Goal: Task Accomplishment & Management: Use online tool/utility

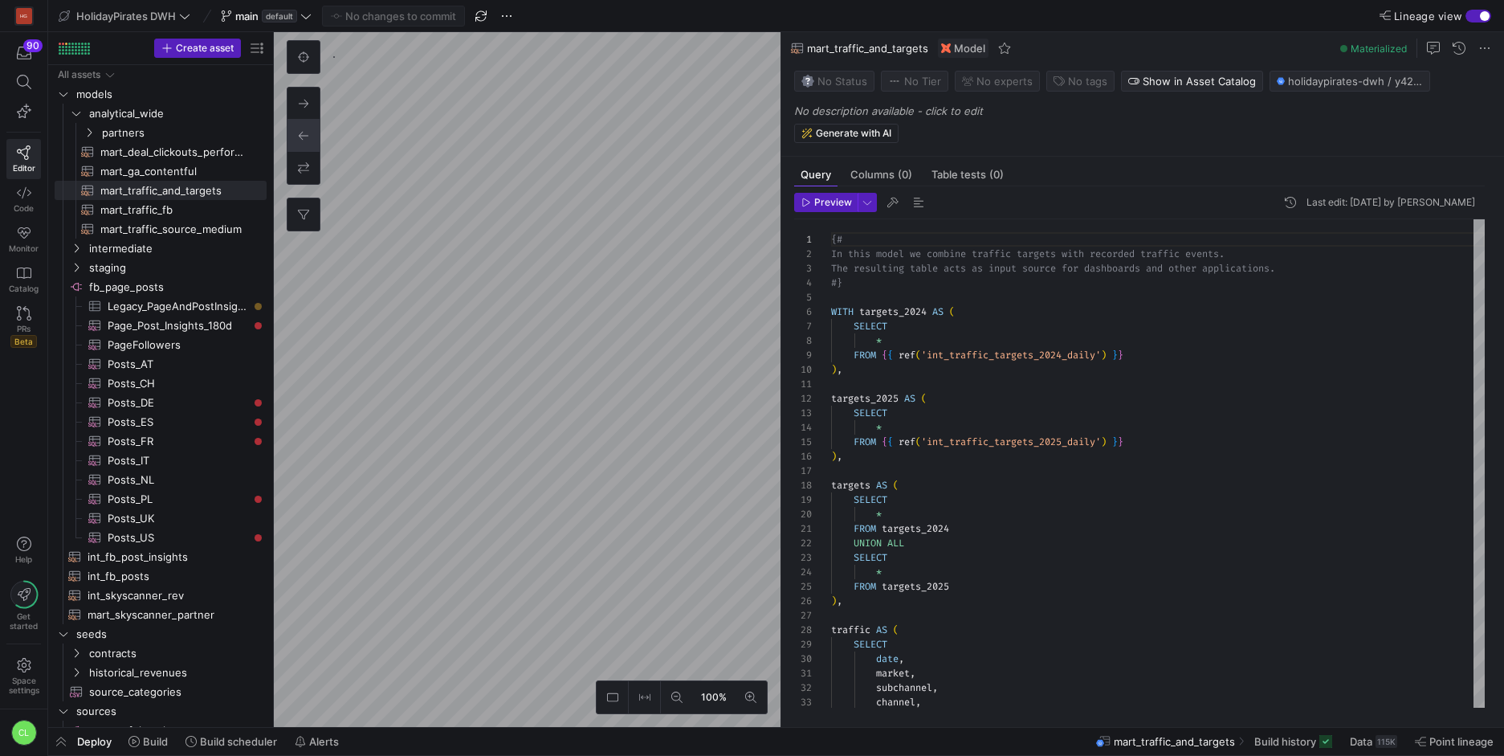
scroll to position [145, 0]
click at [307, 23] on span at bounding box center [266, 15] width 97 height 19
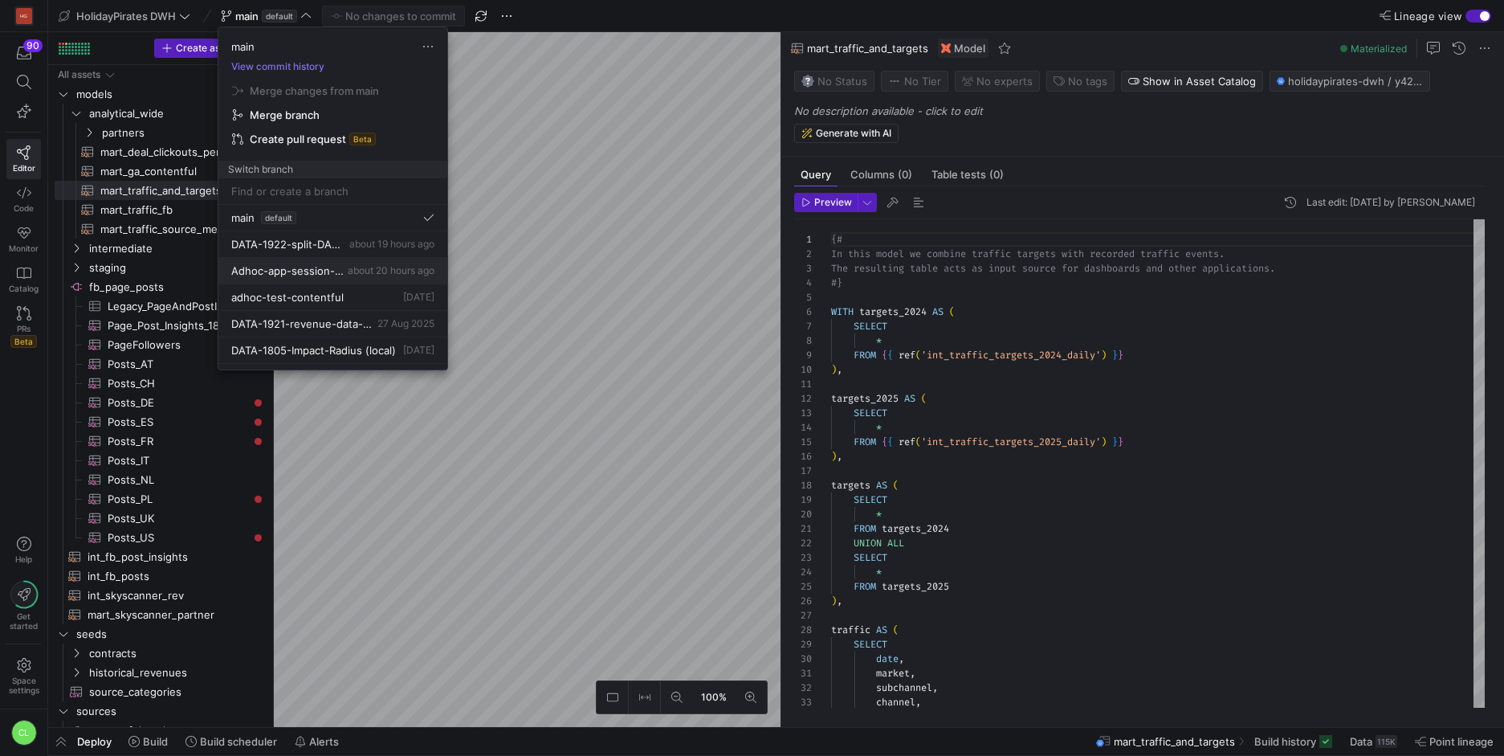
click at [379, 267] on span "about 20 hours ago" at bounding box center [391, 270] width 87 height 12
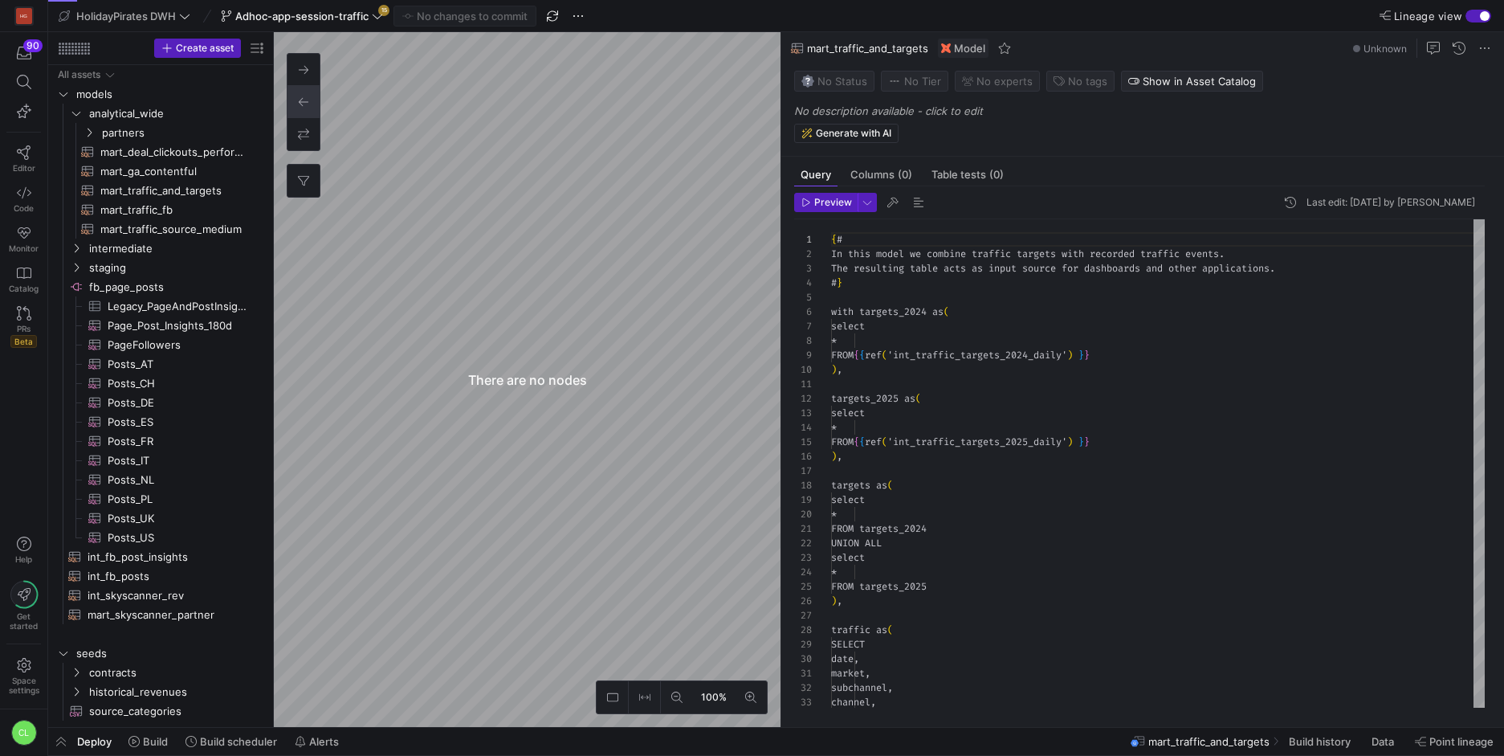
scroll to position [145, 0]
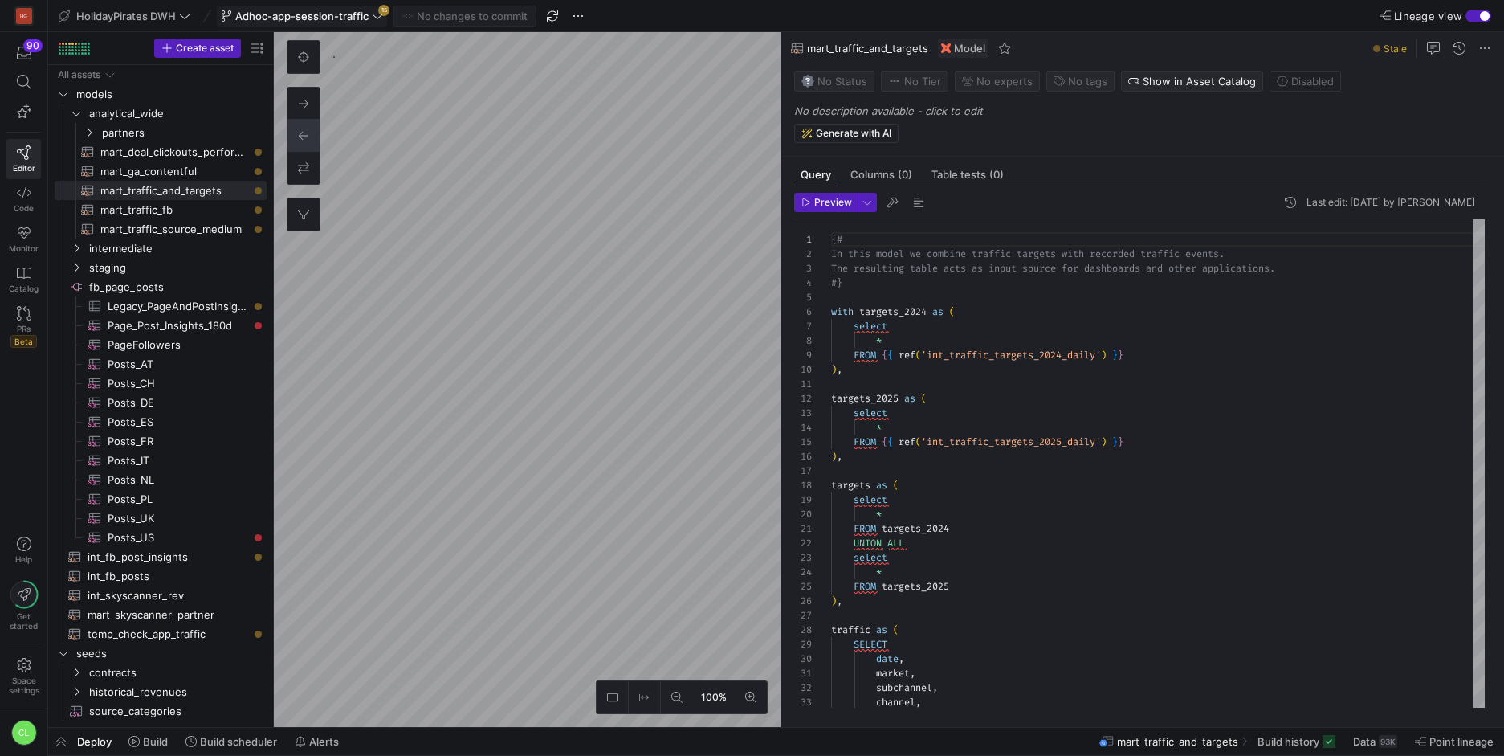
click at [364, 14] on span "Adhoc-app-session-traffic" at bounding box center [301, 16] width 133 height 13
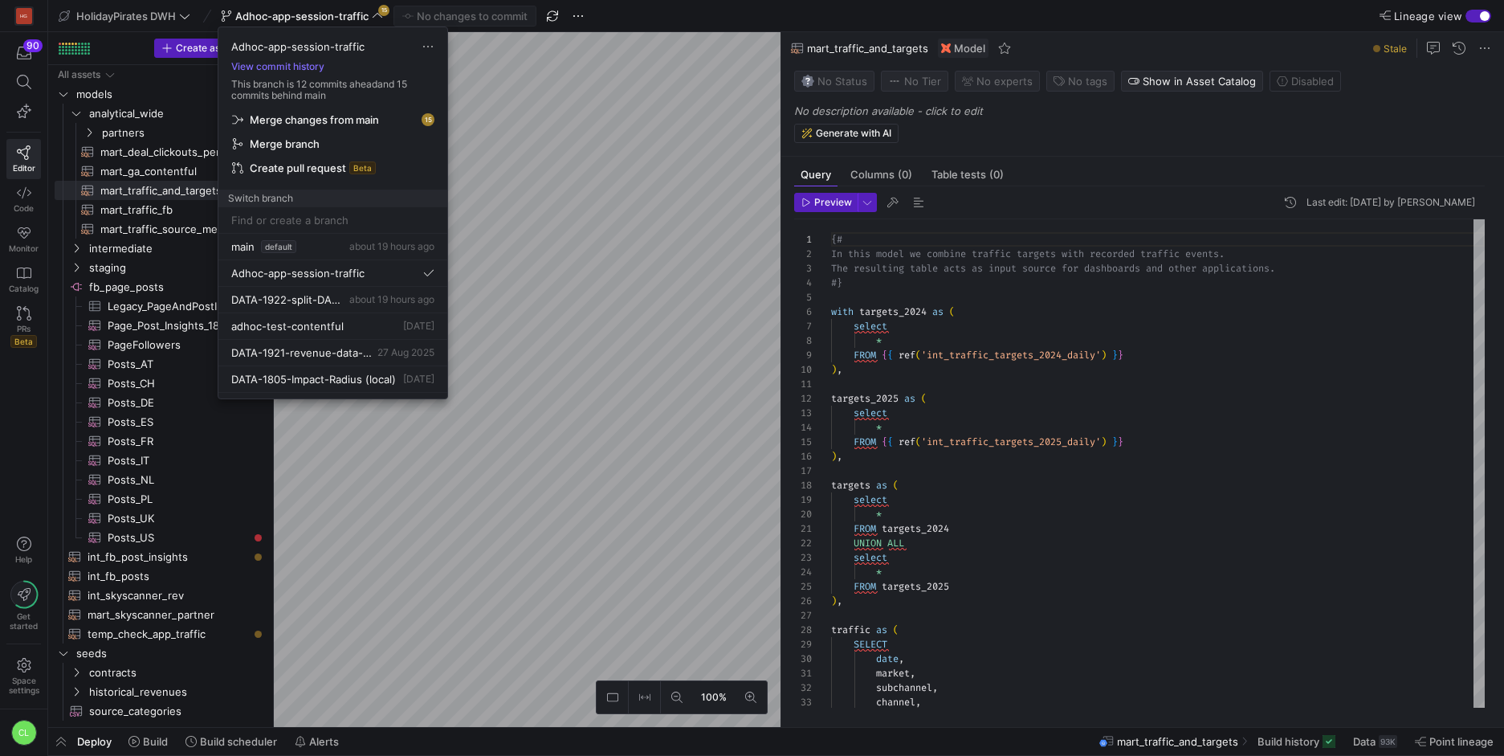
click at [384, 120] on span "Merge changes from main" at bounding box center [333, 119] width 202 height 13
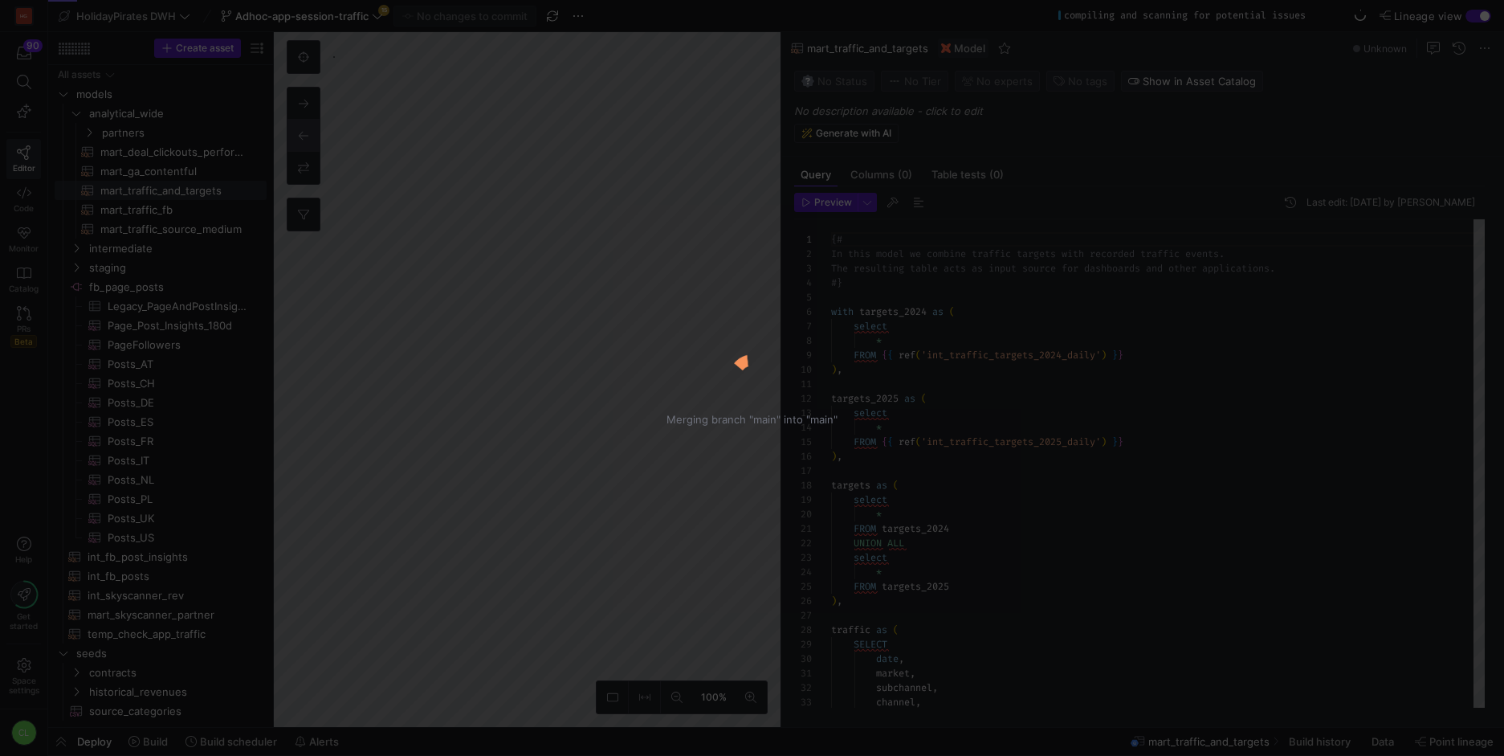
type textarea "{# In this model we combine traffic targets with recorded traffic events. The r…"
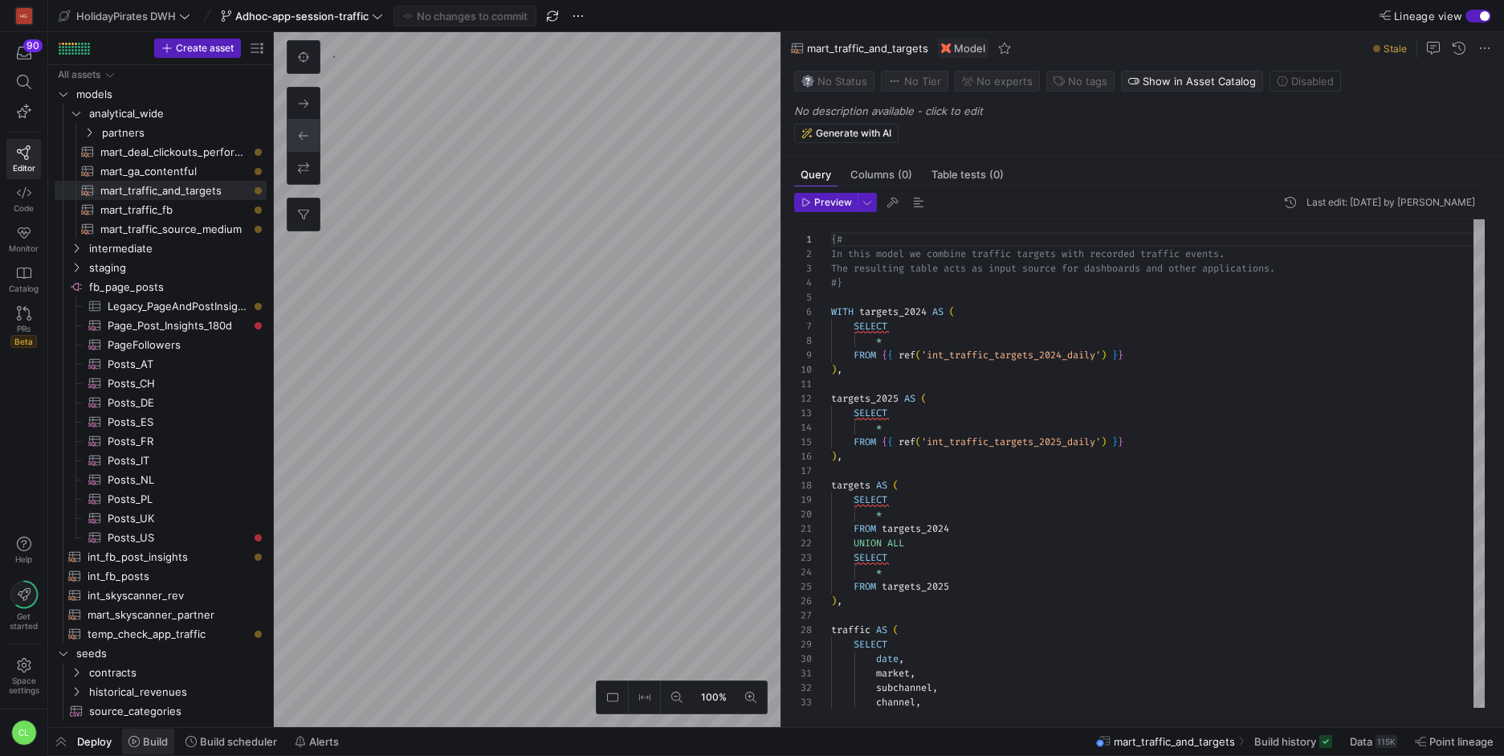
click at [157, 732] on span at bounding box center [148, 741] width 52 height 26
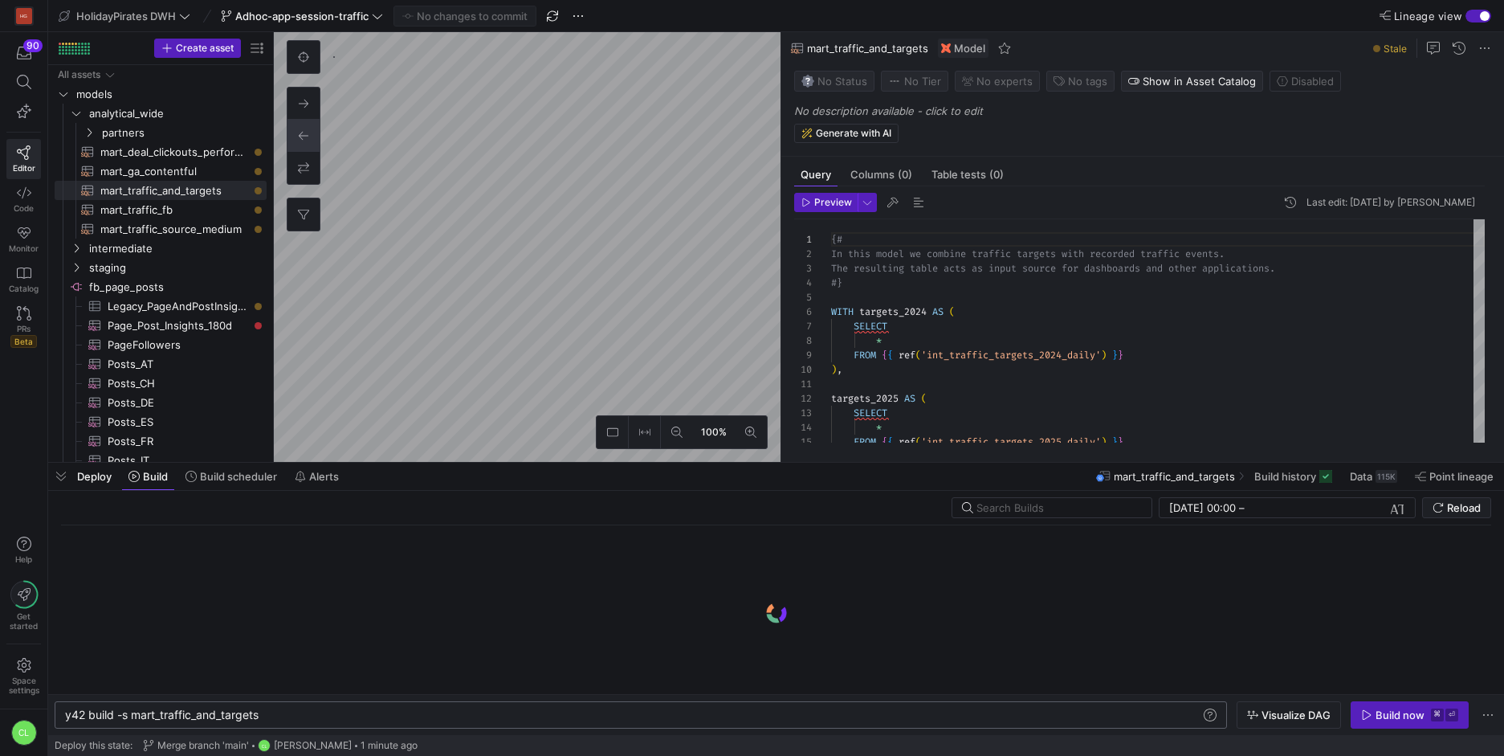
scroll to position [0, 67]
click at [130, 713] on div "y42 build -s mart_traffic_and_targets" at bounding box center [633, 714] width 1136 height 13
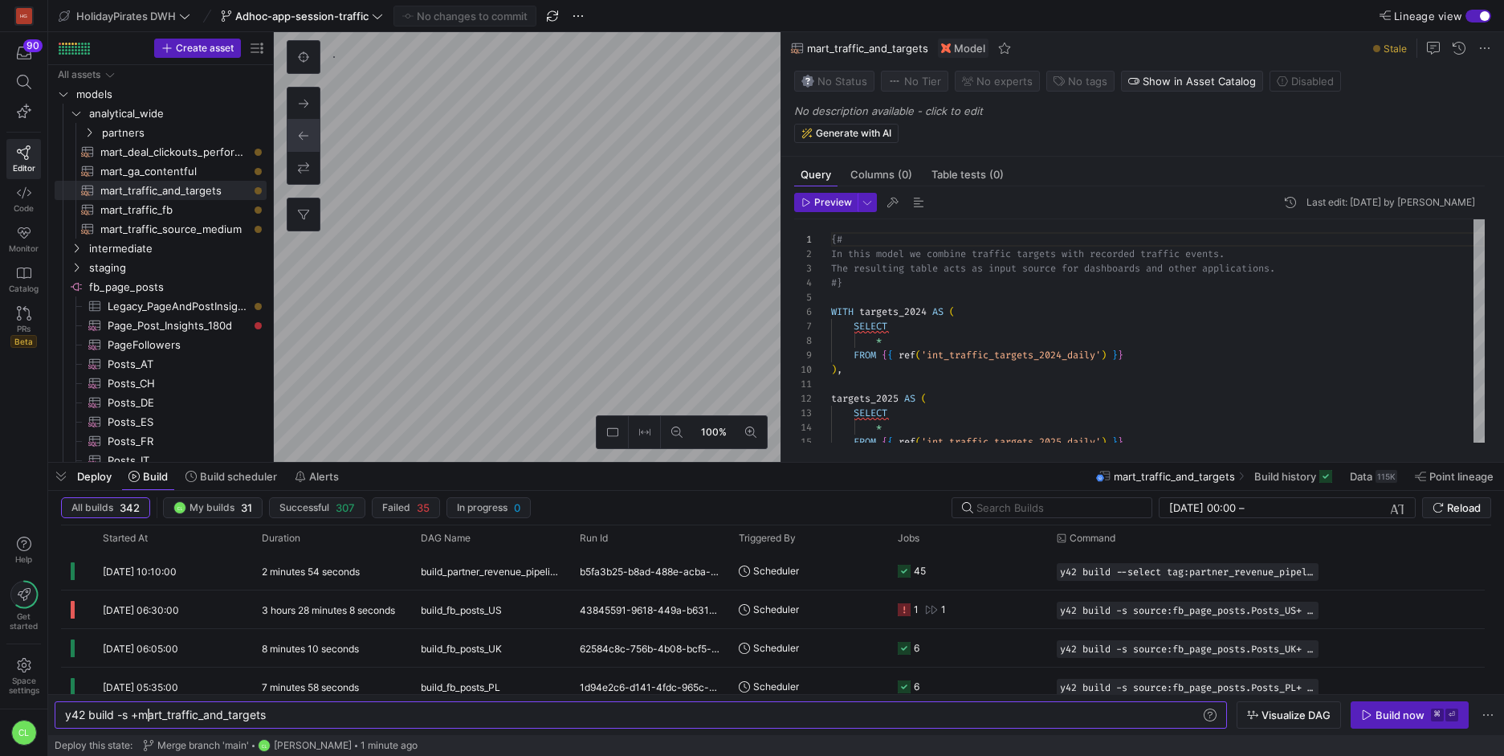
scroll to position [0, 84]
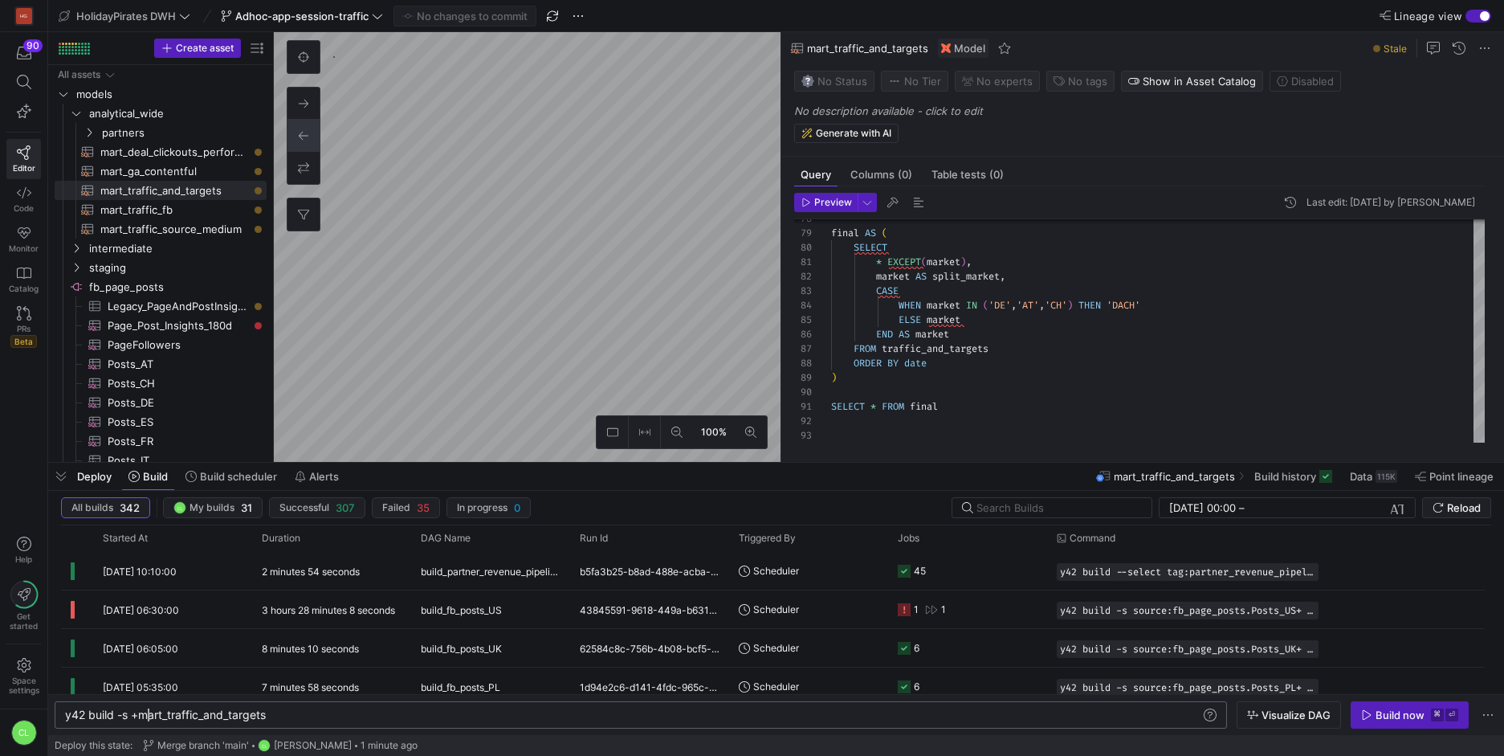
click at [320, 709] on div "y42 build -s +mart_traffic_and_targets" at bounding box center [633, 714] width 1136 height 13
click at [400, 718] on div "y42 build -s +mart_traffic_and_targets +mart_traff ic_source s" at bounding box center [633, 714] width 1136 height 13
type textarea "y42 build -s +mart_traffic_and_targets +mart_traffic_source_medium"
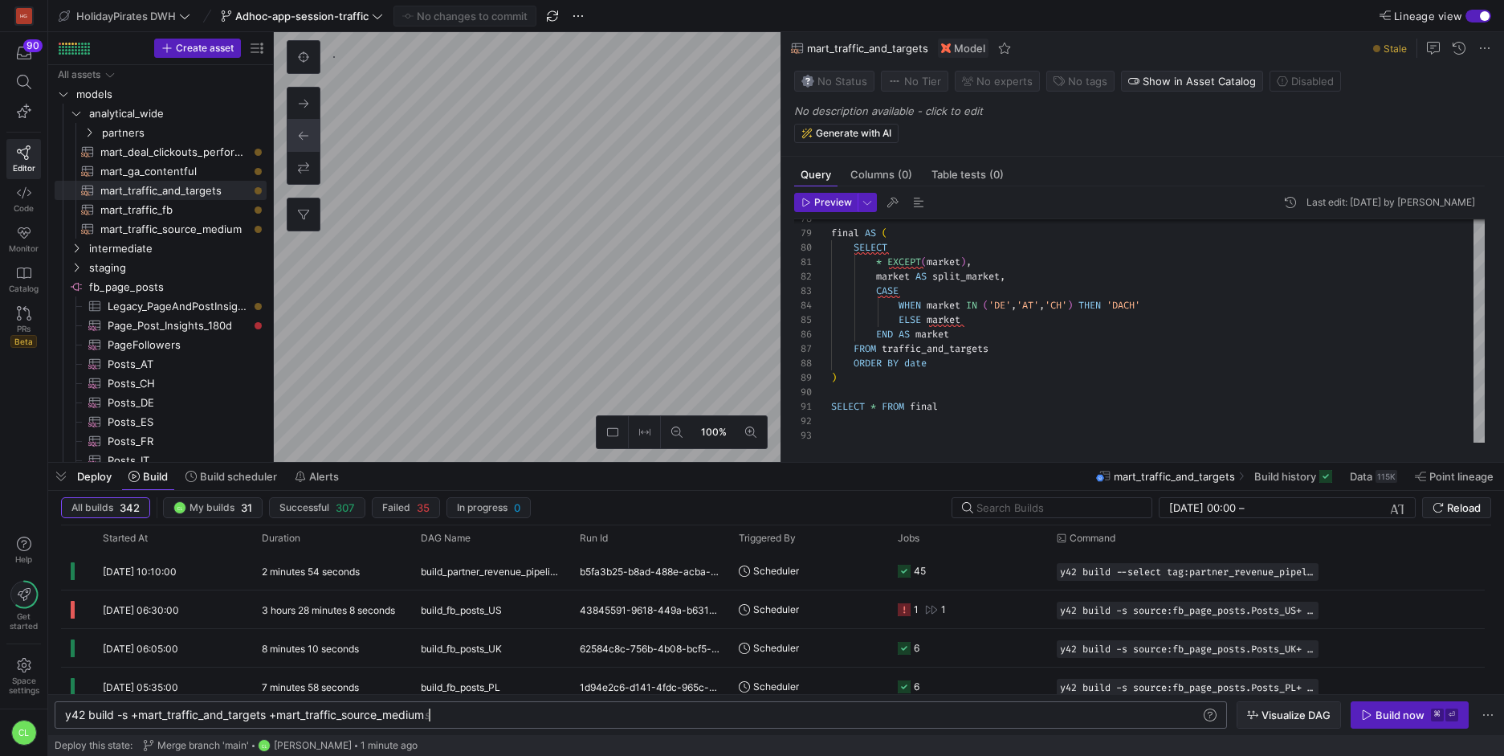
click at [1252, 723] on span "button" at bounding box center [1289, 715] width 103 height 26
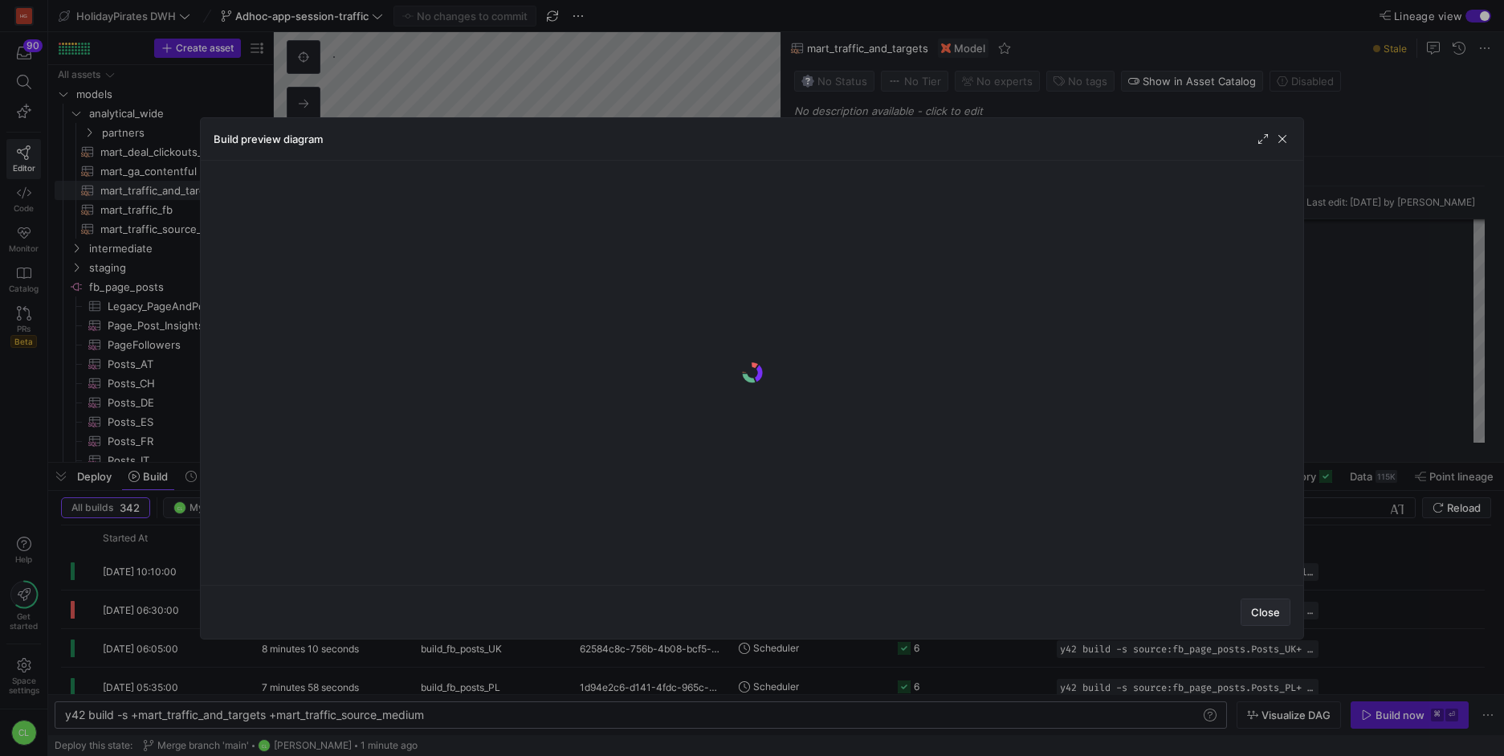
click at [1282, 604] on span "button" at bounding box center [1266, 612] width 48 height 26
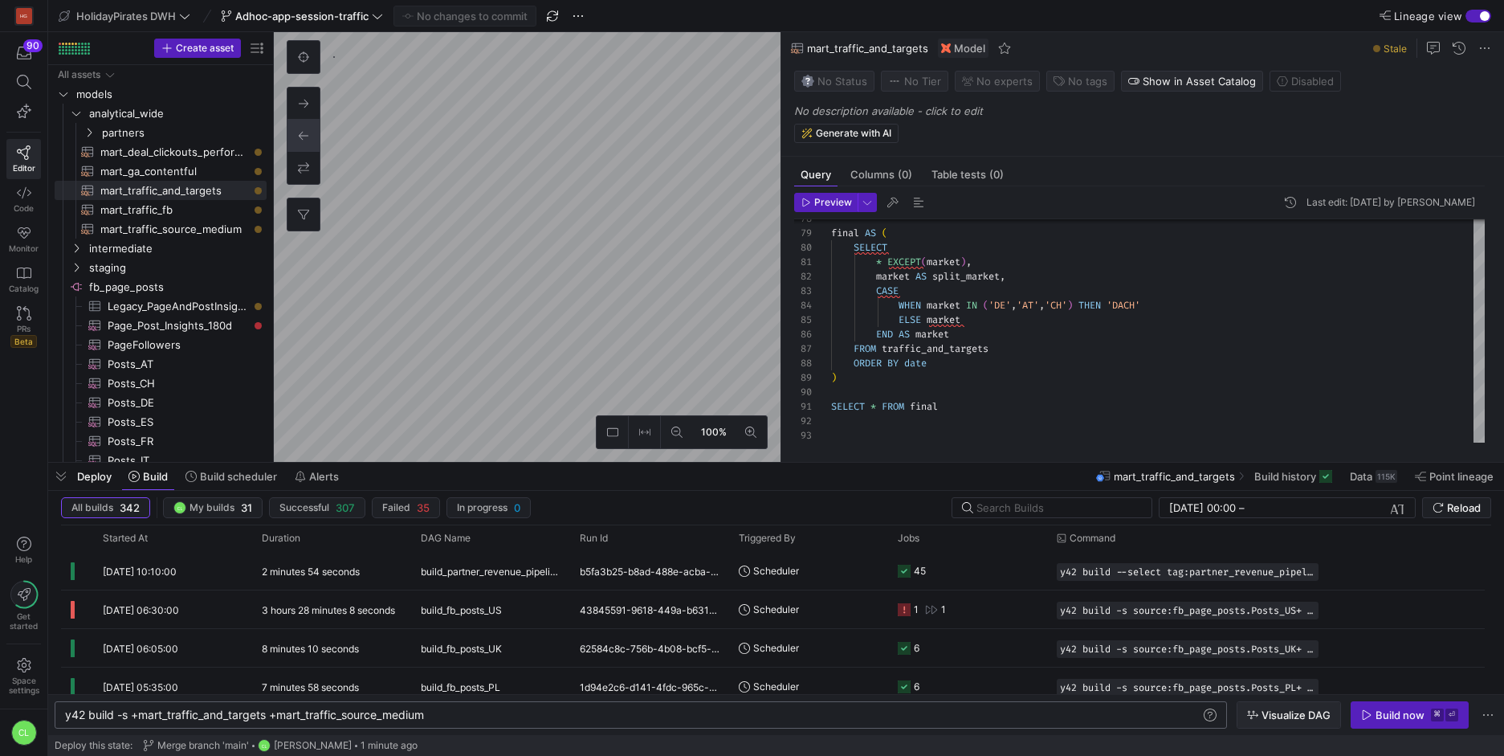
click at [1290, 724] on span "button" at bounding box center [1289, 715] width 103 height 26
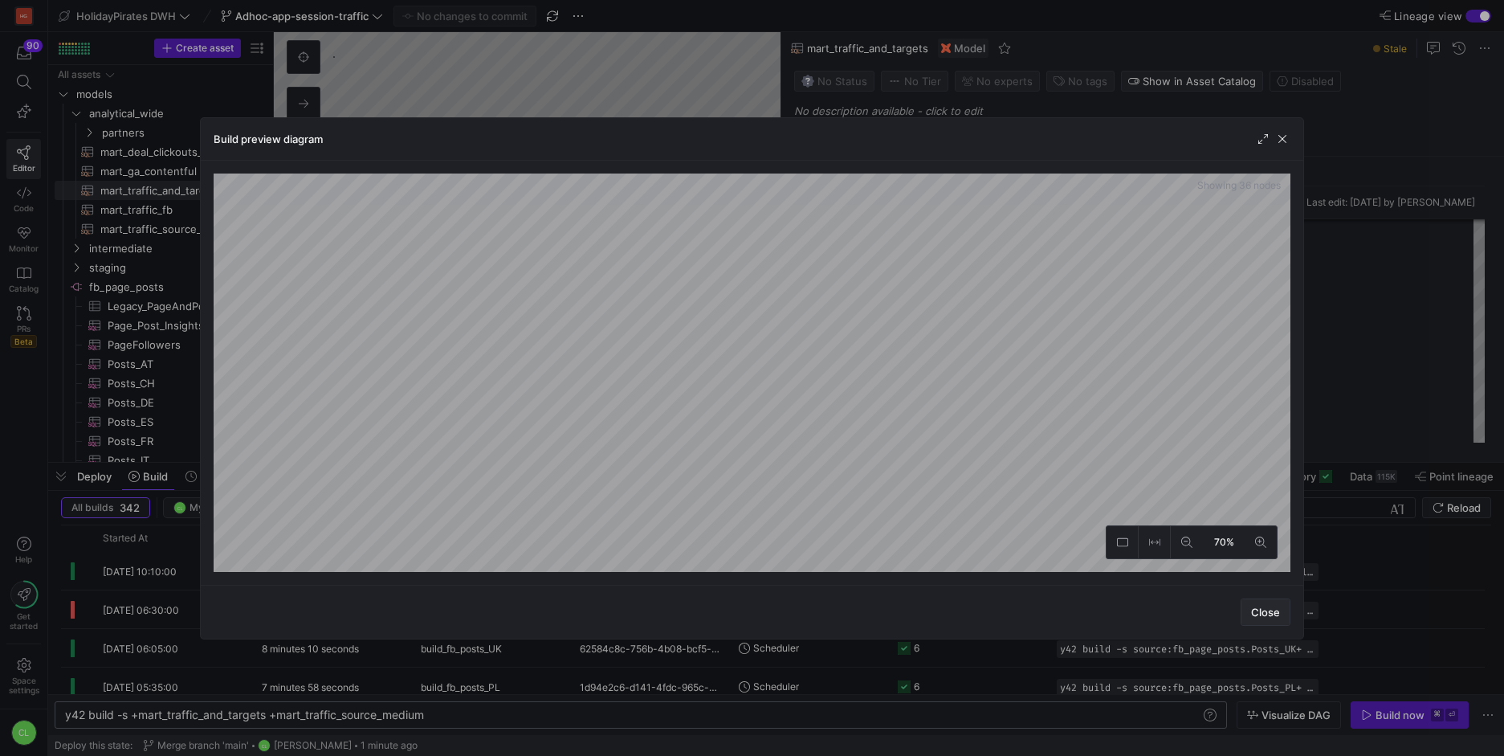
click at [1255, 606] on span "Close" at bounding box center [1265, 612] width 29 height 13
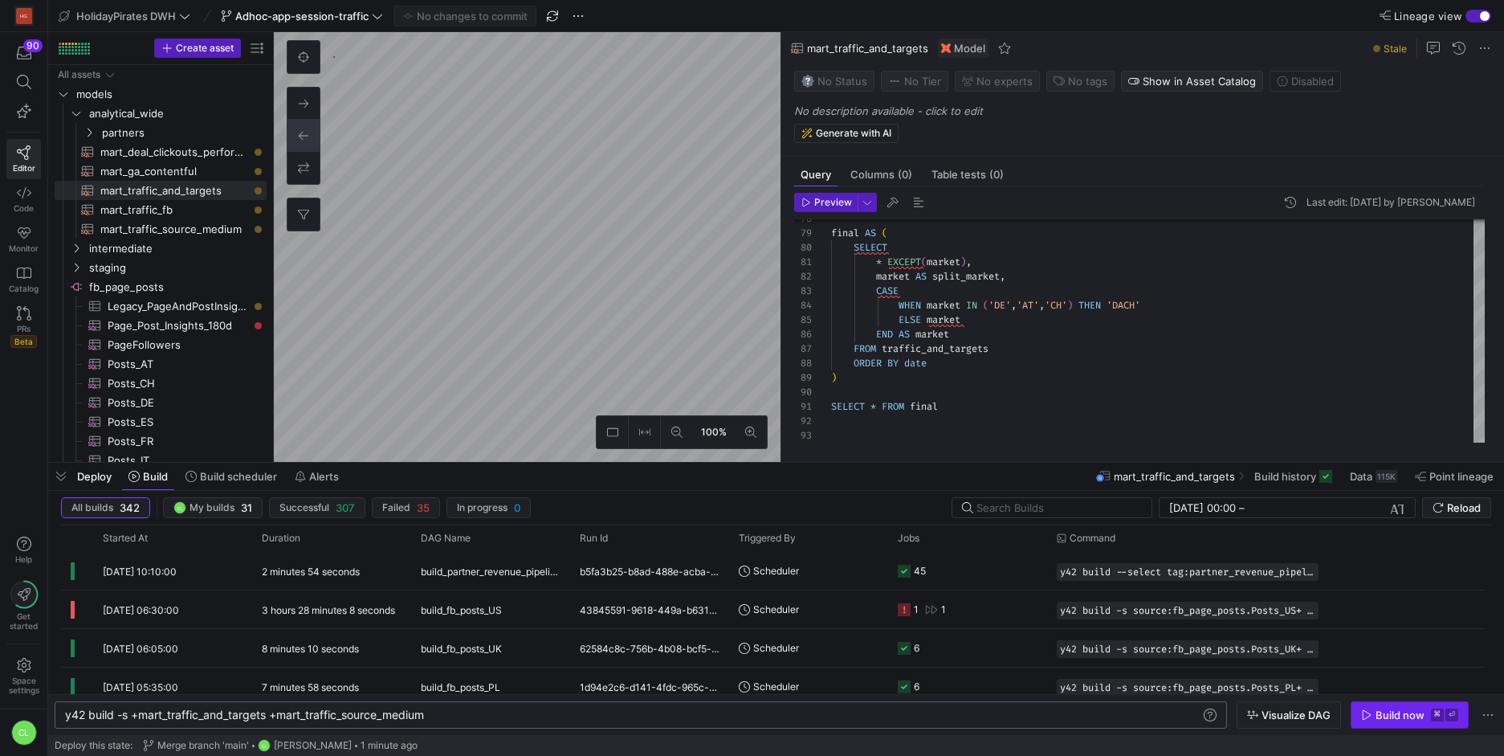
click at [1389, 704] on span "button" at bounding box center [1410, 715] width 116 height 26
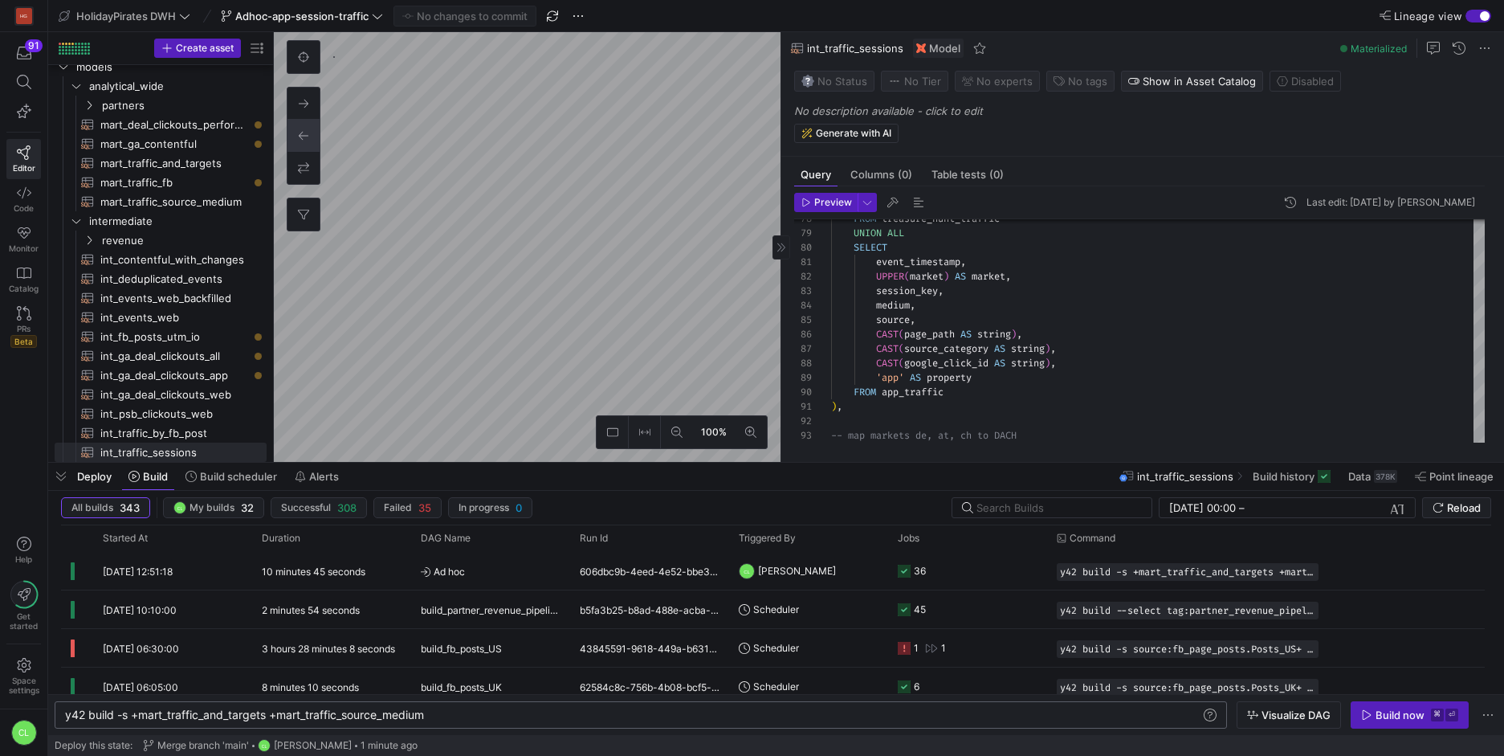
scroll to position [27, 0]
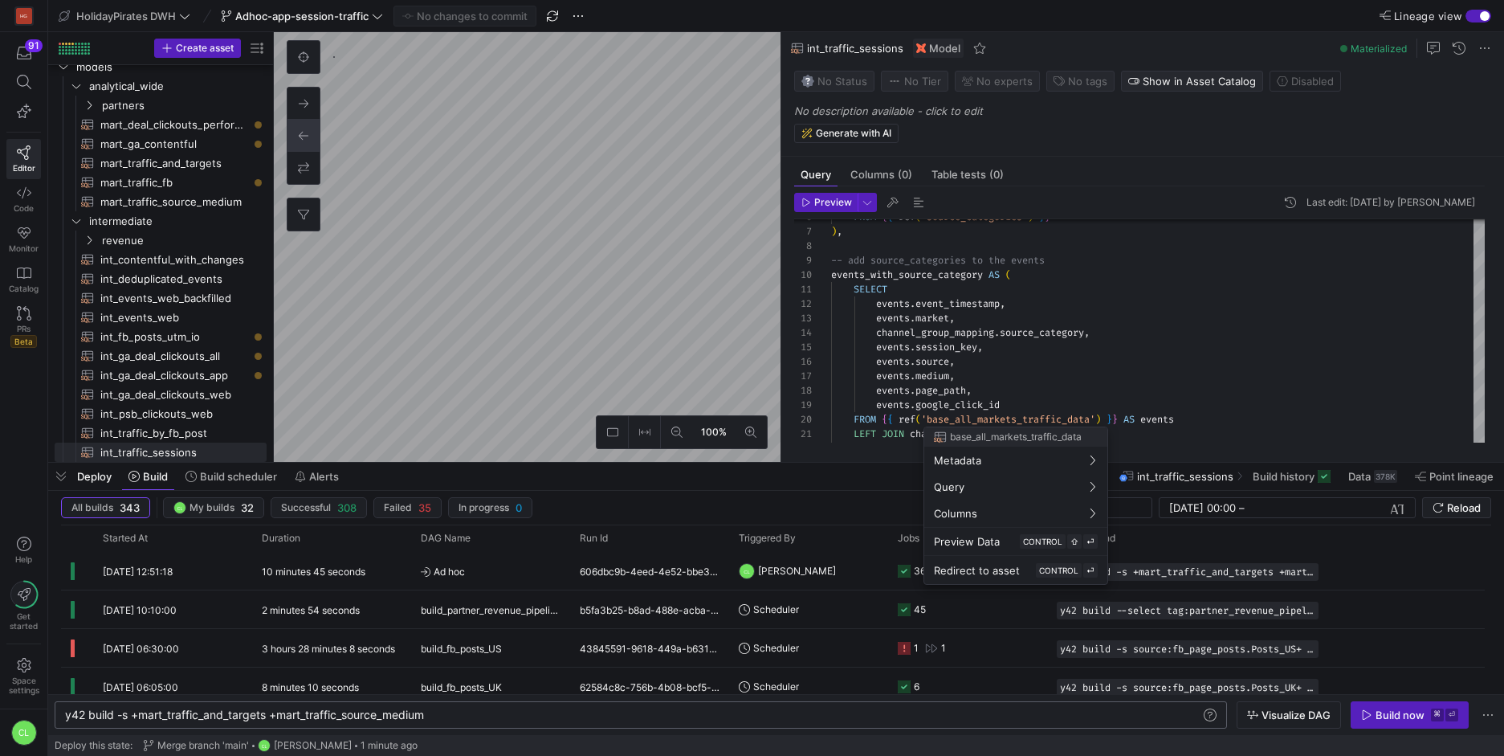
drag, startPoint x: 553, startPoint y: 355, endPoint x: 623, endPoint y: 314, distance: 81.7
click at [623, 314] on div at bounding box center [752, 378] width 1504 height 756
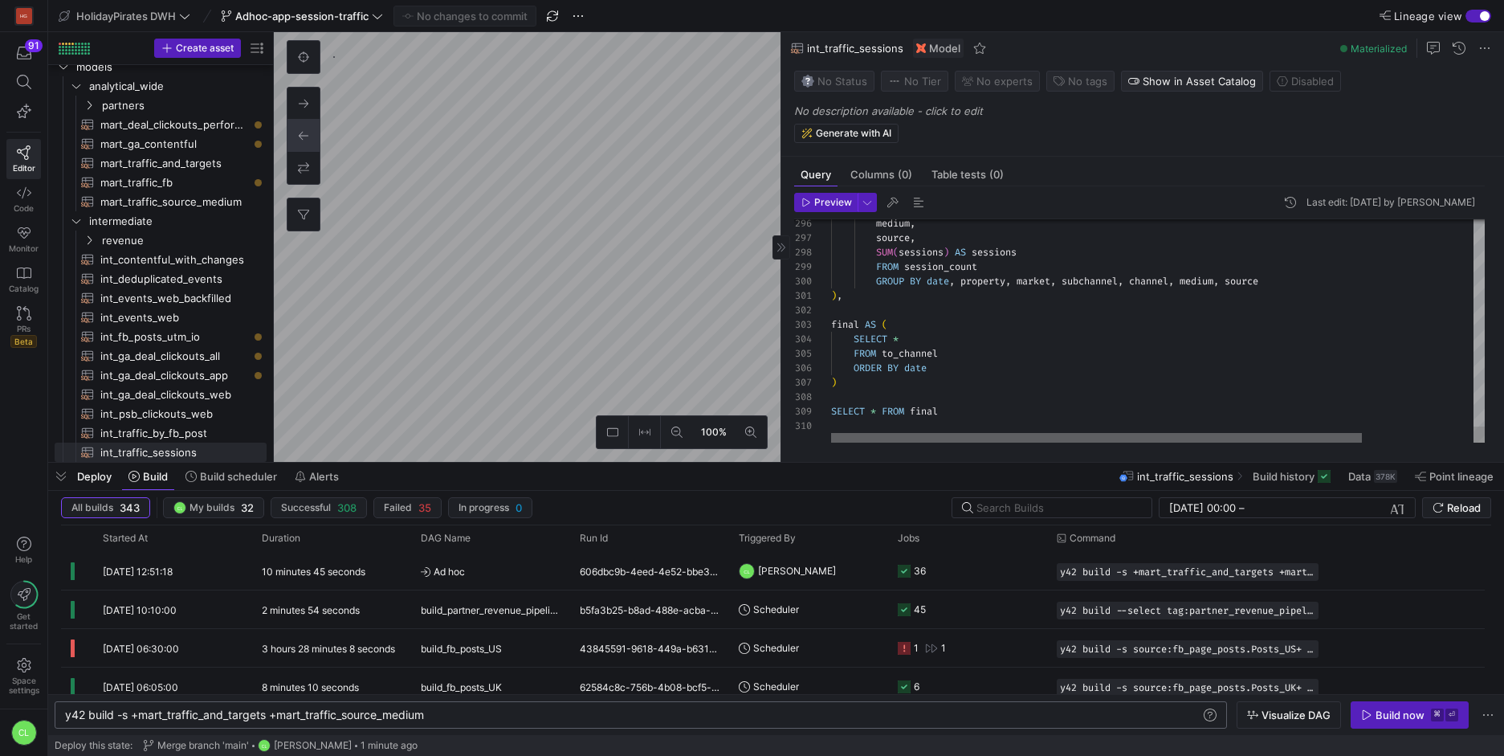
click at [1091, 433] on div at bounding box center [1096, 438] width 531 height 10
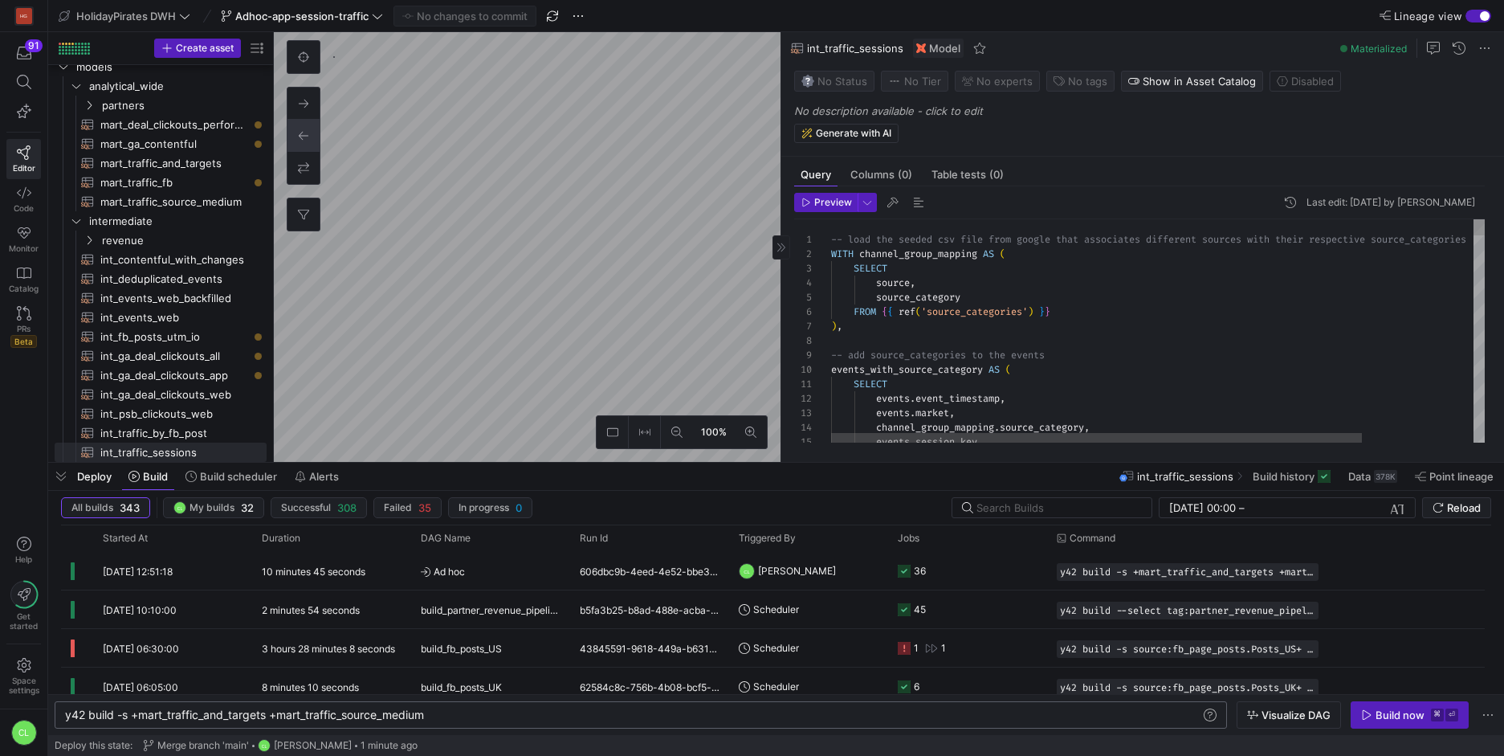
type textarea "-- load the seeded csv file from google that associates different sources with …"
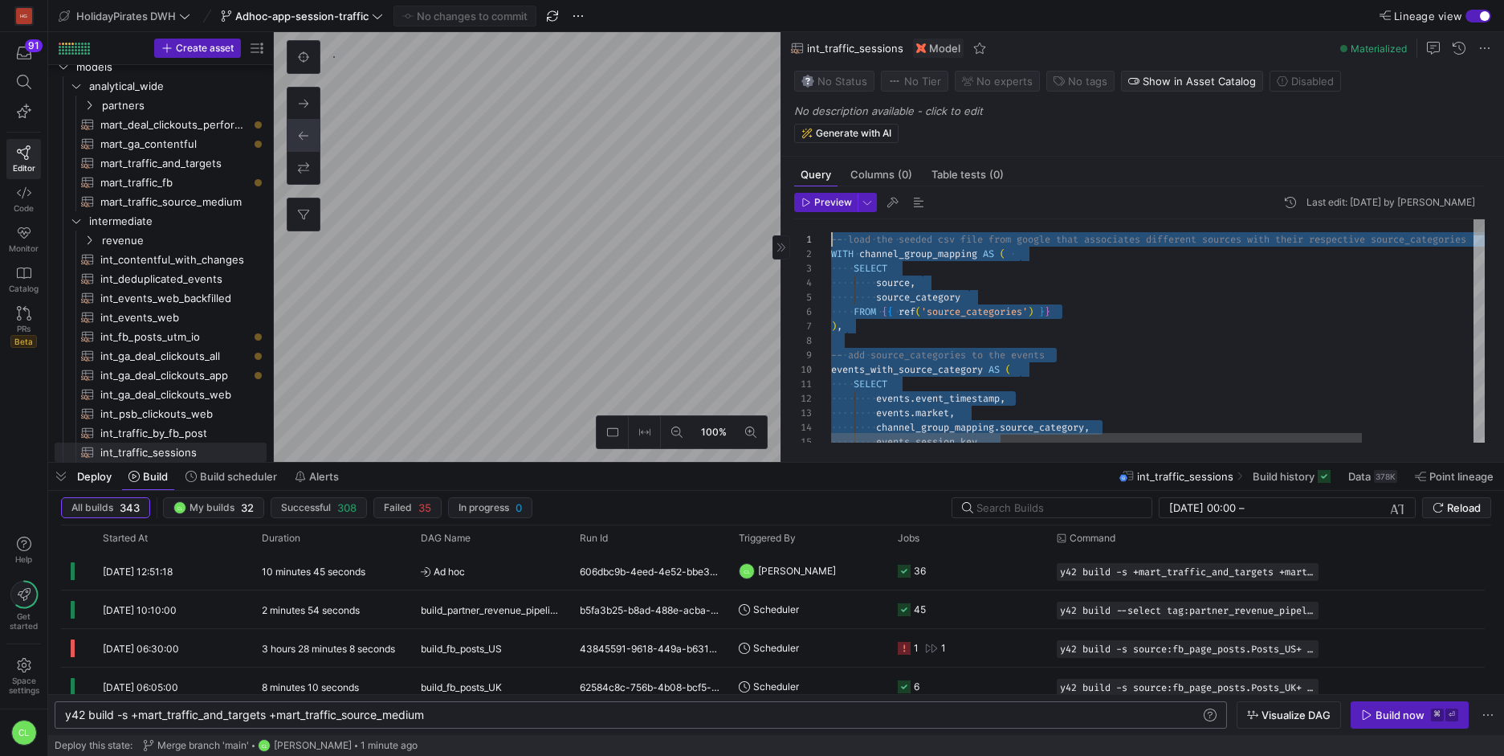
scroll to position [0, 0]
drag, startPoint x: 1099, startPoint y: 420, endPoint x: 812, endPoint y: 238, distance: 339.8
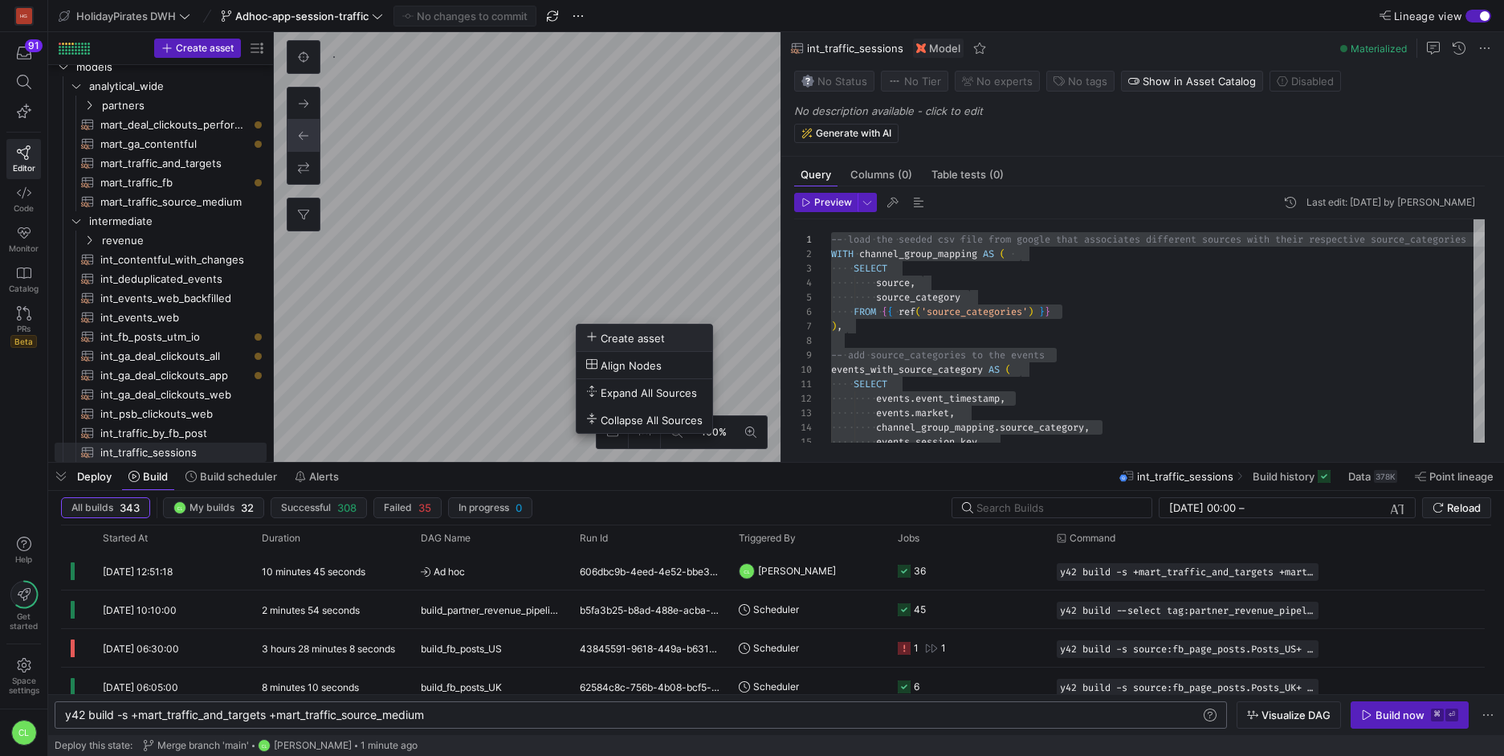
click at [655, 345] on button "Create asset" at bounding box center [645, 337] width 136 height 27
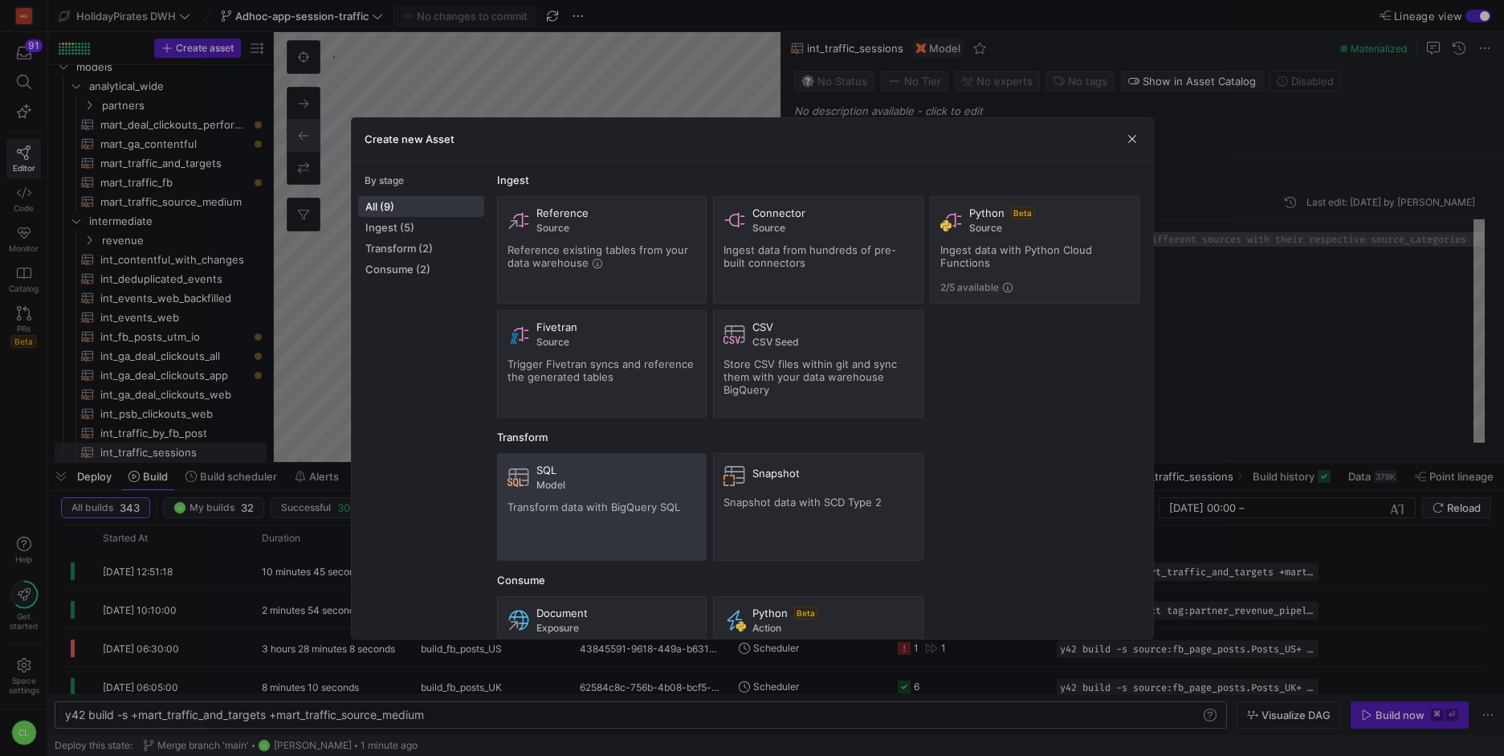
click at [639, 476] on div "SQL Model" at bounding box center [616, 476] width 161 height 27
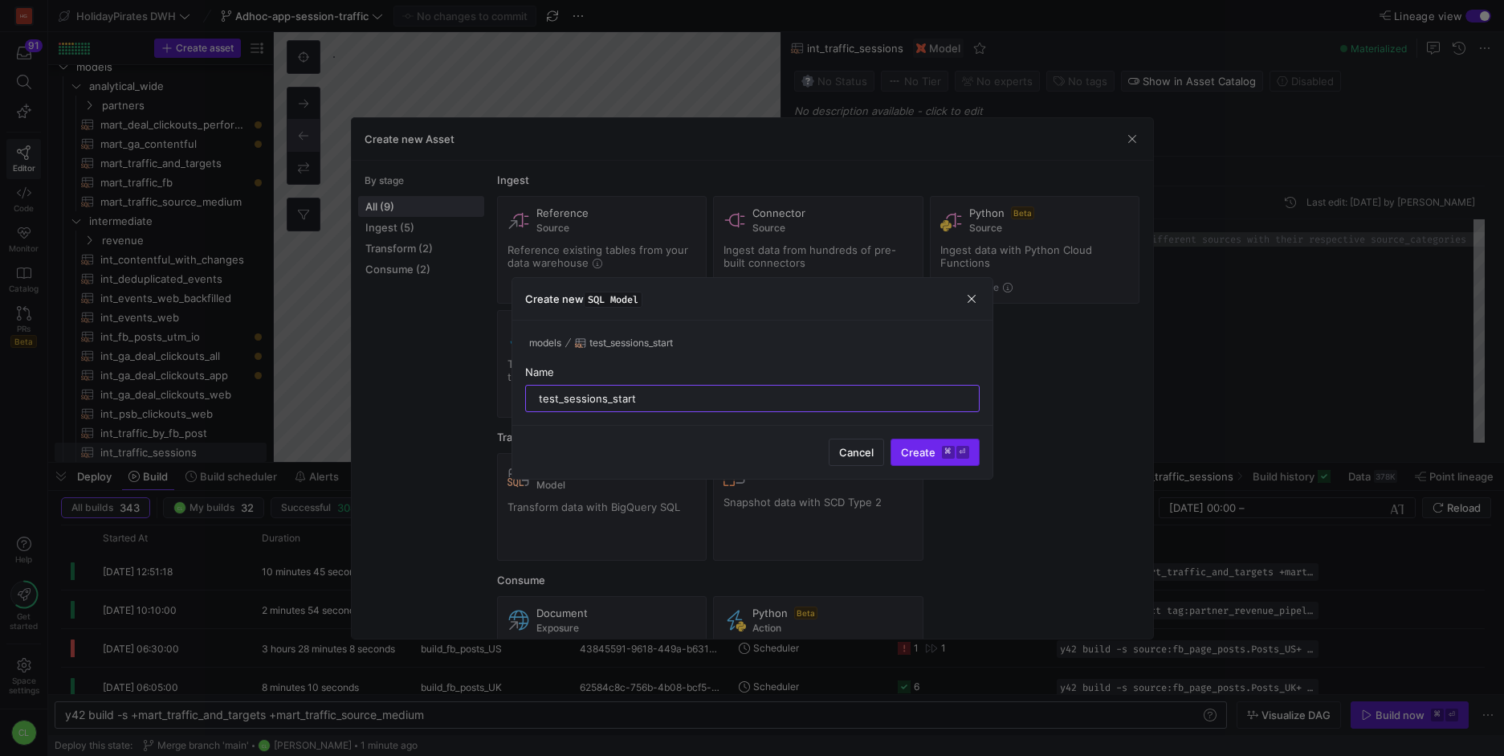
type input "test_sessions_start"
click at [924, 453] on span "Create ⌘ ⏎" at bounding box center [935, 452] width 68 height 13
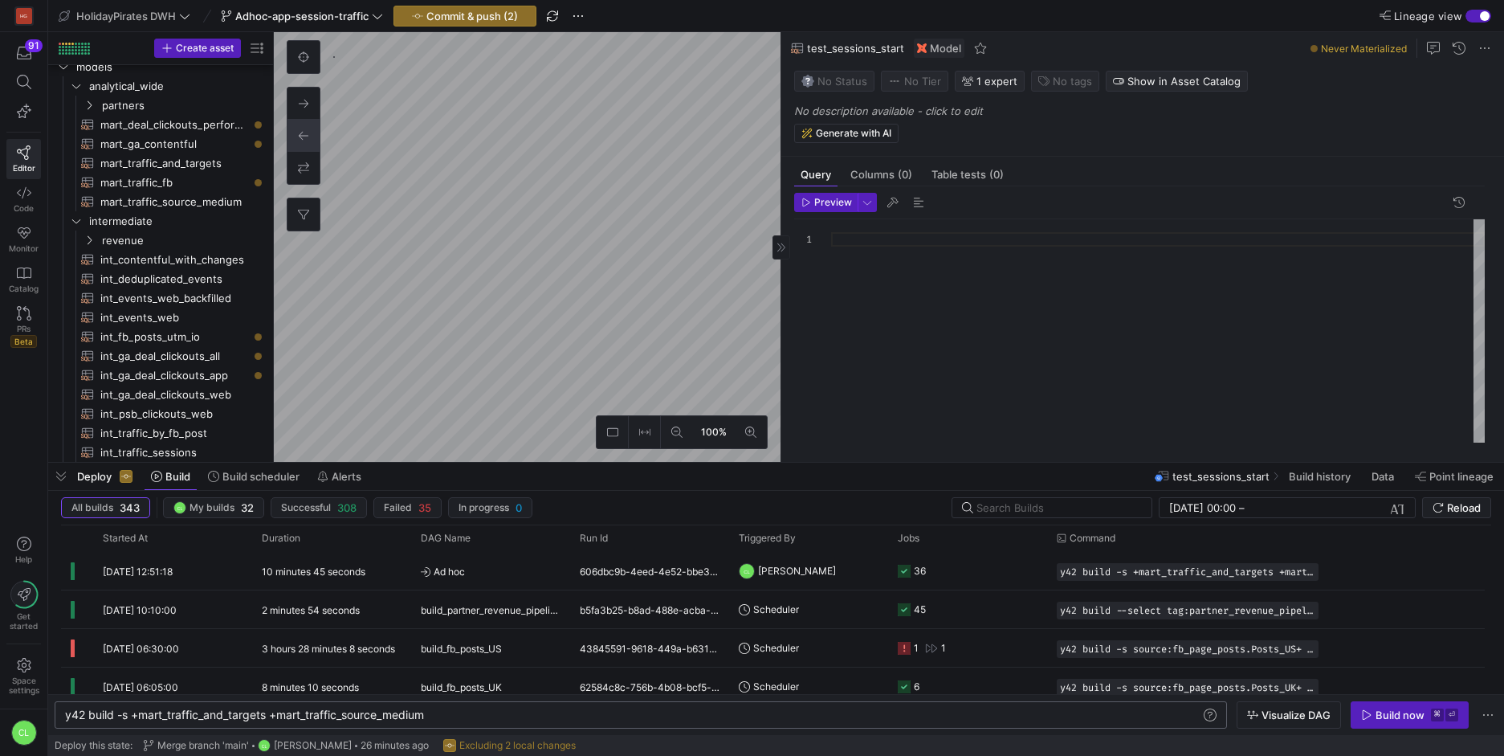
scroll to position [471, 0]
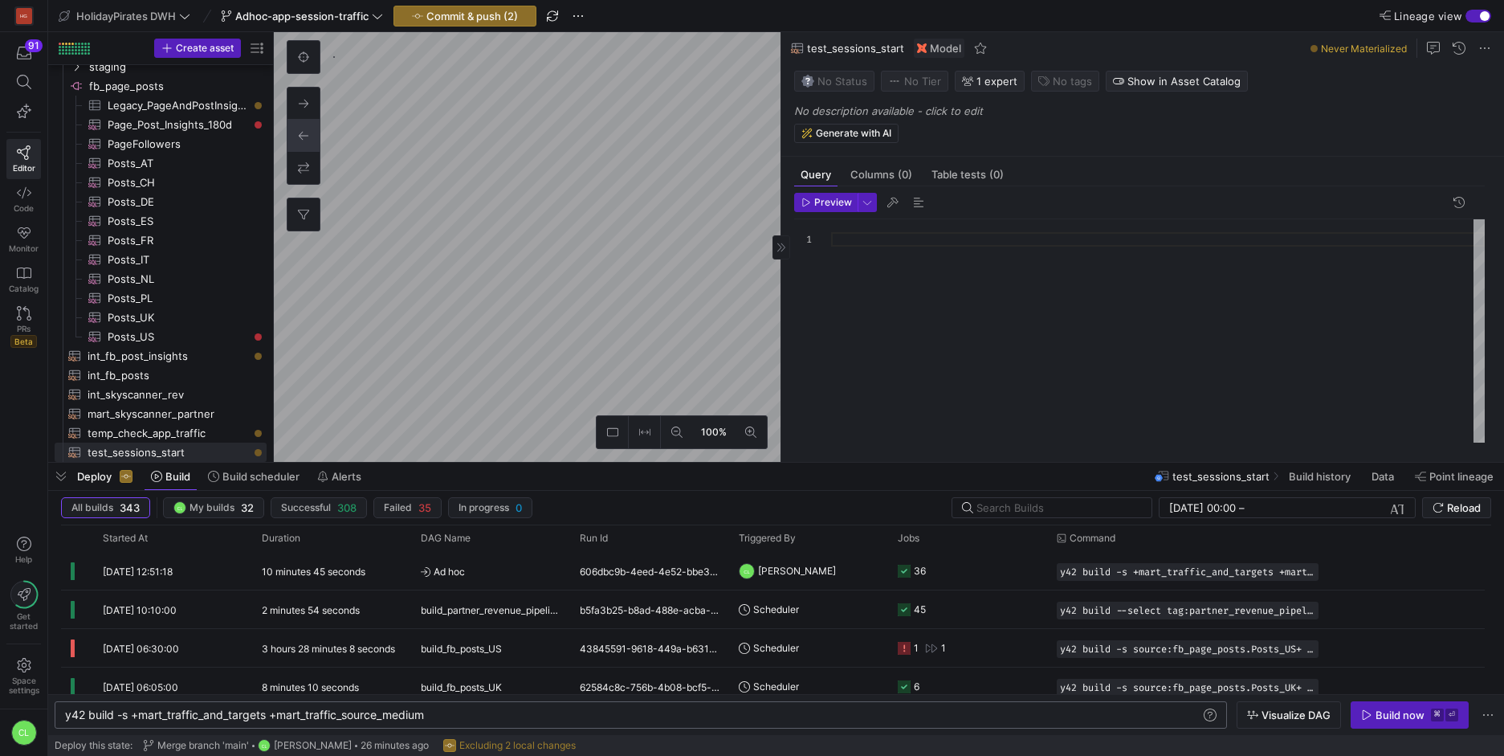
click at [1070, 229] on div at bounding box center [1158, 330] width 654 height 223
click at [1064, 232] on div at bounding box center [1158, 330] width 654 height 223
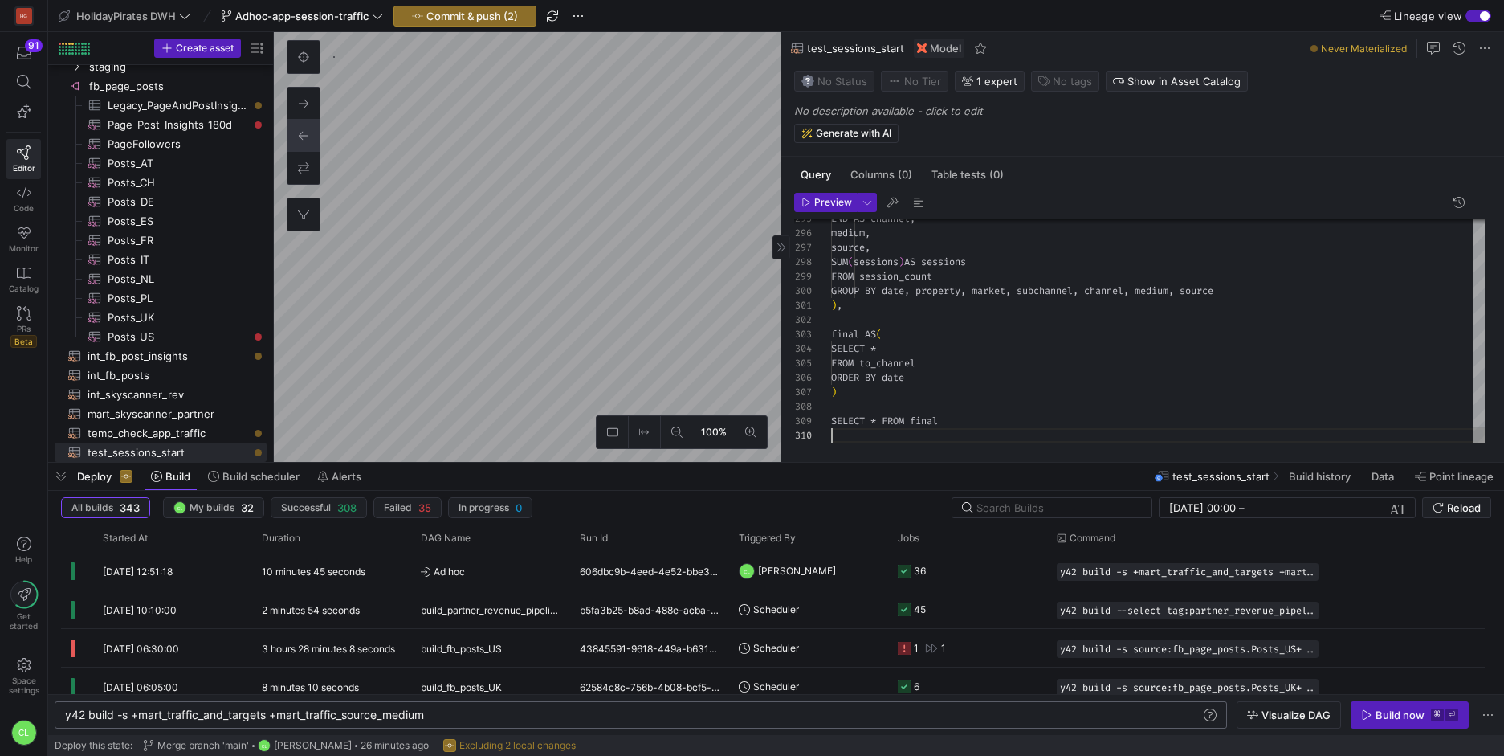
scroll to position [130, 0]
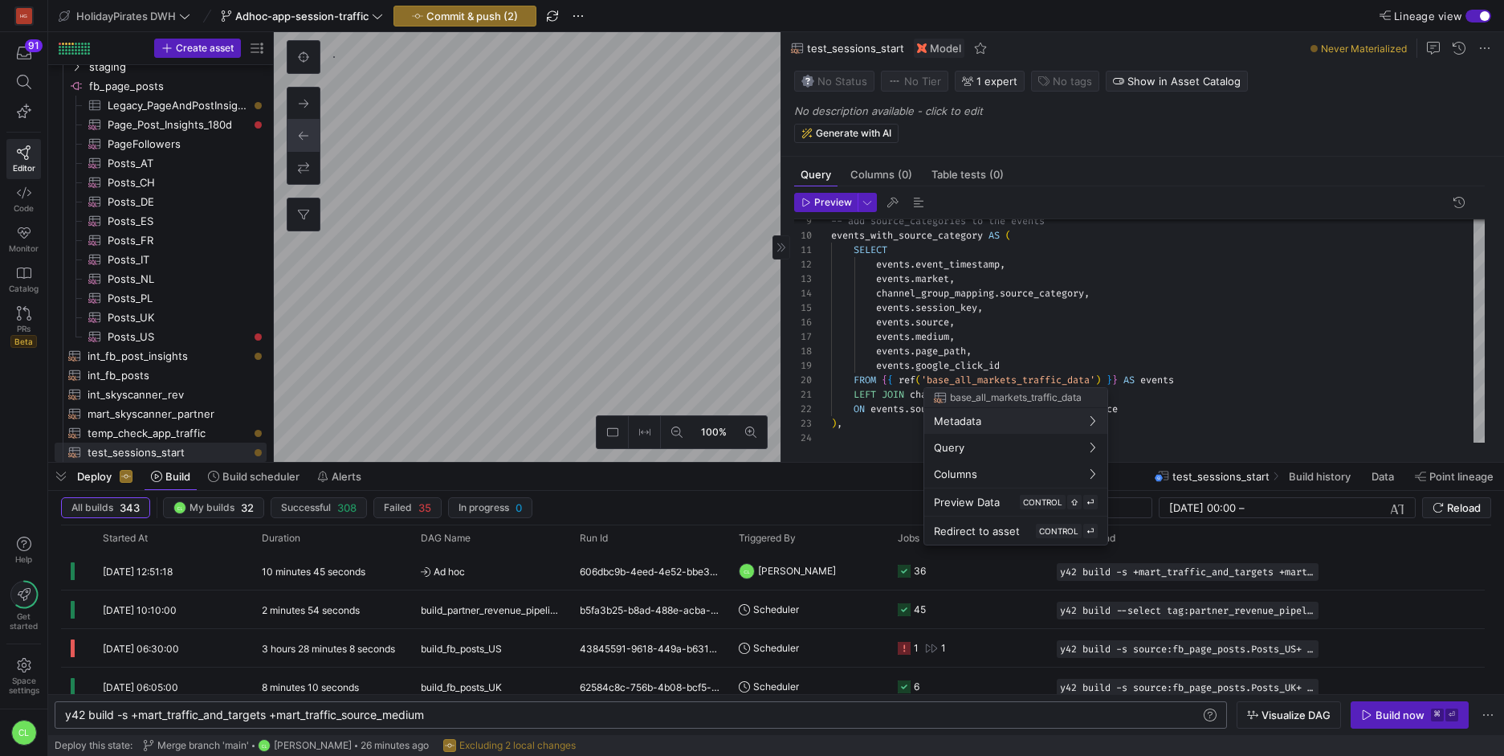
click at [1217, 312] on div at bounding box center [752, 378] width 1504 height 756
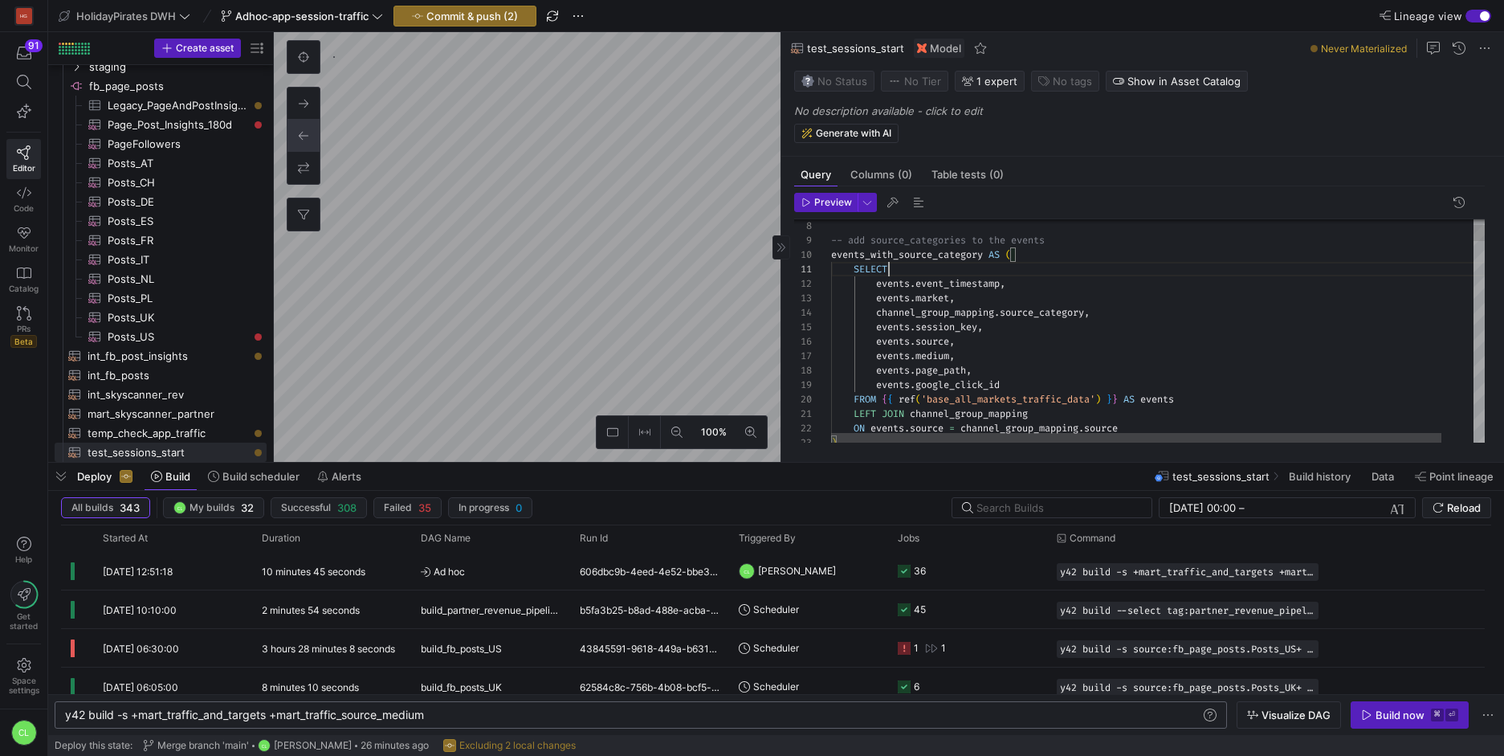
scroll to position [0, 58]
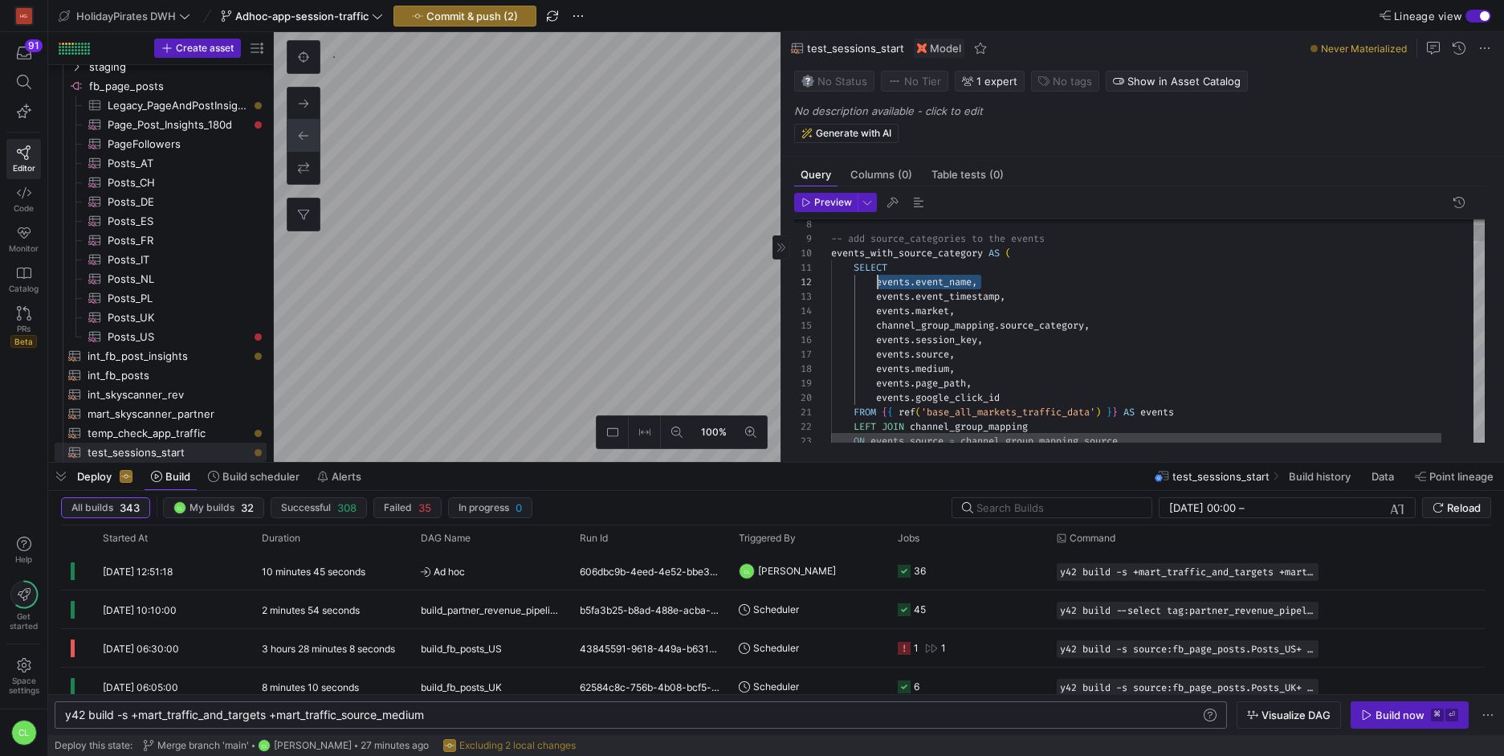
scroll to position [14, 47]
drag, startPoint x: 945, startPoint y: 281, endPoint x: 877, endPoint y: 282, distance: 68.3
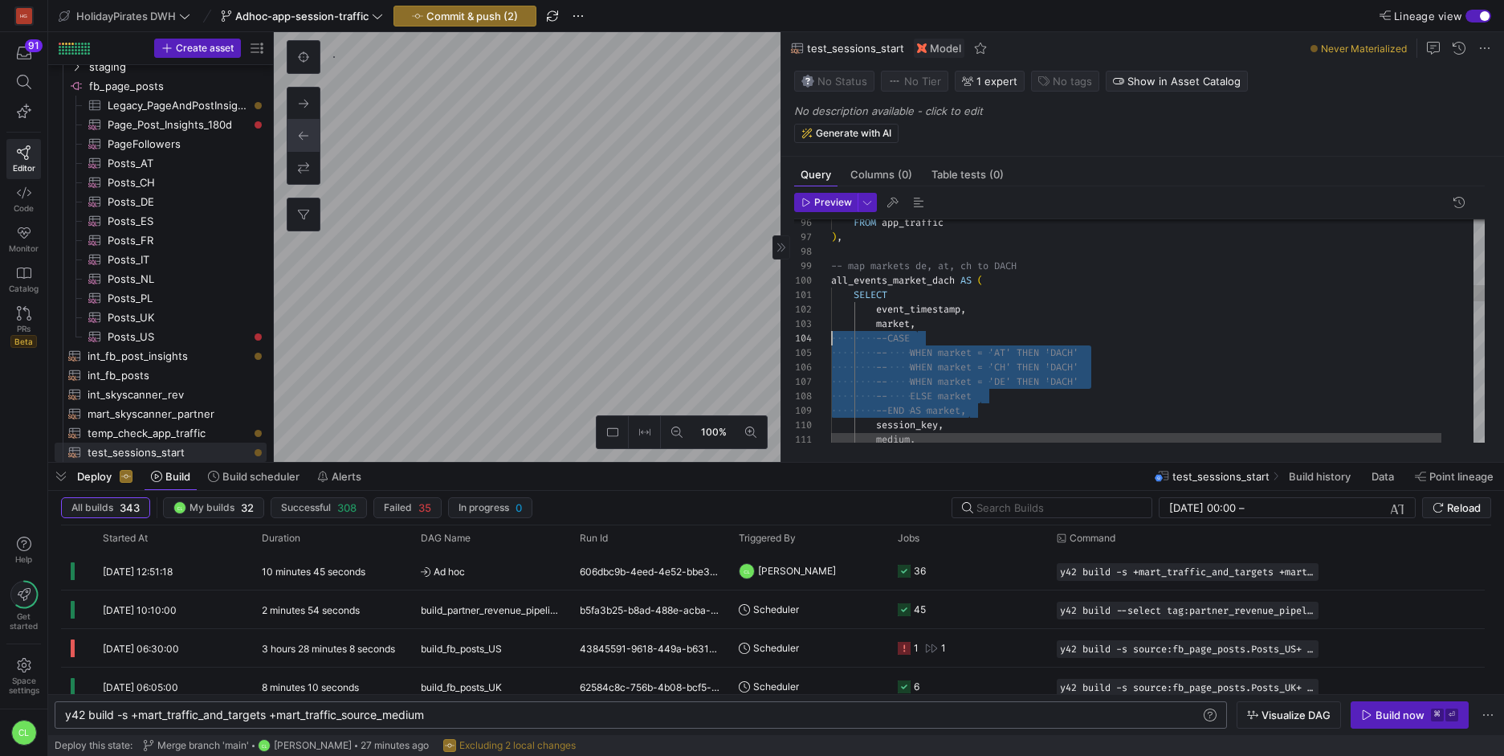
scroll to position [43, 0]
drag, startPoint x: 997, startPoint y: 410, endPoint x: 805, endPoint y: 342, distance: 203.4
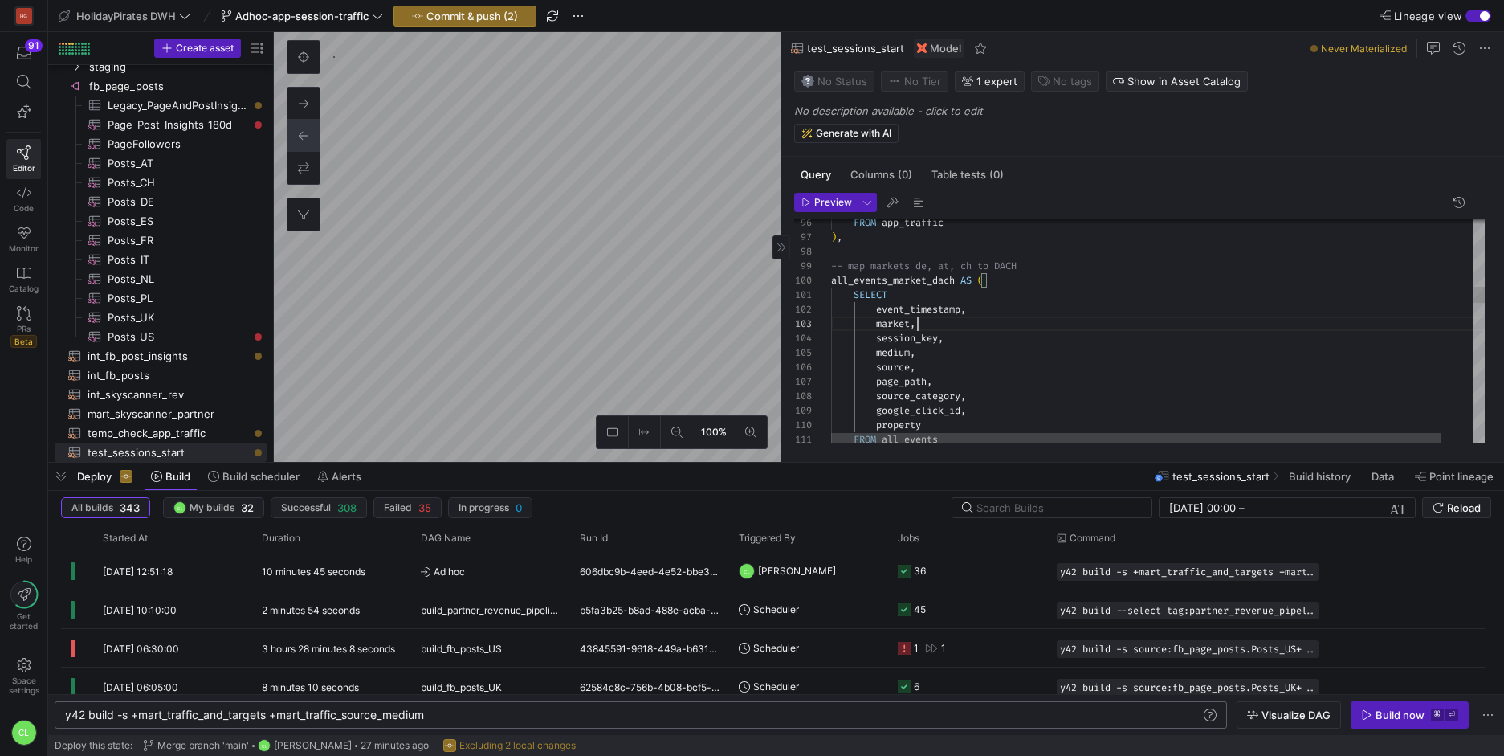
scroll to position [29, 87]
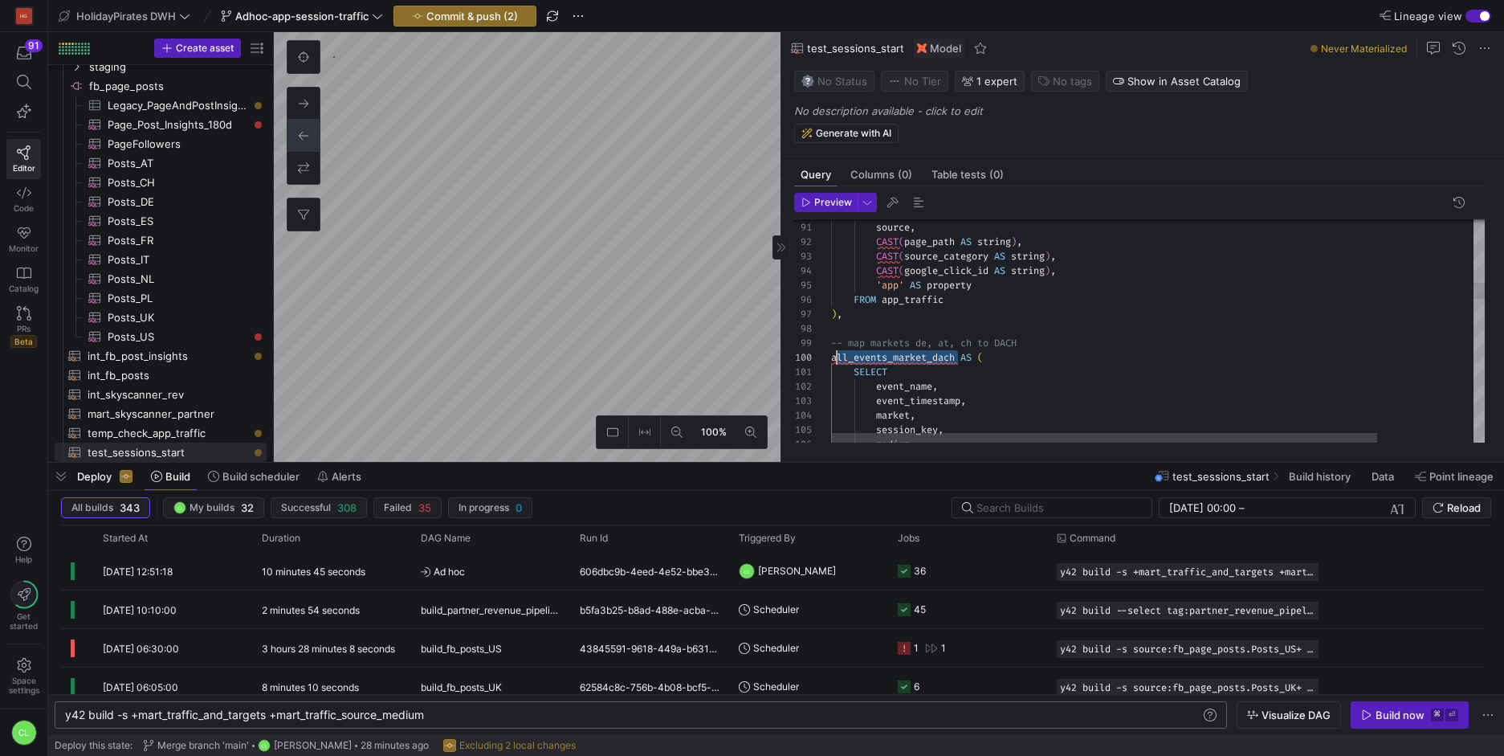
scroll to position [130, 0]
drag, startPoint x: 957, startPoint y: 354, endPoint x: 838, endPoint y: 357, distance: 118.9
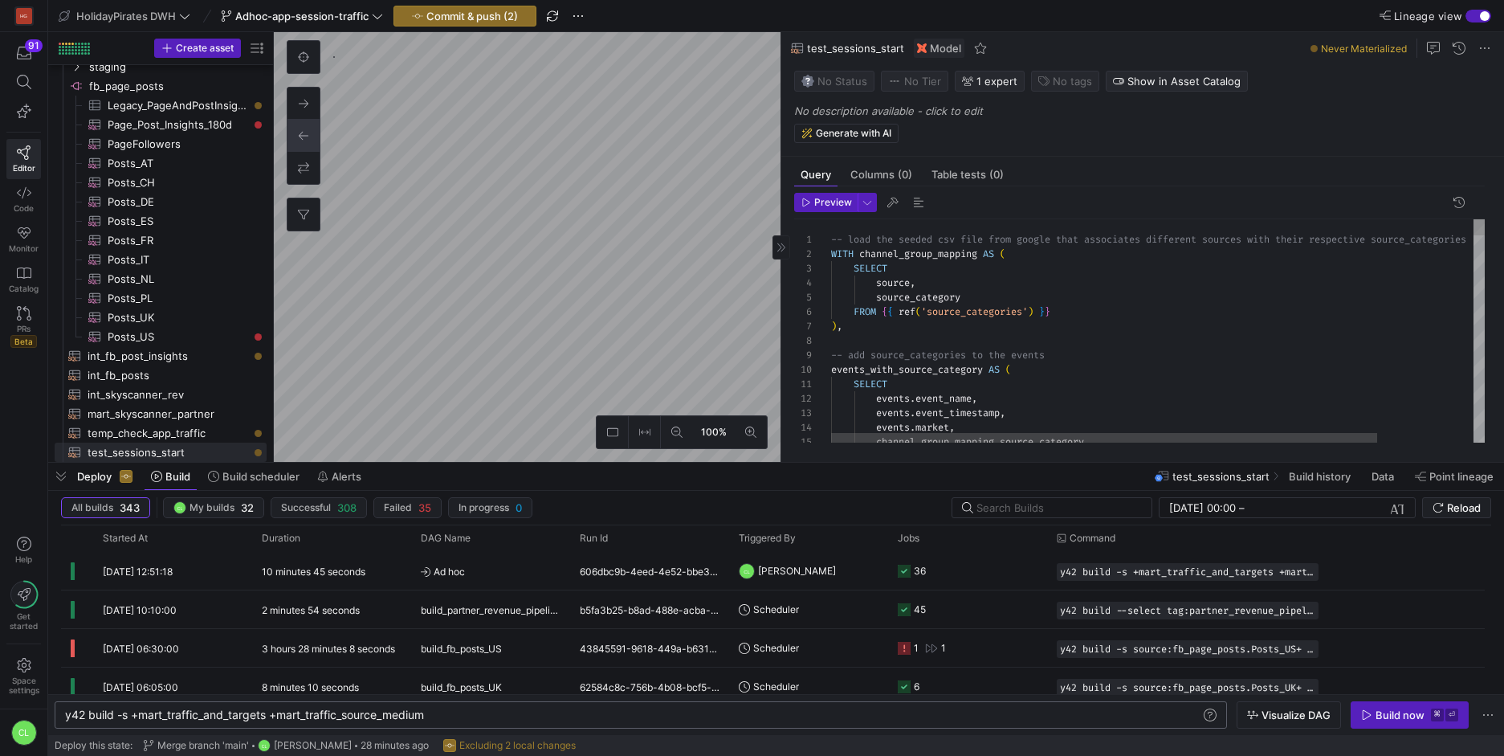
scroll to position [0, 0]
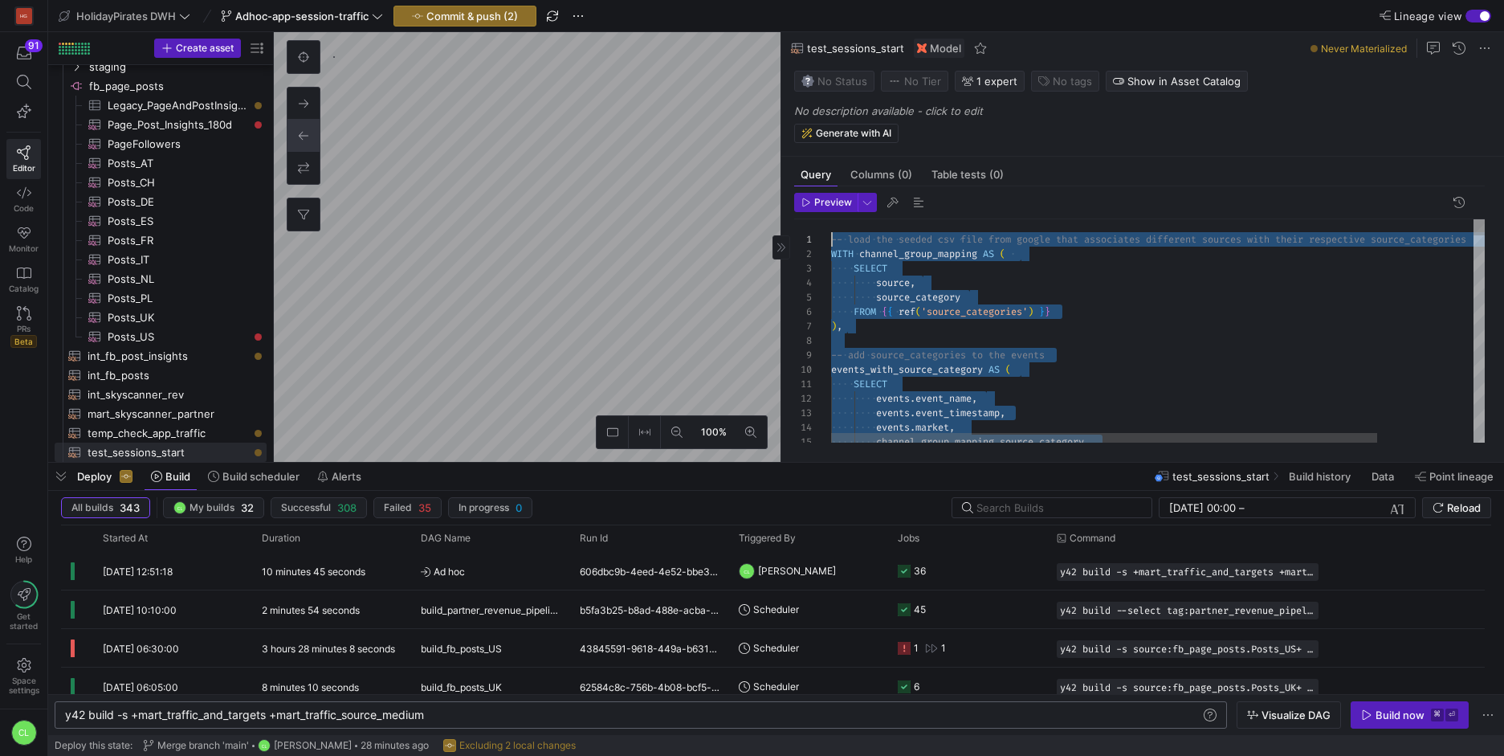
drag, startPoint x: 1103, startPoint y: 358, endPoint x: 824, endPoint y: 220, distance: 311.0
click at [898, 479] on div "Deploy Build Build scheduler Alerts test_sessions_start Build history Data Poin…" at bounding box center [776, 476] width 1456 height 27
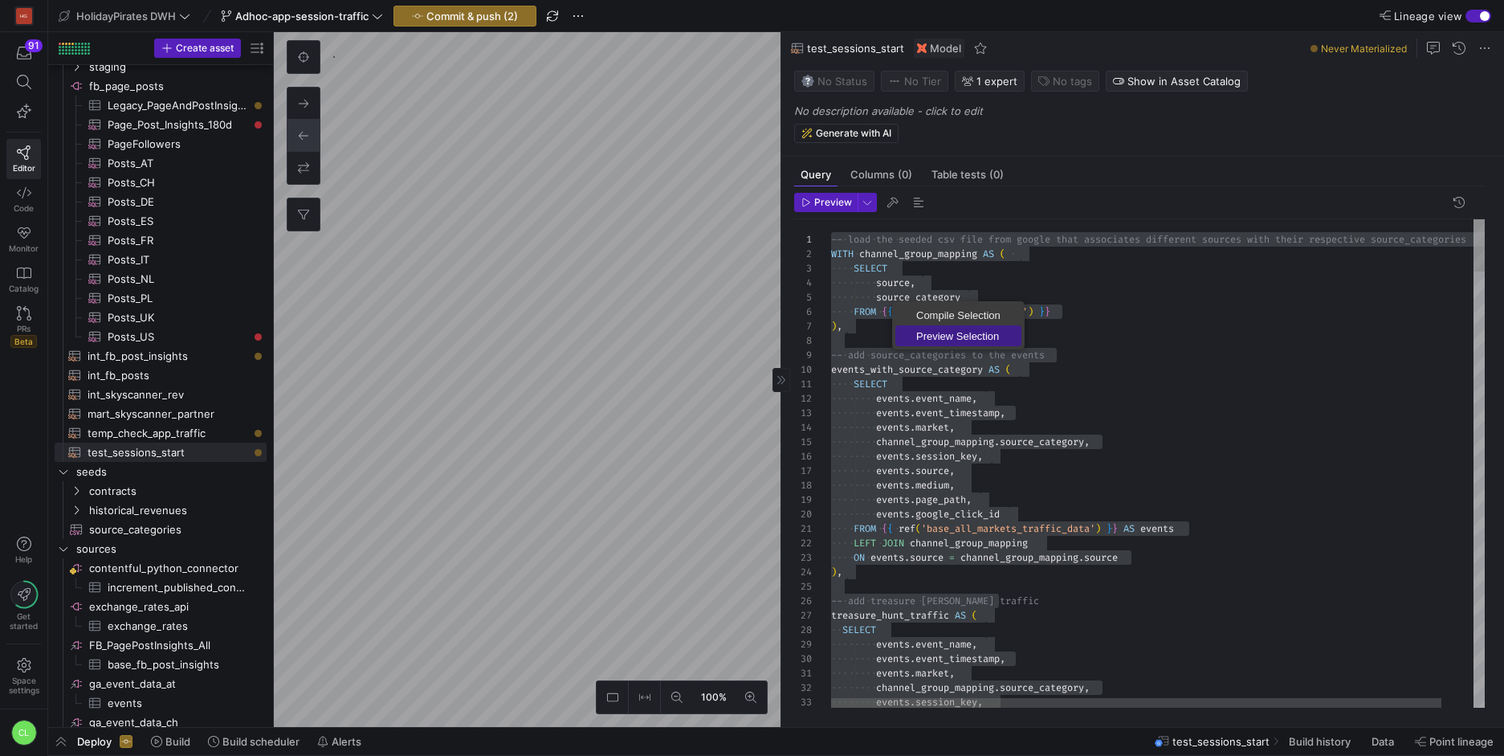
click at [970, 343] on link "Preview Selection" at bounding box center [958, 335] width 126 height 21
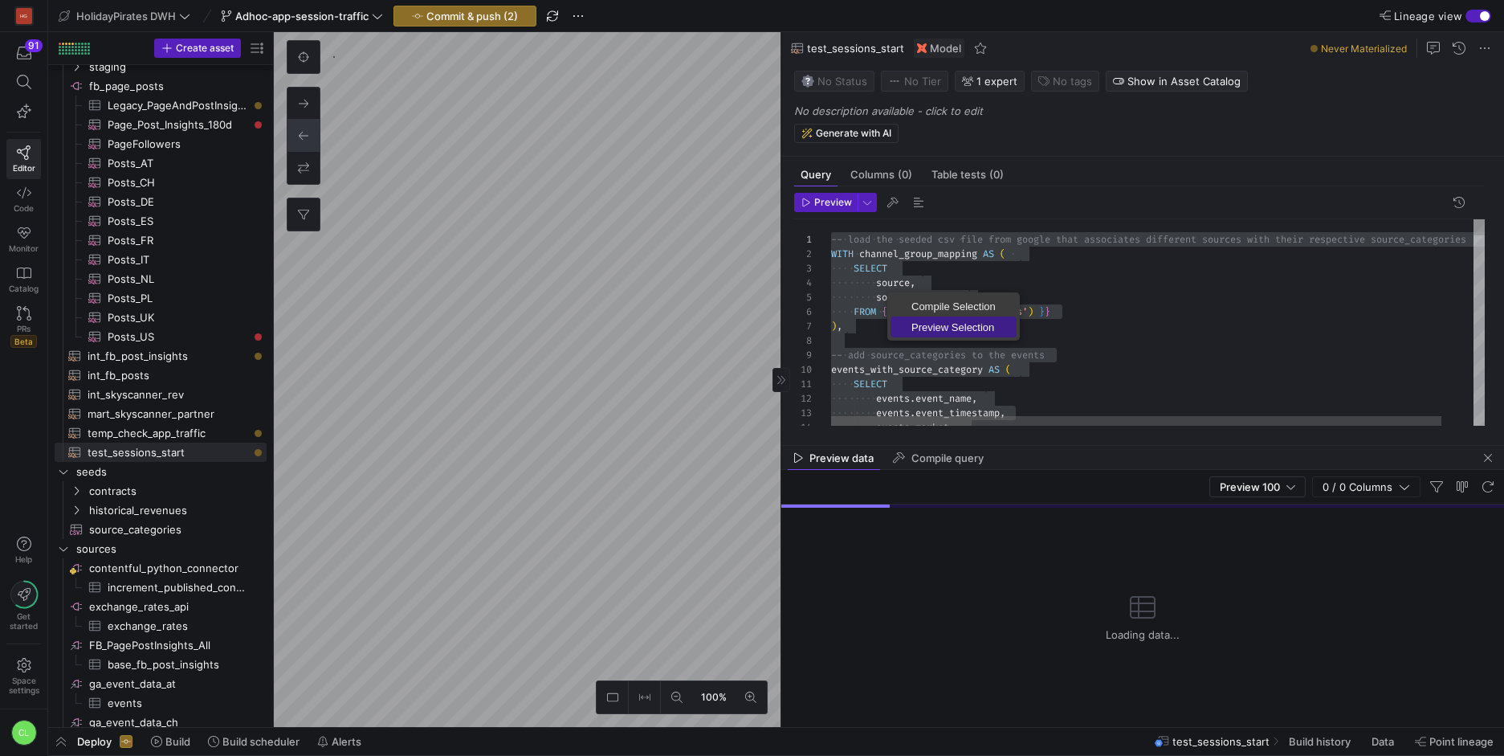
click at [947, 322] on span "Preview Selection" at bounding box center [954, 327] width 126 height 10
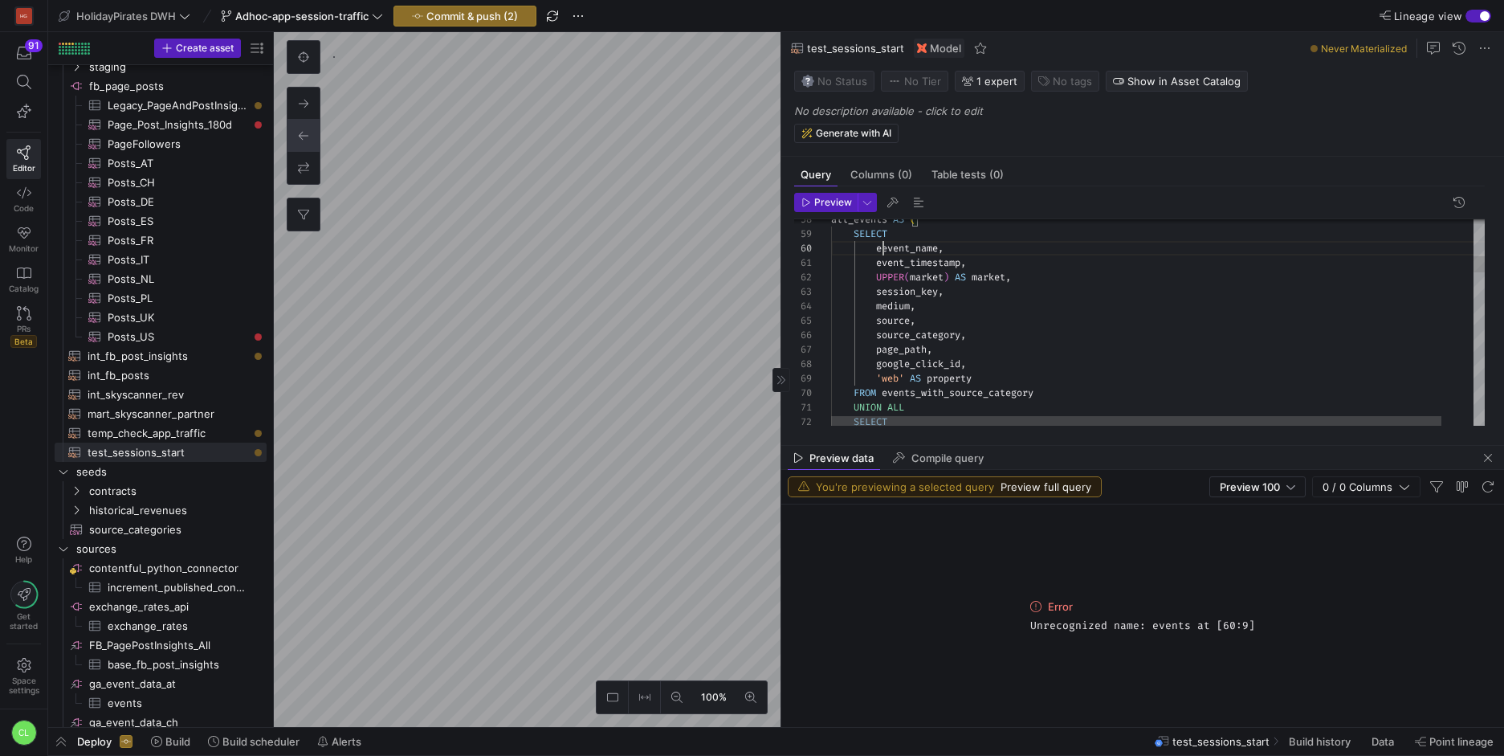
scroll to position [130, 47]
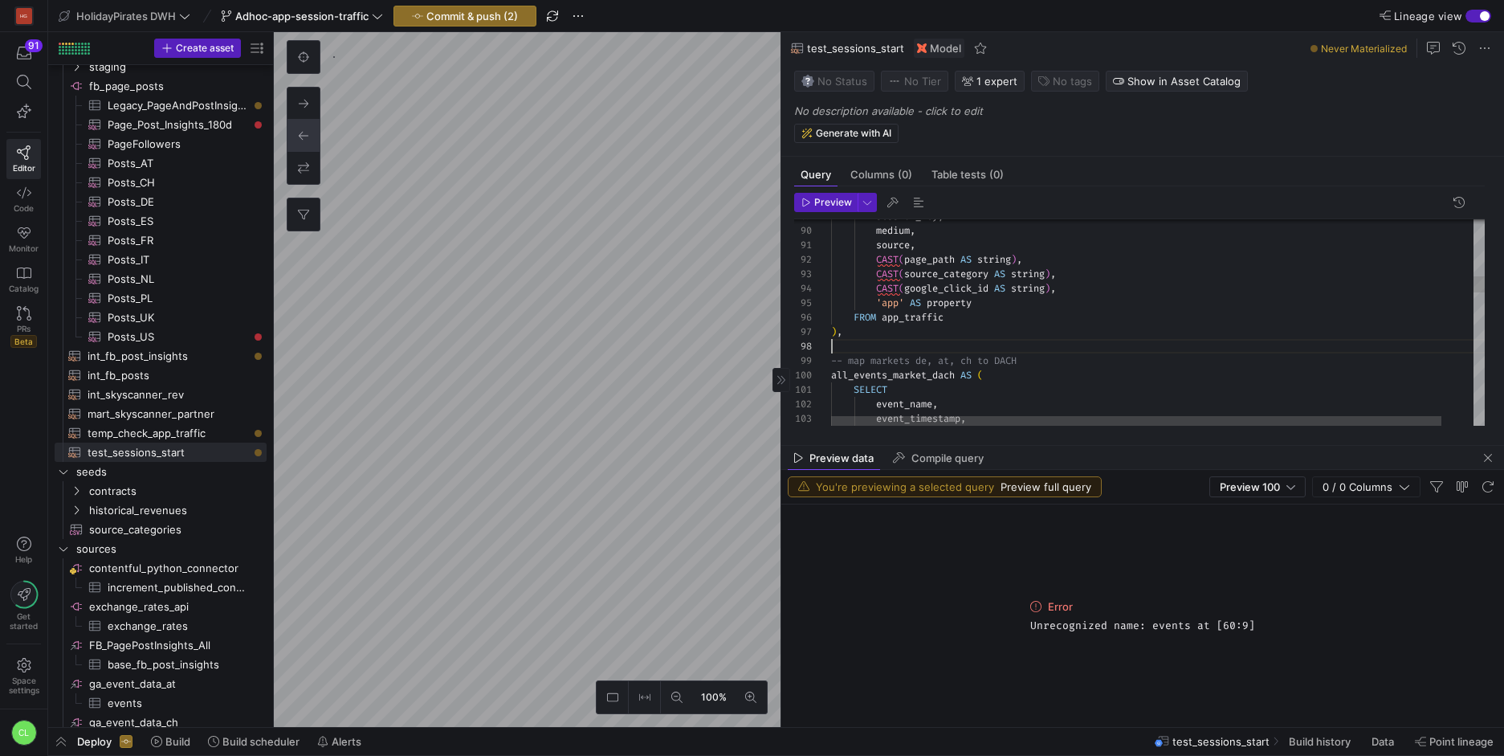
drag, startPoint x: 988, startPoint y: 346, endPoint x: 1001, endPoint y: 347, distance: 13.7
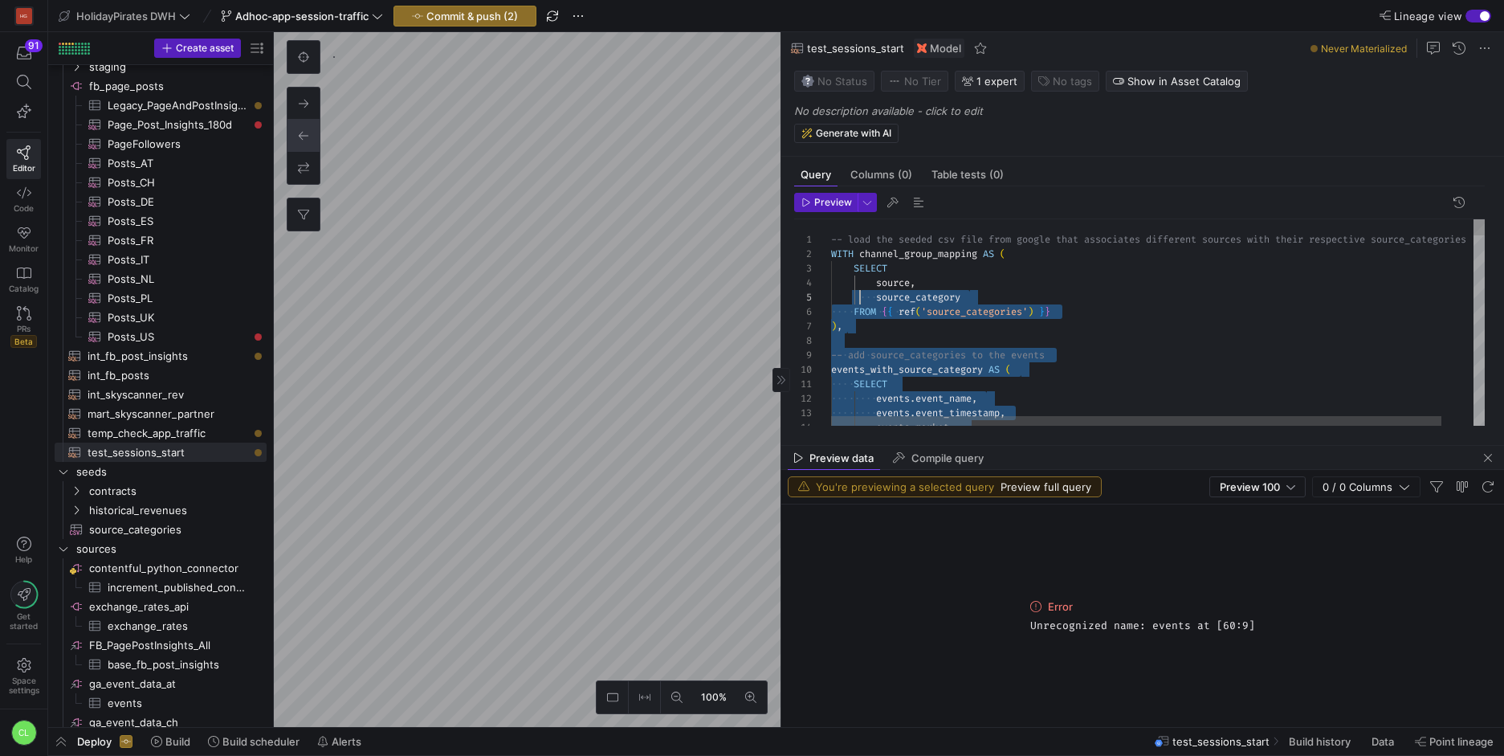
scroll to position [0, 0]
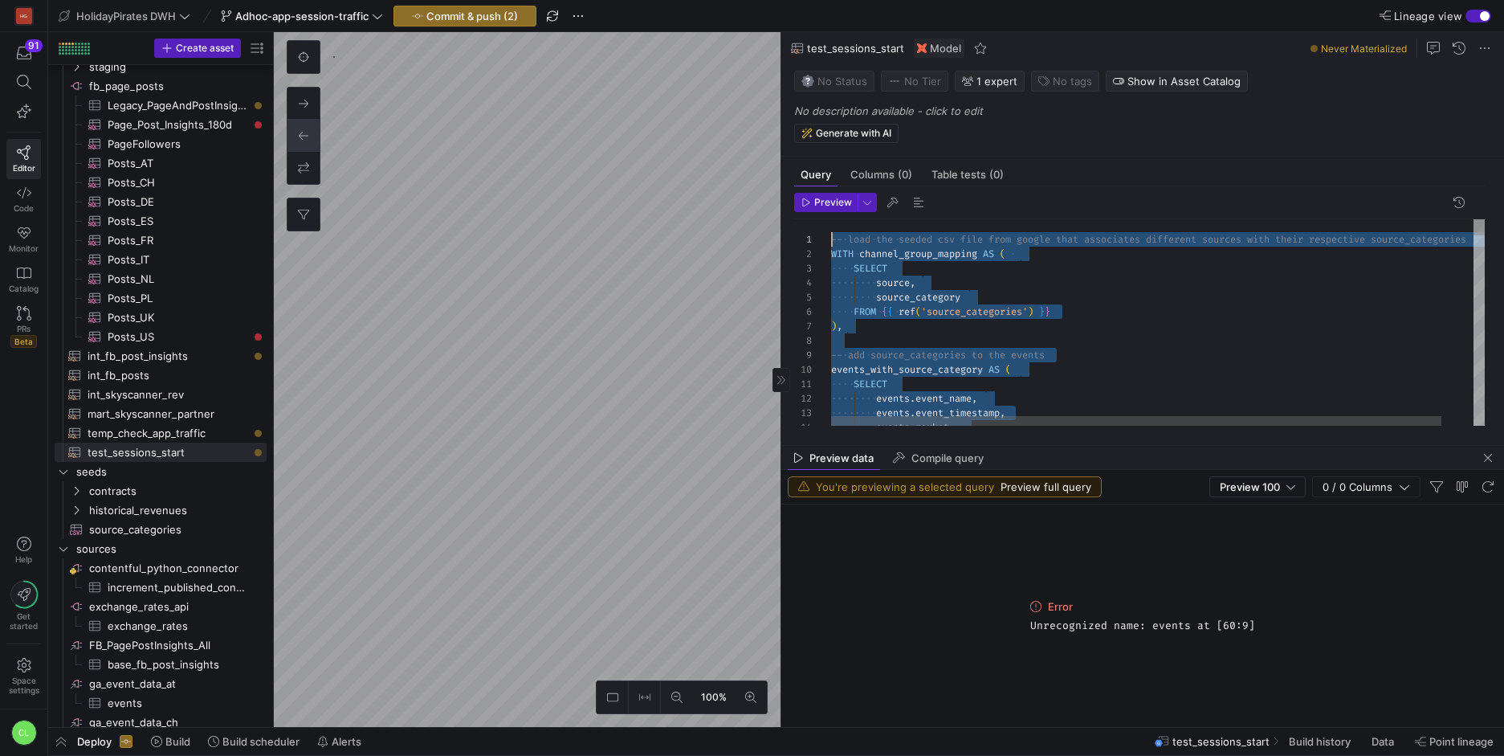
drag, startPoint x: 1050, startPoint y: 384, endPoint x: 820, endPoint y: 235, distance: 274.2
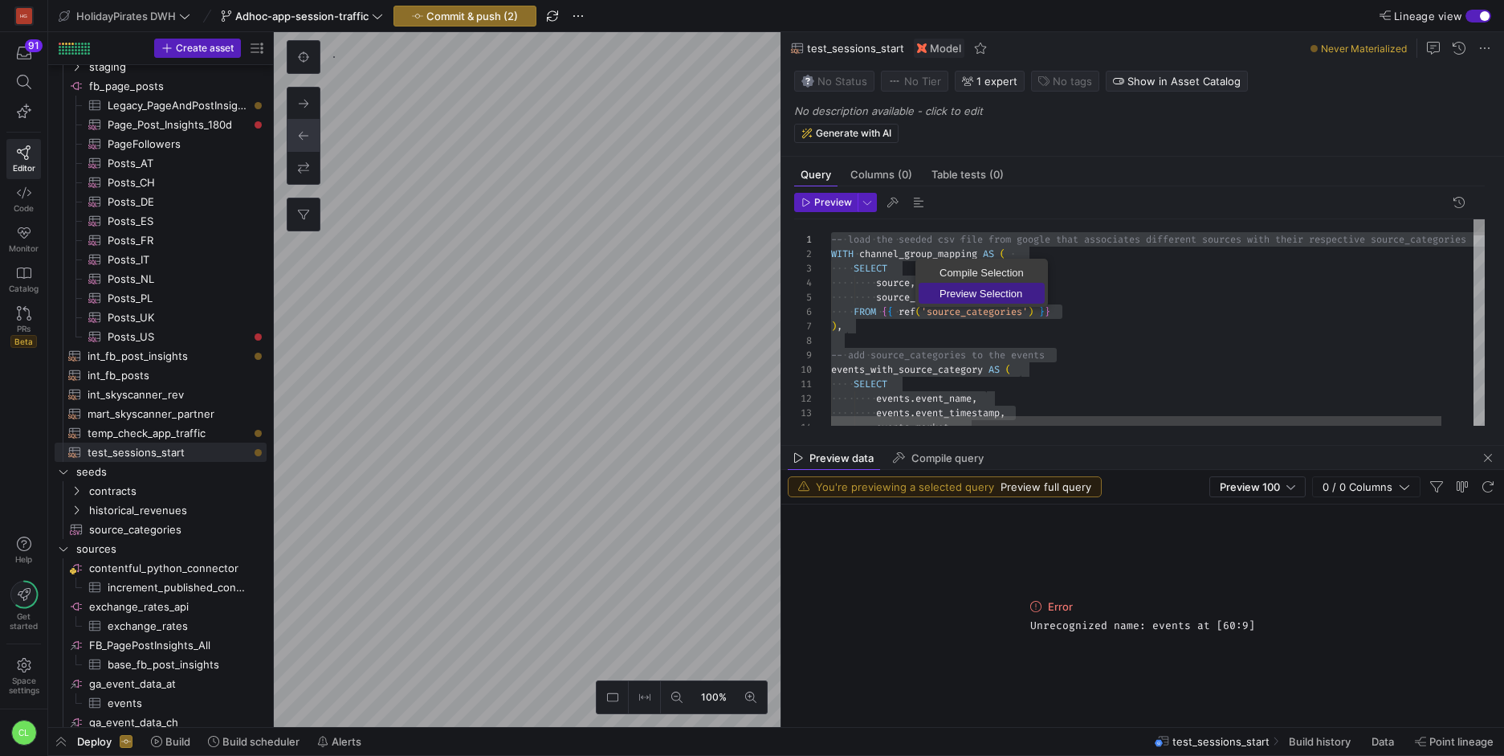
click at [946, 295] on span "Preview Selection" at bounding box center [982, 293] width 126 height 10
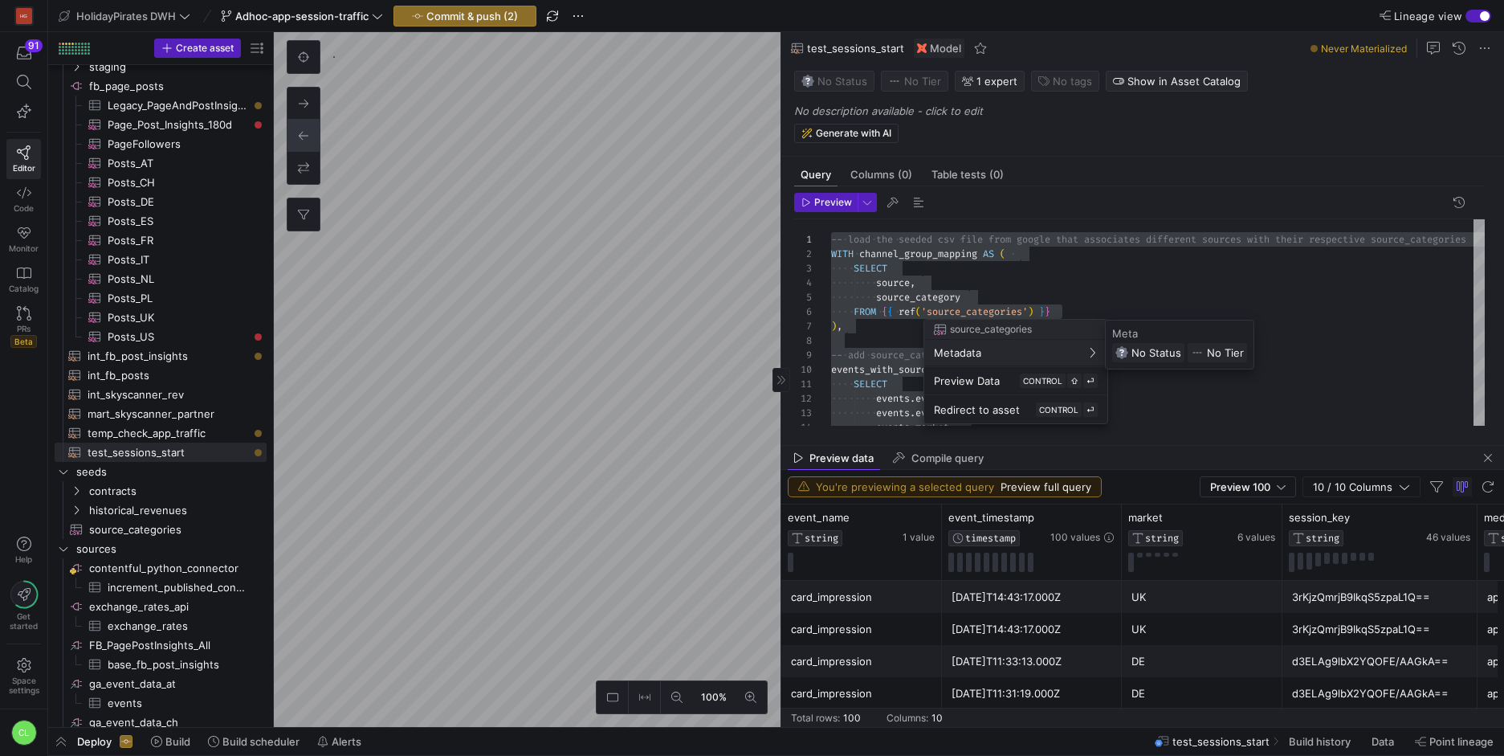
click at [1329, 305] on div at bounding box center [752, 378] width 1504 height 756
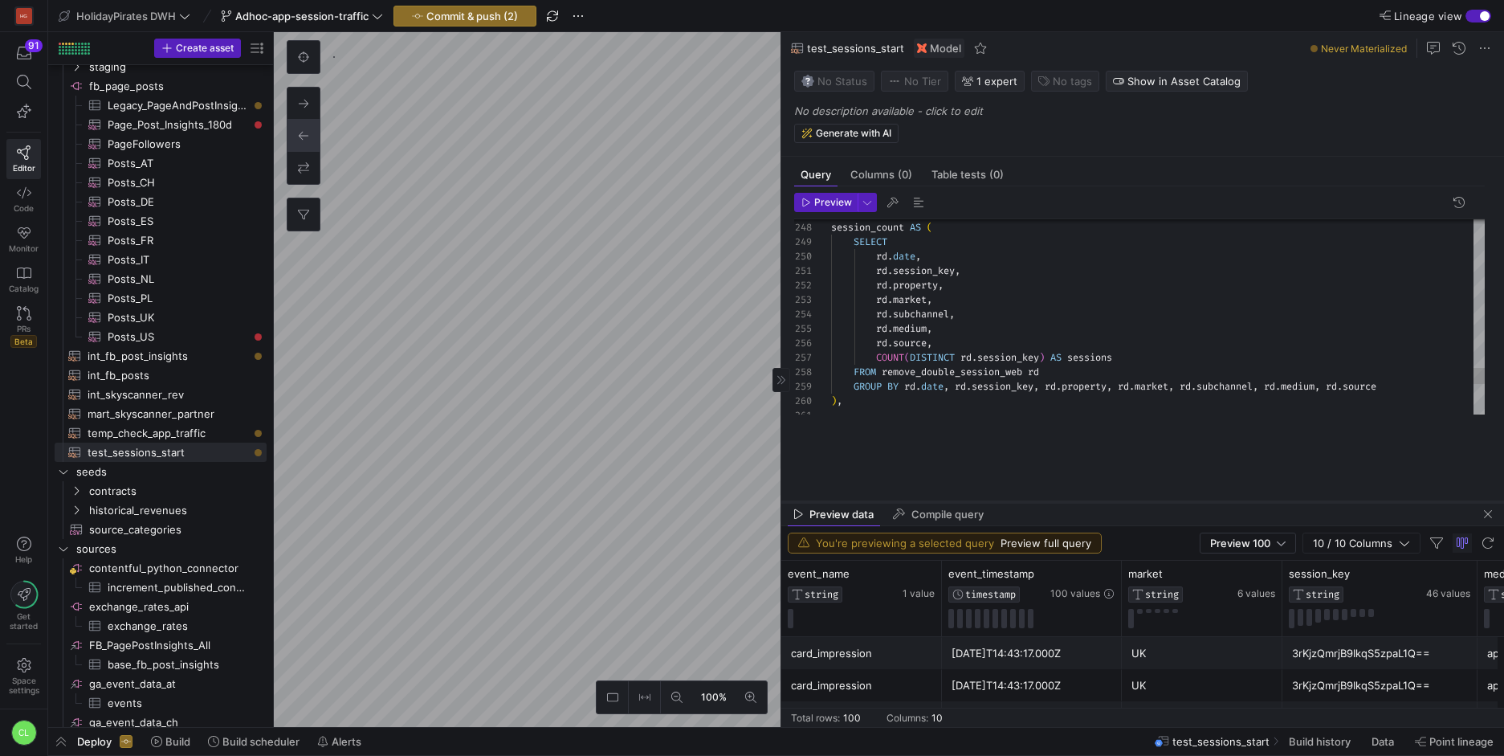
drag, startPoint x: 1149, startPoint y: 444, endPoint x: 1174, endPoint y: 507, distance: 67.4
click at [1174, 505] on div at bounding box center [1142, 502] width 723 height 6
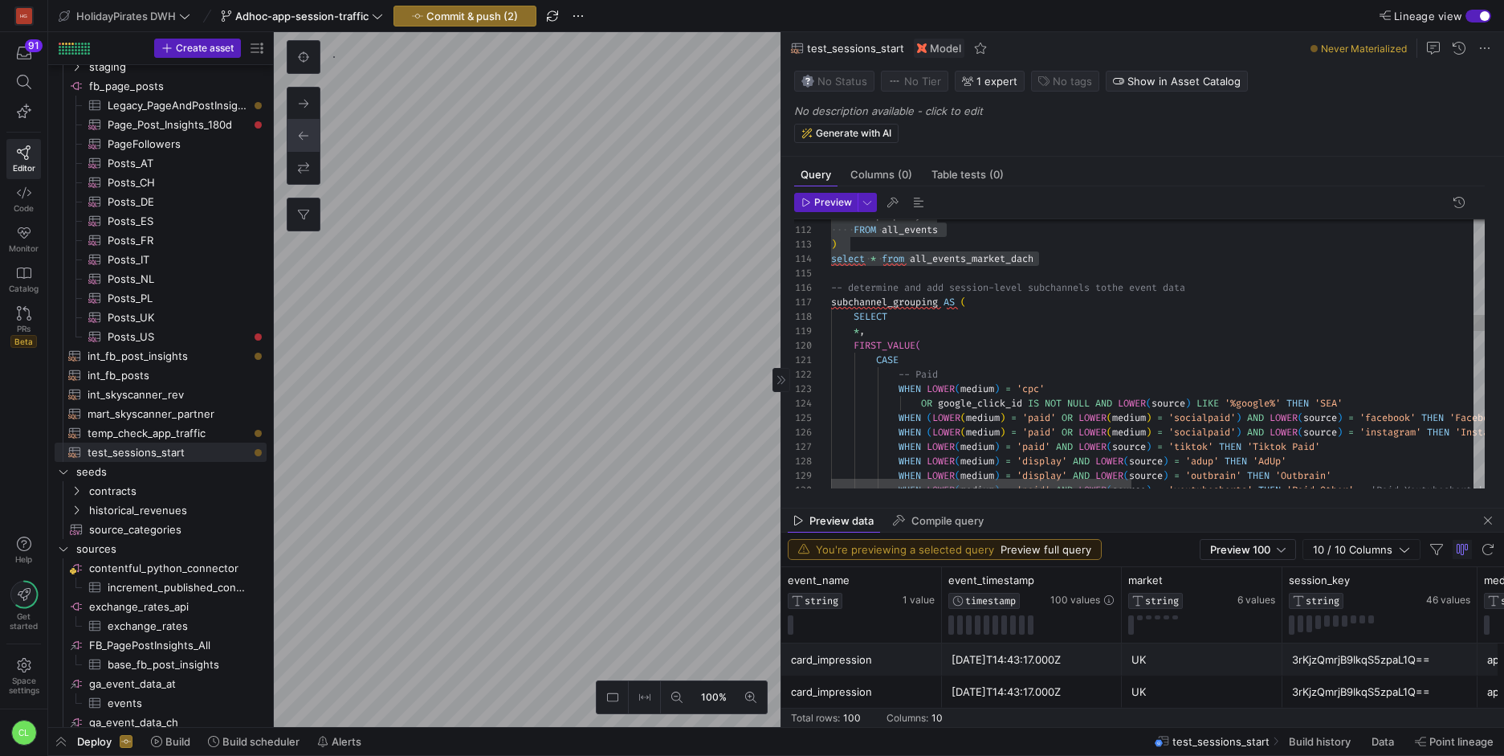
drag, startPoint x: 1032, startPoint y: 259, endPoint x: 1045, endPoint y: 259, distance: 12.9
drag, startPoint x: 1038, startPoint y: 258, endPoint x: 812, endPoint y: 259, distance: 225.7
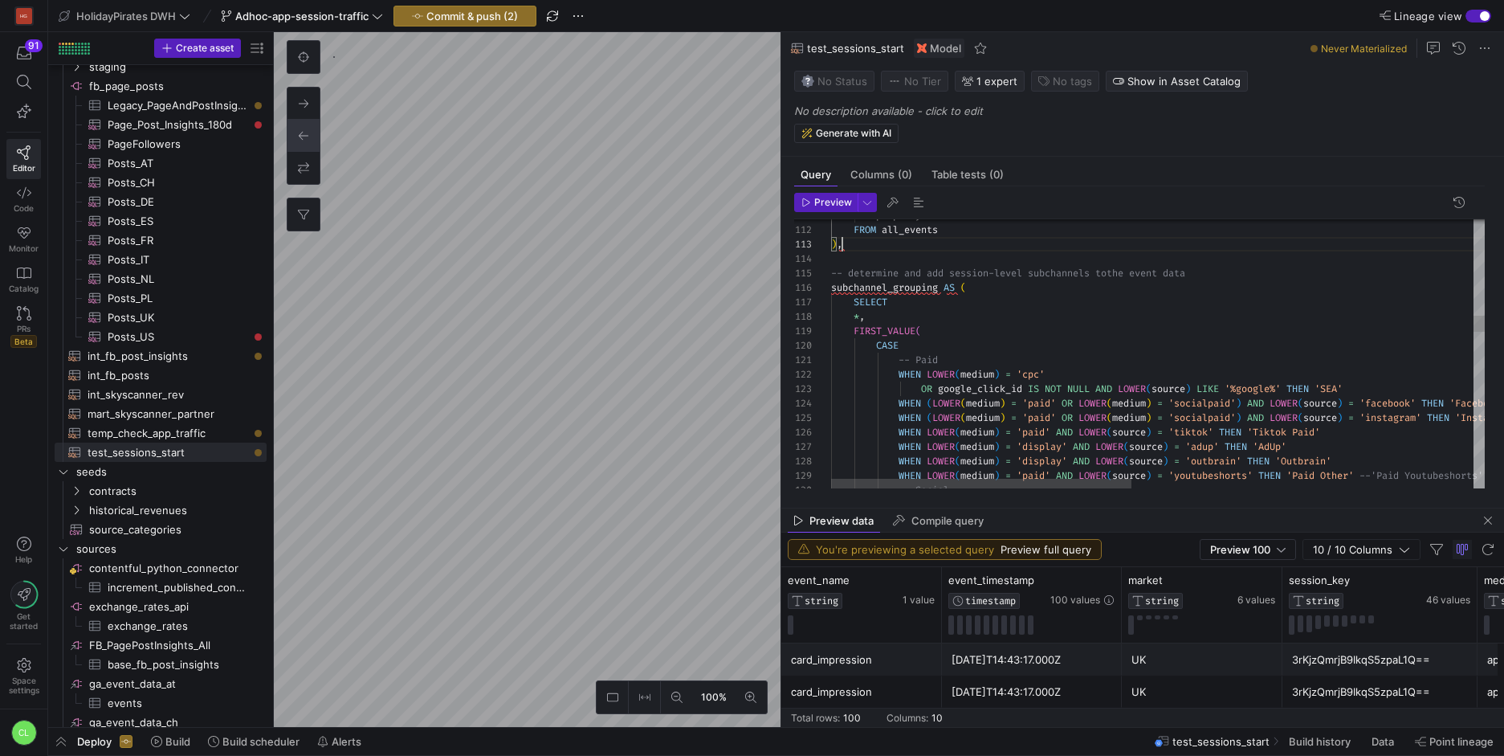
scroll to position [29, 11]
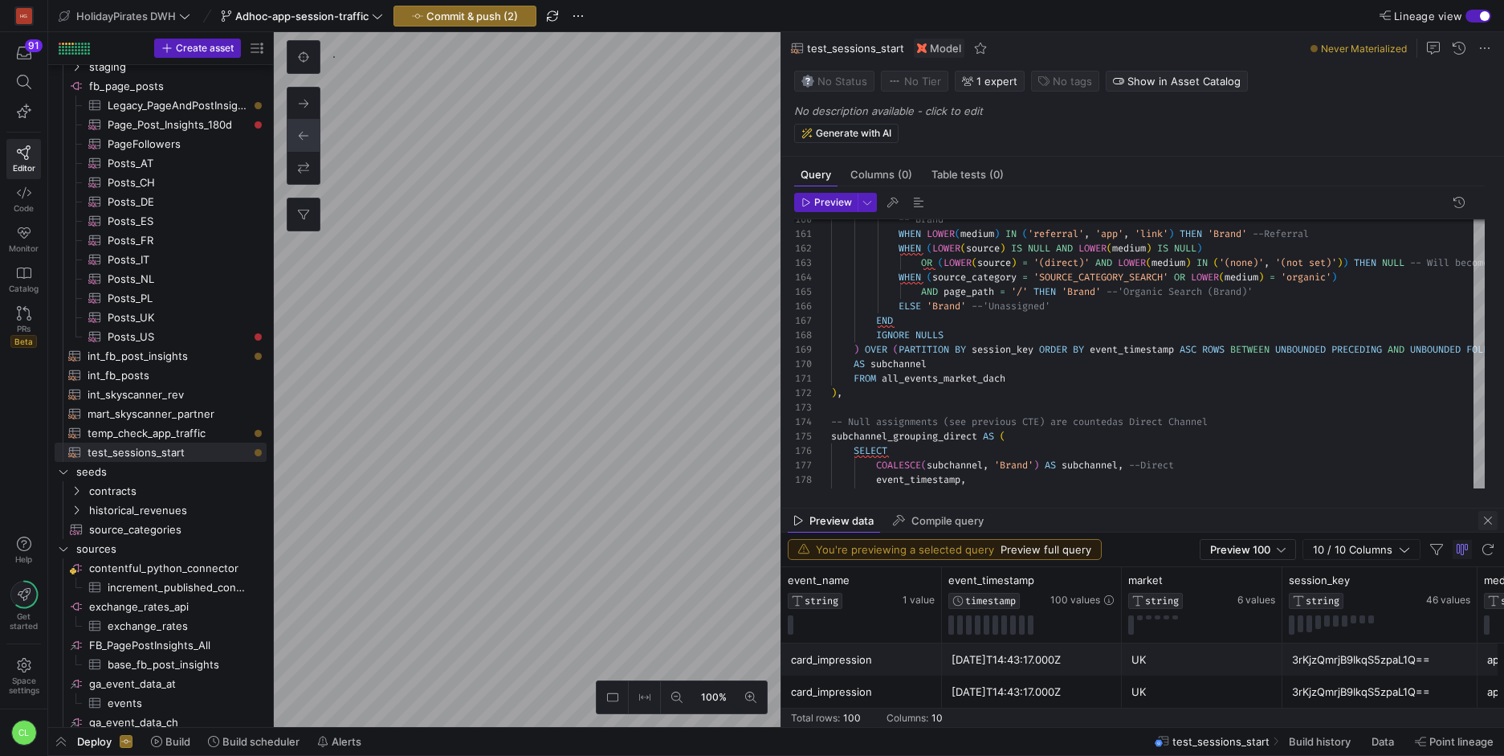
click at [1489, 524] on span "button" at bounding box center [1487, 520] width 19 height 19
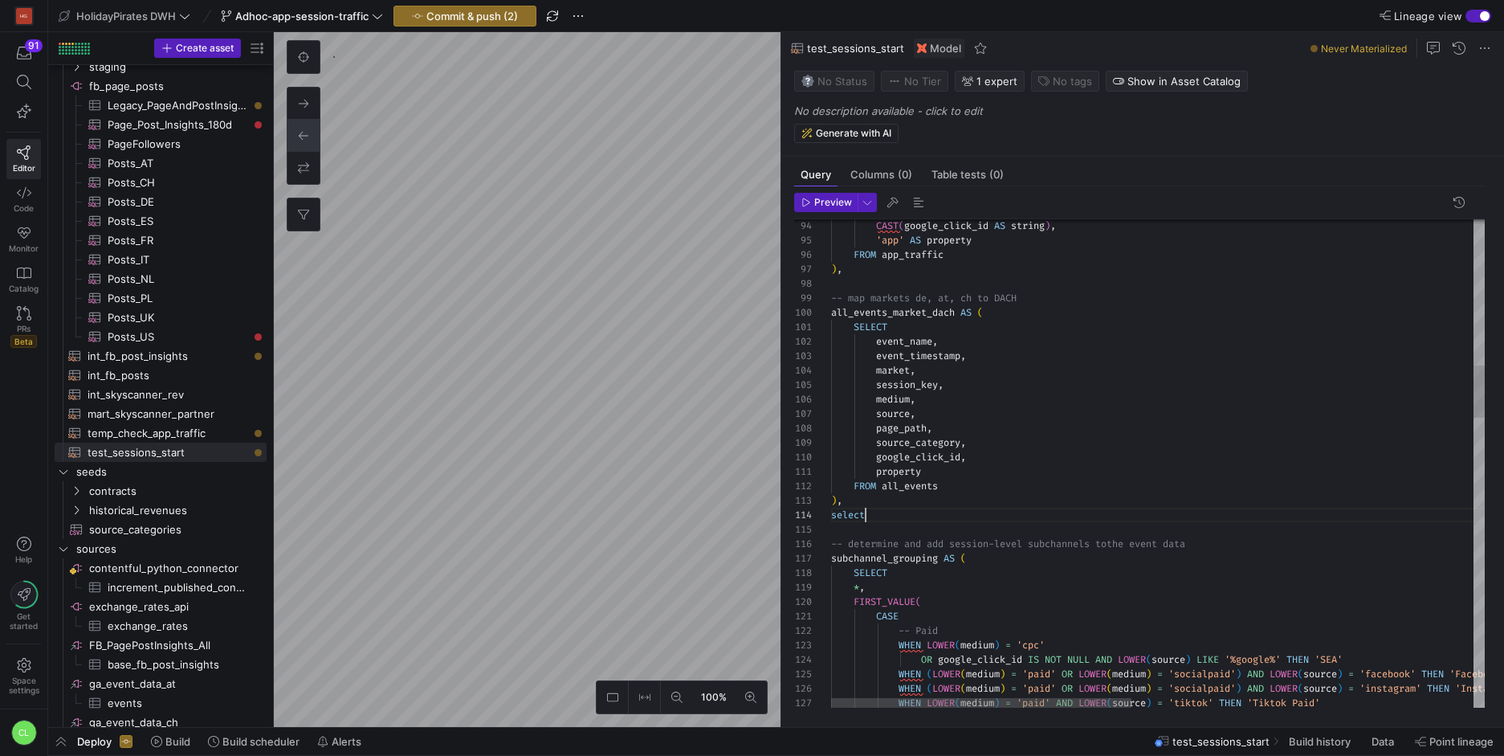
scroll to position [43, 40]
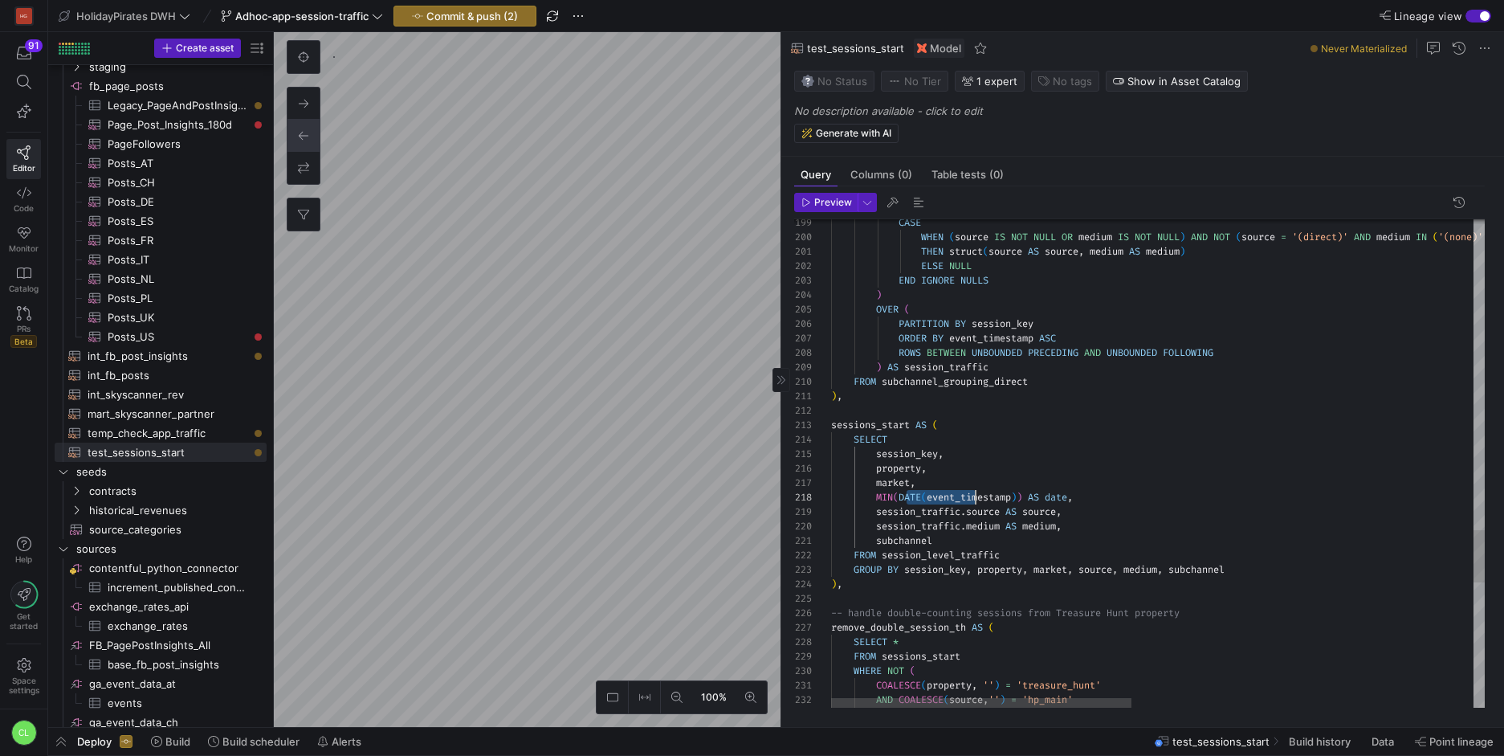
drag, startPoint x: 905, startPoint y: 496, endPoint x: 1011, endPoint y: 496, distance: 106.0
drag, startPoint x: 1017, startPoint y: 496, endPoint x: 943, endPoint y: 496, distance: 73.9
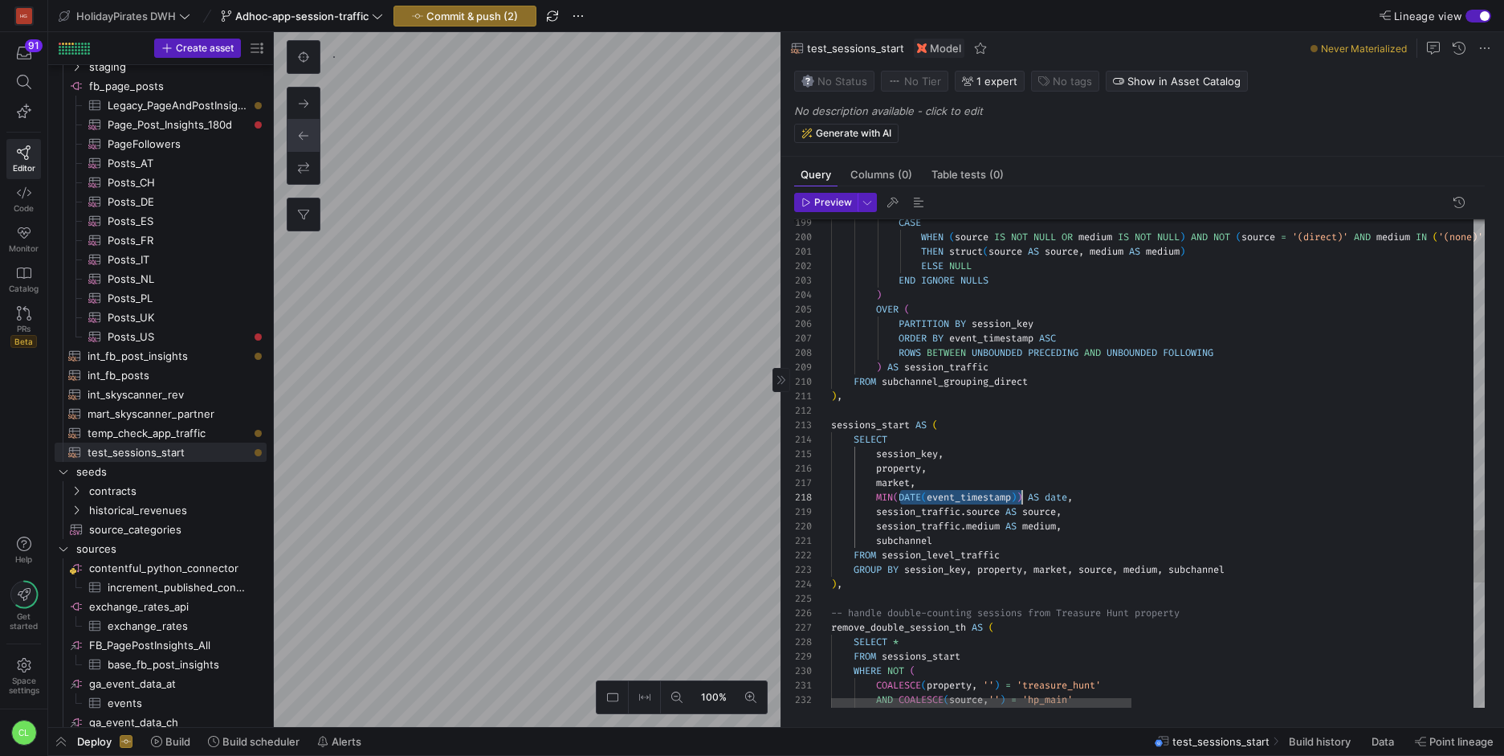
drag, startPoint x: 903, startPoint y: 497, endPoint x: 1022, endPoint y: 496, distance: 118.9
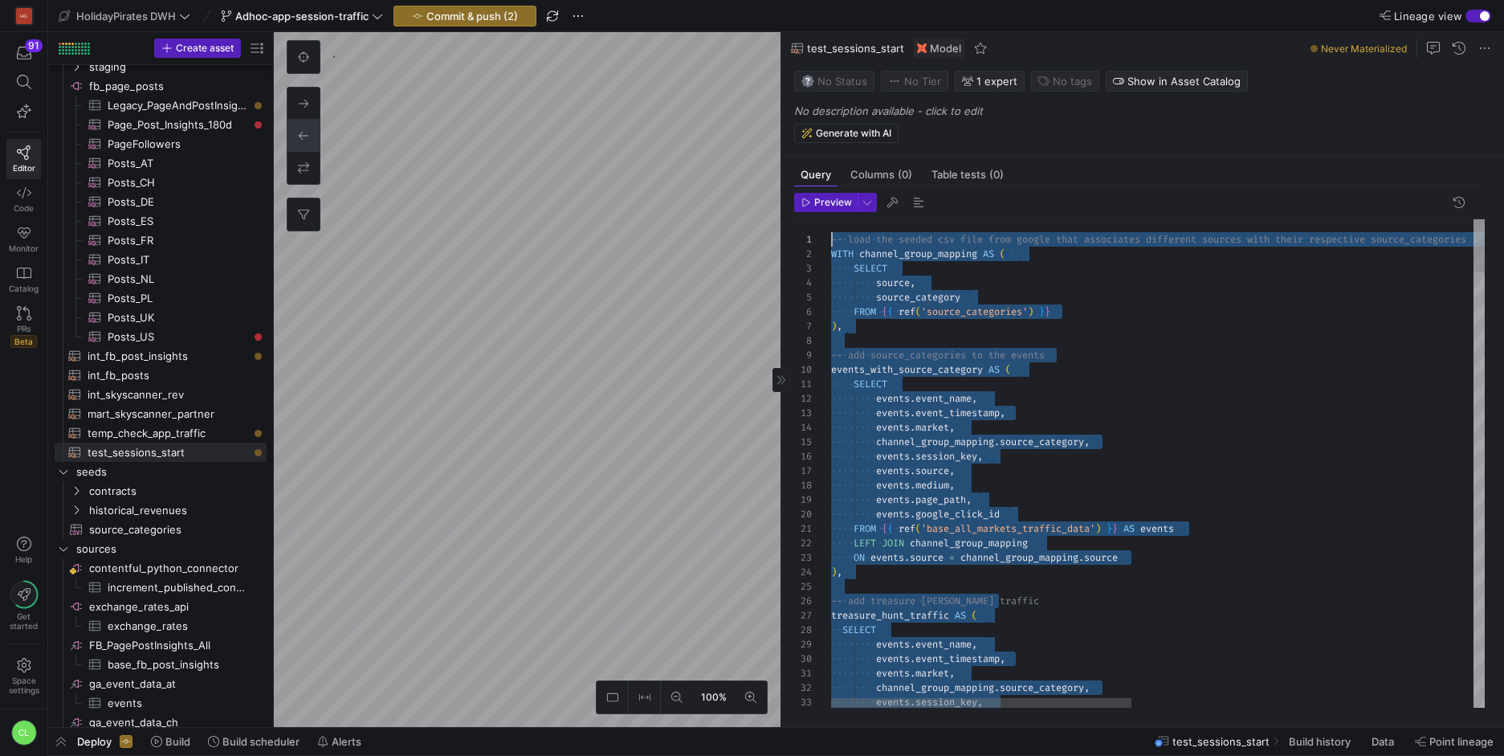
scroll to position [0, 0]
drag, startPoint x: 950, startPoint y: 557, endPoint x: 835, endPoint y: 238, distance: 339.6
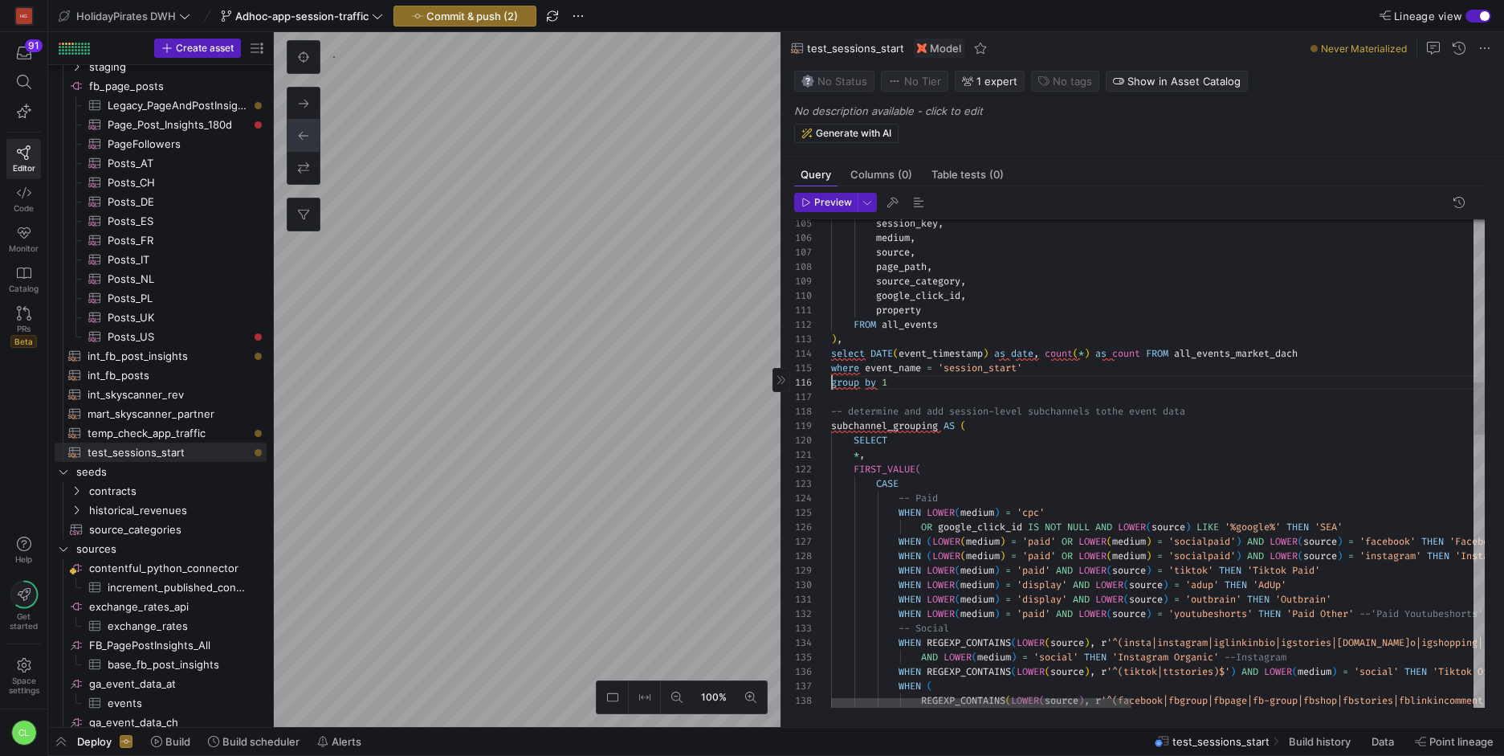
scroll to position [72, 0]
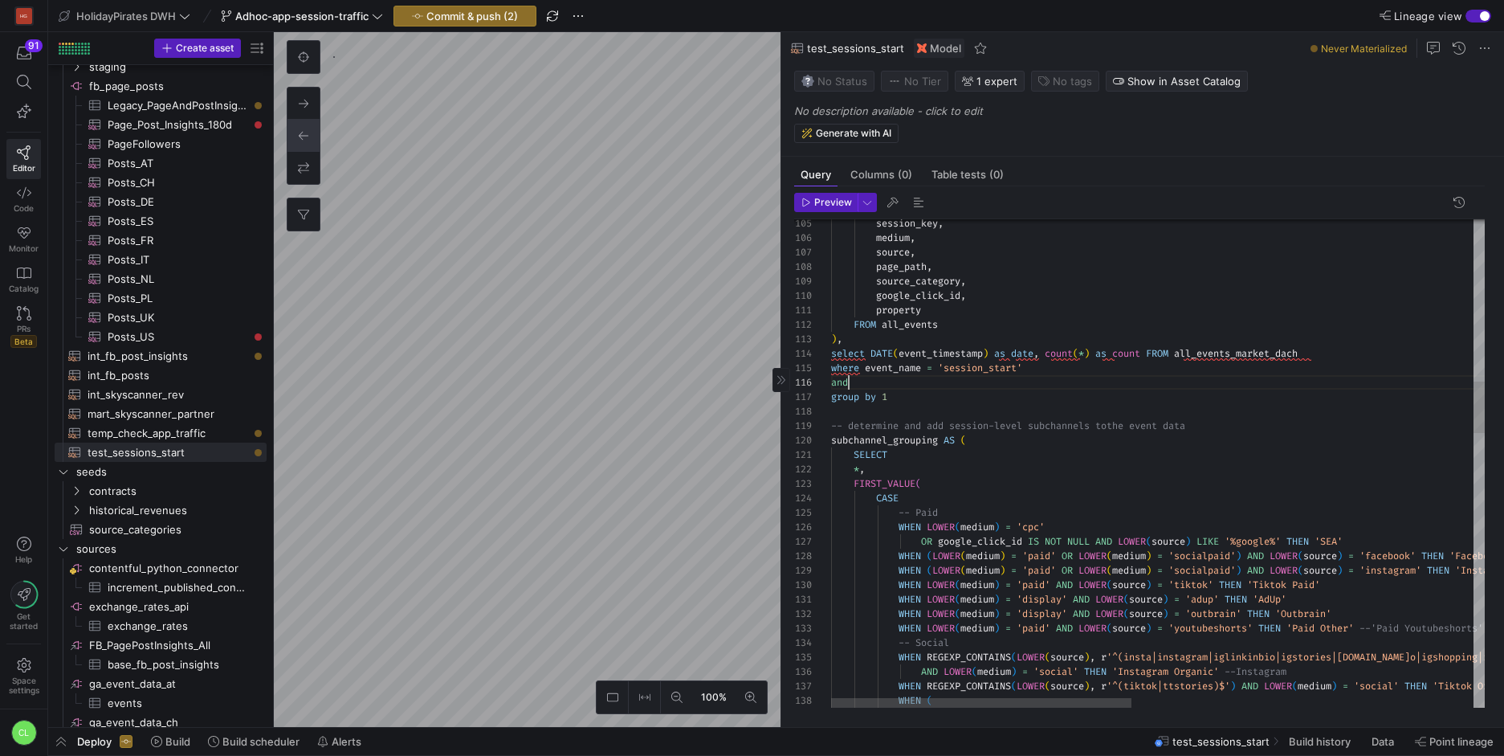
scroll to position [72, 23]
drag, startPoint x: 874, startPoint y: 353, endPoint x: 993, endPoint y: 354, distance: 118.9
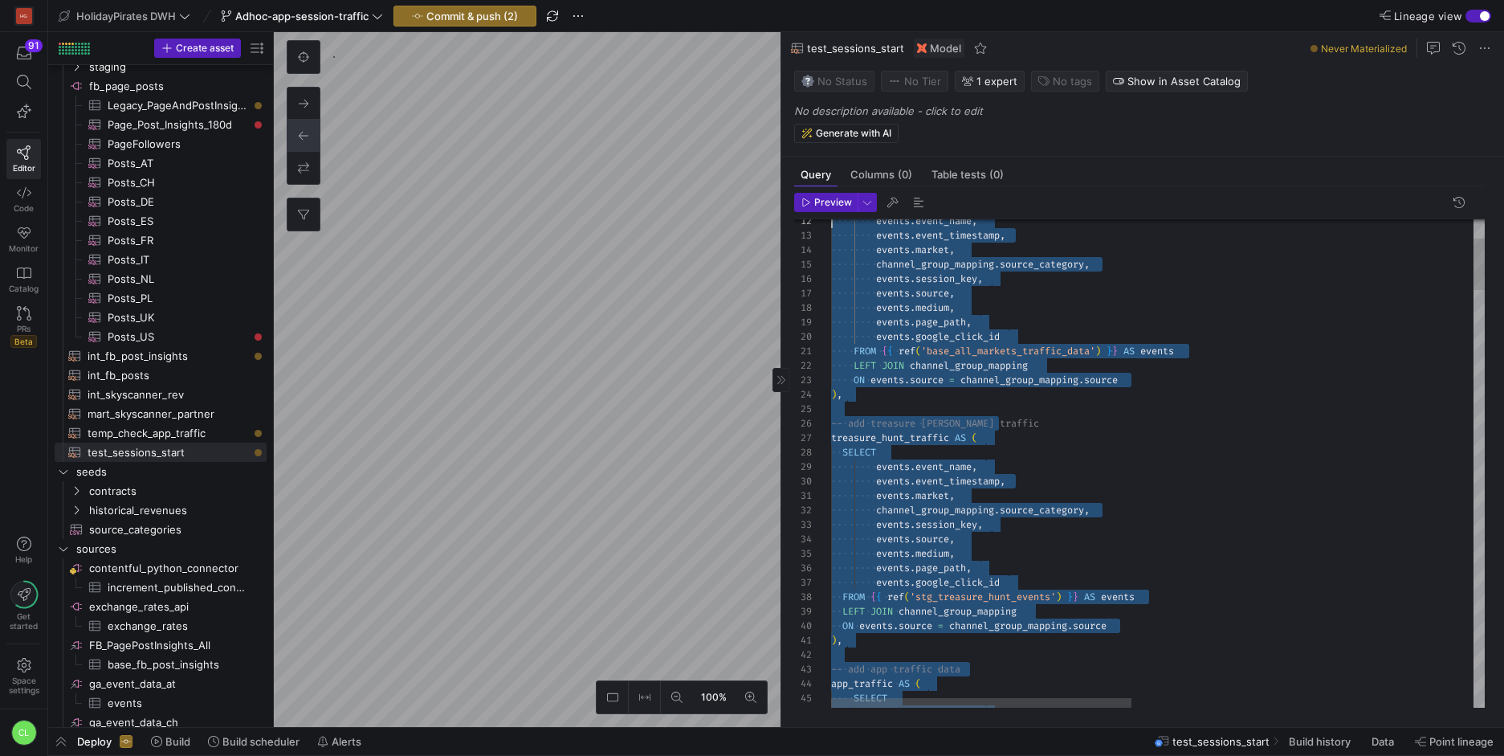
scroll to position [0, 0]
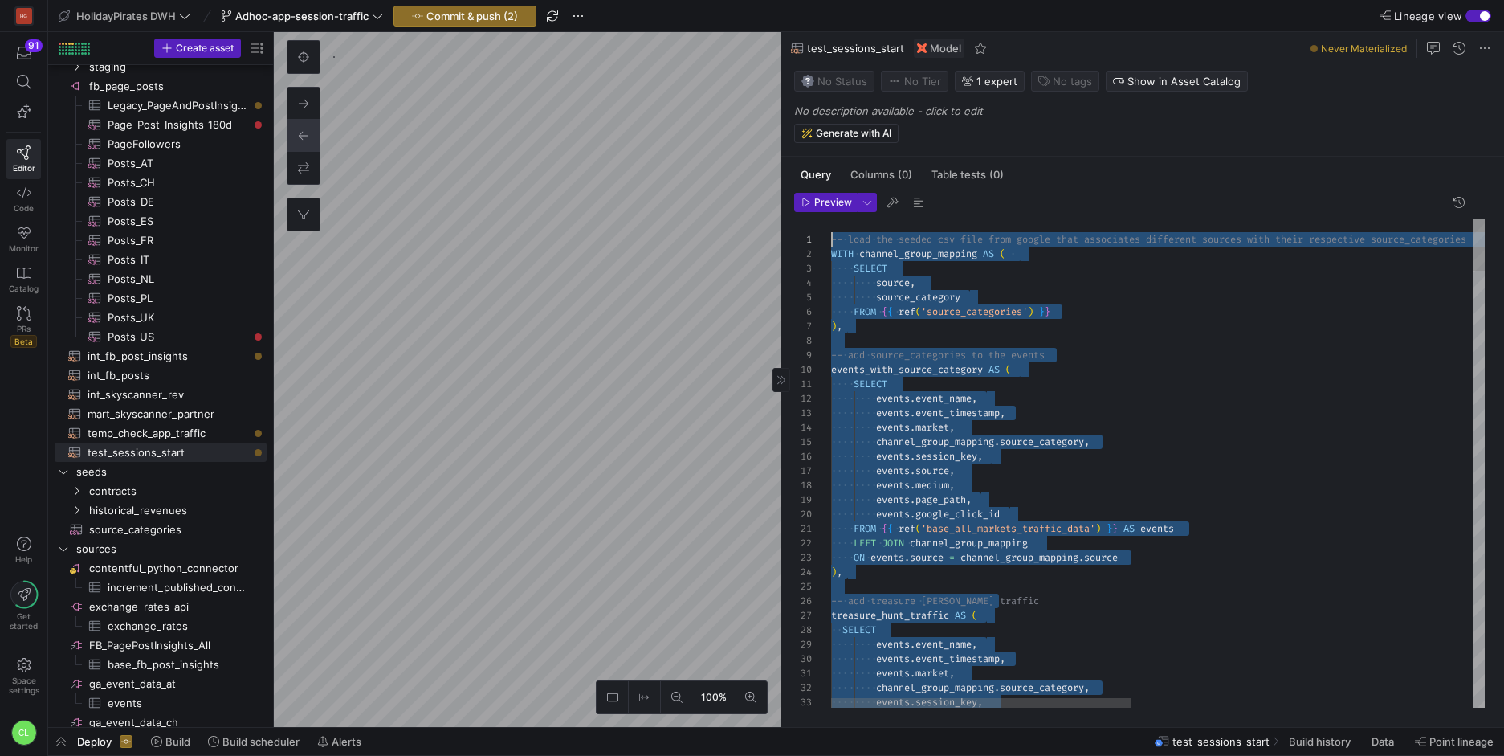
drag, startPoint x: 966, startPoint y: 402, endPoint x: 796, endPoint y: 94, distance: 352.3
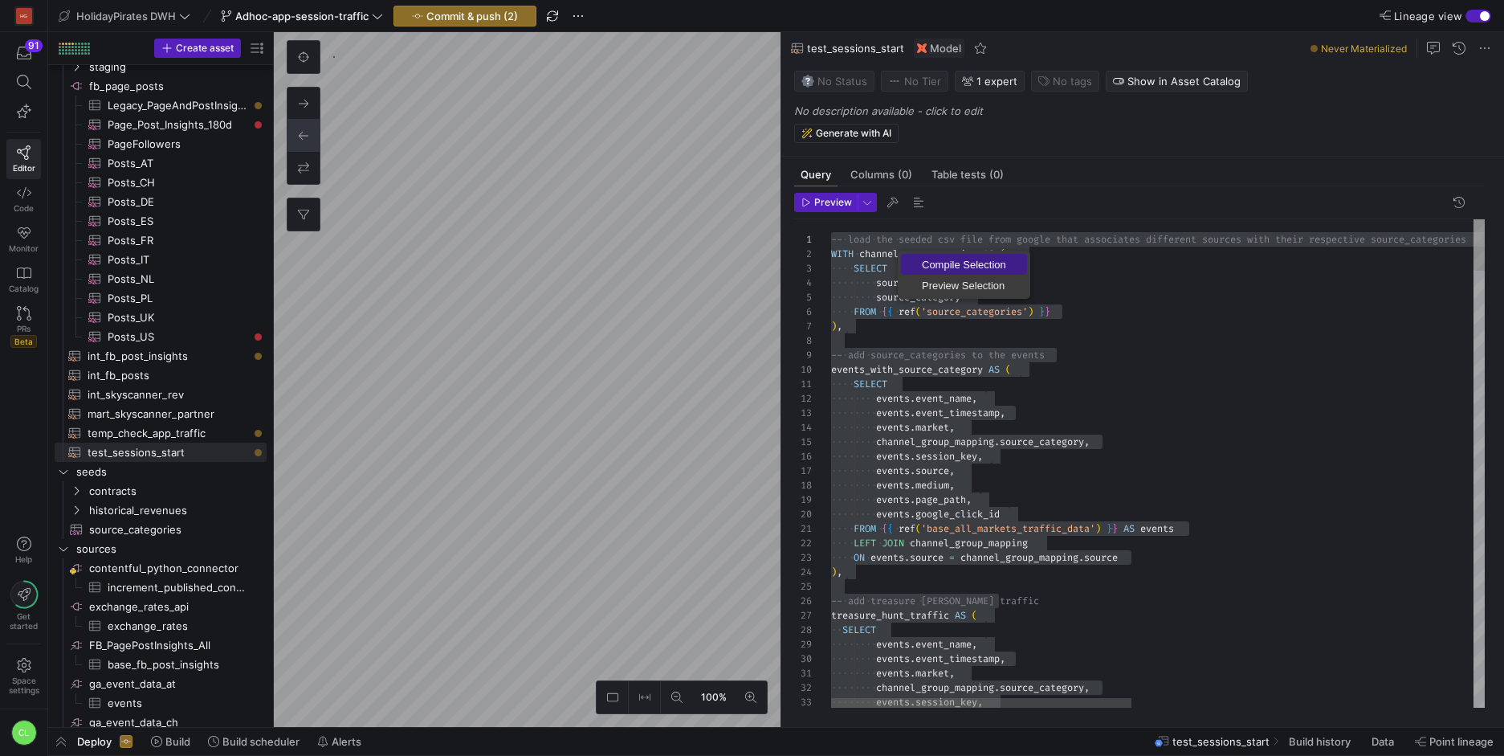
click at [964, 273] on link "Compile Selection" at bounding box center [964, 264] width 126 height 21
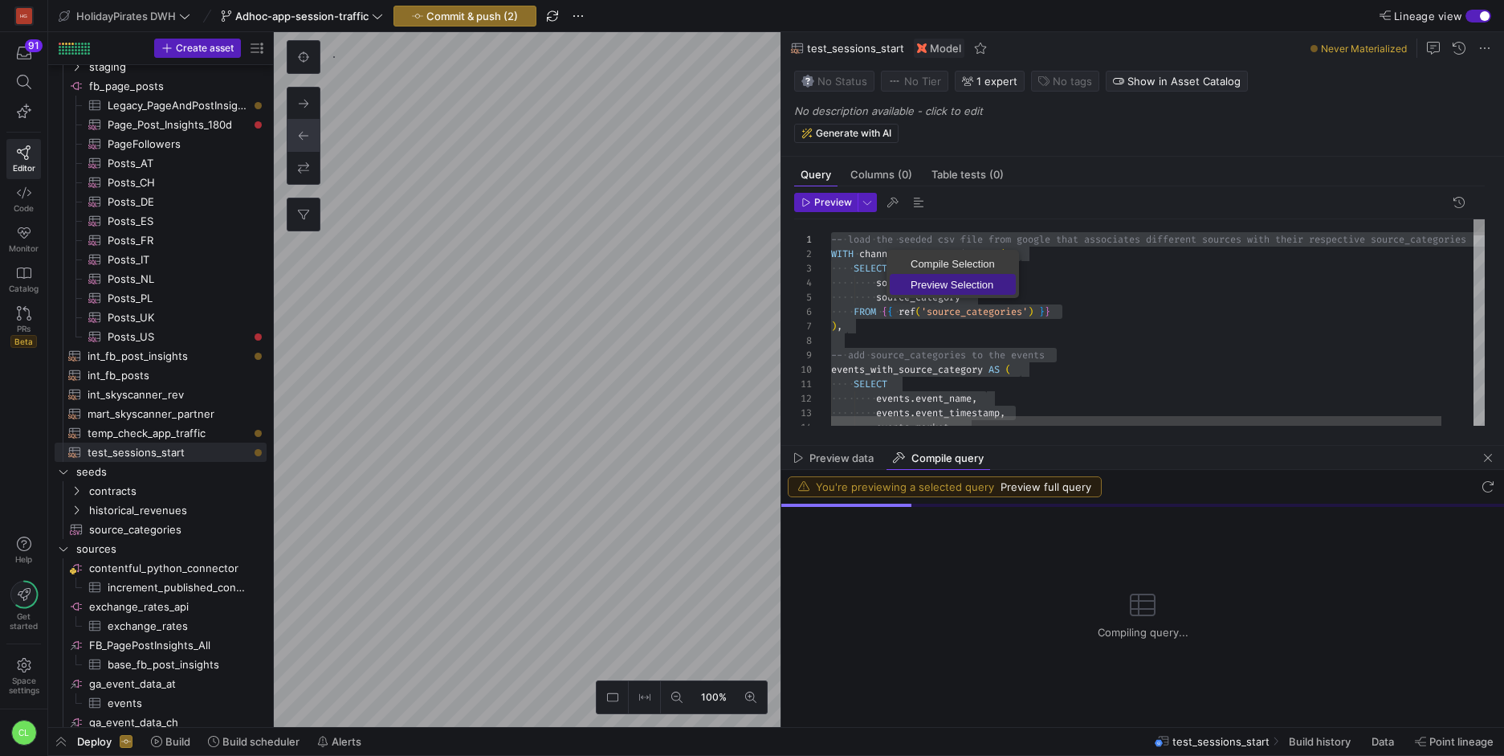
click at [907, 293] on link "Preview Selection" at bounding box center [953, 284] width 126 height 21
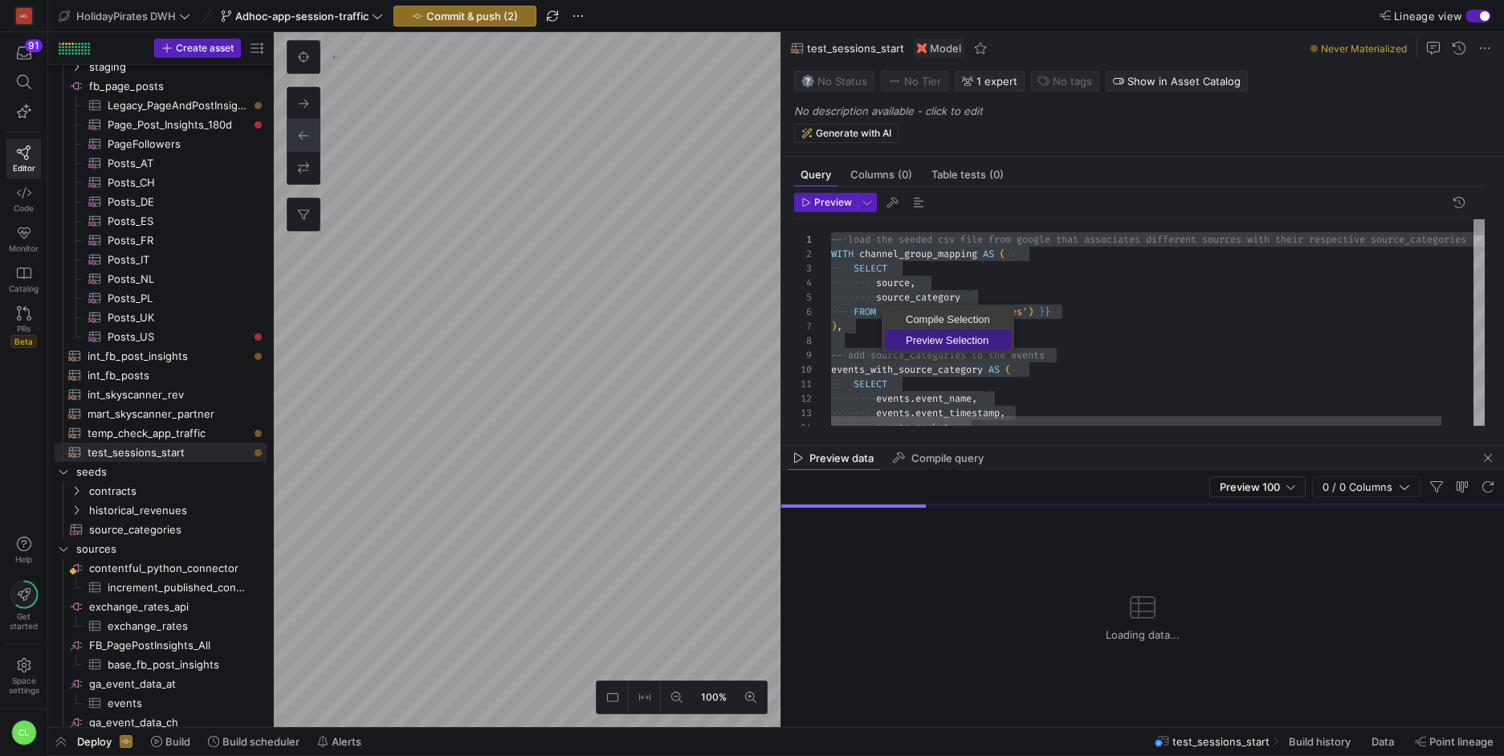
click at [946, 345] on span "Preview Selection" at bounding box center [948, 340] width 126 height 10
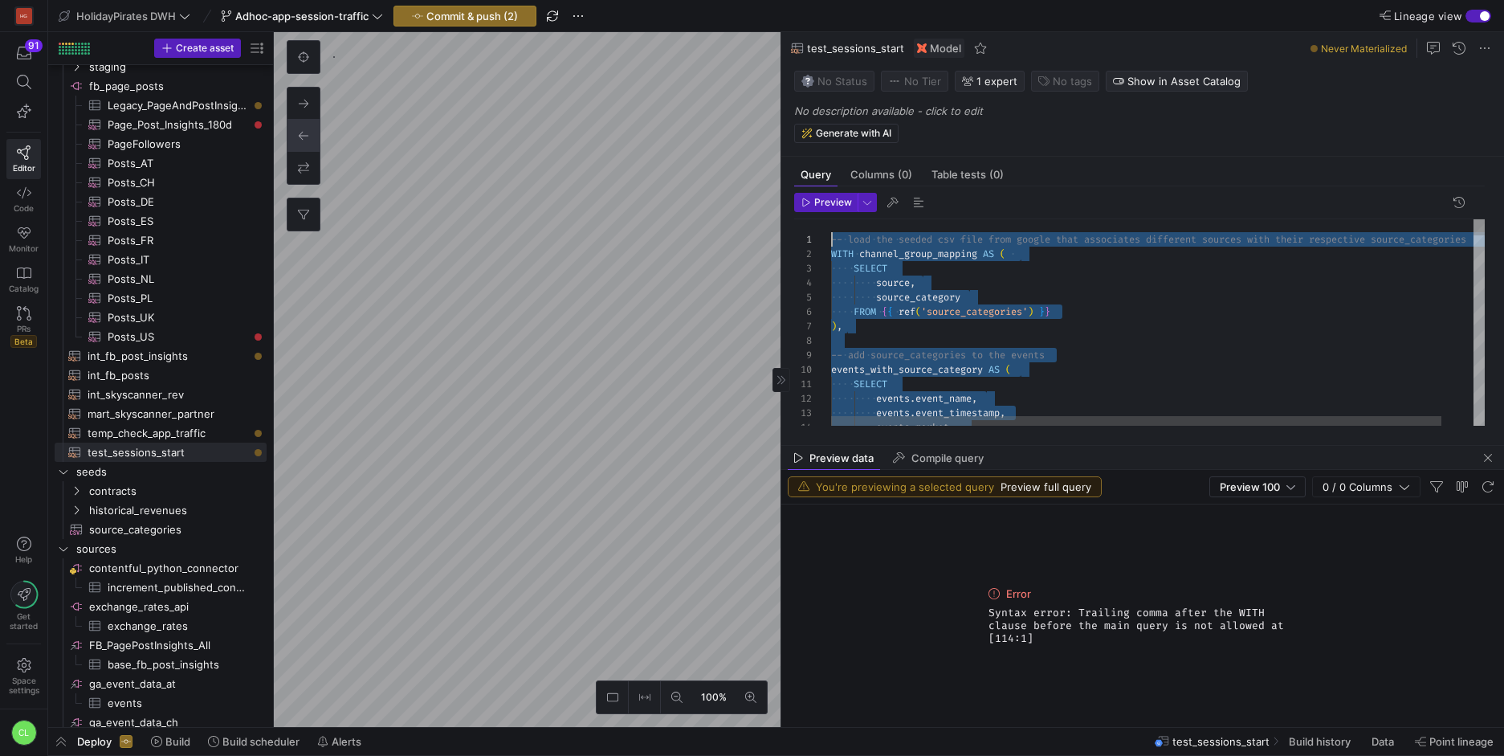
drag, startPoint x: 968, startPoint y: 351, endPoint x: 808, endPoint y: 235, distance: 197.7
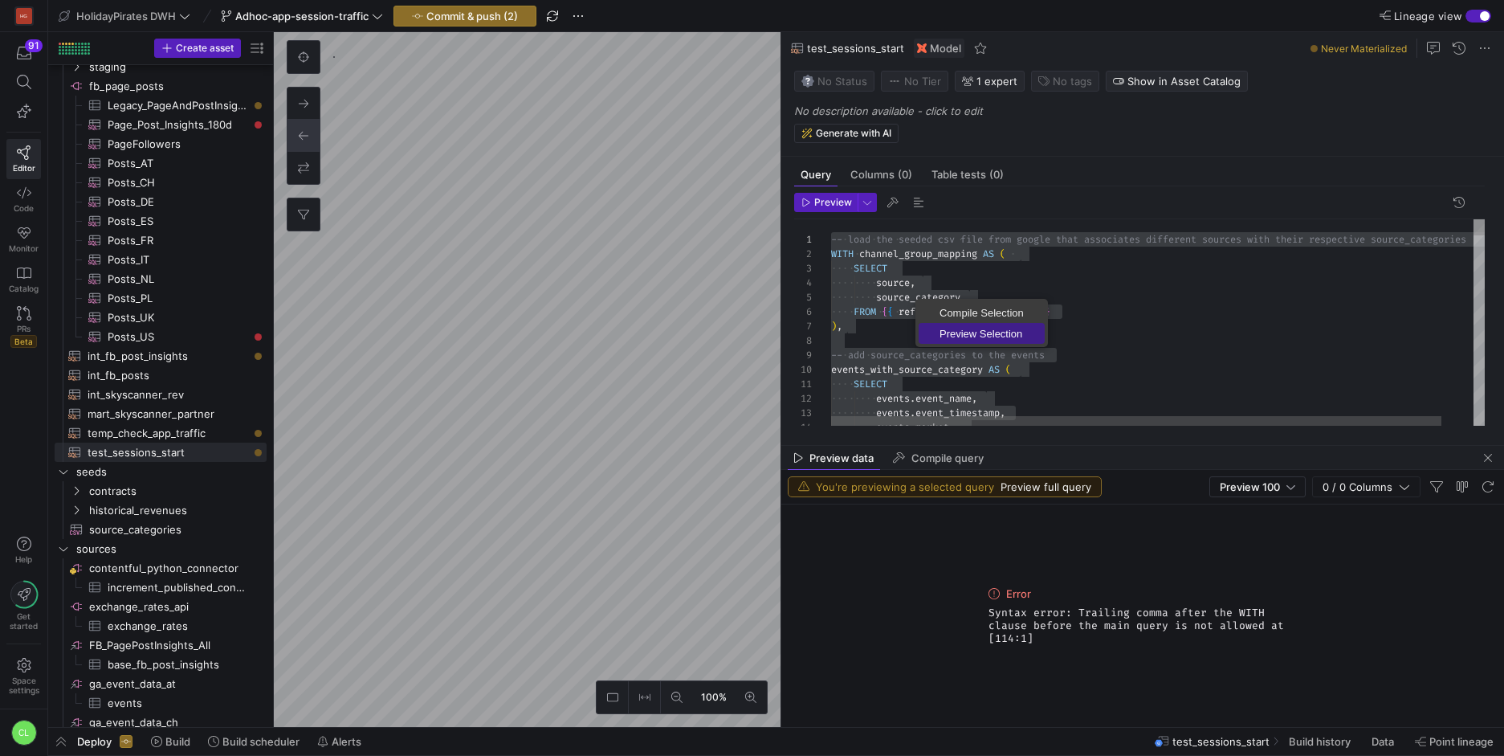
click at [972, 336] on span "Preview Selection" at bounding box center [982, 333] width 126 height 10
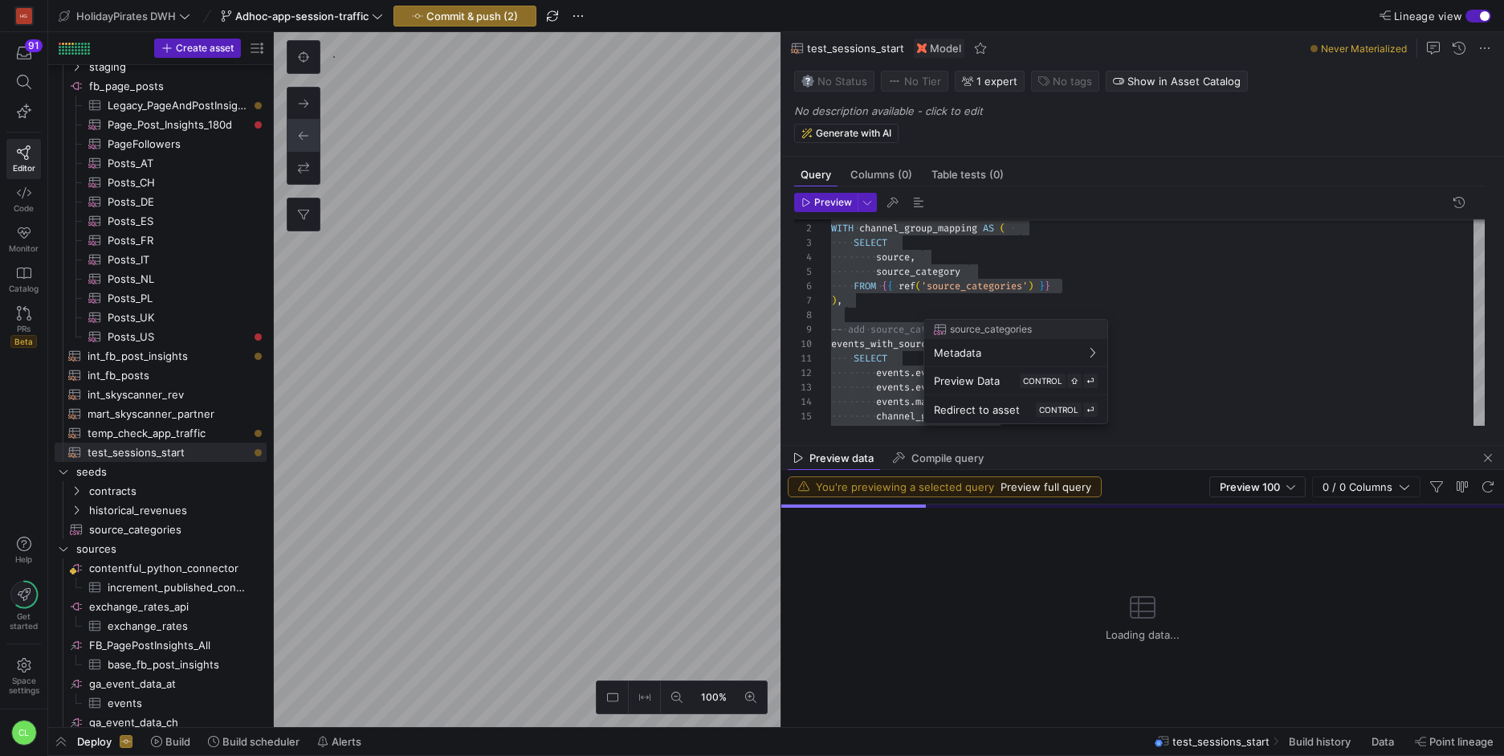
click at [916, 295] on div at bounding box center [752, 378] width 1504 height 756
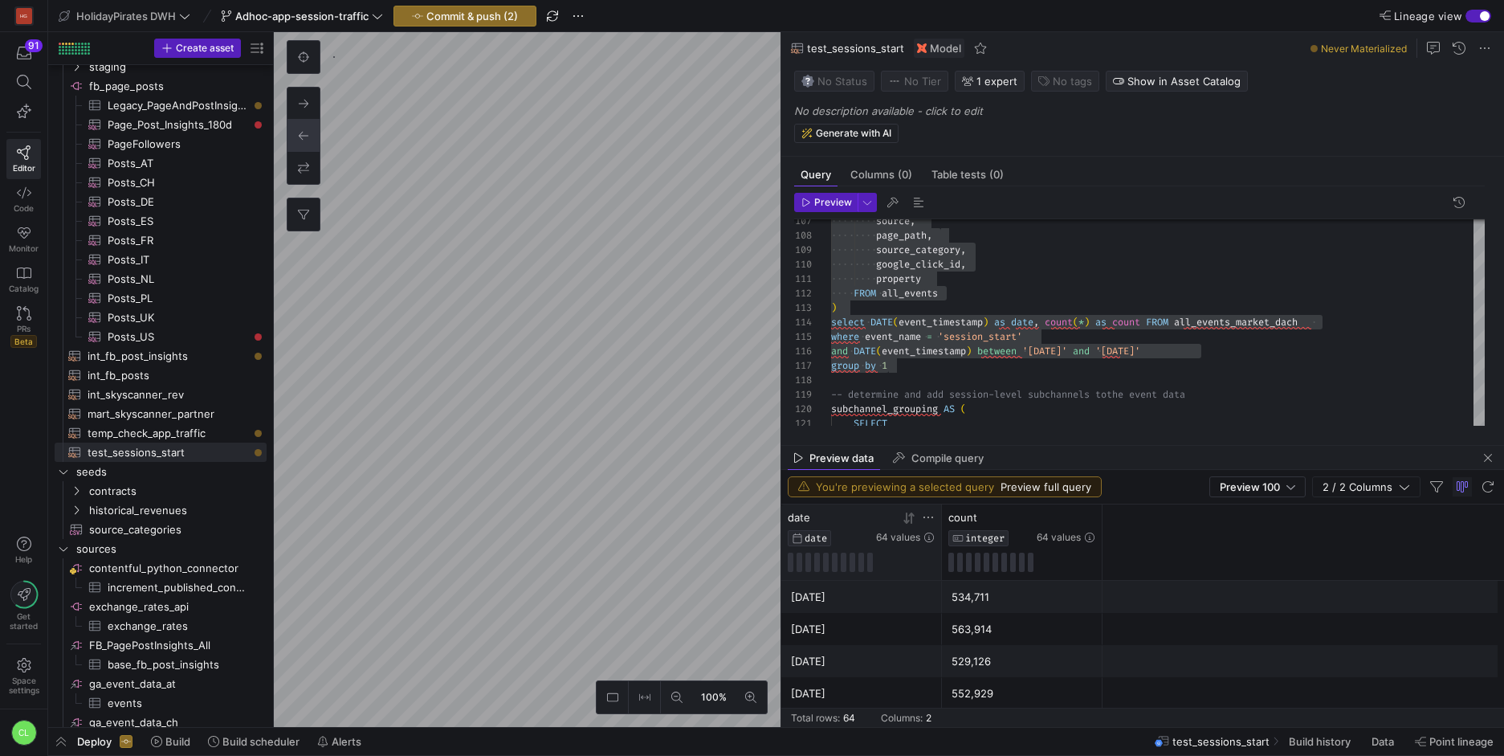
click at [913, 524] on div "64 values" at bounding box center [905, 527] width 59 height 33
click at [908, 522] on icon at bounding box center [909, 518] width 13 height 13
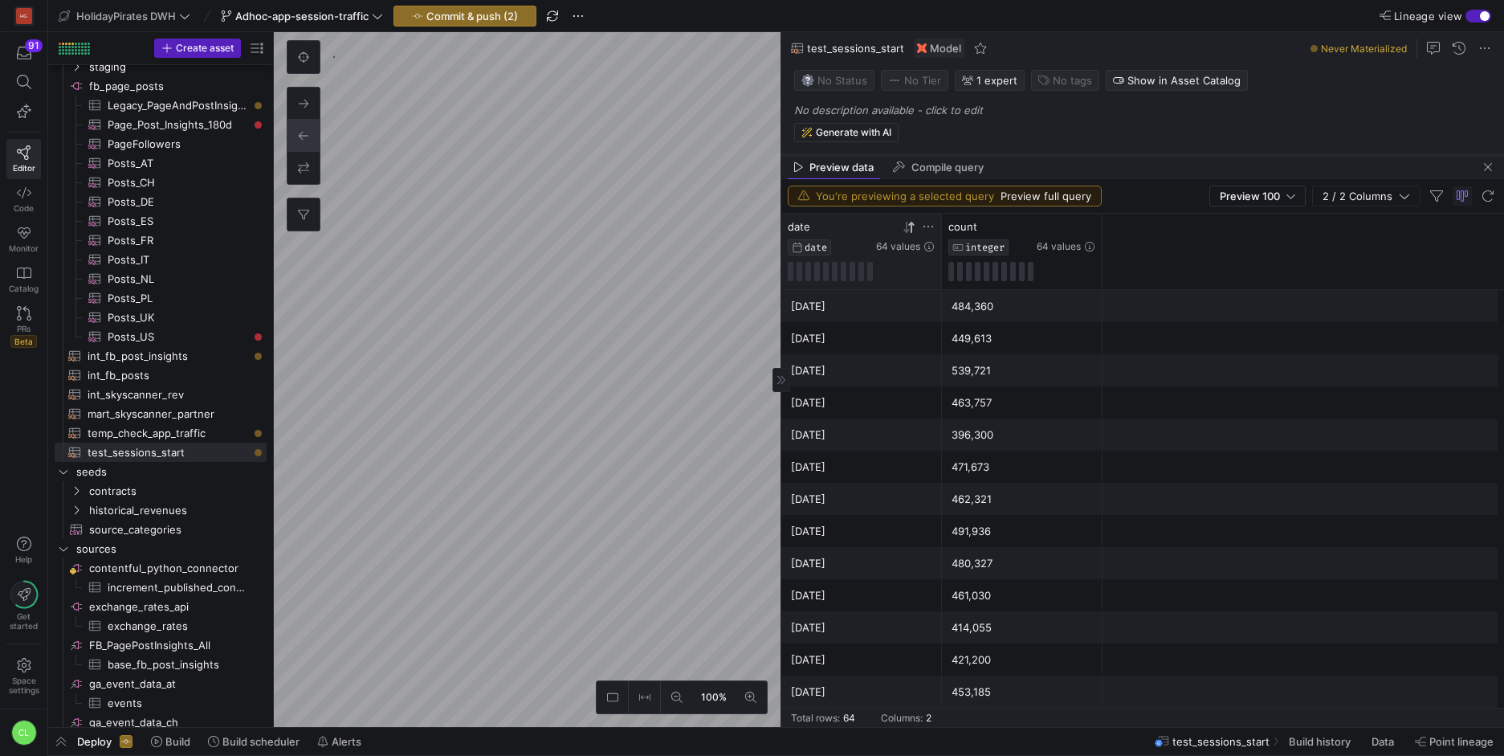
drag, startPoint x: 1128, startPoint y: 443, endPoint x: 1185, endPoint y: 153, distance: 296.3
click at [1185, 153] on div at bounding box center [1142, 155] width 723 height 6
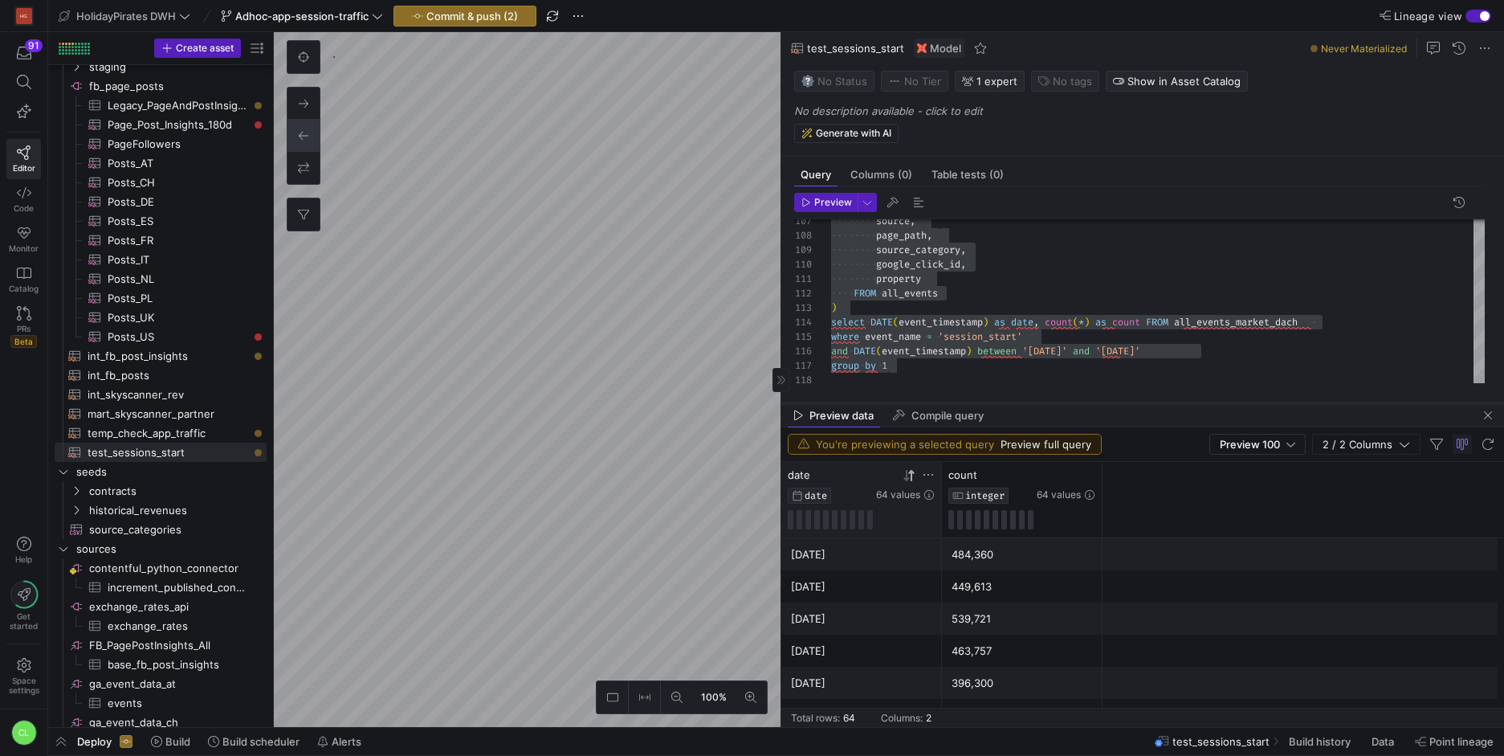
drag, startPoint x: 1166, startPoint y: 152, endPoint x: 1207, endPoint y: 398, distance: 249.9
click at [1207, 400] on div at bounding box center [1142, 403] width 723 height 6
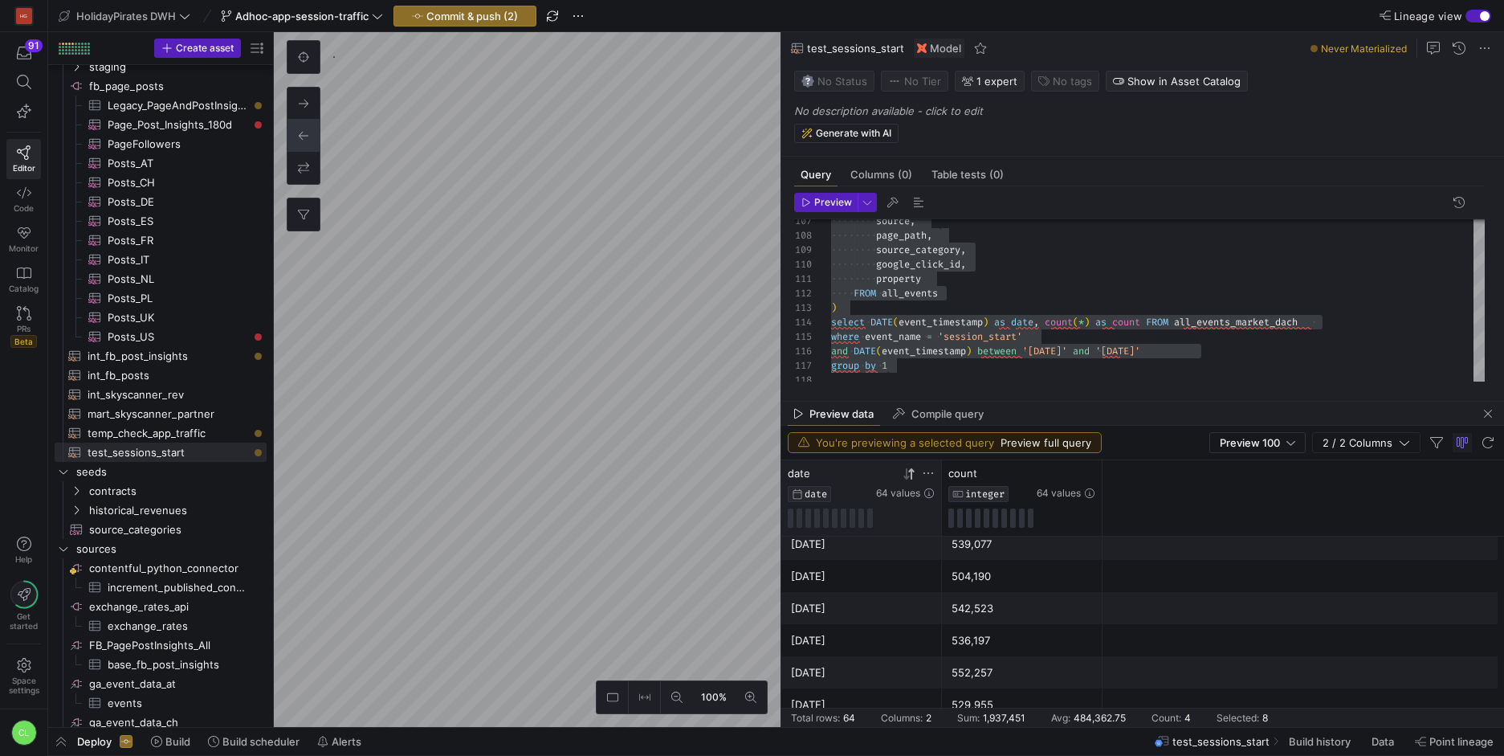
scroll to position [1866, 0]
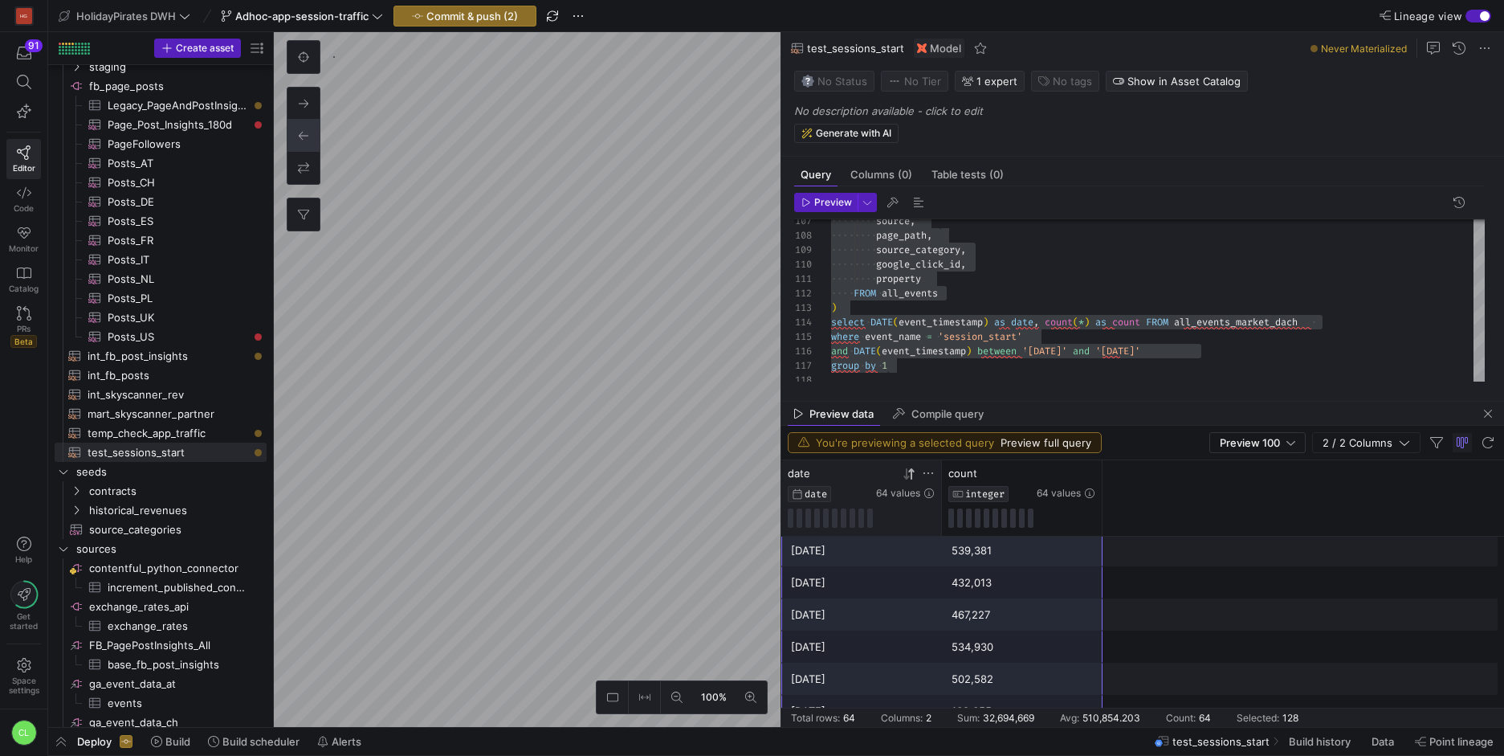
drag, startPoint x: 795, startPoint y: 552, endPoint x: 1020, endPoint y: 709, distance: 274.5
click at [1022, 713] on mat-sidenav-content "Drag here to set row groups Drag here to set column labels date DATE 64 values …" at bounding box center [1142, 593] width 723 height 267
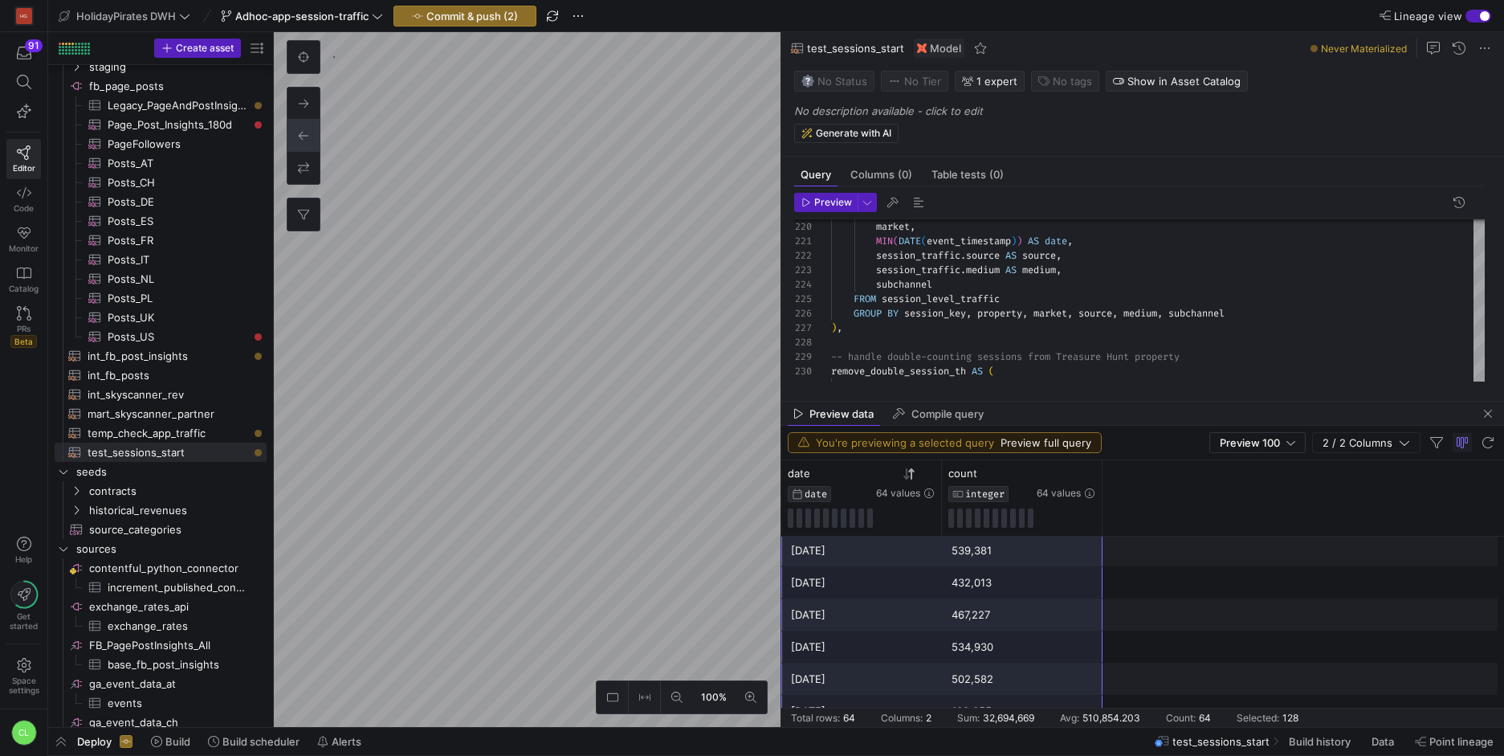
type textarea "{{ config( materialized = 'incremental', unique_key='event_id', partition_by = …"
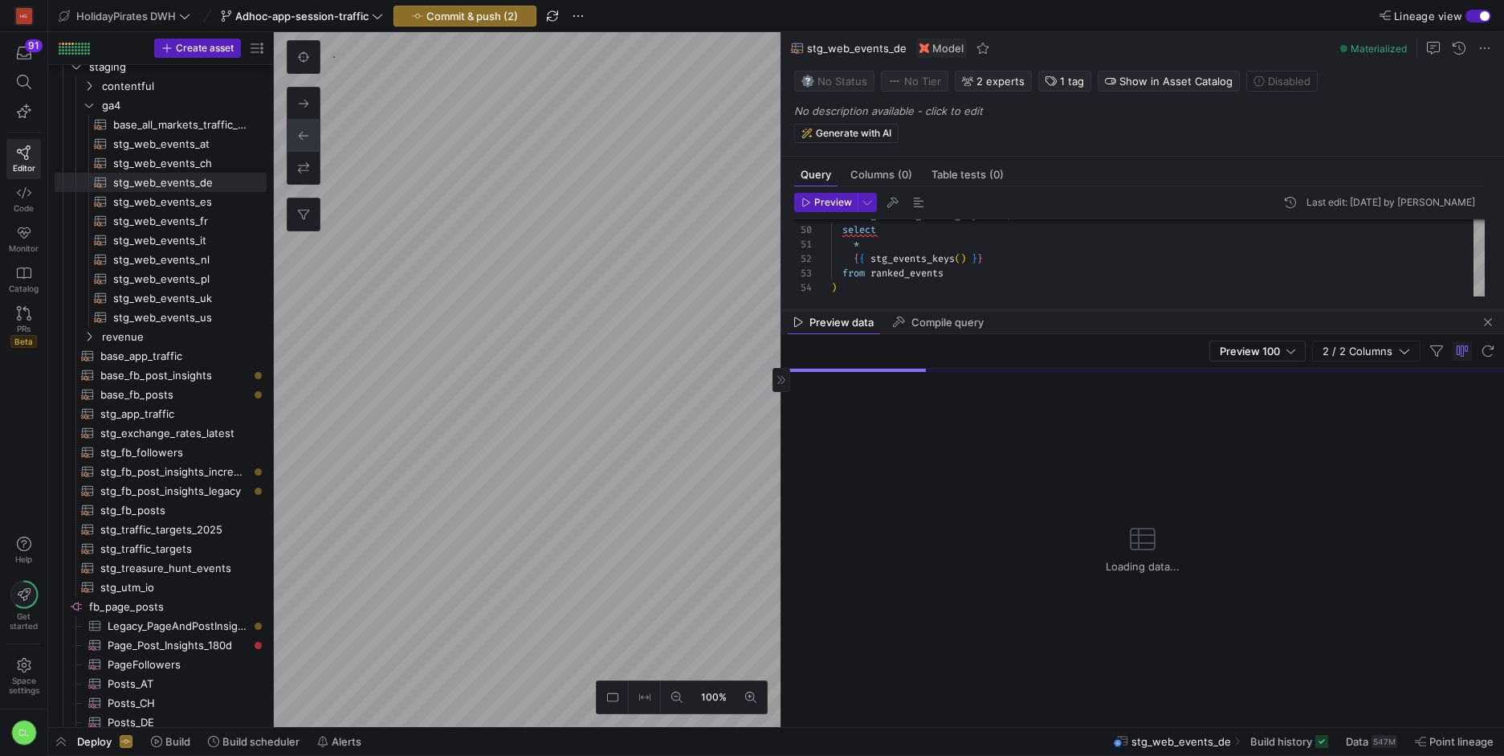
drag, startPoint x: 1389, startPoint y: 402, endPoint x: 1397, endPoint y: 288, distance: 113.5
click at [1397, 307] on div at bounding box center [1142, 310] width 723 height 6
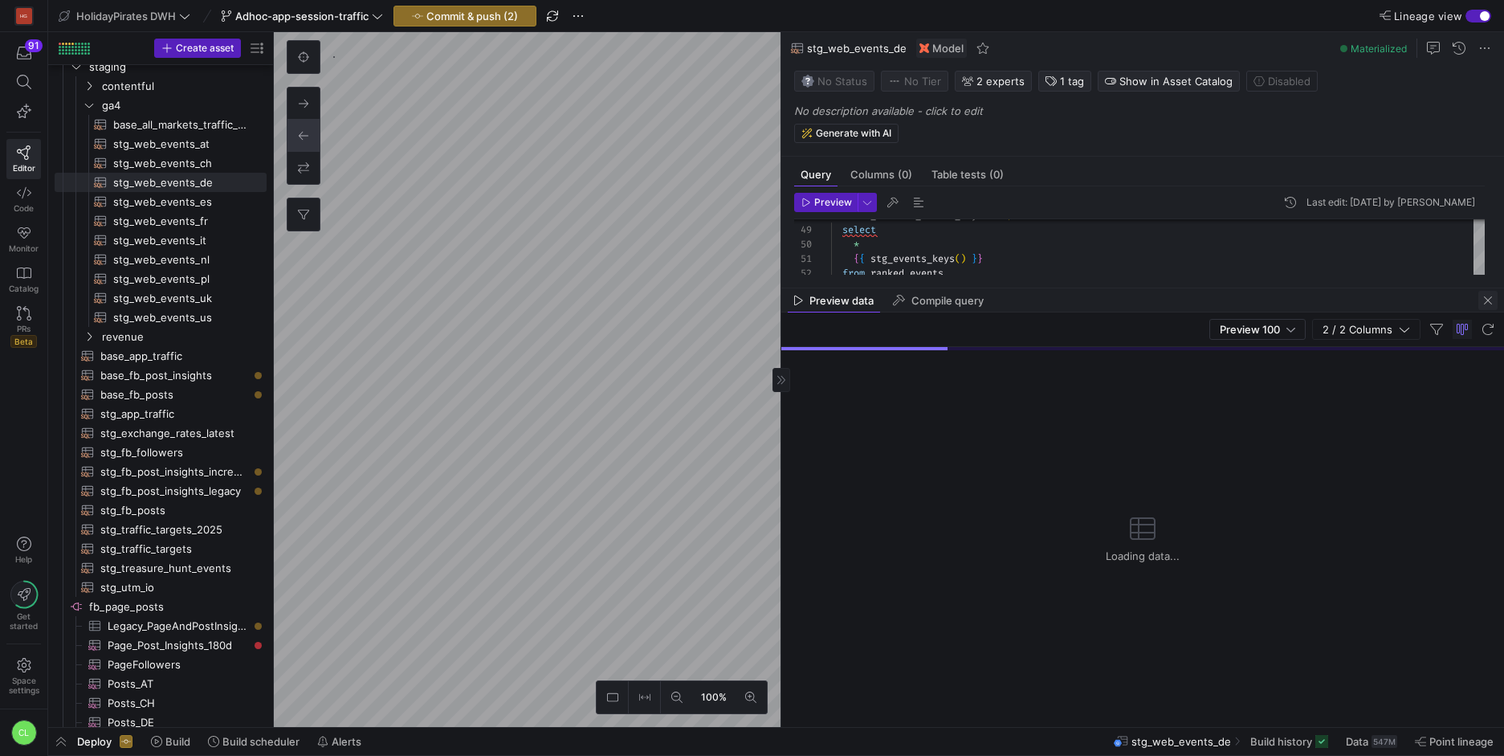
click at [1487, 304] on span "button" at bounding box center [1487, 300] width 19 height 19
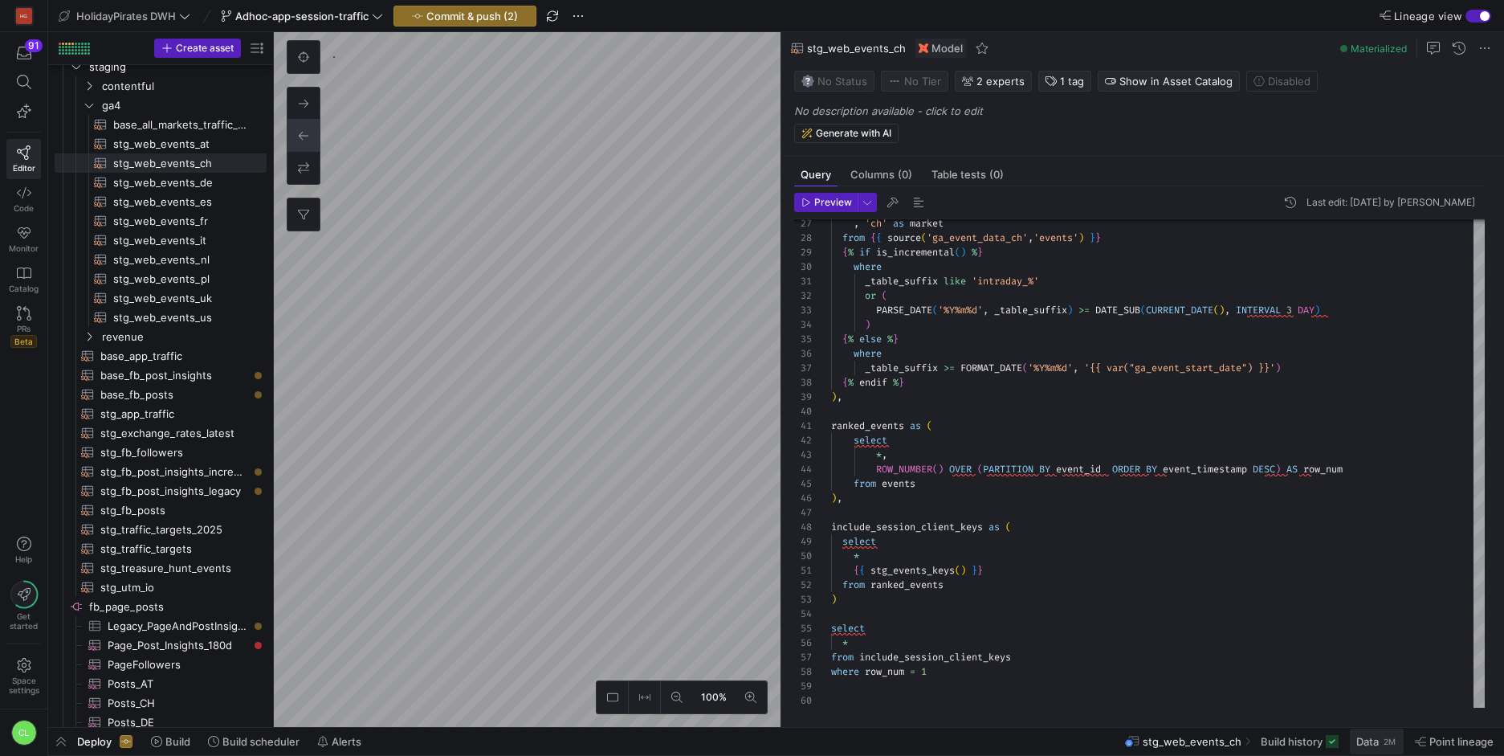
click at [1364, 743] on span "Data" at bounding box center [1367, 741] width 22 height 13
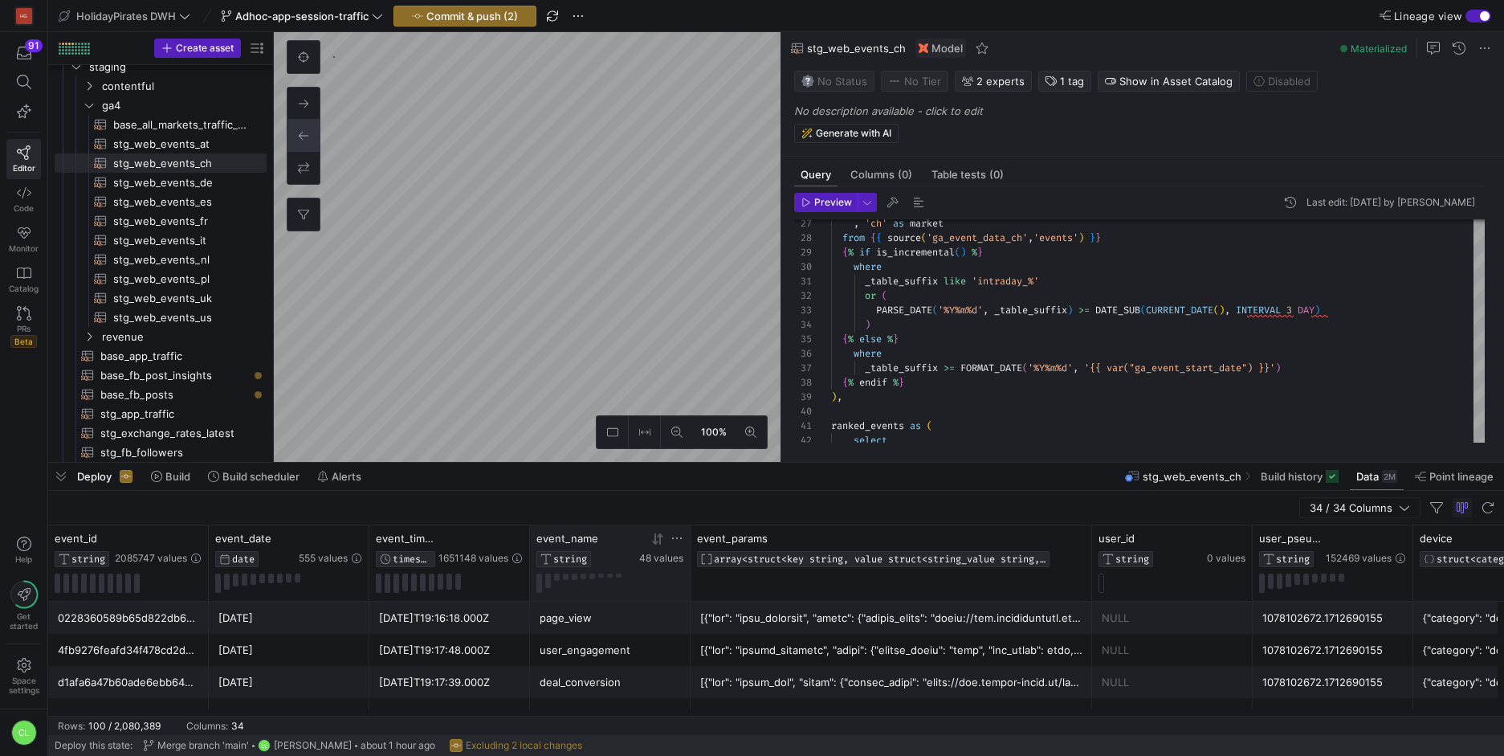
click at [679, 540] on icon at bounding box center [677, 538] width 13 height 13
type input "session"
click at [785, 688] on button "Apply" at bounding box center [809, 698] width 49 height 21
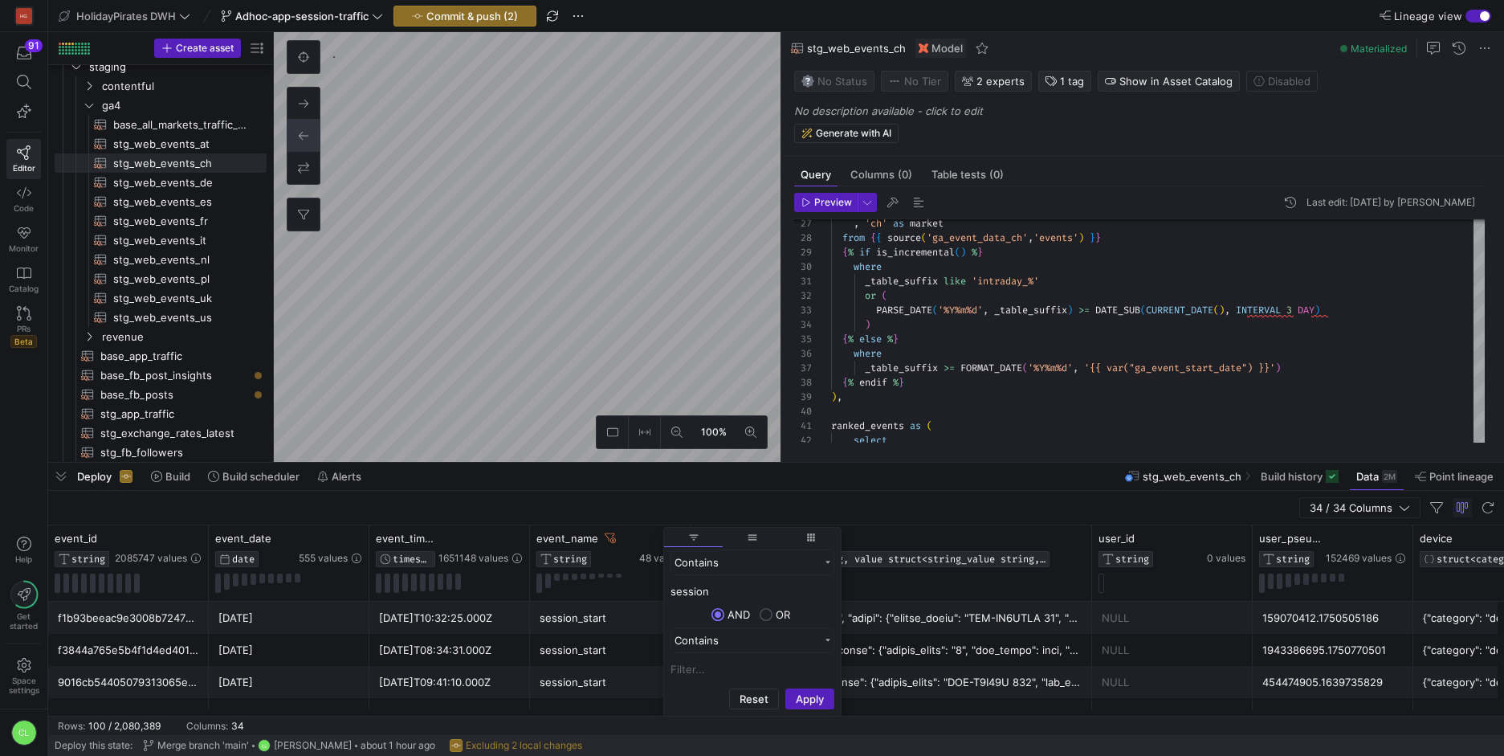
click at [606, 653] on div "session_start" at bounding box center [610, 649] width 141 height 31
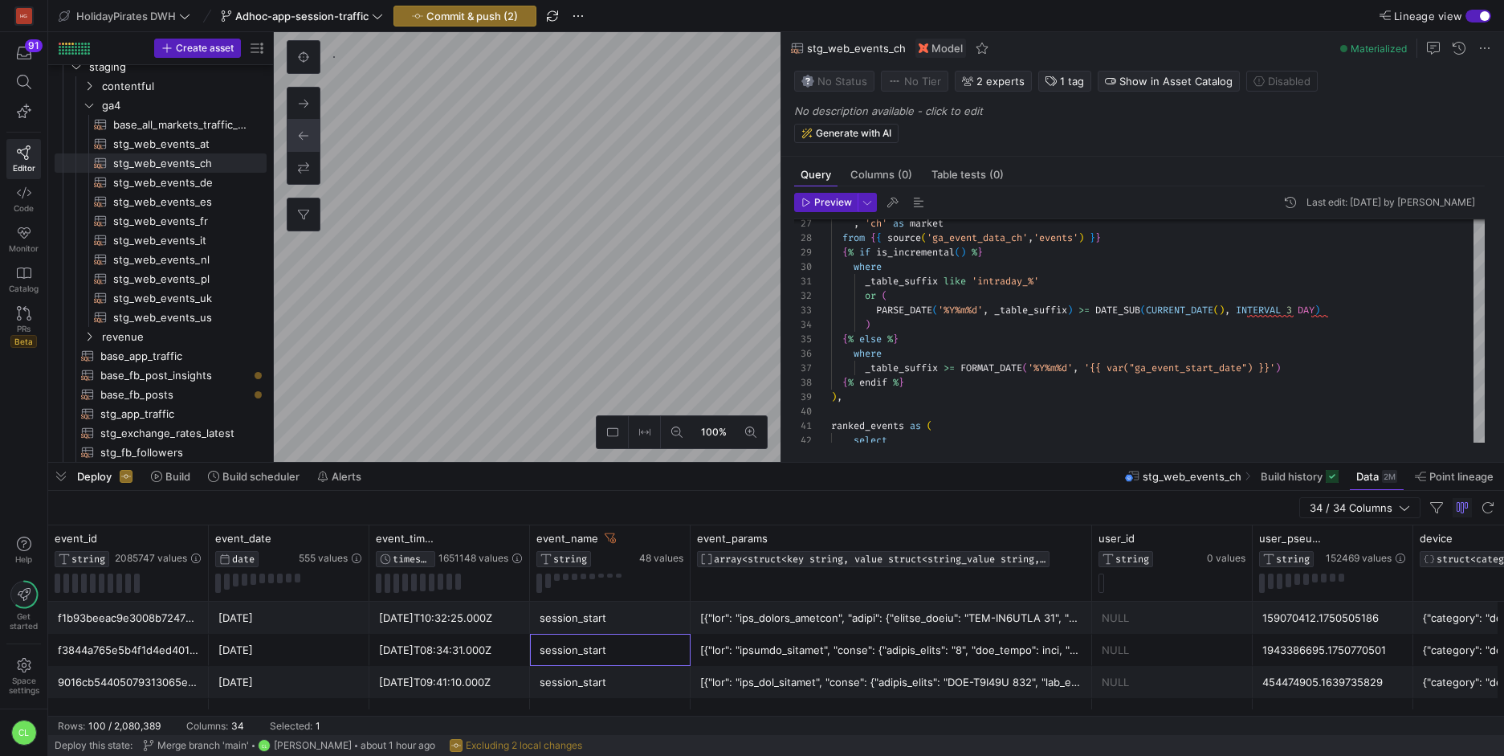
click at [589, 614] on div "session_start" at bounding box center [610, 617] width 141 height 31
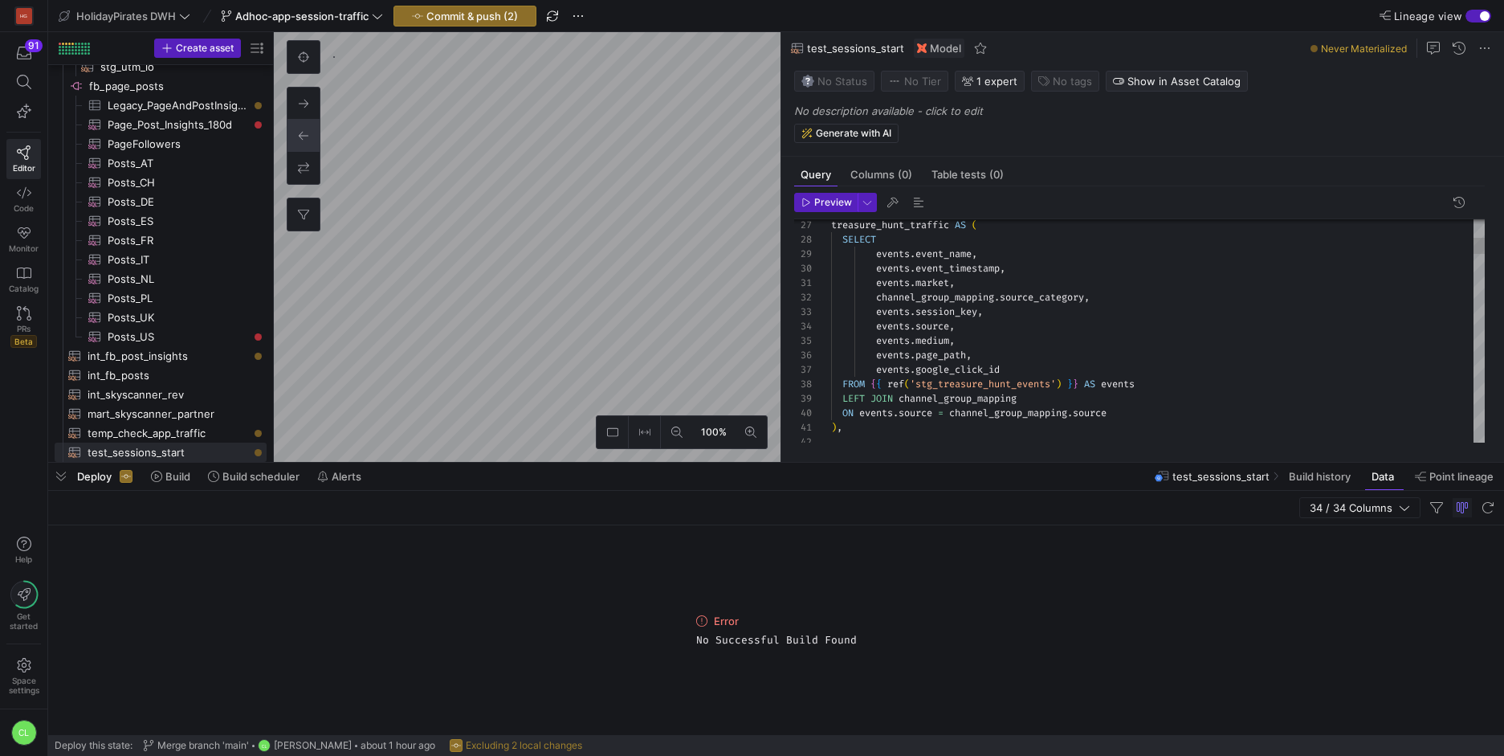
scroll to position [145, 0]
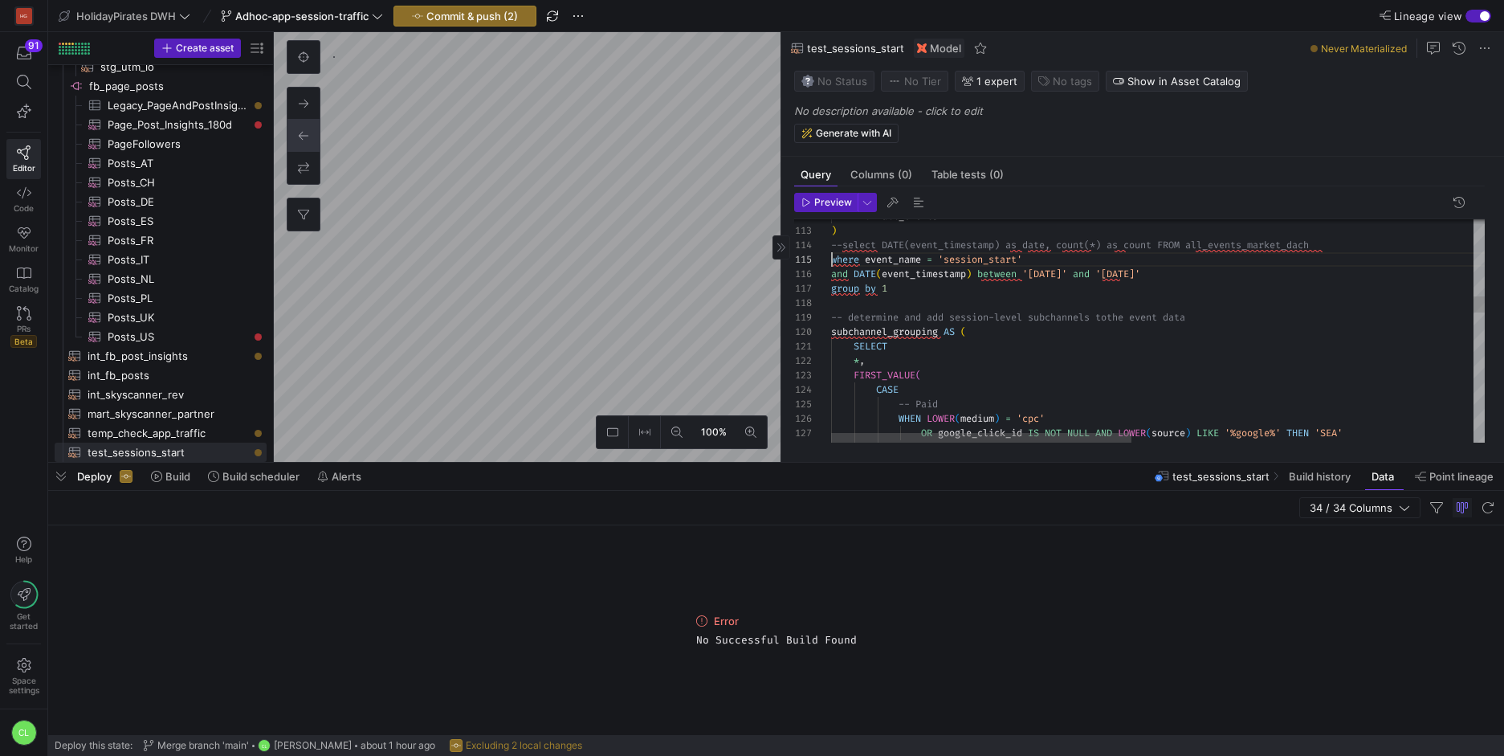
scroll to position [58, 0]
click at [831, 275] on span "and" at bounding box center [839, 273] width 17 height 13
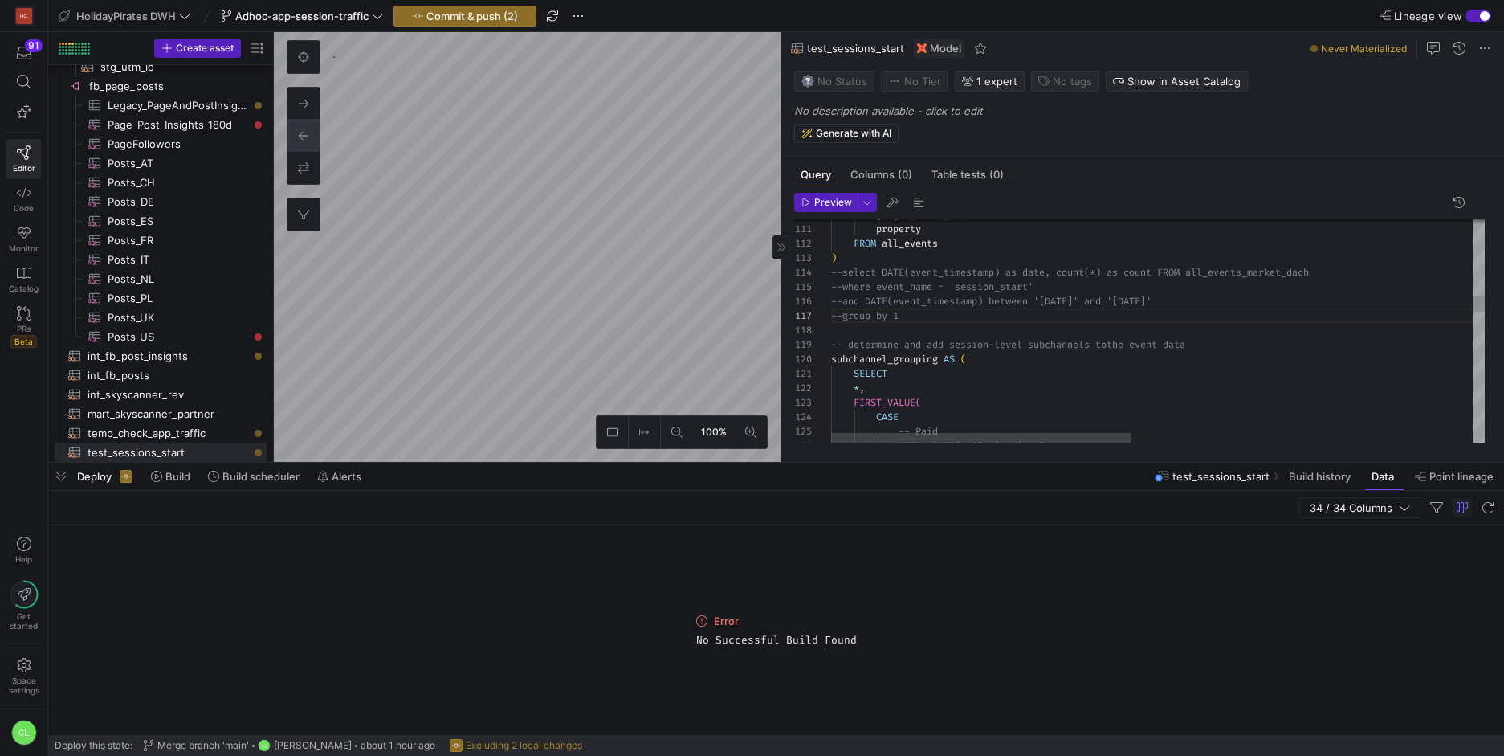
click at [1121, 476] on div "Deploy Build Build scheduler Alerts test_sessions_start Build history Data Poin…" at bounding box center [776, 476] width 1456 height 27
click at [1071, 443] on div "120 121 122 123 124 125 126 119 118 117 112 113 114 115 116 111 110 subchannel_…" at bounding box center [1139, 330] width 691 height 223
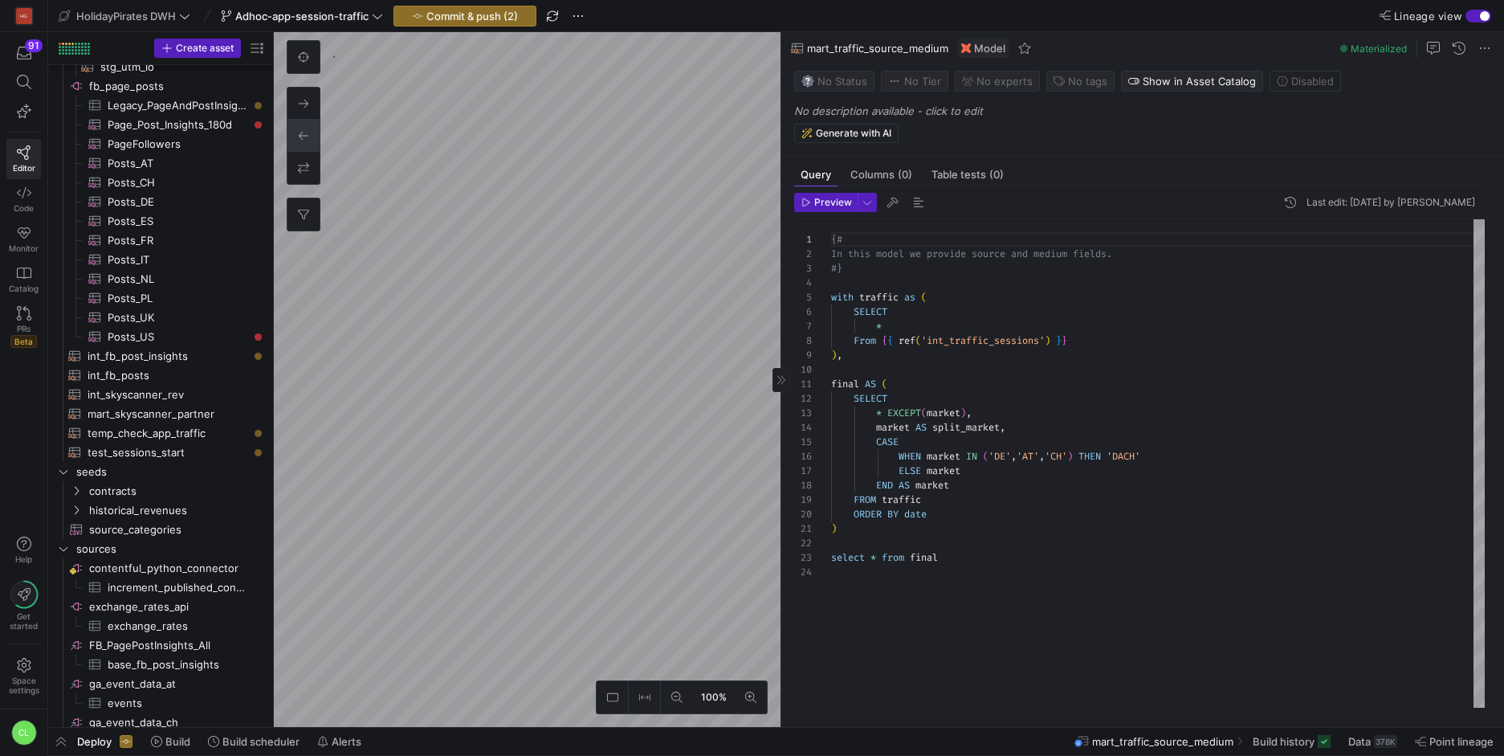
scroll to position [154, 0]
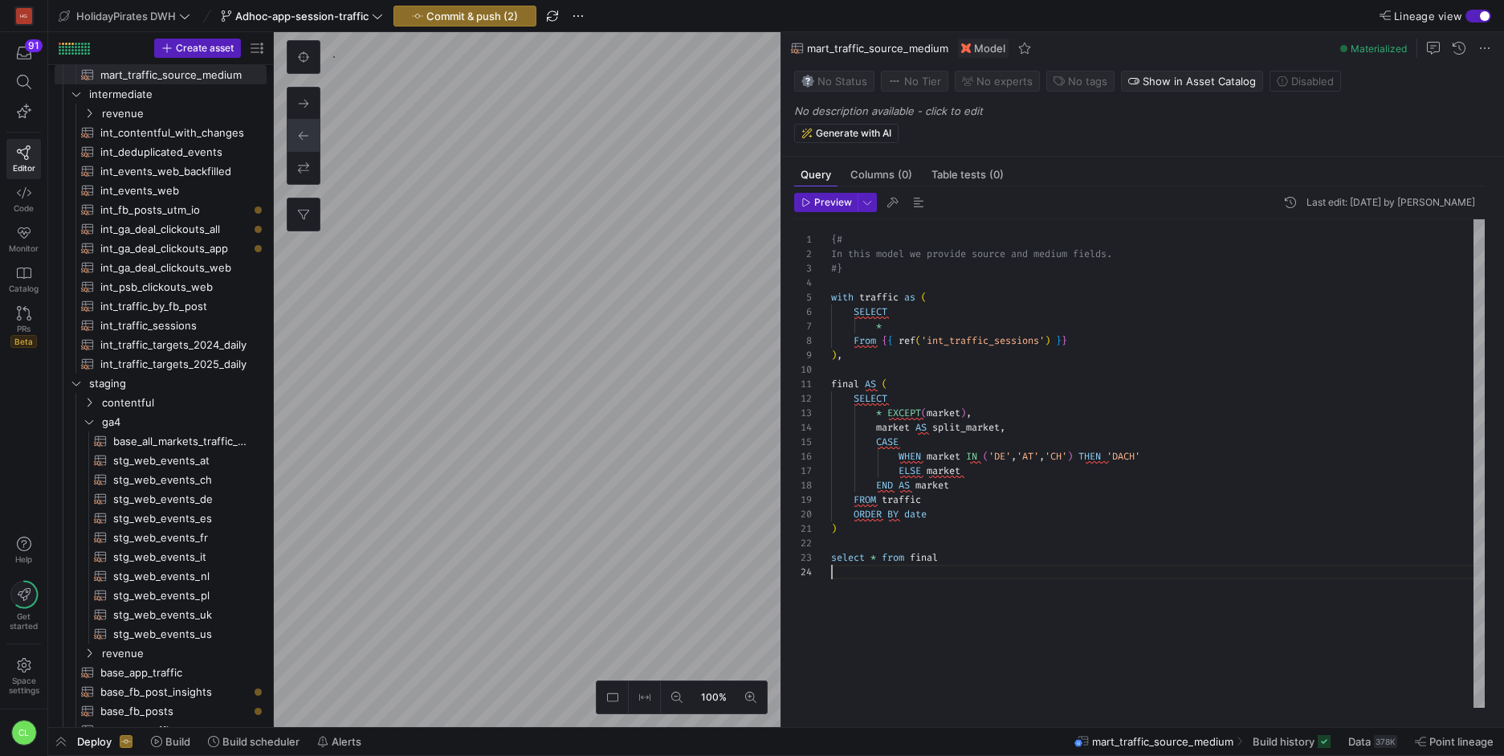
click at [1039, 581] on div "{# In this model we provide source and medium fields. #} with traffic as ( SELE…" at bounding box center [1158, 463] width 654 height 488
click at [889, 576] on div "{# In this model we provide source and medium fields. #} with traffic as ( SELE…" at bounding box center [1158, 463] width 654 height 488
click at [964, 570] on div "{# In this model we provide source and medium fields. #} with traffic as ( SELE…" at bounding box center [1158, 463] width 654 height 488
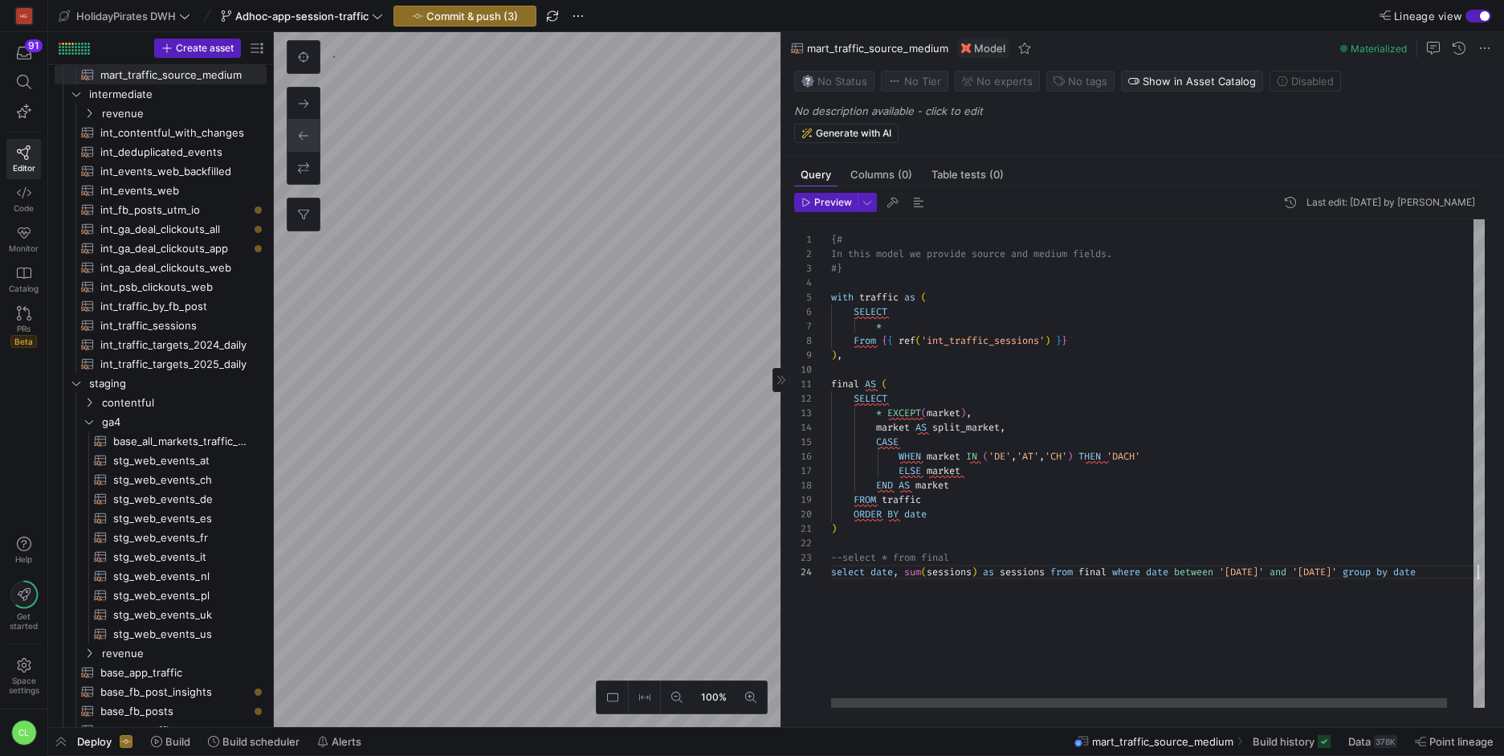
scroll to position [43, 646]
click at [822, 210] on span "button" at bounding box center [826, 203] width 62 height 18
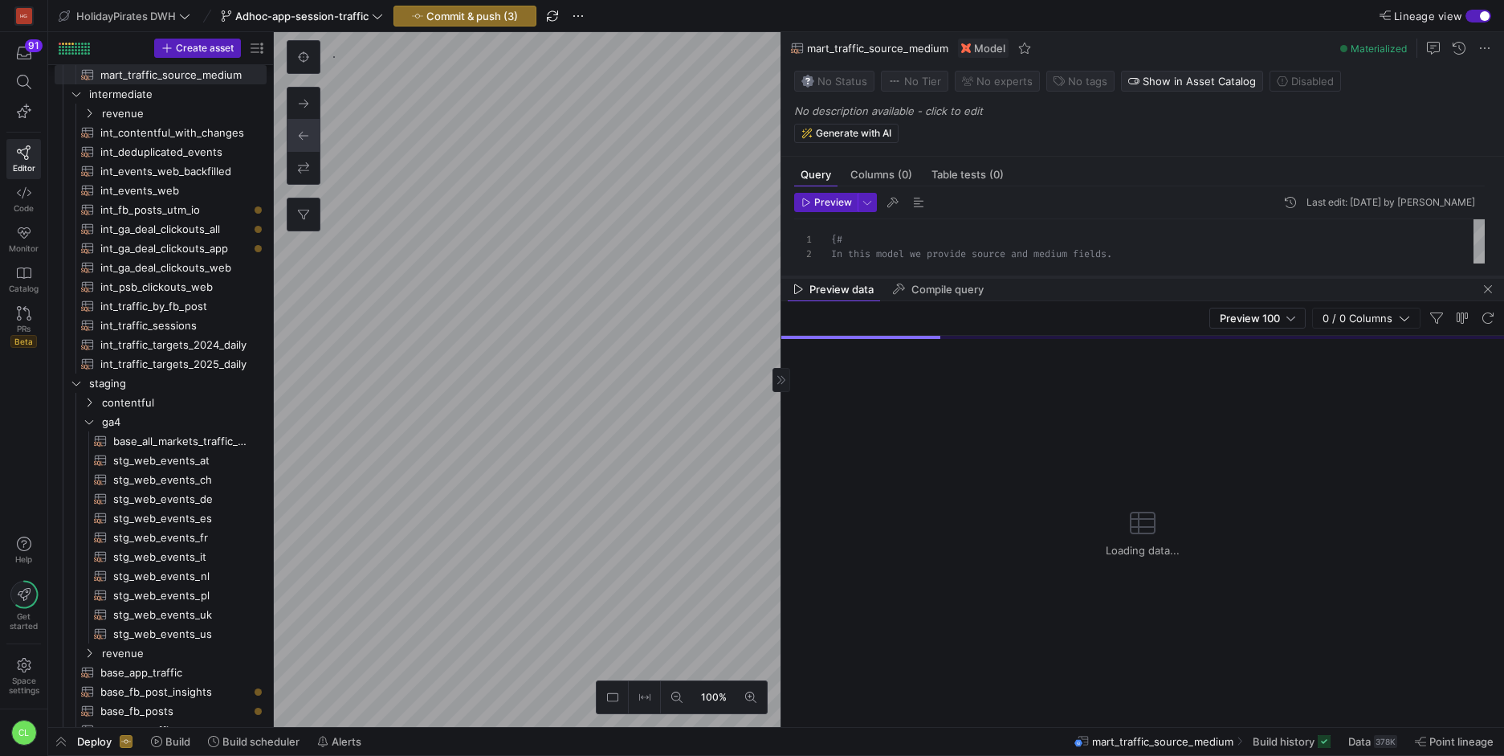
drag, startPoint x: 1110, startPoint y: 442, endPoint x: 1148, endPoint y: 267, distance: 179.3
click at [1148, 274] on div at bounding box center [1142, 277] width 723 height 6
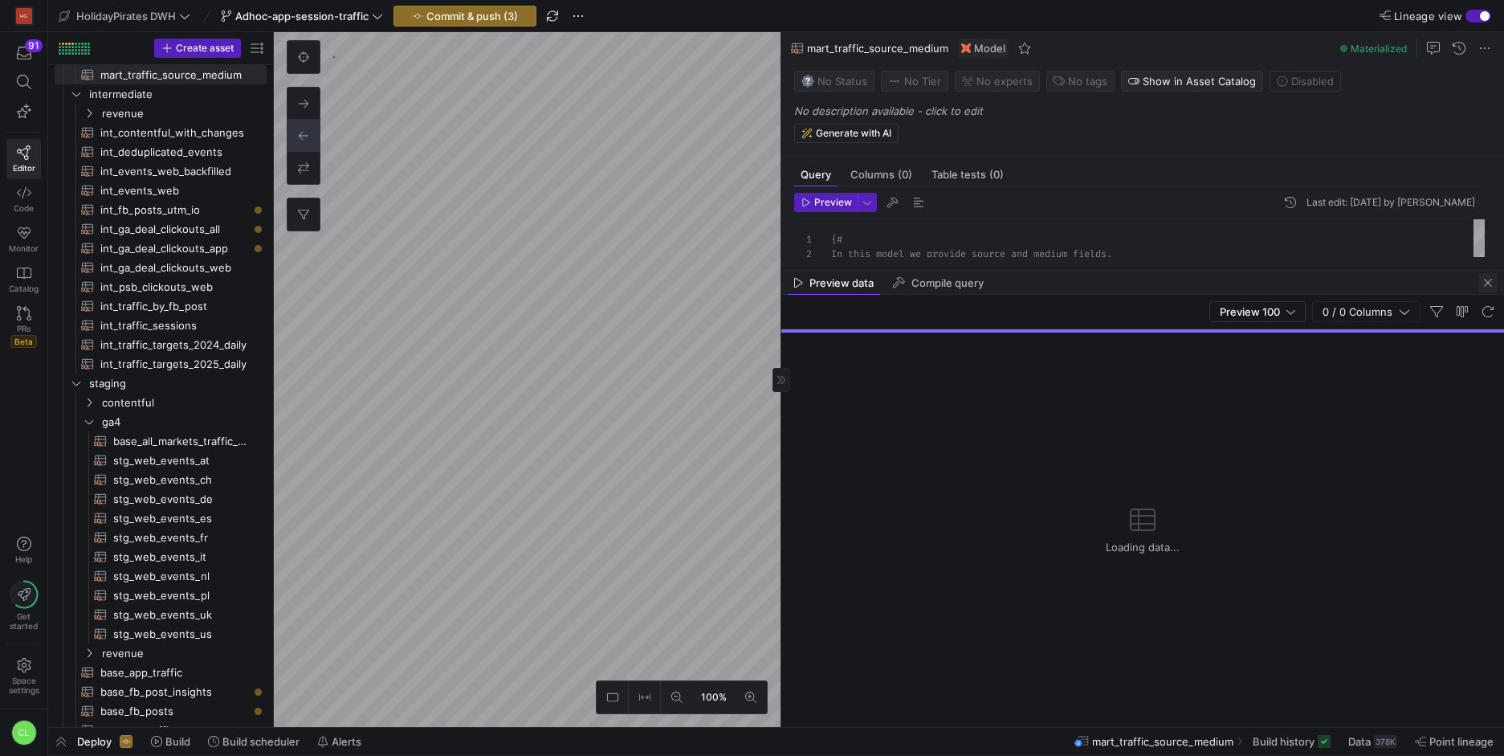
click at [1491, 285] on span "button" at bounding box center [1487, 282] width 19 height 19
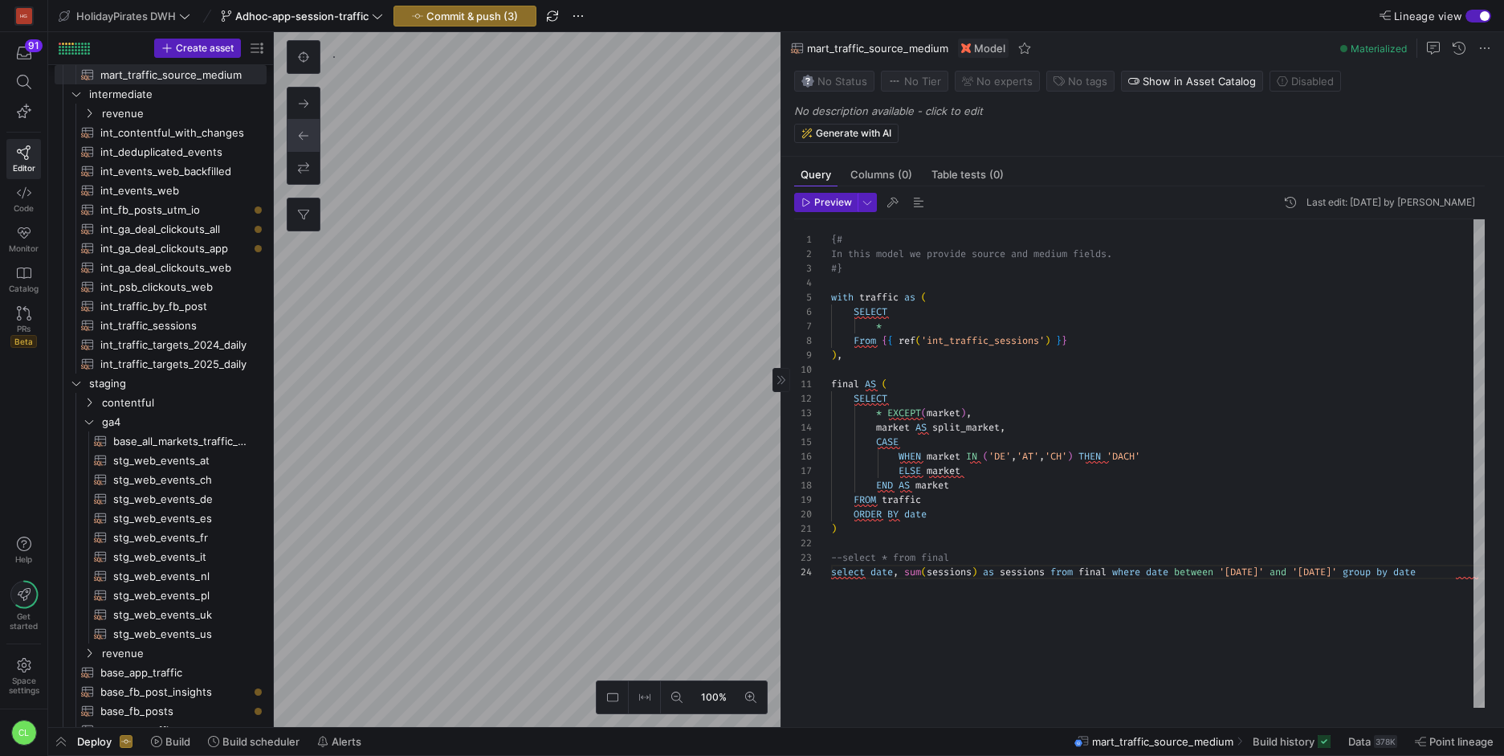
click at [823, 190] on div "Preview Last edit: Wednesday 27 August 2025 by Chayanon Laowiwat 1 2 3 4 5 6 7 …" at bounding box center [1139, 450] width 716 height 528
click at [821, 204] on span "Preview" at bounding box center [833, 202] width 38 height 11
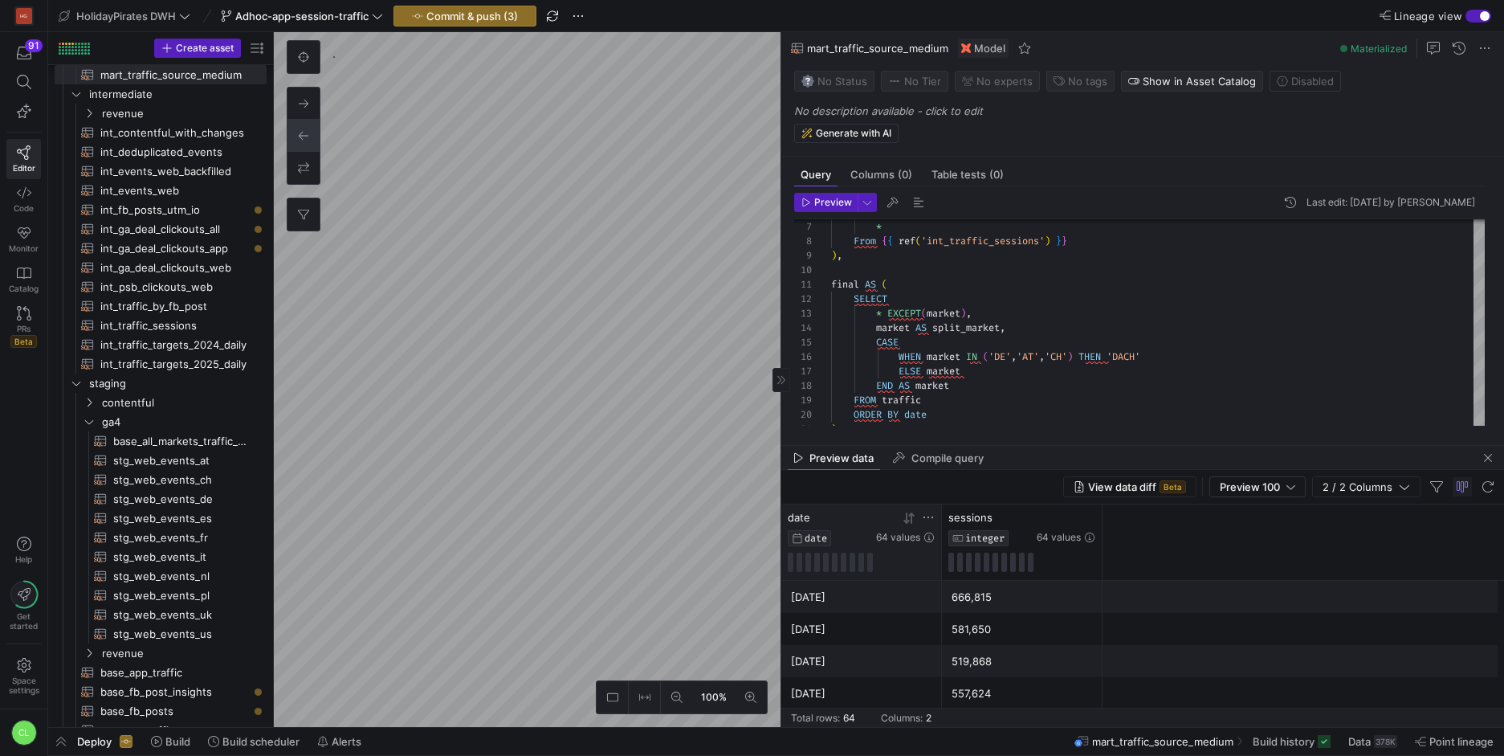
click at [911, 521] on icon at bounding box center [911, 517] width 6 height 11
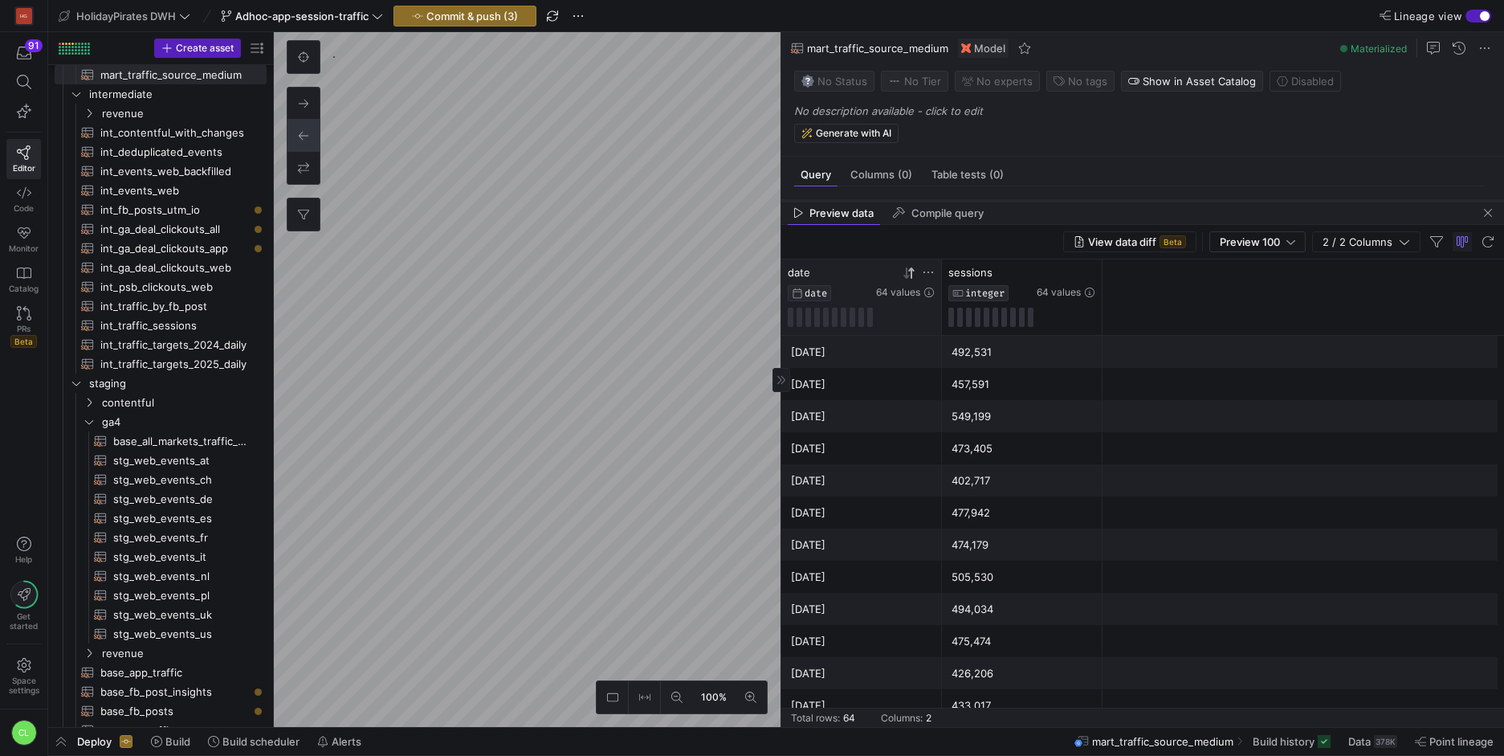
drag, startPoint x: 1025, startPoint y: 448, endPoint x: 1070, endPoint y: 196, distance: 256.1
click at [1070, 198] on div at bounding box center [1142, 201] width 723 height 6
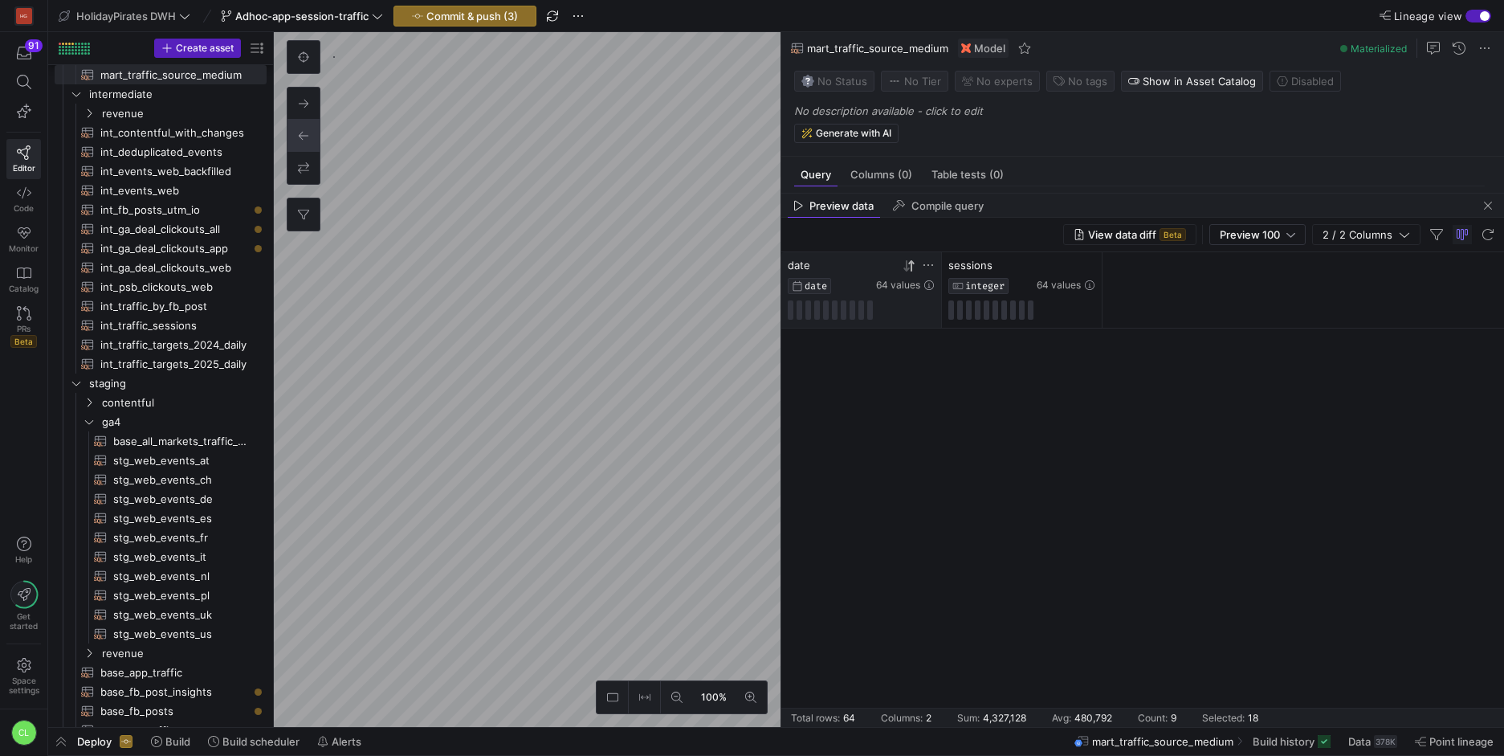
scroll to position [1658, 0]
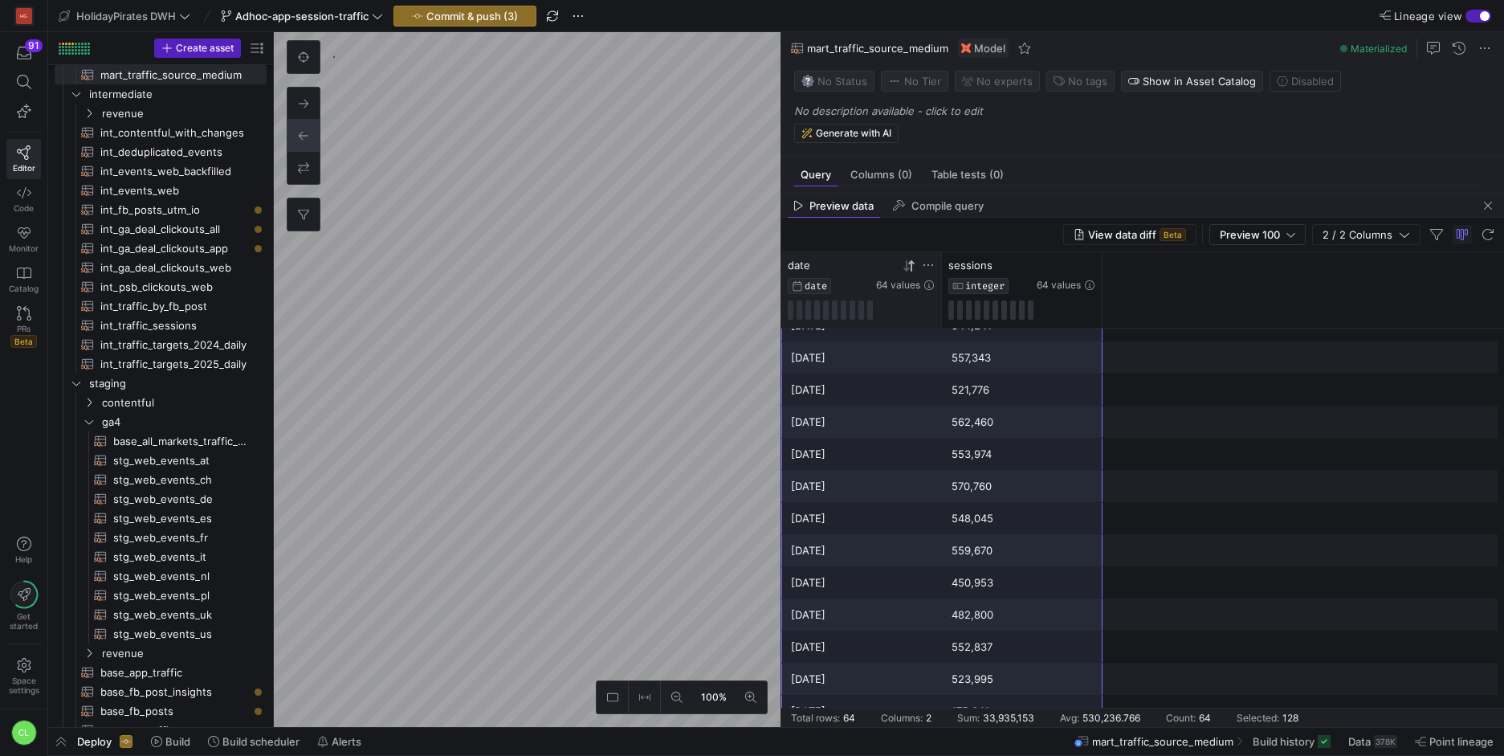
drag, startPoint x: 910, startPoint y: 350, endPoint x: 1033, endPoint y: 698, distance: 368.8
click at [1483, 211] on span "button" at bounding box center [1487, 205] width 19 height 19
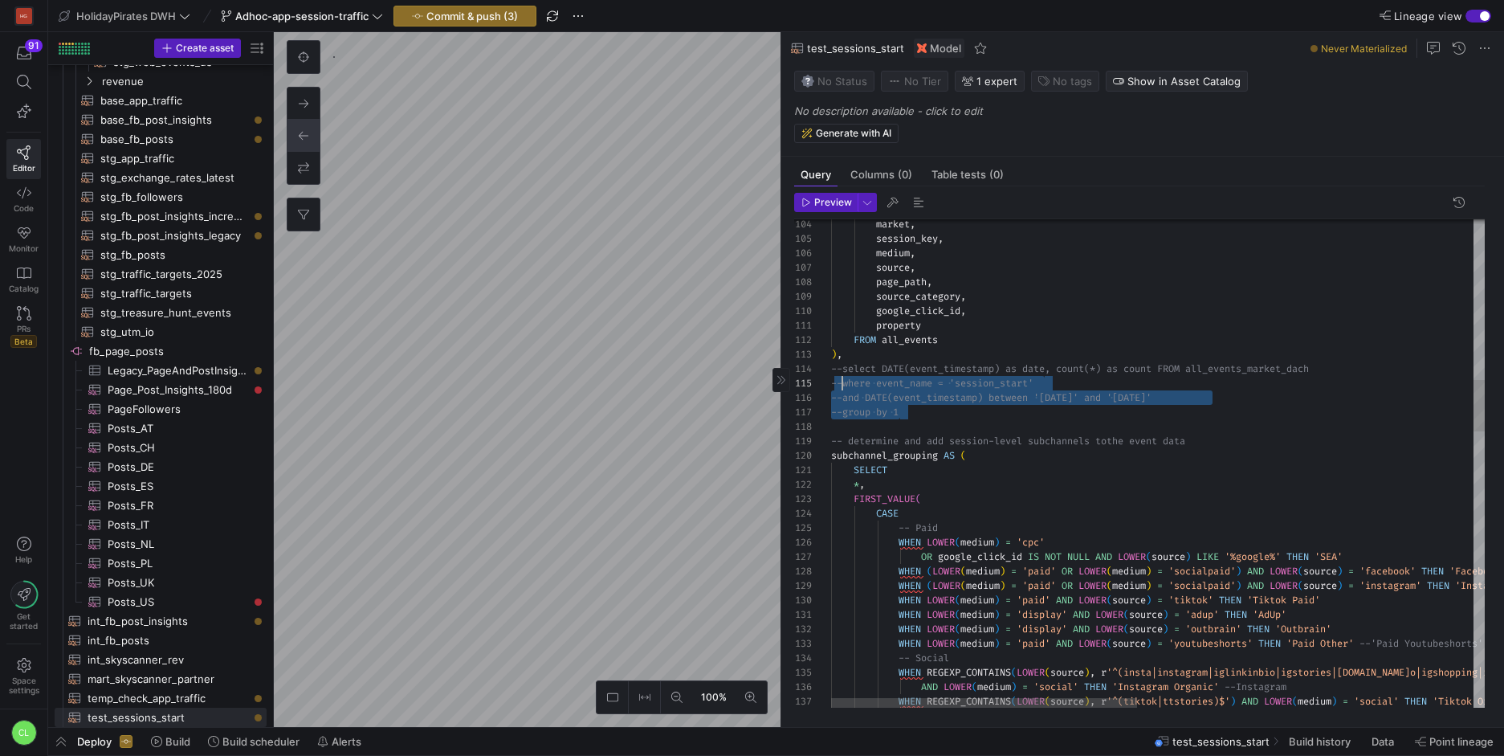
scroll to position [43, 0]
drag, startPoint x: 1096, startPoint y: 408, endPoint x: 819, endPoint y: 368, distance: 280.0
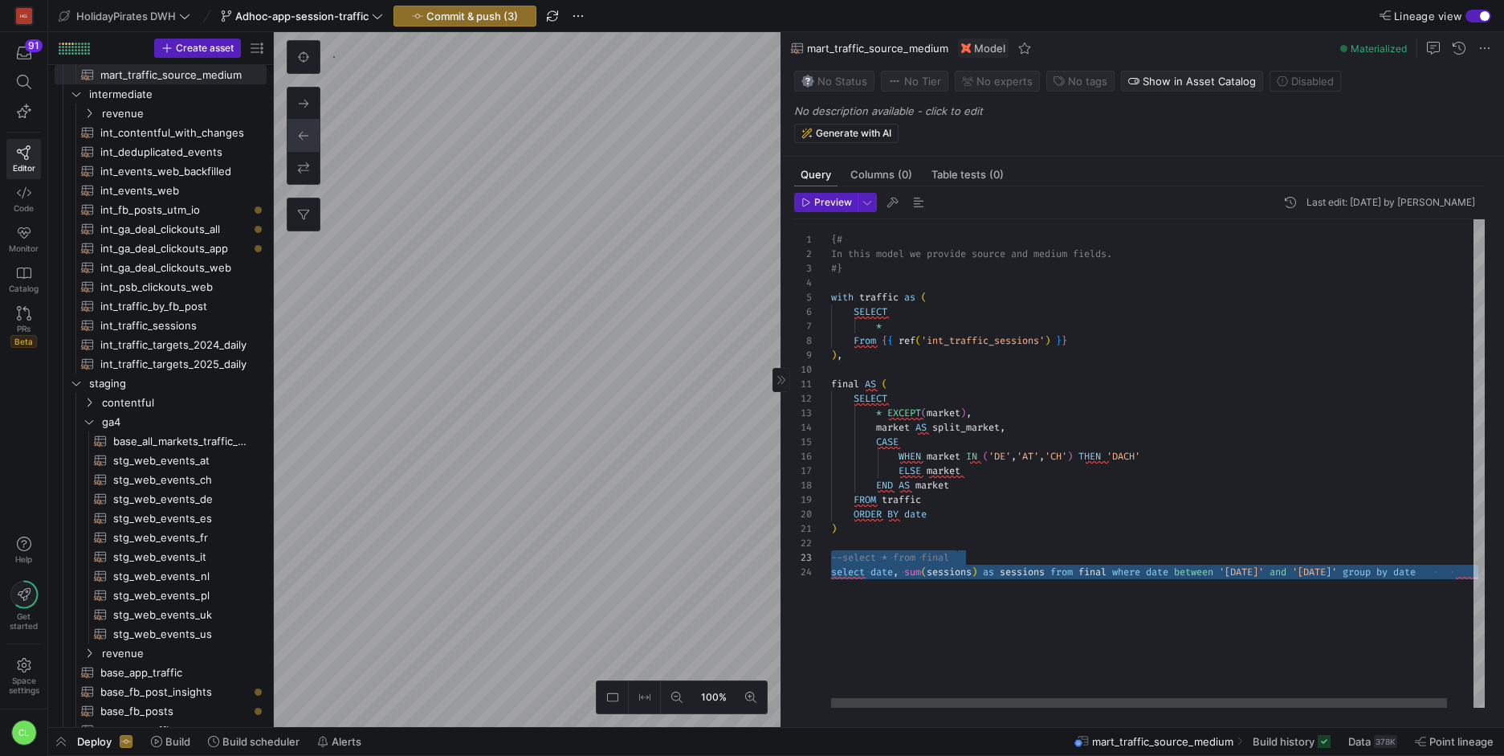
scroll to position [43, 0]
drag, startPoint x: 1121, startPoint y: 593, endPoint x: 932, endPoint y: 577, distance: 190.2
click at [831, 568] on div "{# In this model we provide source and medium fields. #} with traffic as ( SELE…" at bounding box center [1172, 463] width 682 height 488
click at [1053, 663] on div "{# In this model we provide source and medium fields. #} with traffic as ( SELE…" at bounding box center [1172, 463] width 682 height 488
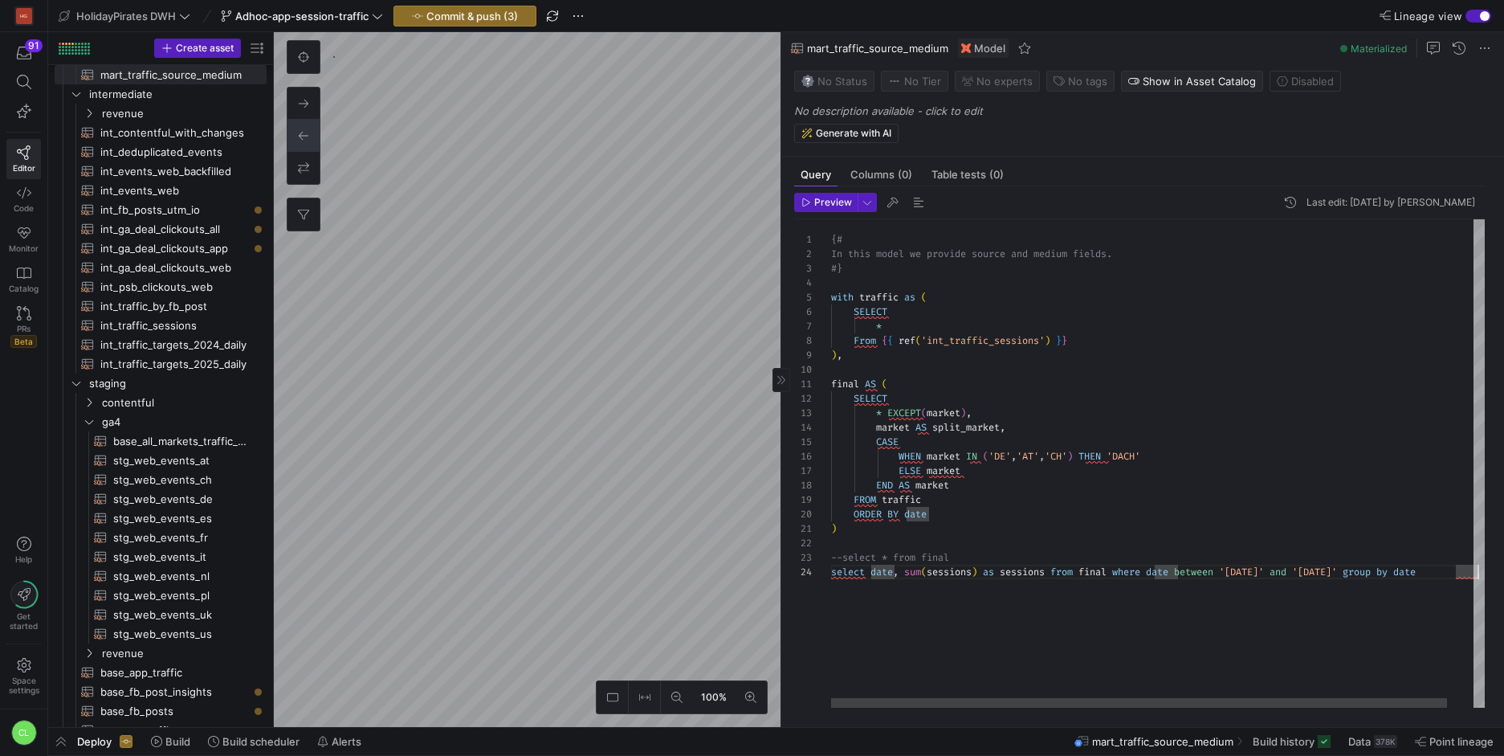
click at [1061, 574] on div "{# In this model we provide source and medium fields. #} with traffic as ( SELE…" at bounding box center [1172, 463] width 682 height 488
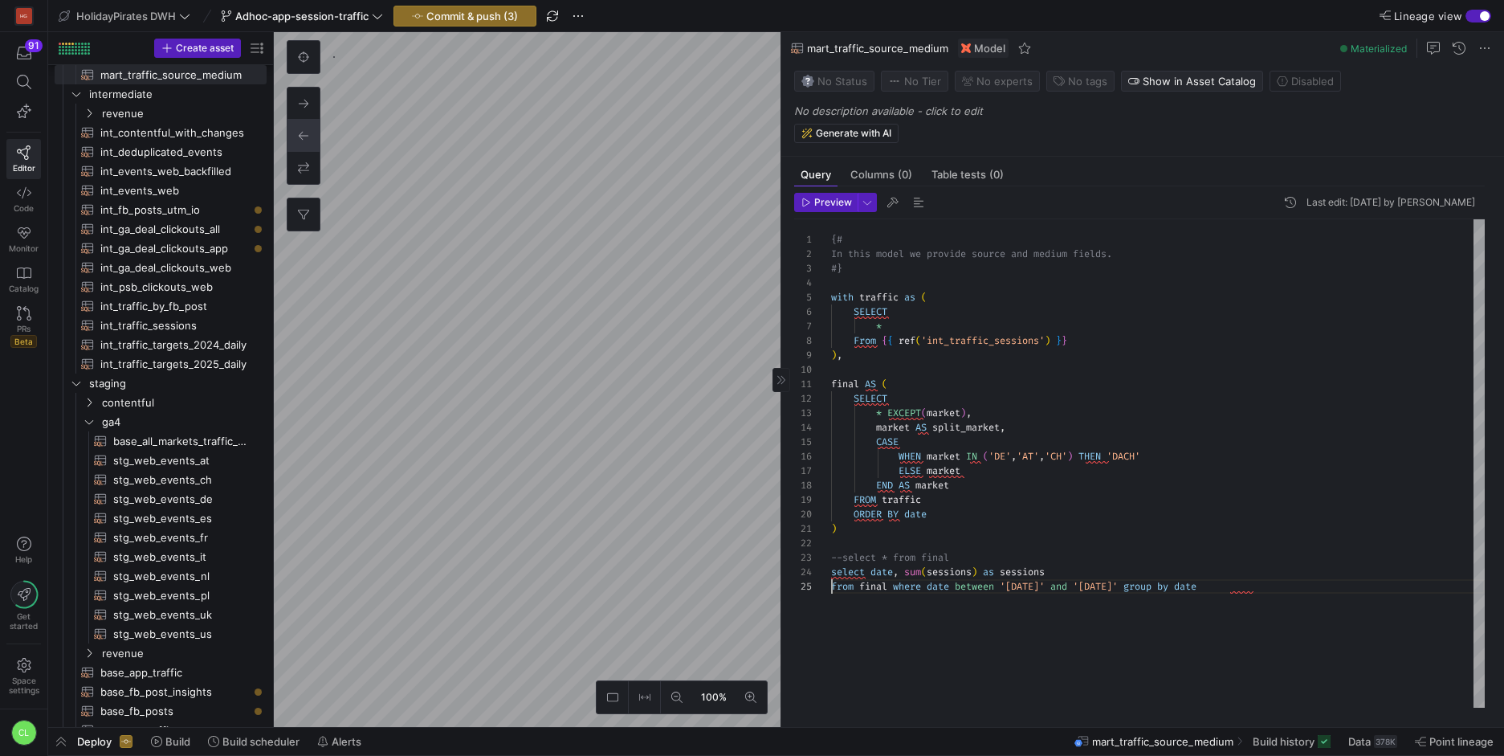
scroll to position [58, 0]
drag, startPoint x: 890, startPoint y: 584, endPoint x: 899, endPoint y: 584, distance: 9.6
click at [891, 584] on div "{# In this model we provide source and medium fields. #} with traffic as ( SELE…" at bounding box center [1158, 463] width 654 height 488
click at [1117, 596] on div "{# In this model we provide source and medium fields. #} with traffic as ( SELE…" at bounding box center [1158, 463] width 654 height 488
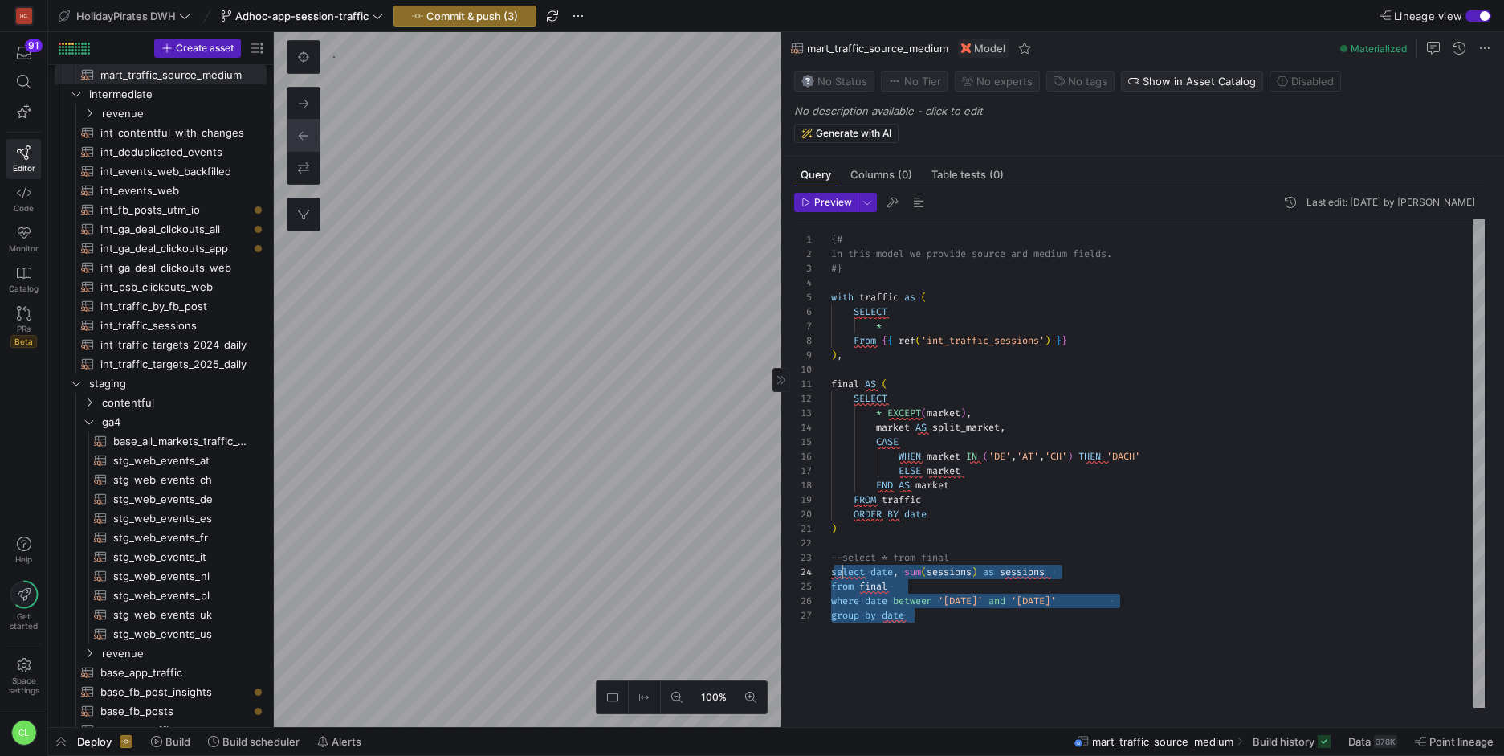
scroll to position [43, 0]
drag, startPoint x: 1000, startPoint y: 615, endPoint x: 825, endPoint y: 571, distance: 180.6
click at [831, 571] on div "{# In this model we provide source and medium fields. #} with traffic as ( SELE…" at bounding box center [1158, 463] width 654 height 488
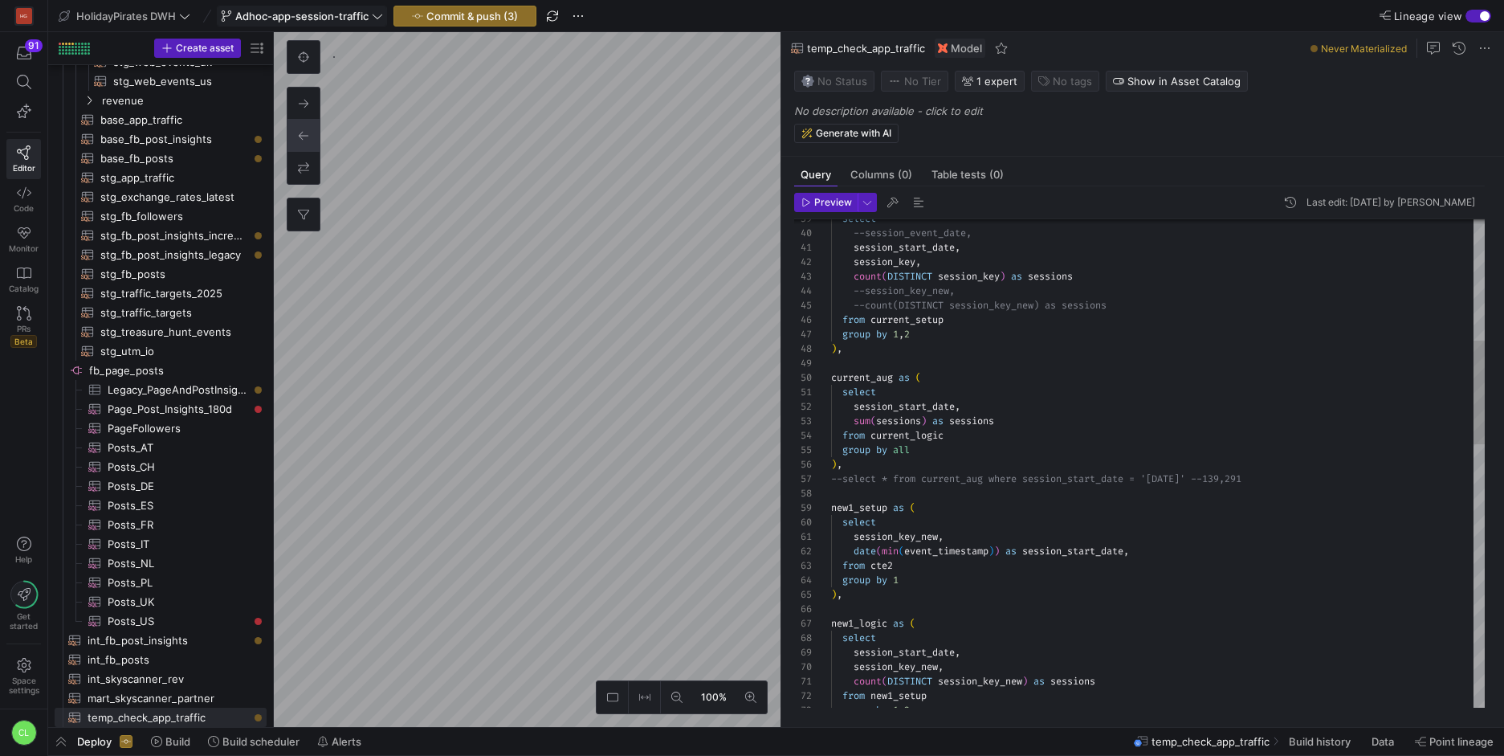
scroll to position [707, 0]
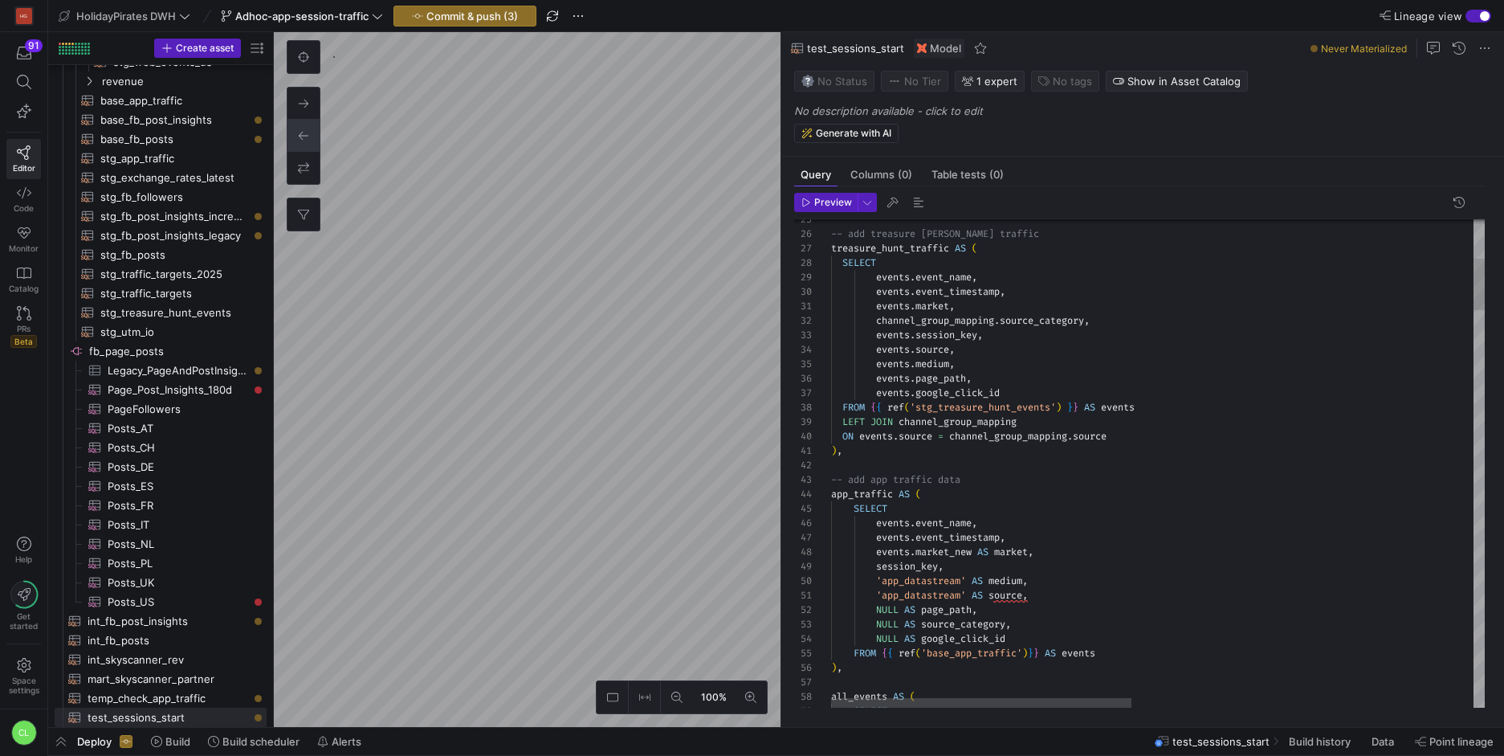
scroll to position [145, 0]
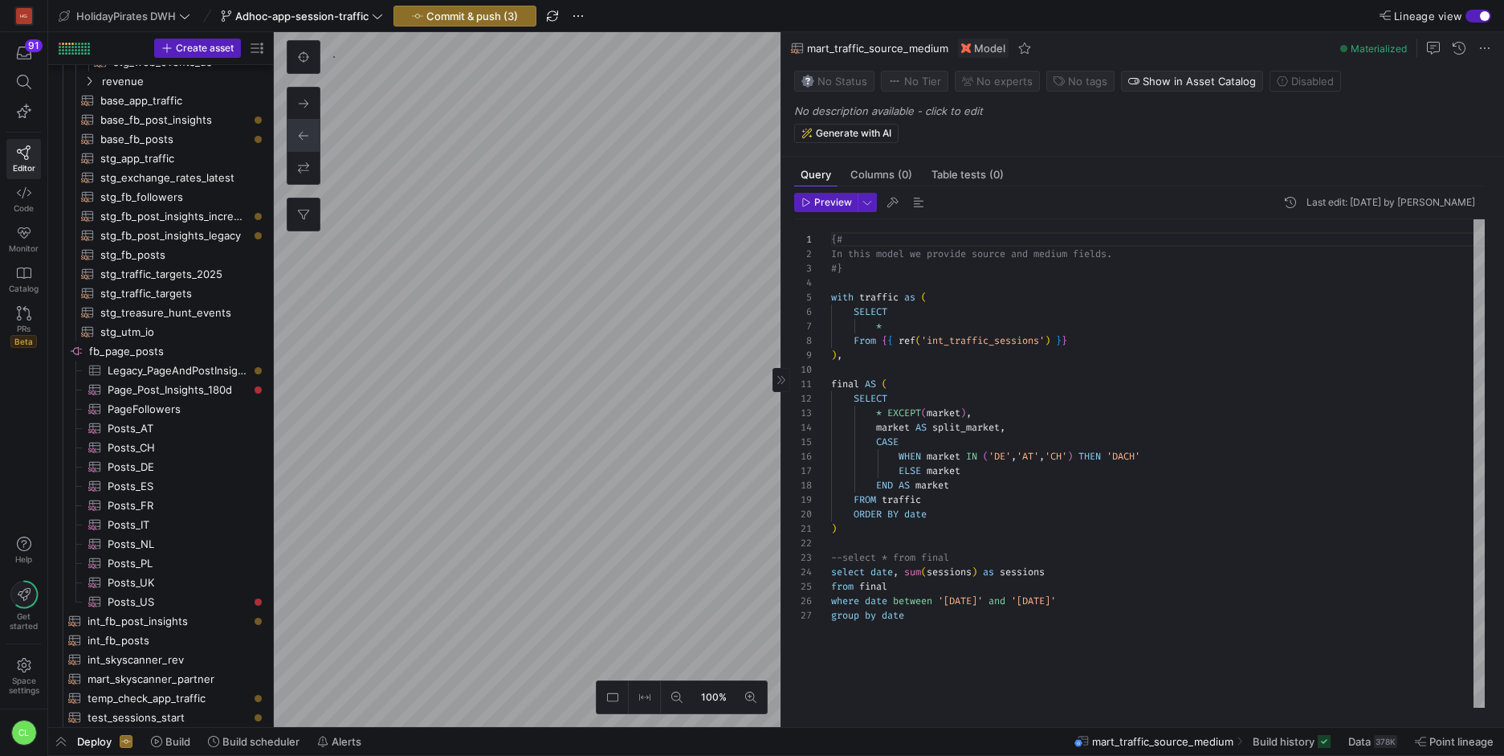
scroll to position [154, 0]
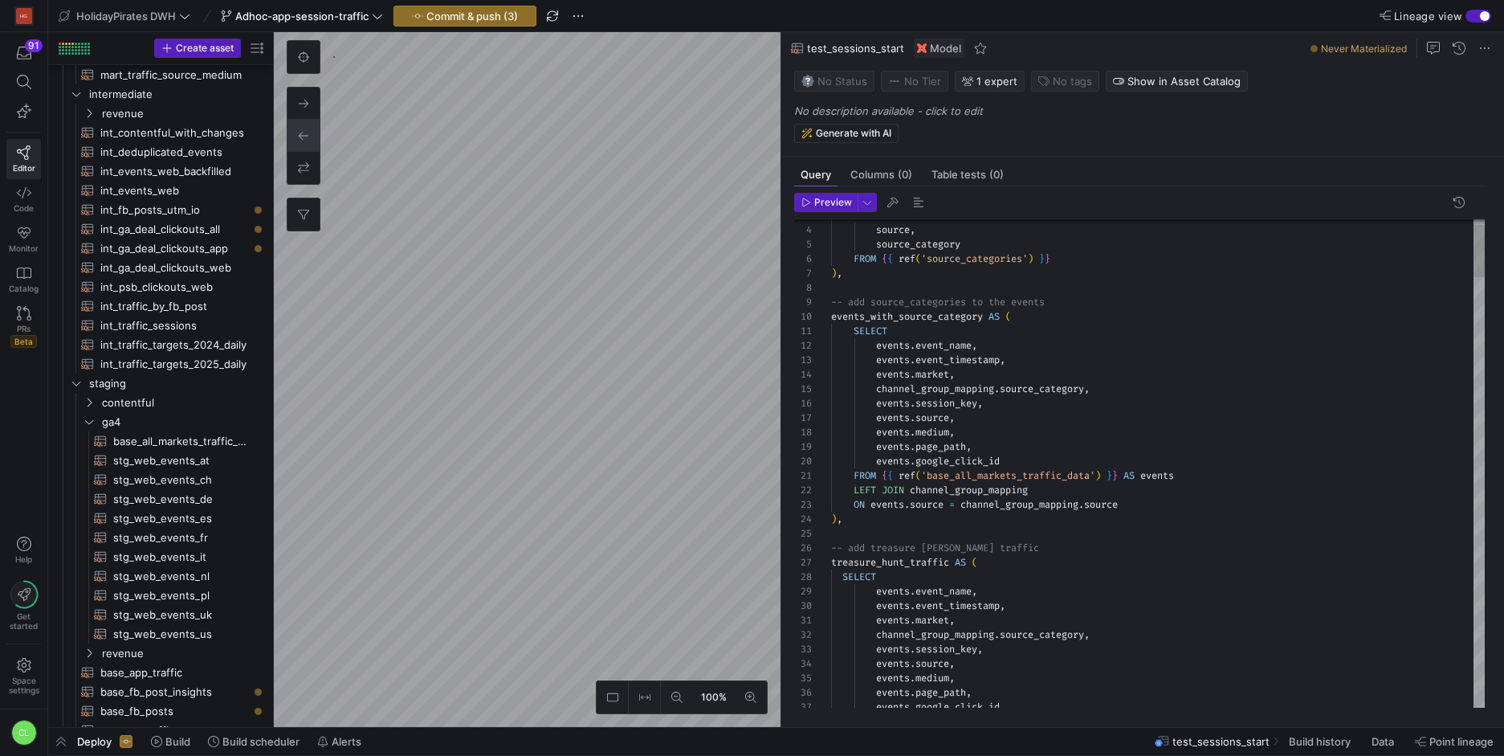
scroll to position [726, 0]
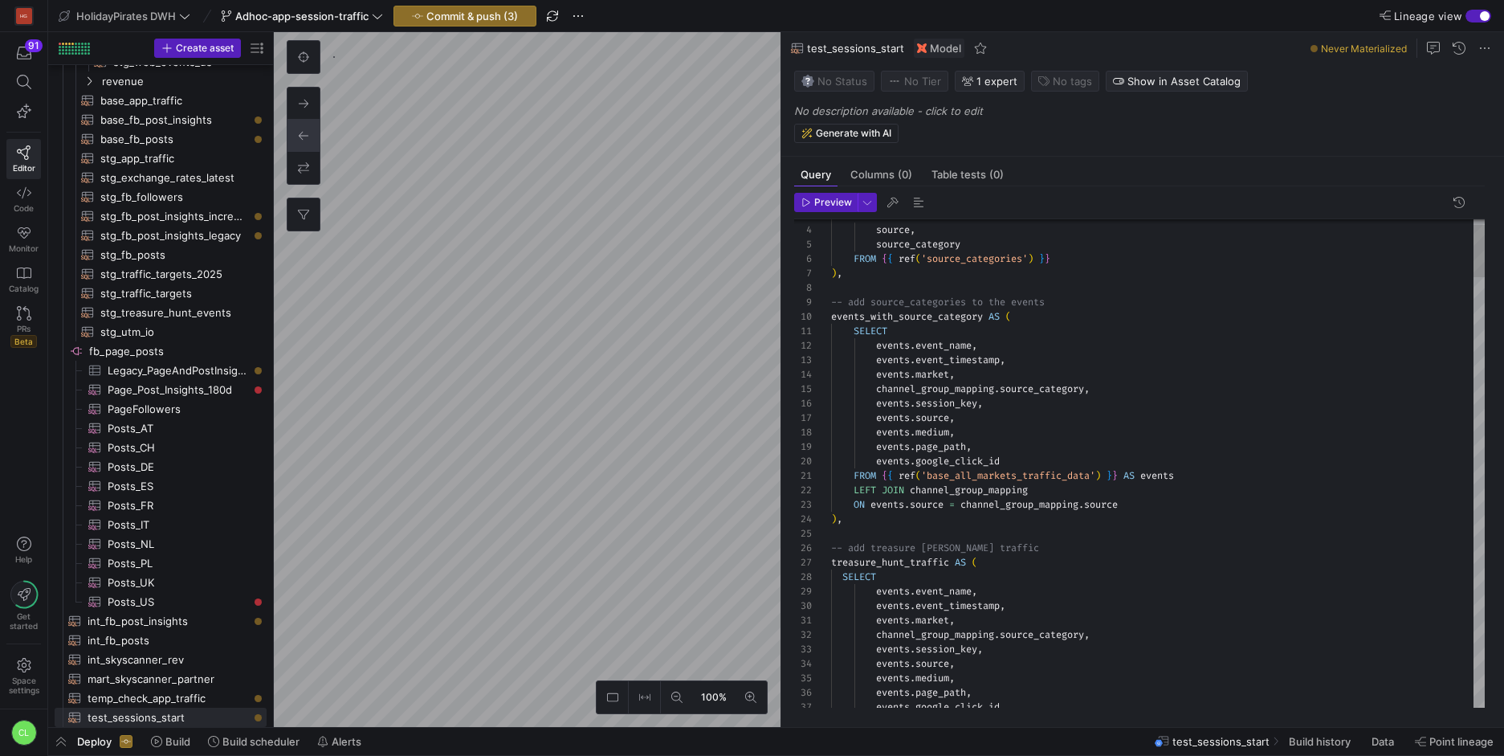
click at [889, 604] on as-split "100% 0 Query Columns (0) Table tests (0) Preview 3 4 5 6 7 8 9 10 11 12 13 14 1…" at bounding box center [889, 379] width 1230 height 695
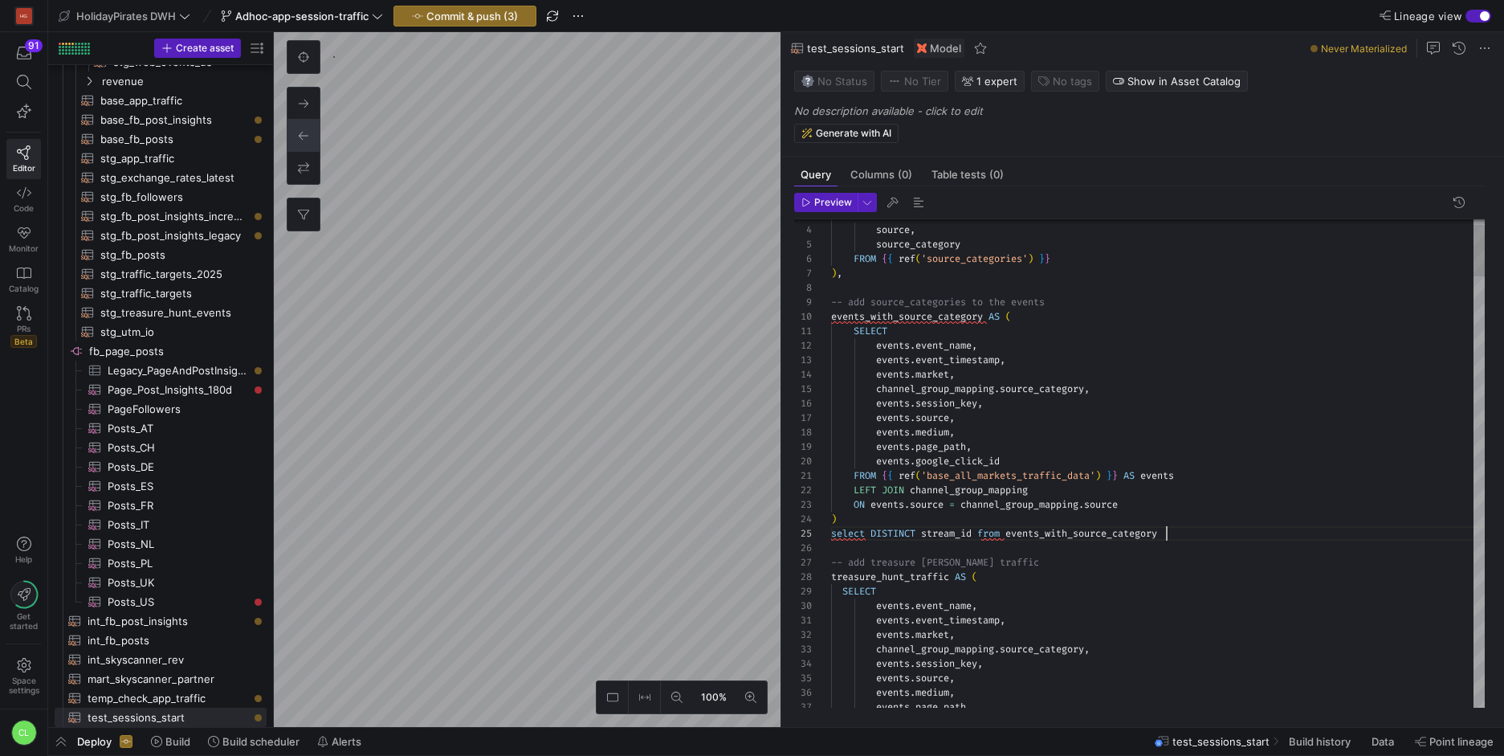
scroll to position [58, 336]
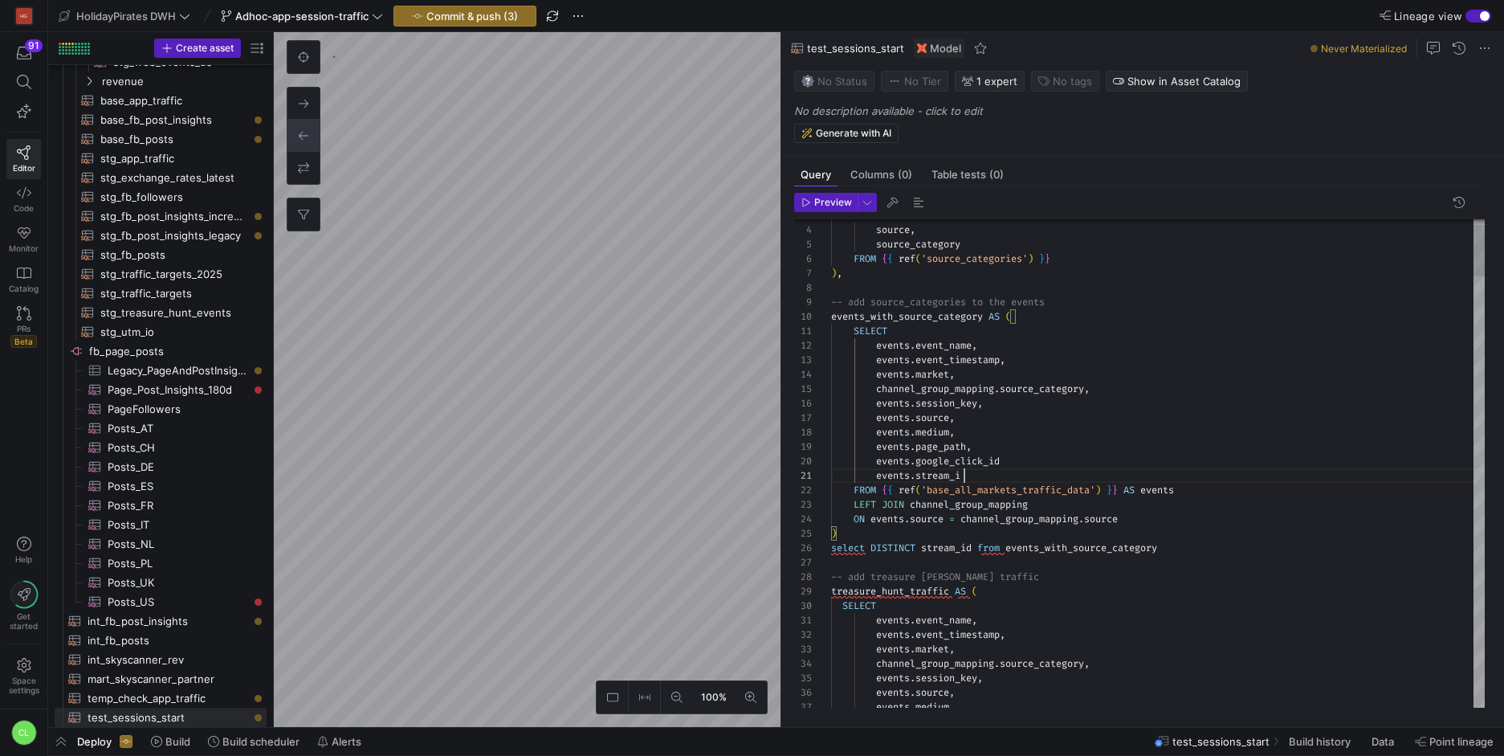
scroll to position [0, 139]
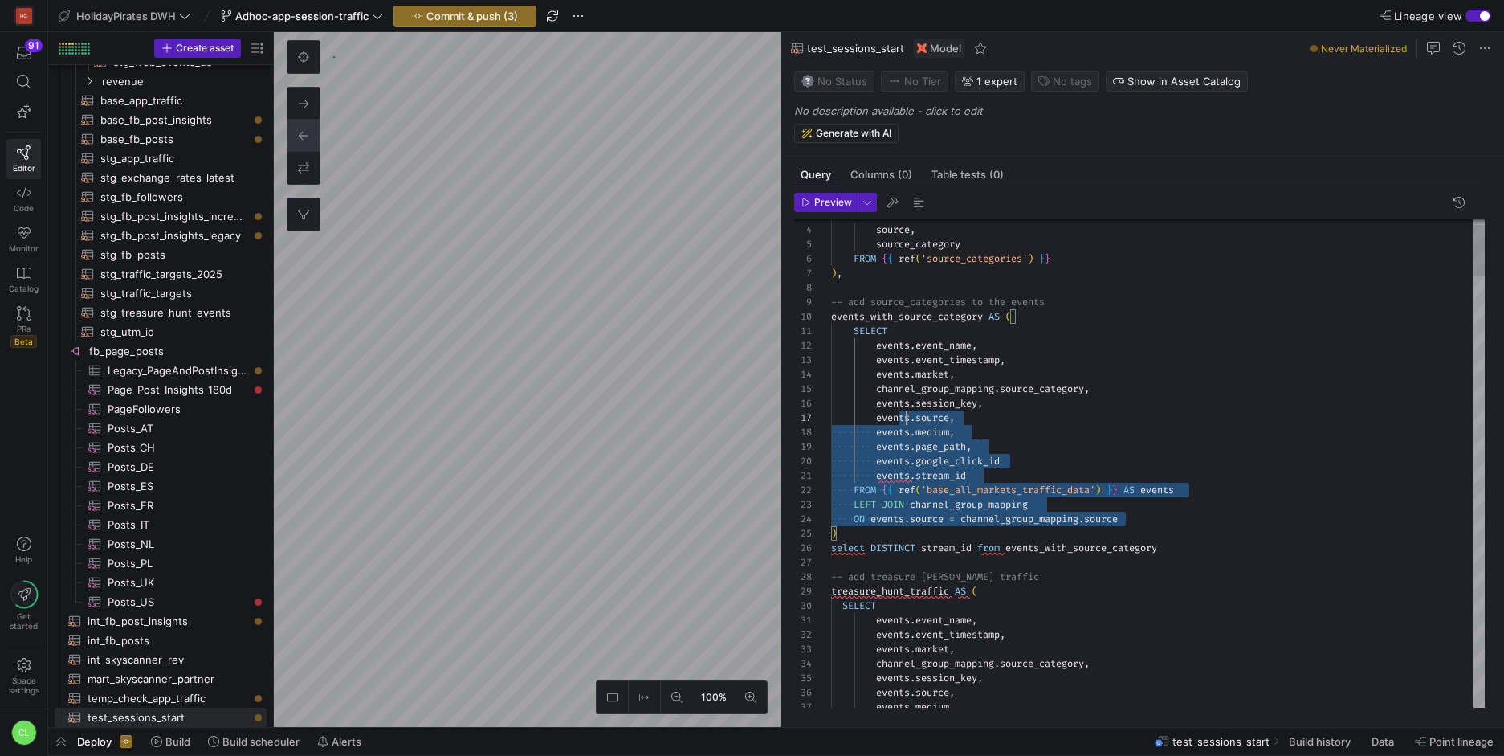
drag, startPoint x: 1154, startPoint y: 520, endPoint x: 899, endPoint y: 411, distance: 277.8
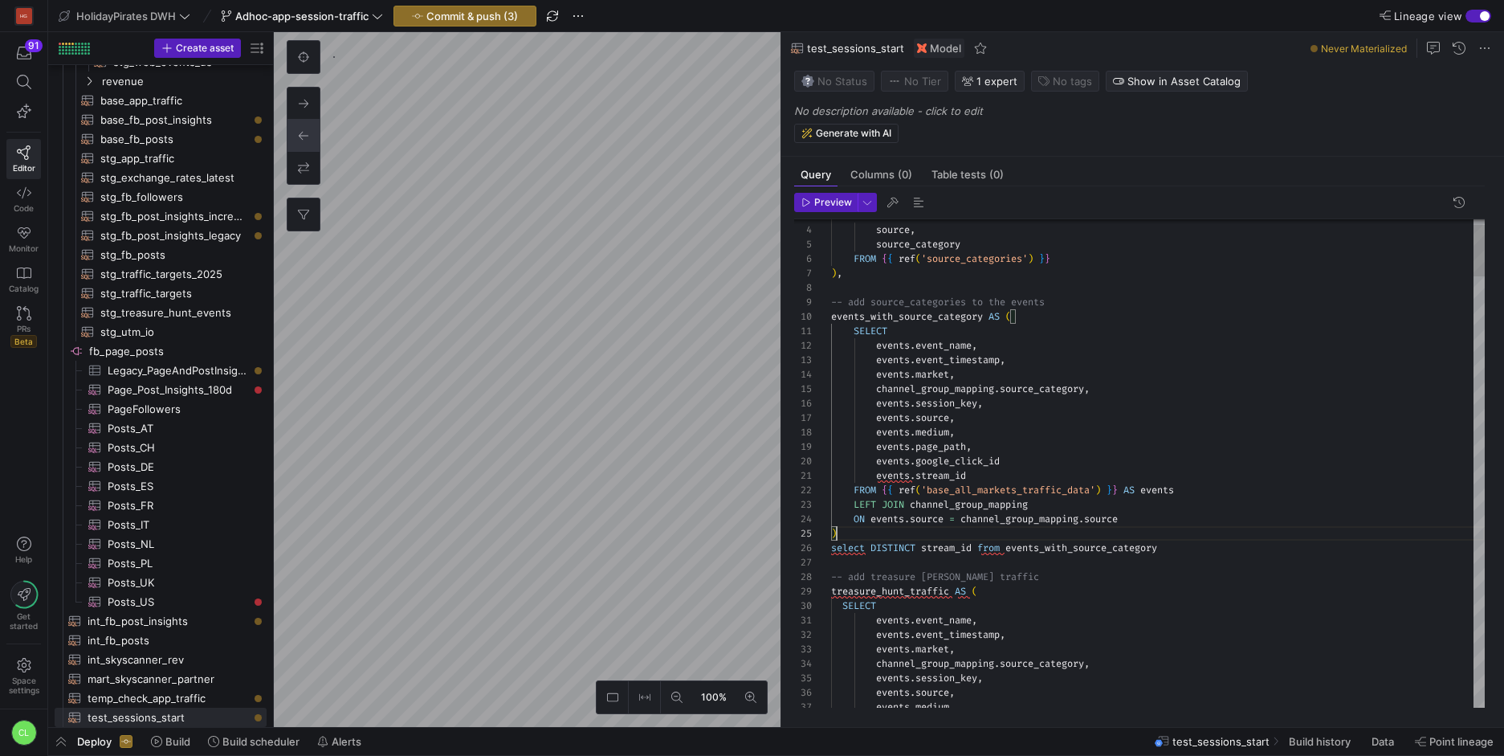
scroll to position [14, 47]
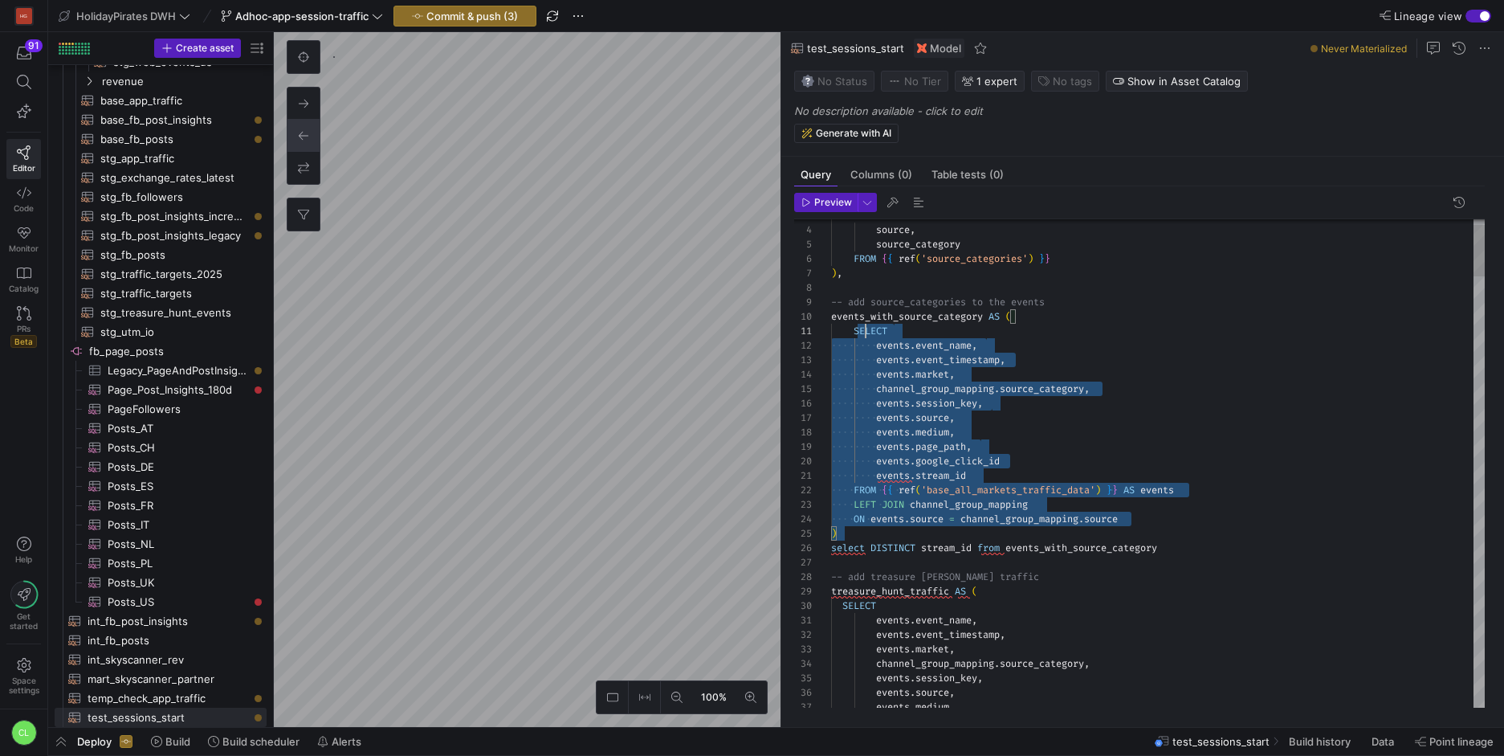
drag, startPoint x: 1264, startPoint y: 534, endPoint x: 867, endPoint y: 325, distance: 449.0
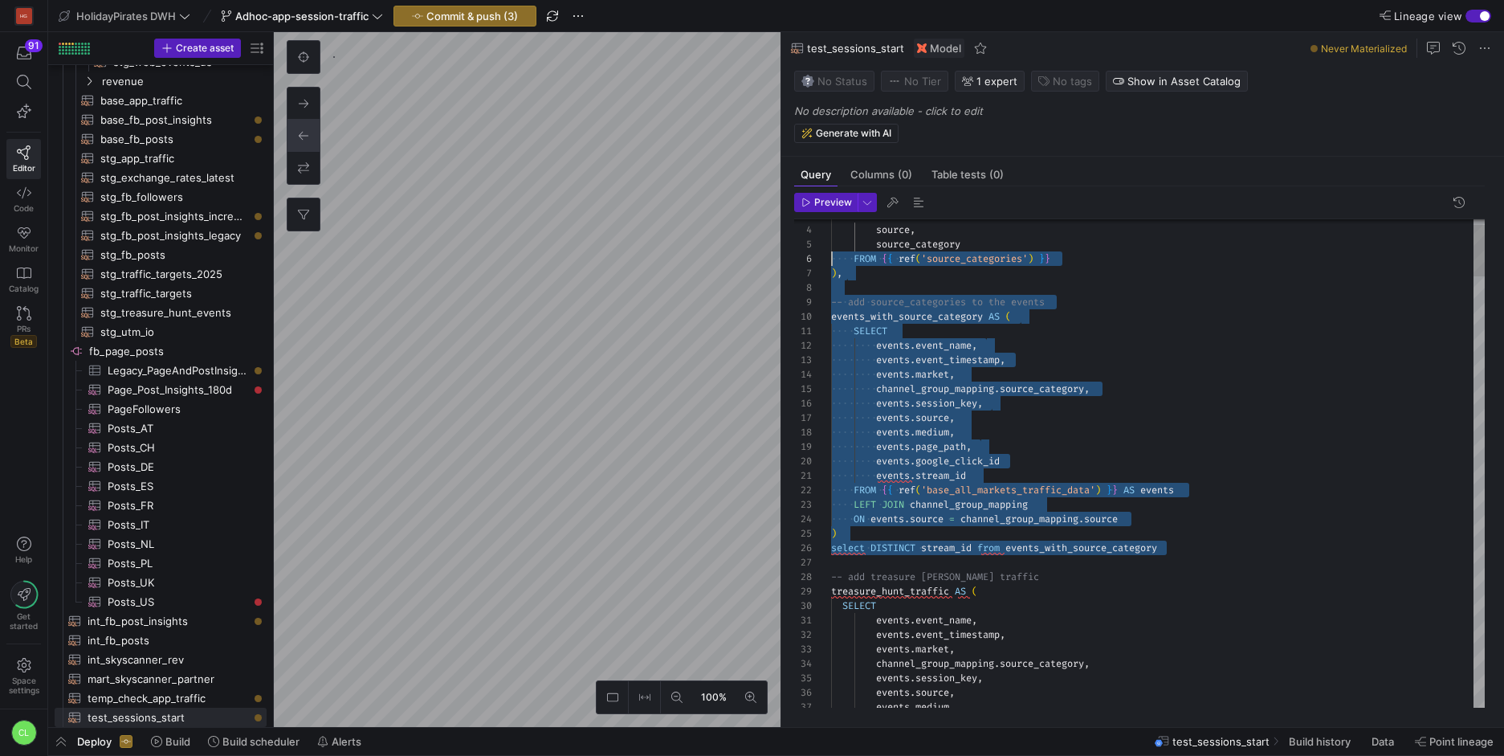
scroll to position [0, 0]
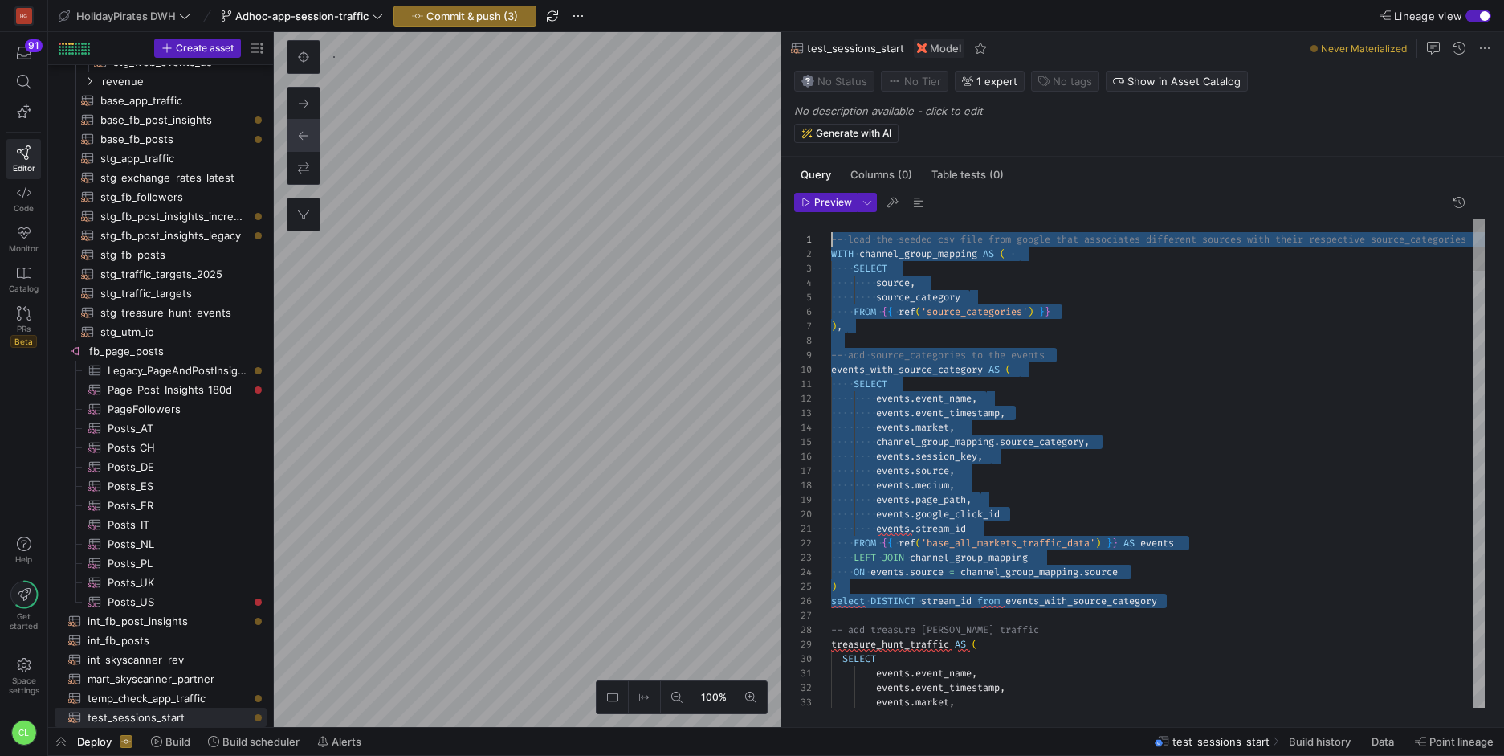
drag, startPoint x: 1242, startPoint y: 548, endPoint x: 735, endPoint y: 161, distance: 637.8
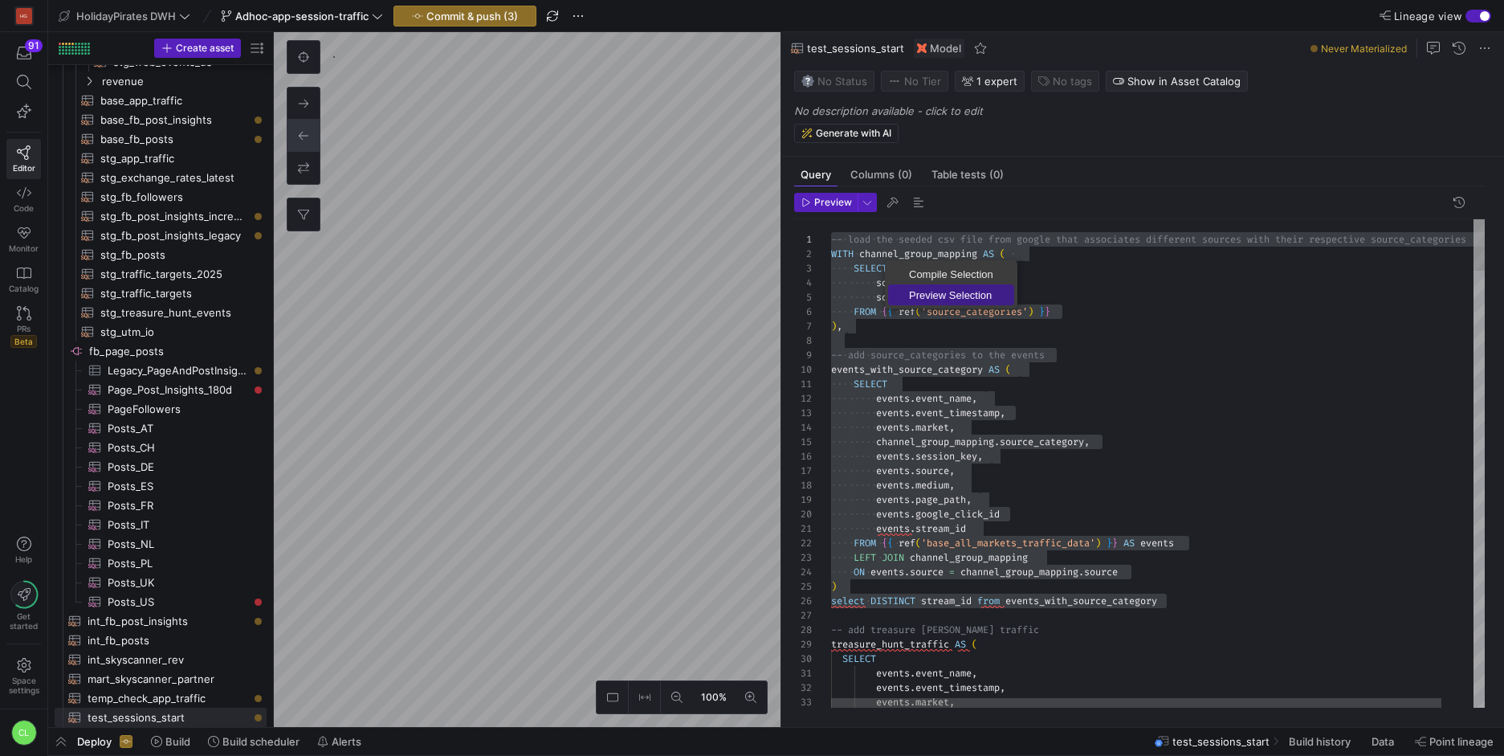
click at [972, 286] on link "Preview Selection" at bounding box center [951, 294] width 126 height 21
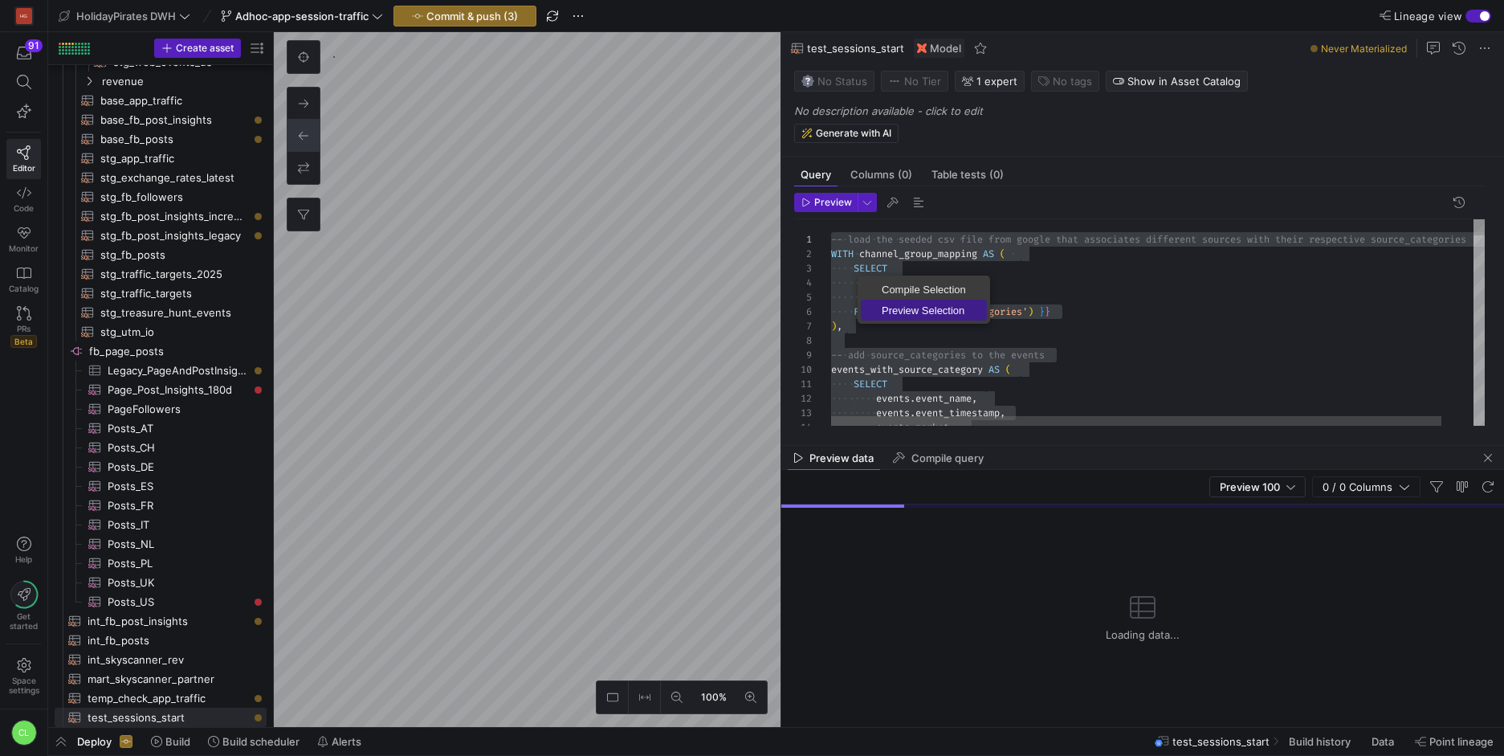
click at [932, 310] on span "Preview Selection" at bounding box center [924, 310] width 126 height 10
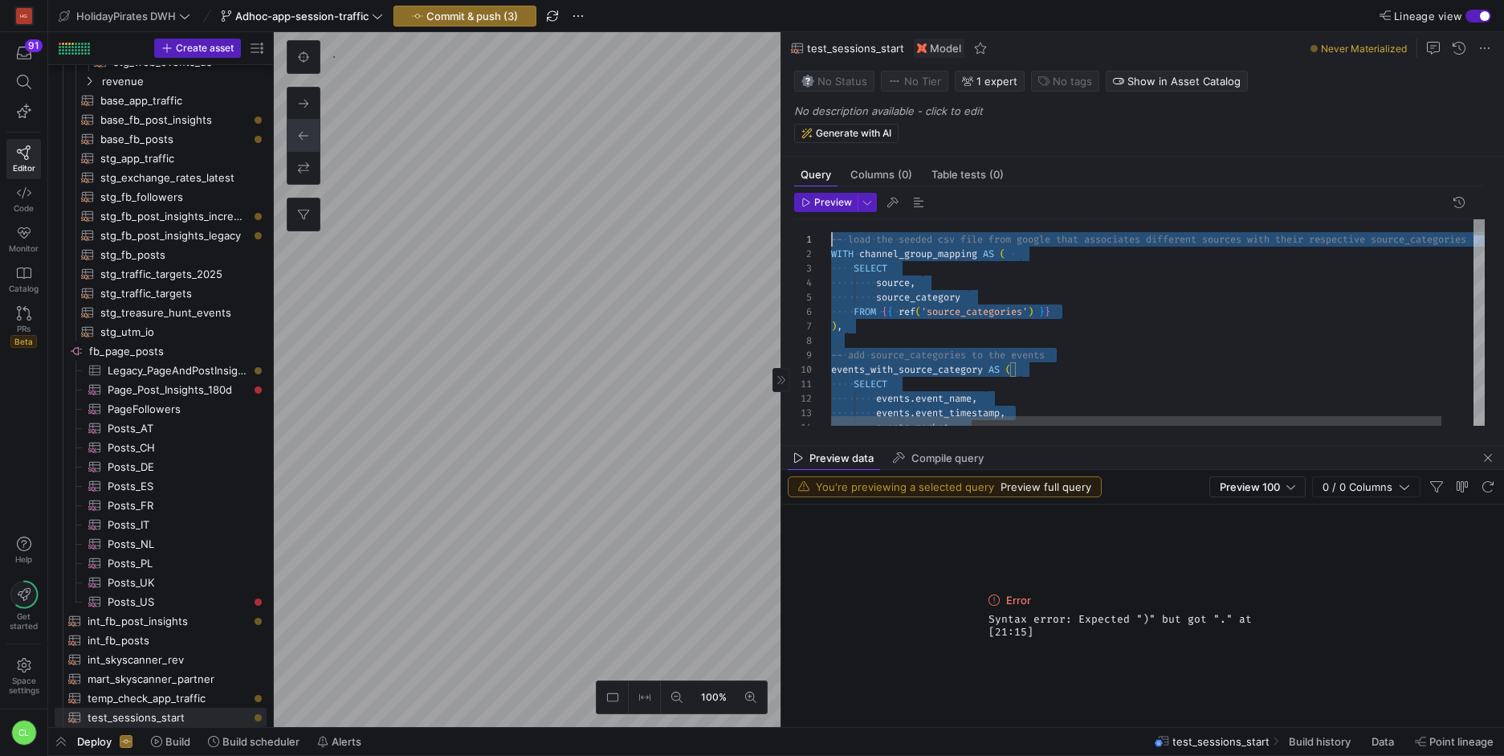
drag, startPoint x: 1205, startPoint y: 339, endPoint x: 543, endPoint y: 84, distance: 709.8
type textarea "-- load the seeded csv file from google that associates different sources with …"
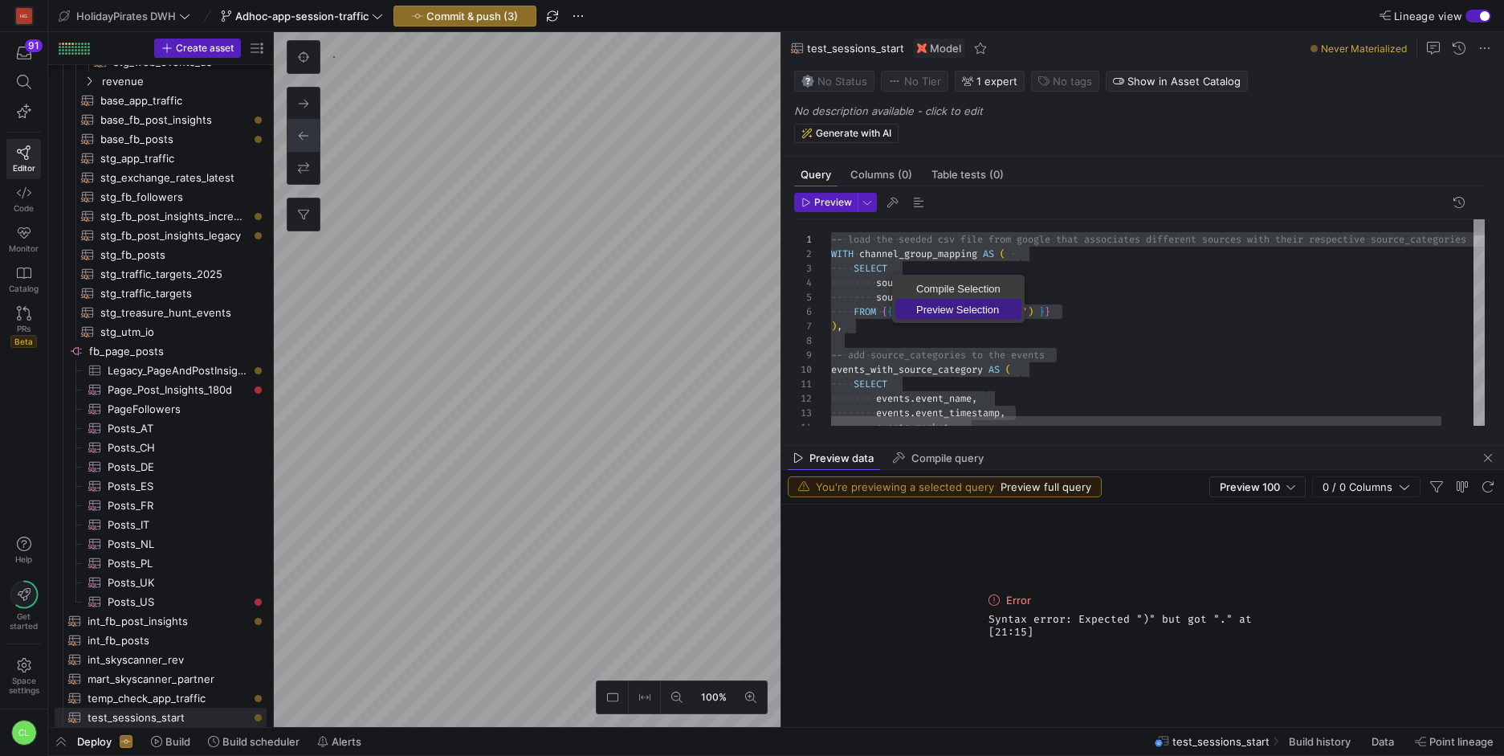
click at [944, 306] on span "Preview Selection" at bounding box center [958, 309] width 126 height 10
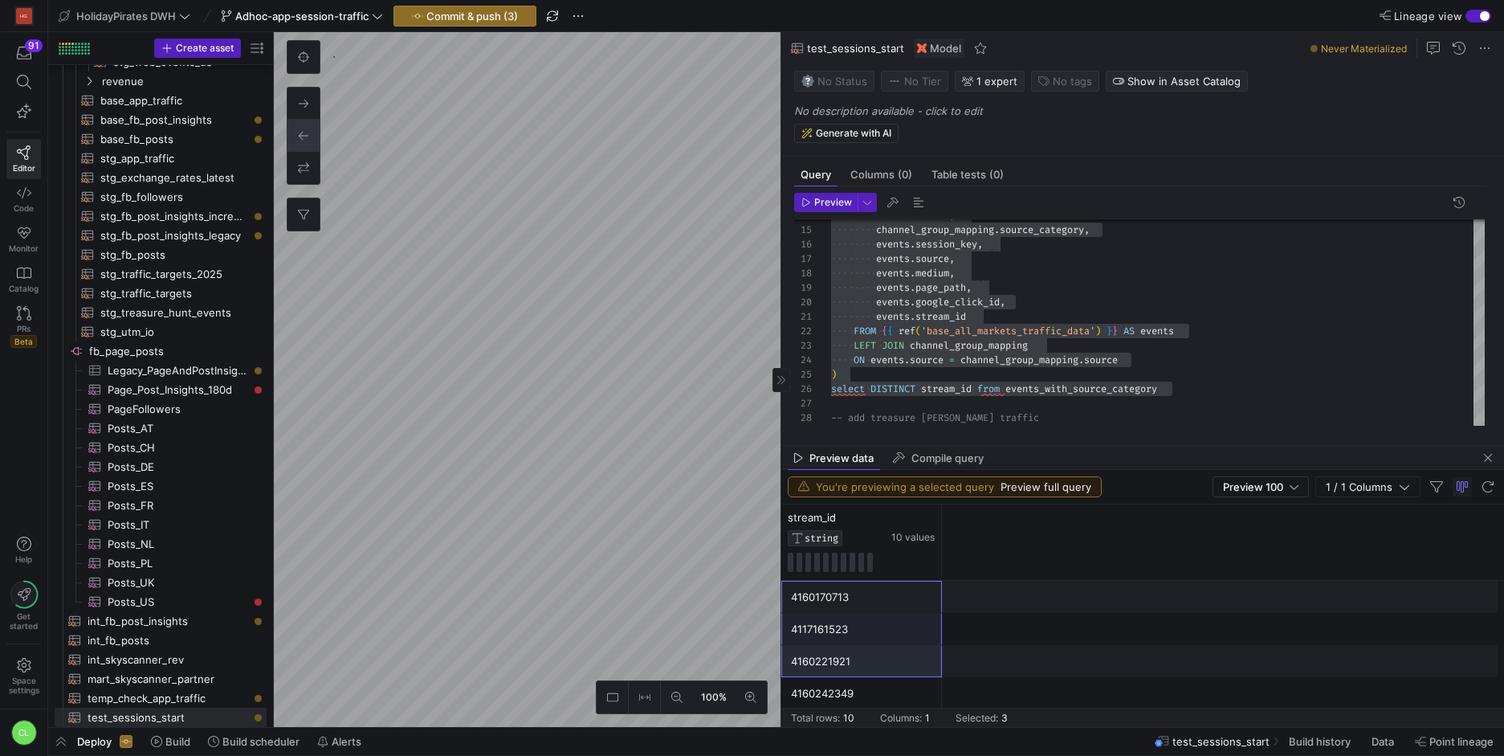
drag, startPoint x: 883, startPoint y: 597, endPoint x: 905, endPoint y: 671, distance: 77.2
click at [905, 671] on div "4160170713 4117161523 4160221921 4160242349 4117111808 4160221710 4166298150 41…" at bounding box center [1142, 741] width 723 height 321
click at [905, 671] on div "4160221921" at bounding box center [861, 661] width 141 height 31
drag, startPoint x: 895, startPoint y: 592, endPoint x: 904, endPoint y: 709, distance: 117.6
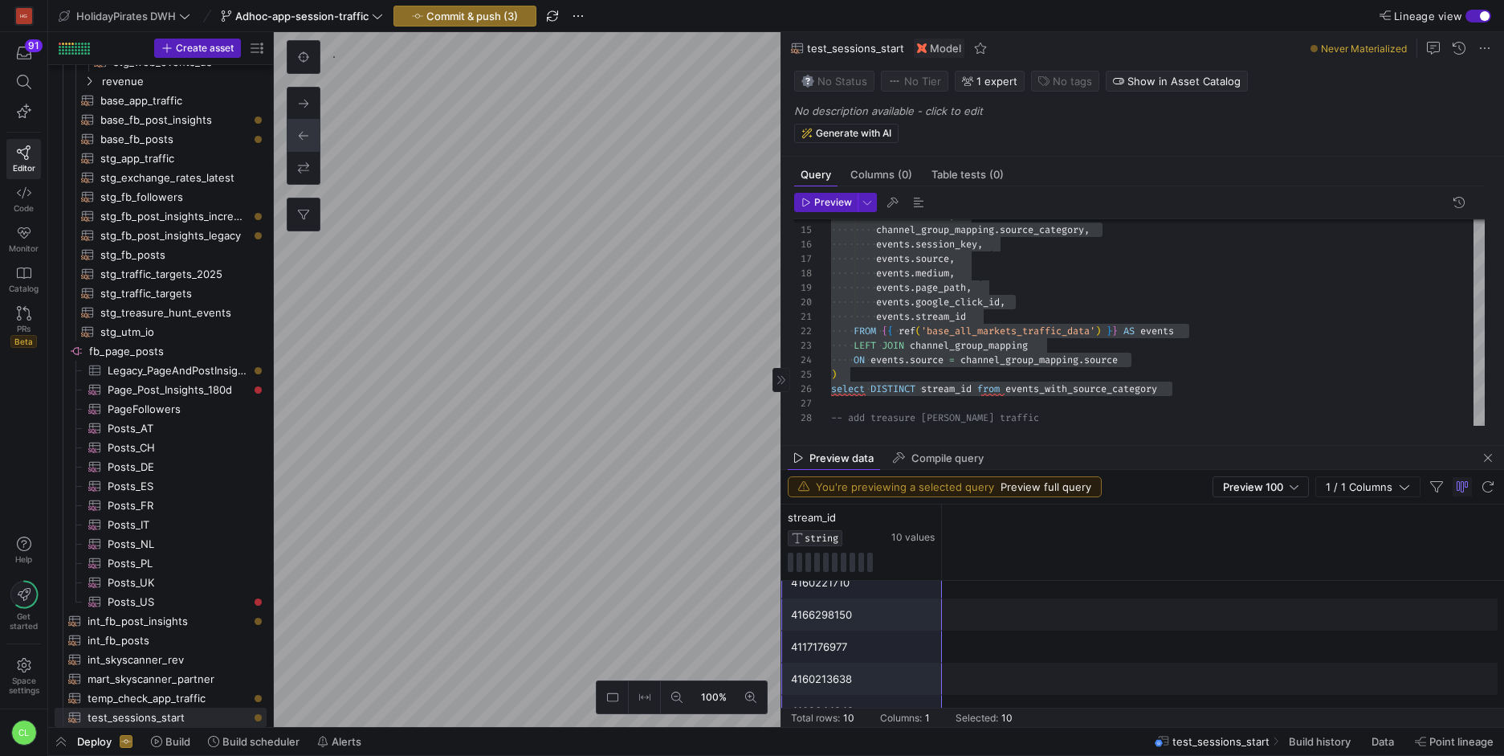
click at [904, 709] on mat-sidenav-content "Drag here to set row groups Drag here to set column labels stream_id STRING 10 …" at bounding box center [1142, 615] width 723 height 222
click at [1488, 460] on span "button" at bounding box center [1487, 457] width 19 height 19
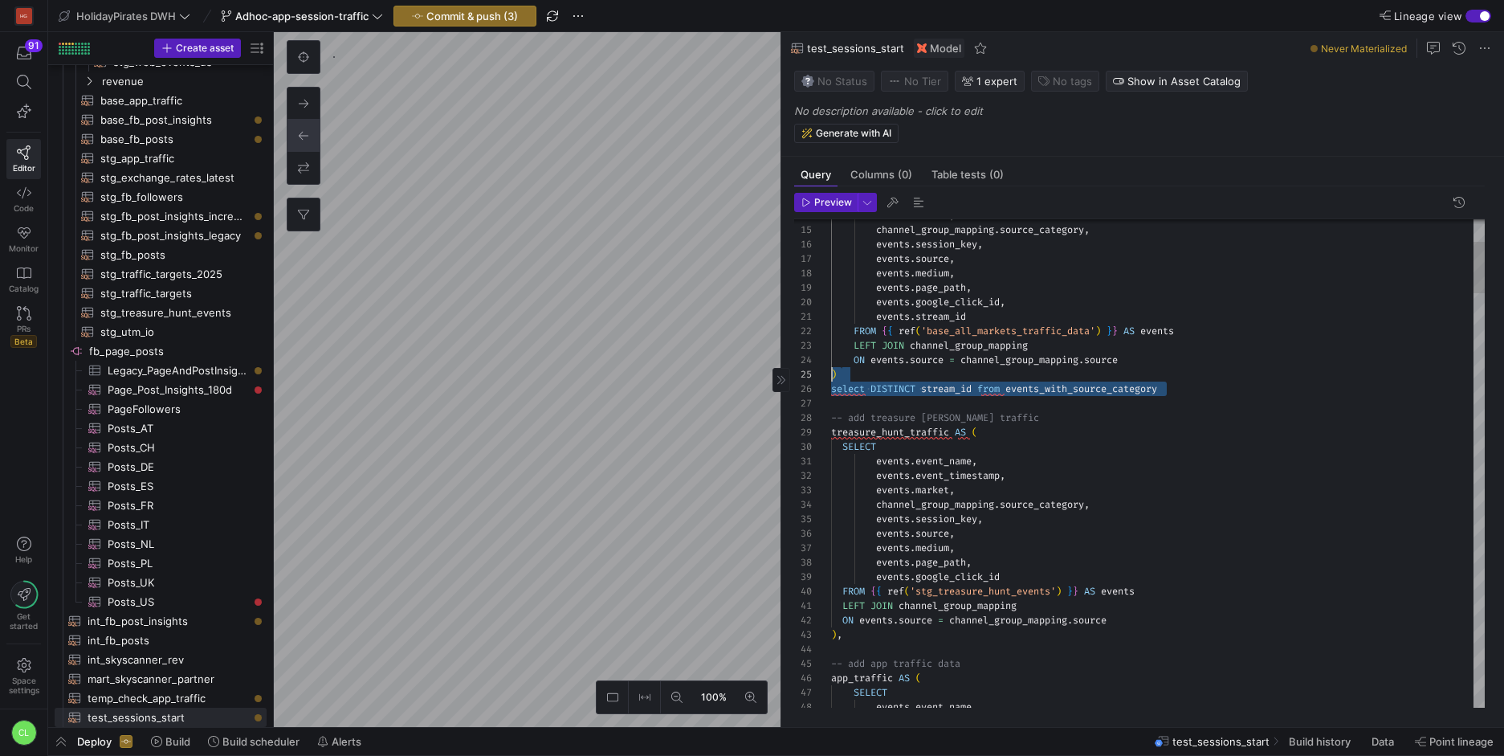
scroll to position [72, 0]
drag, startPoint x: 1207, startPoint y: 382, endPoint x: 802, endPoint y: 385, distance: 404.8
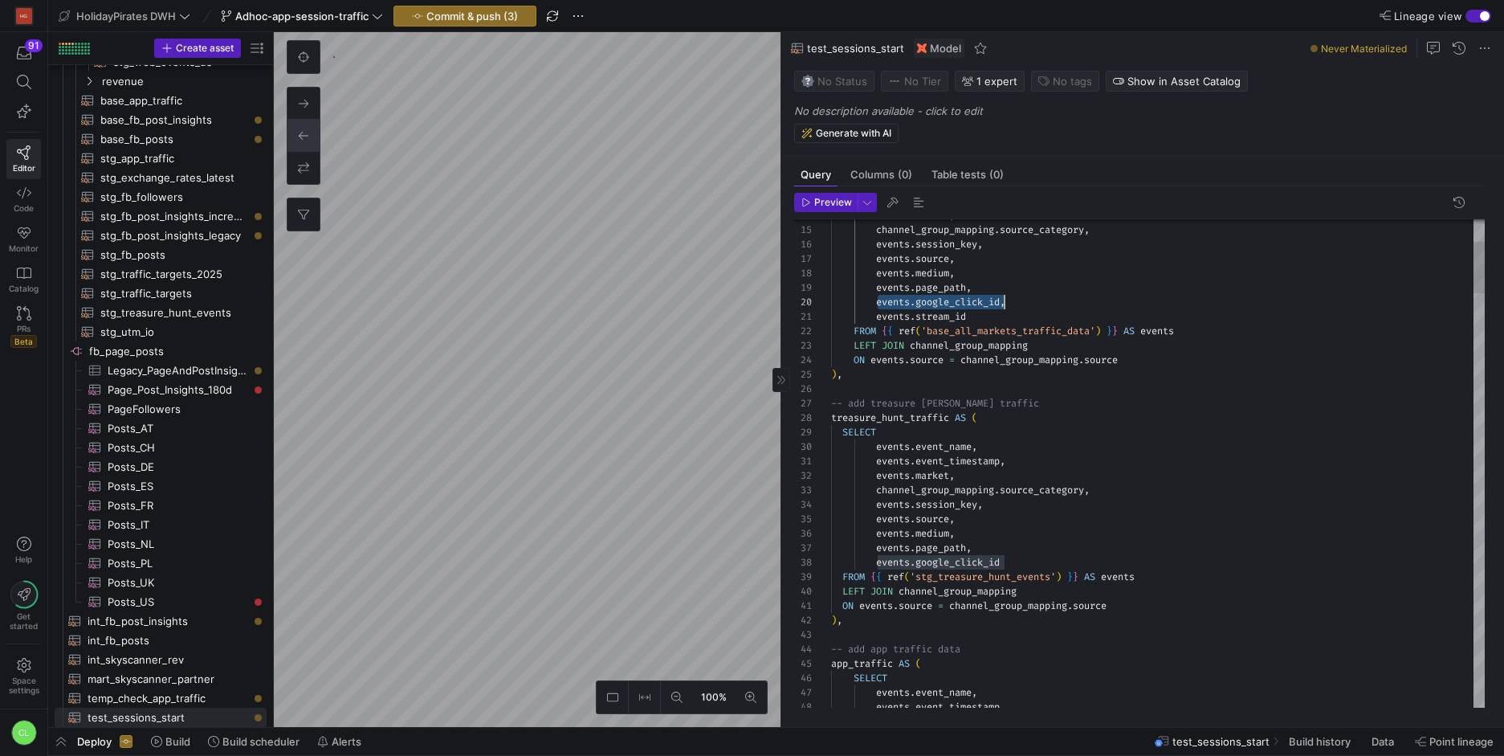
scroll to position [130, 173]
drag, startPoint x: 878, startPoint y: 304, endPoint x: 1005, endPoint y: 300, distance: 127.8
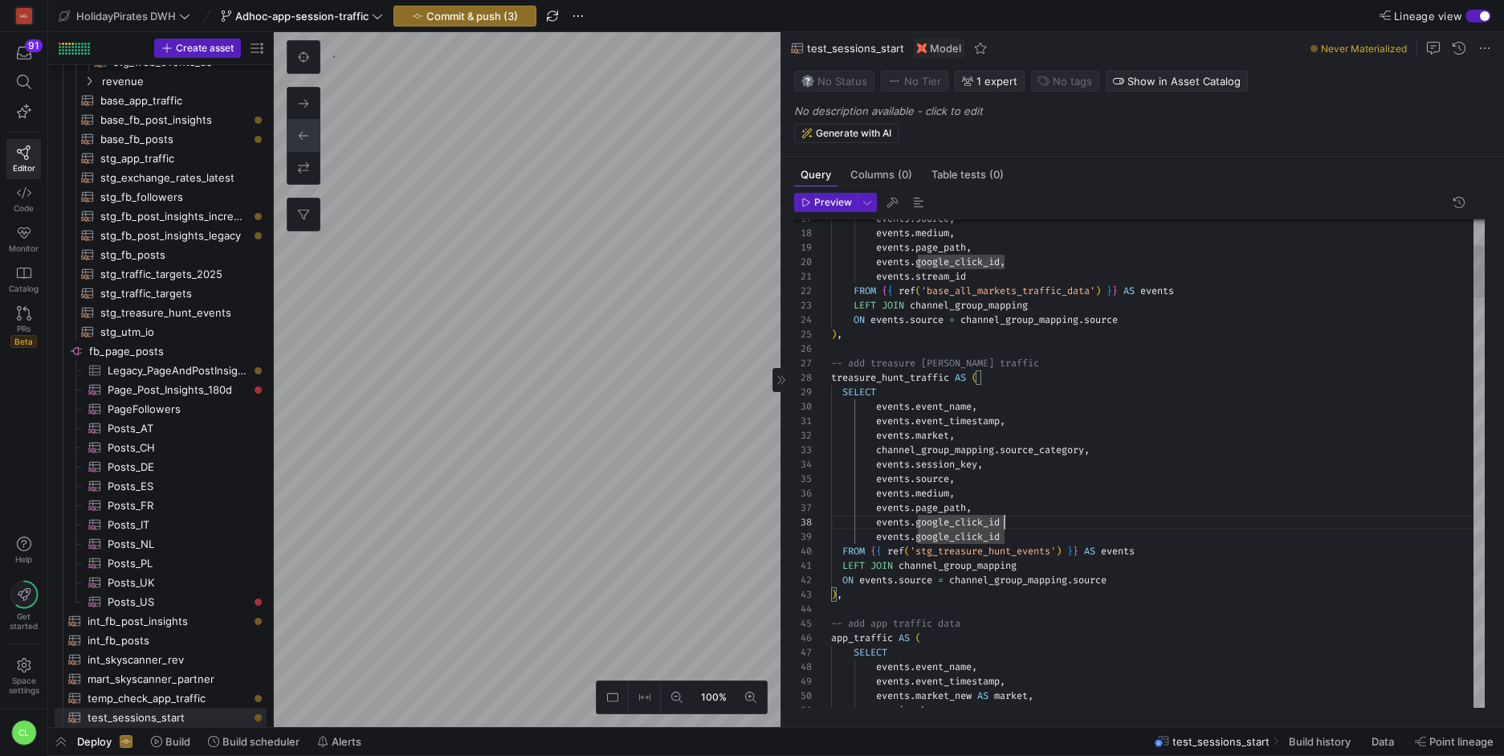
scroll to position [101, 179]
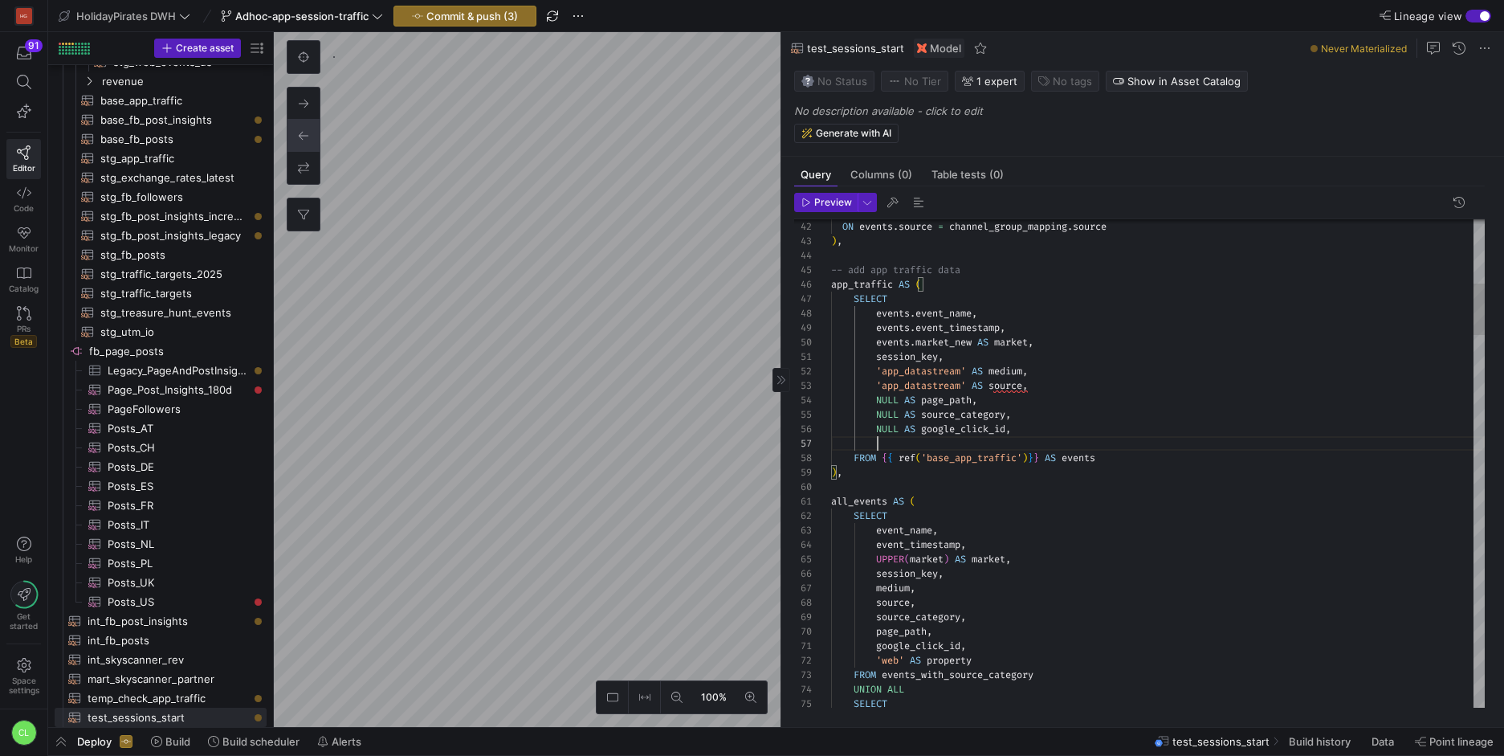
scroll to position [87, 173]
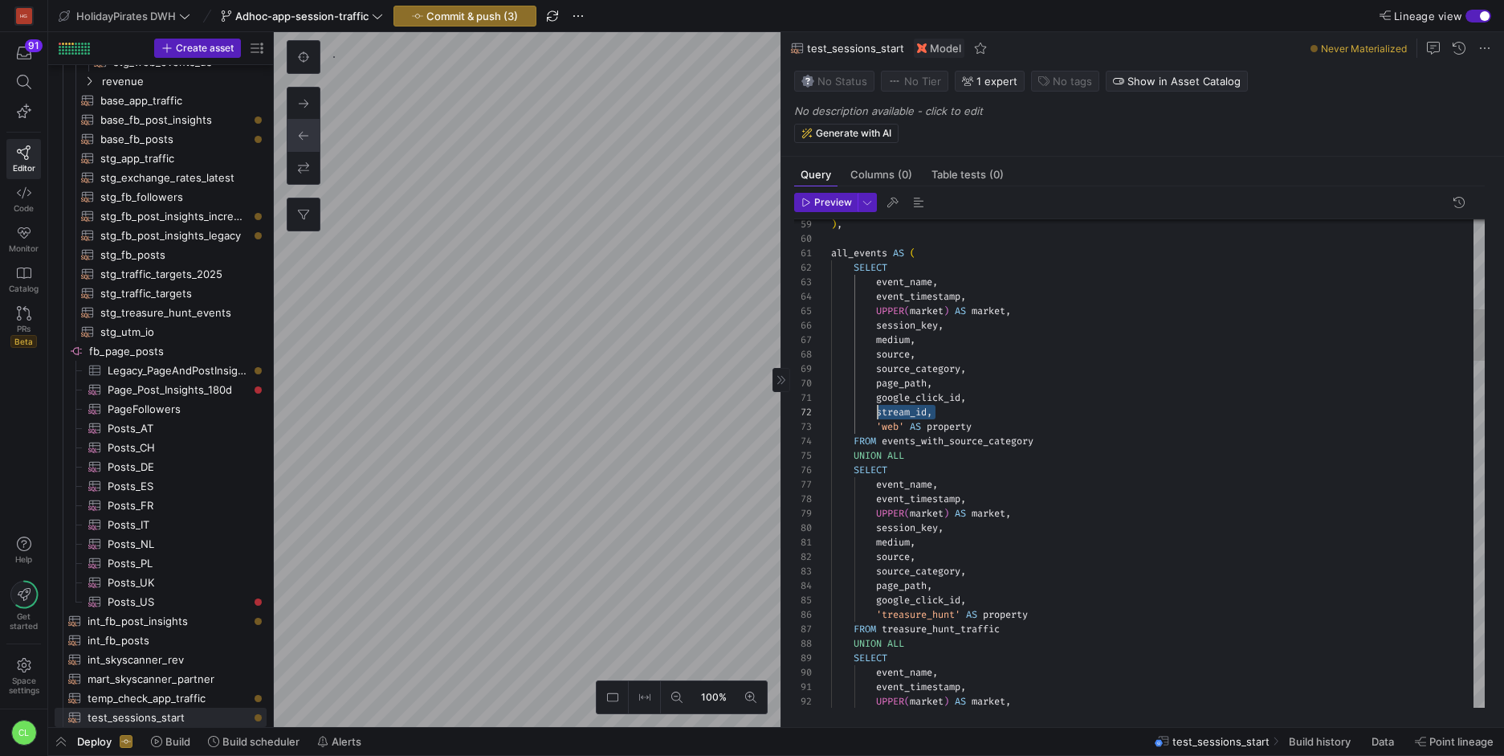
scroll to position [14, 47]
drag, startPoint x: 943, startPoint y: 412, endPoint x: 879, endPoint y: 416, distance: 63.6
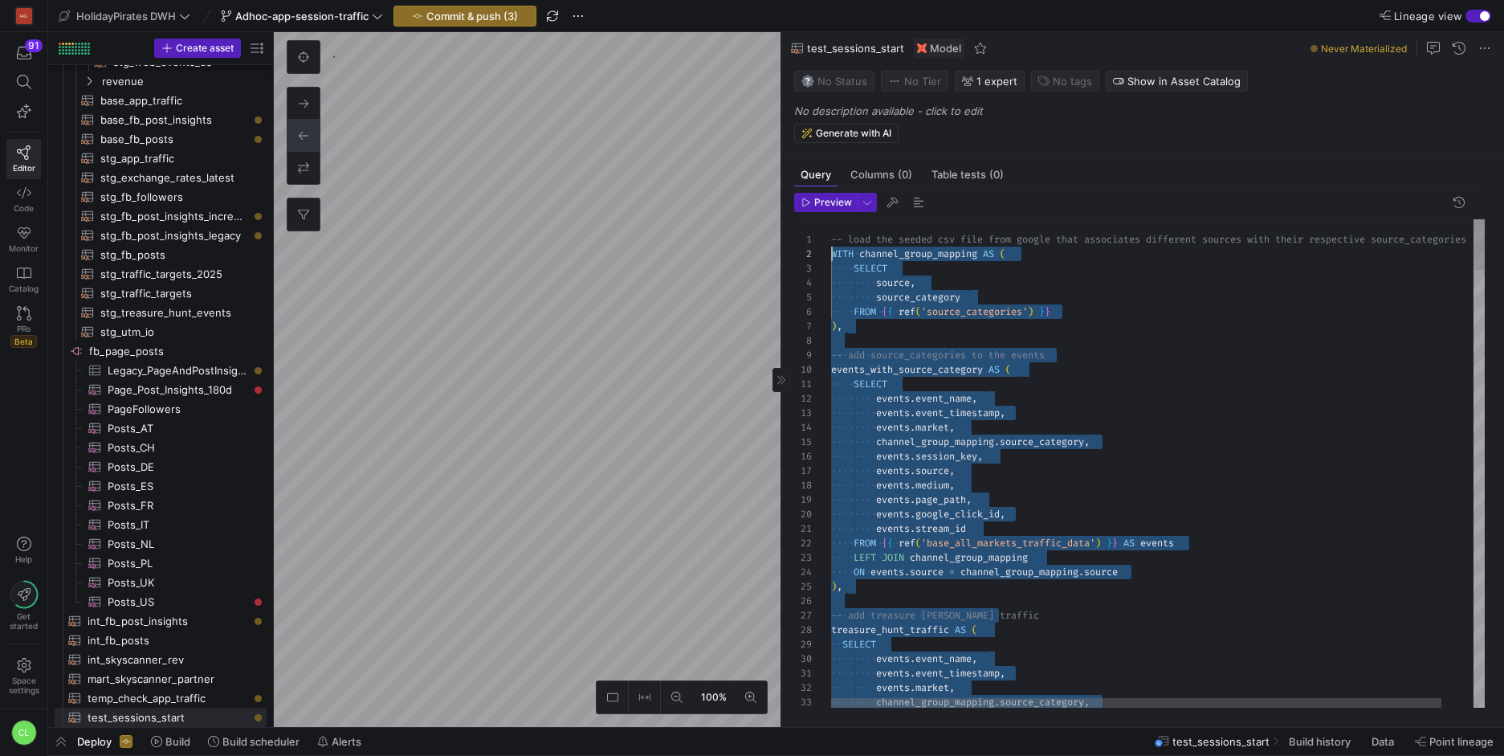
scroll to position [0, 0]
drag, startPoint x: 1068, startPoint y: 593, endPoint x: 820, endPoint y: 242, distance: 429.8
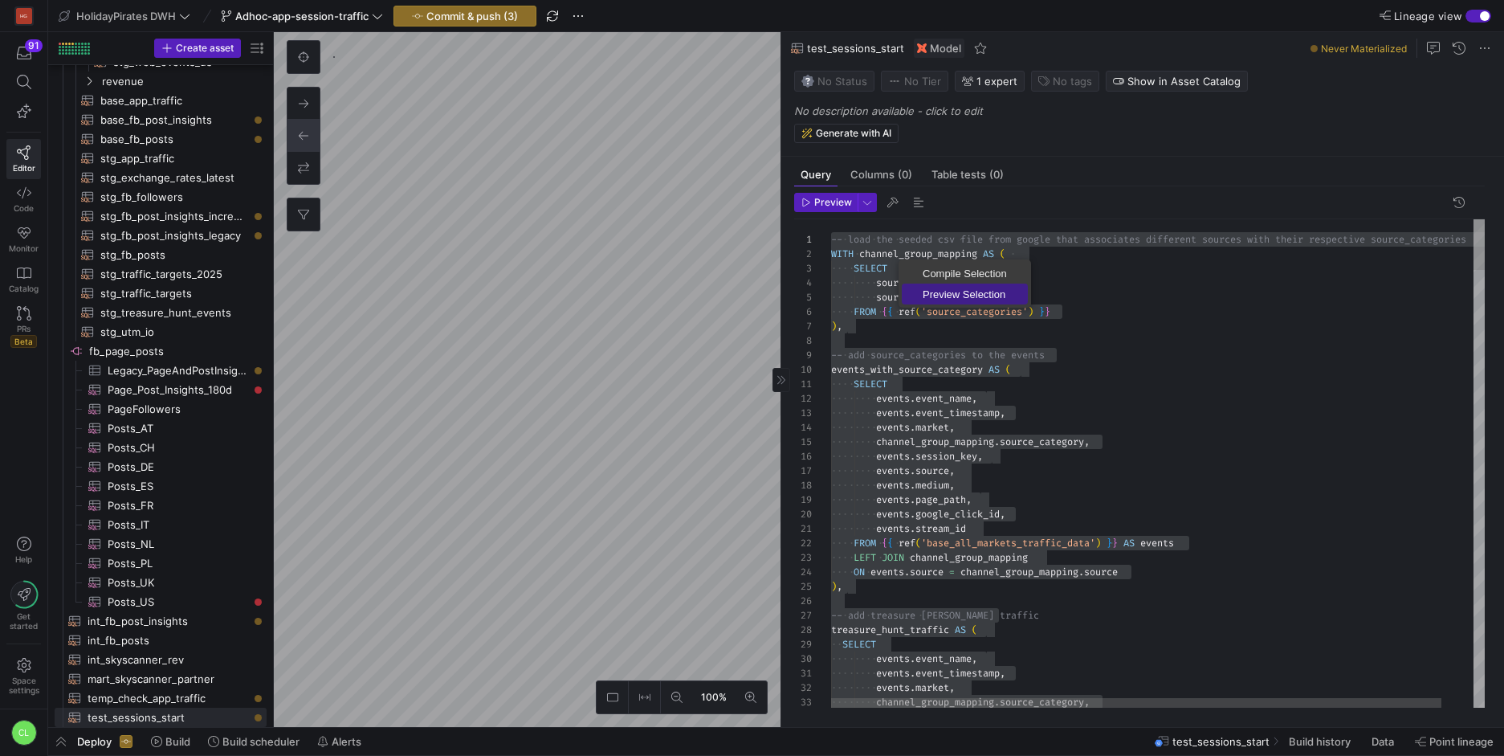
click at [907, 294] on span "Preview Selection" at bounding box center [965, 294] width 126 height 10
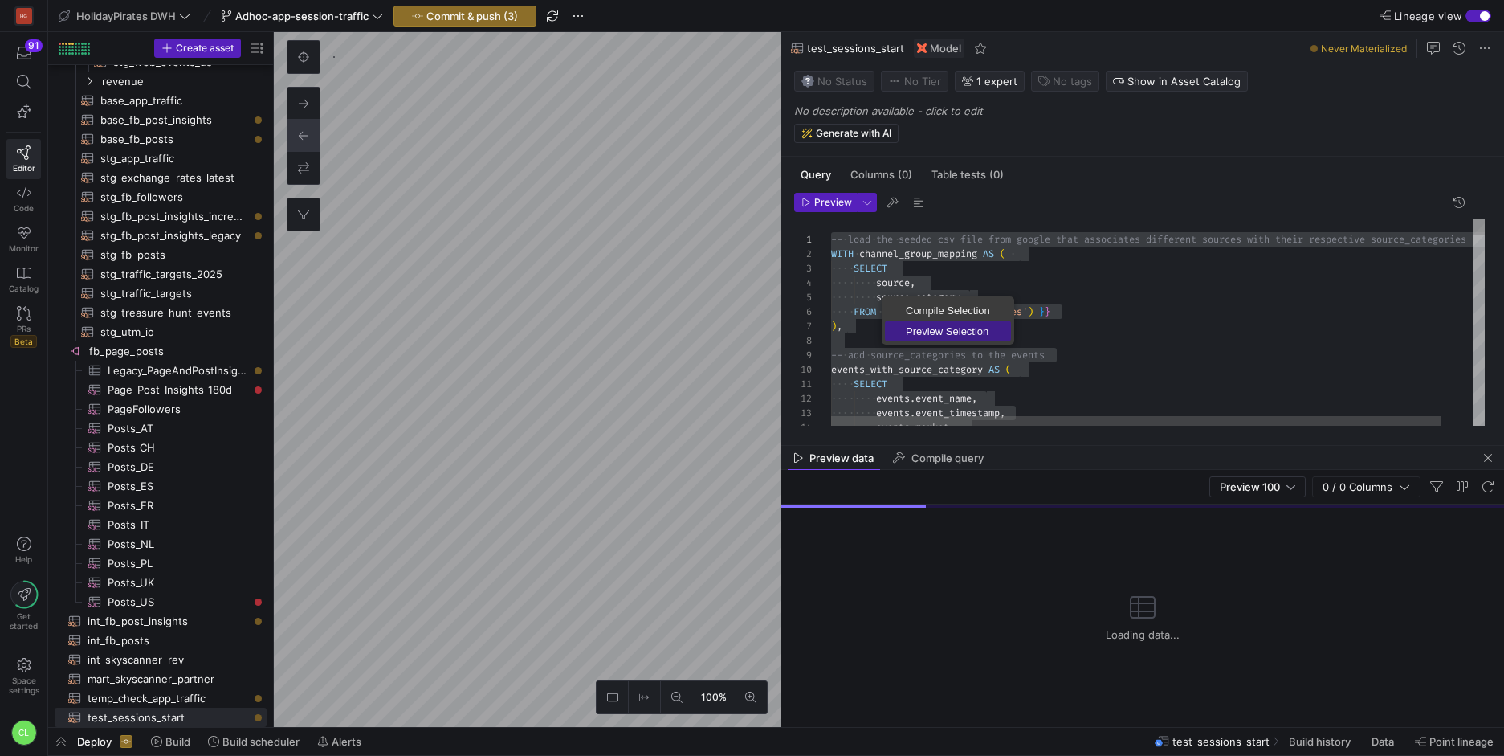
click at [951, 336] on span "Preview Selection" at bounding box center [948, 331] width 126 height 10
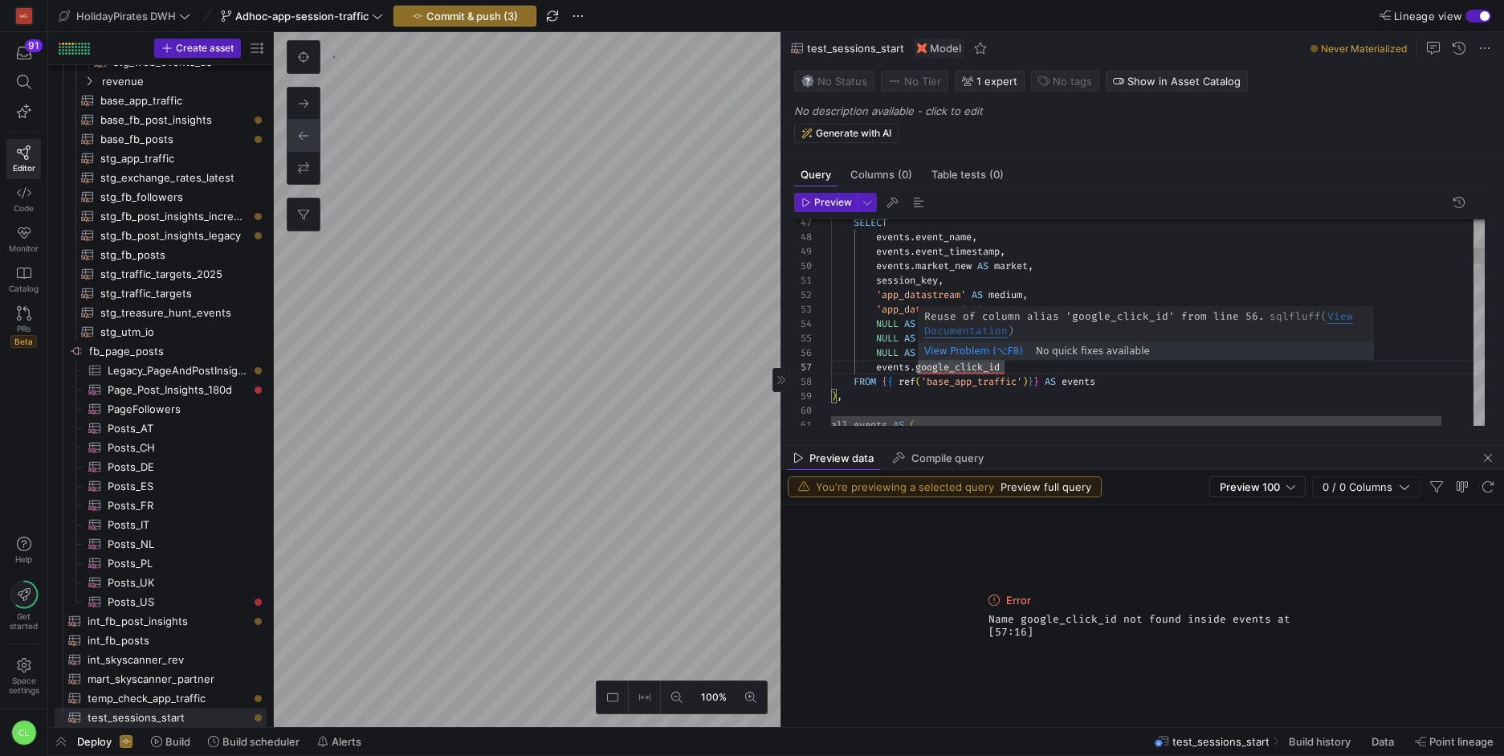
scroll to position [101, 220]
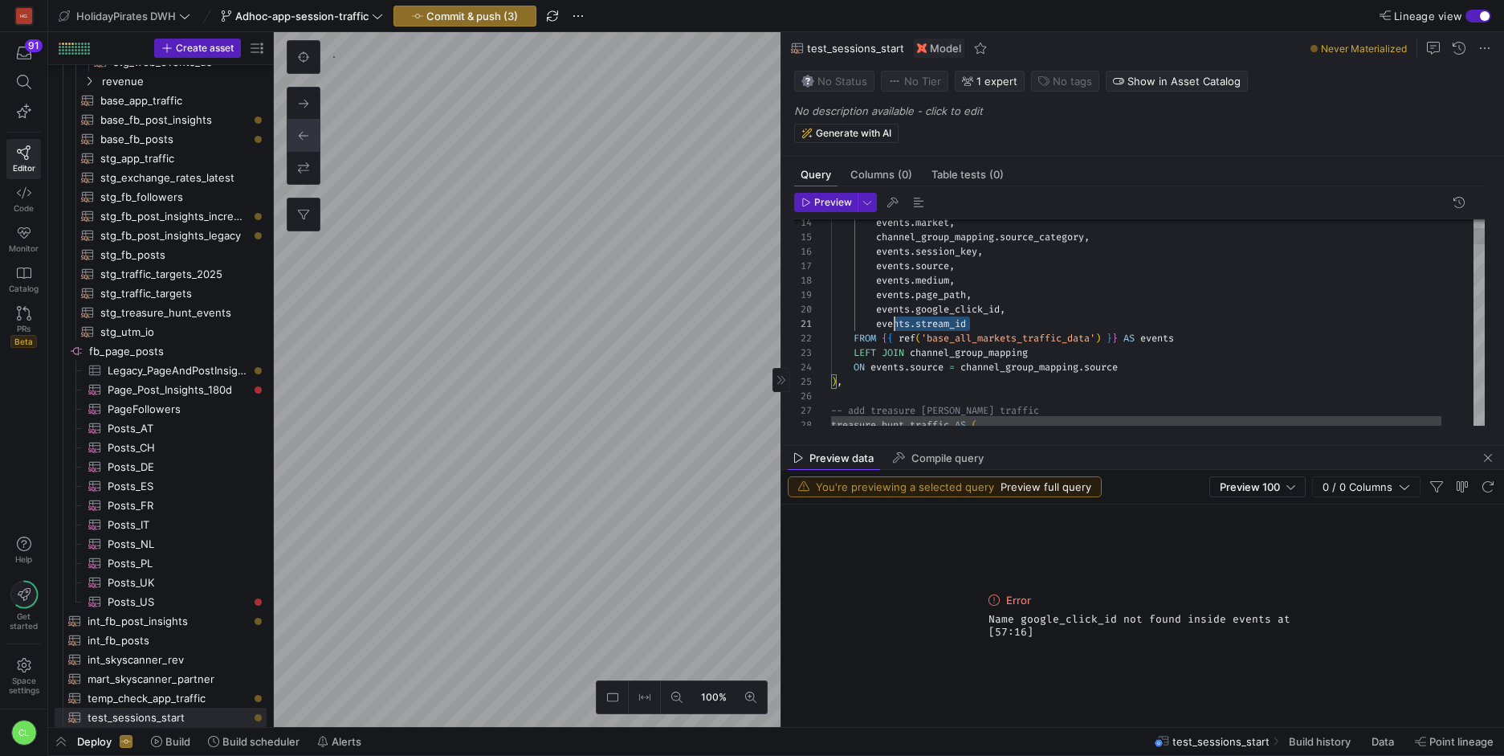
scroll to position [0, 47]
drag, startPoint x: 984, startPoint y: 324, endPoint x: 878, endPoint y: 319, distance: 106.1
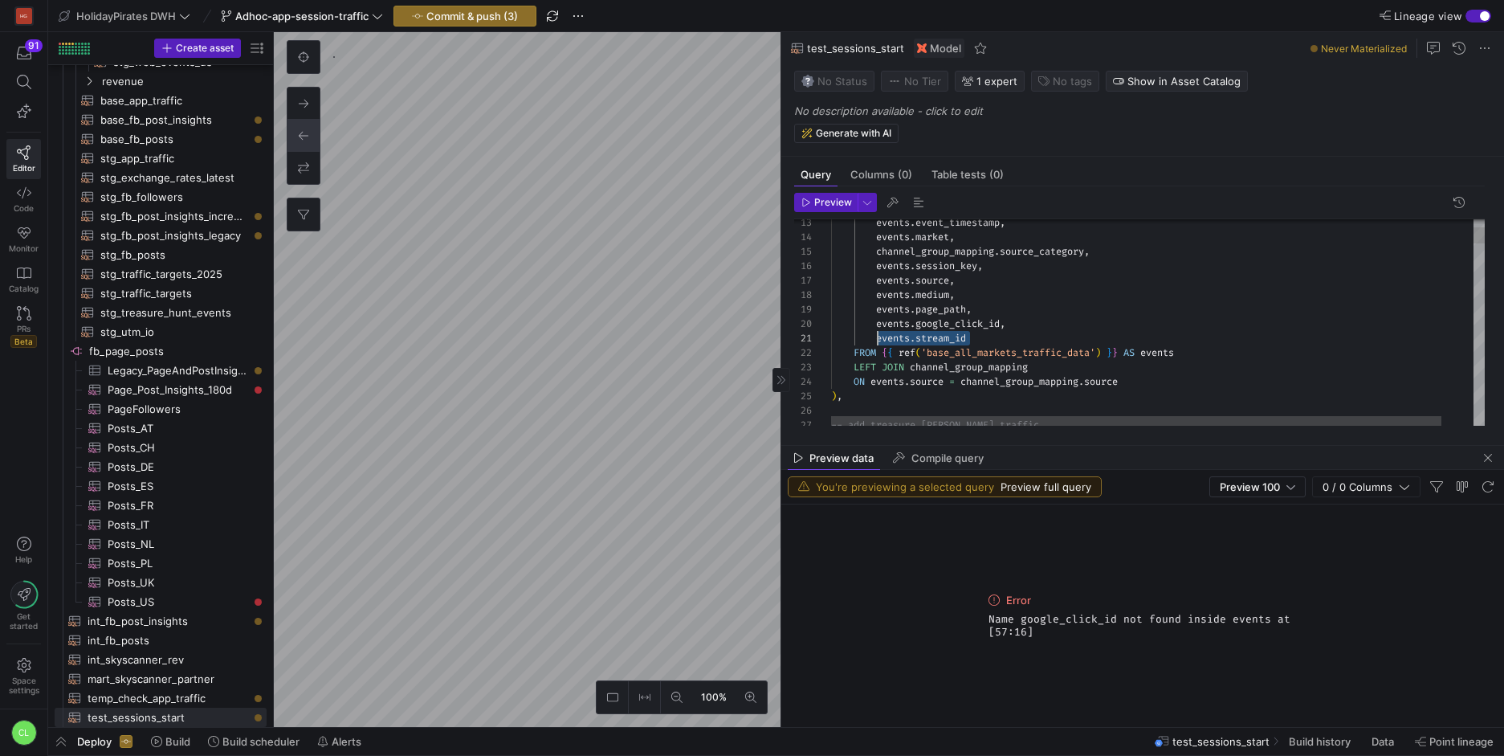
drag, startPoint x: 983, startPoint y: 336, endPoint x: 878, endPoint y: 340, distance: 105.3
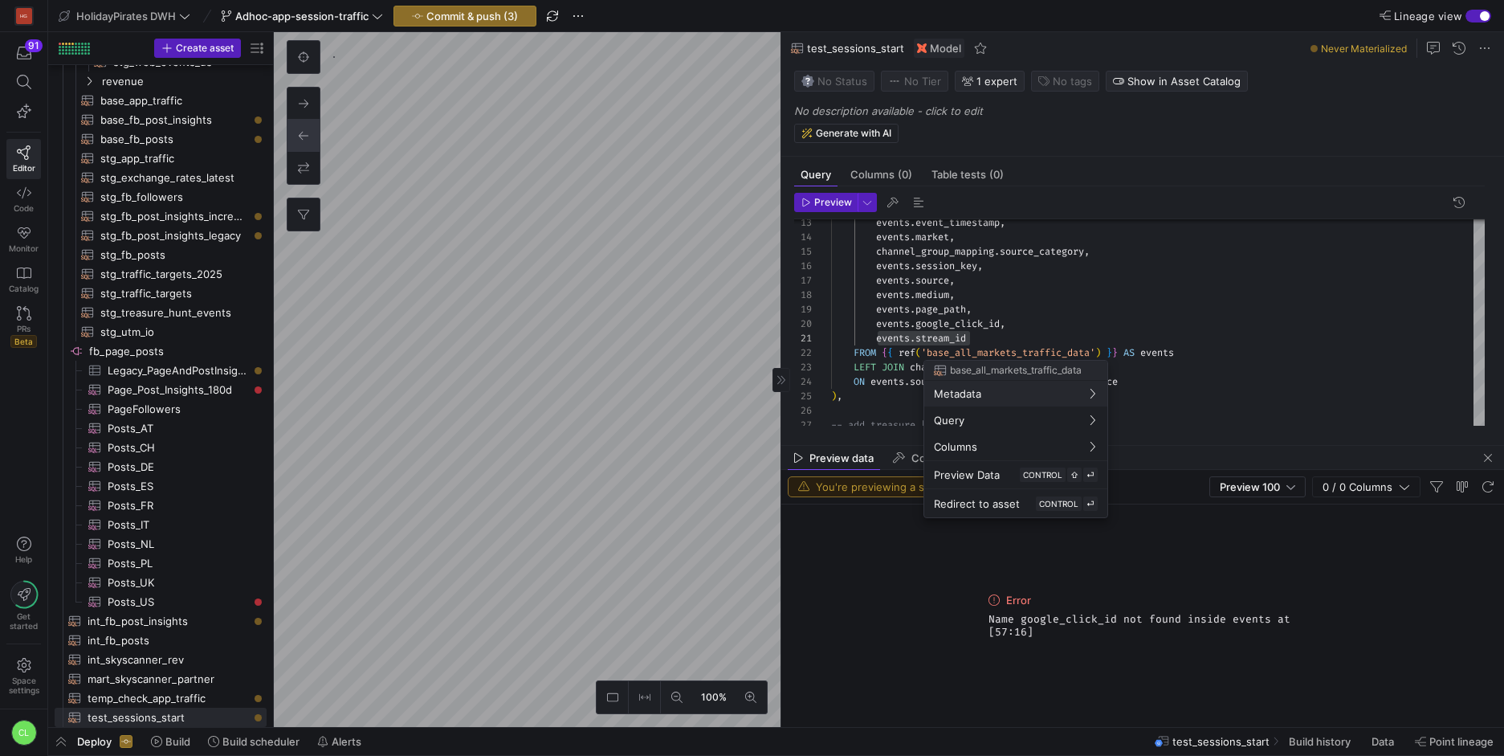
click at [1034, 294] on div at bounding box center [752, 378] width 1504 height 756
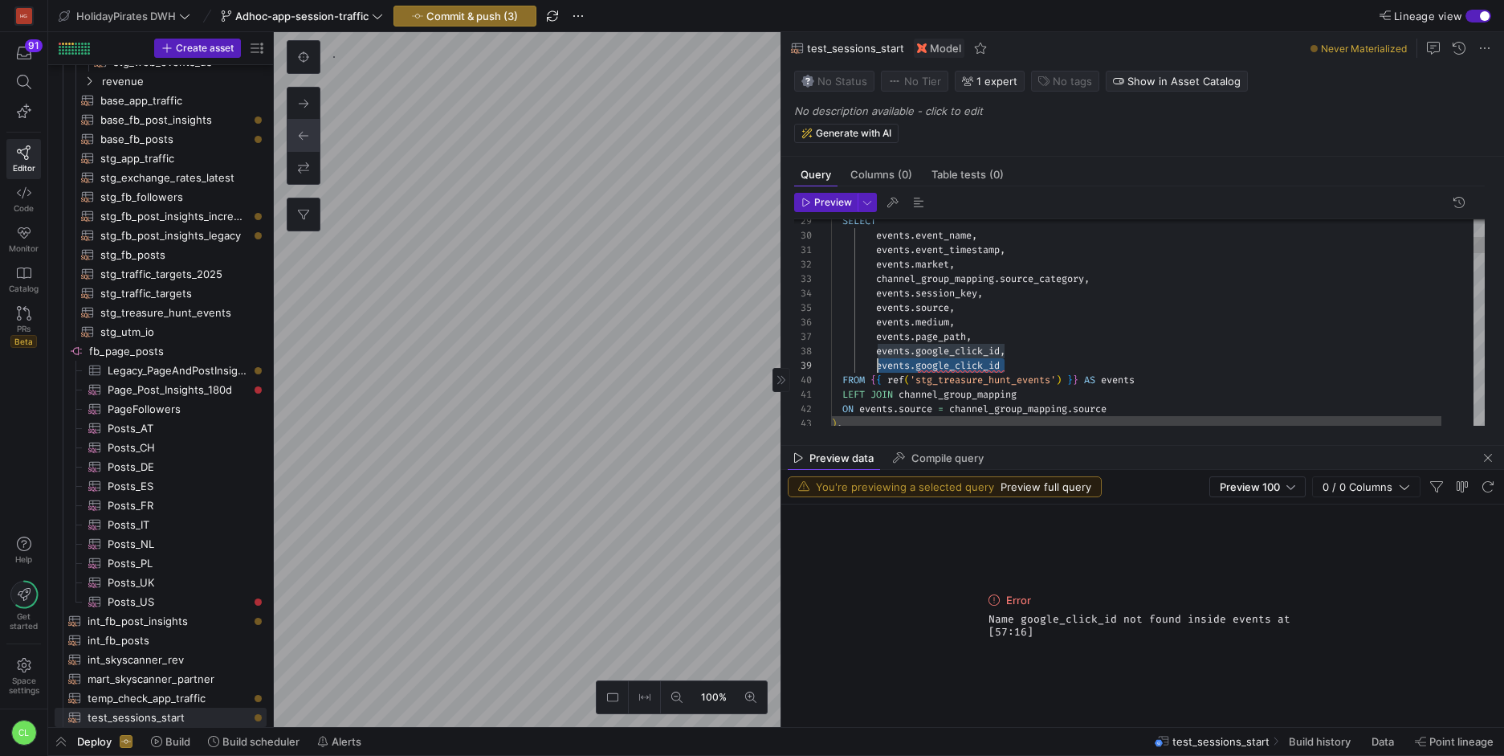
drag, startPoint x: 1009, startPoint y: 364, endPoint x: 877, endPoint y: 362, distance: 132.5
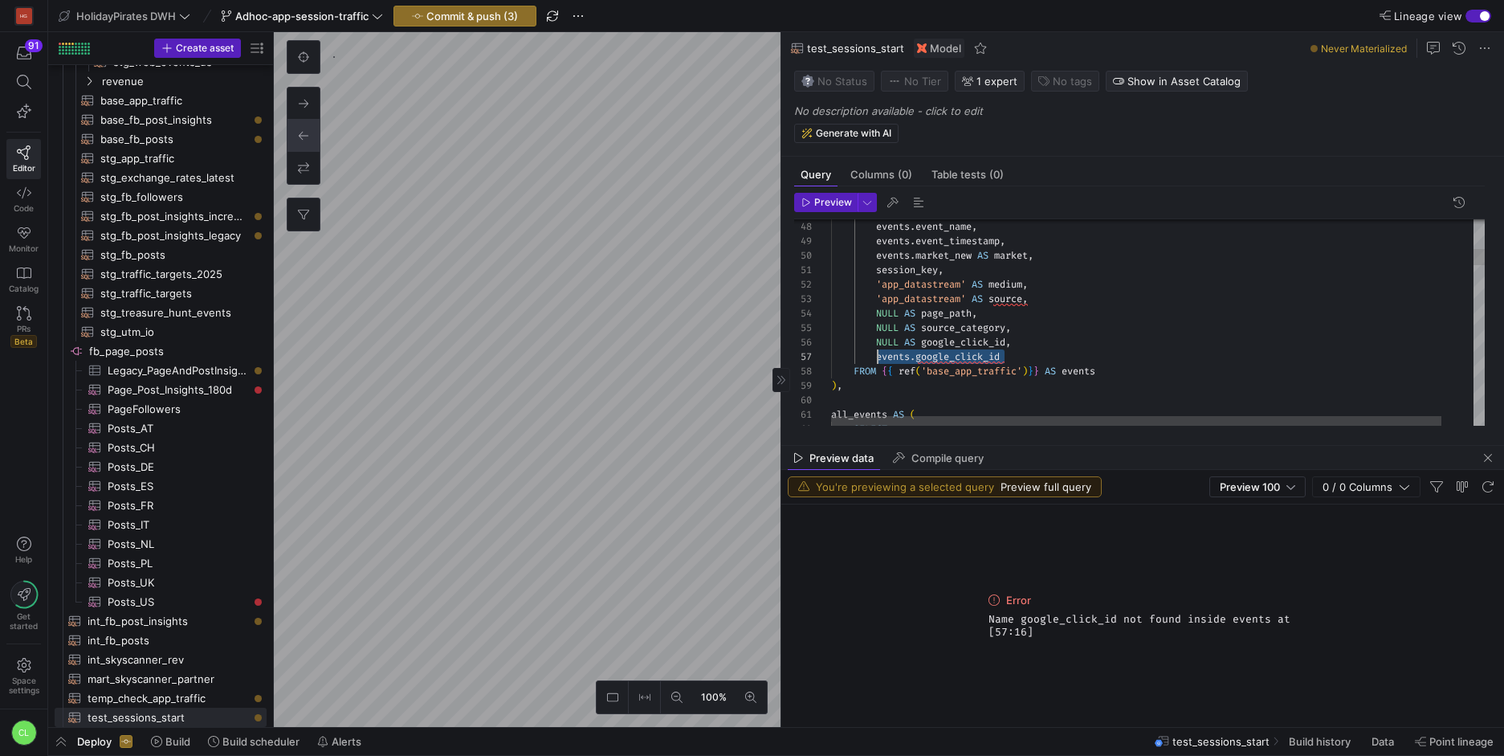
drag, startPoint x: 1013, startPoint y: 355, endPoint x: 876, endPoint y: 361, distance: 136.6
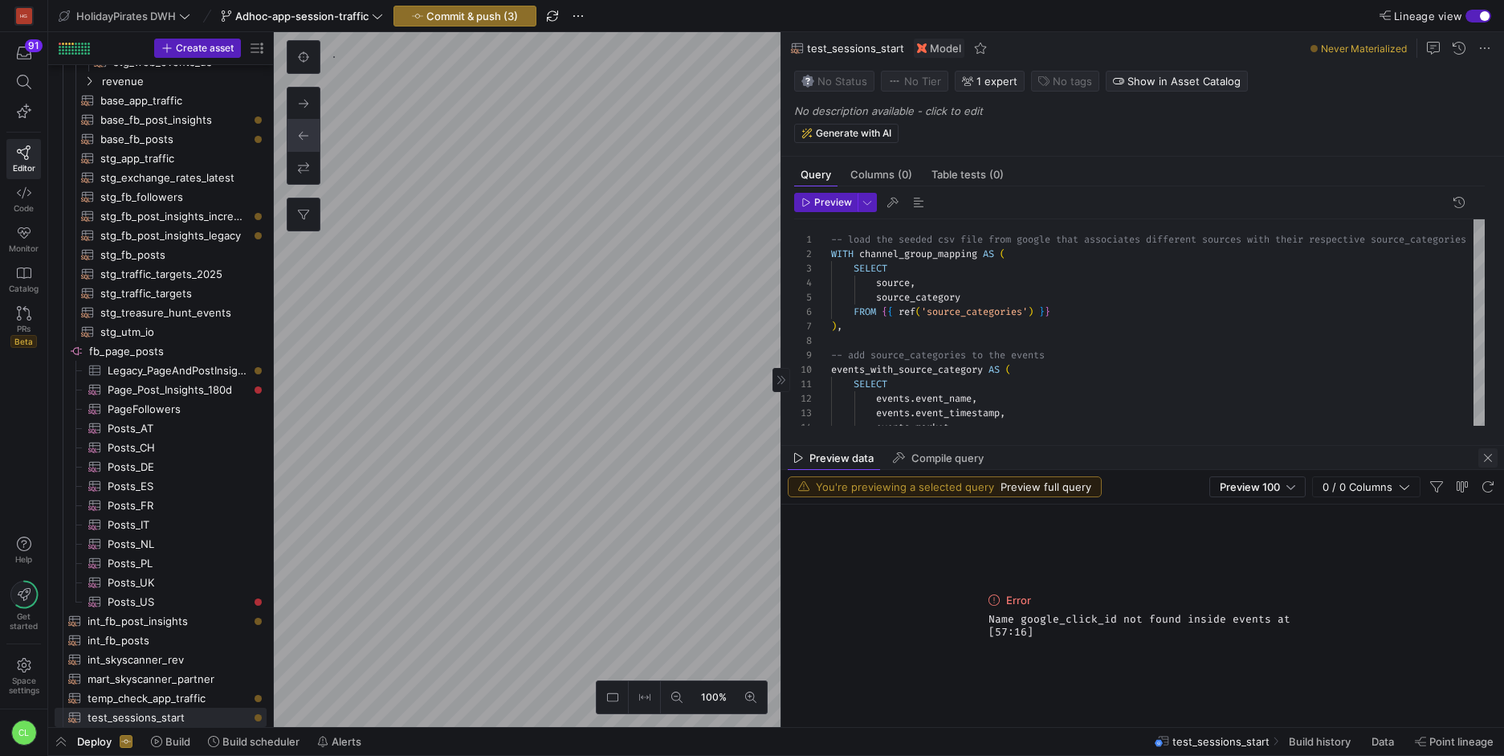
click at [1483, 456] on span "button" at bounding box center [1487, 457] width 19 height 19
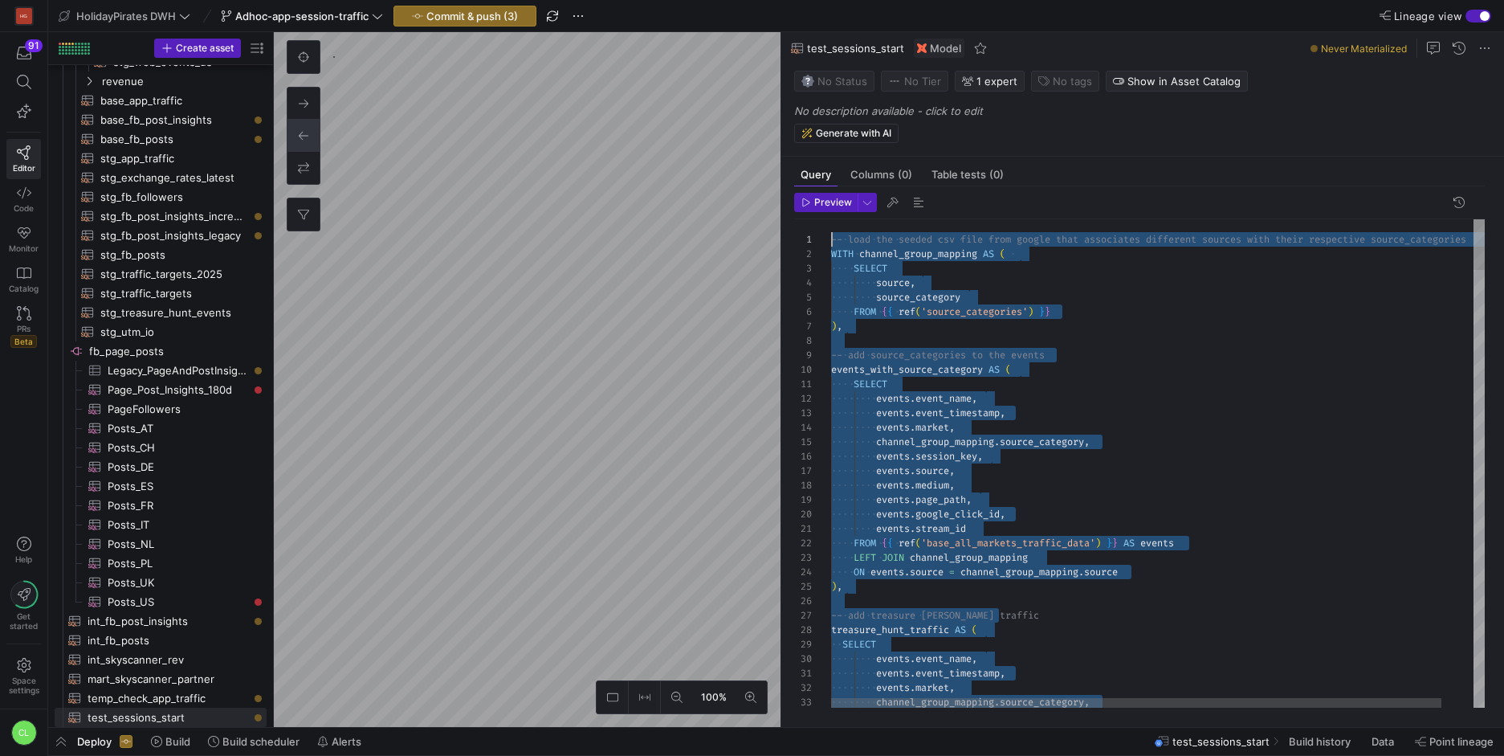
scroll to position [0, 0]
drag, startPoint x: 1066, startPoint y: 608, endPoint x: 823, endPoint y: 218, distance: 459.5
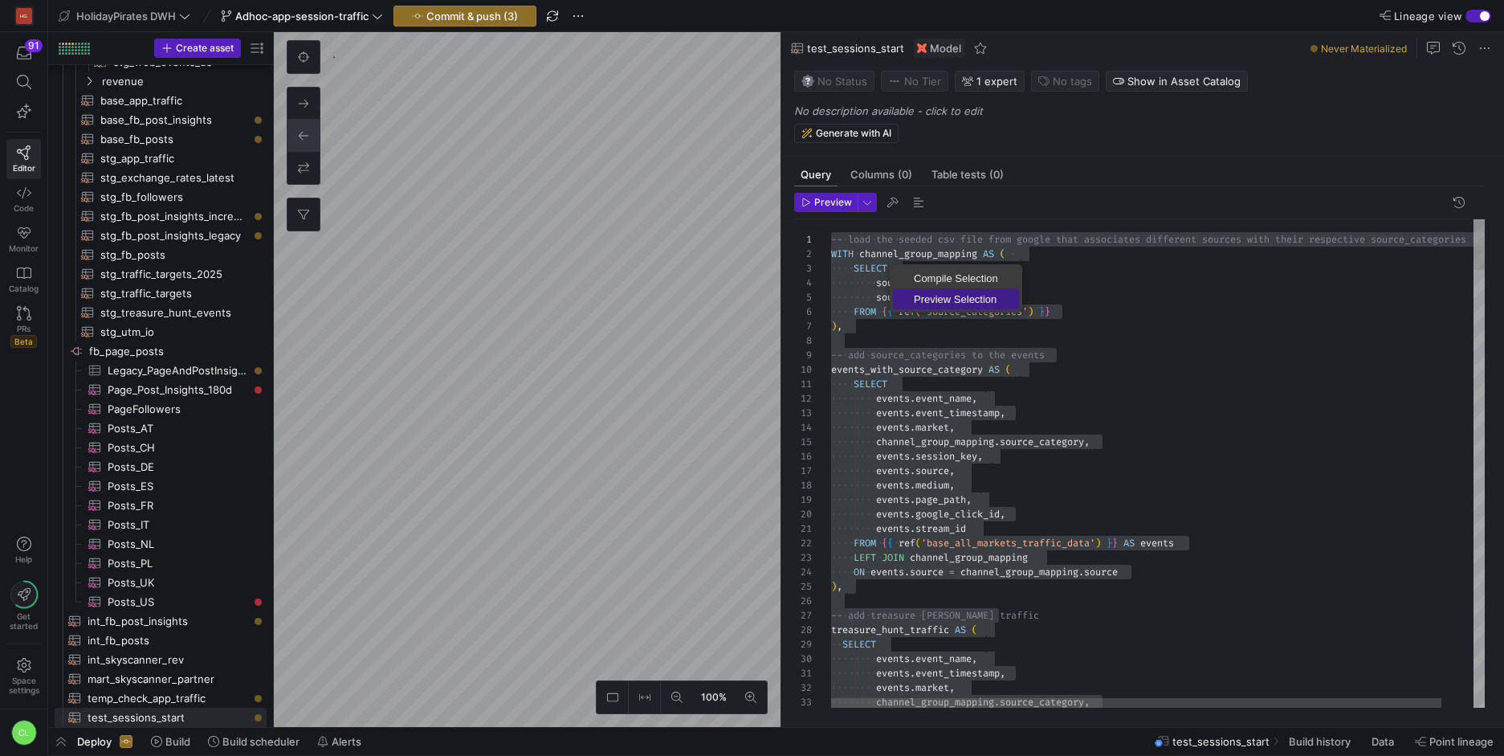
click at [926, 296] on span "Preview Selection" at bounding box center [956, 299] width 126 height 10
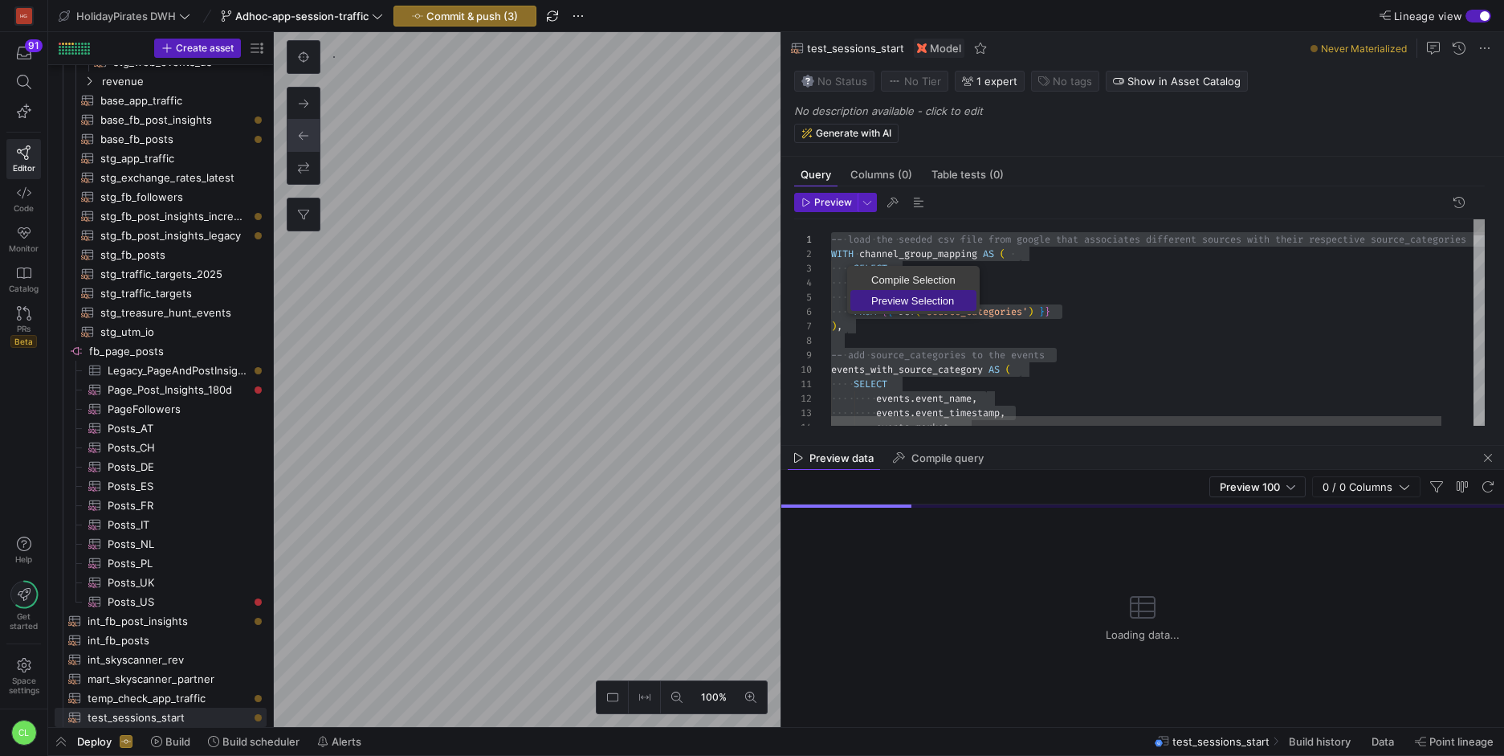
click at [897, 296] on span "Preview Selection" at bounding box center [913, 301] width 126 height 10
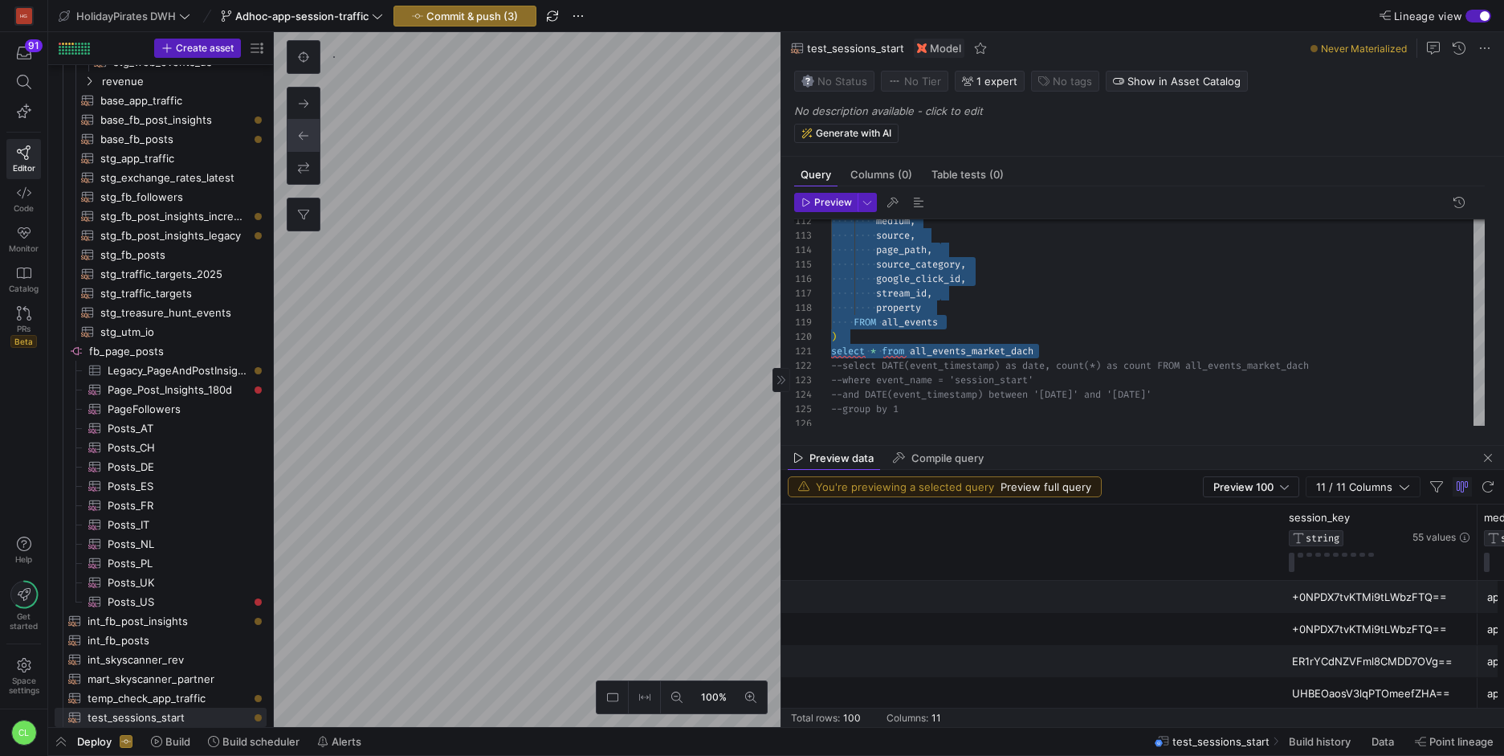
scroll to position [0, 1104]
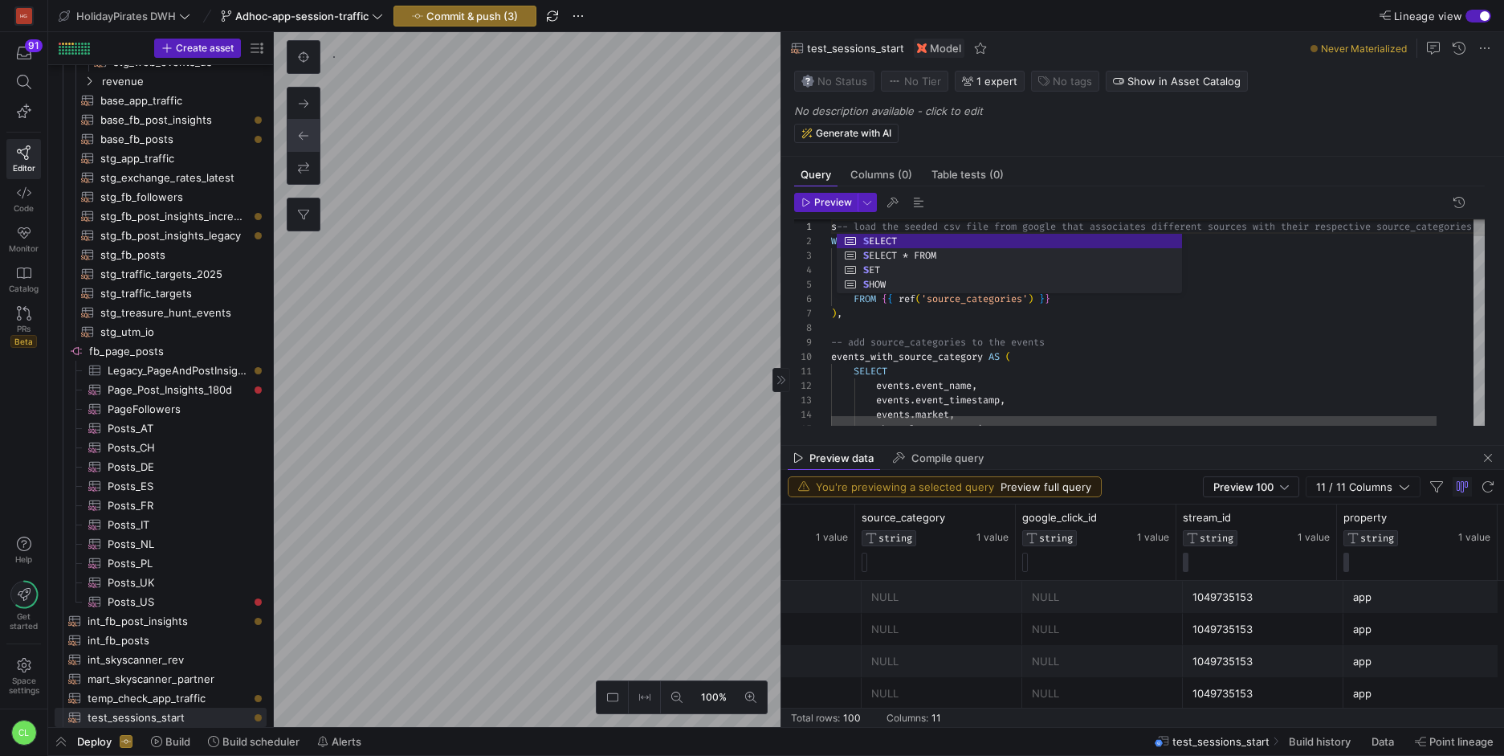
scroll to position [0, 0]
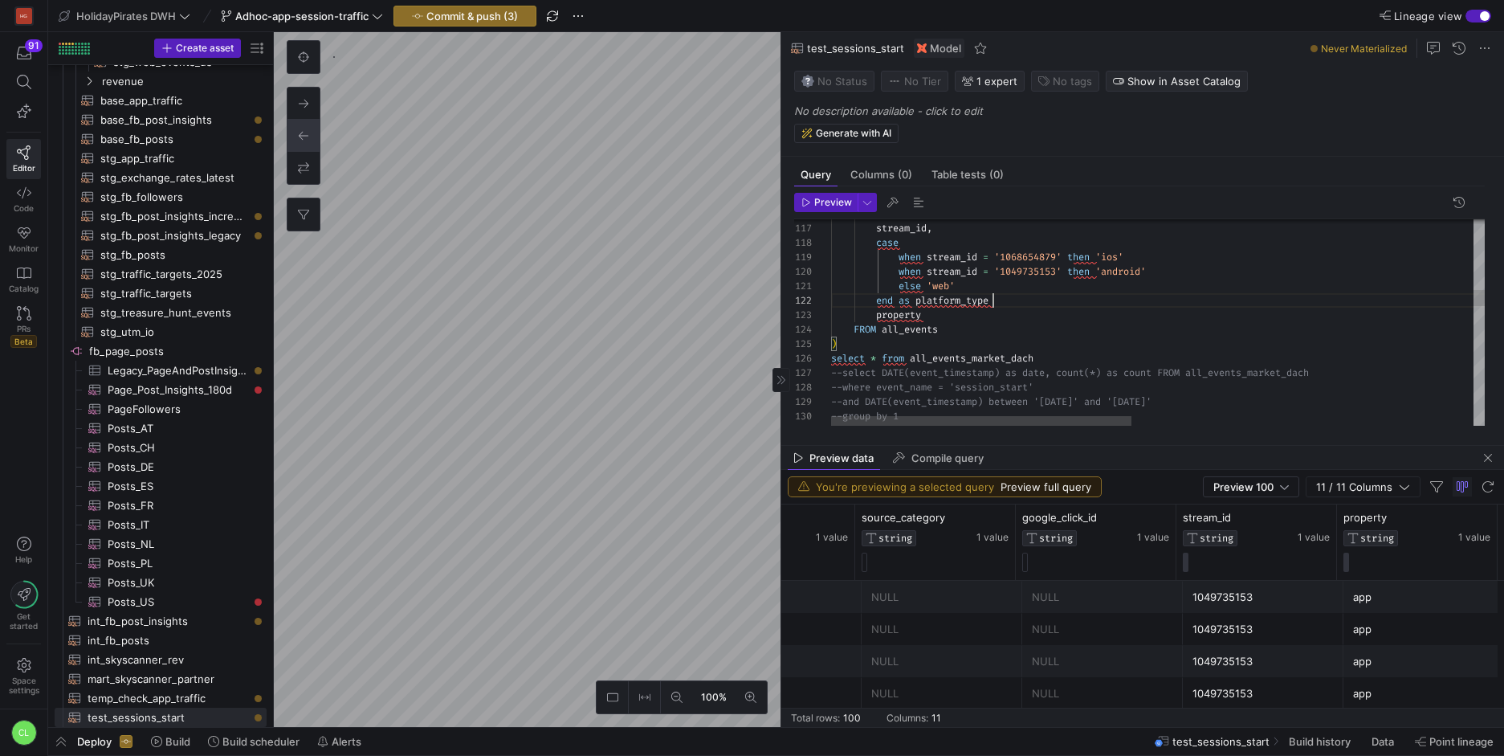
scroll to position [14, 168]
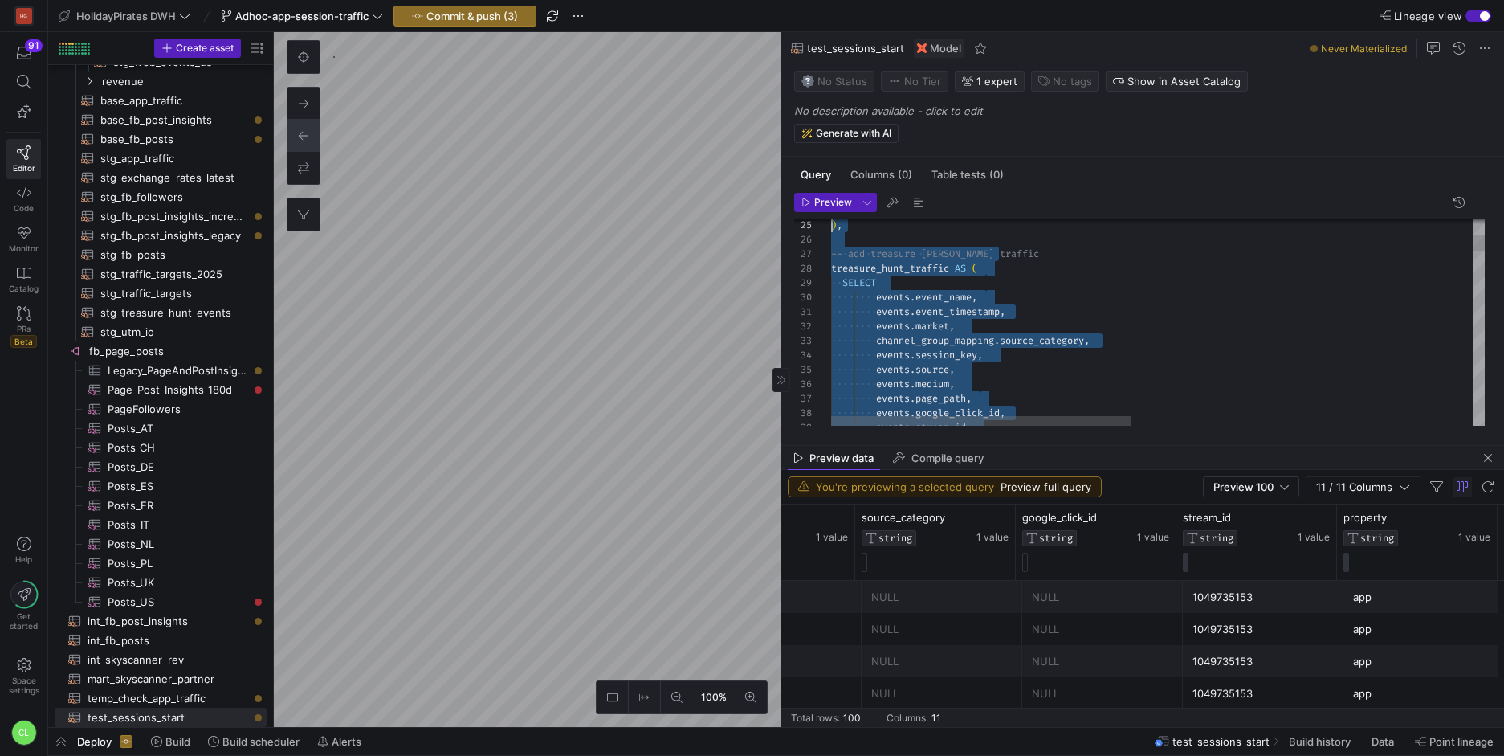
scroll to position [0, 0]
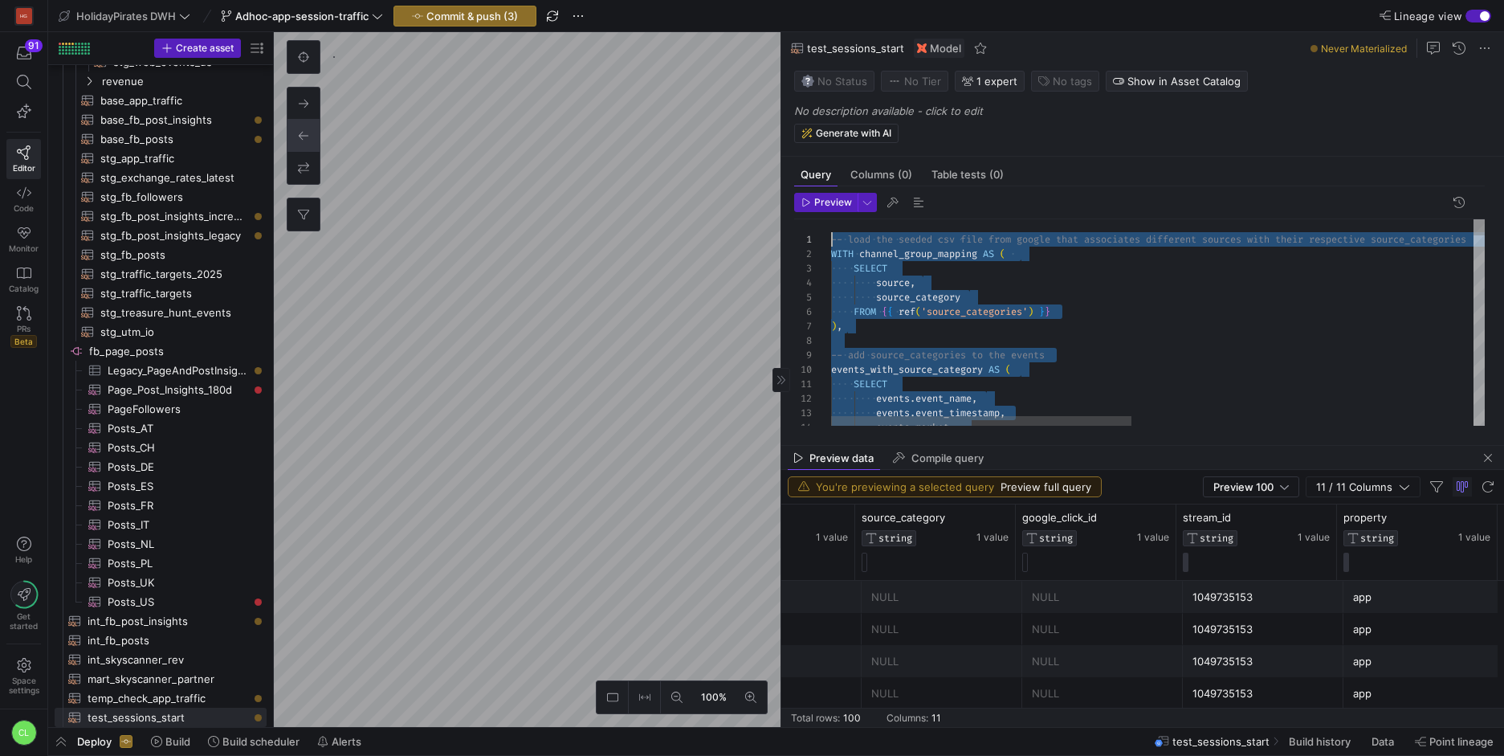
drag, startPoint x: 1123, startPoint y: 357, endPoint x: 809, endPoint y: 87, distance: 414.0
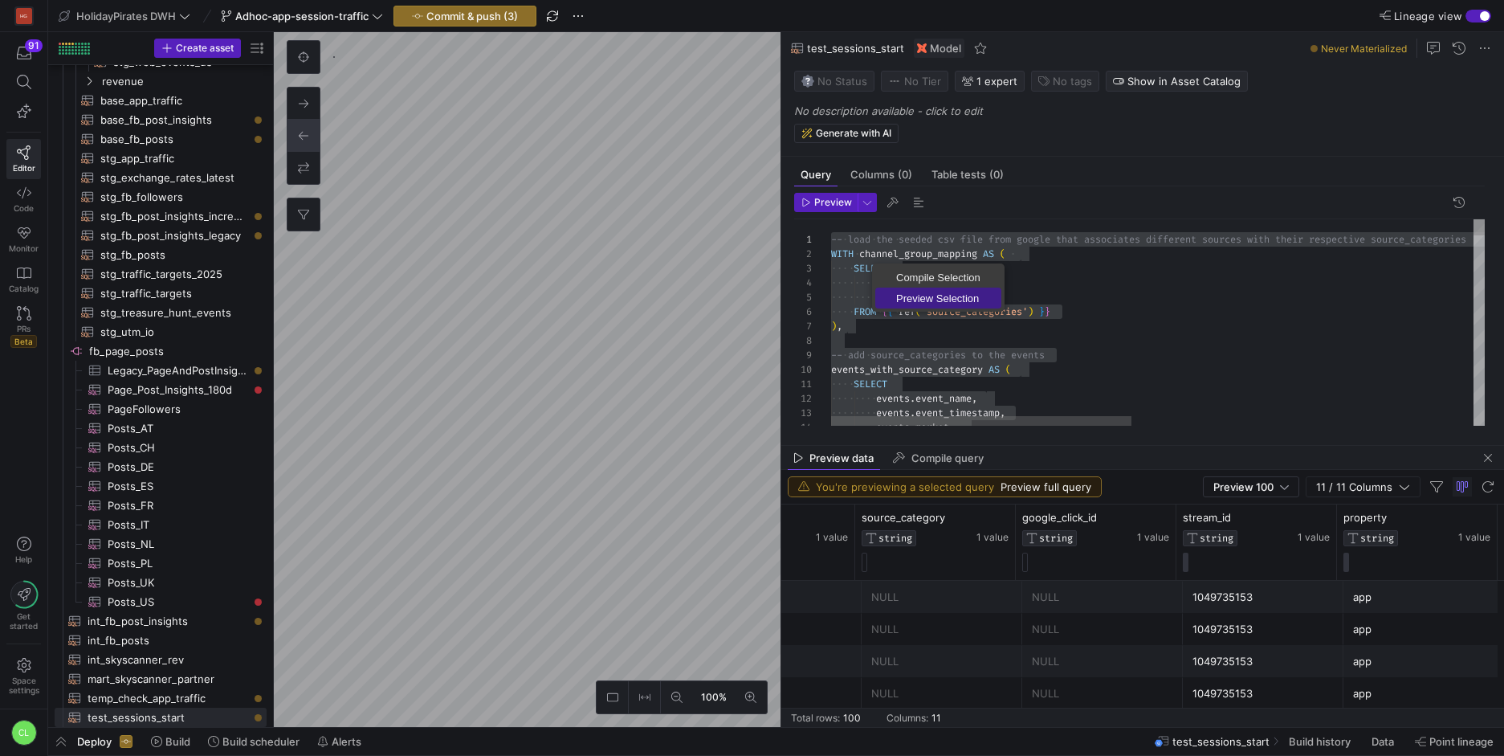
click at [929, 299] on span "Preview Selection" at bounding box center [938, 298] width 126 height 10
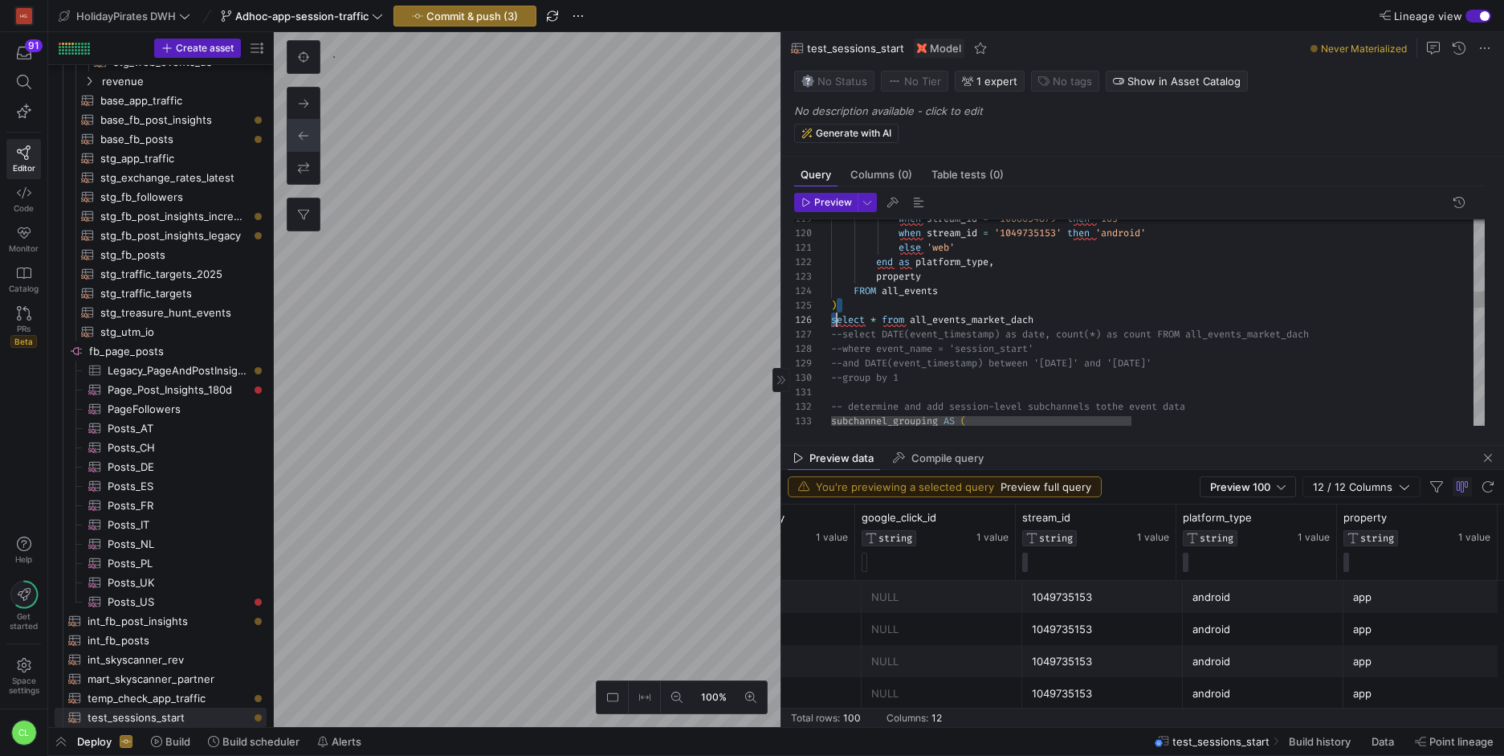
drag, startPoint x: 1058, startPoint y: 312, endPoint x: 883, endPoint y: 320, distance: 174.5
drag, startPoint x: 1121, startPoint y: 324, endPoint x: 790, endPoint y: 319, distance: 330.9
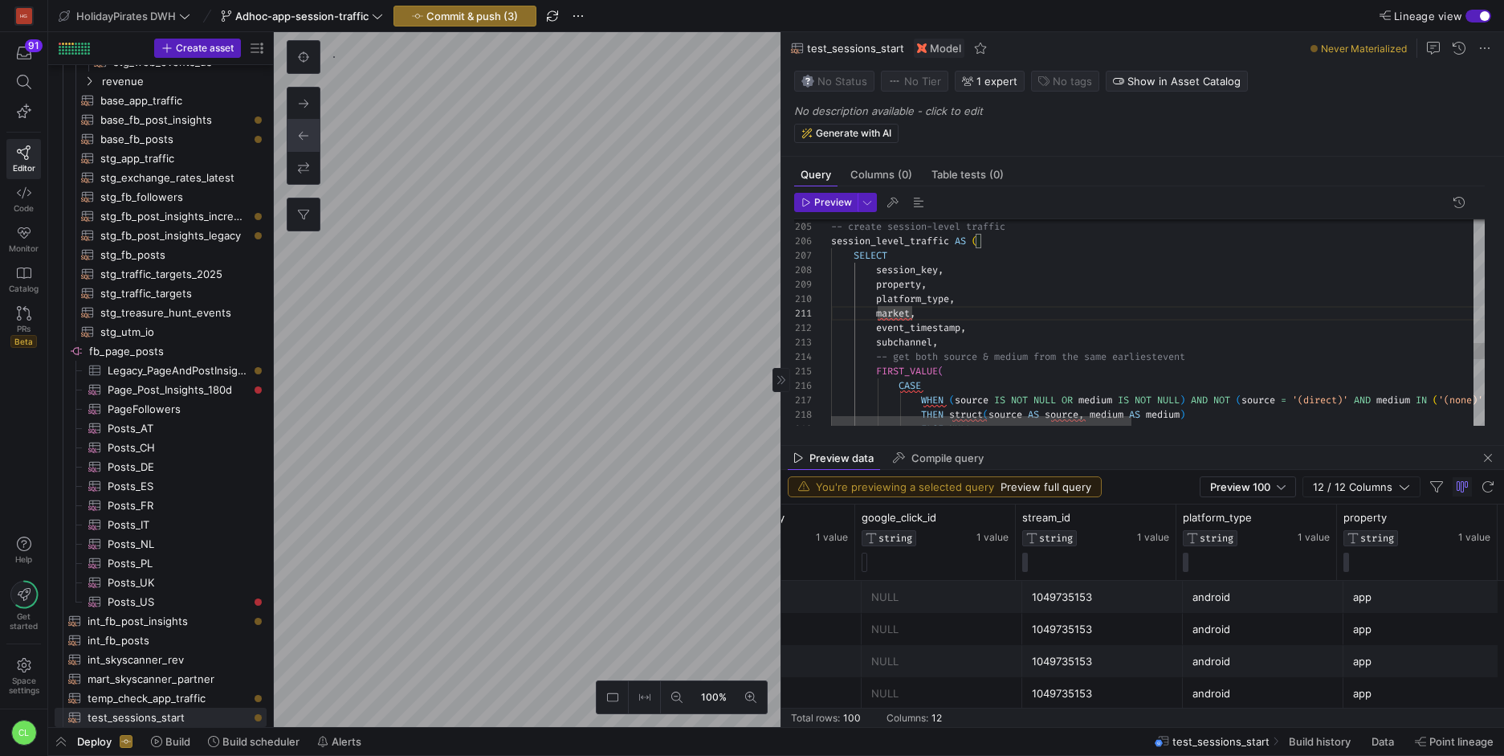
drag, startPoint x: 898, startPoint y: 320, endPoint x: 903, endPoint y: 340, distance: 20.6
drag, startPoint x: 916, startPoint y: 312, endPoint x: 875, endPoint y: 317, distance: 40.4
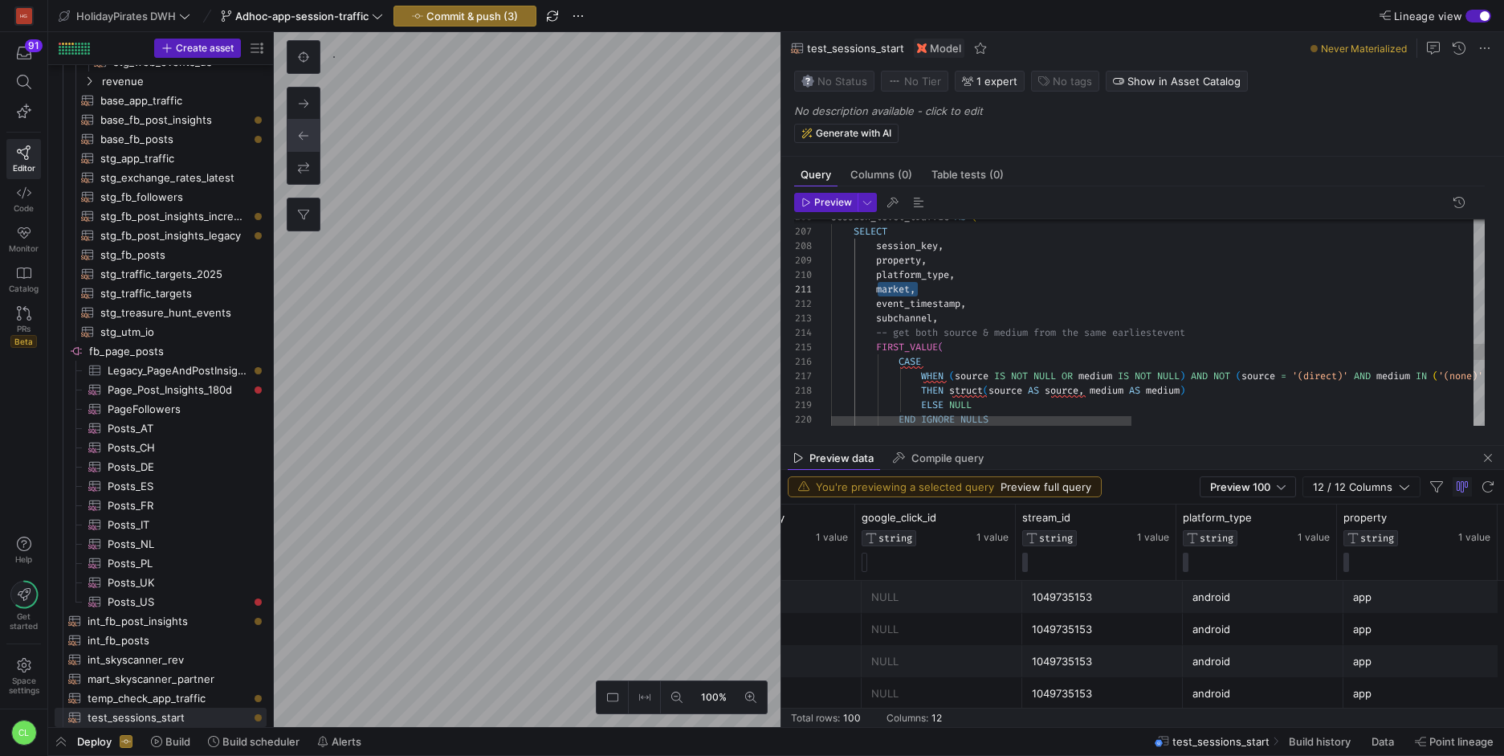
scroll to position [29, 110]
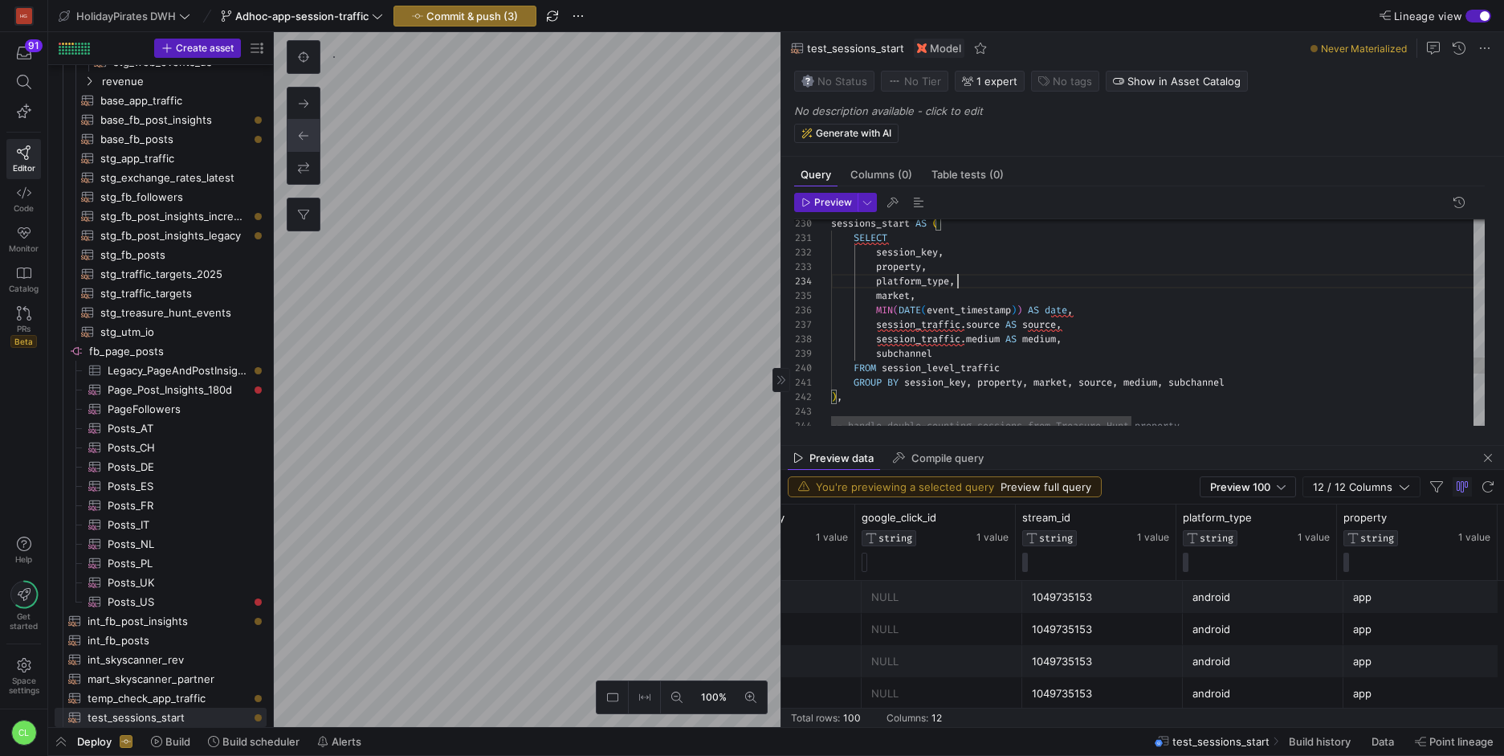
scroll to position [43, 127]
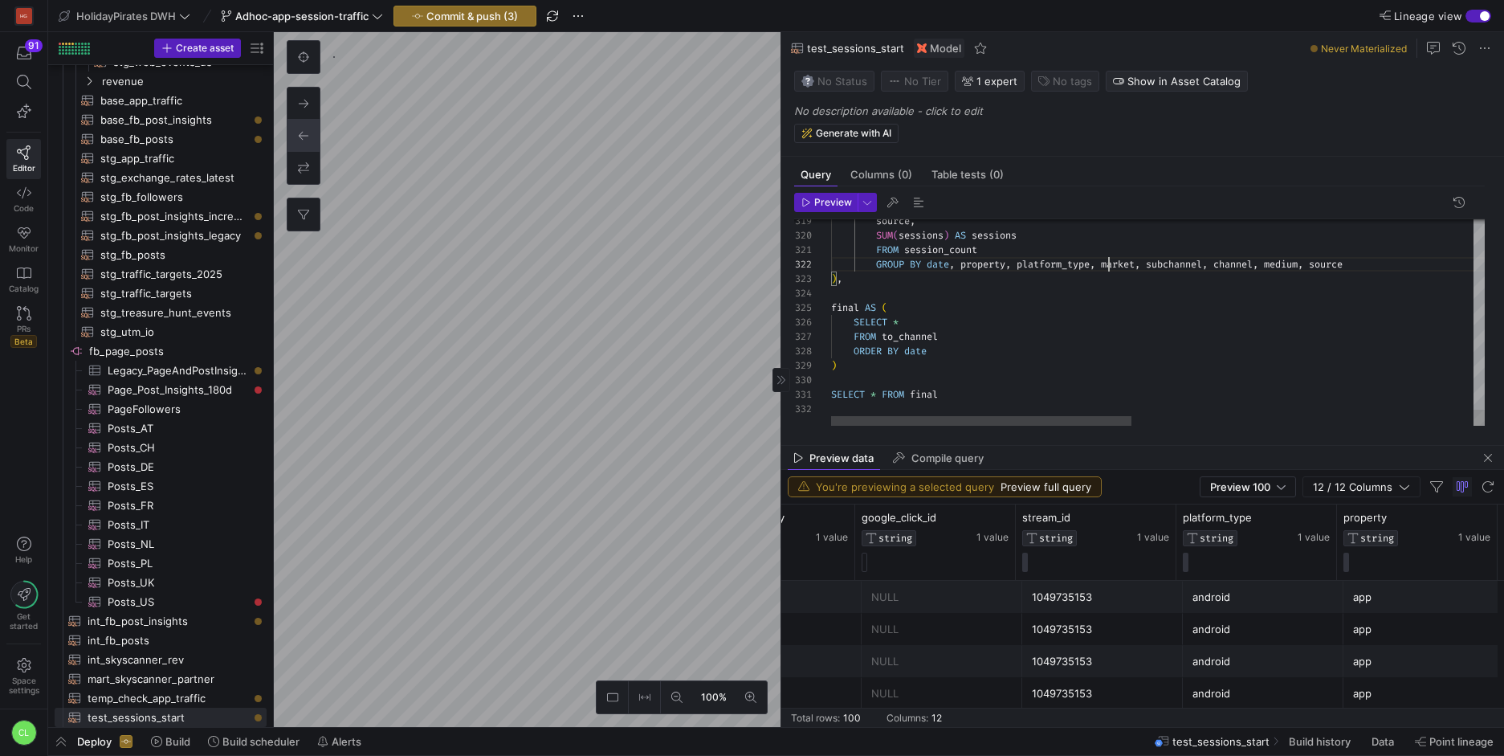
click at [826, 204] on span "Preview" at bounding box center [833, 202] width 38 height 11
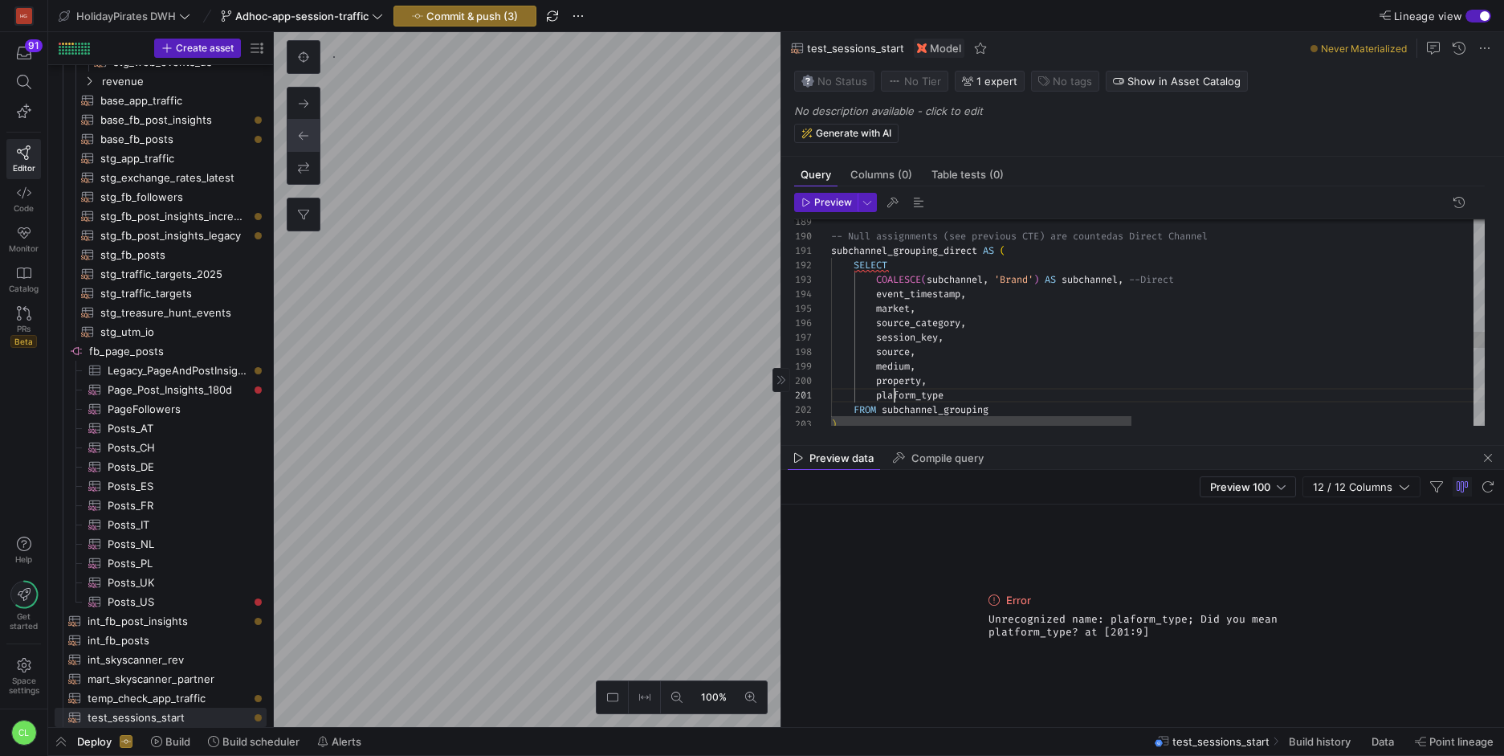
click at [843, 218] on header "Preview" at bounding box center [1139, 206] width 691 height 27
click at [845, 211] on button "Preview" at bounding box center [825, 202] width 63 height 19
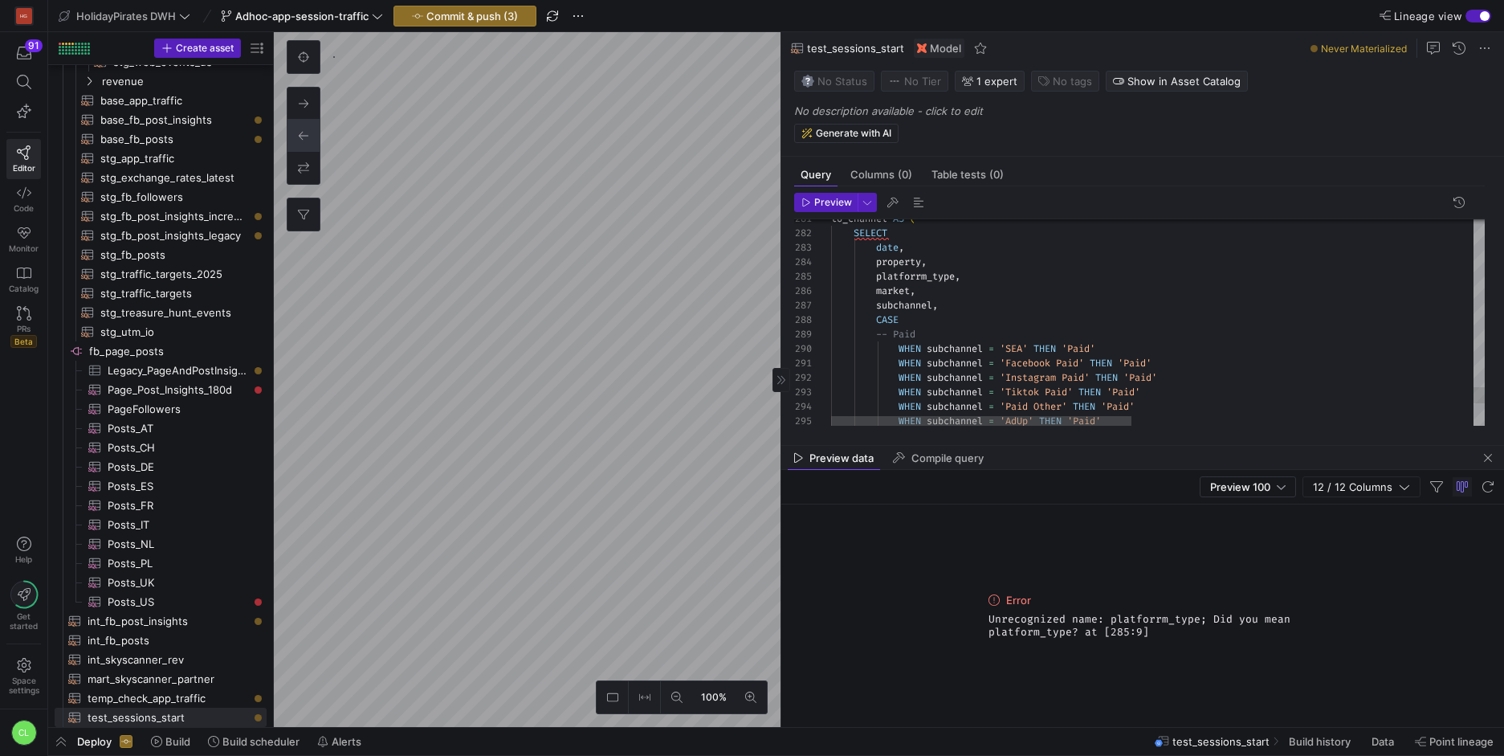
click at [815, 203] on span "Preview" at bounding box center [833, 202] width 38 height 11
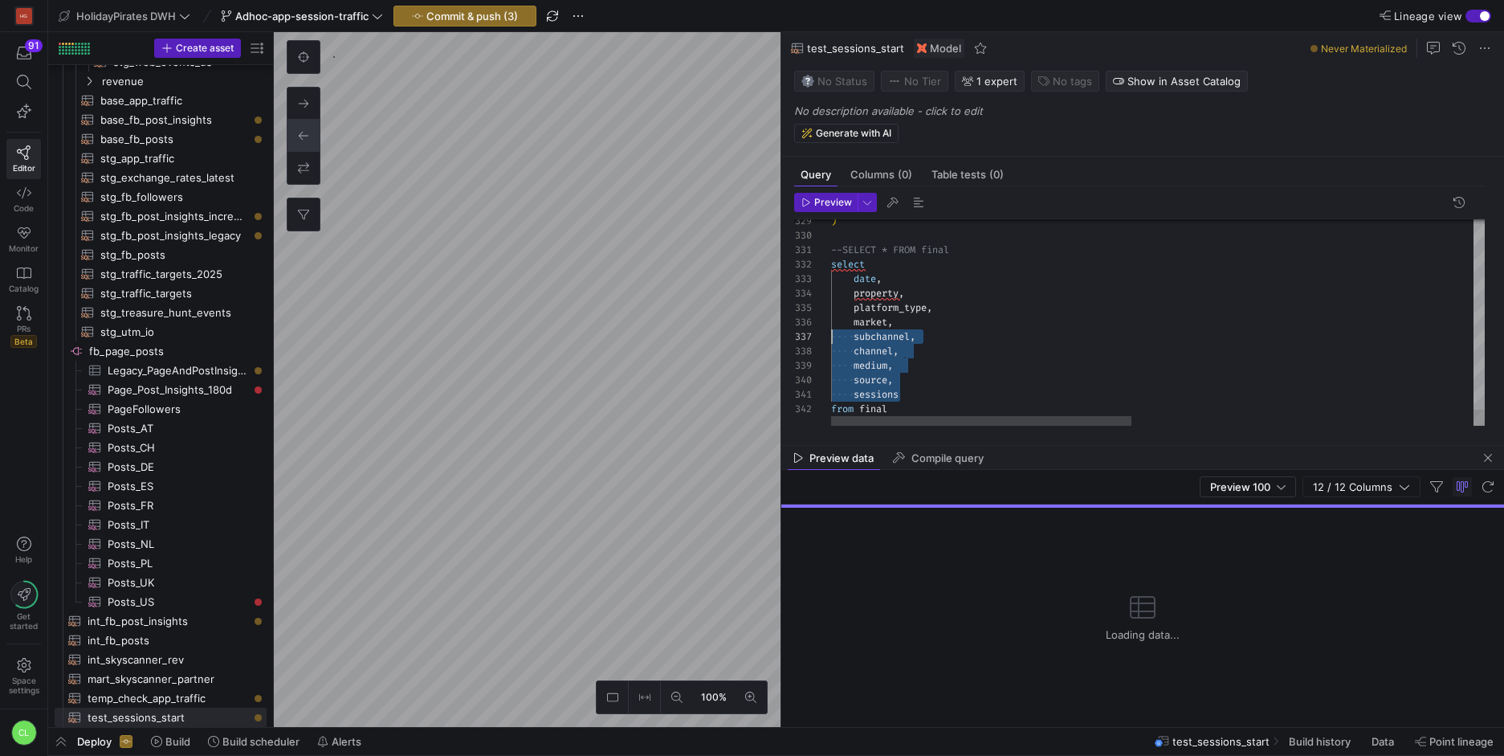
scroll to position [72, 0]
drag, startPoint x: 944, startPoint y: 390, endPoint x: 823, endPoint y: 319, distance: 140.8
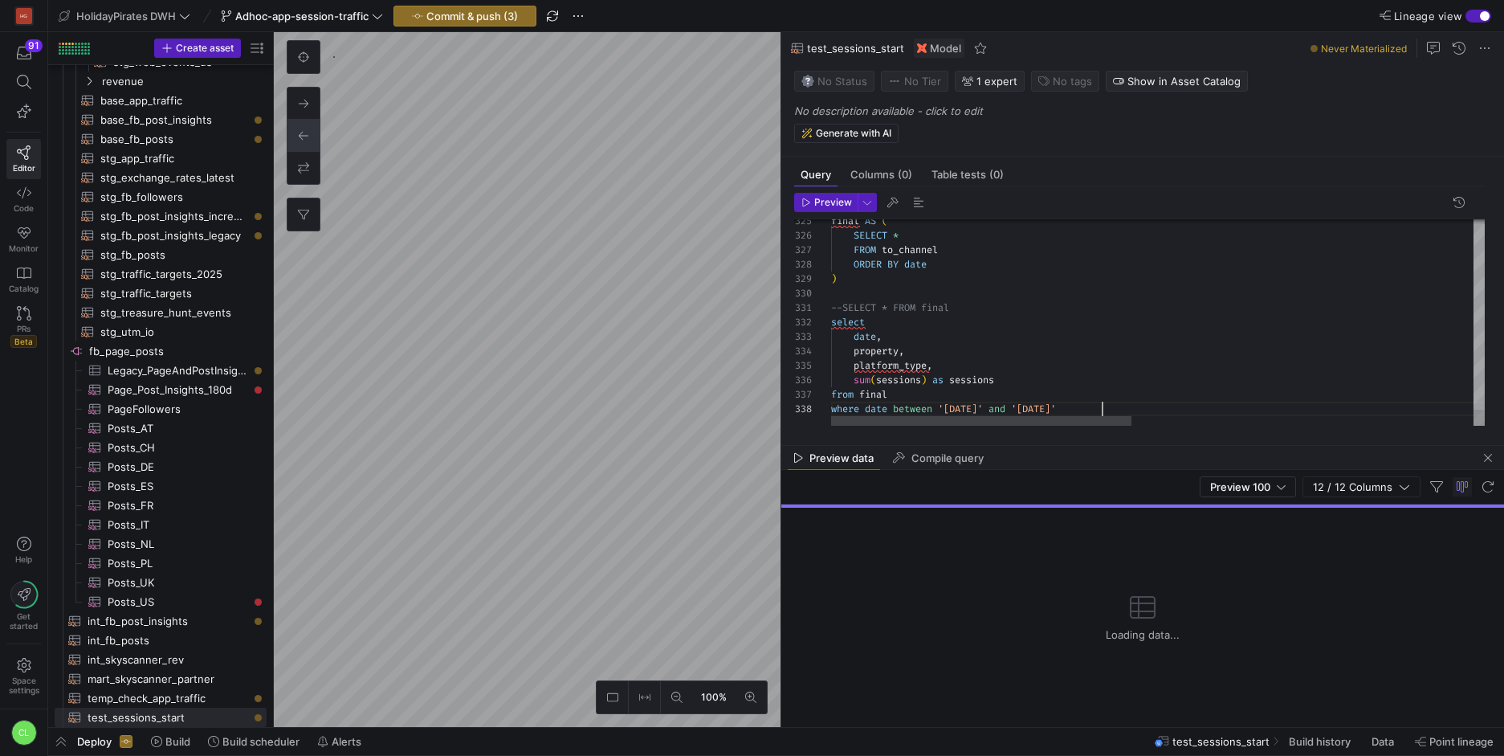
scroll to position [101, 271]
click at [834, 204] on span "Preview" at bounding box center [833, 202] width 38 height 11
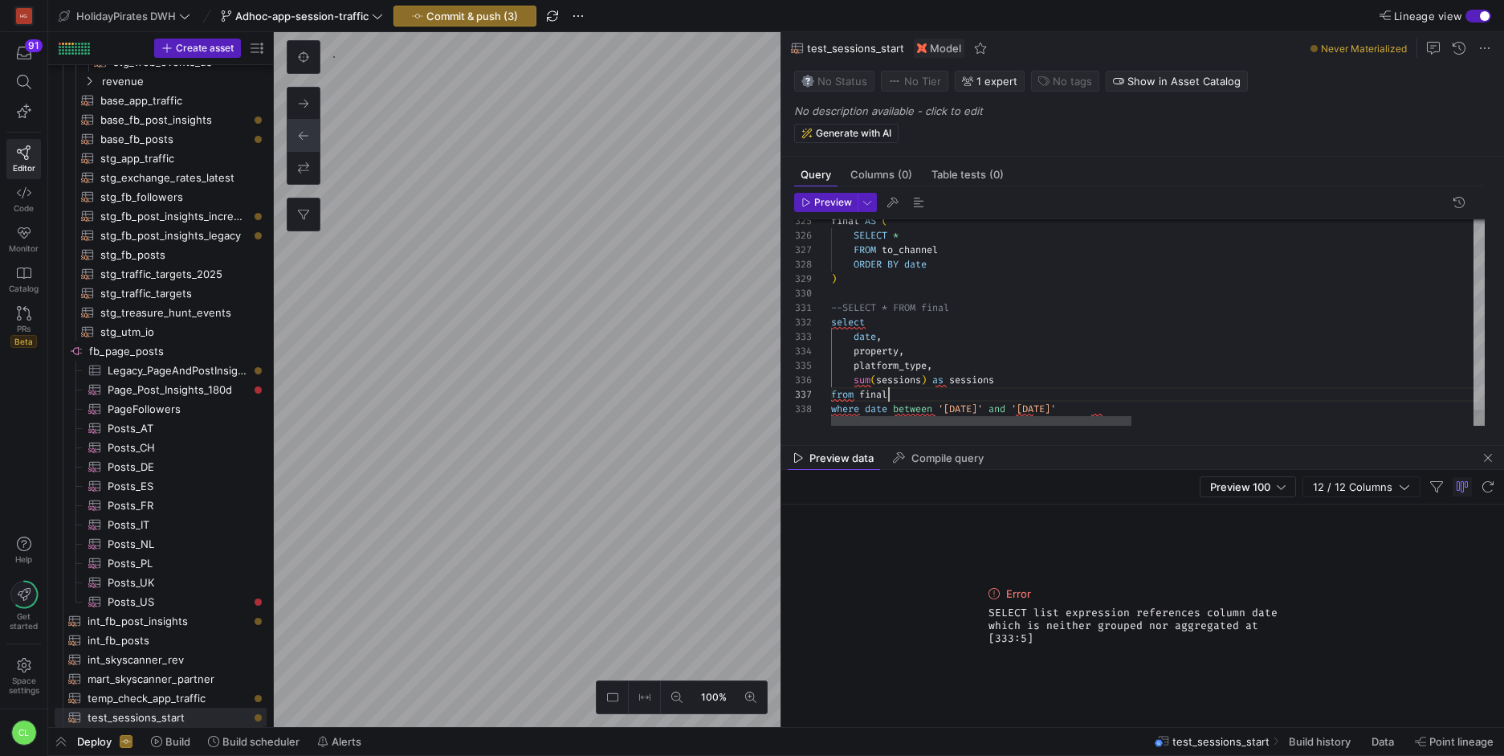
type textarea "--SELECT * FROM final select date, property, platform_type, sum(sessions) as se…"
click at [814, 208] on span "button" at bounding box center [826, 203] width 62 height 18
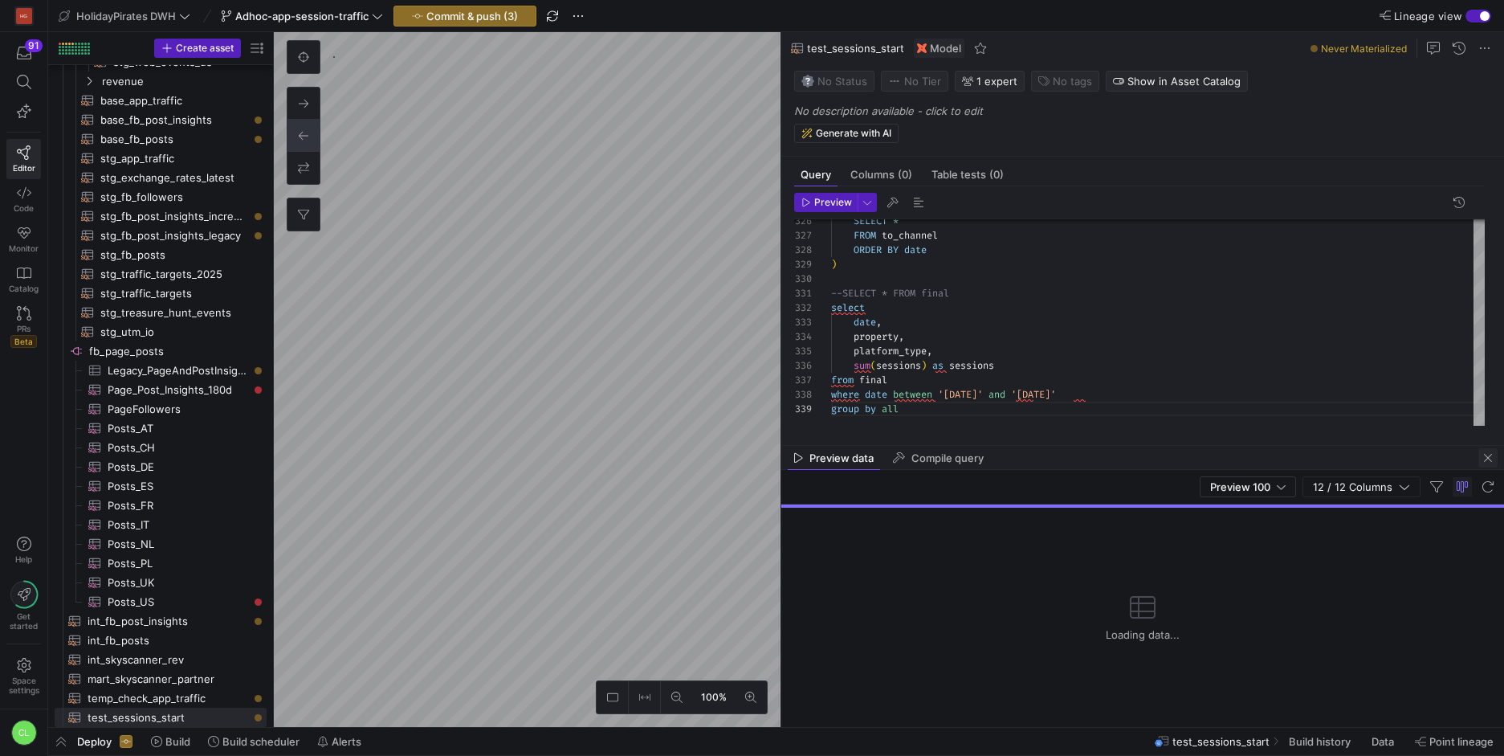
click at [1484, 454] on span "button" at bounding box center [1487, 457] width 19 height 19
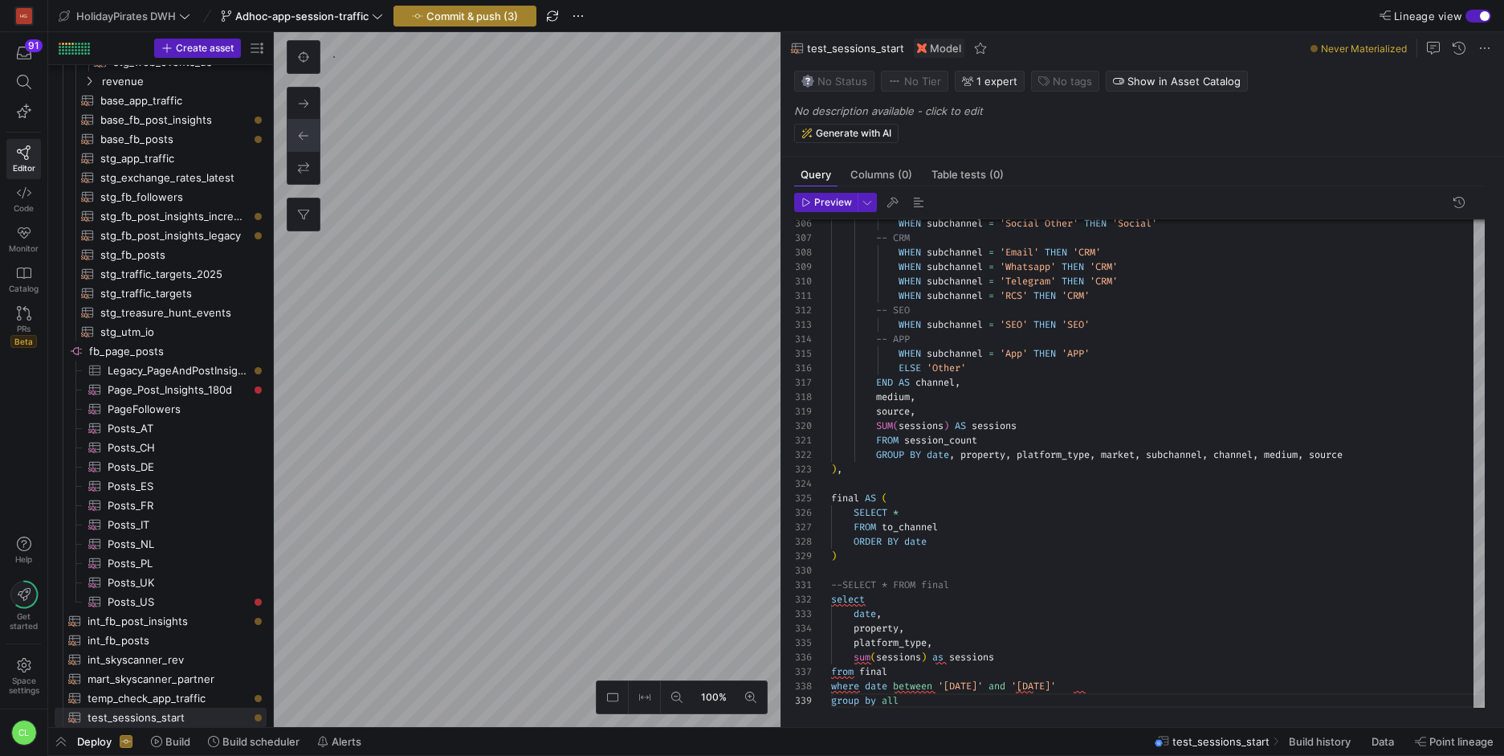
click at [496, 16] on span "Commit & push (3)" at bounding box center [472, 16] width 92 height 13
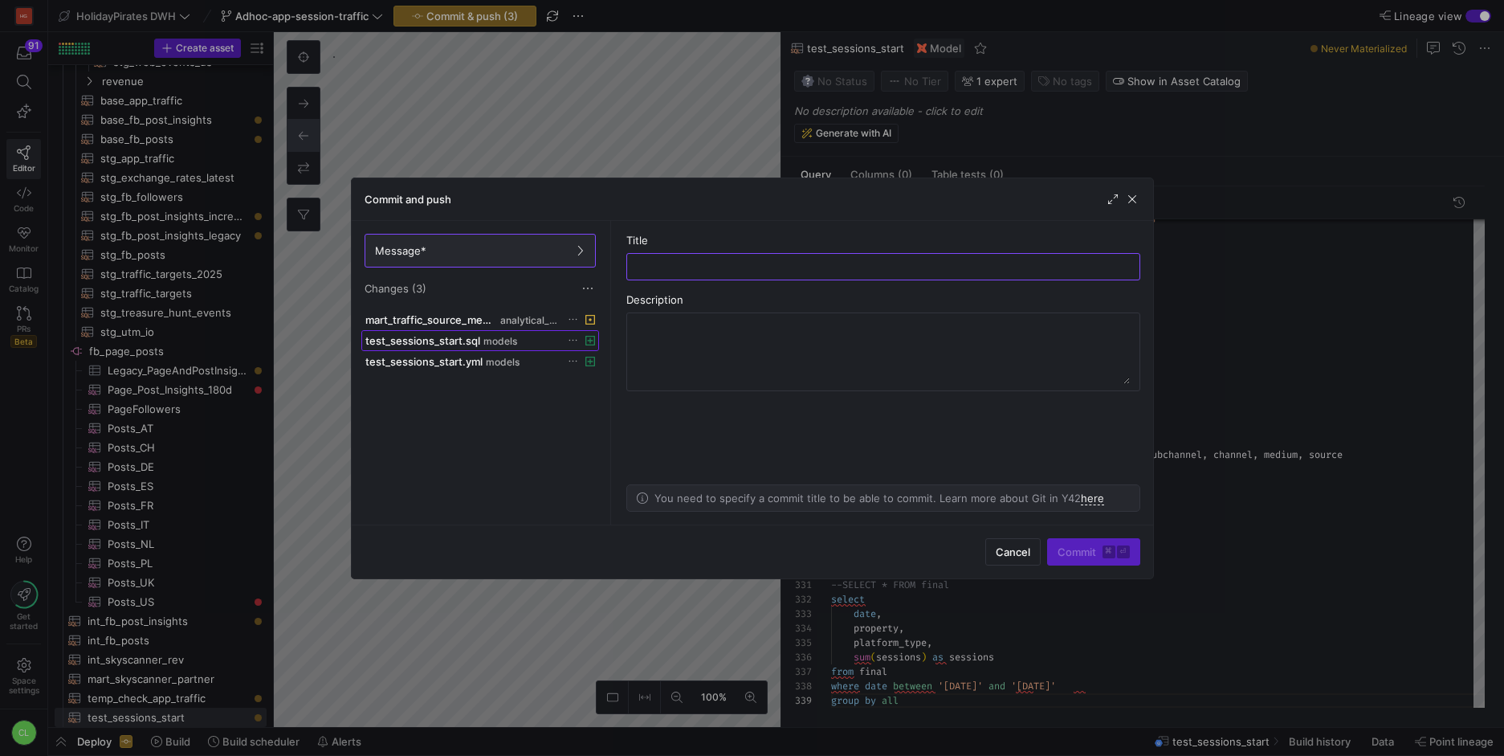
click at [489, 346] on span at bounding box center [480, 340] width 236 height 19
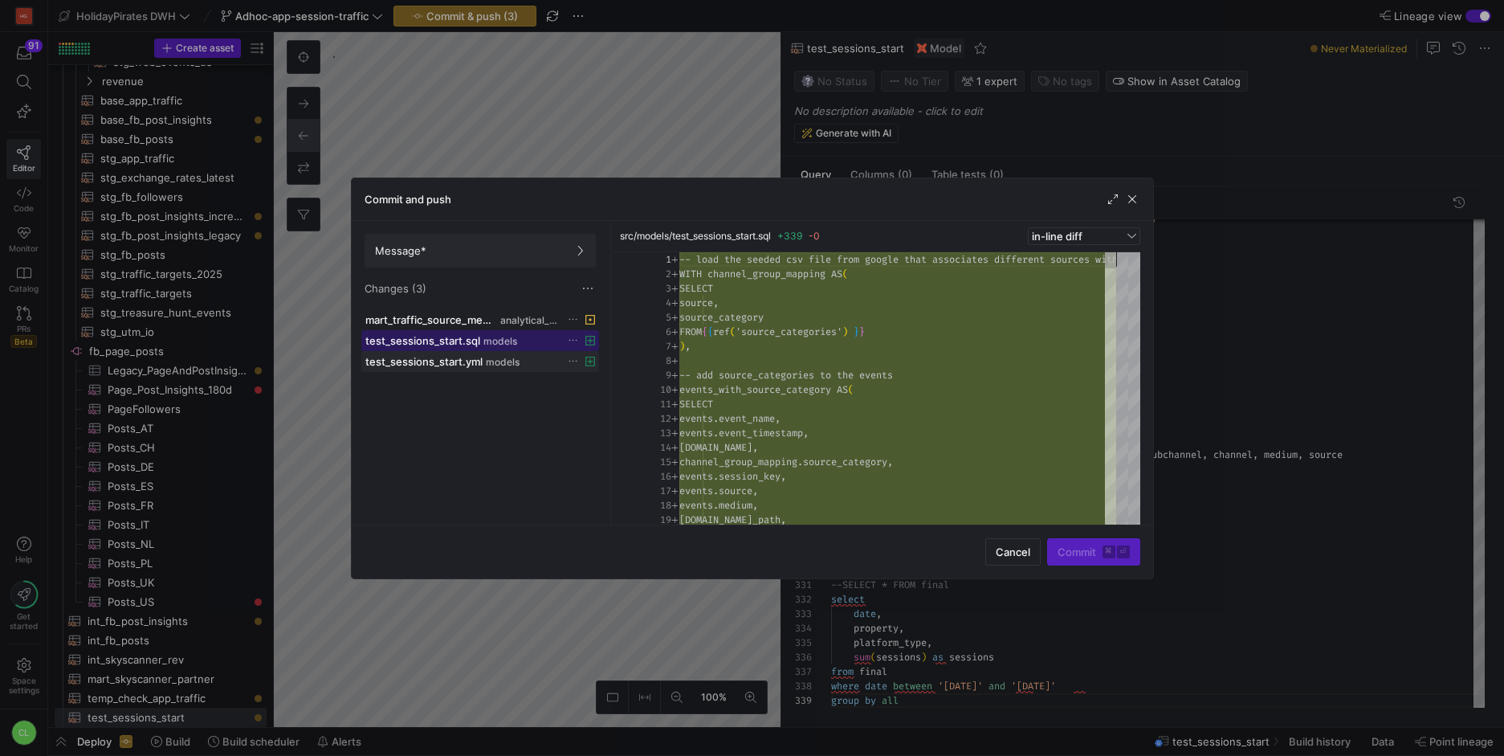
scroll to position [145, 0]
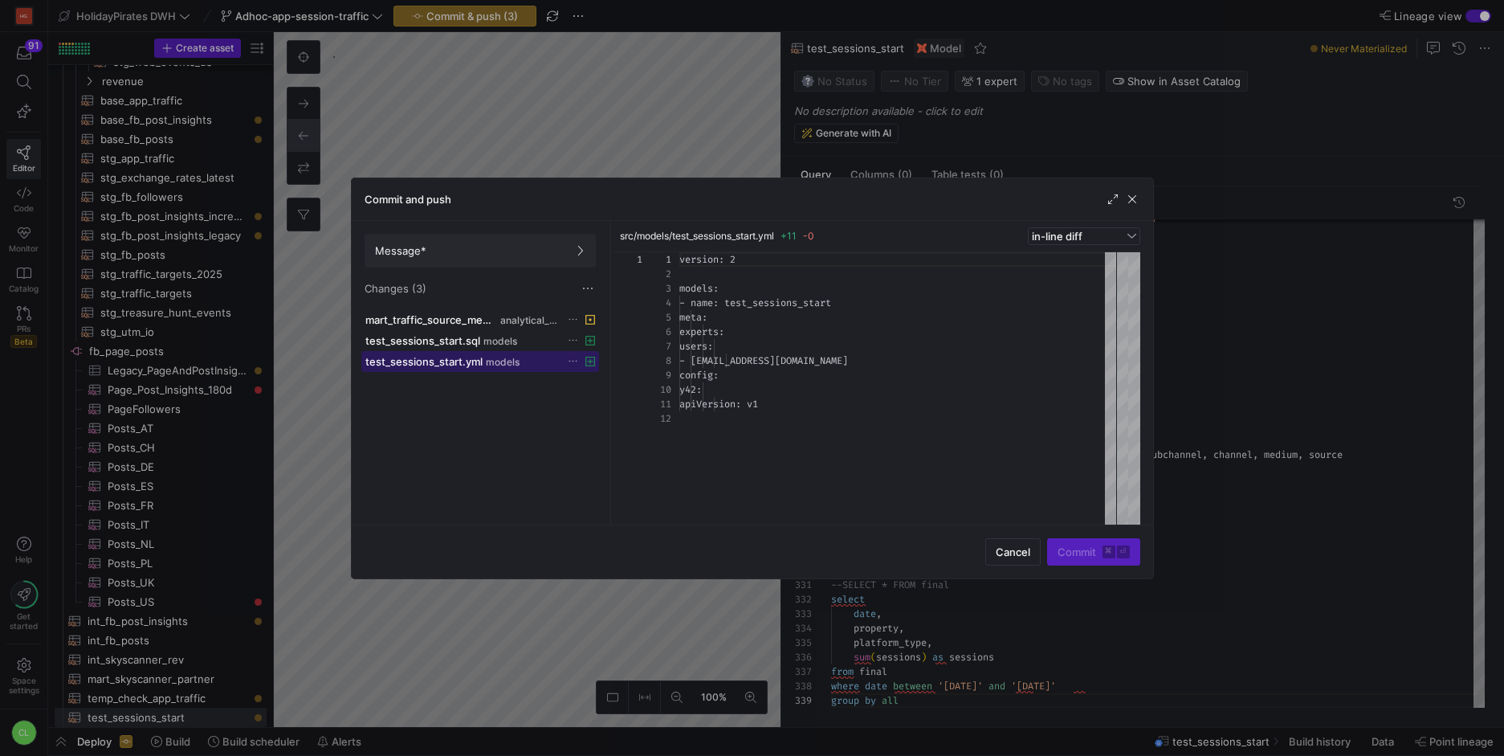
click at [496, 364] on span "models" at bounding box center [503, 362] width 34 height 11
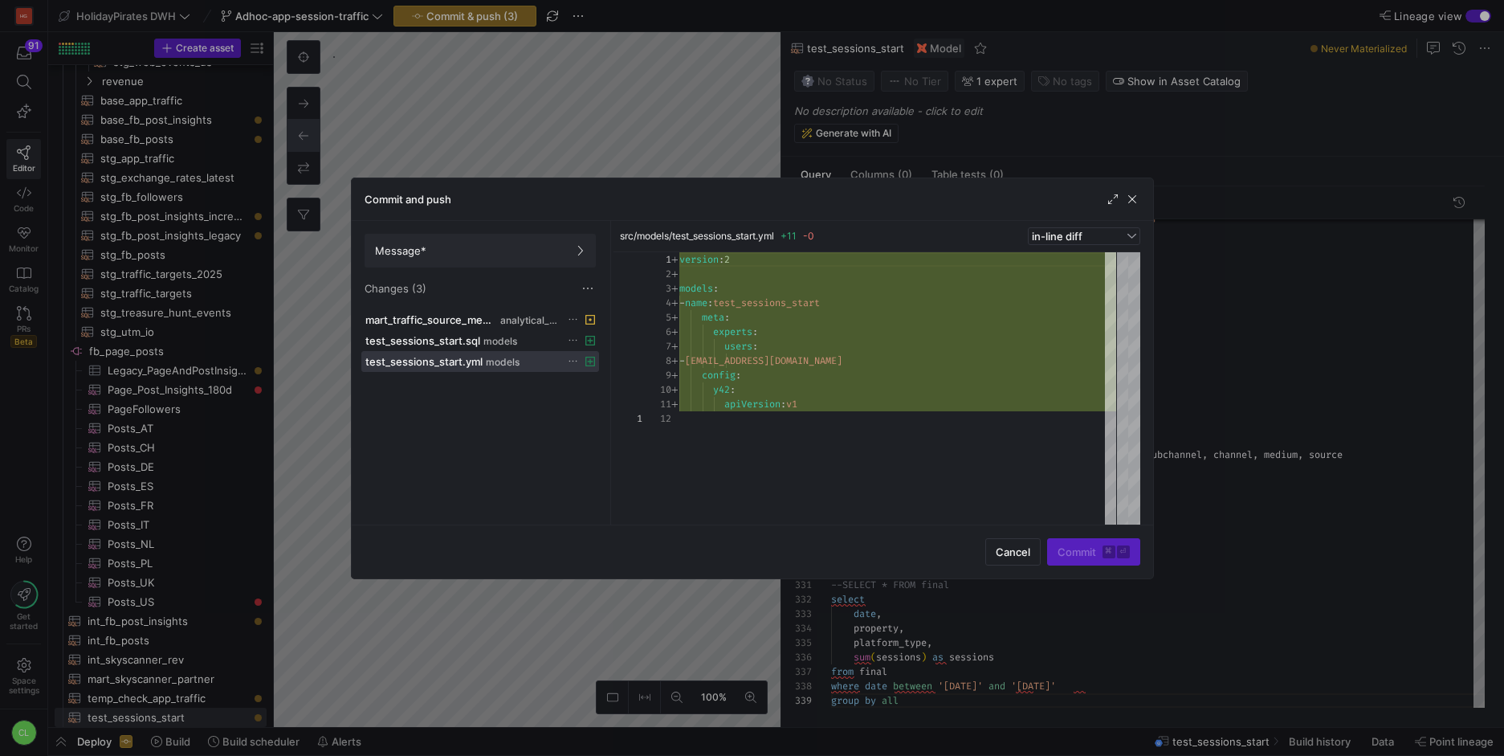
click at [507, 306] on div "Message* Changes (3)" at bounding box center [480, 265] width 257 height 88
click at [498, 320] on div "mart_traffic_source_medium.sql analytical_wide" at bounding box center [462, 319] width 194 height 13
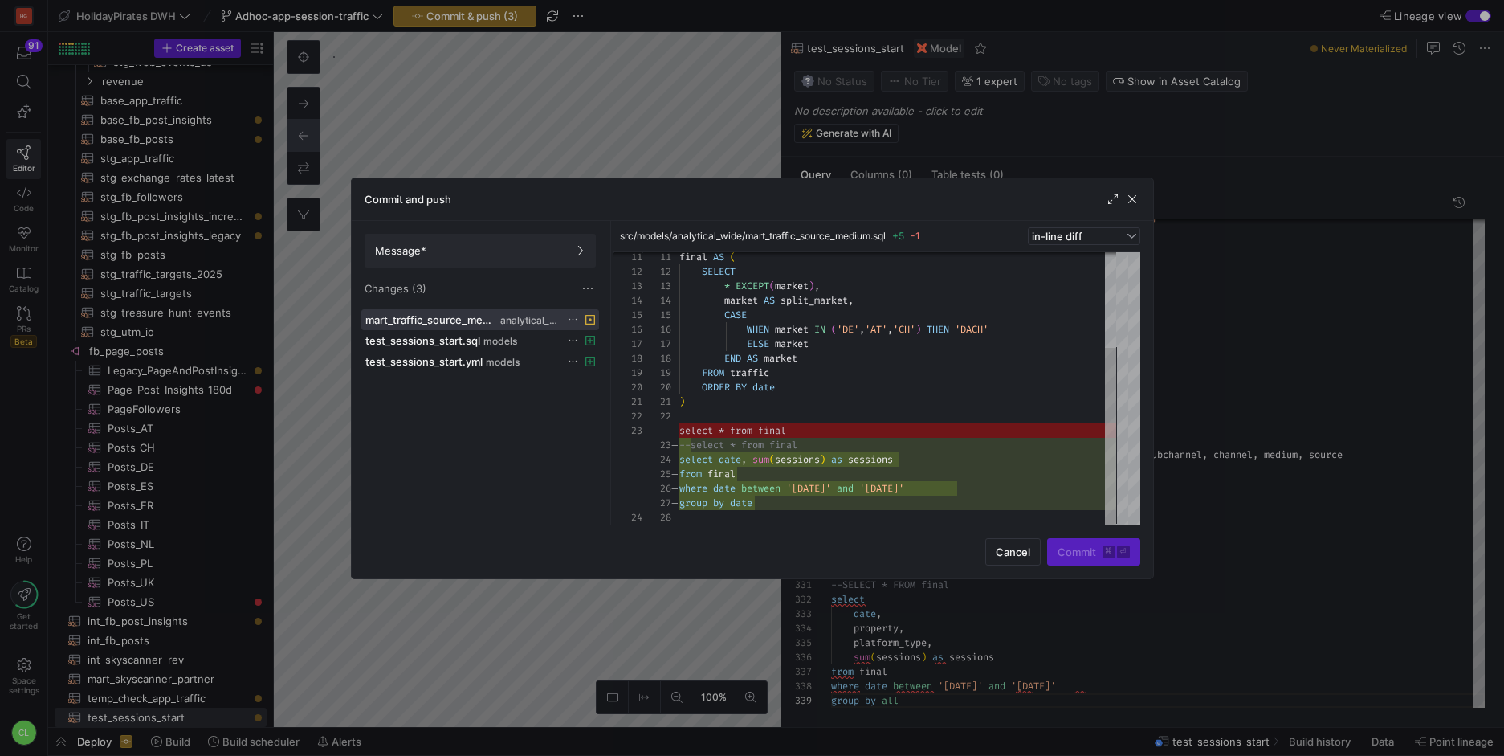
click at [576, 317] on icon at bounding box center [573, 319] width 10 height 10
click at [611, 362] on span "Discard" at bounding box center [596, 365] width 37 height 13
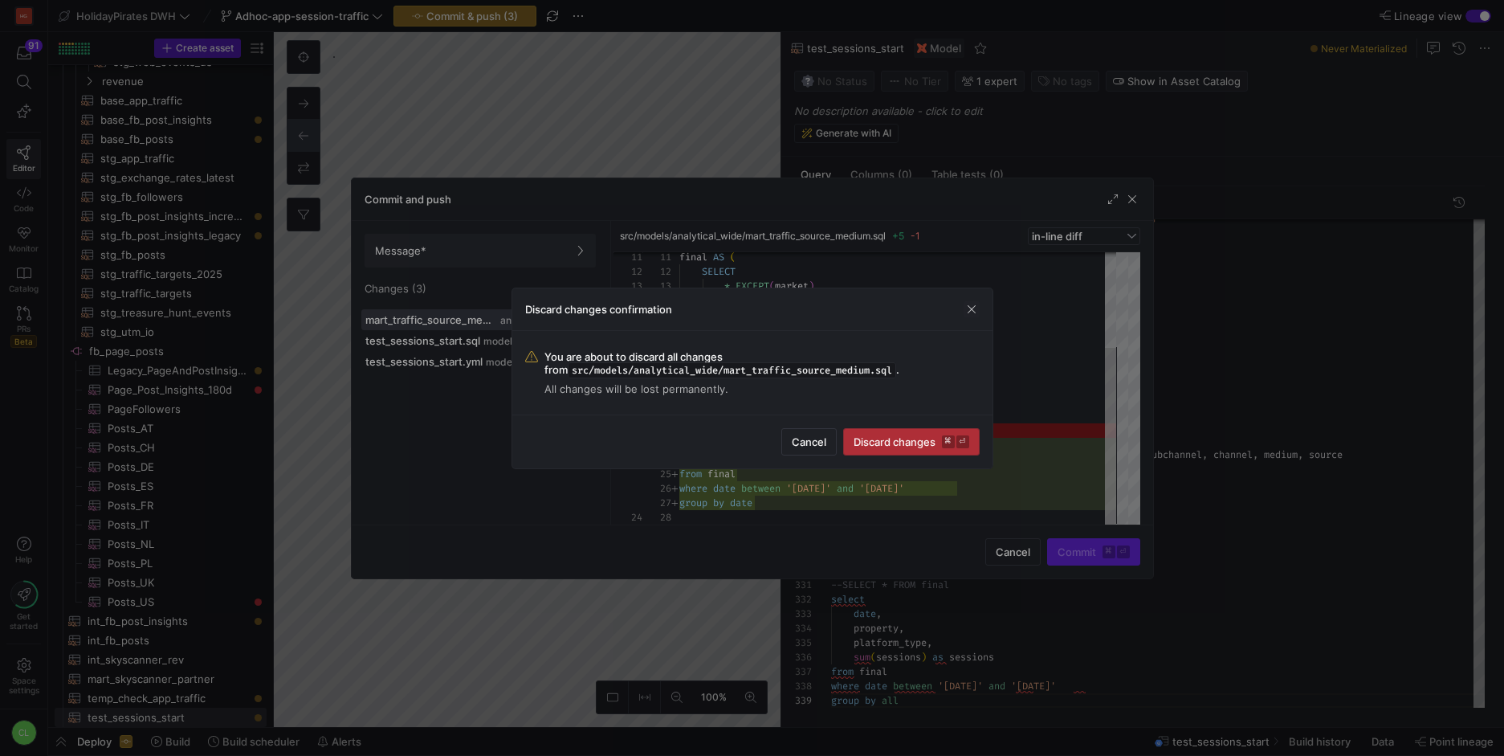
click at [901, 435] on span "Discard changes ⌘ ⏎" at bounding box center [912, 441] width 116 height 13
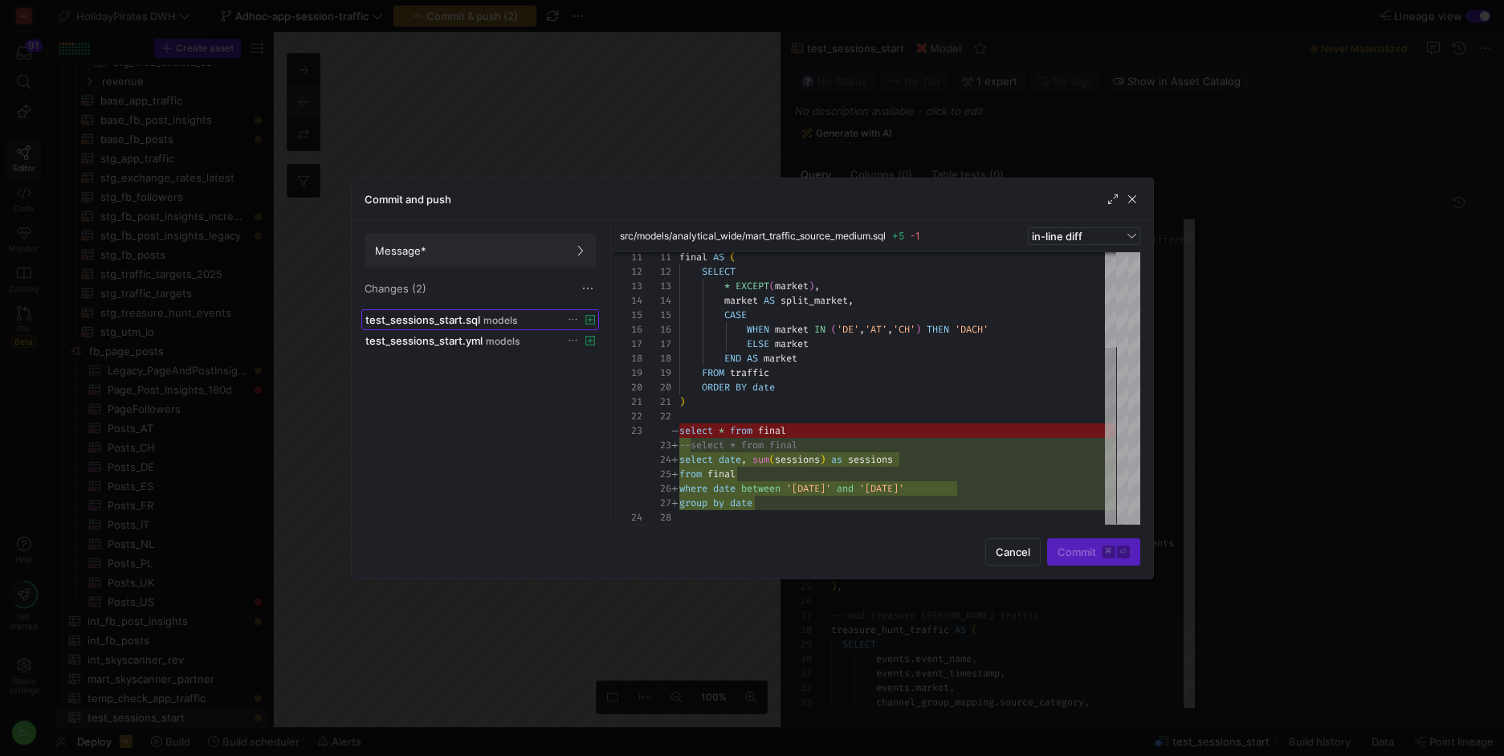
click at [508, 320] on span "models" at bounding box center [500, 320] width 34 height 11
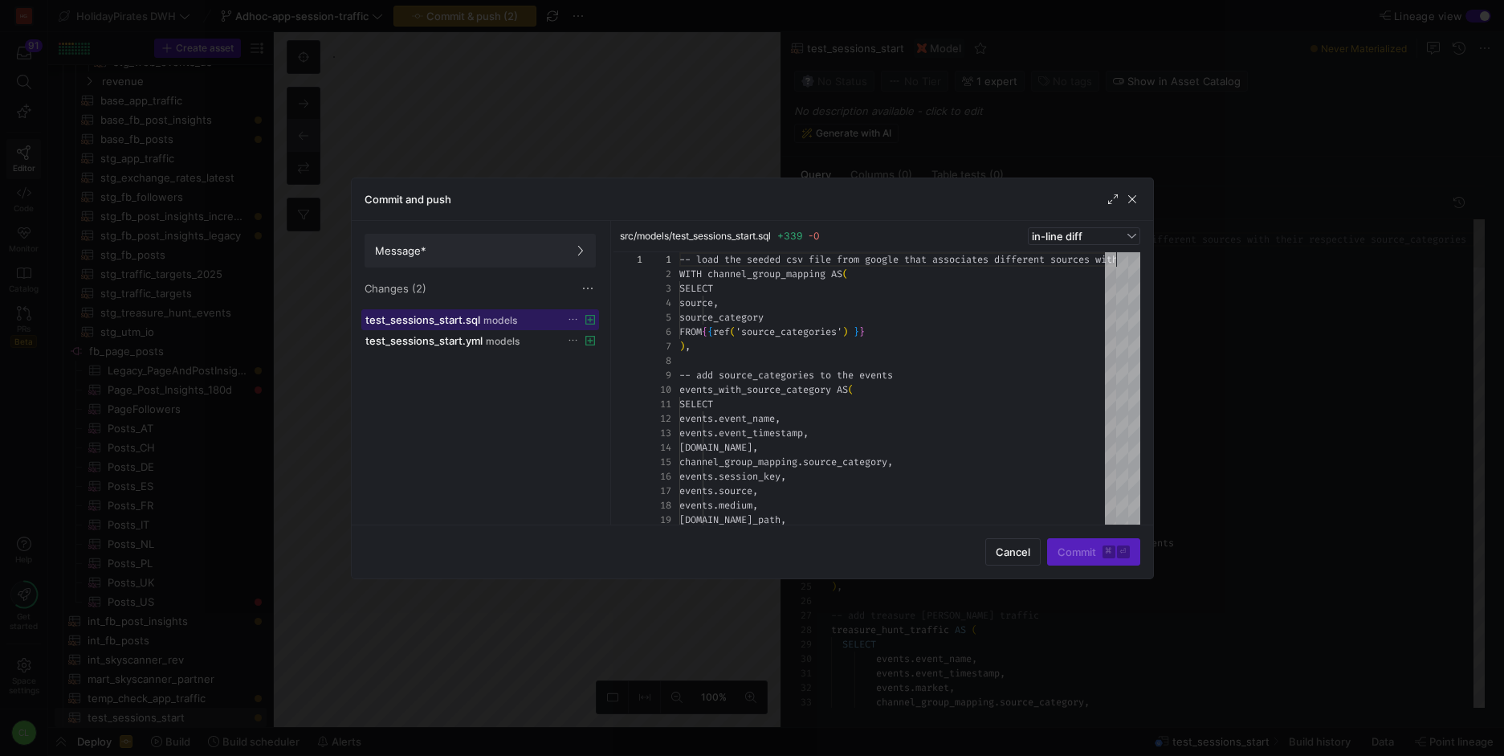
scroll to position [145, 0]
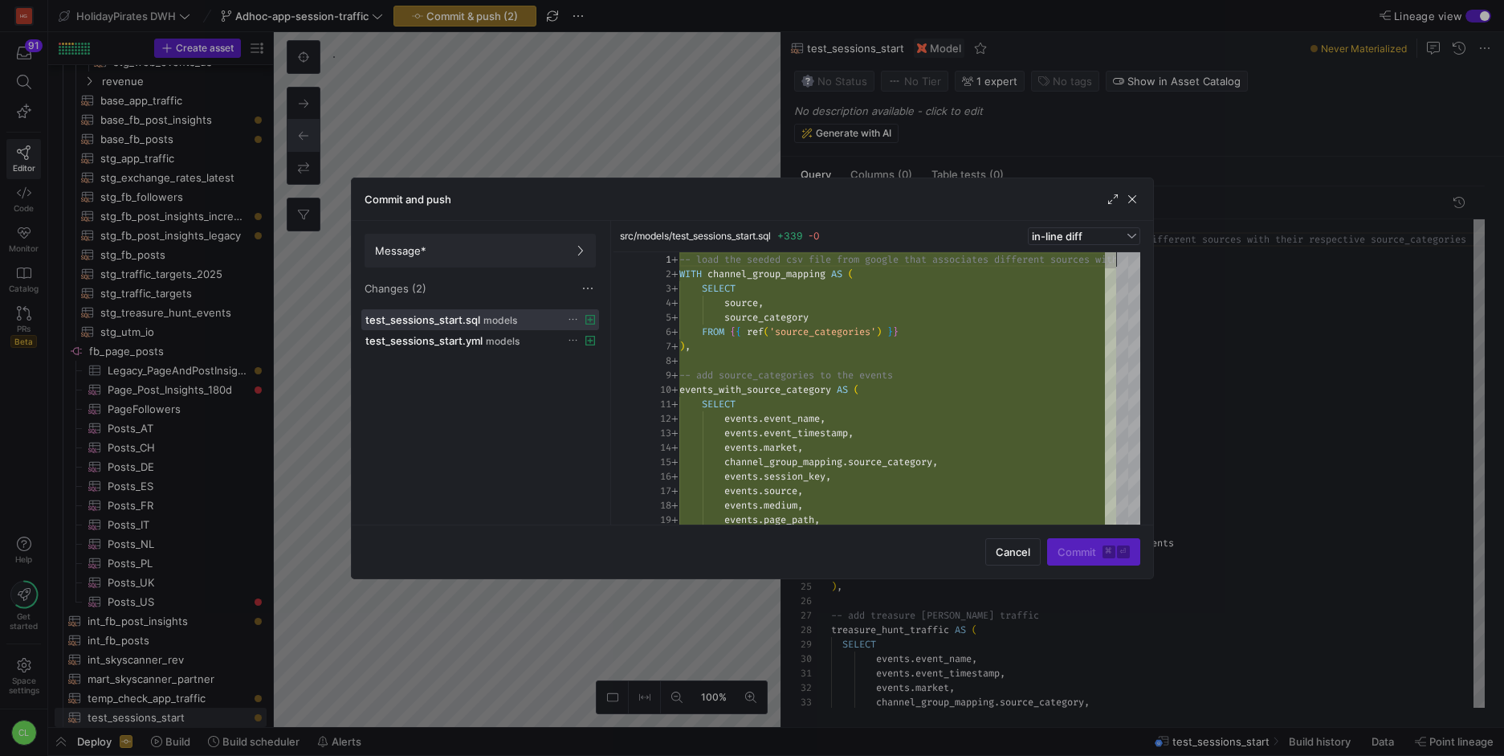
click at [510, 8] on div at bounding box center [752, 378] width 1504 height 756
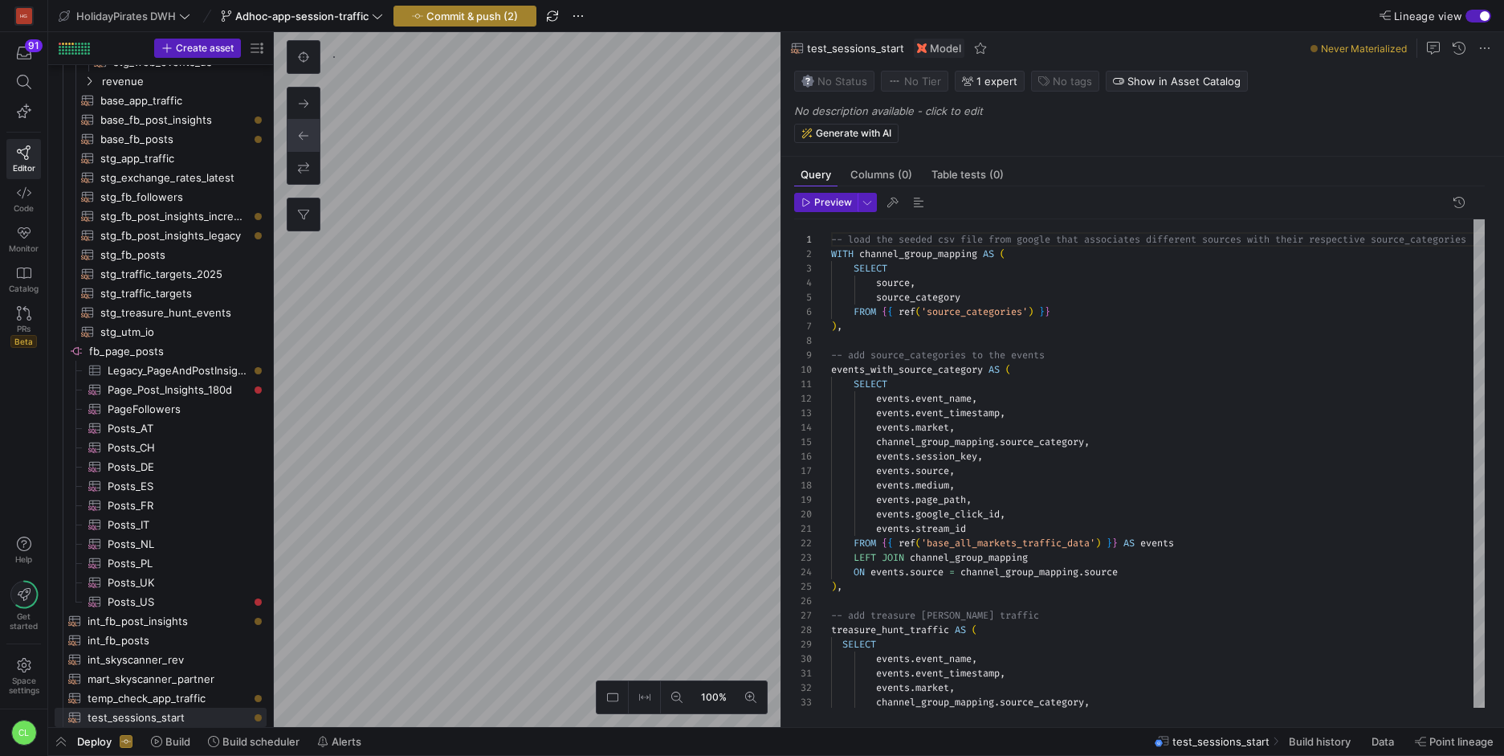
click at [510, 11] on span "Commit & push (2)" at bounding box center [472, 16] width 92 height 13
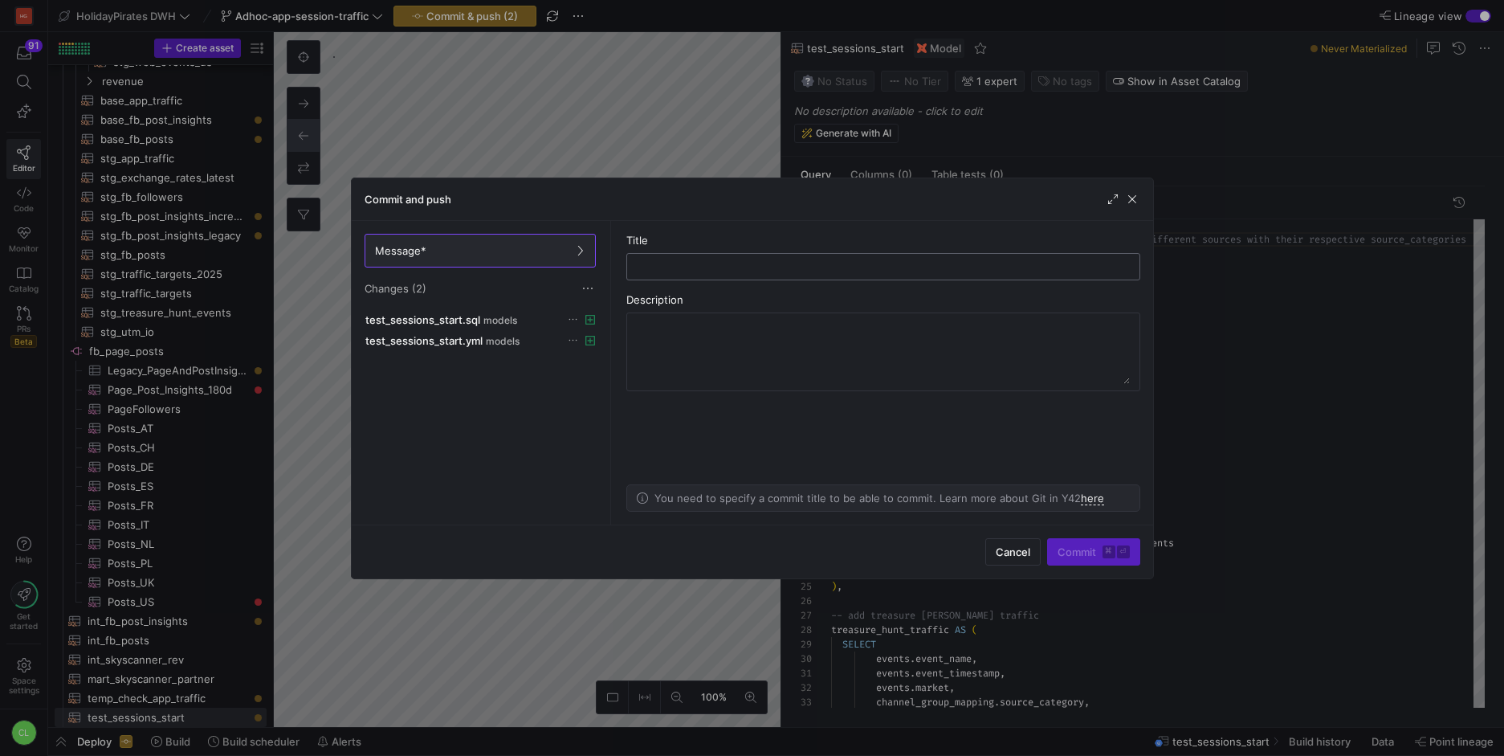
click at [695, 260] on input "text" at bounding box center [883, 266] width 487 height 13
click at [687, 271] on input "te" at bounding box center [883, 266] width 487 height 13
type input "test"
click at [1069, 536] on div "Cancel Commit ⌘ ⏎" at bounding box center [752, 551] width 801 height 54
click at [1079, 551] on span "Commit ⌘ ⏎" at bounding box center [1094, 551] width 72 height 13
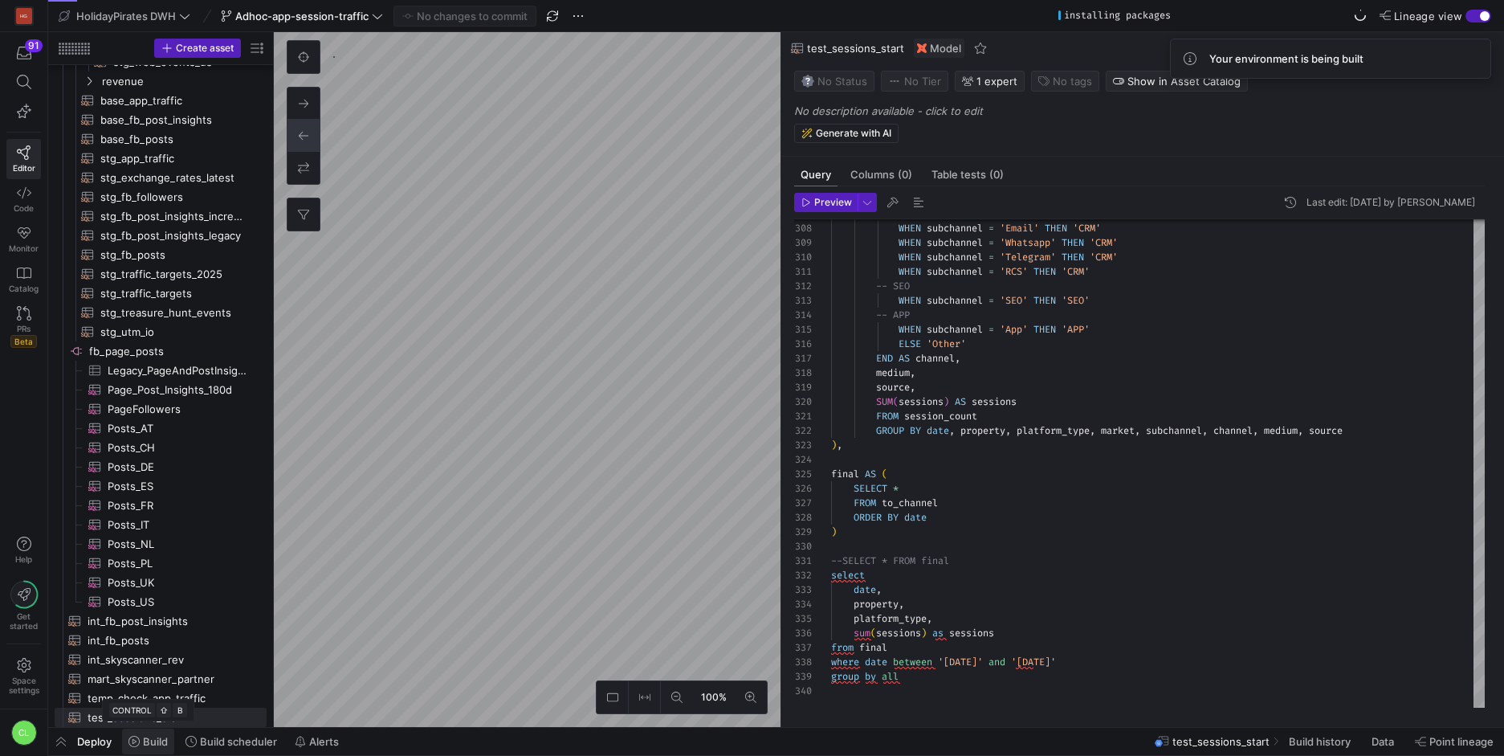
click at [156, 745] on span "Build" at bounding box center [155, 741] width 25 height 13
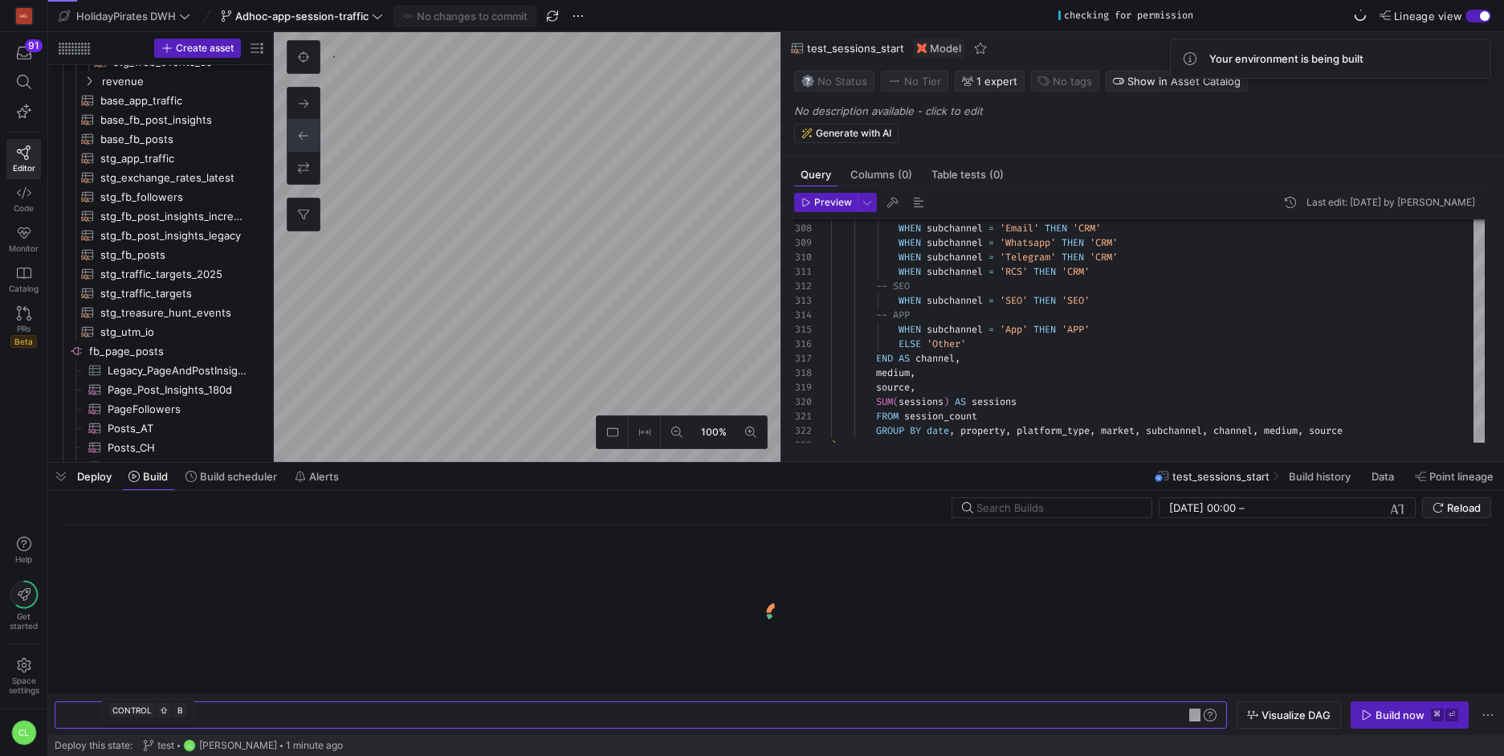
scroll to position [0, 168]
click at [1372, 708] on span "Build now ⌘ ⏎" at bounding box center [1409, 714] width 97 height 13
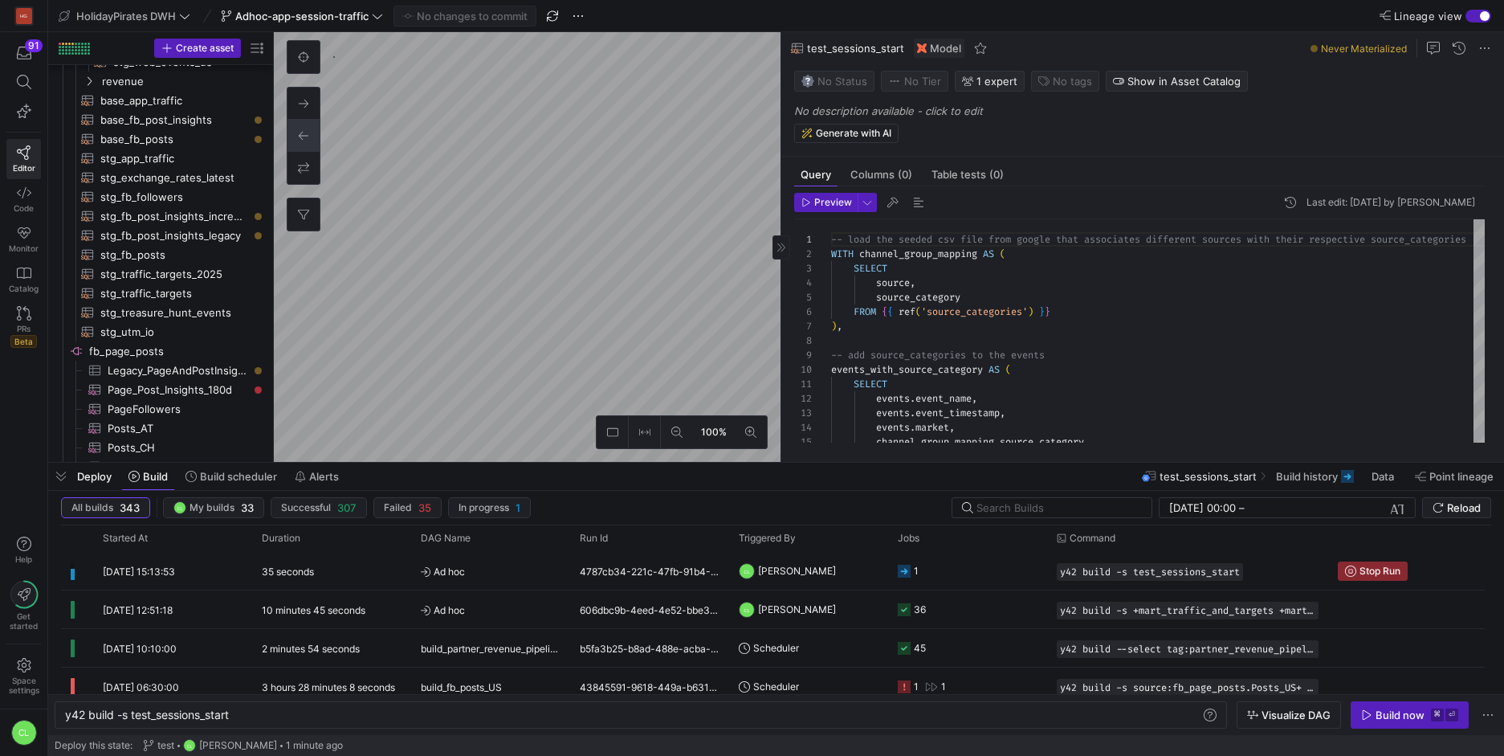
type textarea "{# In this model we combine traffic targets with recorded traffic events. The r…"
type textarea "y42 build -s mart_traffic_and_targets"
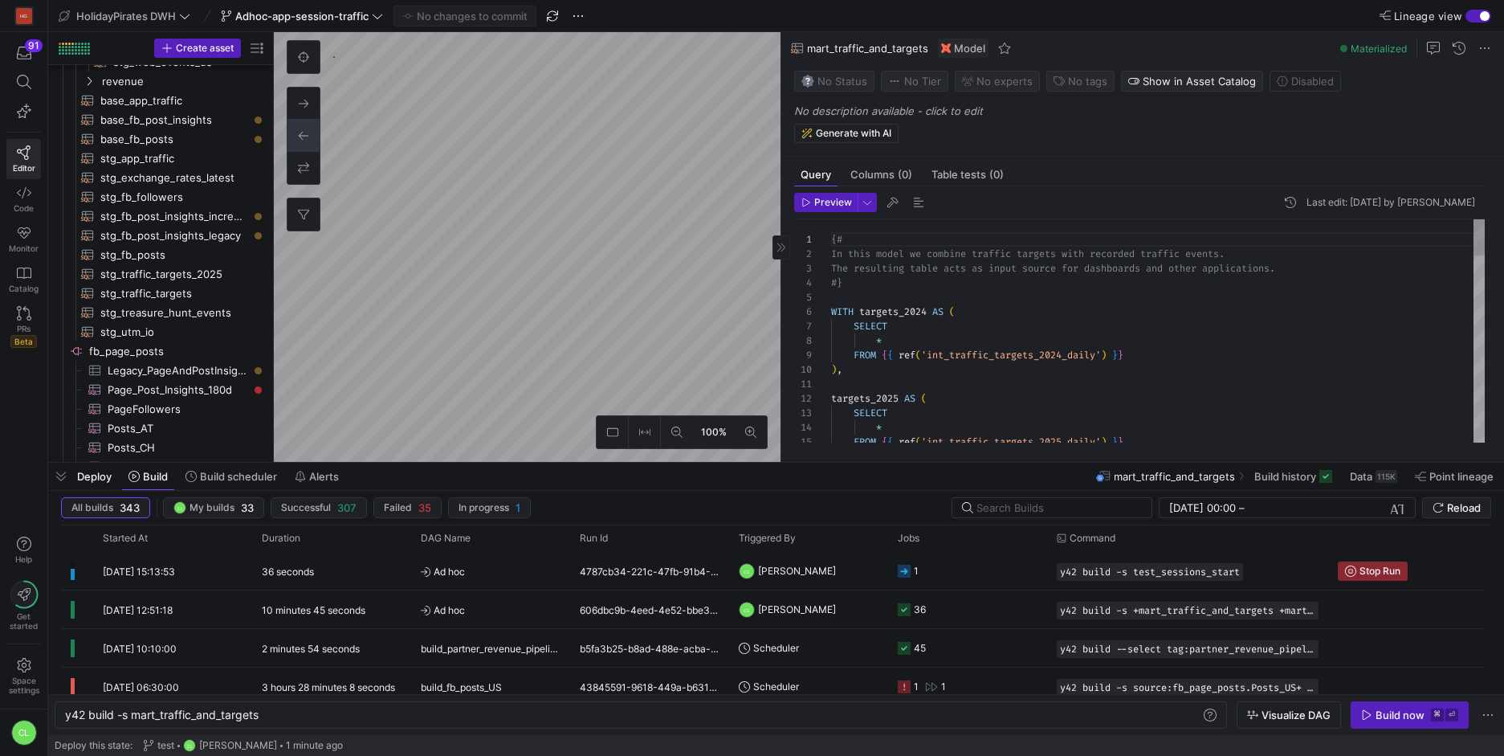
scroll to position [116, 0]
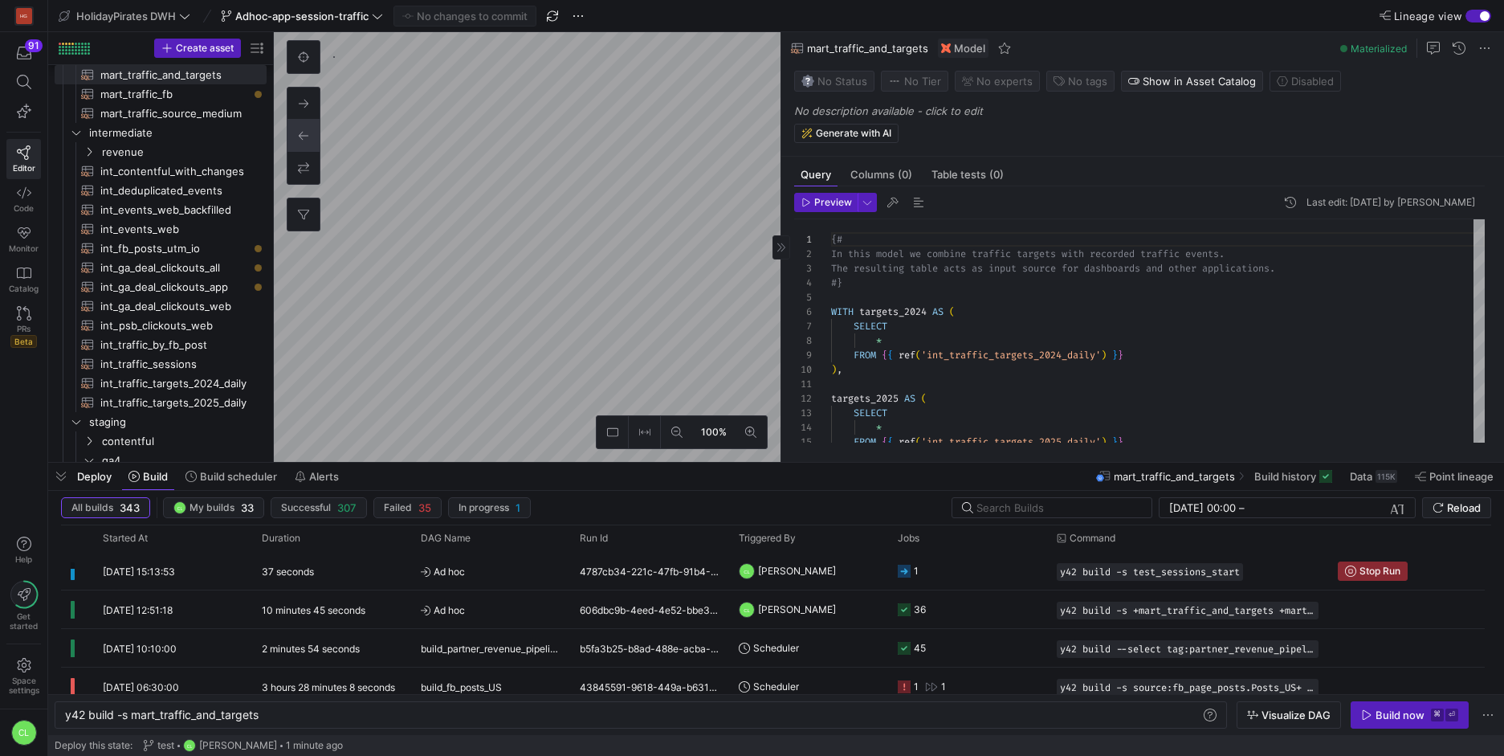
click at [822, 284] on as-split "100% 0 Query Columns (0) Table tests (0) Preview Last edit: [DATE] by Chayanon …" at bounding box center [889, 247] width 1230 height 430
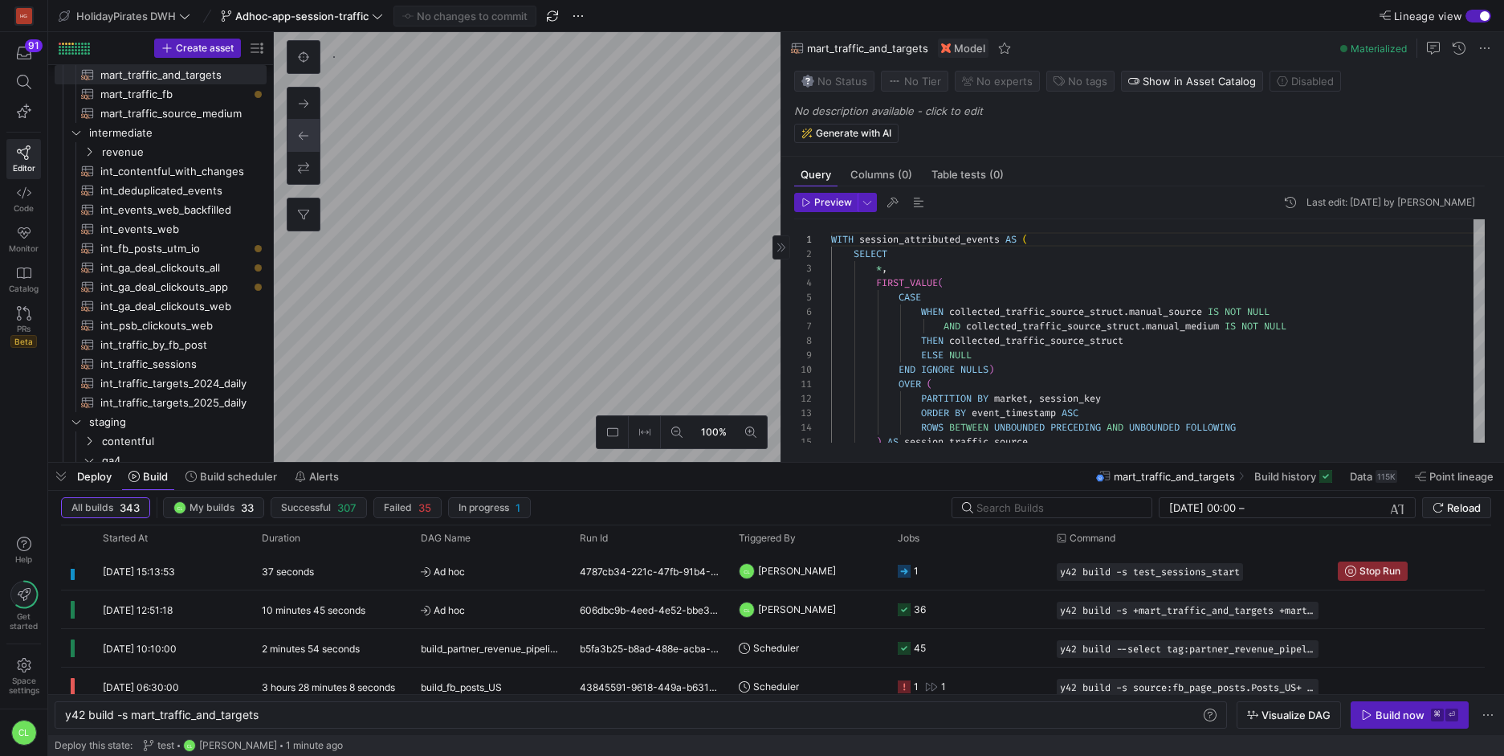
type textarea "WITH session_attributed_events AS ( SELECT *, FIRST_VALUE( CASE WHEN collected_…"
type textarea "y42 build -s int_traffic_by_fb_post"
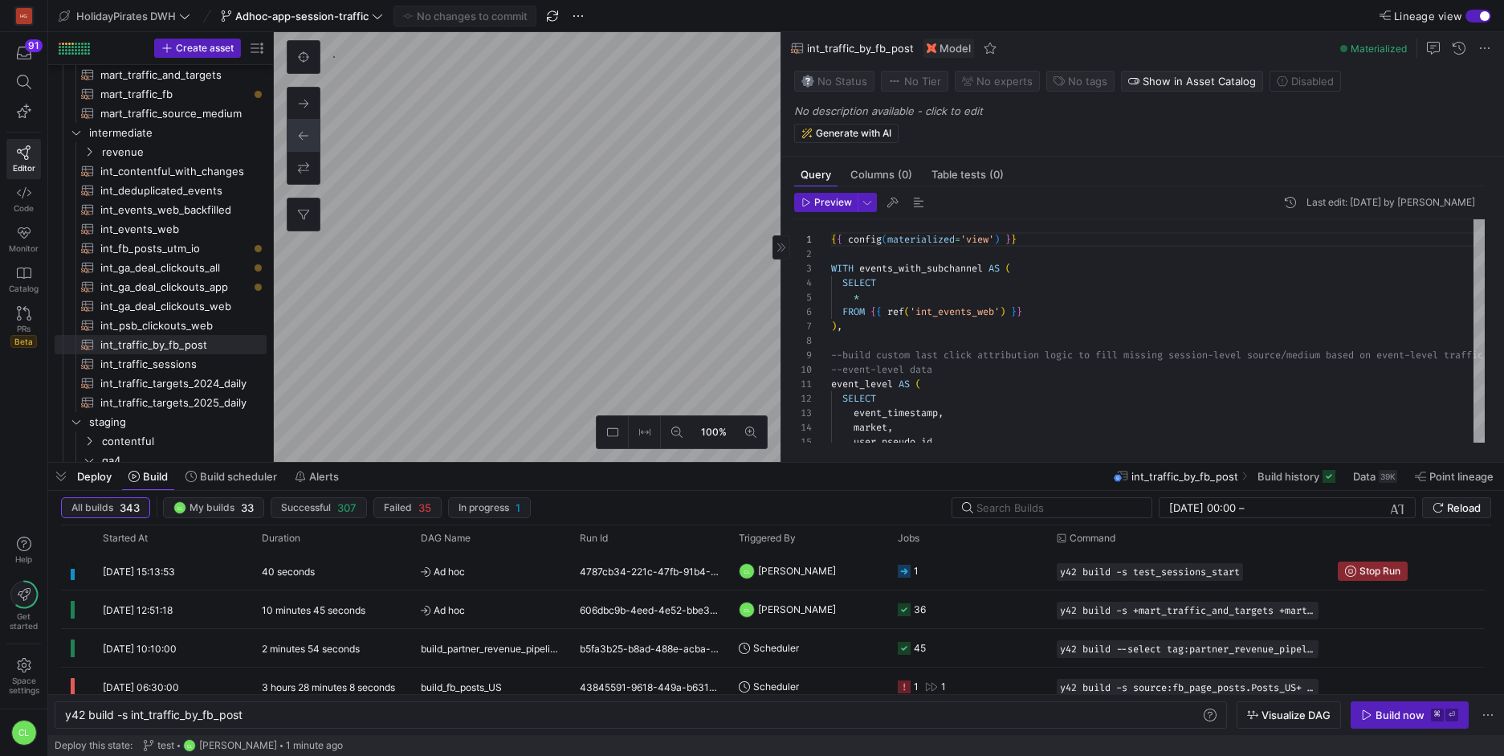
type textarea "{{ config(materialized='view') }} WITH events_with_subchannel AS ( SELECT * FRO…"
type textarea "y42 build -s int_events_web_backfilled"
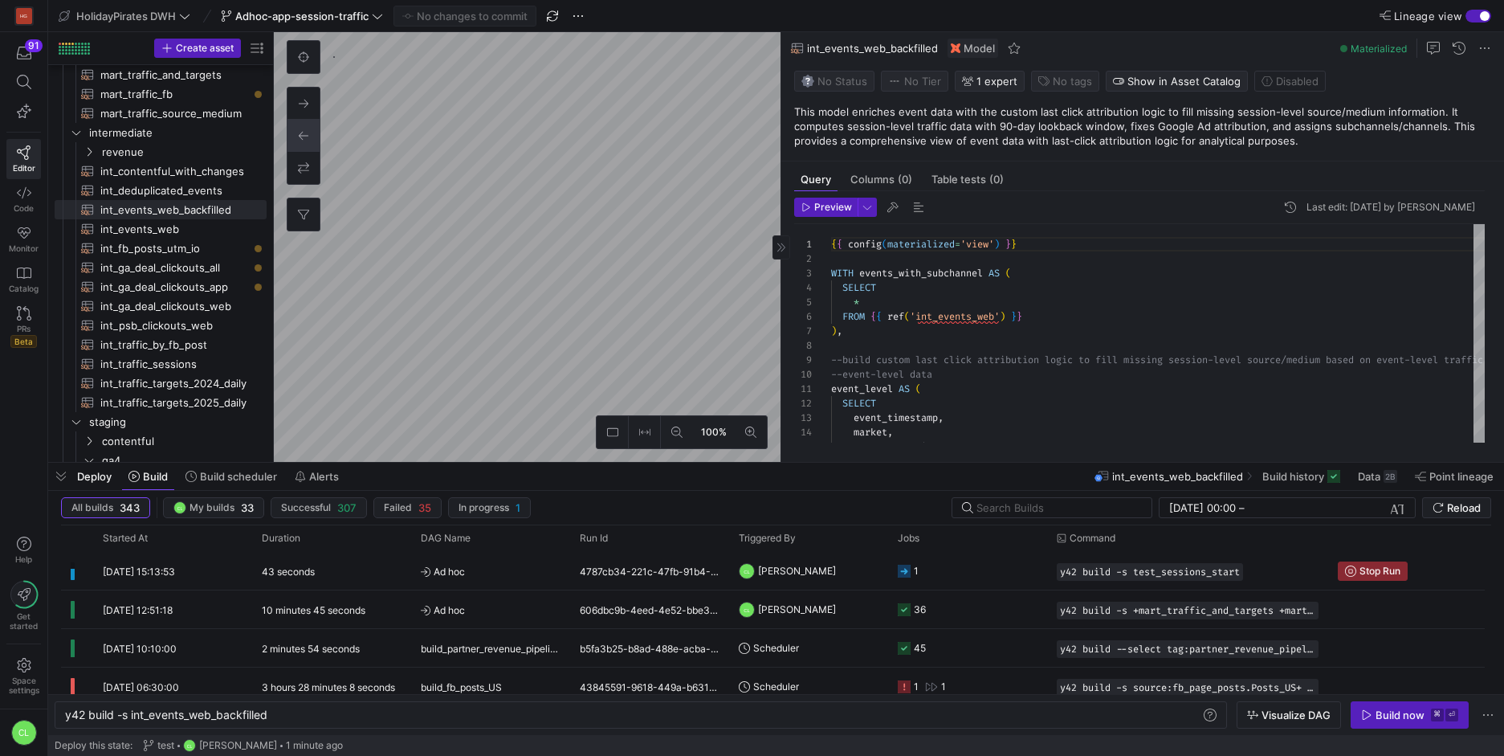
type textarea "{{ config(materialized='view') }} WITH events AS ( SELECT event_date , market ,…"
type textarea "y42 build -s int_deduplicated_events"
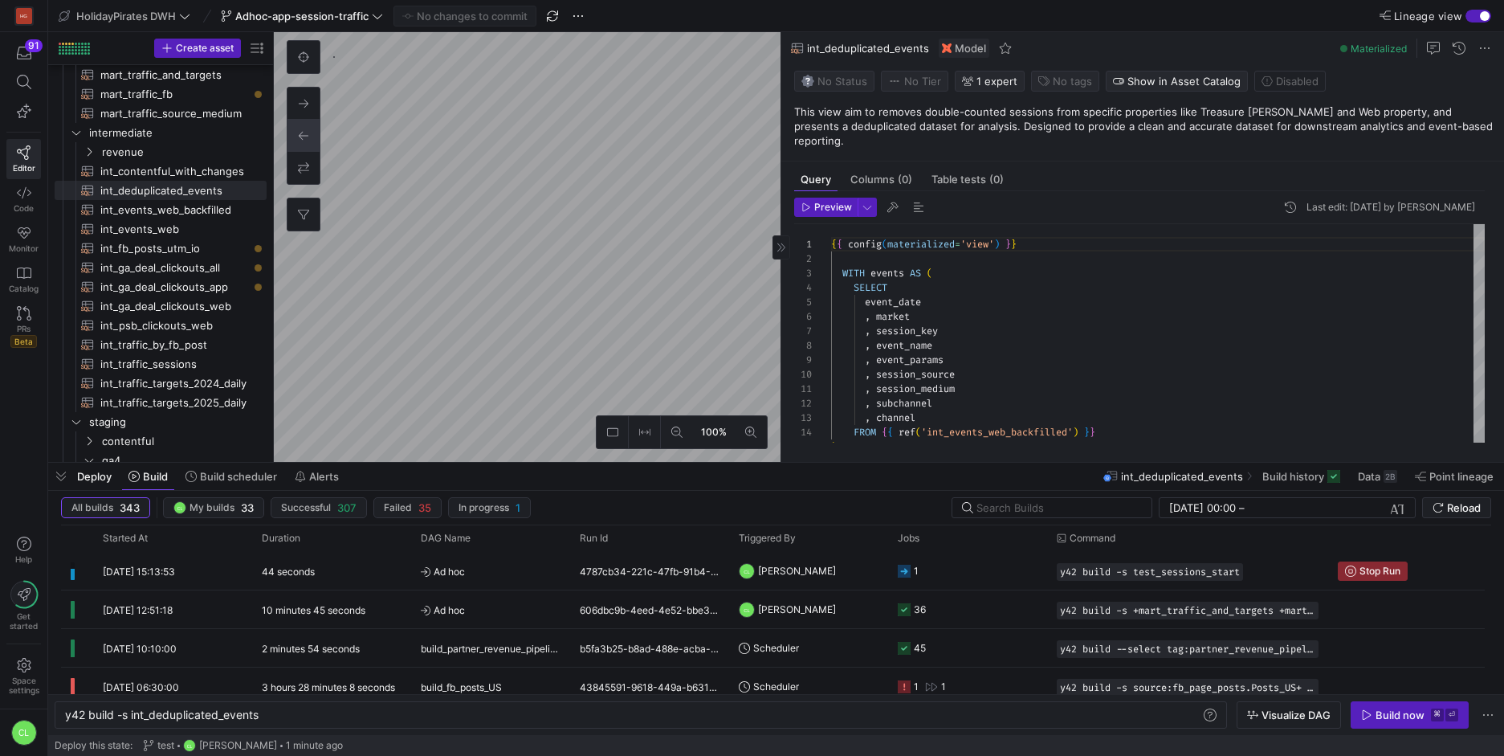
click at [876, 325] on as-split "100% 0 Query Columns (0) Table tests (0) Preview Last edit: [DATE] by Chayanon …" at bounding box center [889, 247] width 1230 height 430
click at [990, 282] on as-split "100% 0 Query Columns (0) Table tests (0) Preview Last edit: [DATE] by Chayanon …" at bounding box center [889, 247] width 1230 height 430
type textarea "{{ config(materialized='view') }} with union_data as ( select * from {{ ref('st…"
type textarea "y42 build -s base_all_markets_traffic_data"
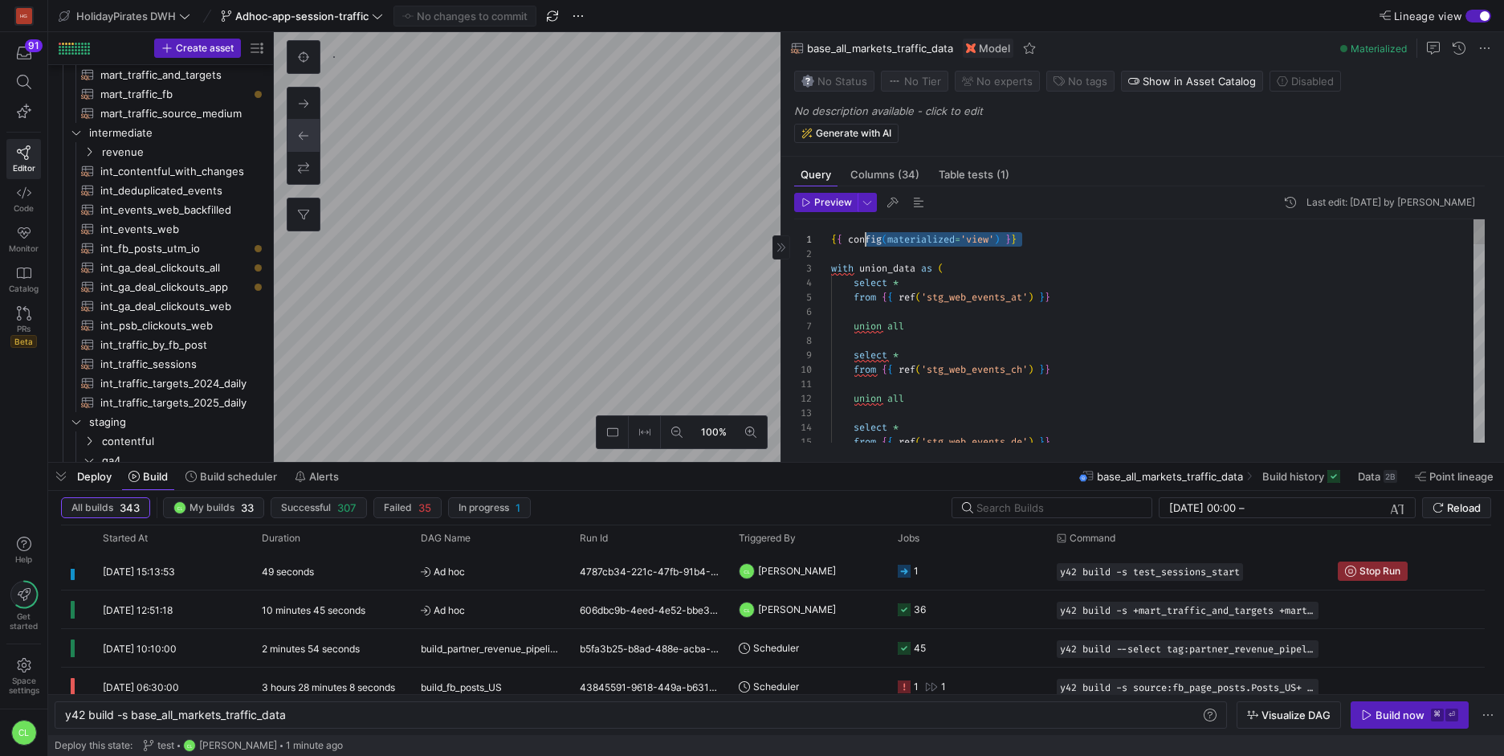
scroll to position [143, 0]
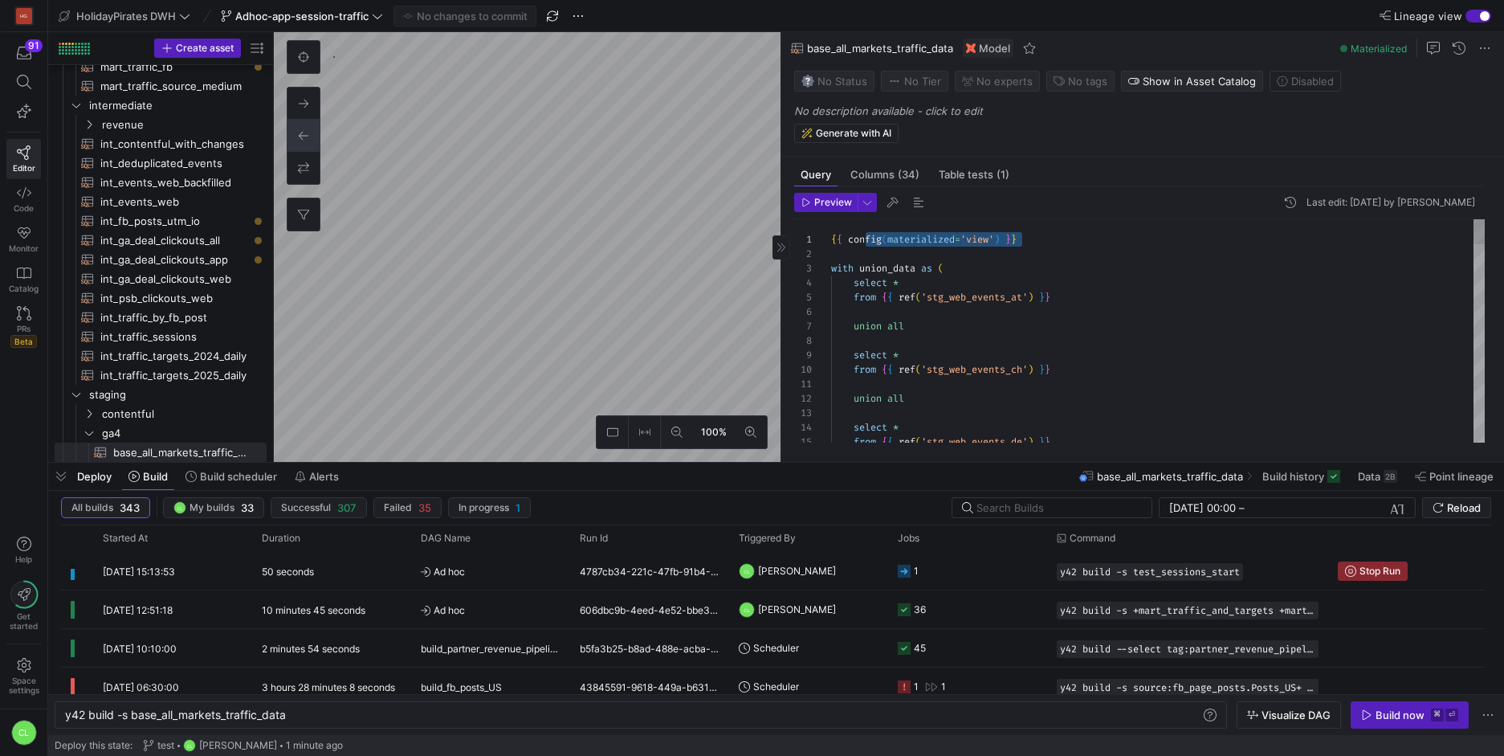
drag, startPoint x: 864, startPoint y: 244, endPoint x: 822, endPoint y: 244, distance: 42.6
click at [822, 244] on div "1 2 3 4 5 6 7 8 9 10 11 12 13 14 15 { { config ( materialized = 'view' ) } } wi…" at bounding box center [1139, 330] width 691 height 223
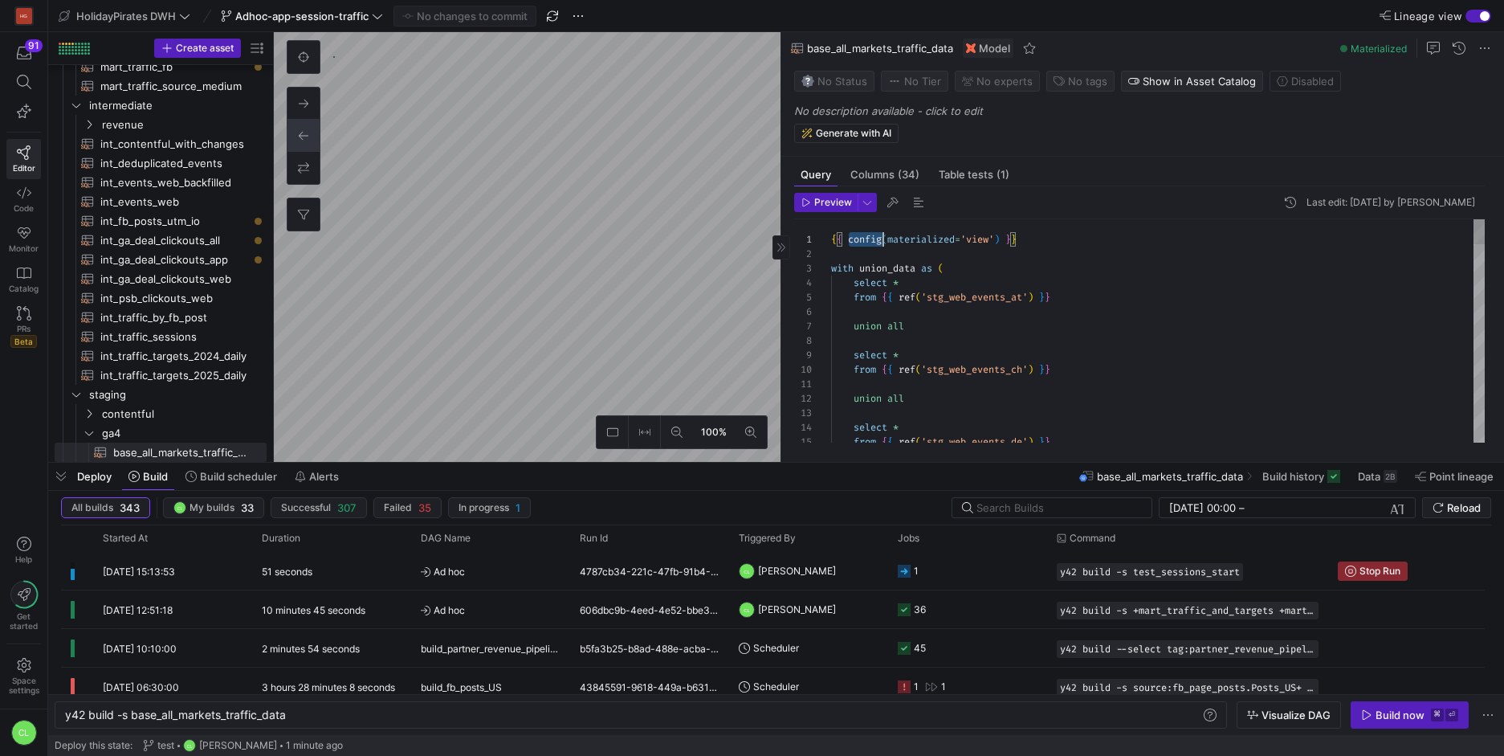
type textarea "-- load the seeded csv file from google that associates different sources with …"
type textarea "y42 build -s test_sessions_start"
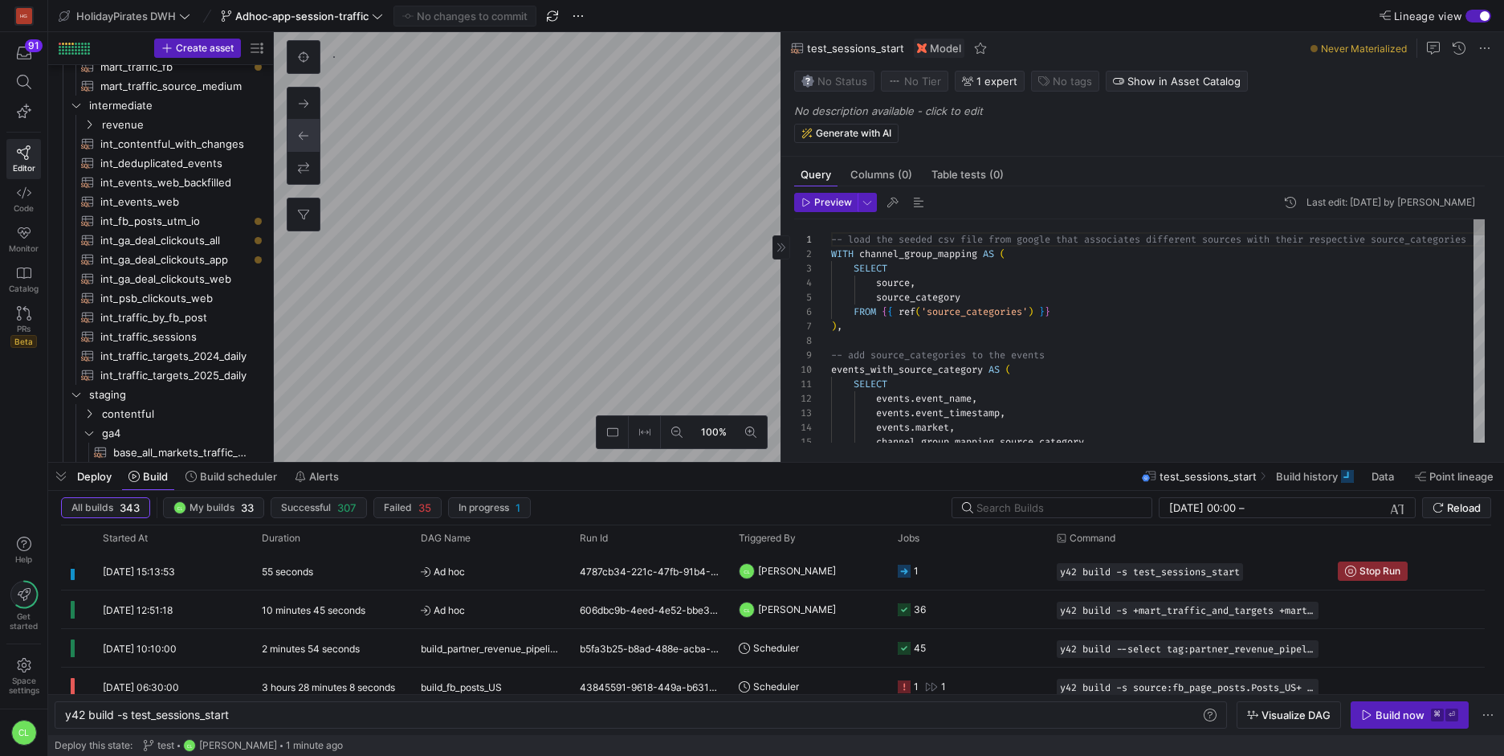
scroll to position [991, 0]
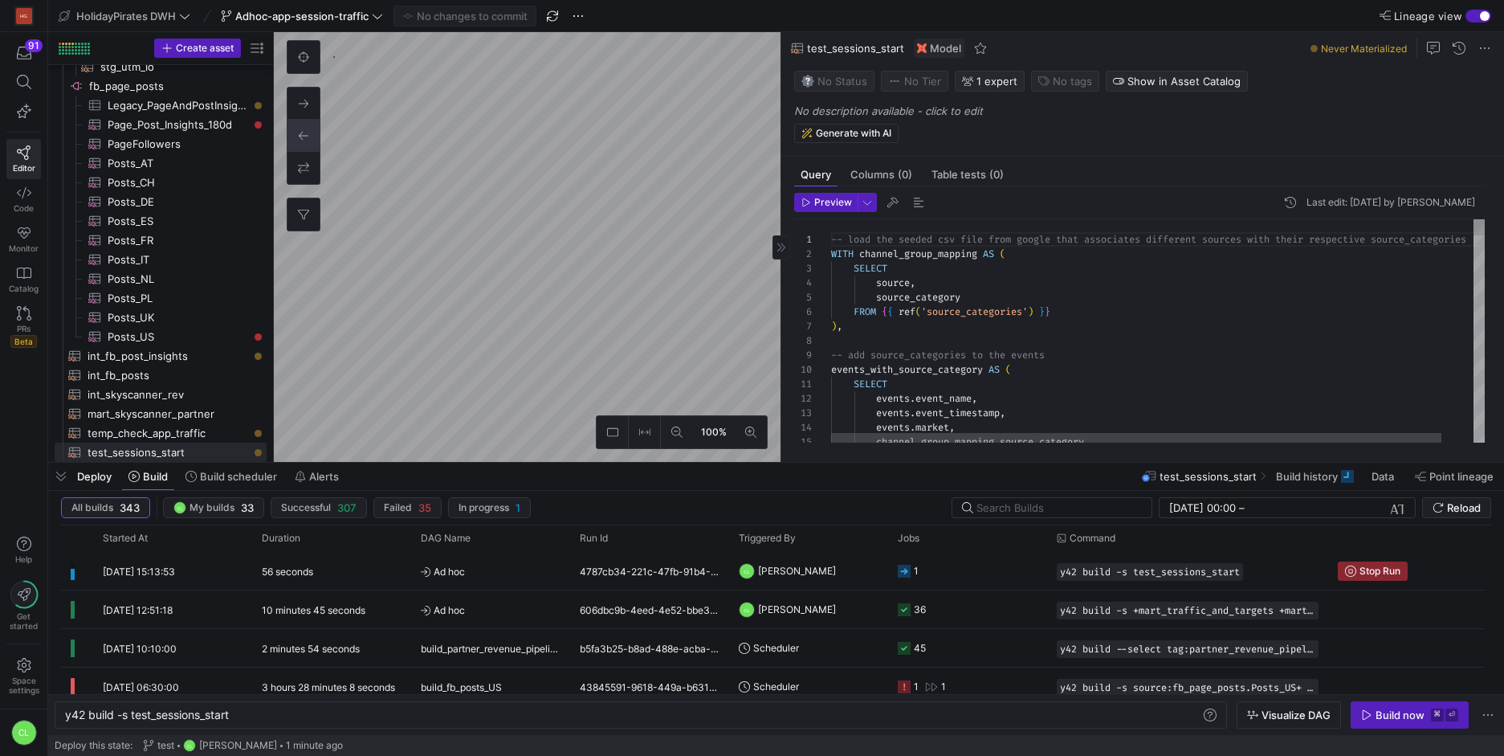
click at [831, 233] on span "-- load the seeded csv file from google that assoc" at bounding box center [971, 239] width 281 height 13
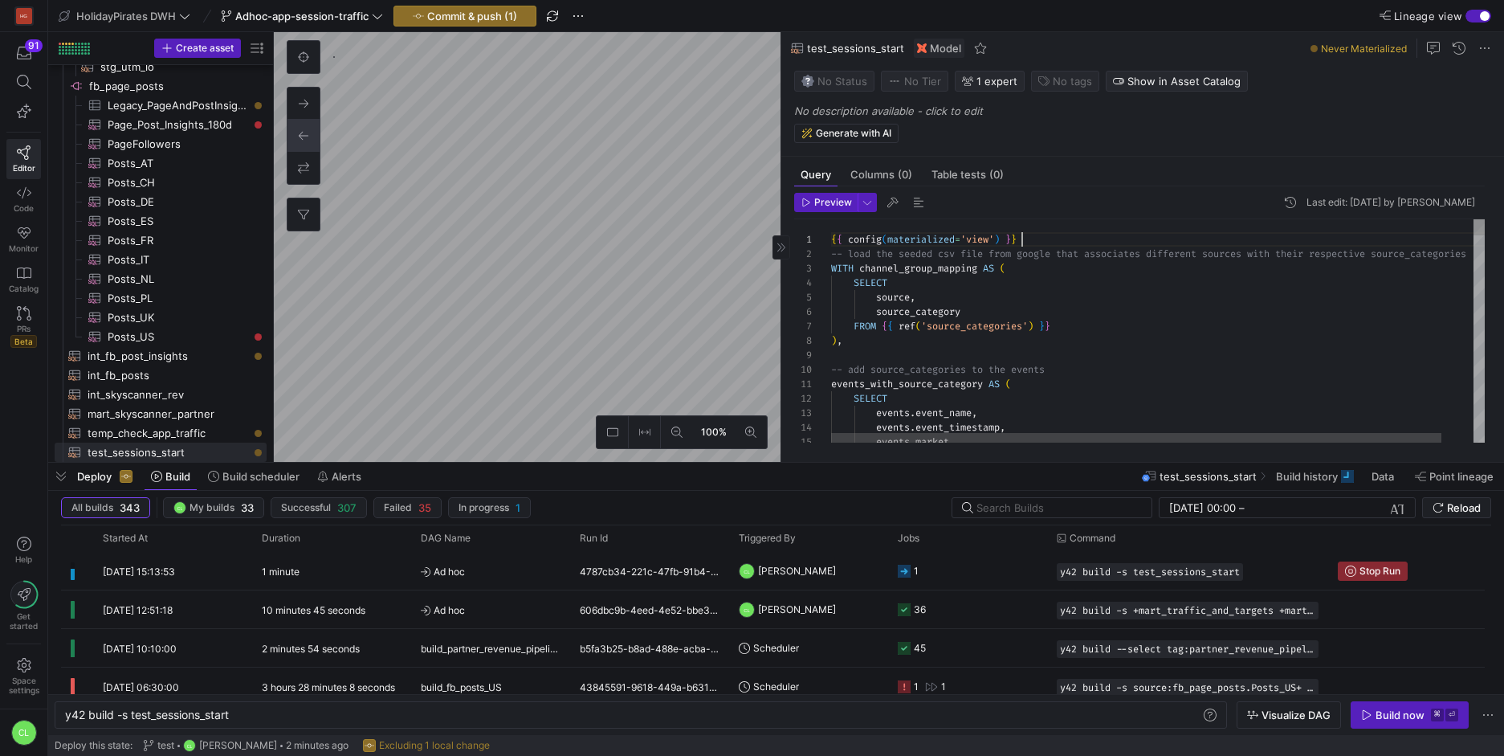
scroll to position [0, 191]
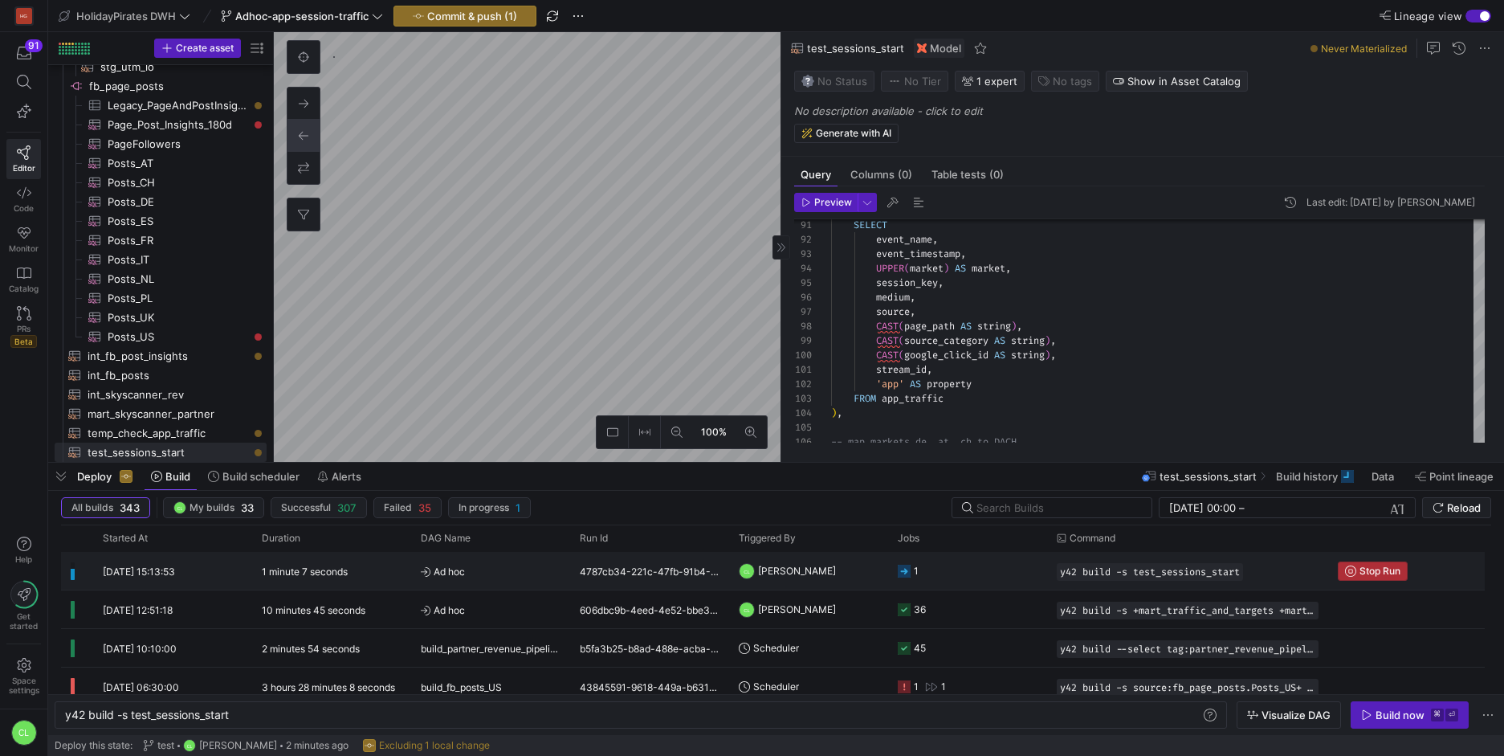
type textarea "{{ config(materialized='view') }} -- load the seeded csv file from google that …"
click at [1381, 568] on span "Stop Run" at bounding box center [1380, 570] width 41 height 11
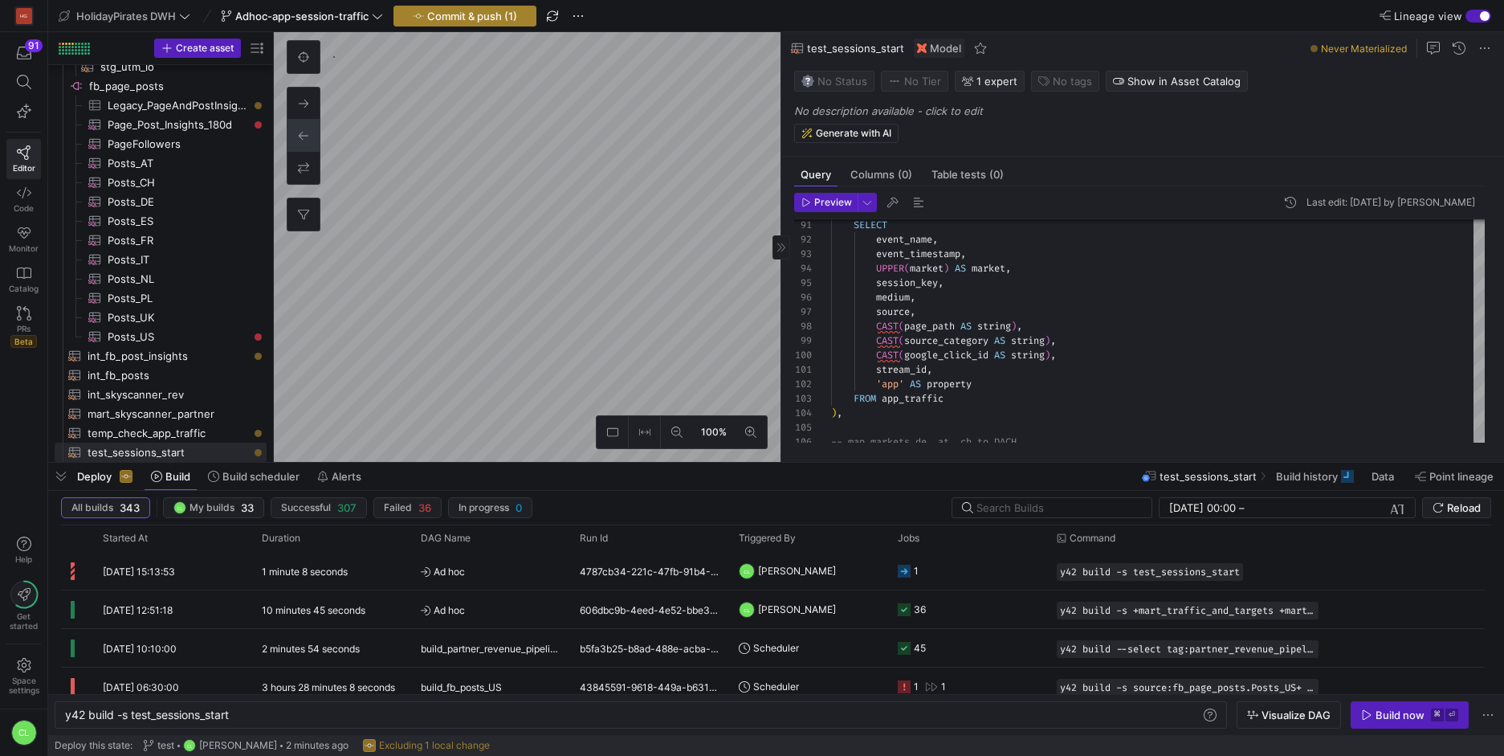
click at [493, 17] on span "Commit & push (1)" at bounding box center [472, 16] width 90 height 13
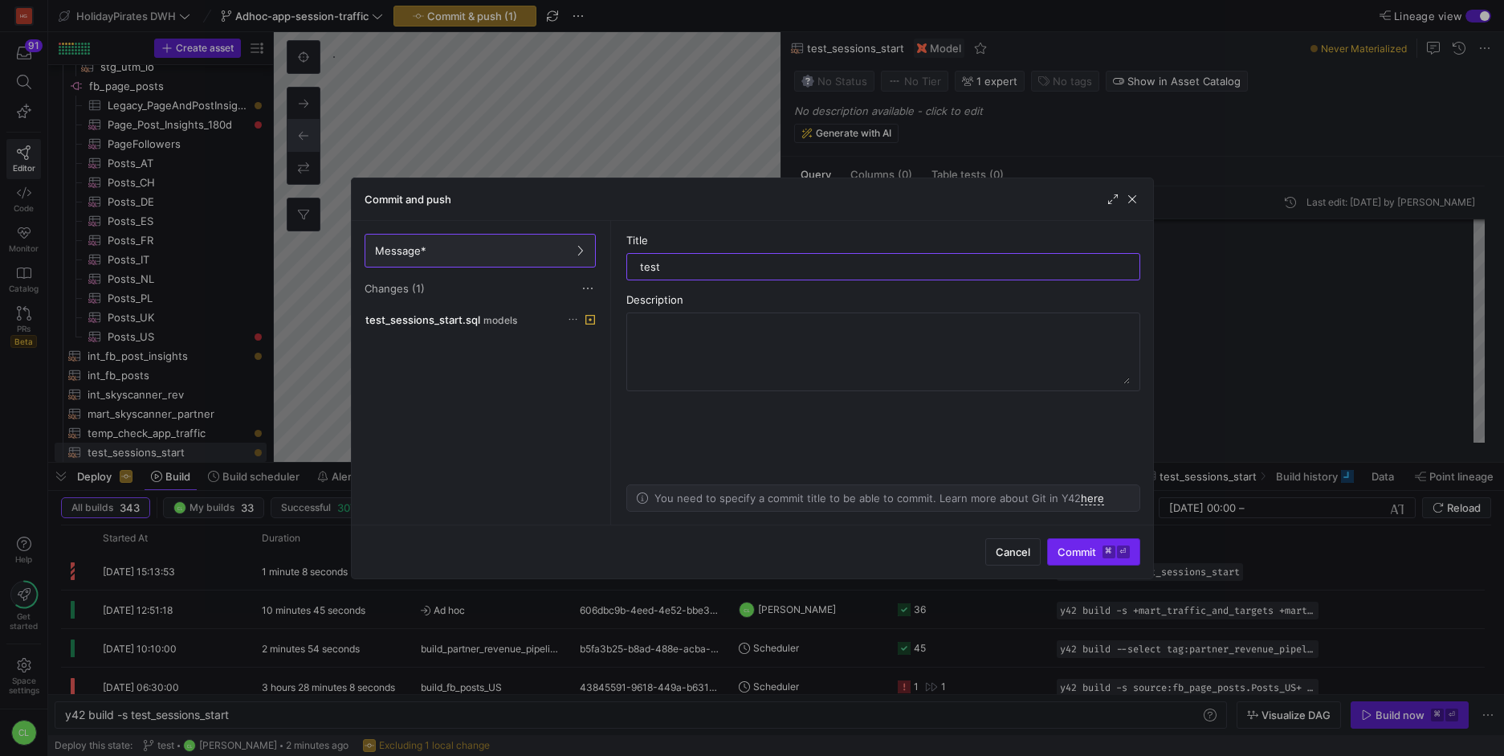
type input "test"
click at [1072, 553] on span "Commit ⌘ ⏎" at bounding box center [1094, 551] width 72 height 13
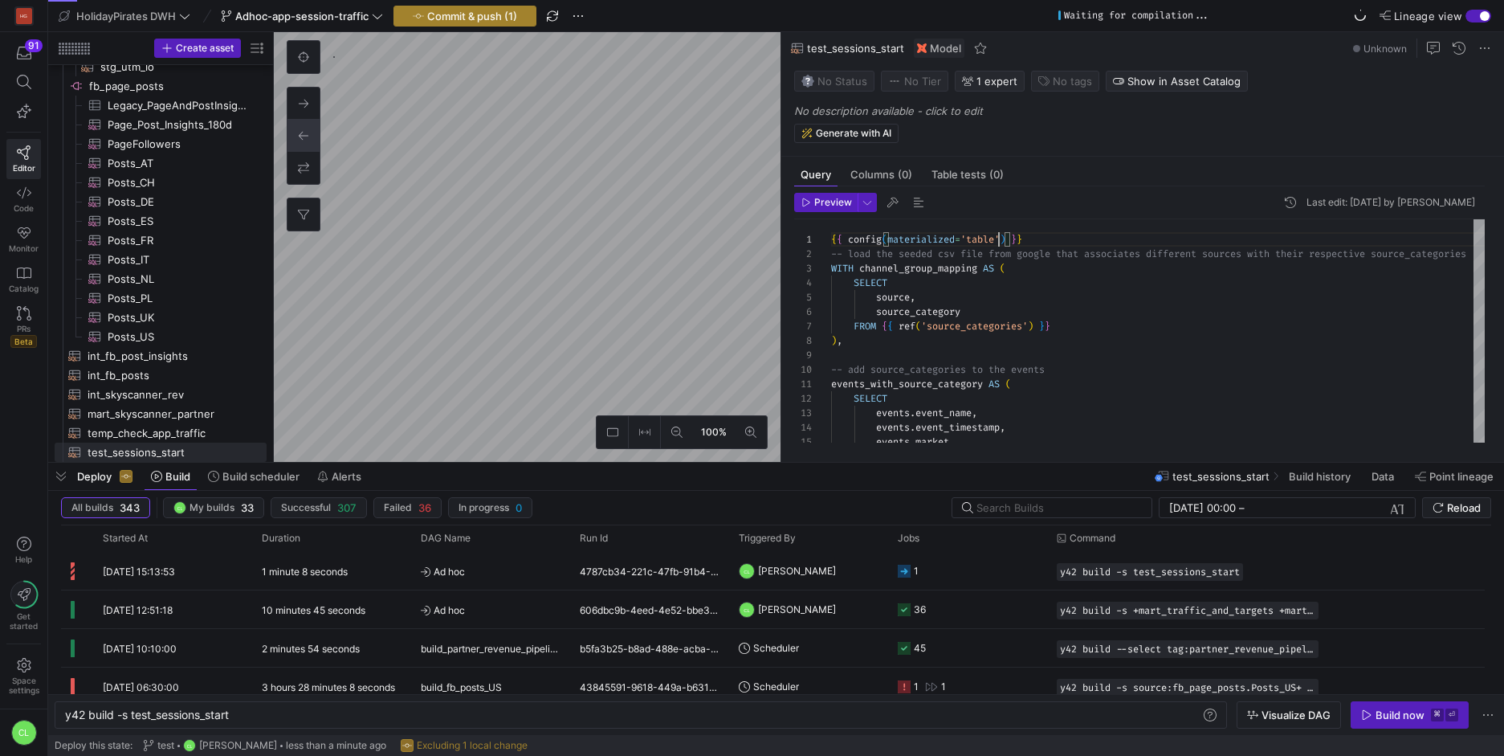
type textarea "{{ config(materialized='table') }} -- load the seeded csv file from google that…"
click at [488, 18] on span "Commit & push (1)" at bounding box center [472, 16] width 90 height 13
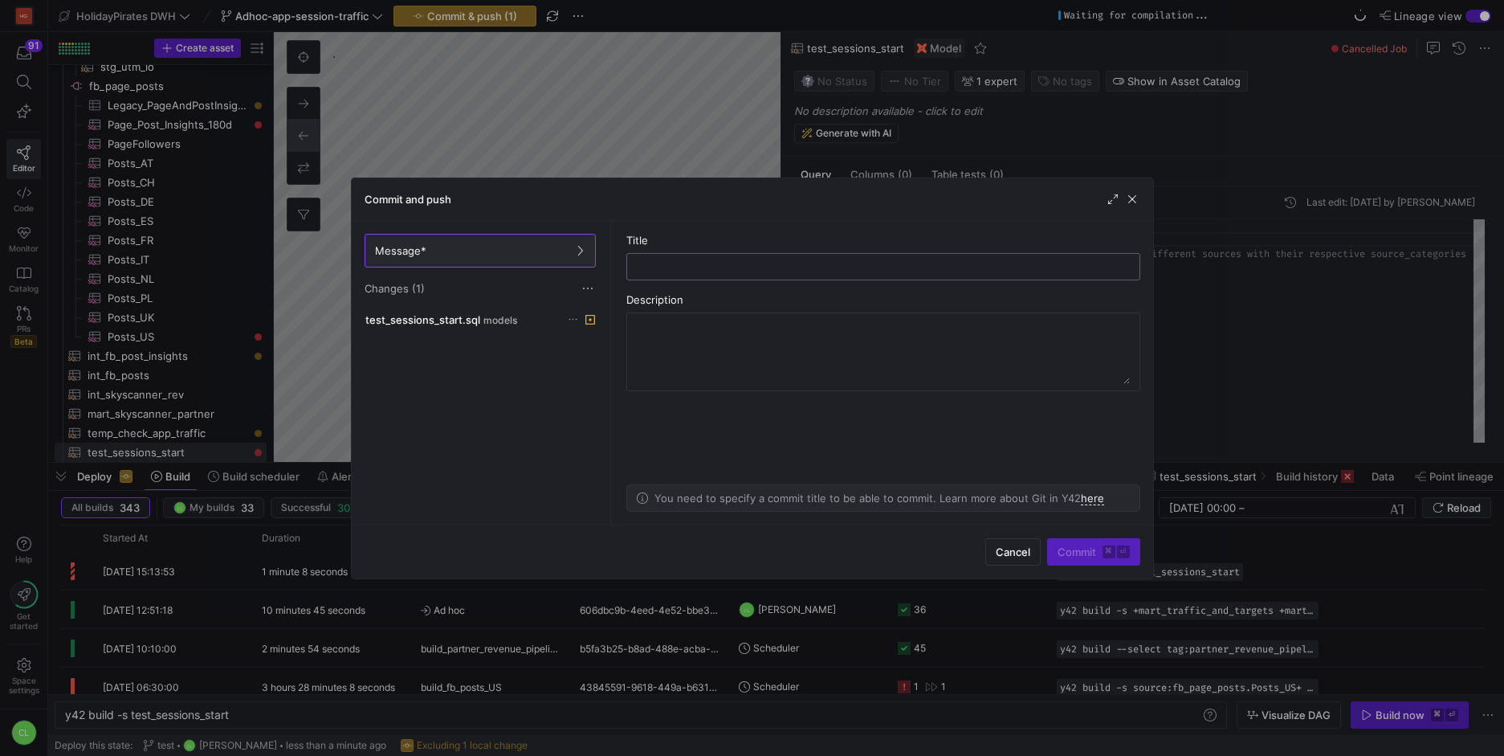
click at [798, 276] on div at bounding box center [883, 267] width 487 height 26
click at [807, 268] on input "text" at bounding box center [883, 266] width 487 height 13
type input "minor change"
click at [1074, 542] on span "submit" at bounding box center [1094, 552] width 92 height 26
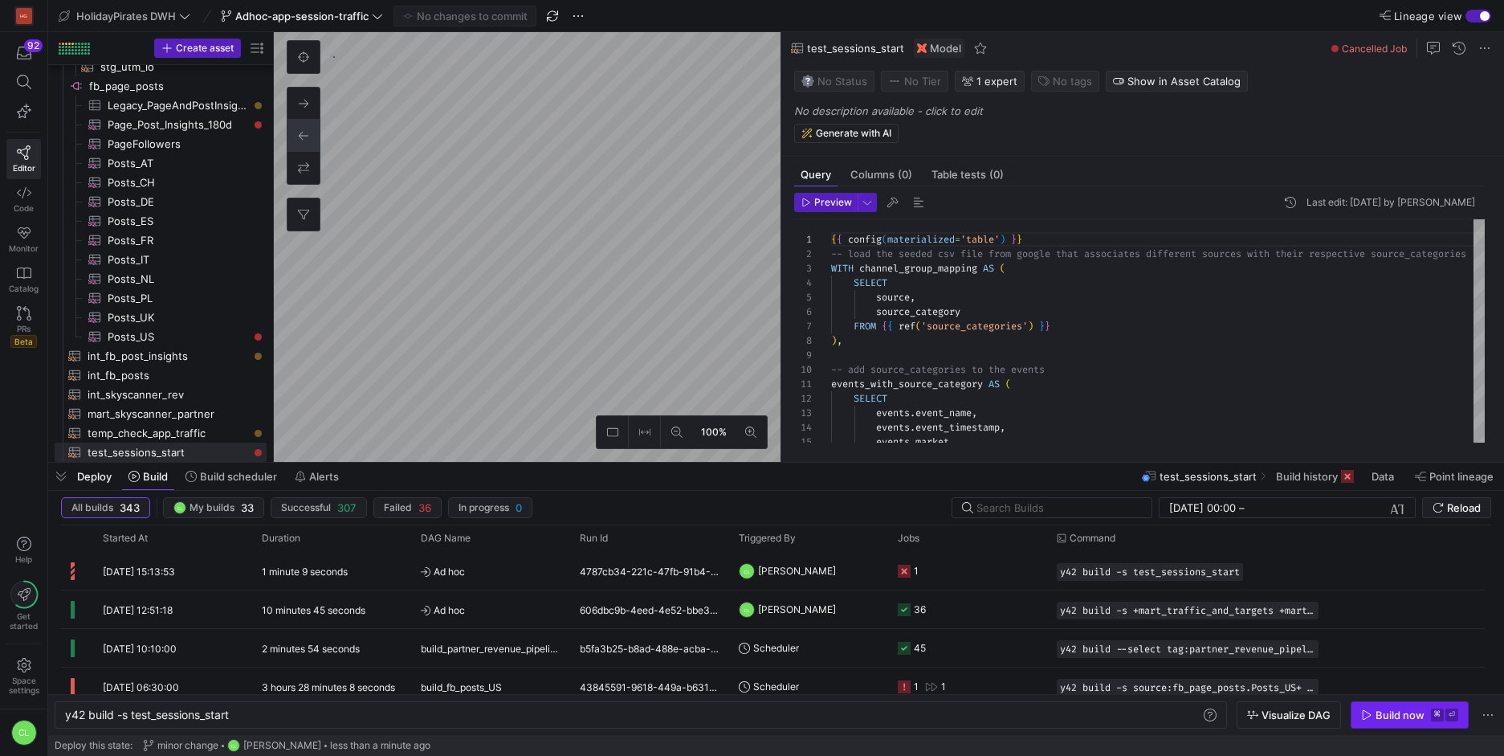
click at [1382, 715] on div "Build now" at bounding box center [1400, 714] width 49 height 13
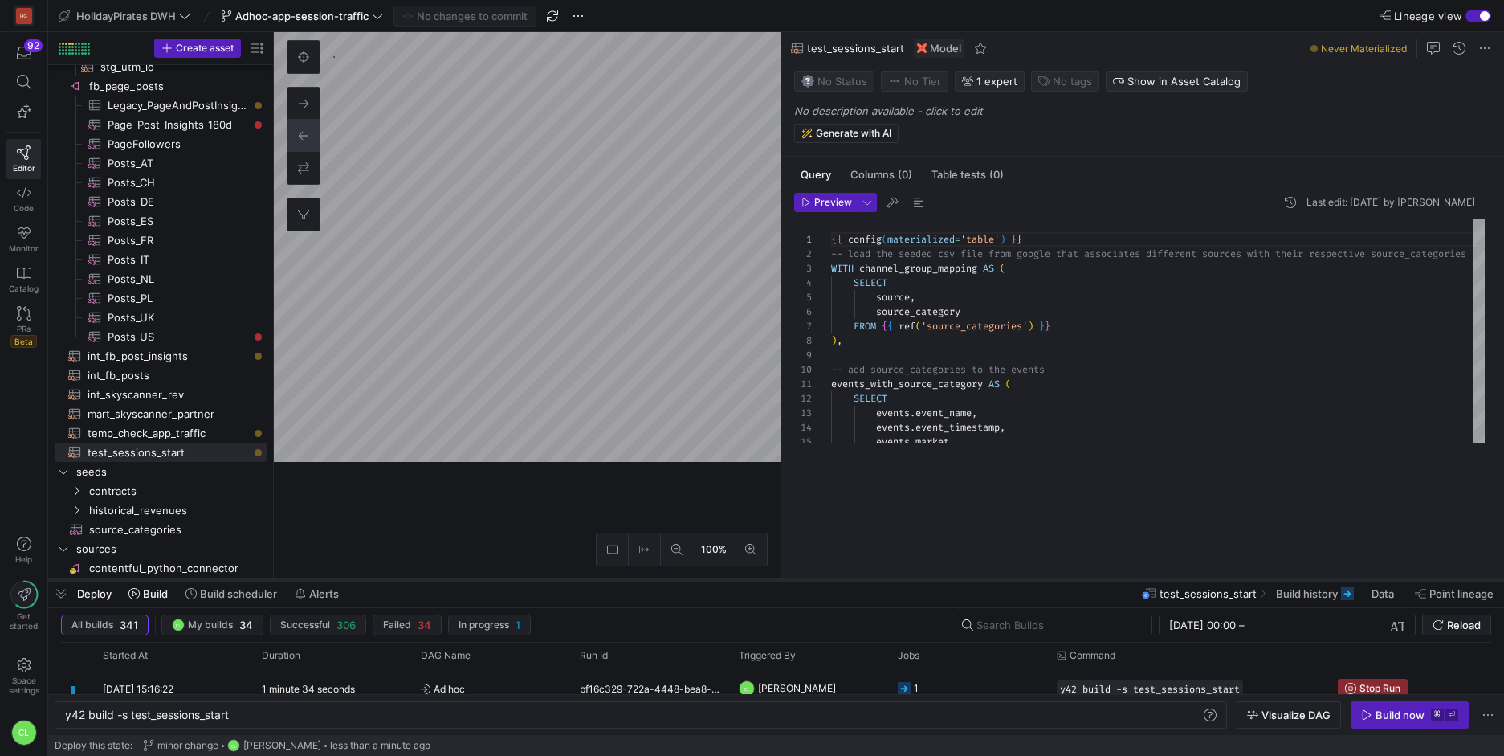
drag, startPoint x: 1063, startPoint y: 463, endPoint x: 1067, endPoint y: 581, distance: 117.3
click at [1067, 581] on div at bounding box center [776, 580] width 1456 height 6
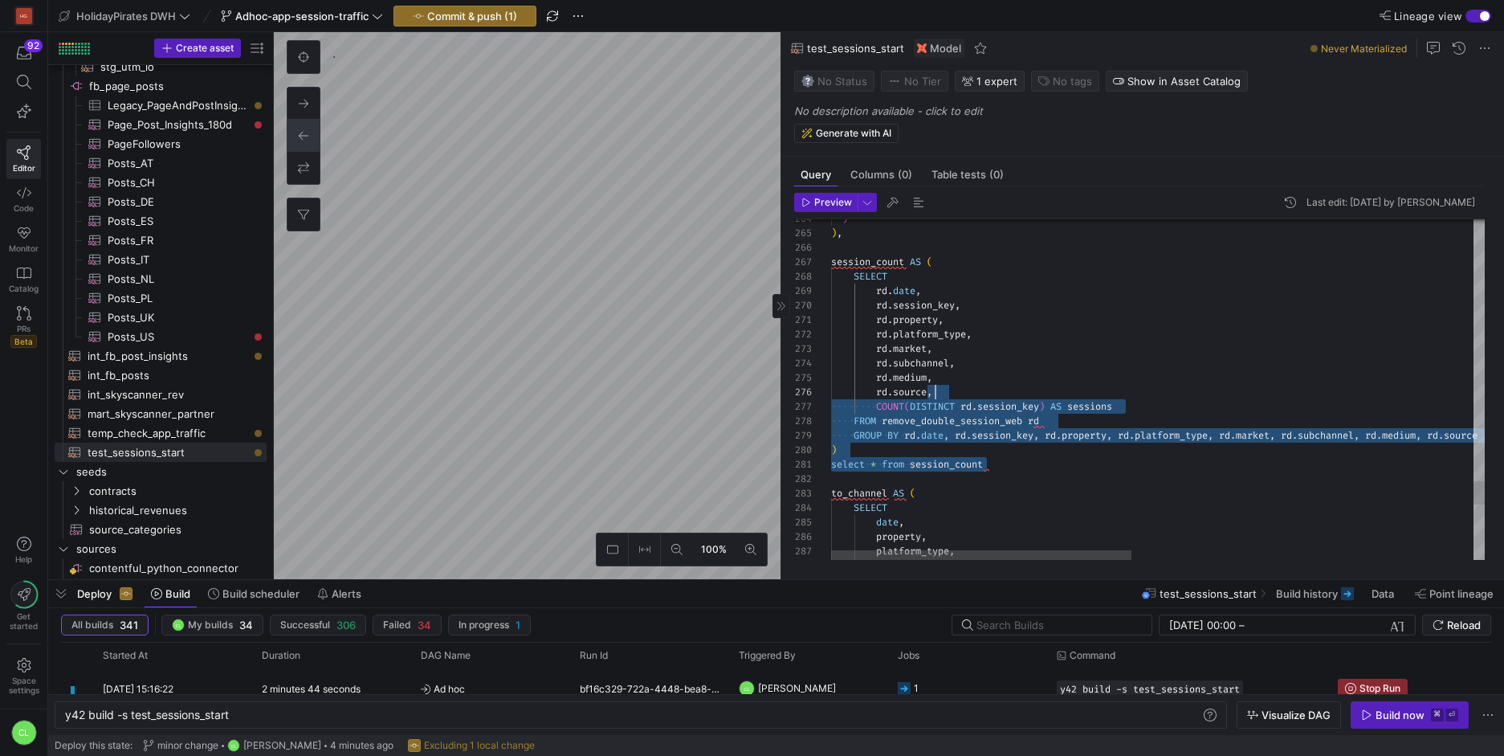
scroll to position [0, 47]
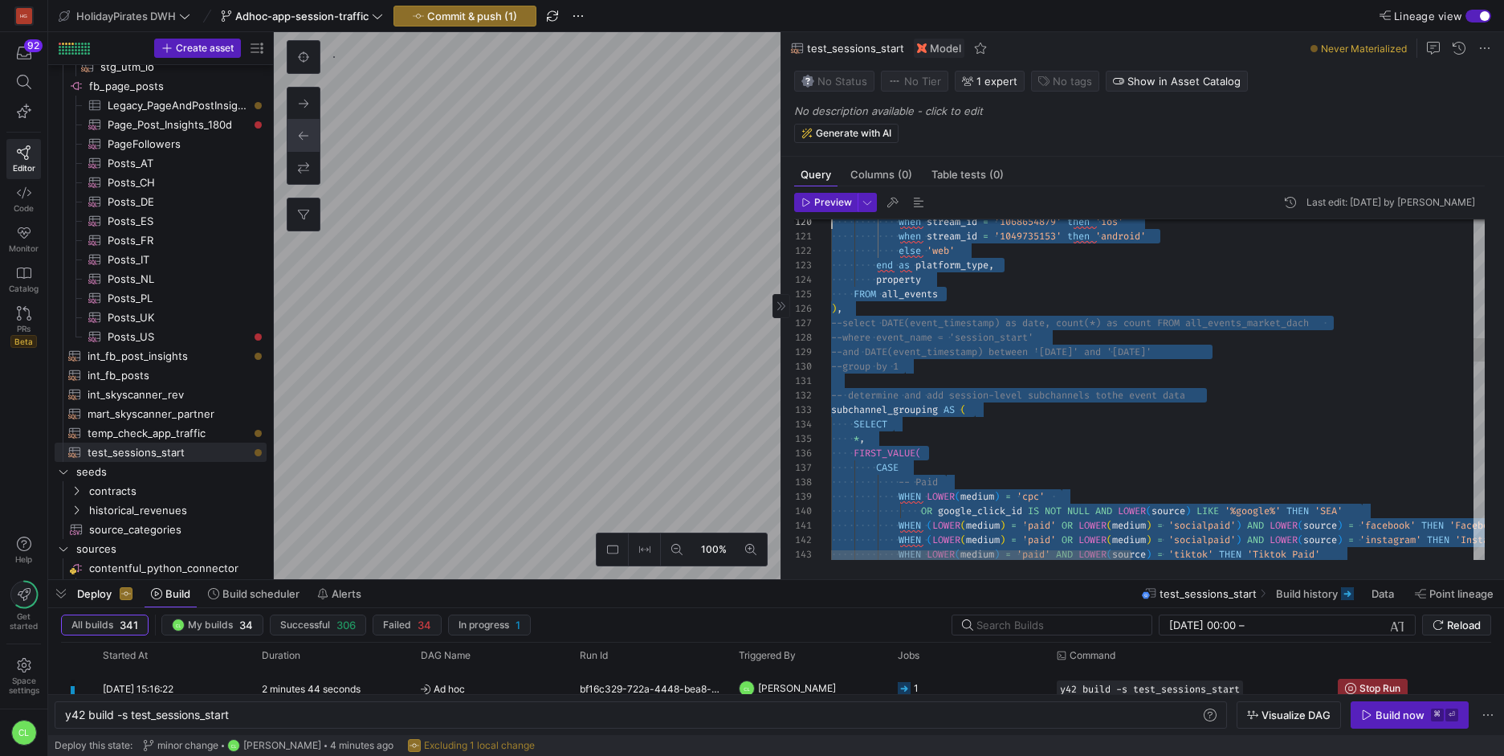
drag, startPoint x: 1005, startPoint y: 465, endPoint x: 752, endPoint y: 42, distance: 493.1
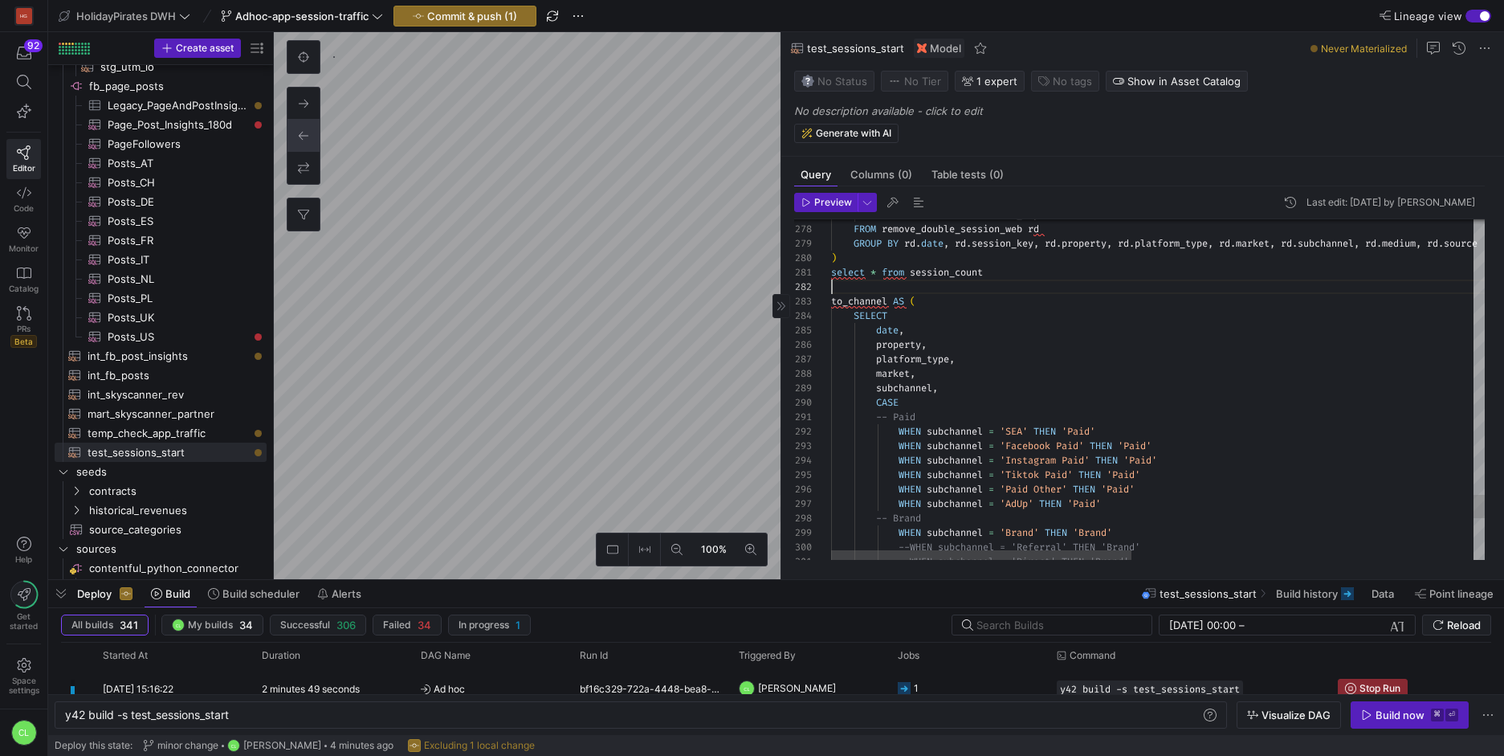
scroll to position [14, 0]
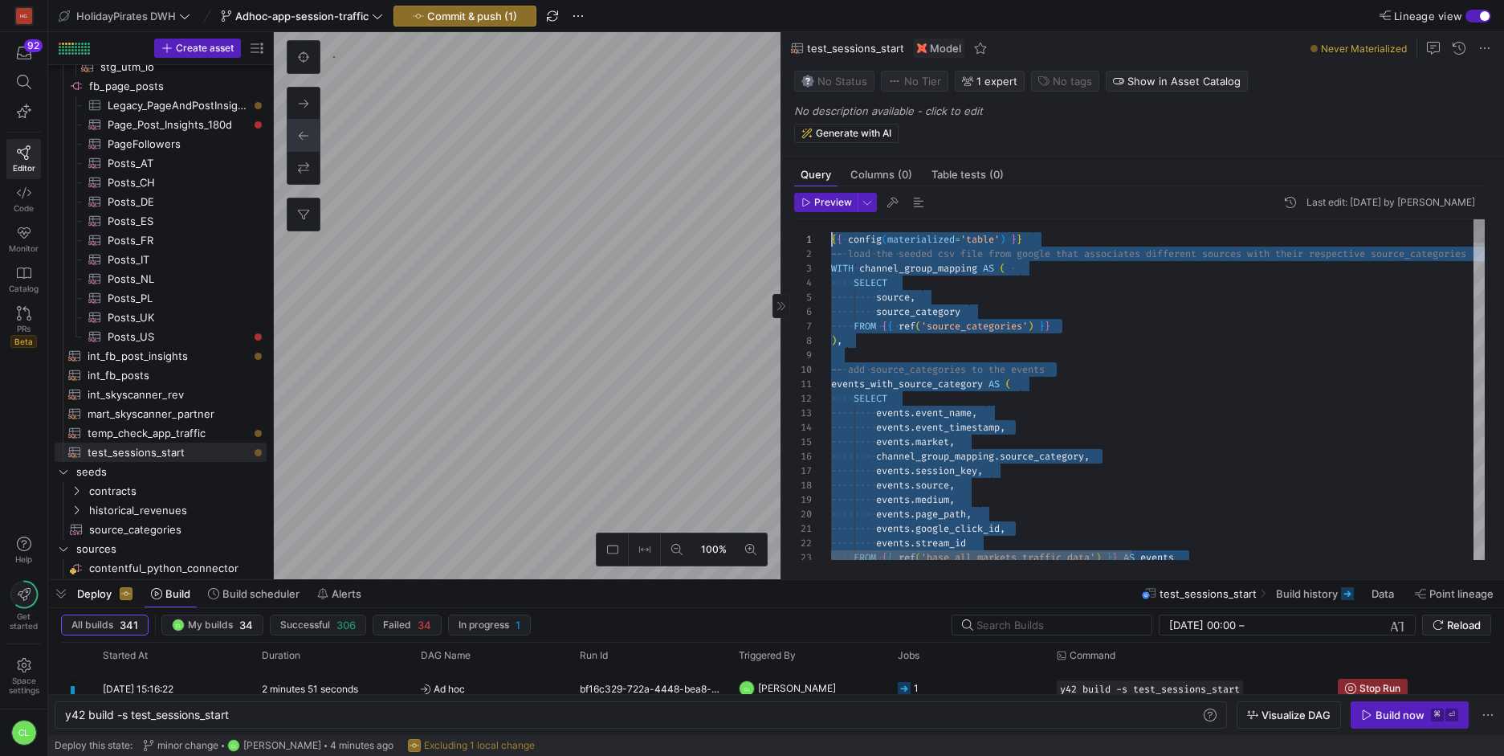
scroll to position [0, 0]
drag, startPoint x: 1003, startPoint y: 275, endPoint x: 801, endPoint y: 231, distance: 207.1
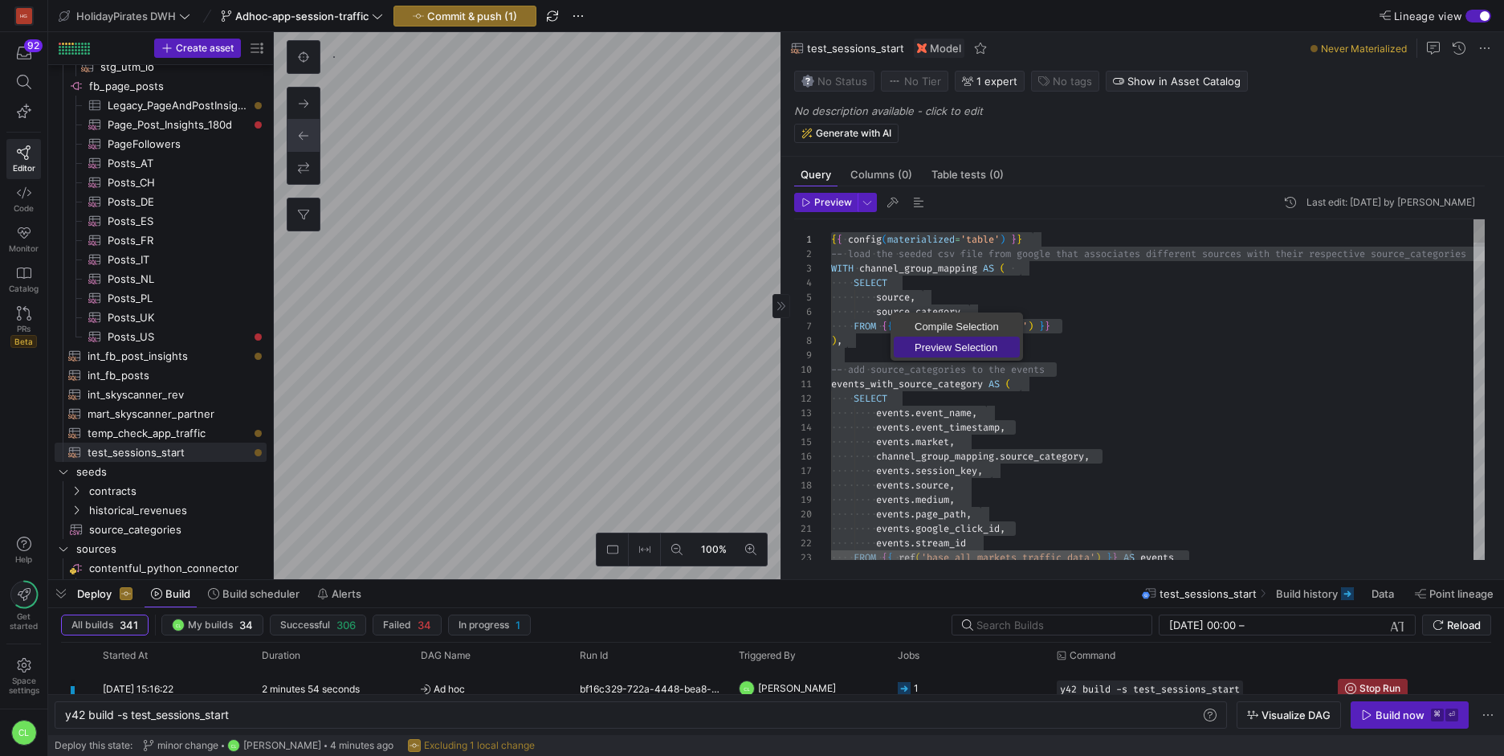
click at [930, 350] on span "Preview Selection" at bounding box center [957, 347] width 126 height 10
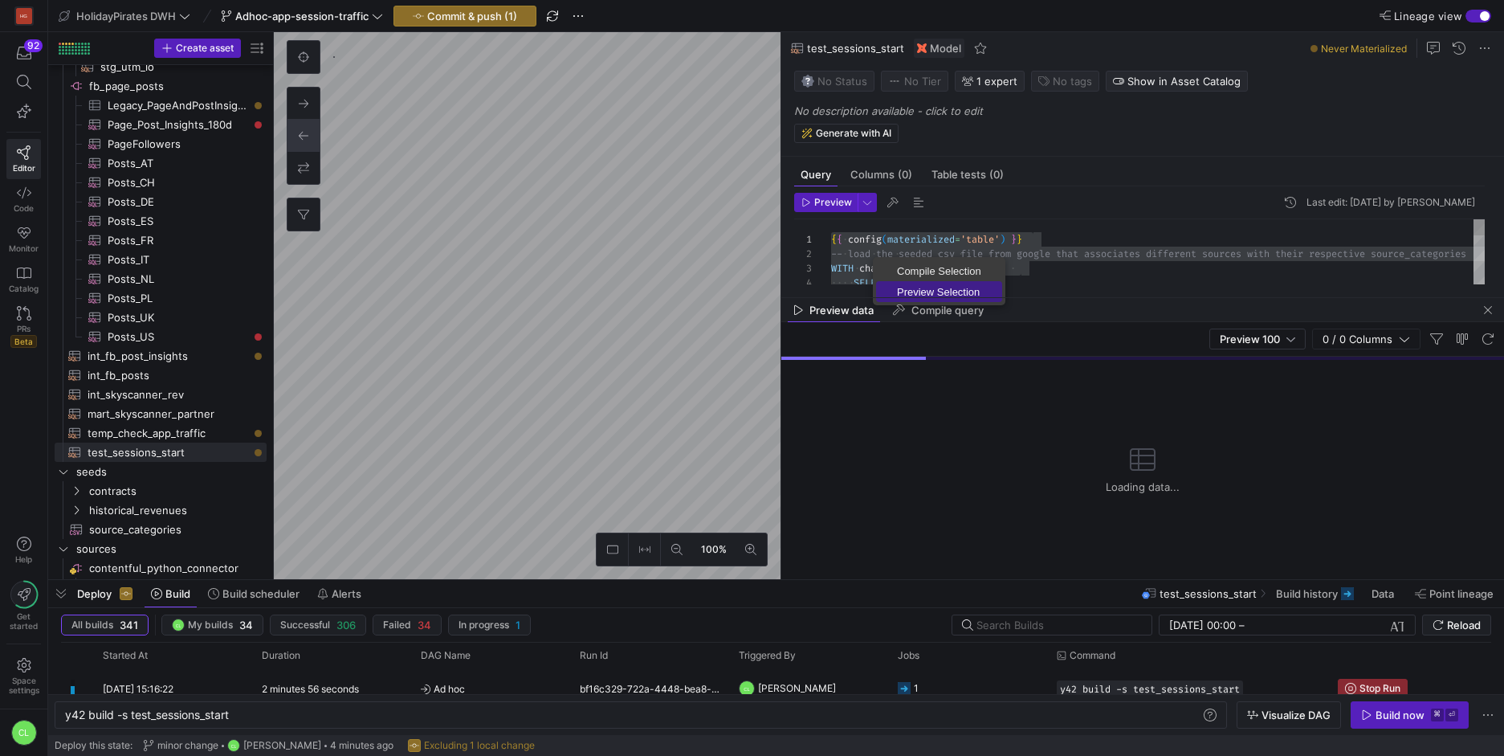
click at [903, 283] on link "Preview Selection" at bounding box center [939, 291] width 126 height 21
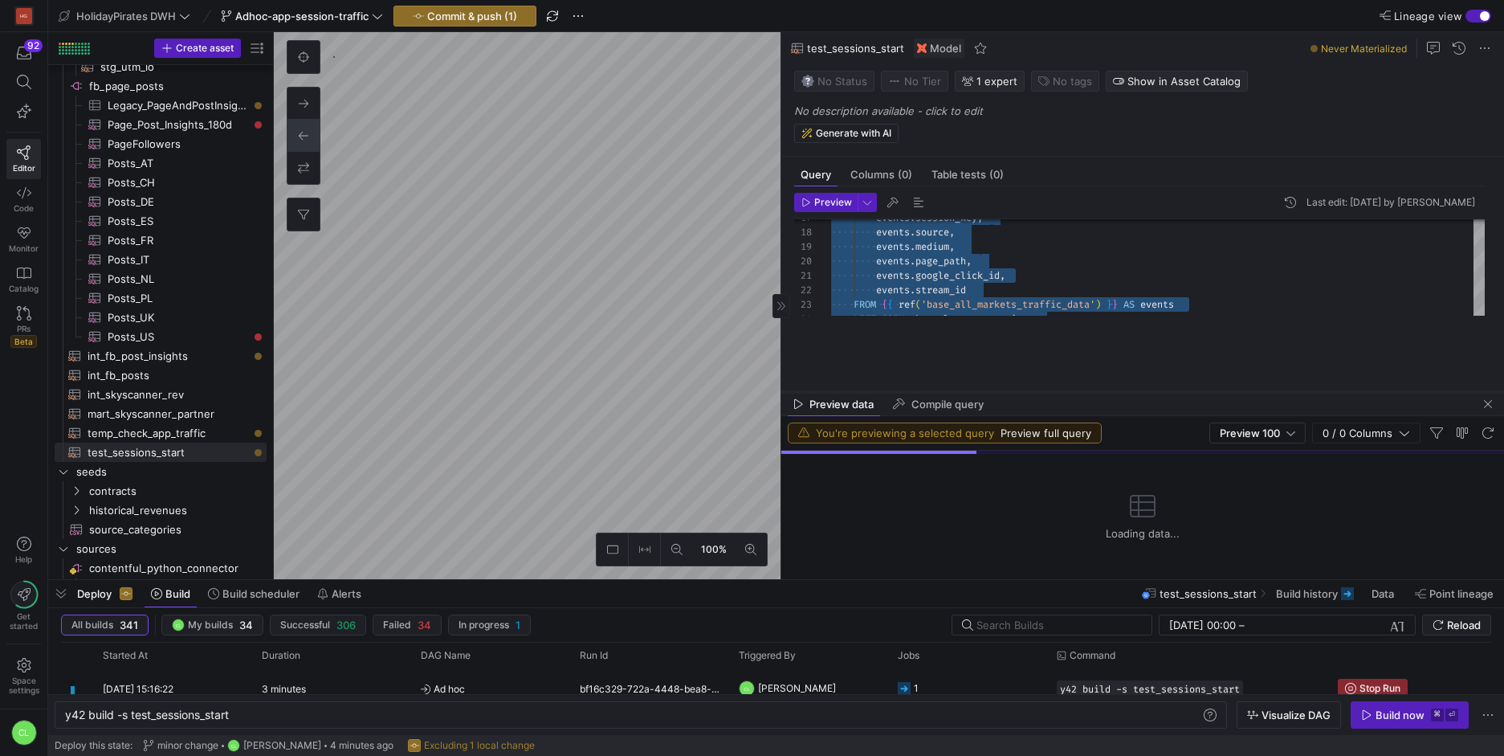
drag, startPoint x: 969, startPoint y: 299, endPoint x: 990, endPoint y: 393, distance: 96.3
click at [990, 393] on div at bounding box center [1142, 392] width 723 height 6
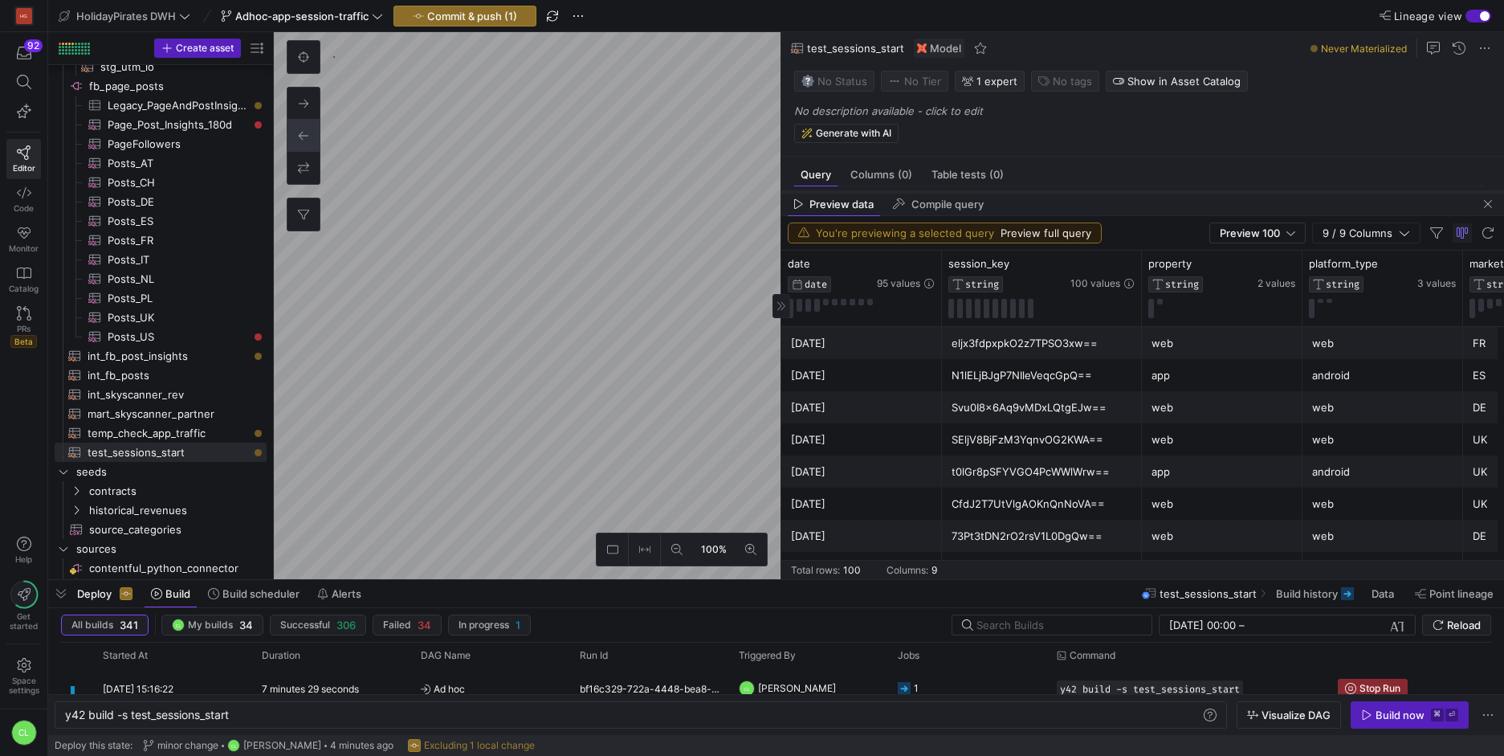
drag, startPoint x: 1087, startPoint y: 392, endPoint x: 1120, endPoint y: 192, distance: 202.7
click at [1120, 192] on div at bounding box center [1142, 192] width 723 height 6
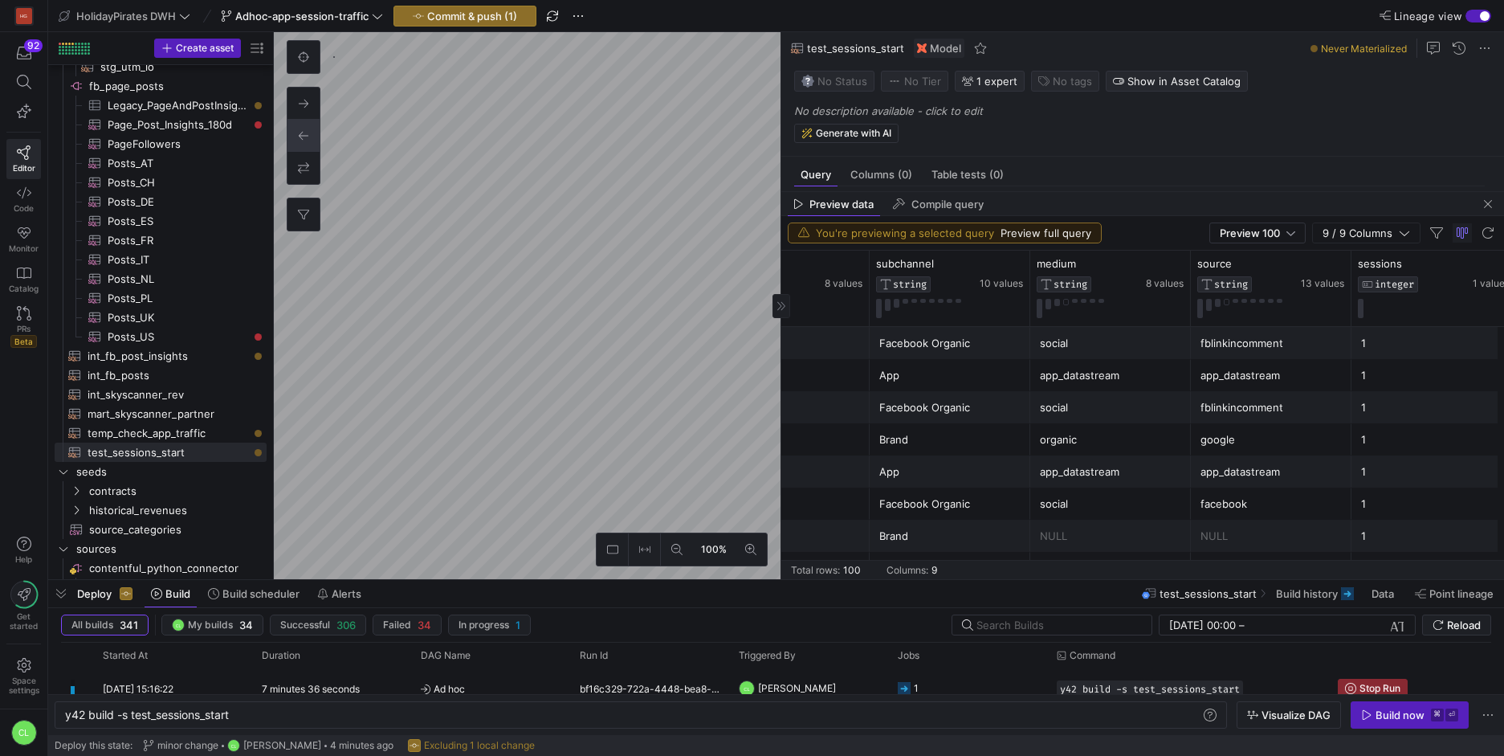
scroll to position [0, 740]
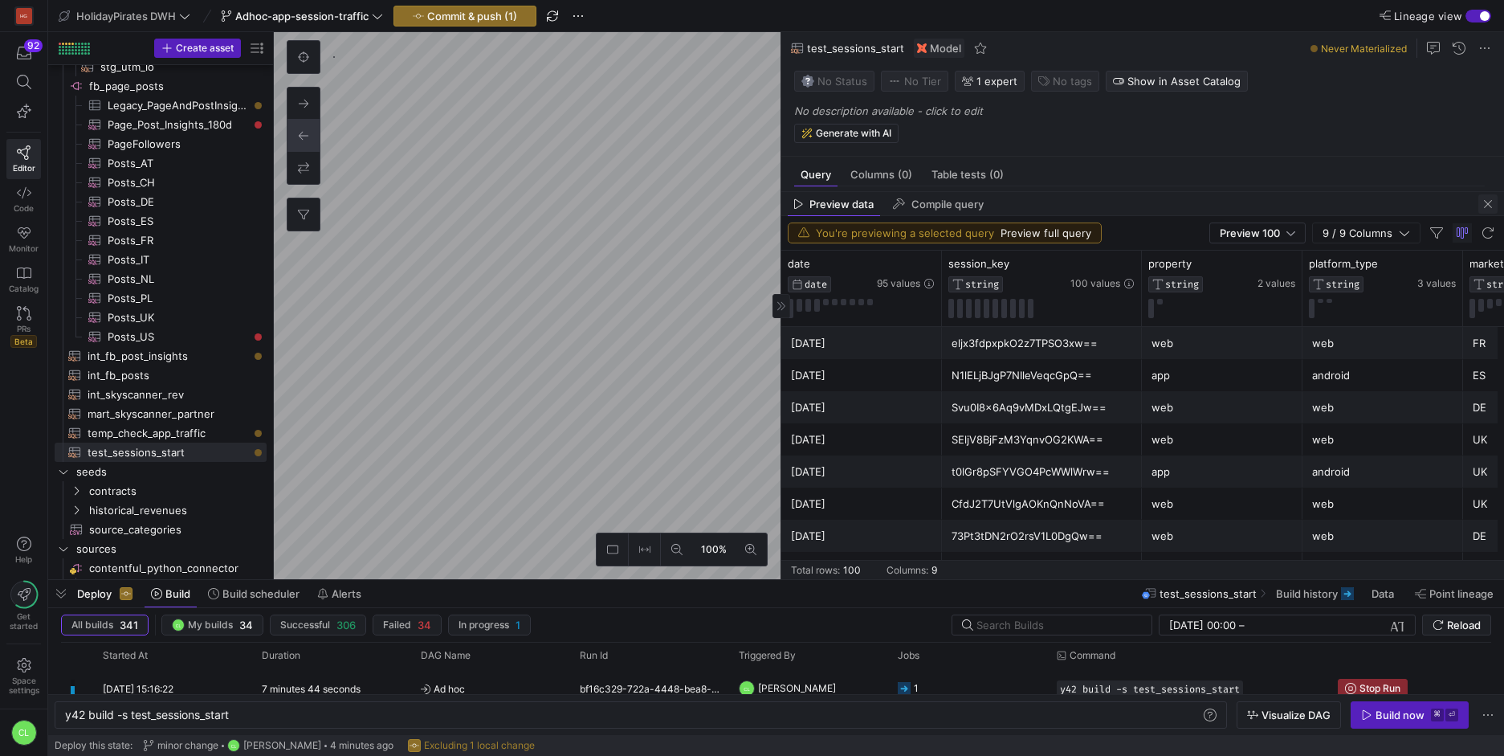
click at [1494, 210] on span "button" at bounding box center [1487, 203] width 19 height 19
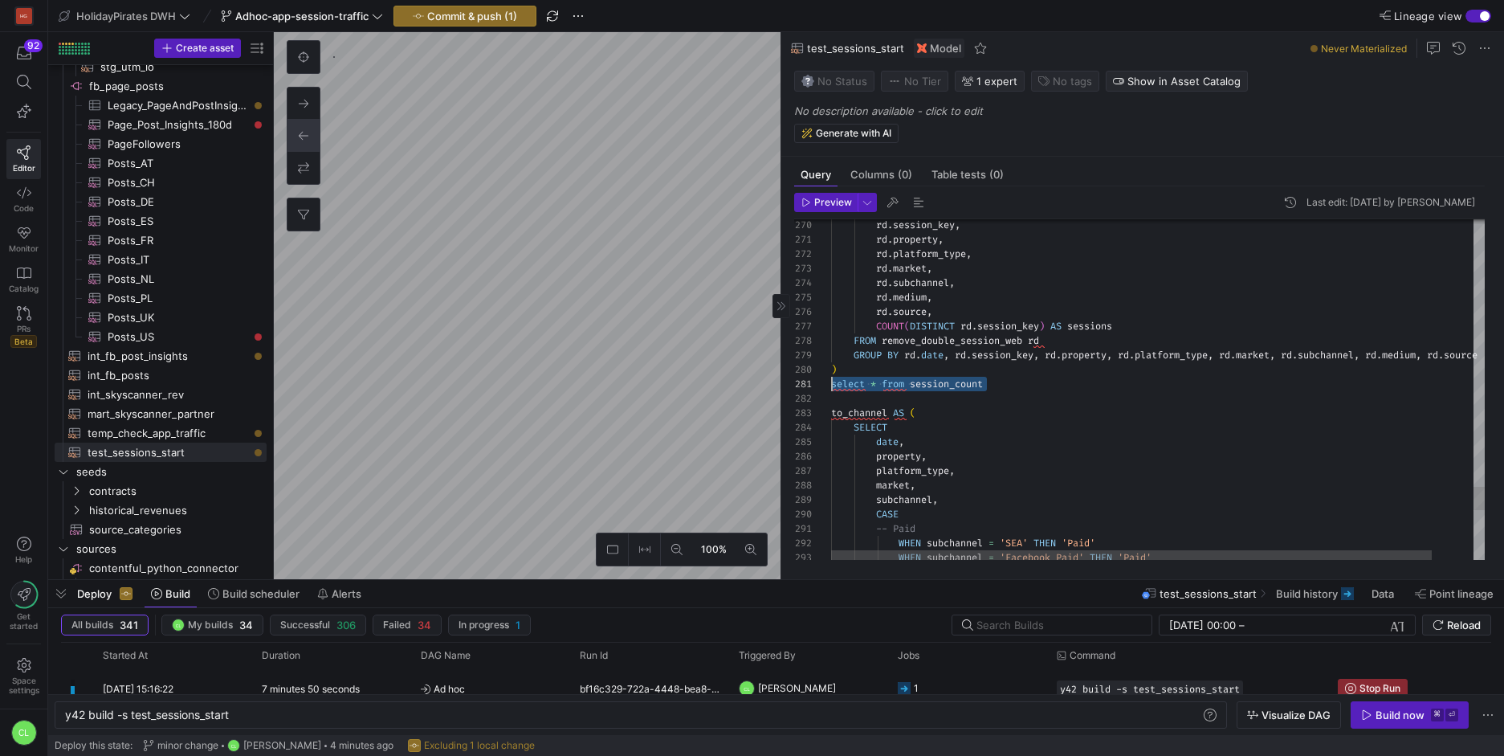
drag, startPoint x: 1030, startPoint y: 385, endPoint x: 814, endPoint y: 385, distance: 215.2
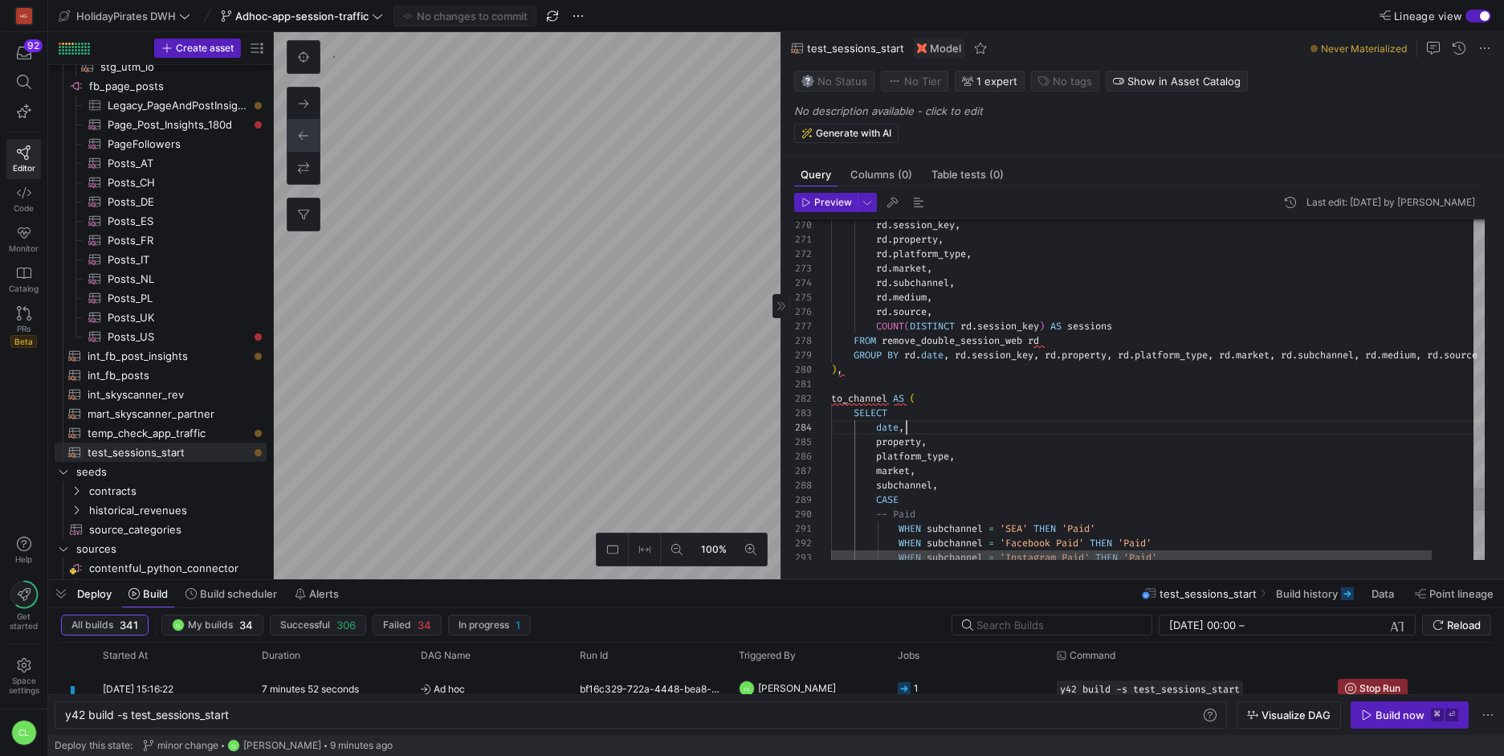
type textarea "to_channel AS ( SELECT date, property, platform_type, market, subchannel, CASE …"
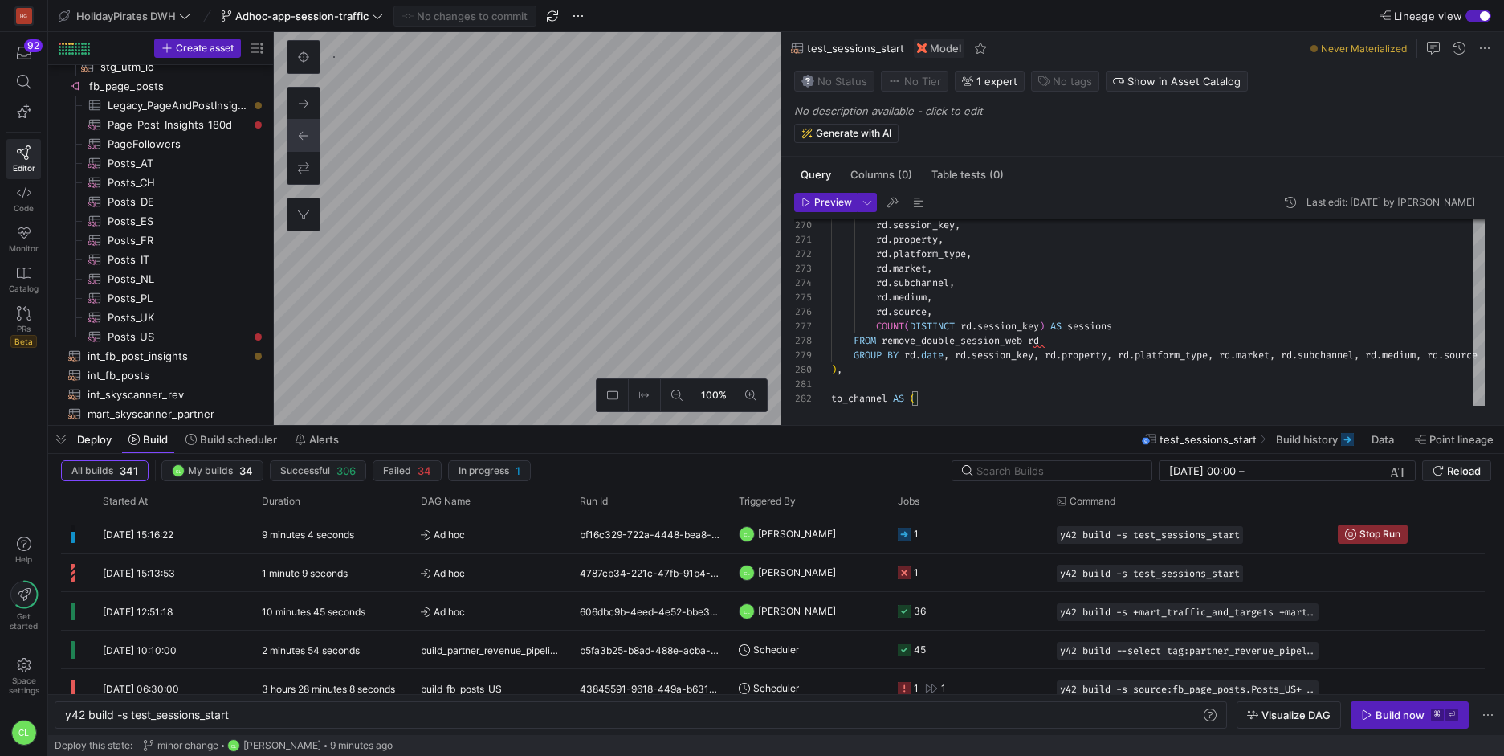
drag, startPoint x: 887, startPoint y: 577, endPoint x: 864, endPoint y: 519, distance: 62.8
click at [920, 422] on div at bounding box center [776, 425] width 1456 height 6
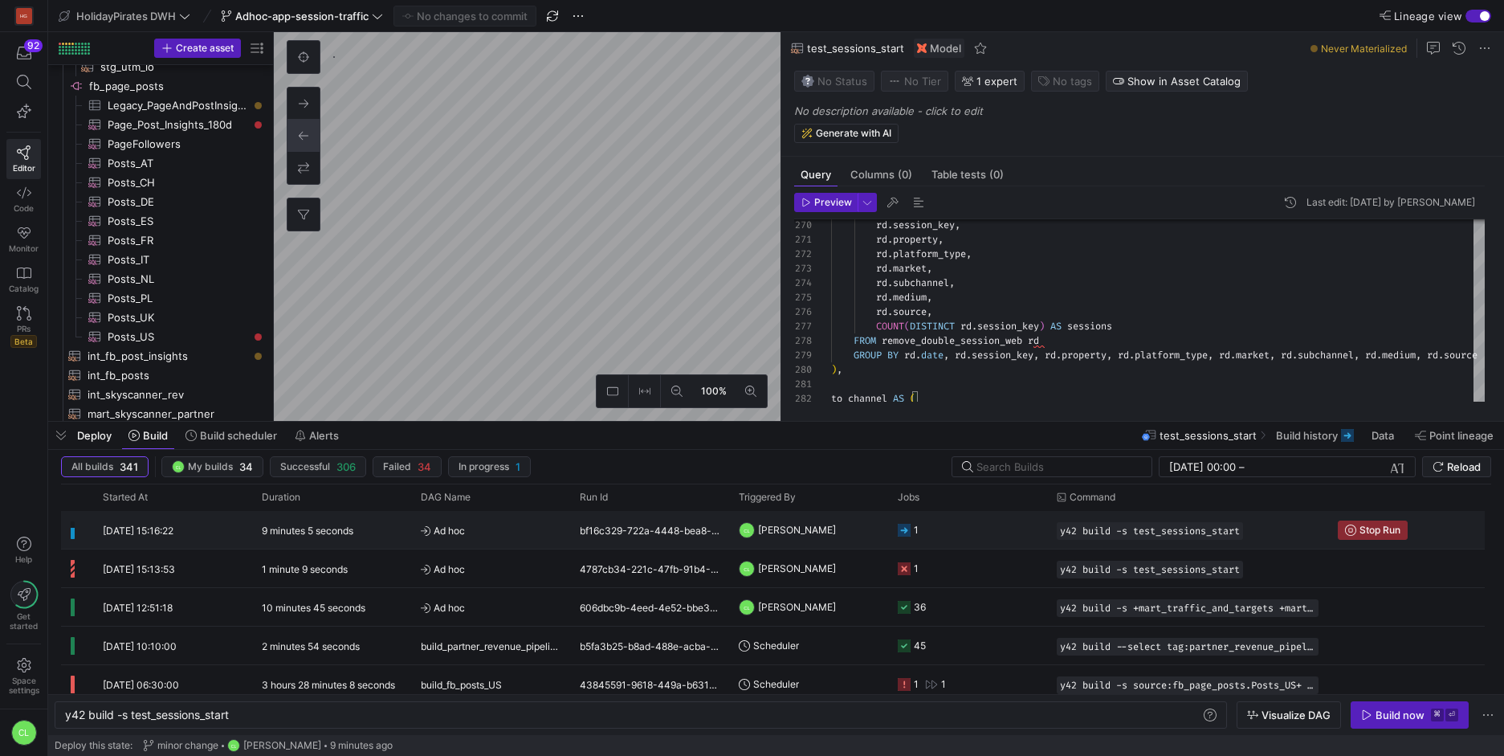
click at [866, 540] on y42-orchestration-triggered-by "CL [PERSON_NAME]" at bounding box center [809, 530] width 140 height 36
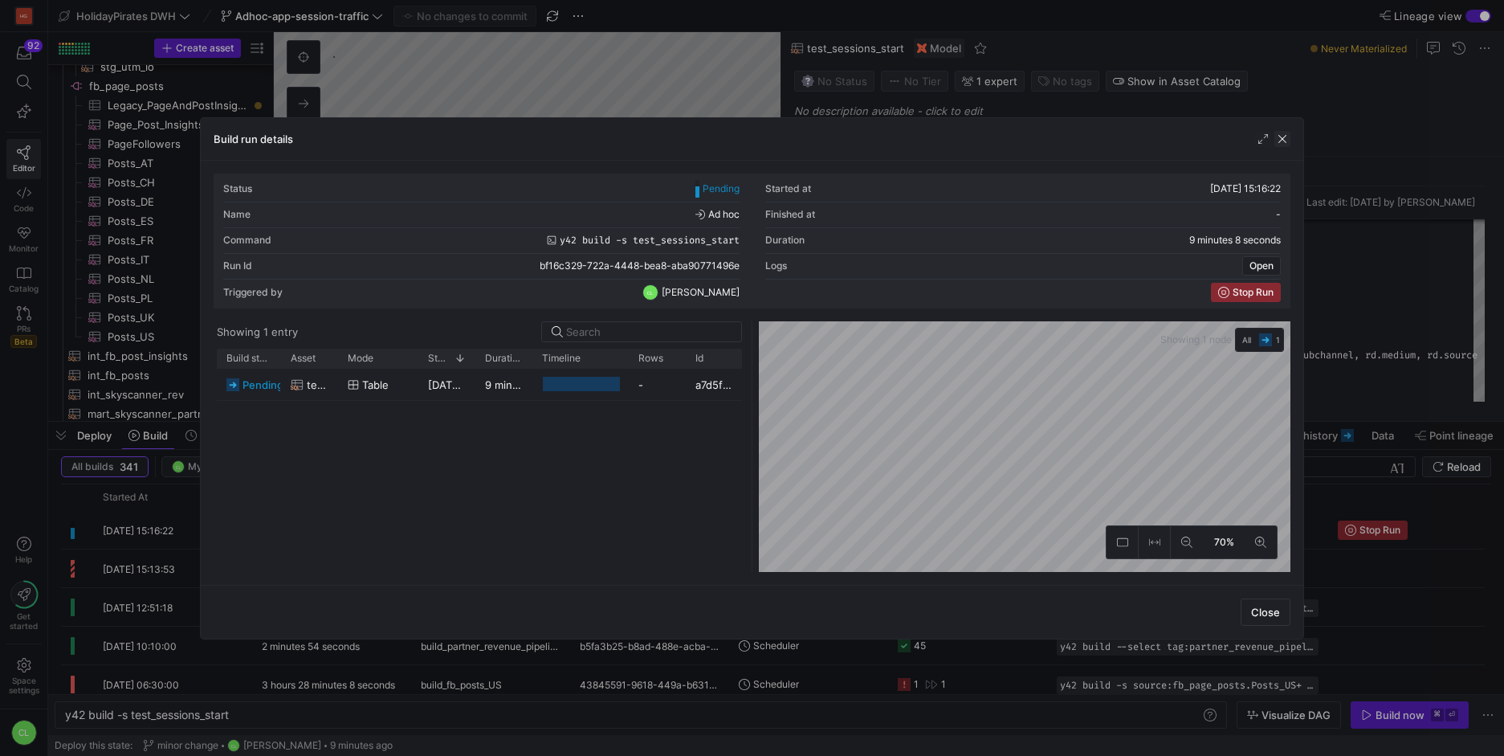
click at [1284, 139] on span "button" at bounding box center [1283, 139] width 16 height 16
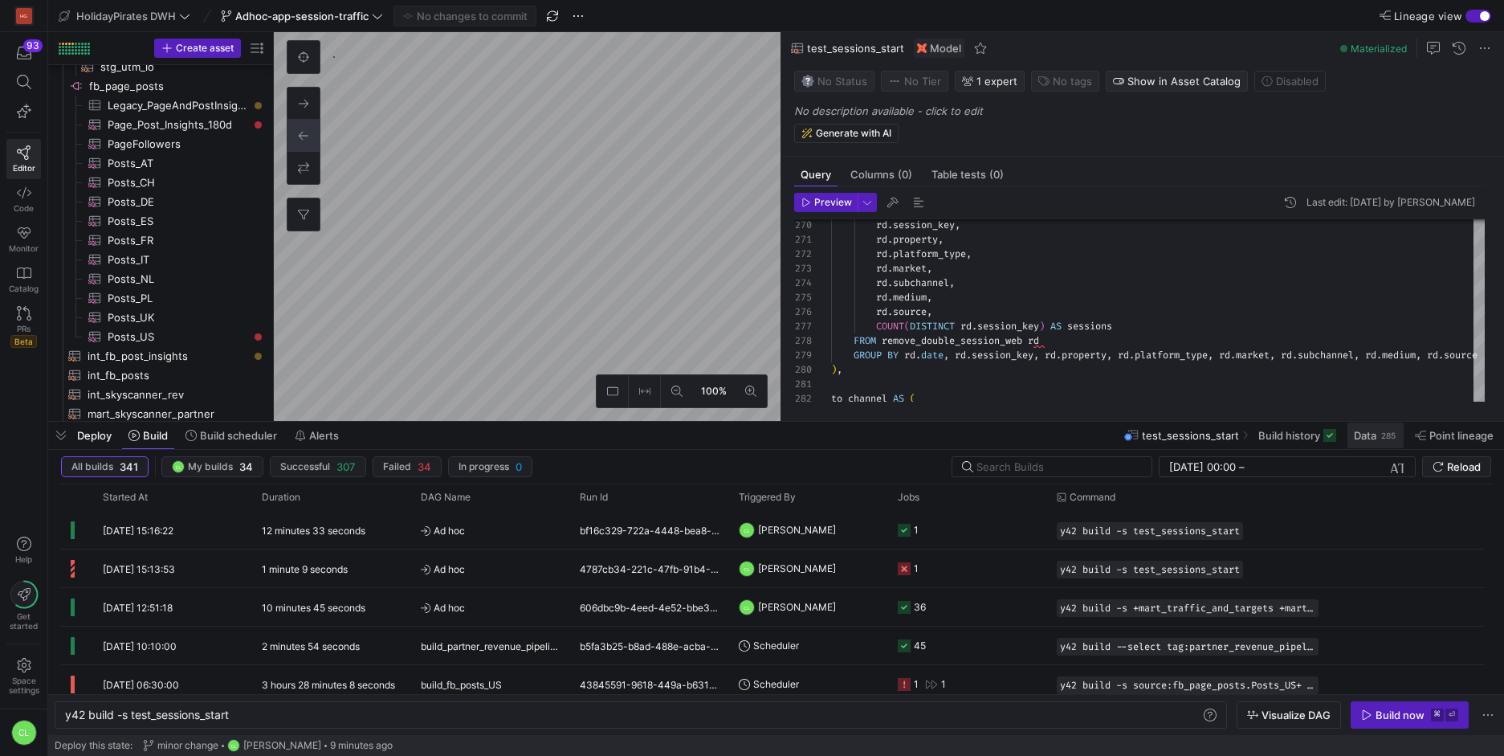
click at [1360, 435] on span "Data" at bounding box center [1365, 435] width 22 height 13
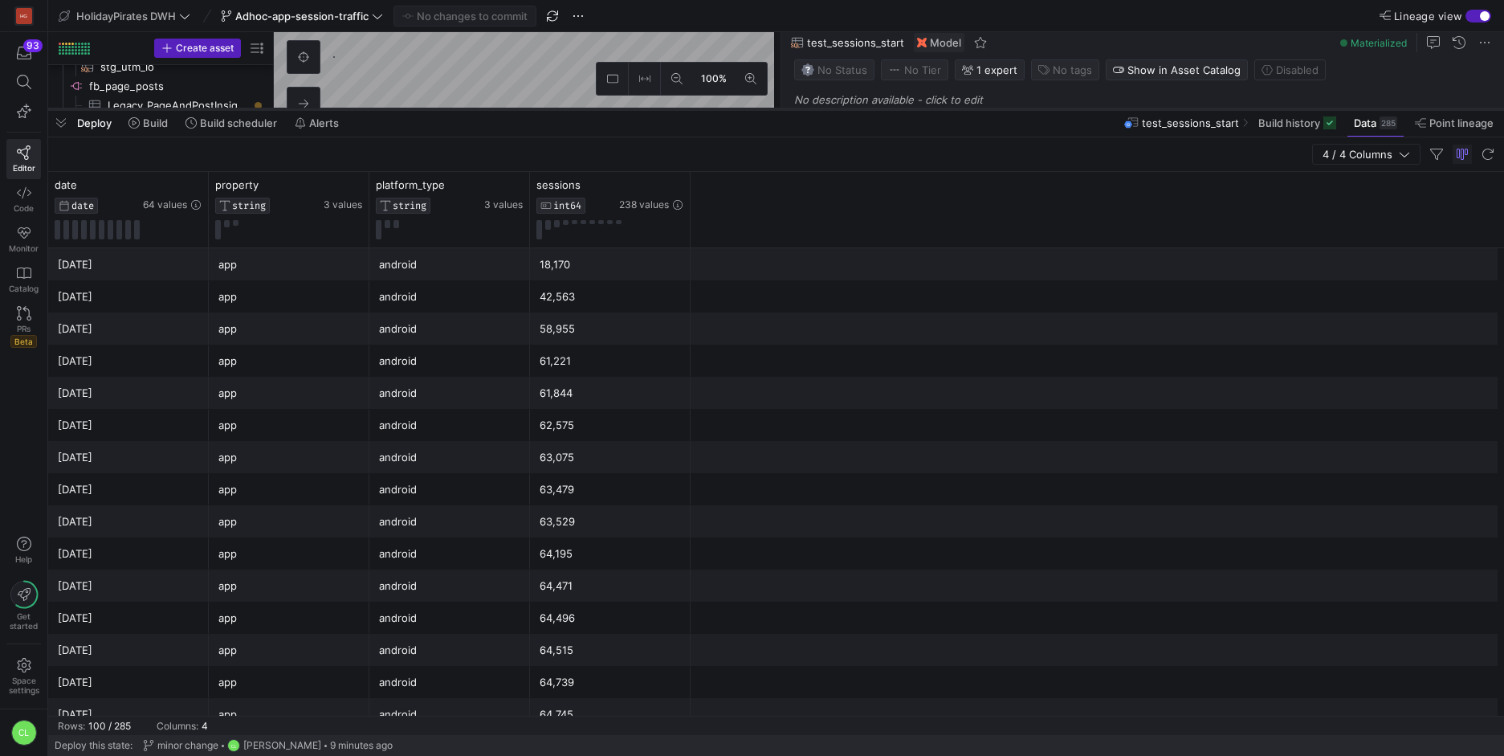
drag, startPoint x: 426, startPoint y: 421, endPoint x: 572, endPoint y: 70, distance: 379.9
click at [572, 106] on div at bounding box center [776, 109] width 1456 height 6
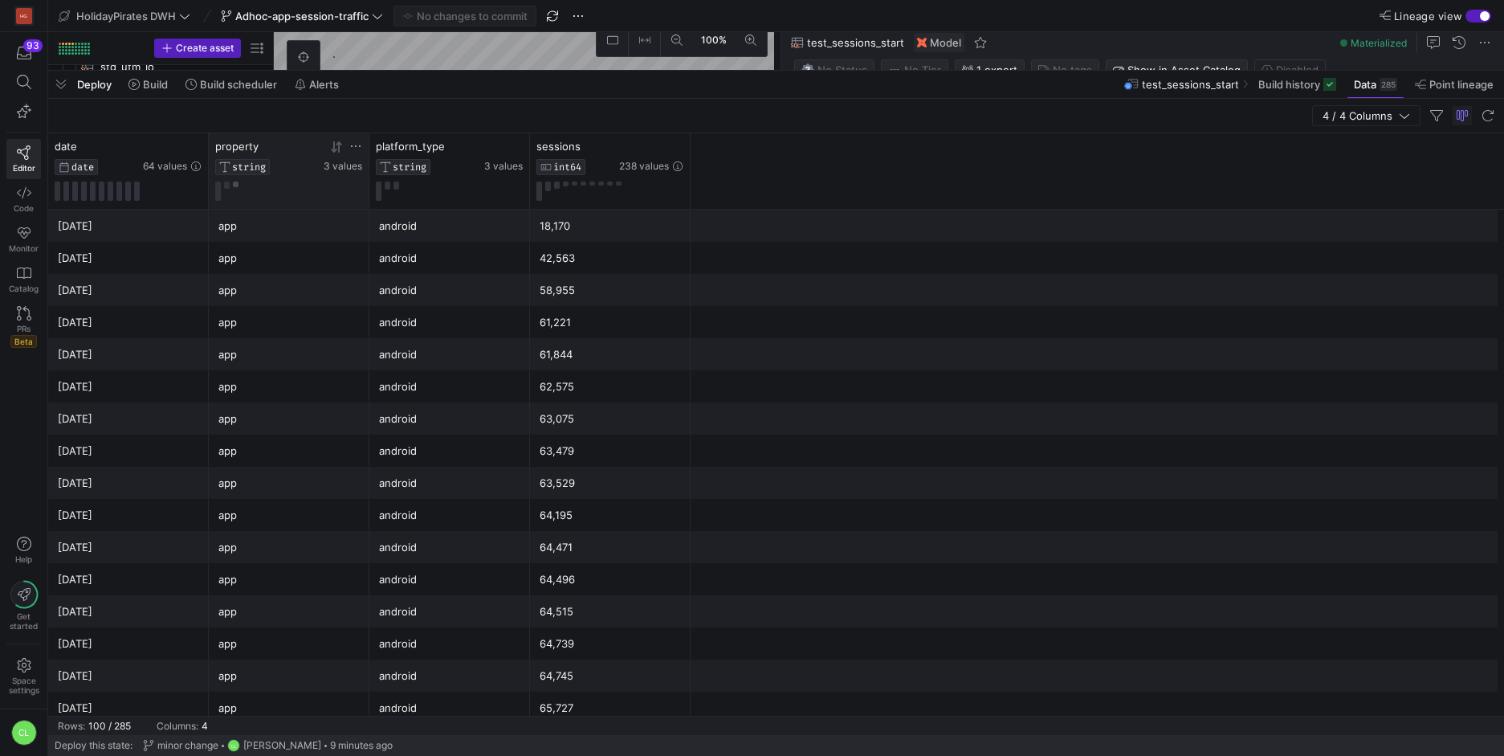
click at [235, 186] on button at bounding box center [236, 184] width 6 height 6
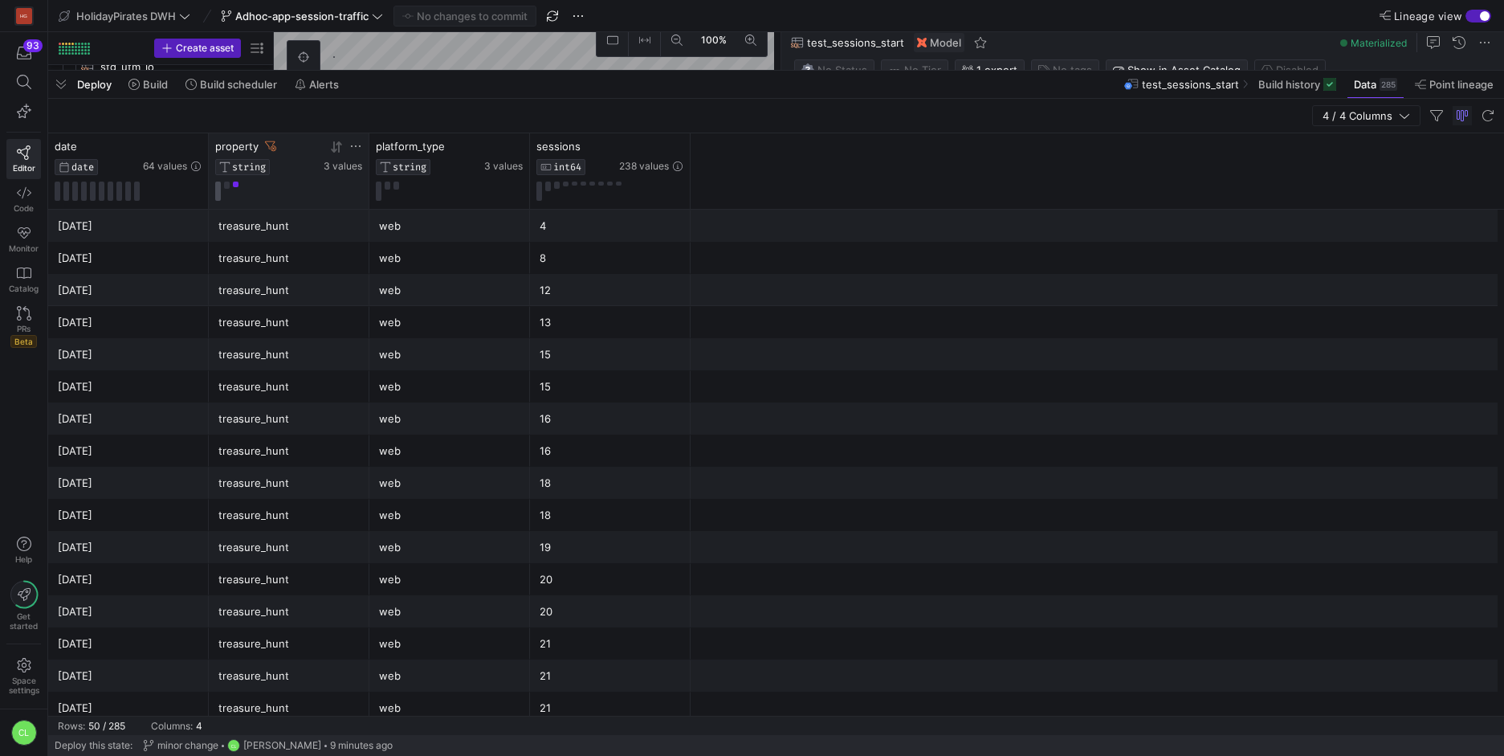
click at [219, 187] on button at bounding box center [218, 190] width 6 height 19
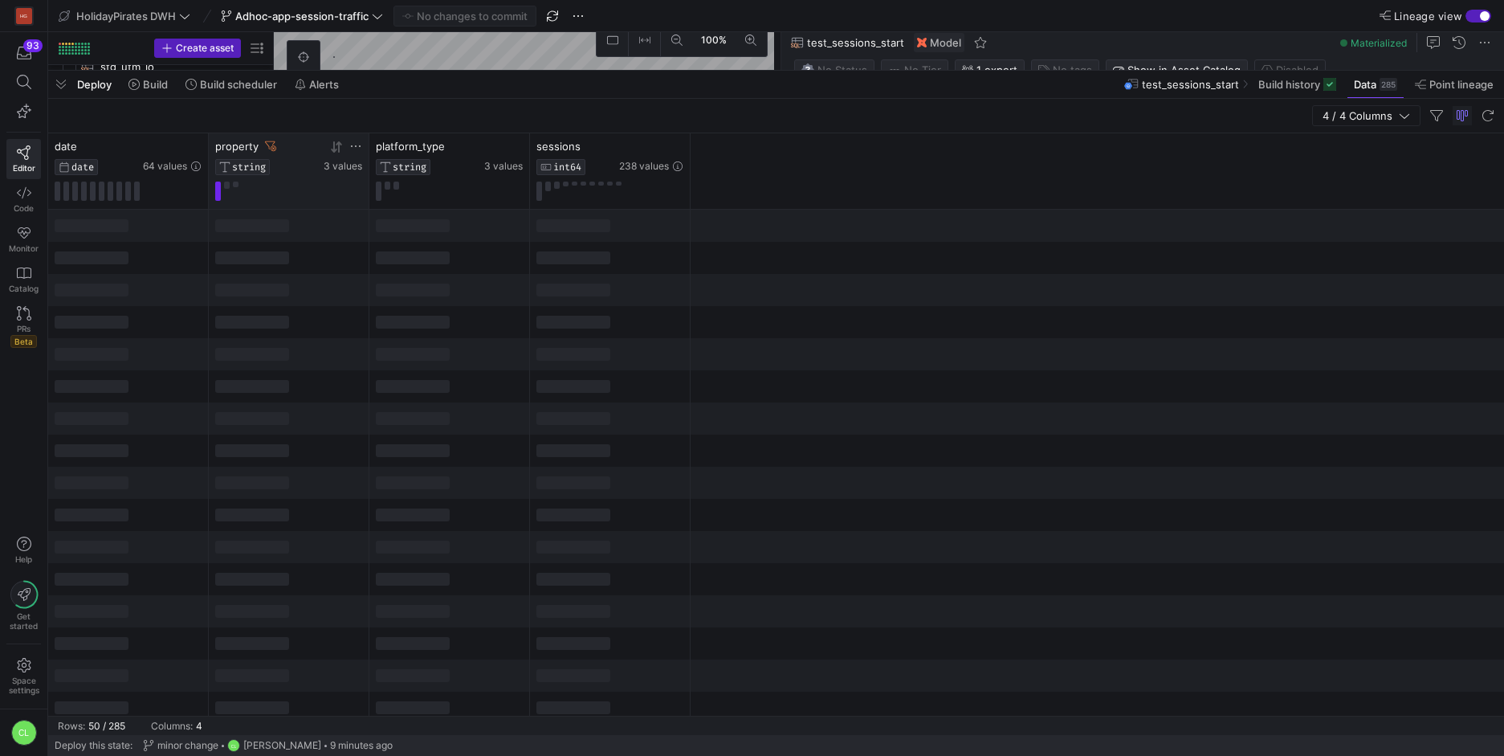
click at [265, 143] on icon at bounding box center [270, 146] width 11 height 11
click at [178, 144] on icon at bounding box center [178, 146] width 6 height 11
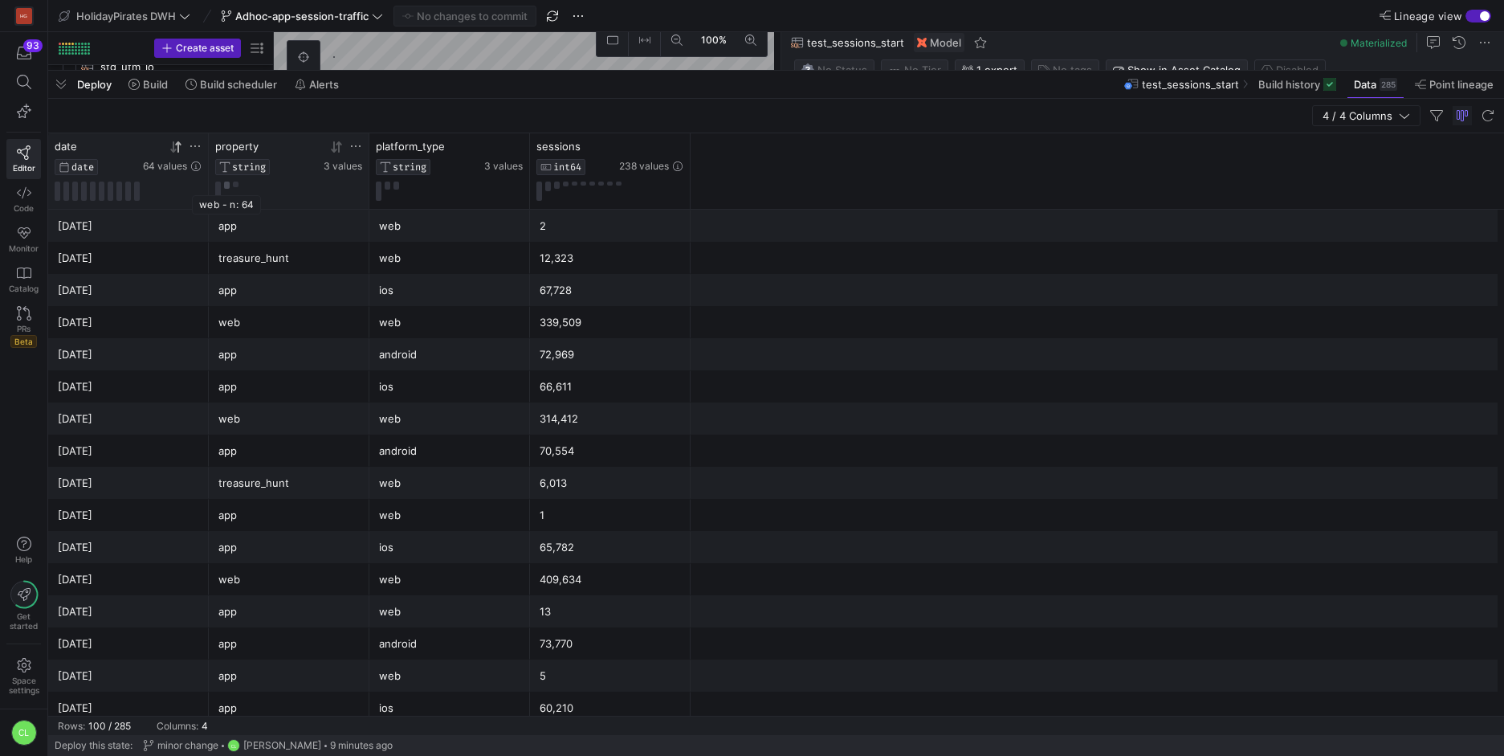
click at [228, 185] on button at bounding box center [227, 184] width 6 height 7
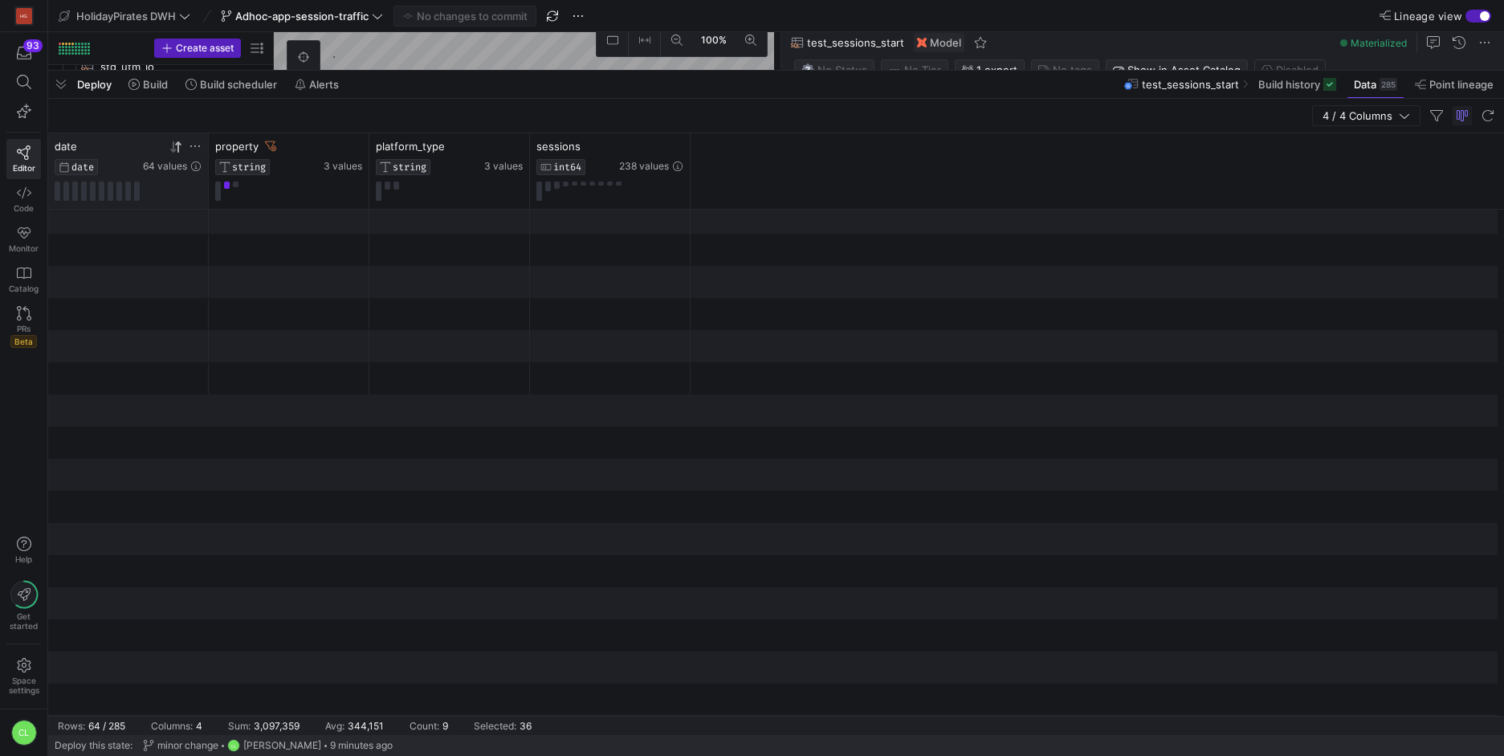
scroll to position [1550, 0]
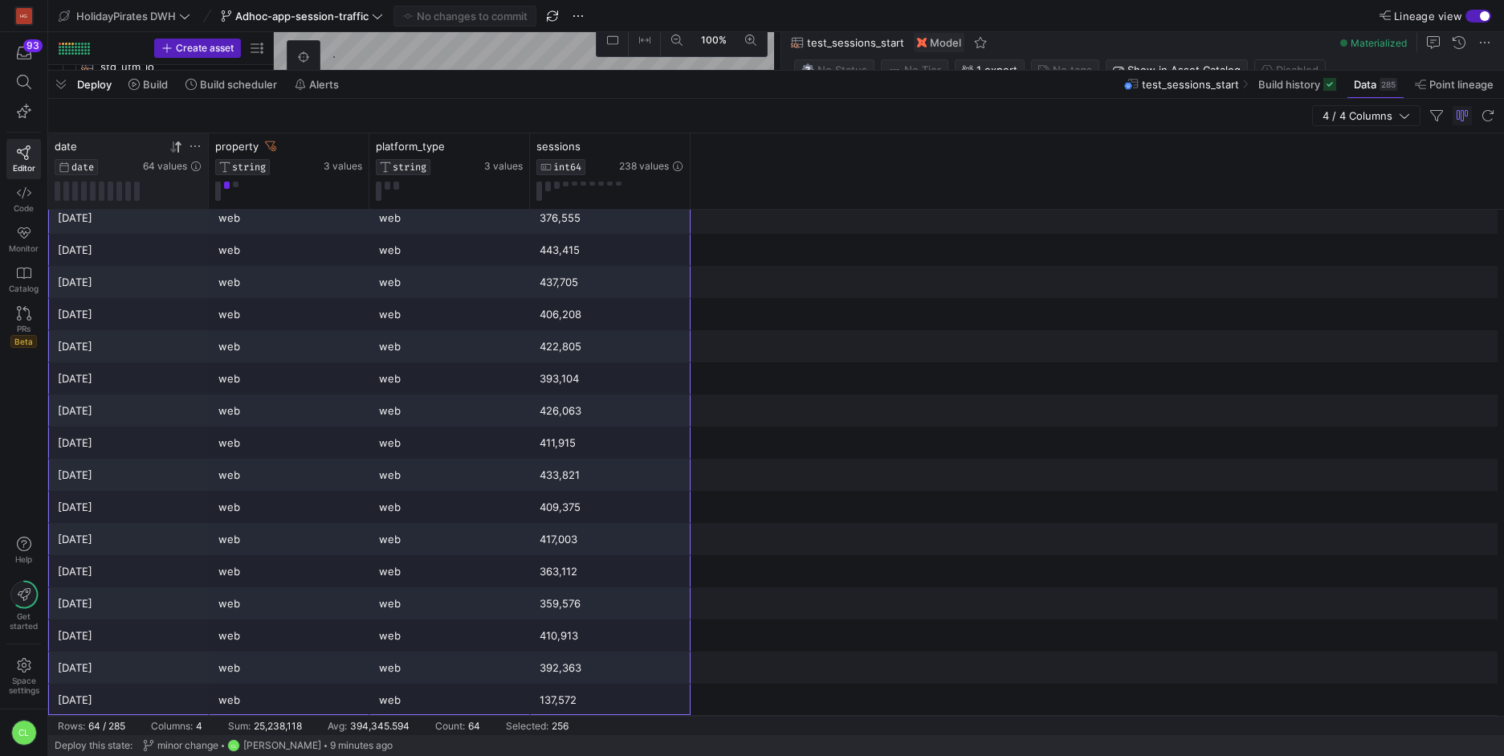
drag, startPoint x: 143, startPoint y: 221, endPoint x: 581, endPoint y: 712, distance: 658.1
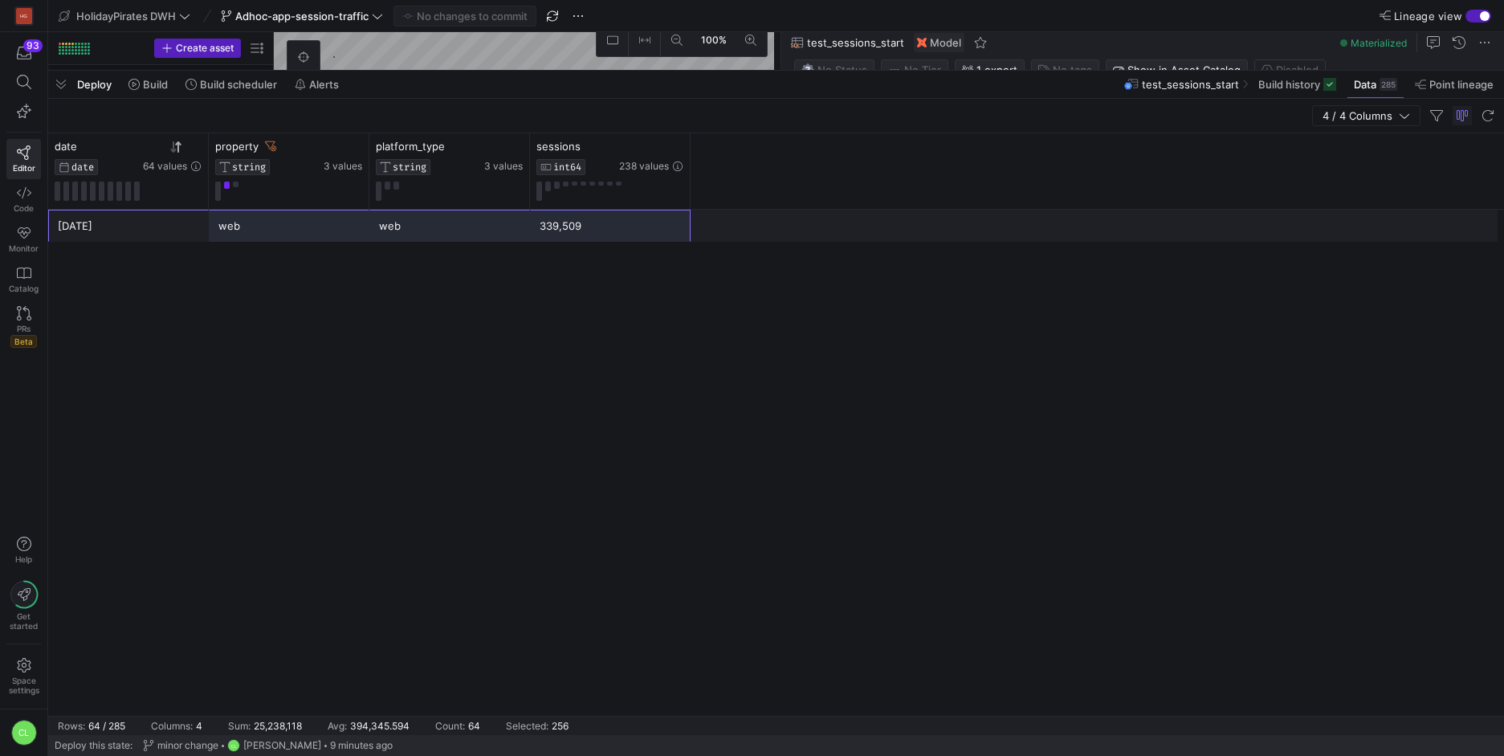
scroll to position [1550, 0]
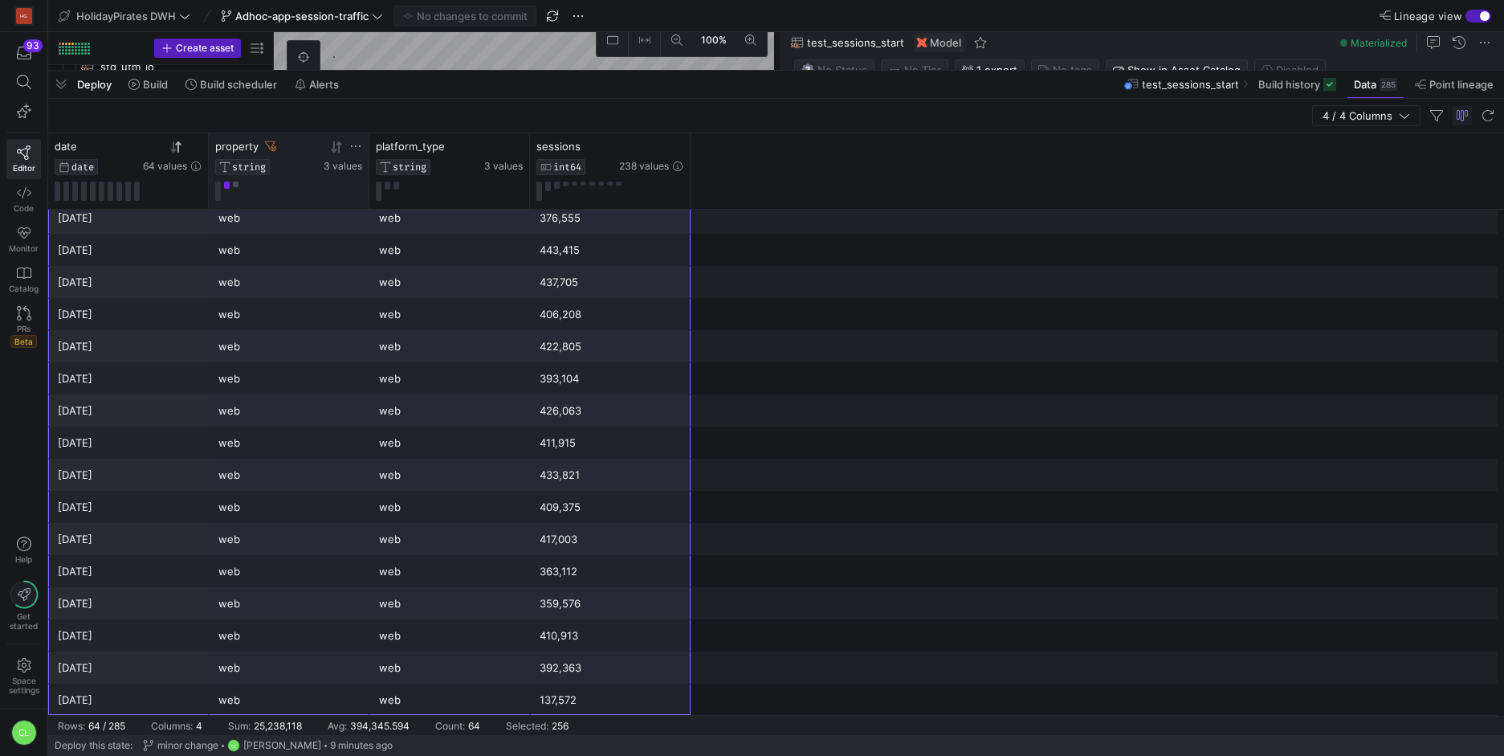
click at [236, 185] on button at bounding box center [236, 184] width 6 height 6
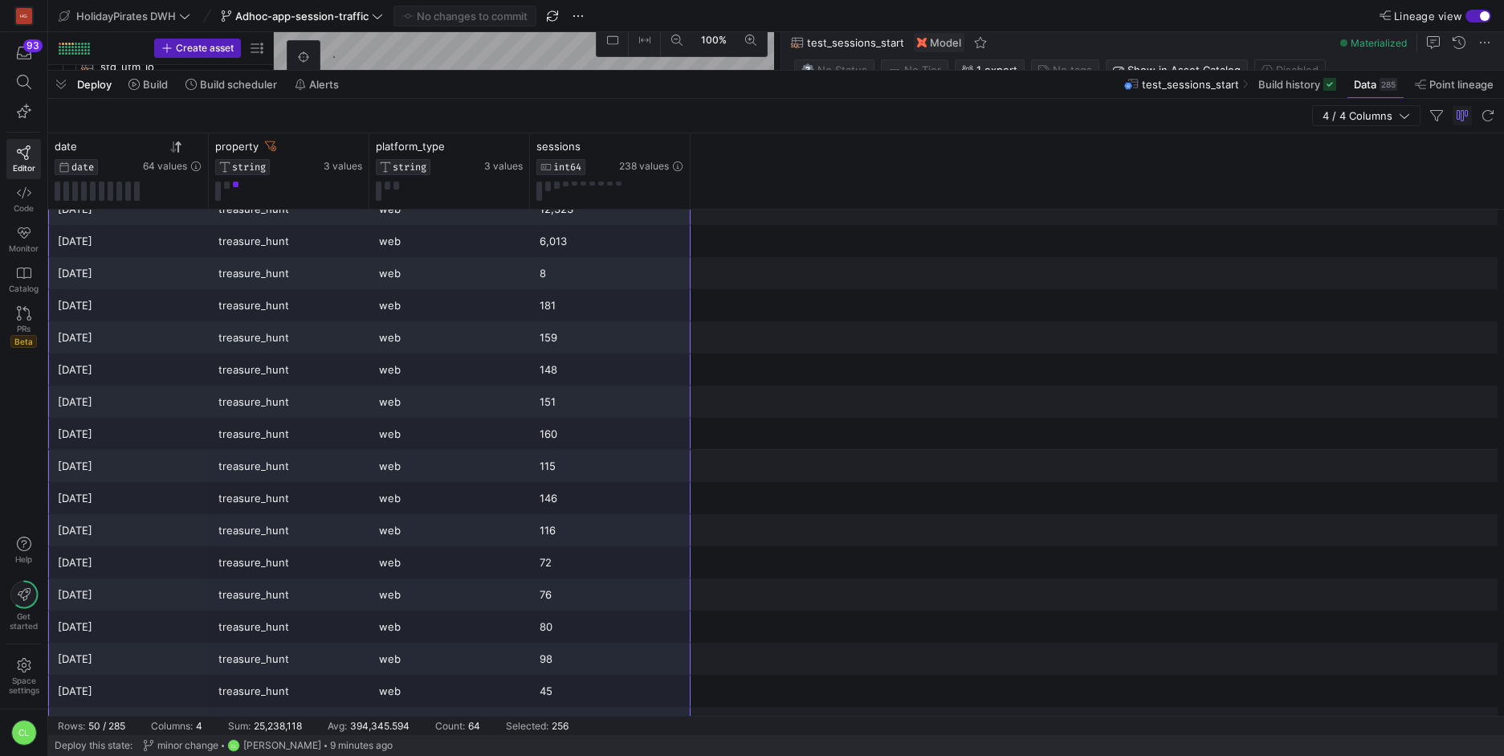
scroll to position [0, 0]
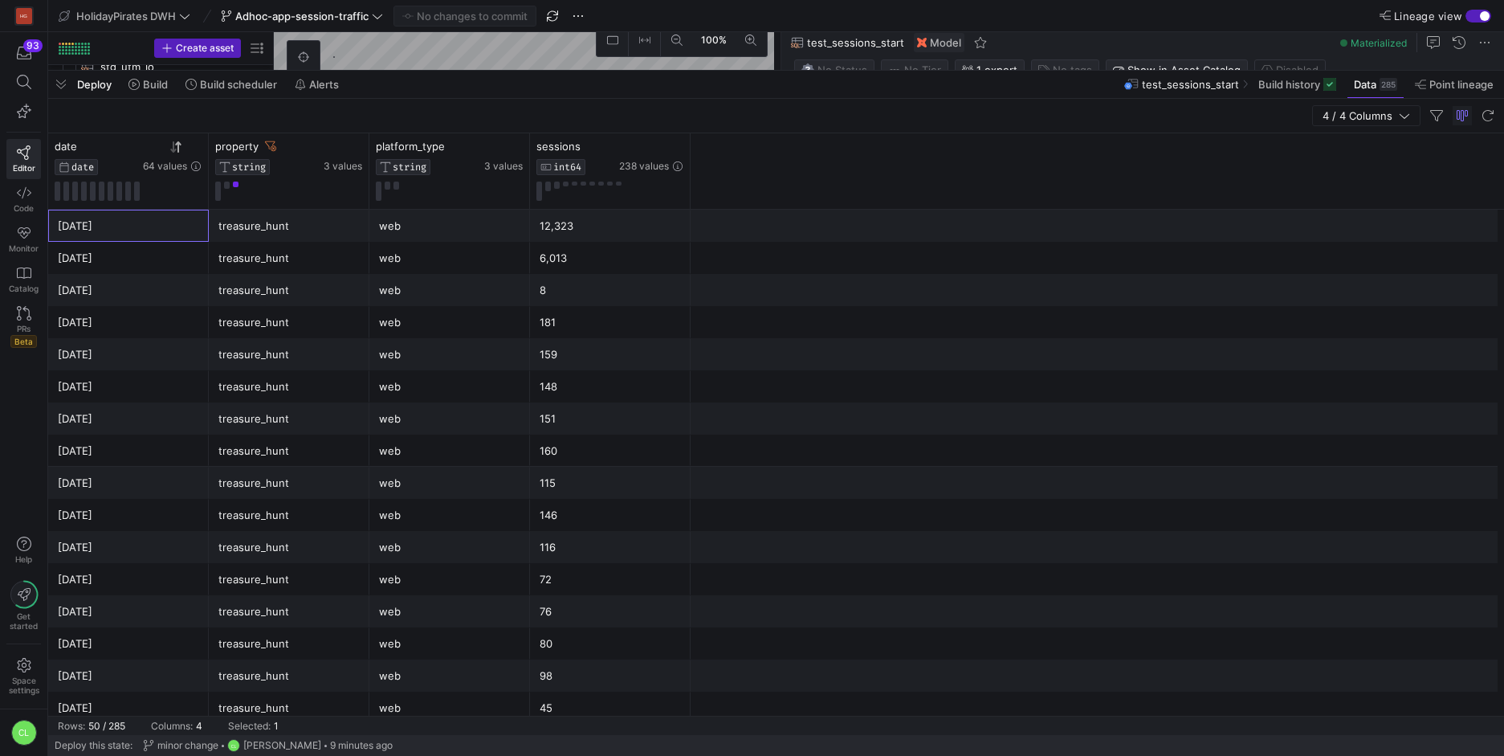
click at [117, 234] on div "[DATE]" at bounding box center [128, 225] width 141 height 31
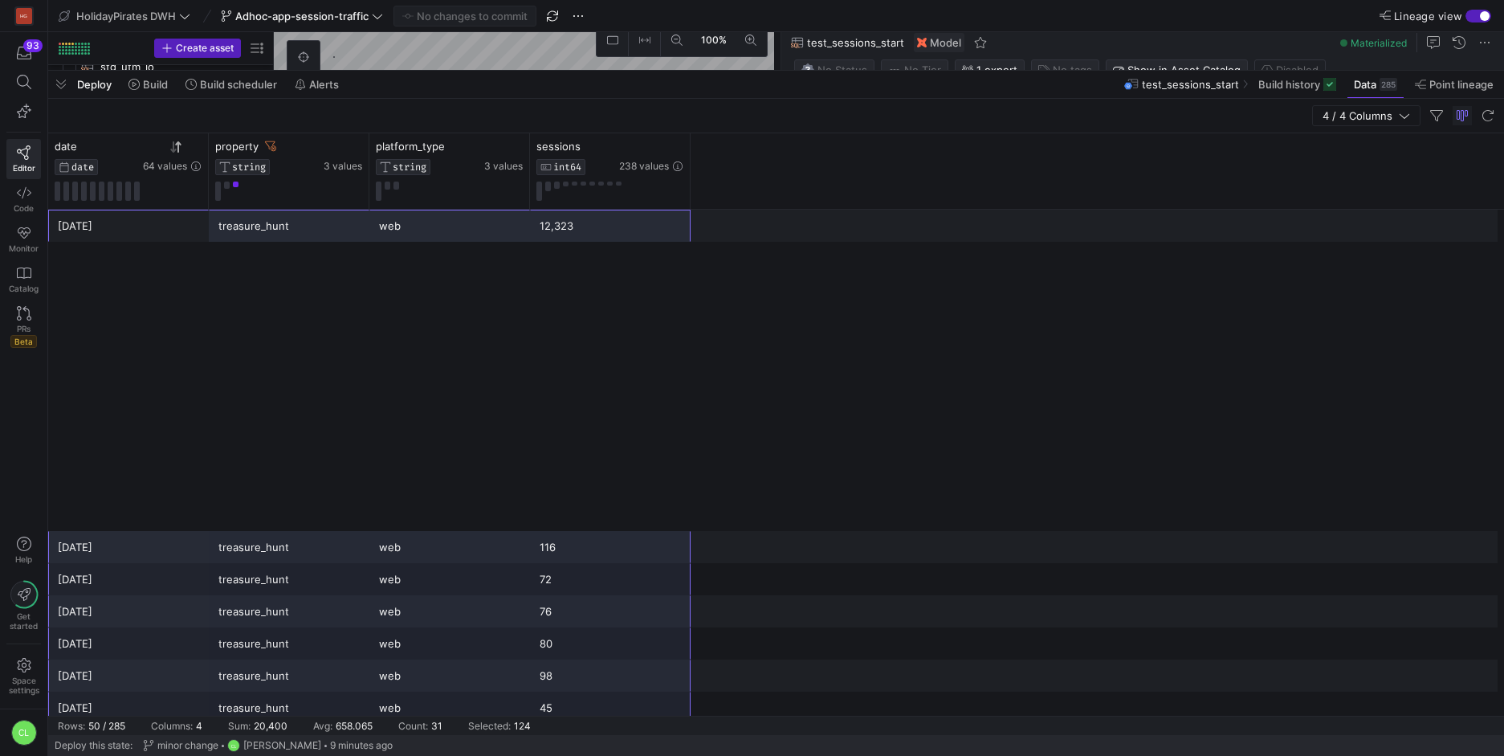
scroll to position [1100, 0]
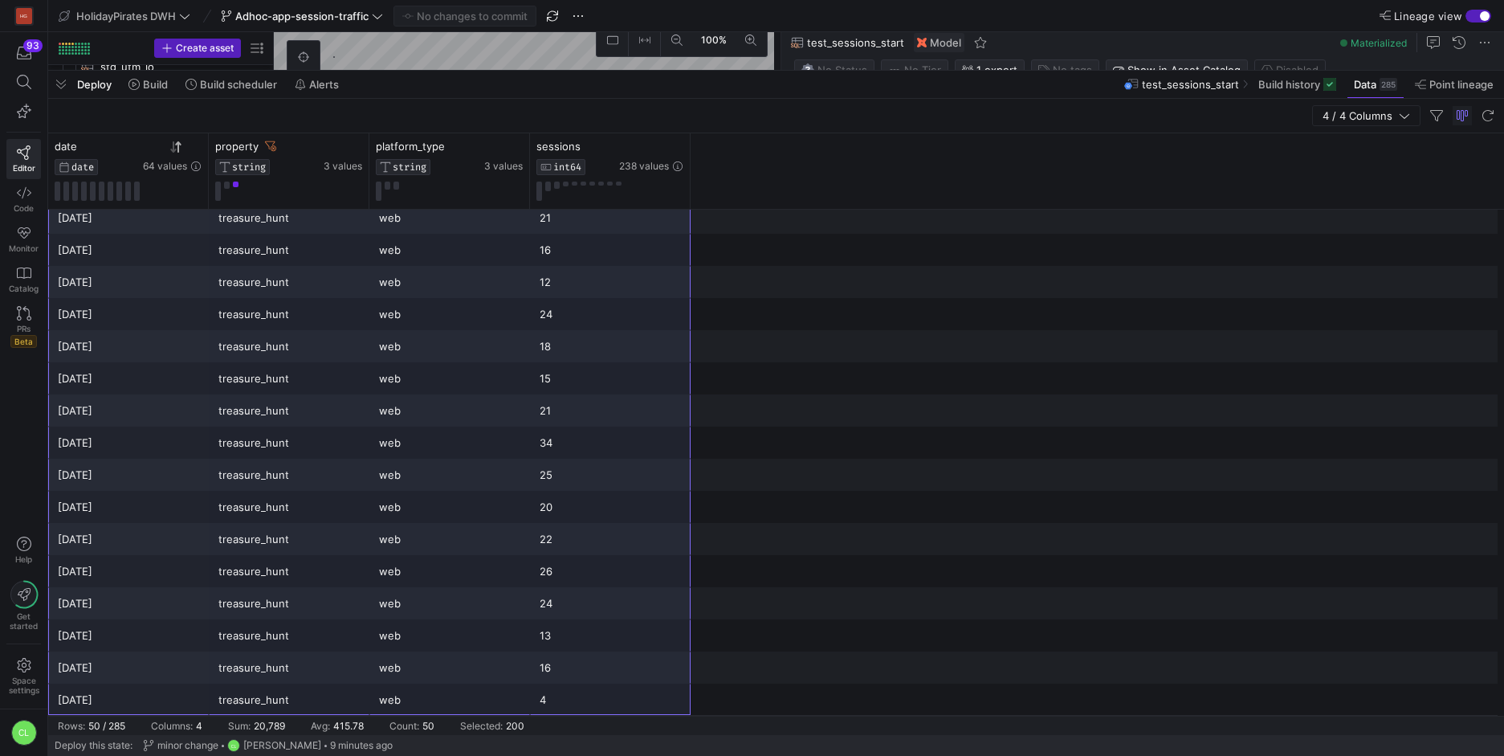
drag, startPoint x: 137, startPoint y: 224, endPoint x: 597, endPoint y: 699, distance: 660.5
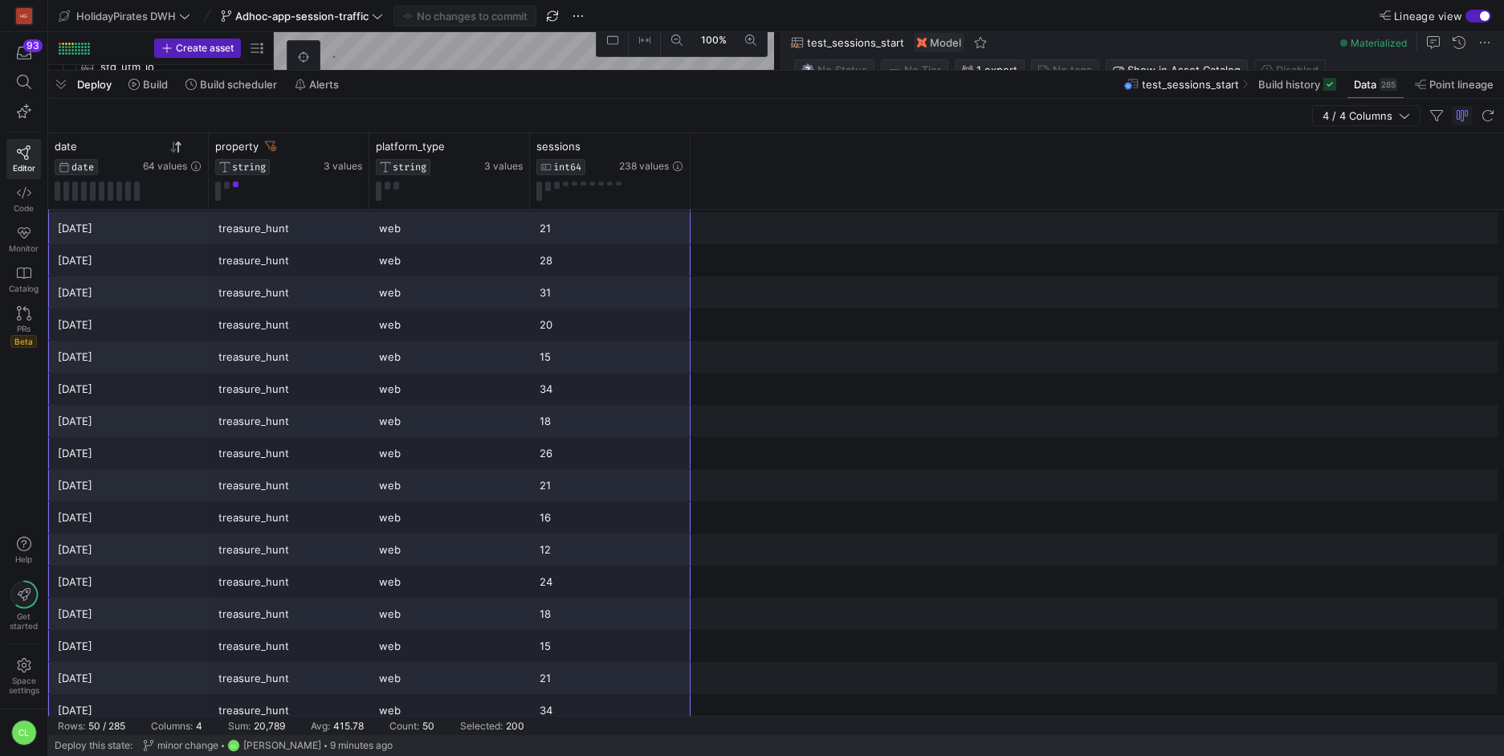
scroll to position [0, 0]
click at [173, 362] on div "[DATE]" at bounding box center [128, 354] width 141 height 31
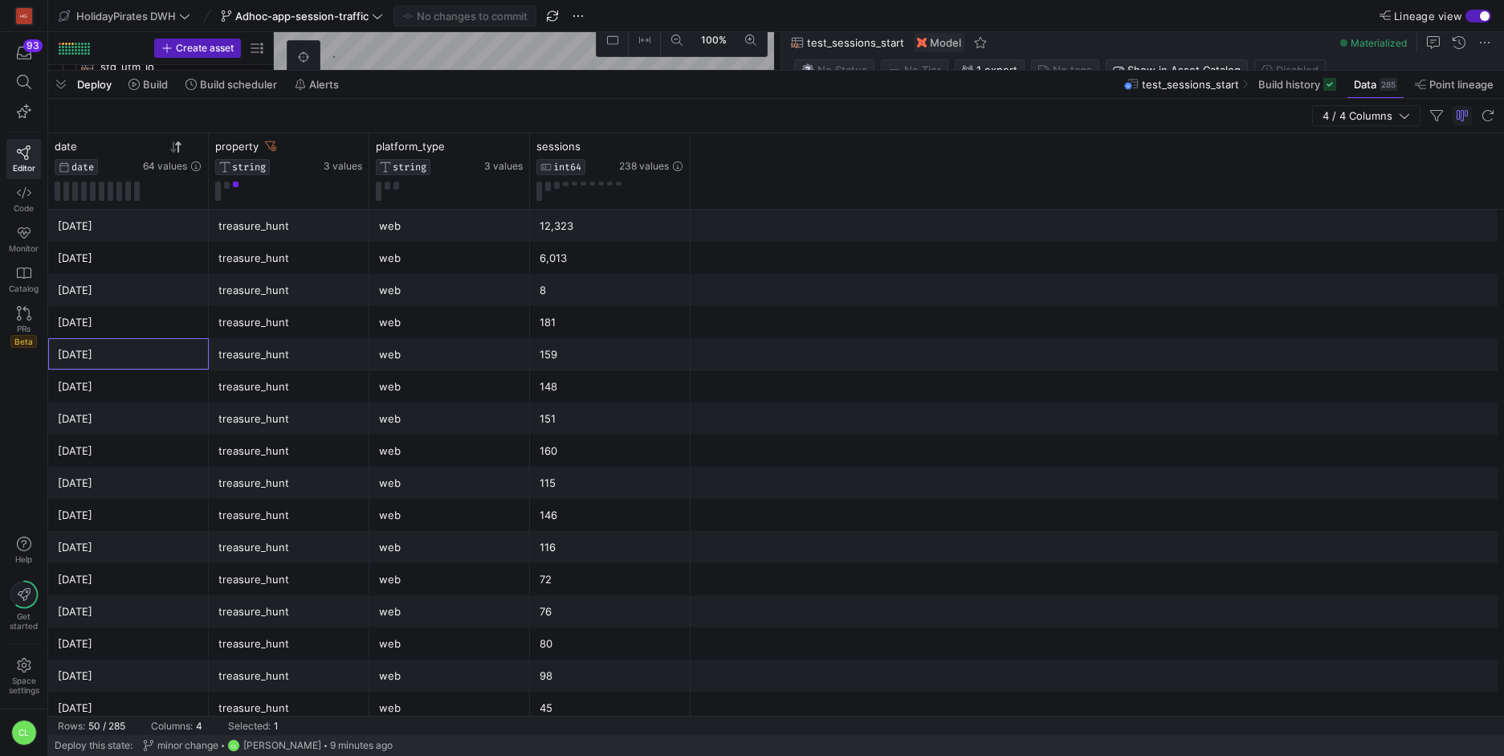
click at [94, 327] on div "[DATE]" at bounding box center [128, 322] width 141 height 31
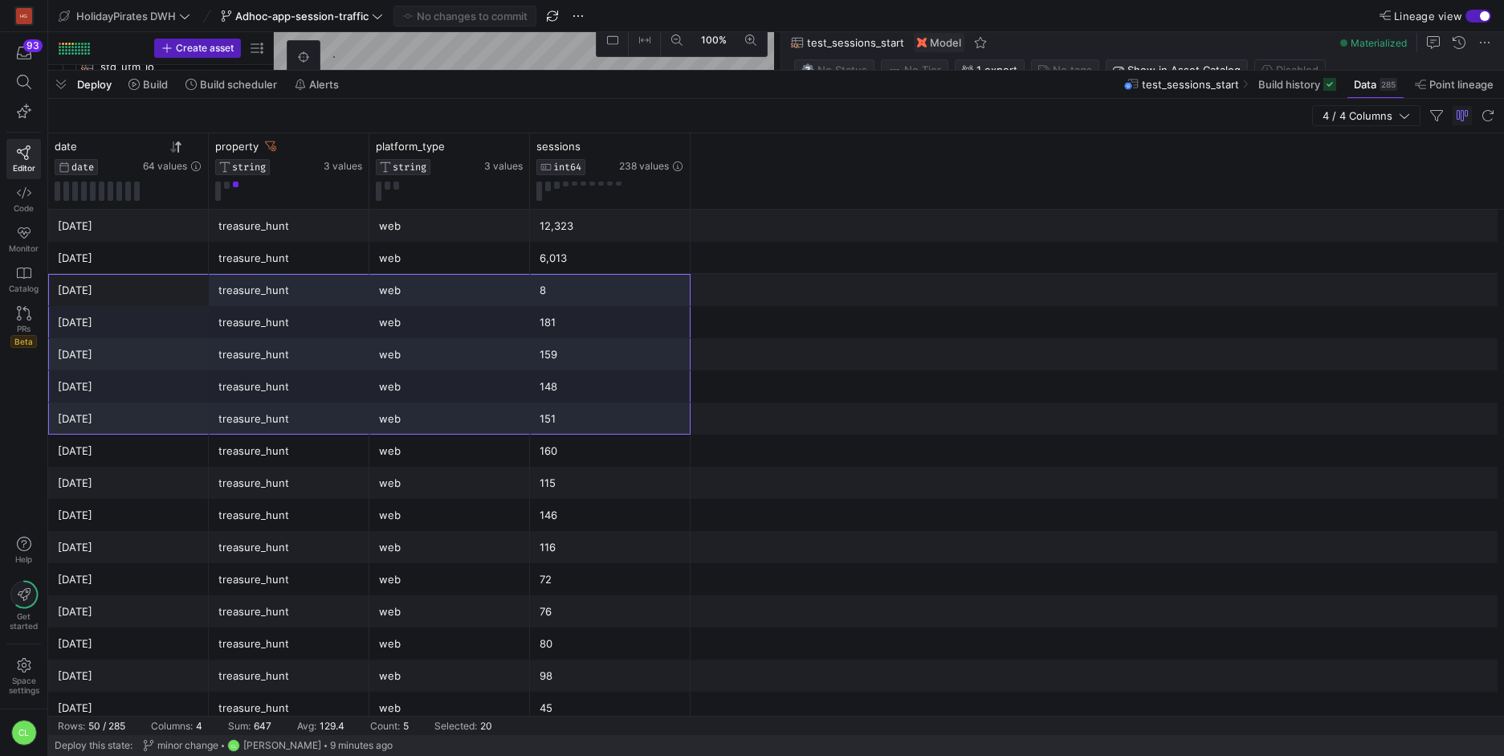
drag, startPoint x: 77, startPoint y: 292, endPoint x: 634, endPoint y: 324, distance: 558.3
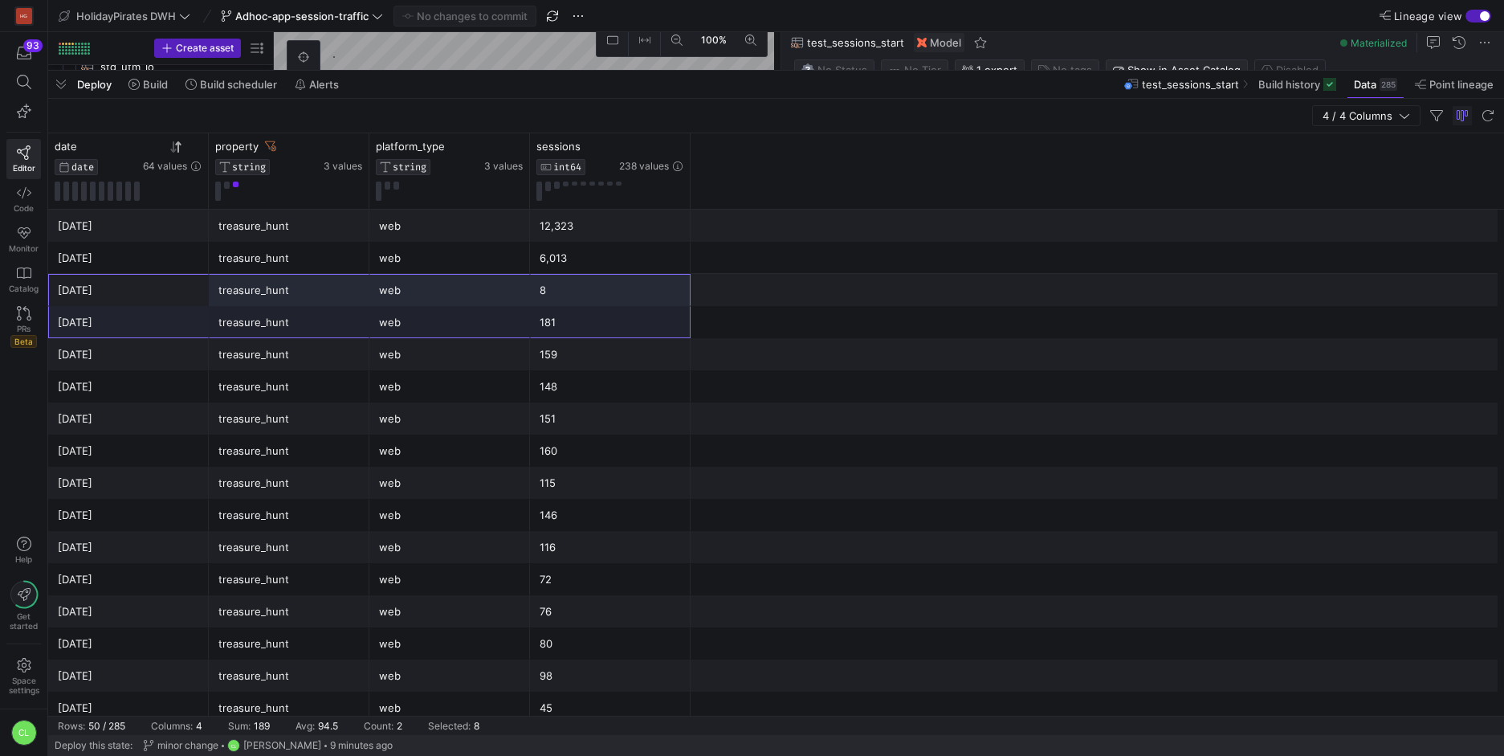
click at [634, 324] on div "181" at bounding box center [610, 322] width 141 height 31
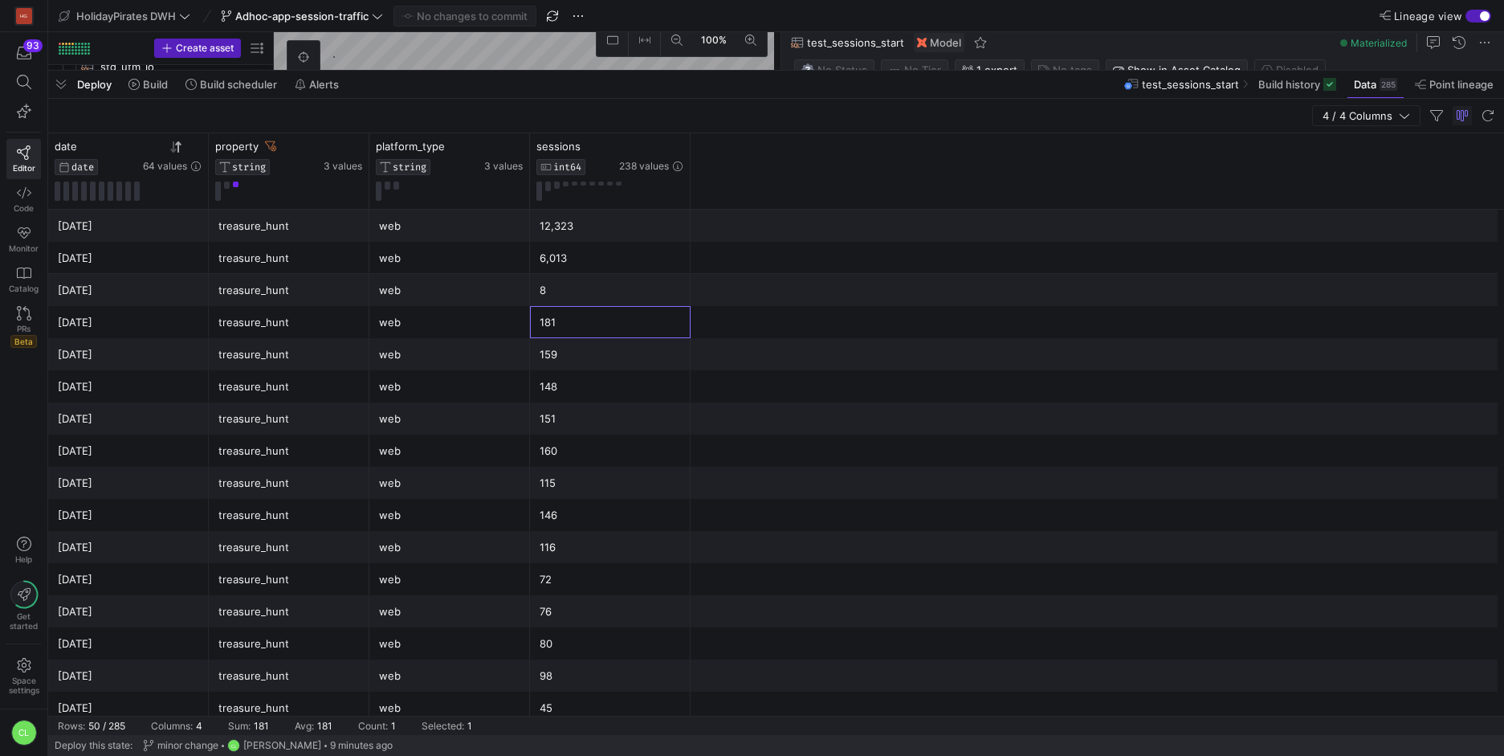
click at [1076, 88] on div "Deploy Build Build scheduler Alerts test_sessions_start Build history Data 285 …" at bounding box center [776, 84] width 1456 height 27
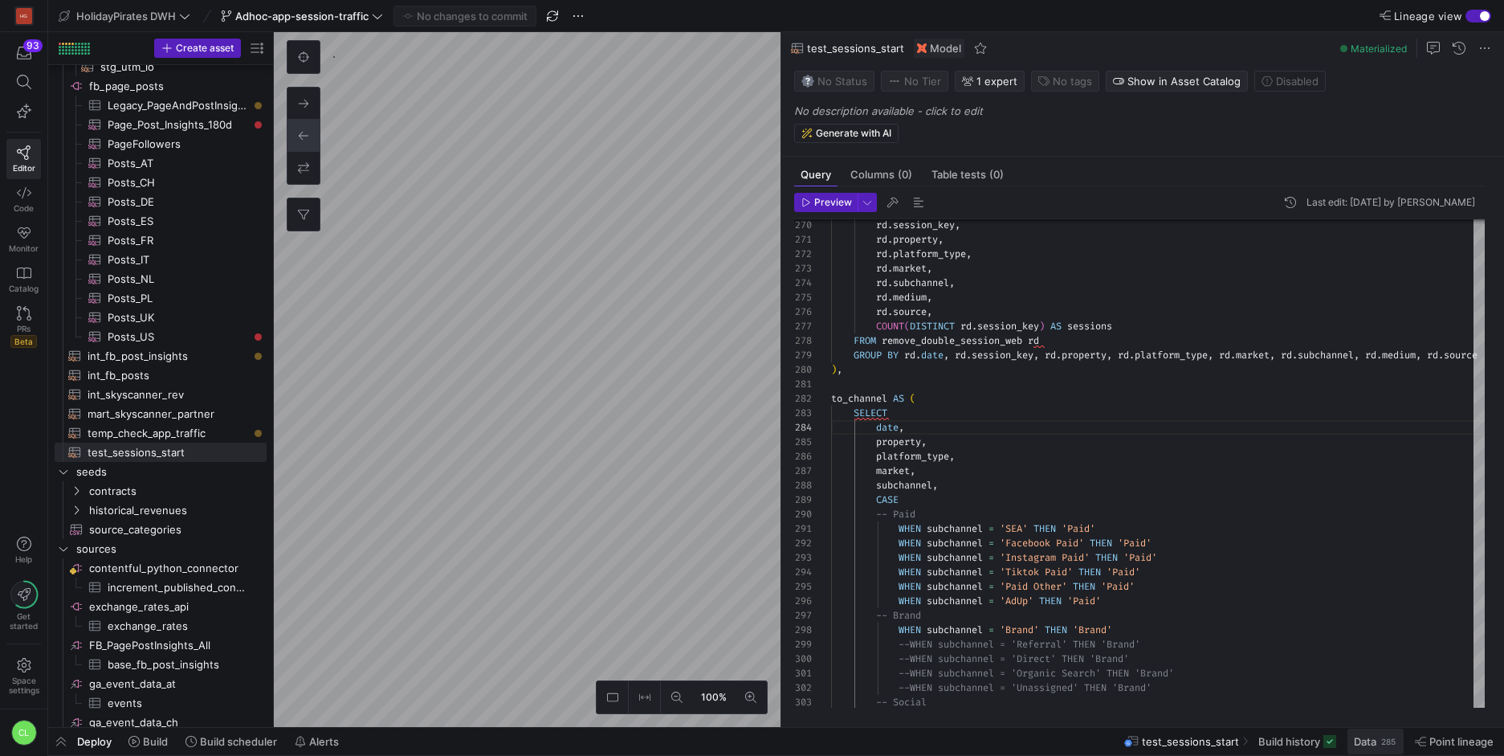
click at [1378, 748] on span at bounding box center [1376, 741] width 56 height 26
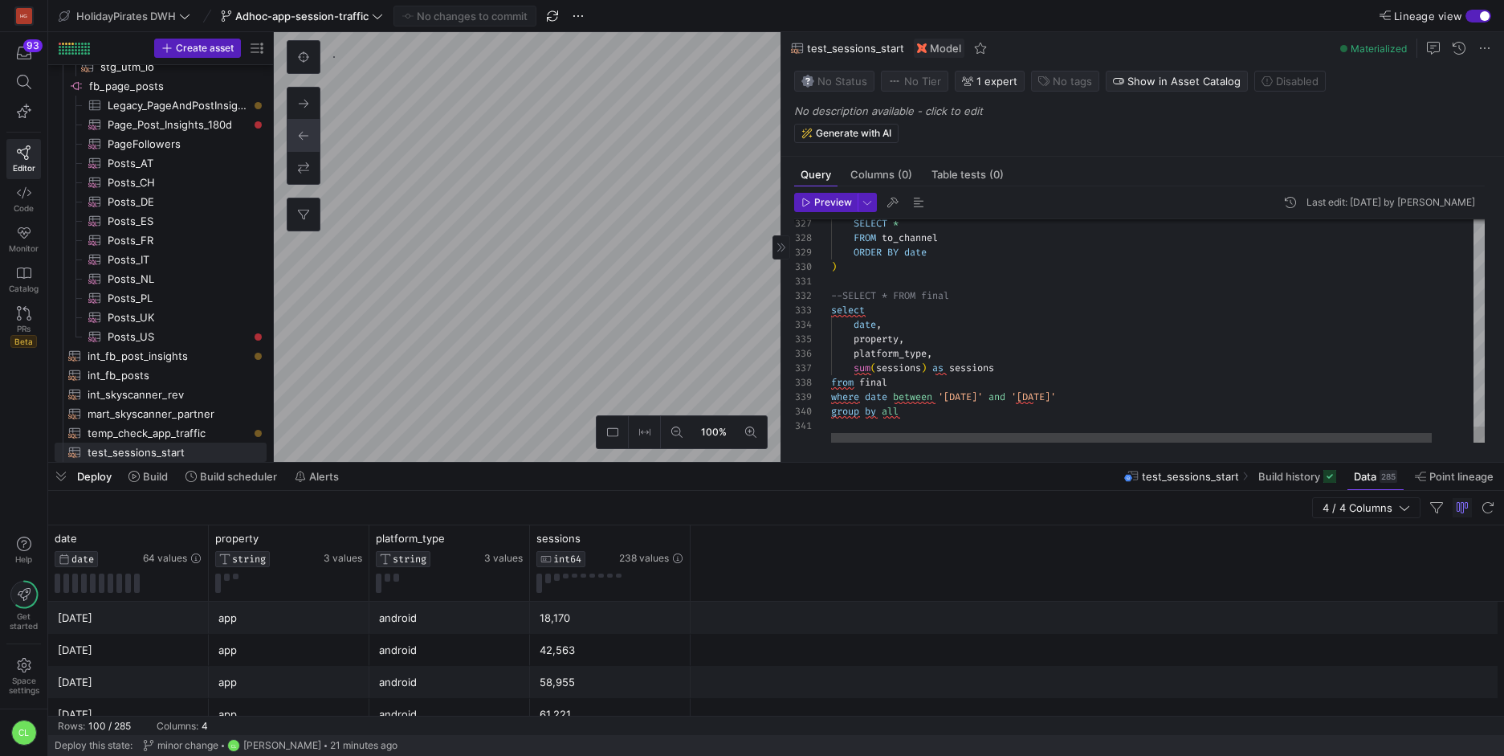
type textarea "--SELECT * FROM final select date, property, platform_type, sum(sessions) as se…"
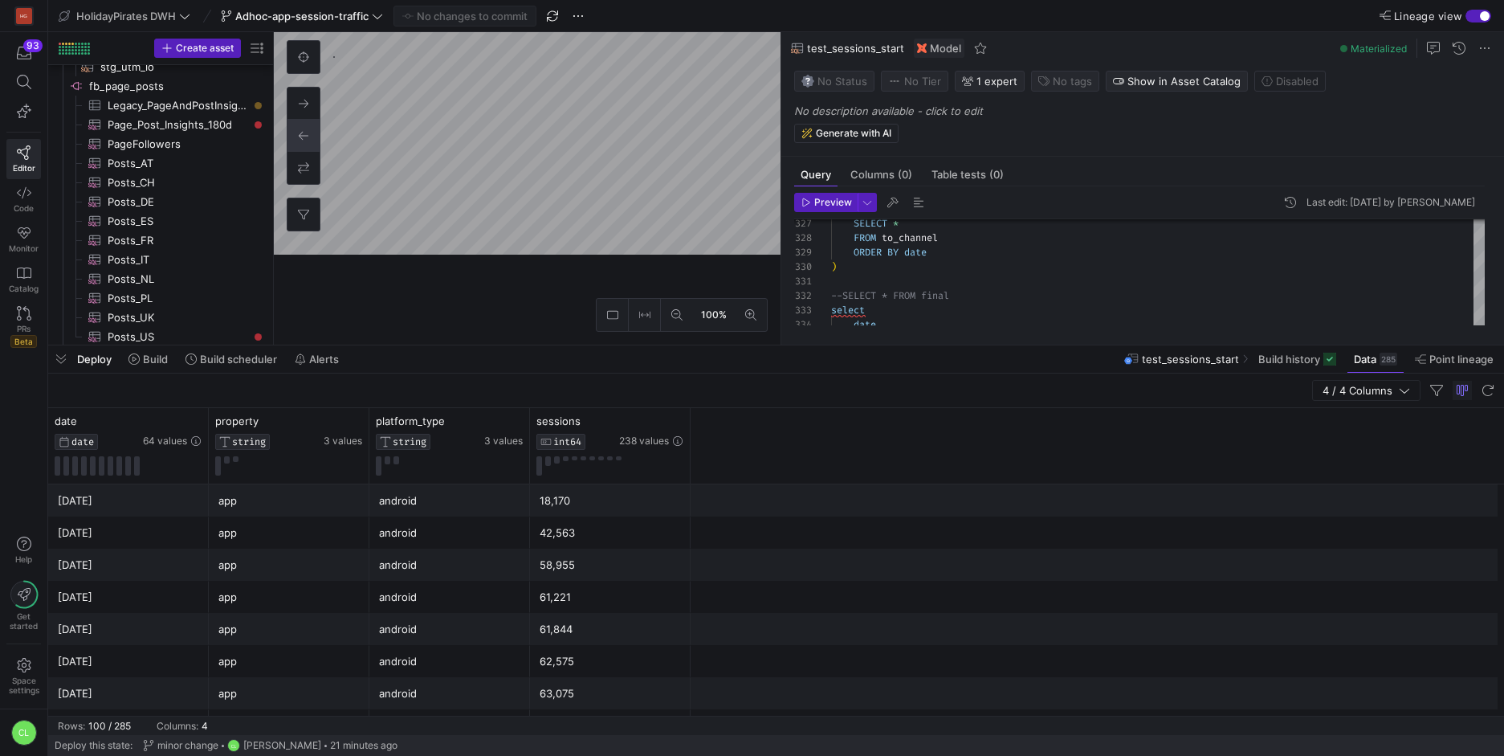
drag, startPoint x: 432, startPoint y: 458, endPoint x: 595, endPoint y: 341, distance: 200.8
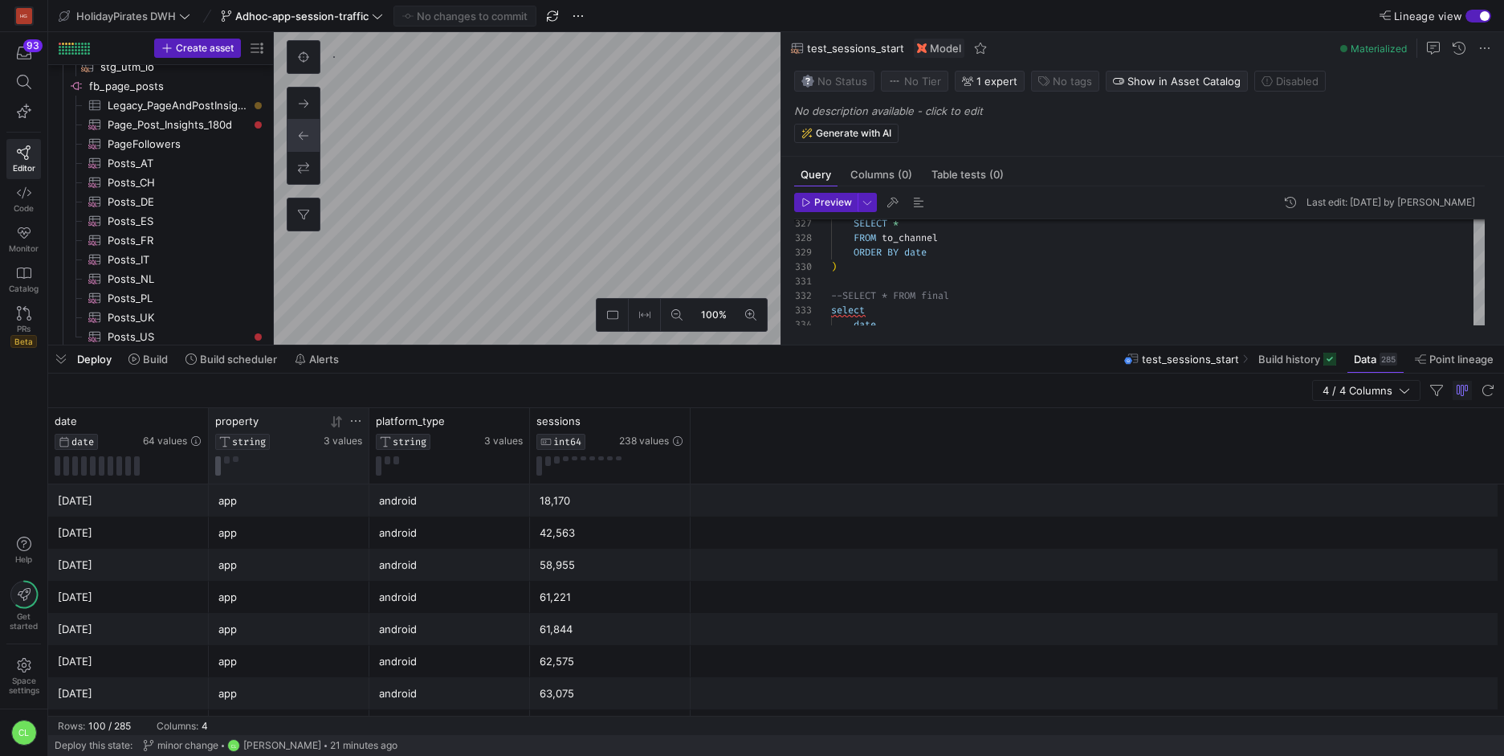
click at [216, 475] on button at bounding box center [218, 465] width 6 height 19
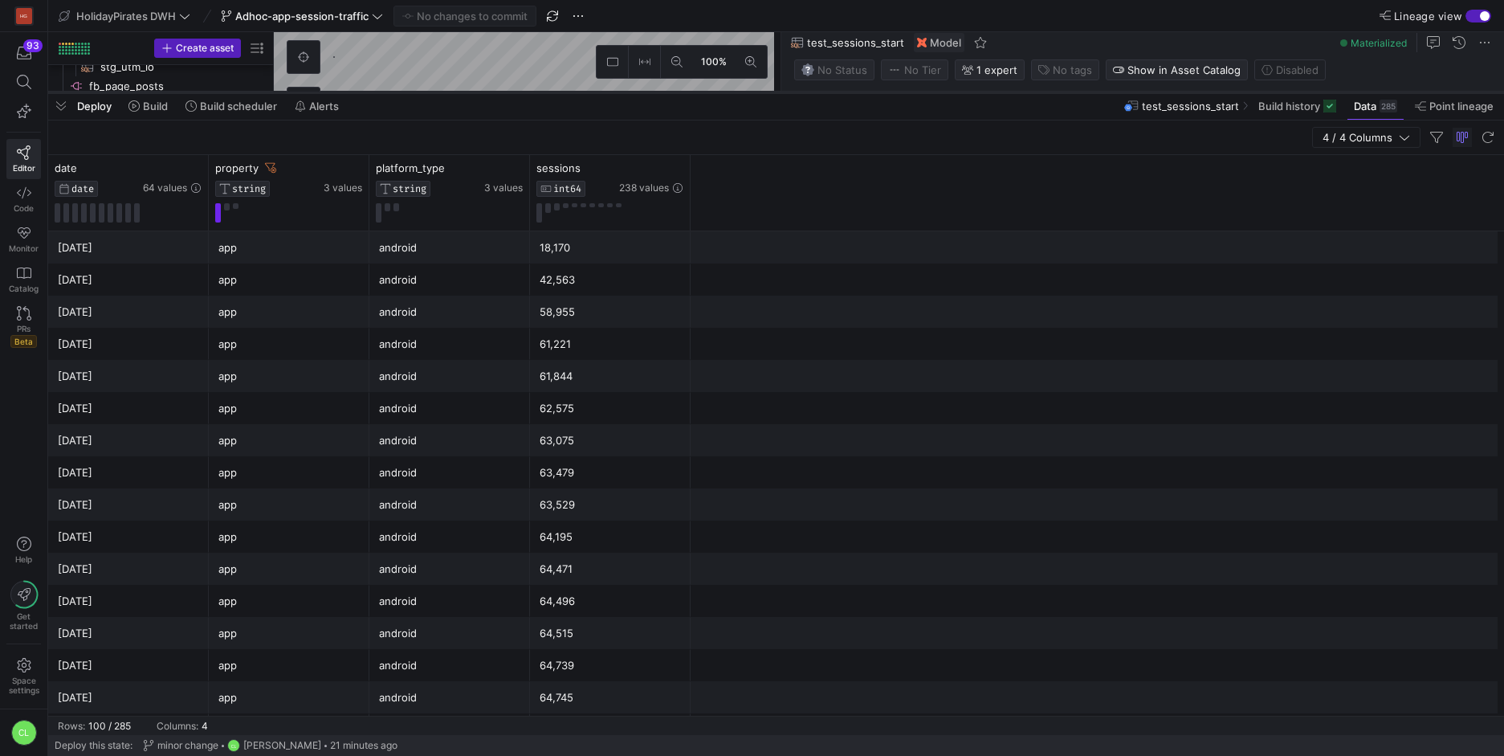
drag, startPoint x: 411, startPoint y: 347, endPoint x: 509, endPoint y: 83, distance: 281.8
click at [509, 89] on div at bounding box center [776, 92] width 1456 height 6
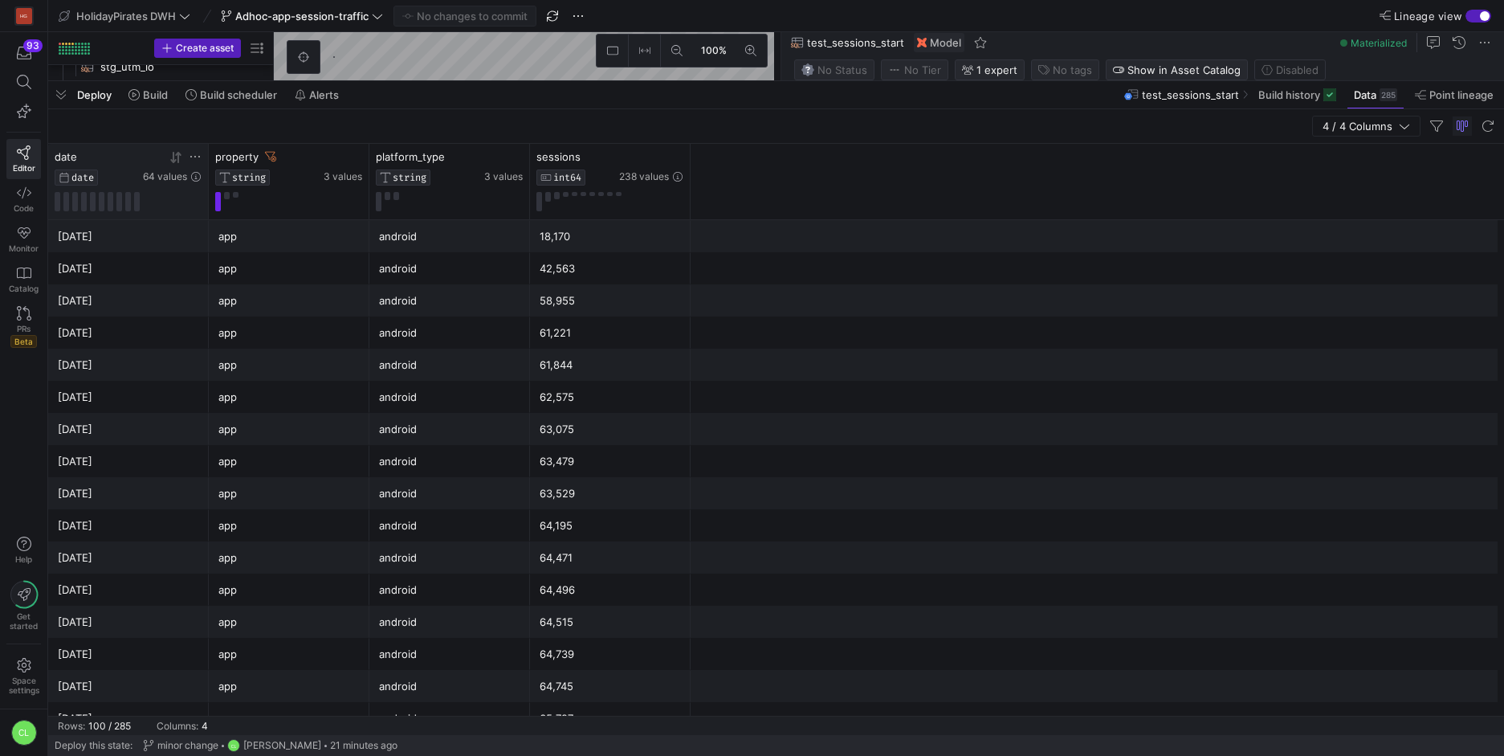
click at [180, 156] on icon at bounding box center [175, 157] width 13 height 13
drag, startPoint x: 131, startPoint y: 229, endPoint x: 333, endPoint y: 250, distance: 203.5
click at [333, 250] on div "2025-07-01 app web 2" at bounding box center [776, 236] width 1456 height 32
click at [592, 271] on div "67,728" at bounding box center [610, 268] width 141 height 31
click at [448, 235] on div "web" at bounding box center [449, 236] width 141 height 31
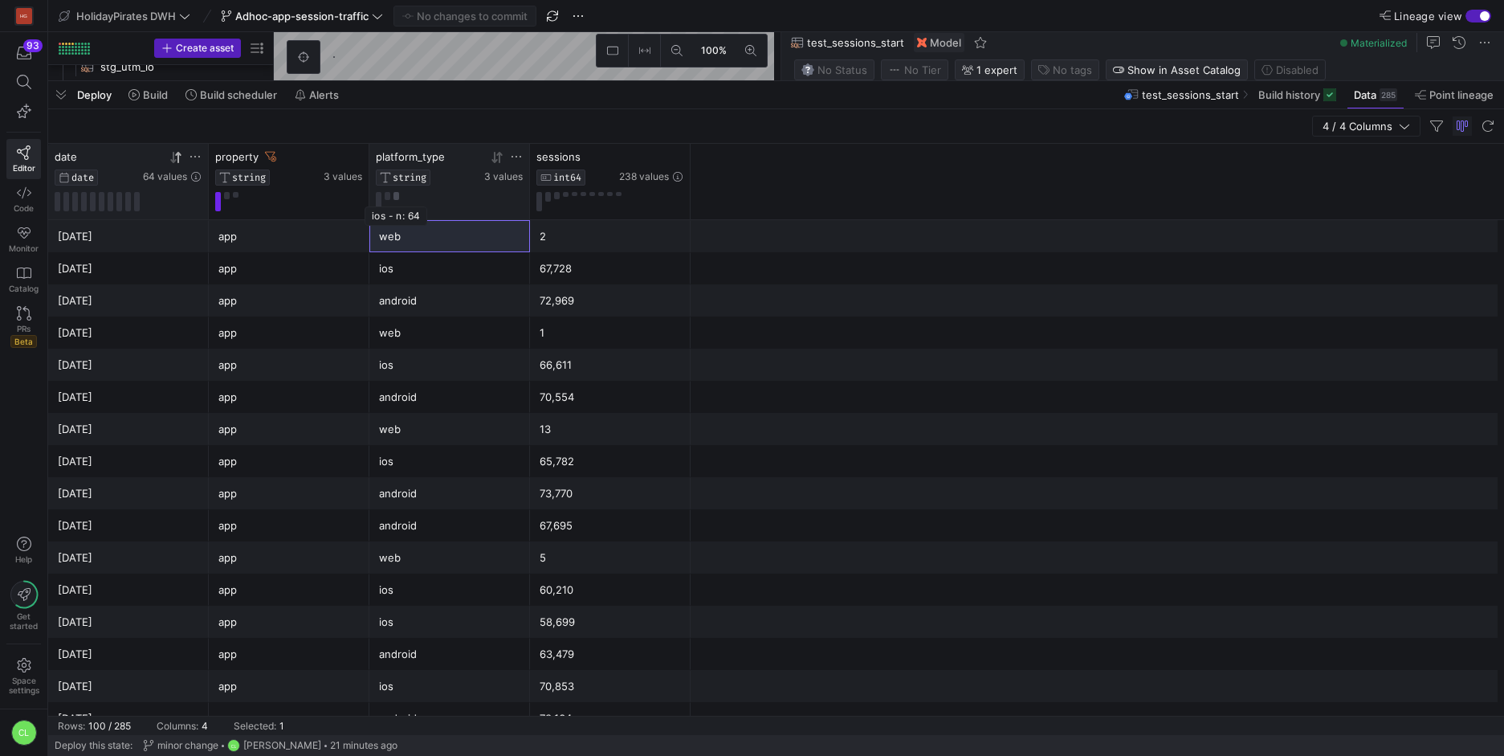
click at [395, 198] on button at bounding box center [397, 196] width 6 height 8
click at [126, 238] on div "[DATE]" at bounding box center [128, 236] width 141 height 31
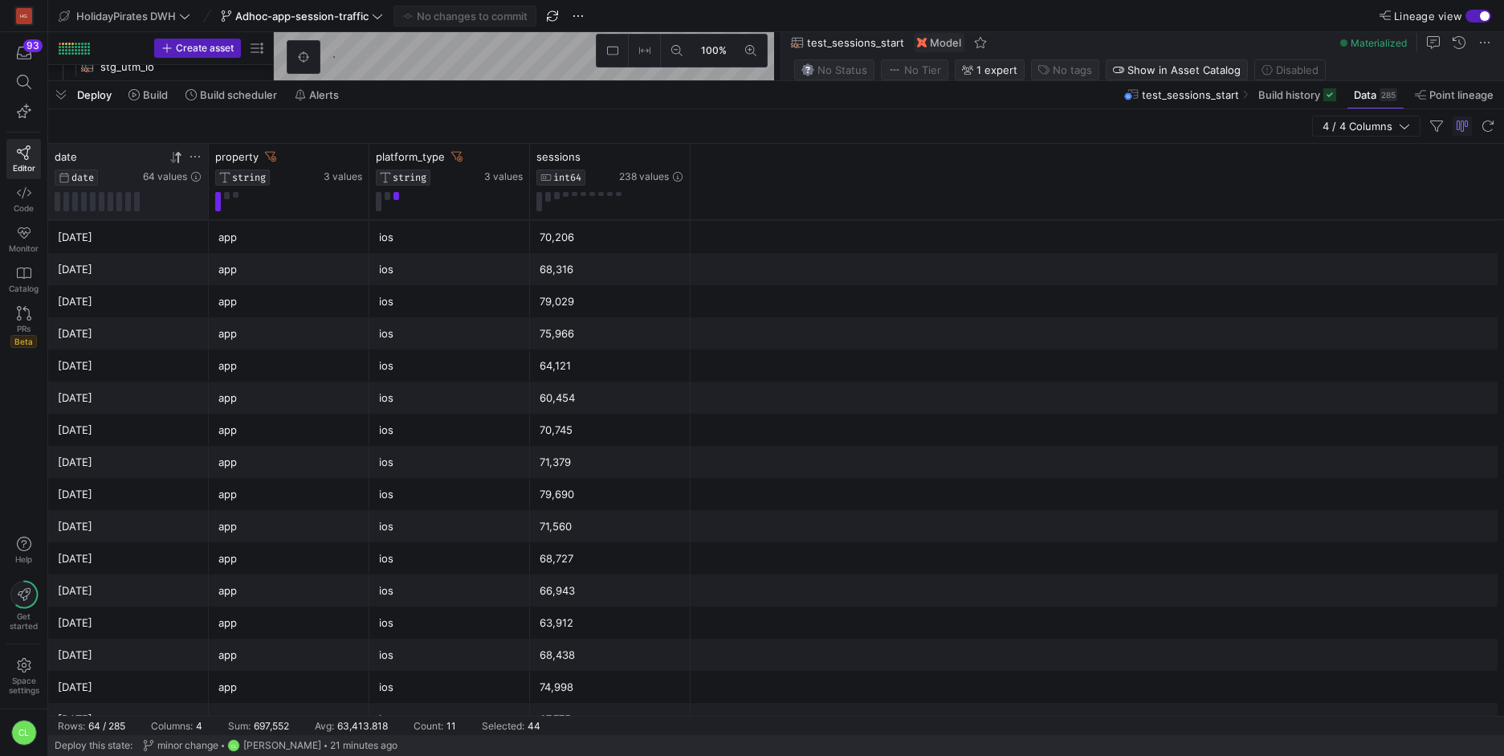
scroll to position [1560, 0]
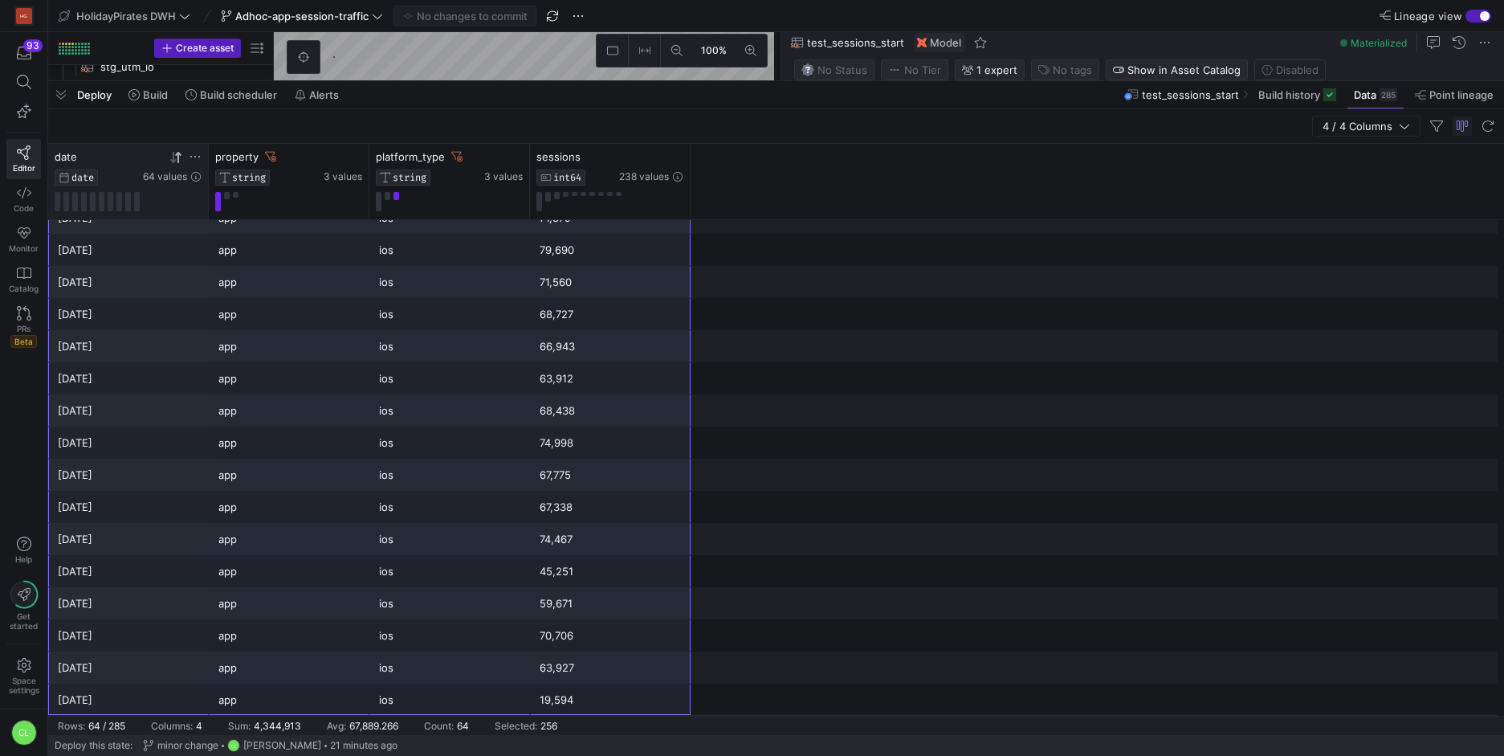
drag, startPoint x: 133, startPoint y: 252, endPoint x: 597, endPoint y: 698, distance: 643.5
click at [410, 412] on div "ios" at bounding box center [449, 410] width 141 height 31
drag, startPoint x: 137, startPoint y: 238, endPoint x: 593, endPoint y: 705, distance: 653.1
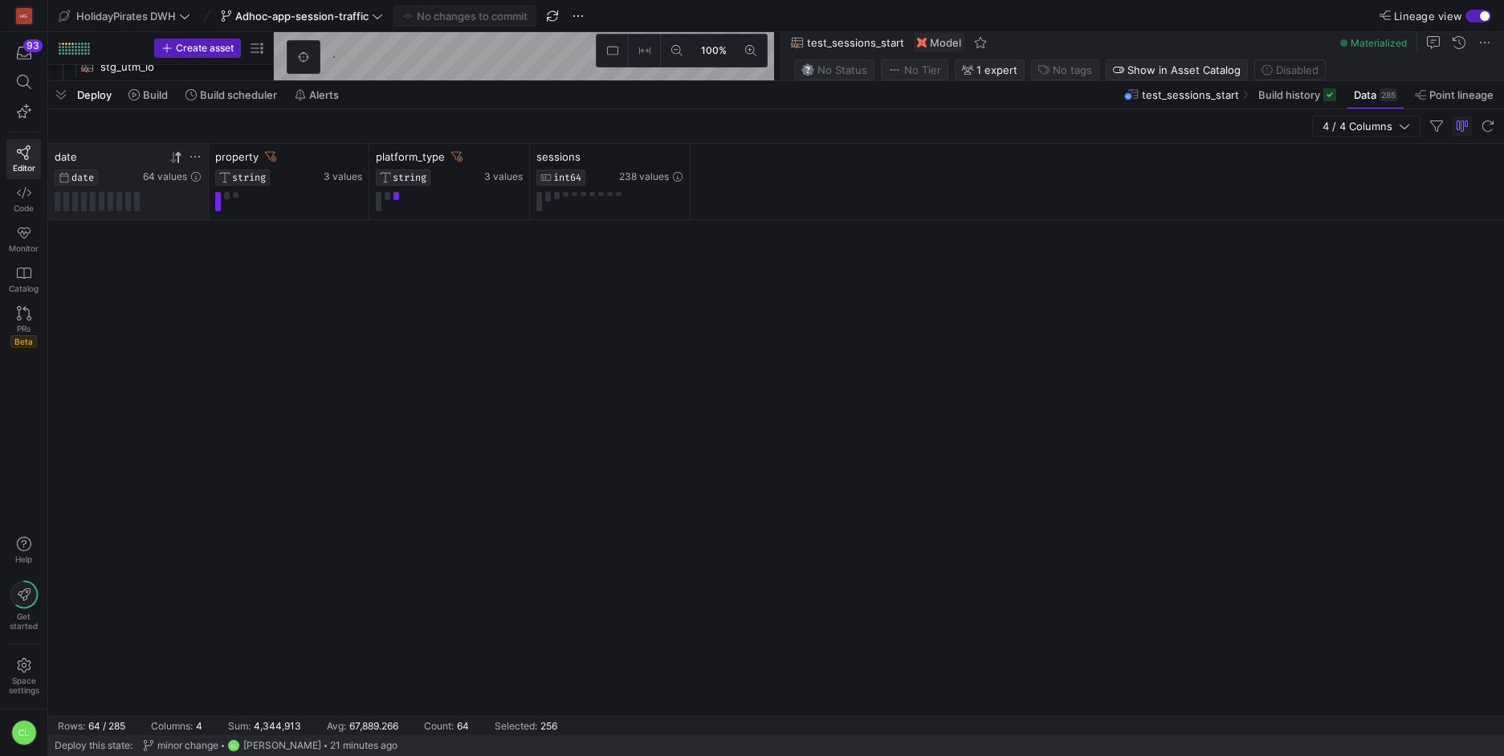
scroll to position [0, 0]
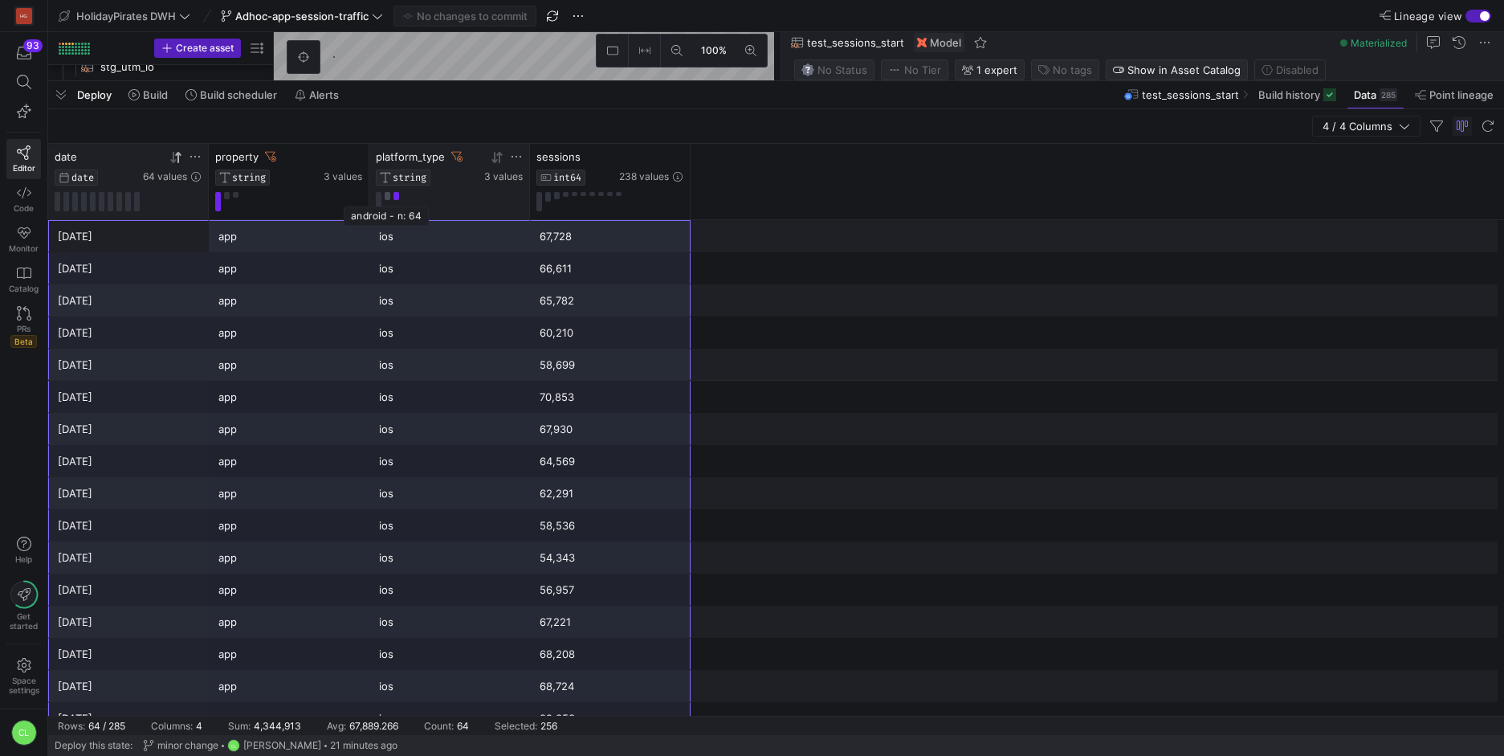
click at [389, 197] on button at bounding box center [388, 196] width 6 height 8
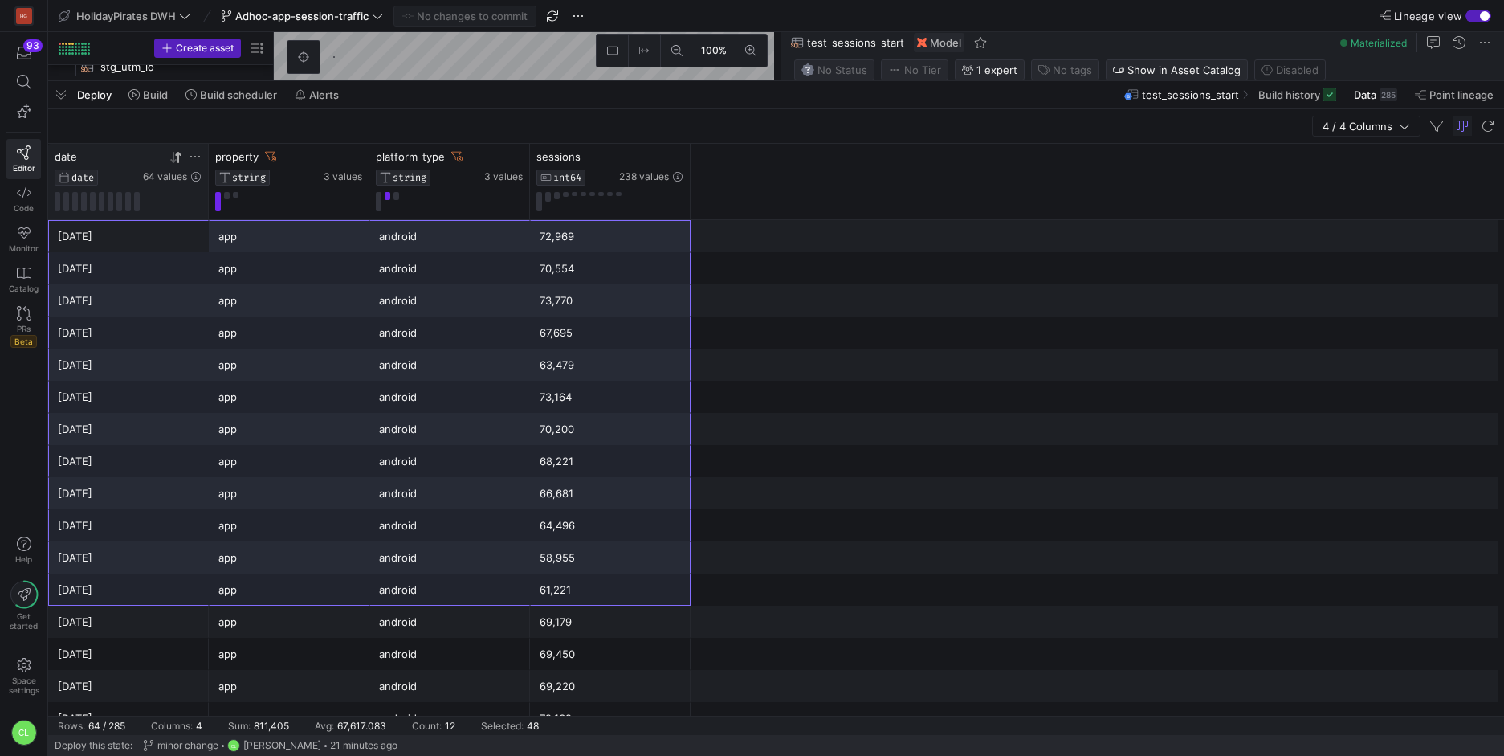
drag, startPoint x: 118, startPoint y: 239, endPoint x: 544, endPoint y: 573, distance: 540.6
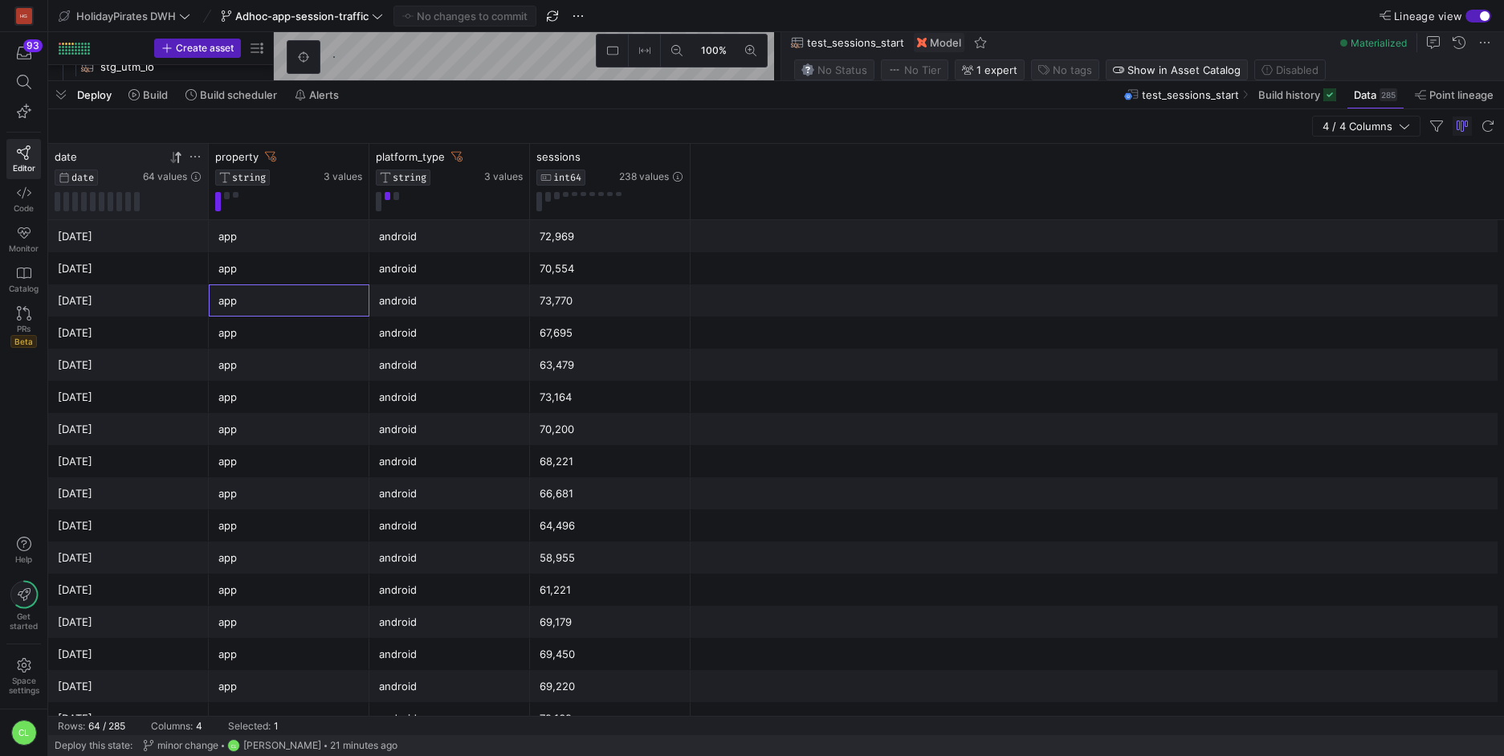
click at [230, 306] on div "app" at bounding box center [288, 300] width 141 height 31
click at [298, 232] on div "app" at bounding box center [288, 236] width 141 height 31
click at [462, 252] on div "android" at bounding box center [449, 268] width 161 height 32
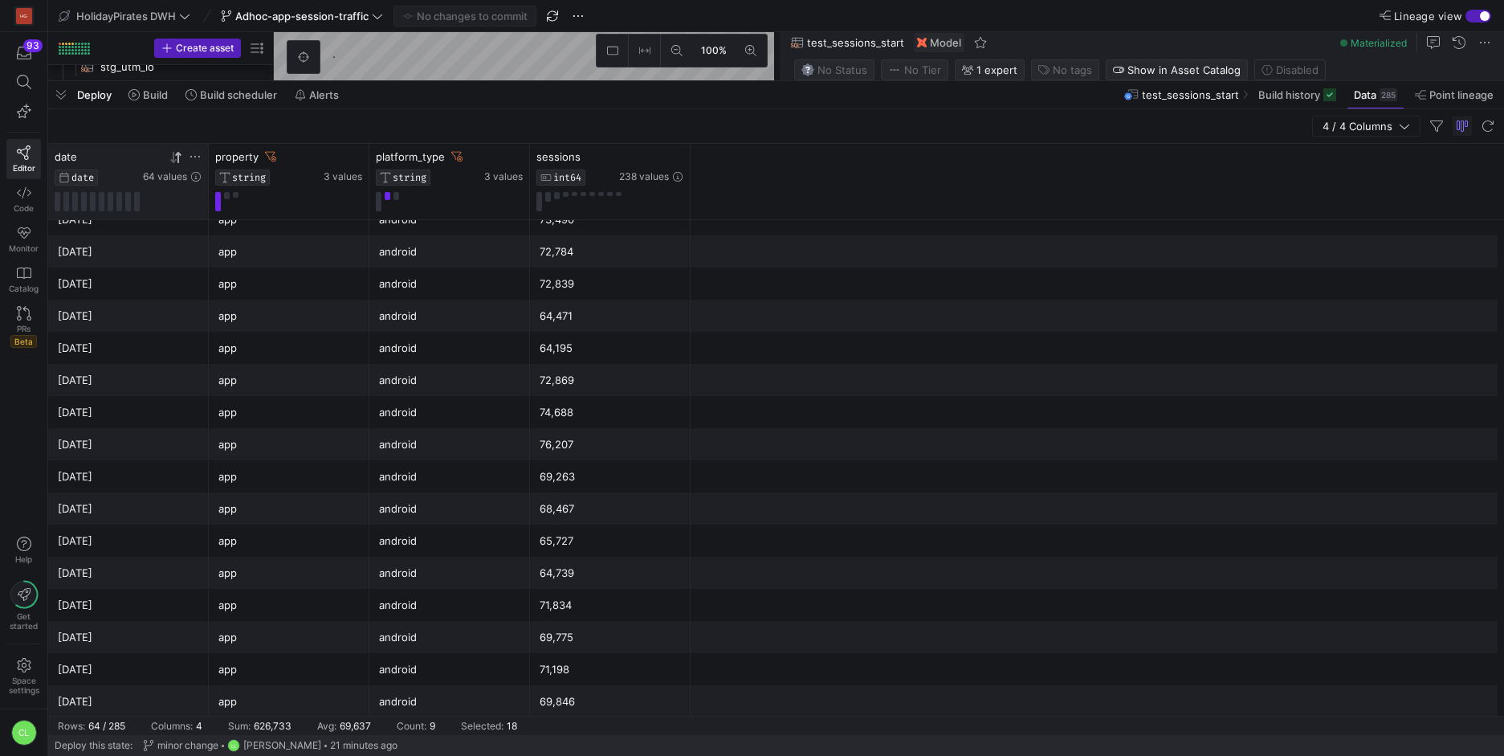
scroll to position [1560, 0]
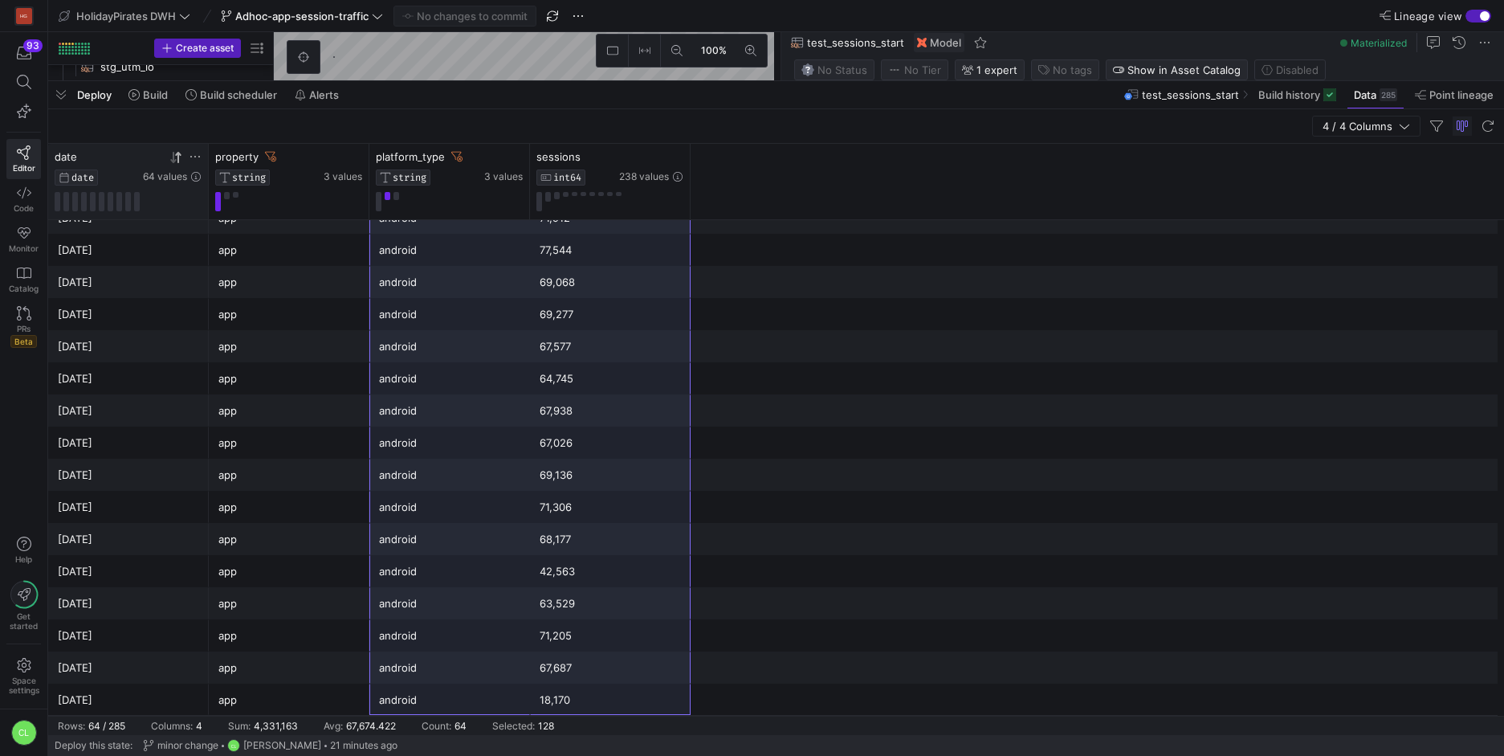
drag, startPoint x: 426, startPoint y: 233, endPoint x: 616, endPoint y: 716, distance: 518.5
click at [616, 716] on mat-sidenav-content "Drag here to set row groups Drag here to set column labels date DATE 64 values …" at bounding box center [776, 439] width 1456 height 591
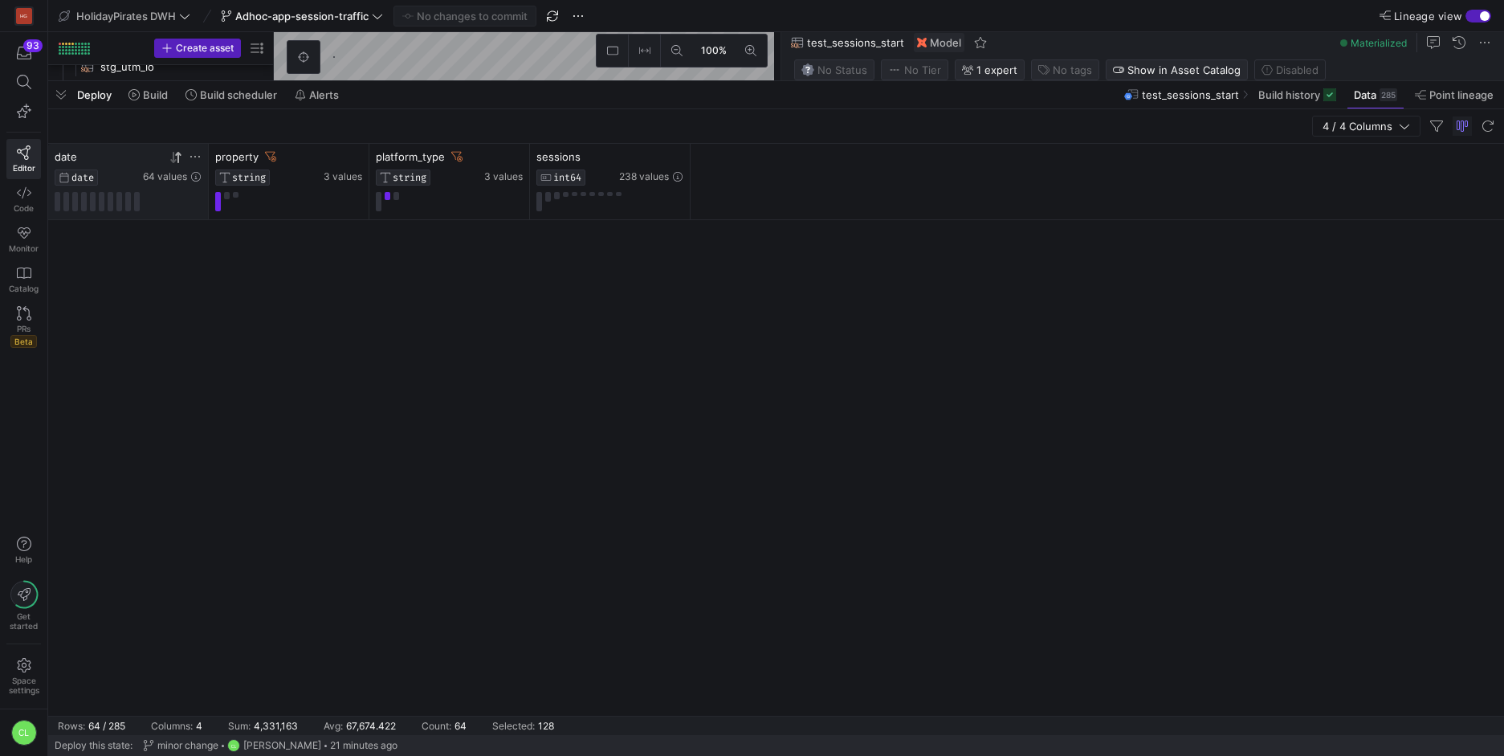
scroll to position [0, 0]
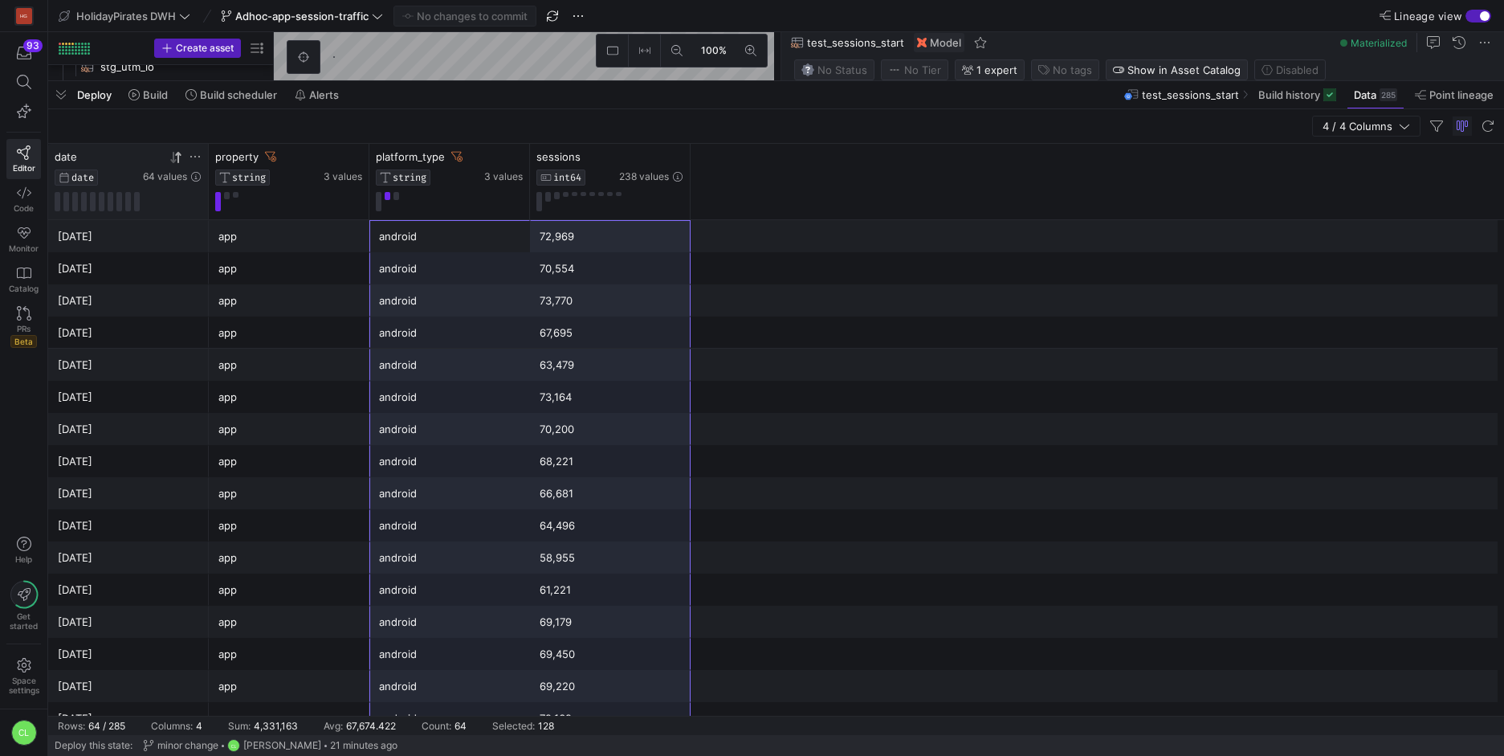
click at [754, 413] on div "2025-07-07 app android 70,200" at bounding box center [776, 429] width 1456 height 32
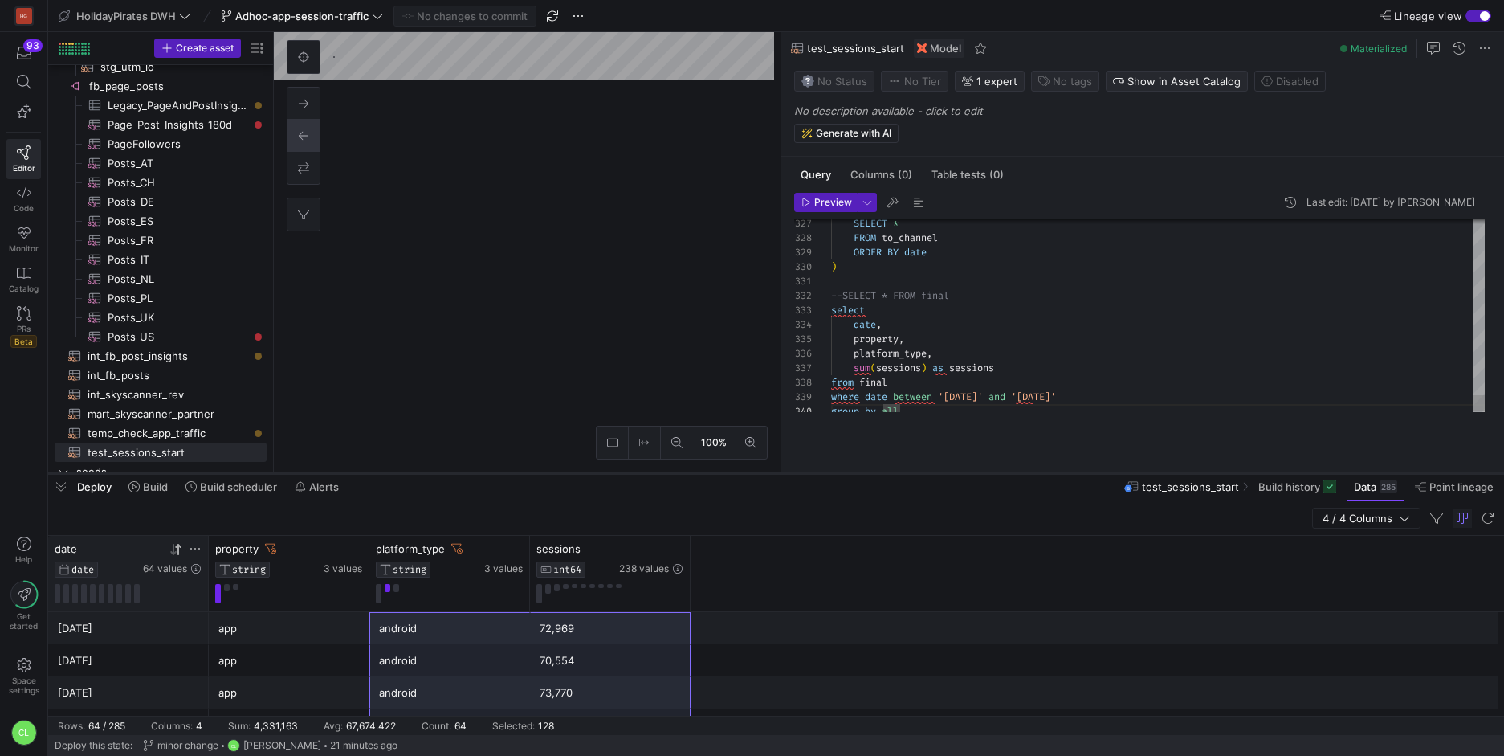
drag, startPoint x: 585, startPoint y: 82, endPoint x: 617, endPoint y: 474, distance: 393.2
click at [617, 474] on div at bounding box center [776, 473] width 1456 height 6
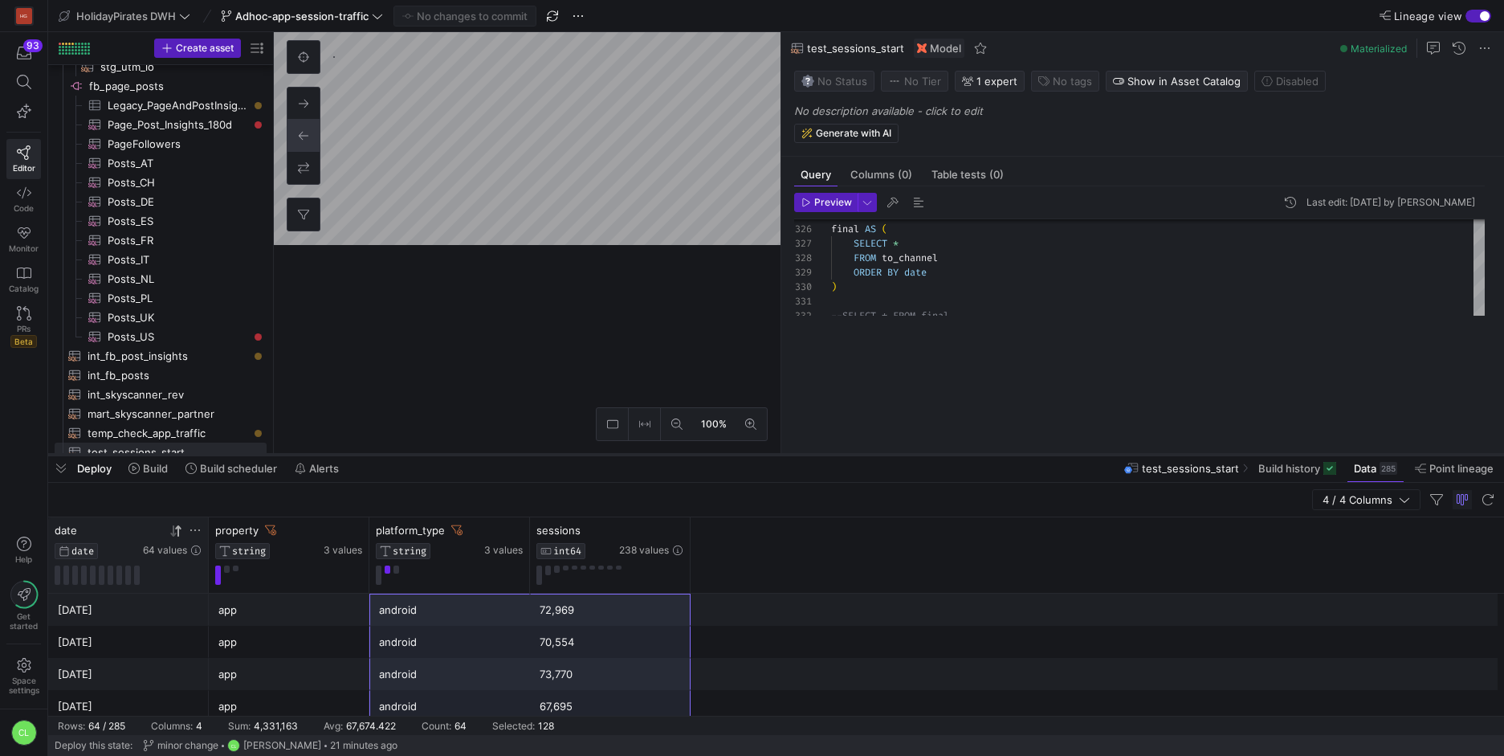
drag, startPoint x: 435, startPoint y: 471, endPoint x: 528, endPoint y: 452, distance: 94.2
click at [528, 452] on div at bounding box center [776, 454] width 1456 height 6
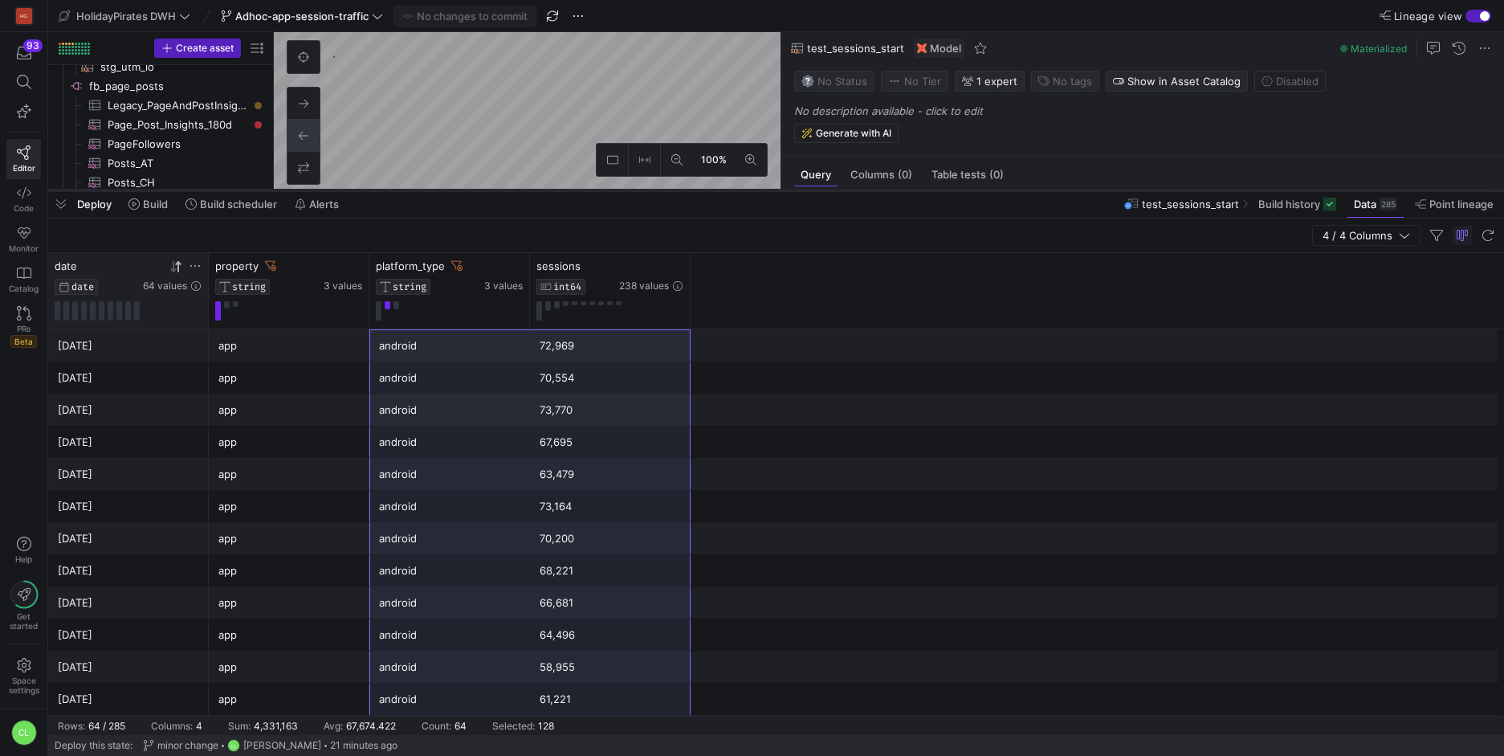
drag, startPoint x: 510, startPoint y: 453, endPoint x: 652, endPoint y: 189, distance: 300.0
click at [652, 188] on div at bounding box center [776, 190] width 1456 height 6
click at [459, 380] on div "android" at bounding box center [449, 376] width 141 height 31
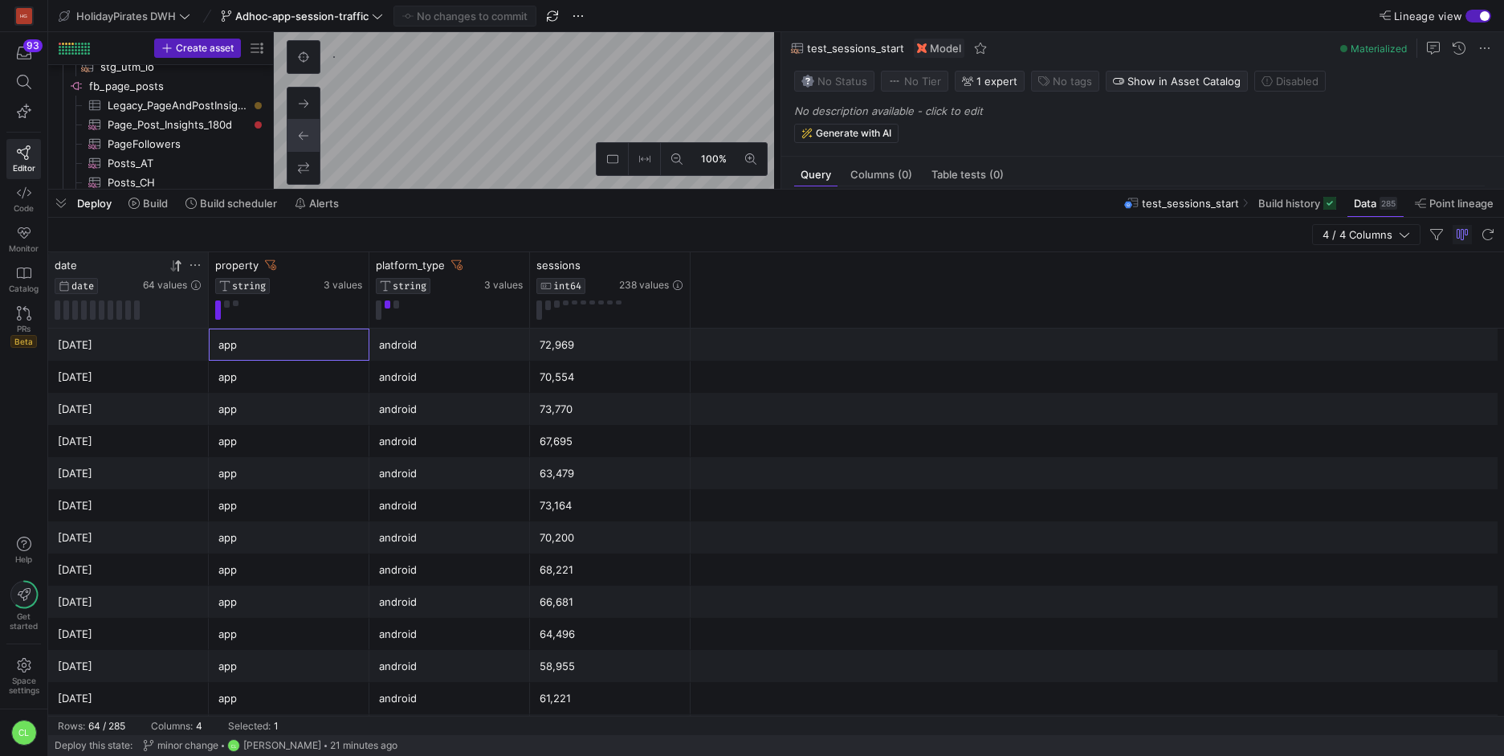
click at [306, 333] on div "app" at bounding box center [288, 344] width 141 height 31
click at [467, 345] on div "android" at bounding box center [449, 344] width 141 height 31
click at [307, 353] on div "app" at bounding box center [288, 344] width 141 height 31
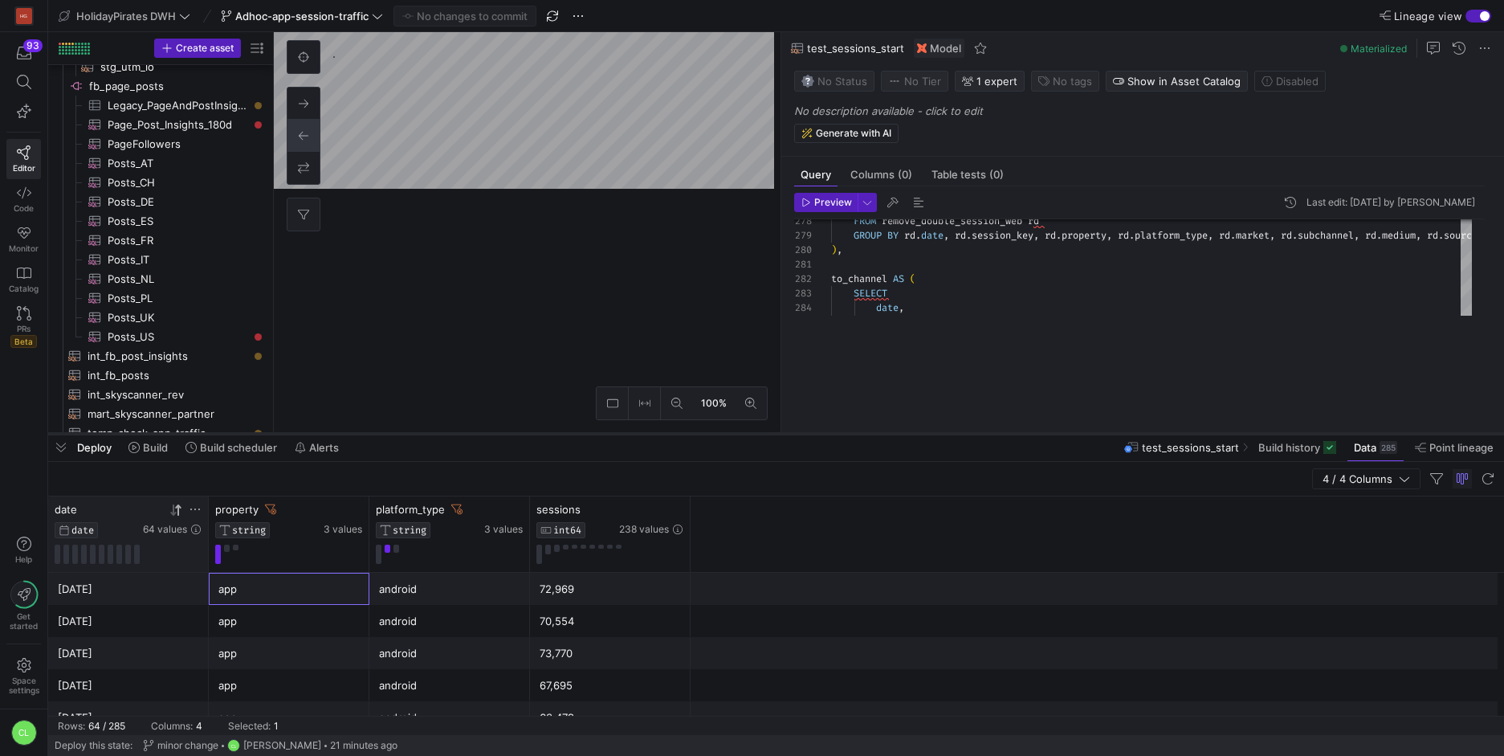
drag, startPoint x: 911, startPoint y: 186, endPoint x: 924, endPoint y: 430, distance: 244.5
click at [924, 430] on div at bounding box center [776, 433] width 1456 height 6
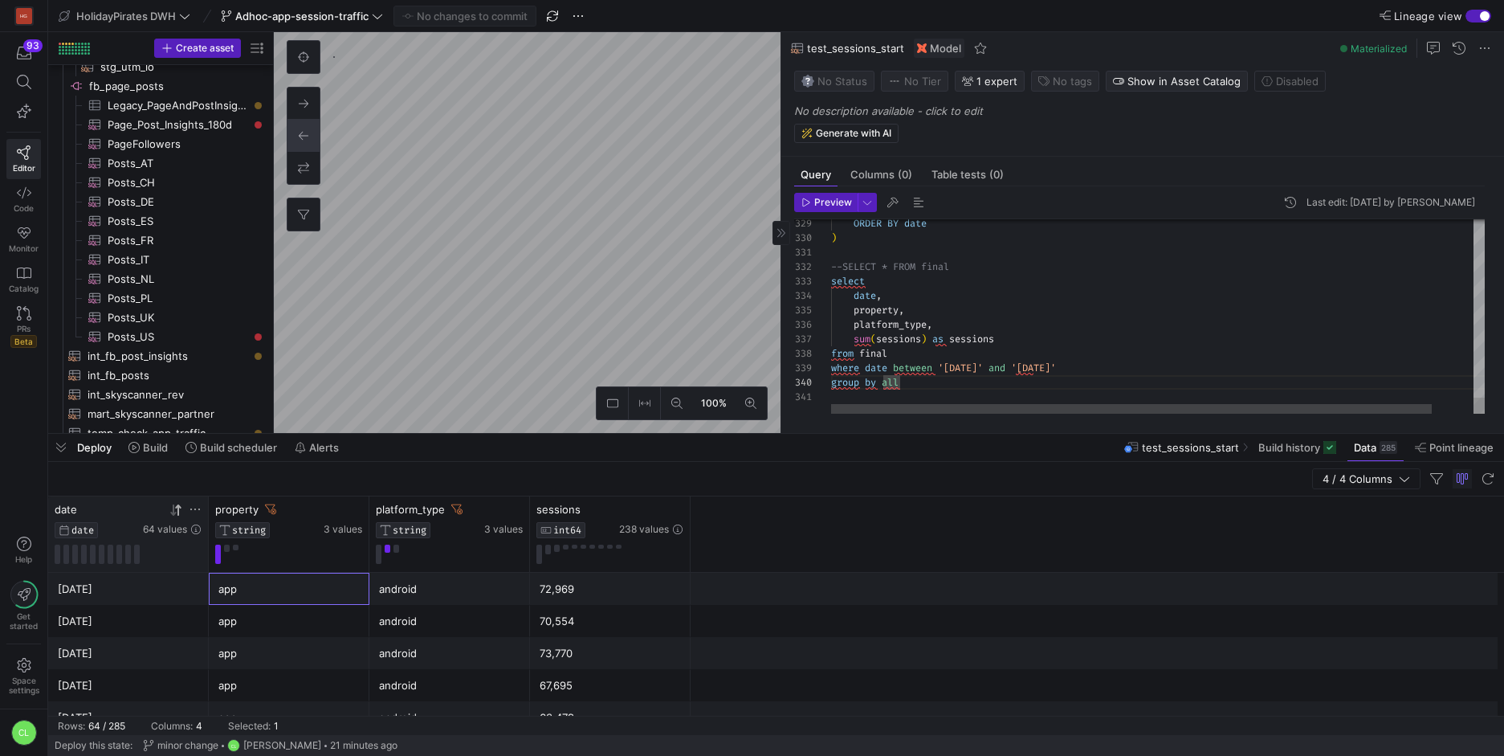
scroll to position [130, 68]
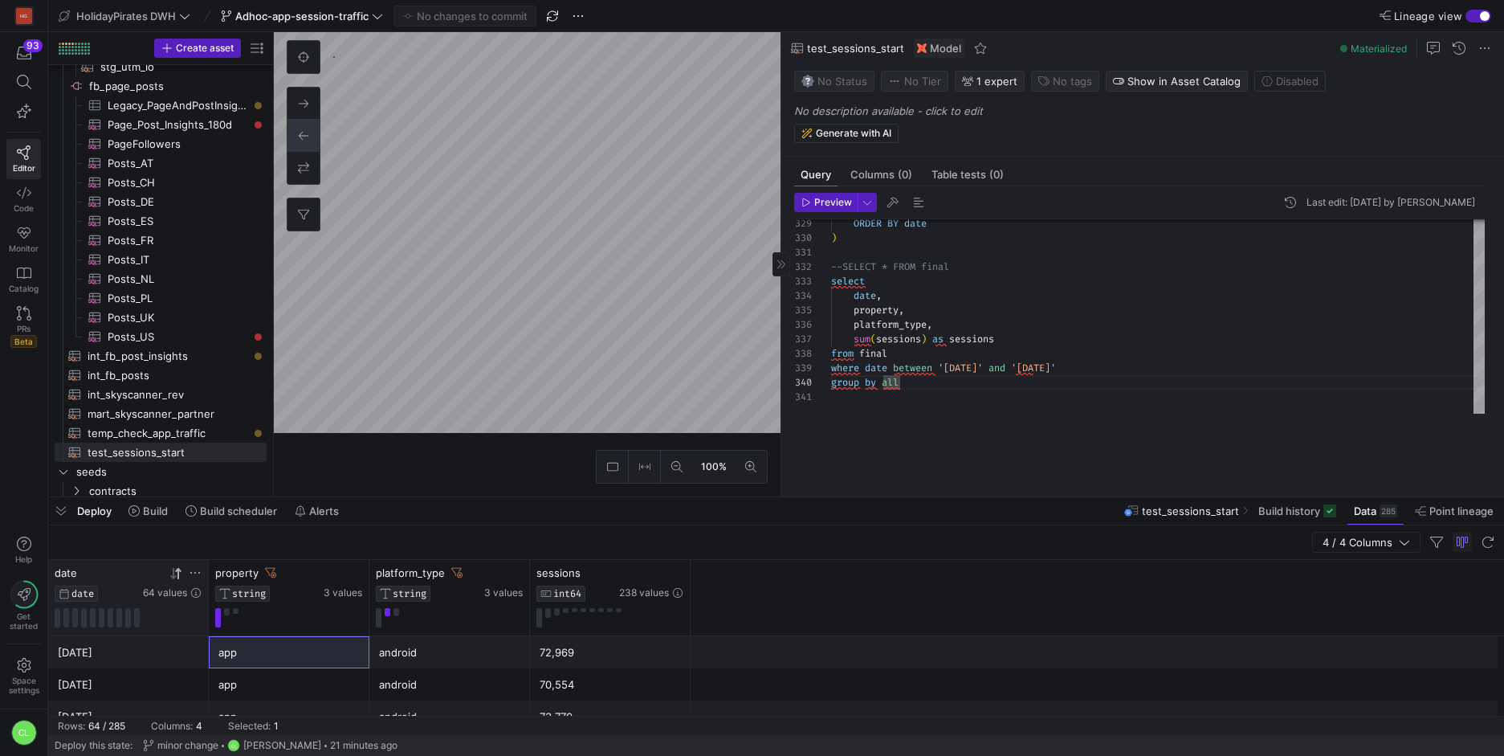
drag, startPoint x: 964, startPoint y: 434, endPoint x: 952, endPoint y: 492, distance: 59.1
click at [956, 500] on div at bounding box center [776, 497] width 1456 height 6
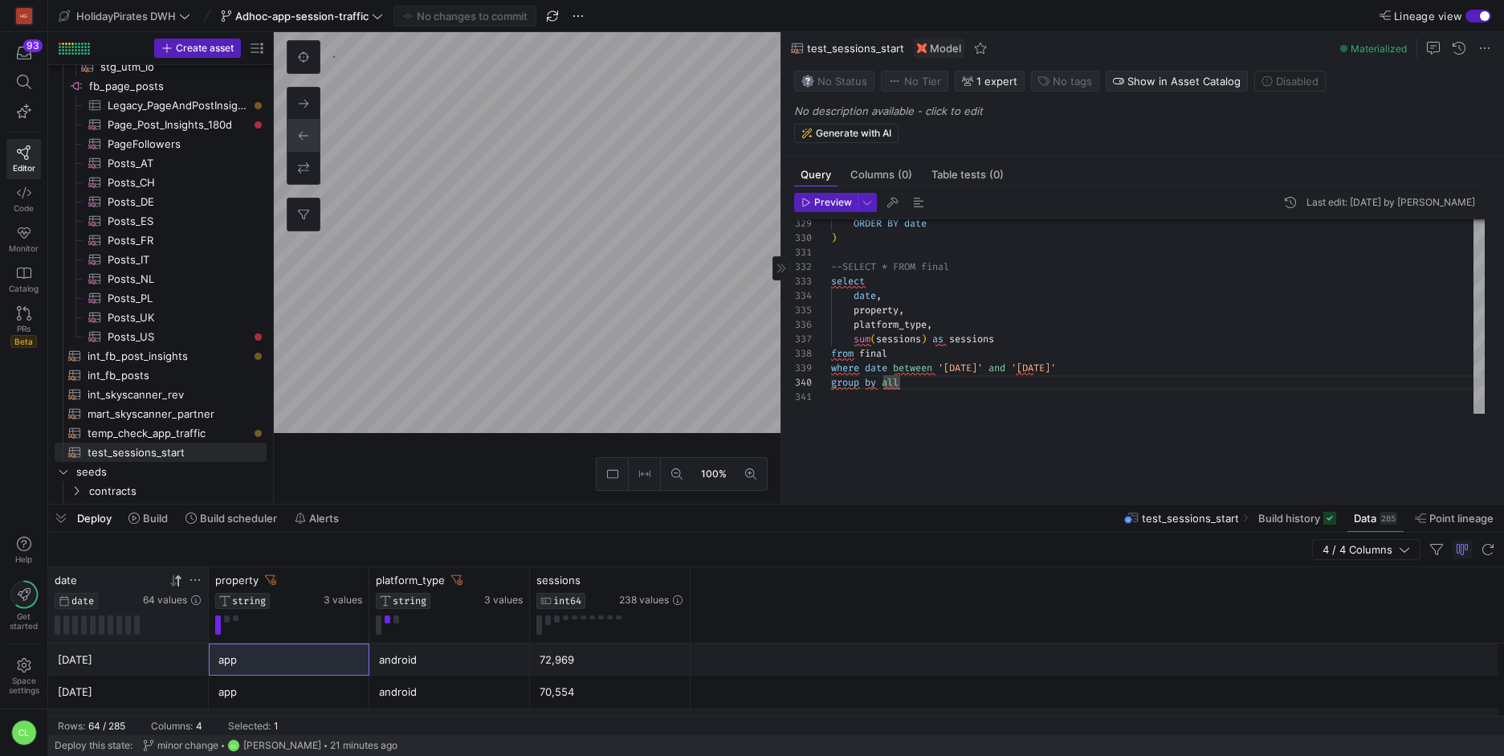
scroll to position [130, 69]
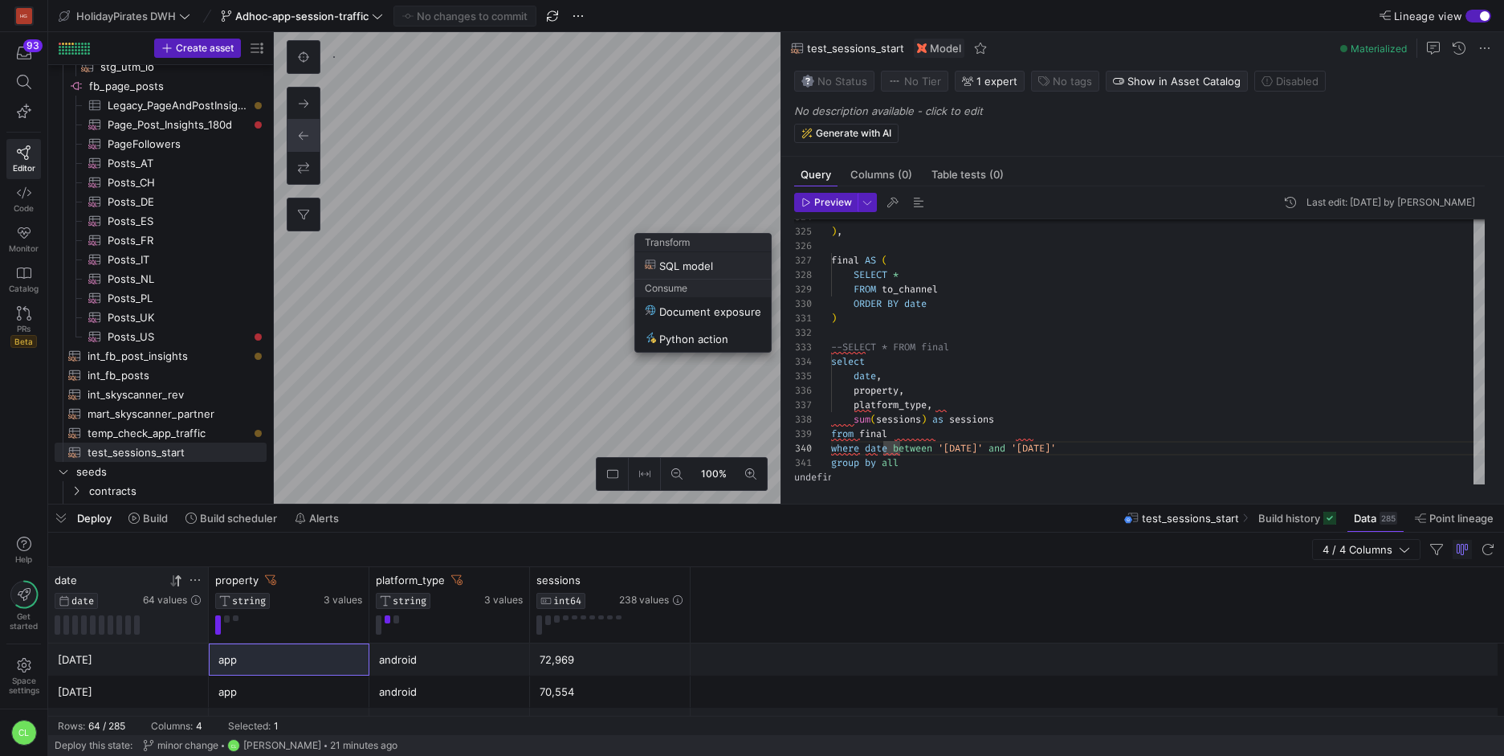
click at [720, 261] on span "SQL model" at bounding box center [703, 266] width 116 height 14
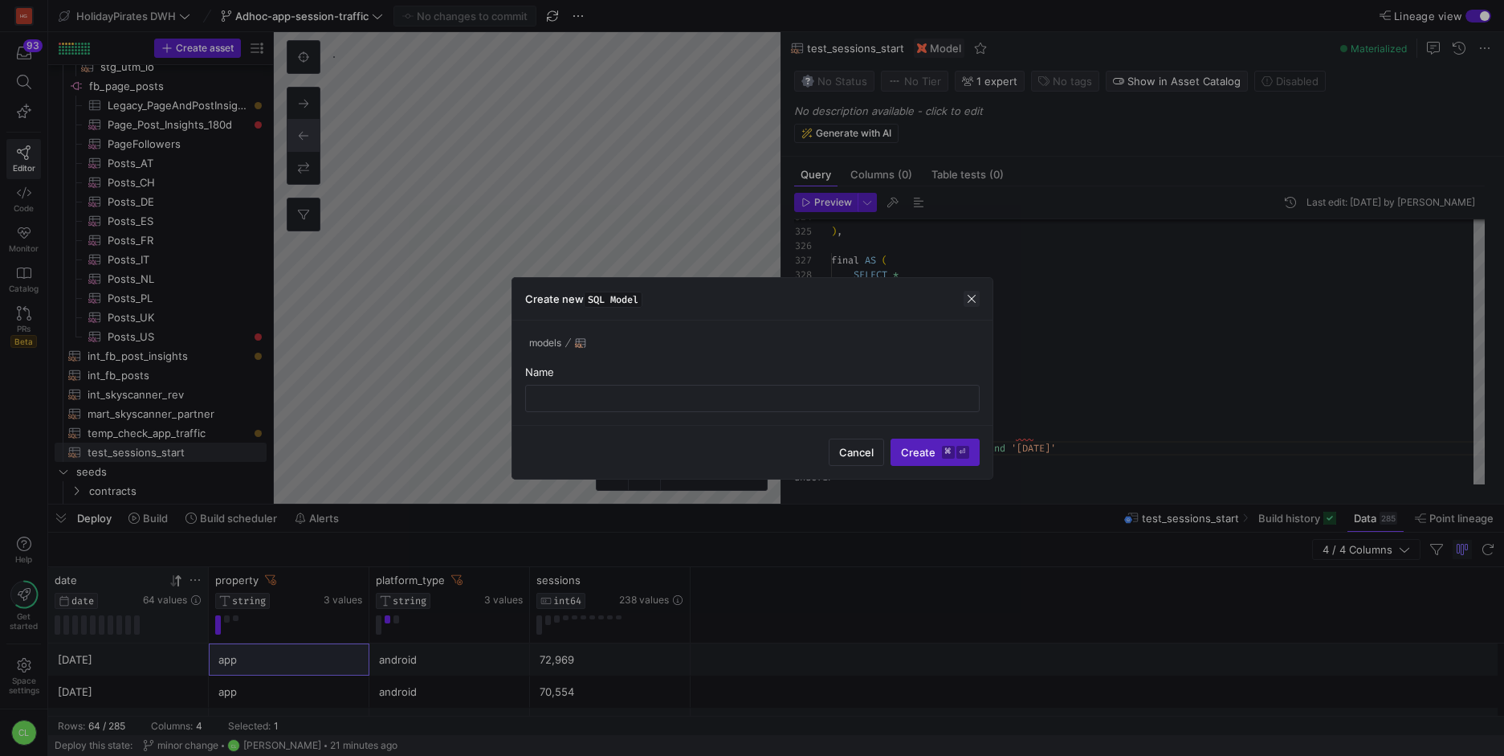
click at [974, 296] on span "button" at bounding box center [972, 299] width 16 height 16
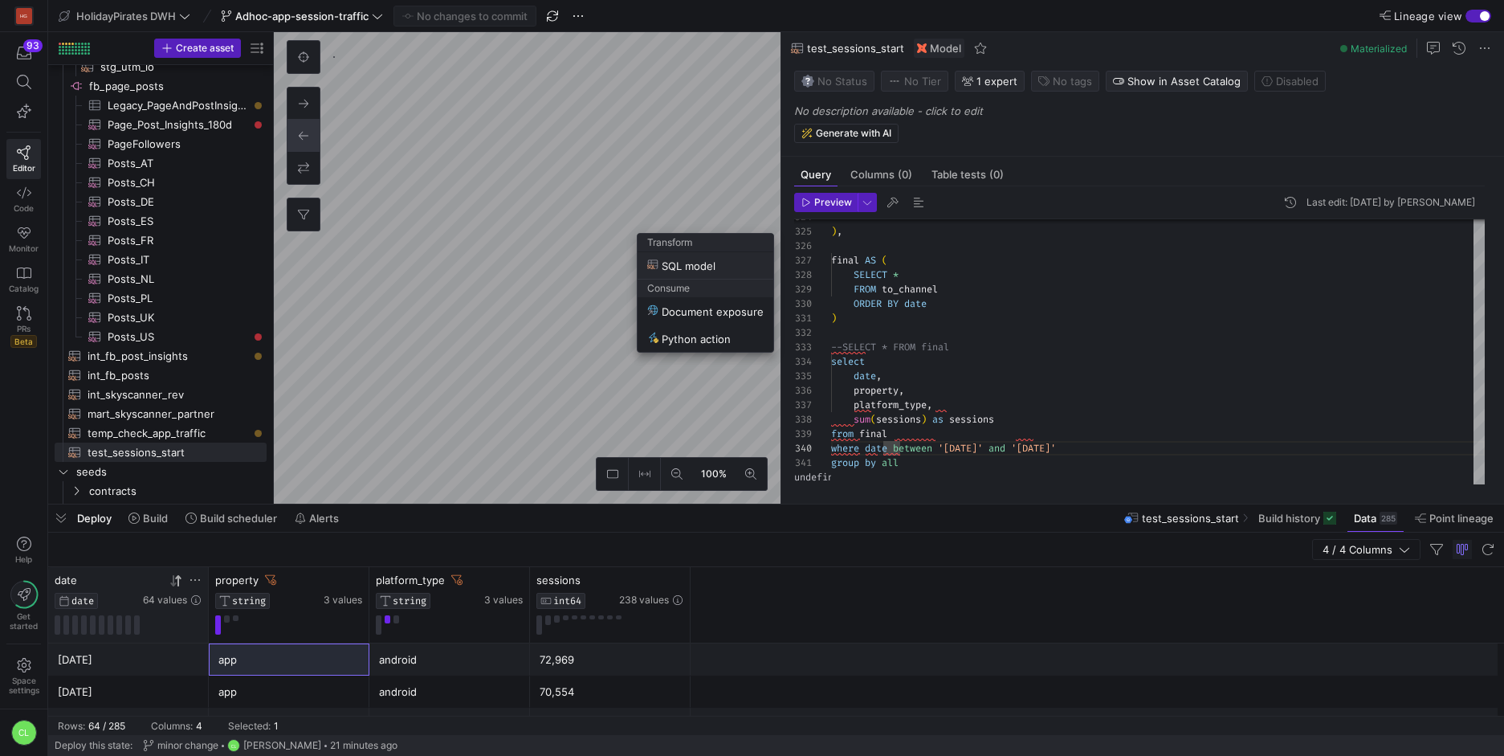
click at [744, 262] on span "SQL model" at bounding box center [705, 266] width 116 height 14
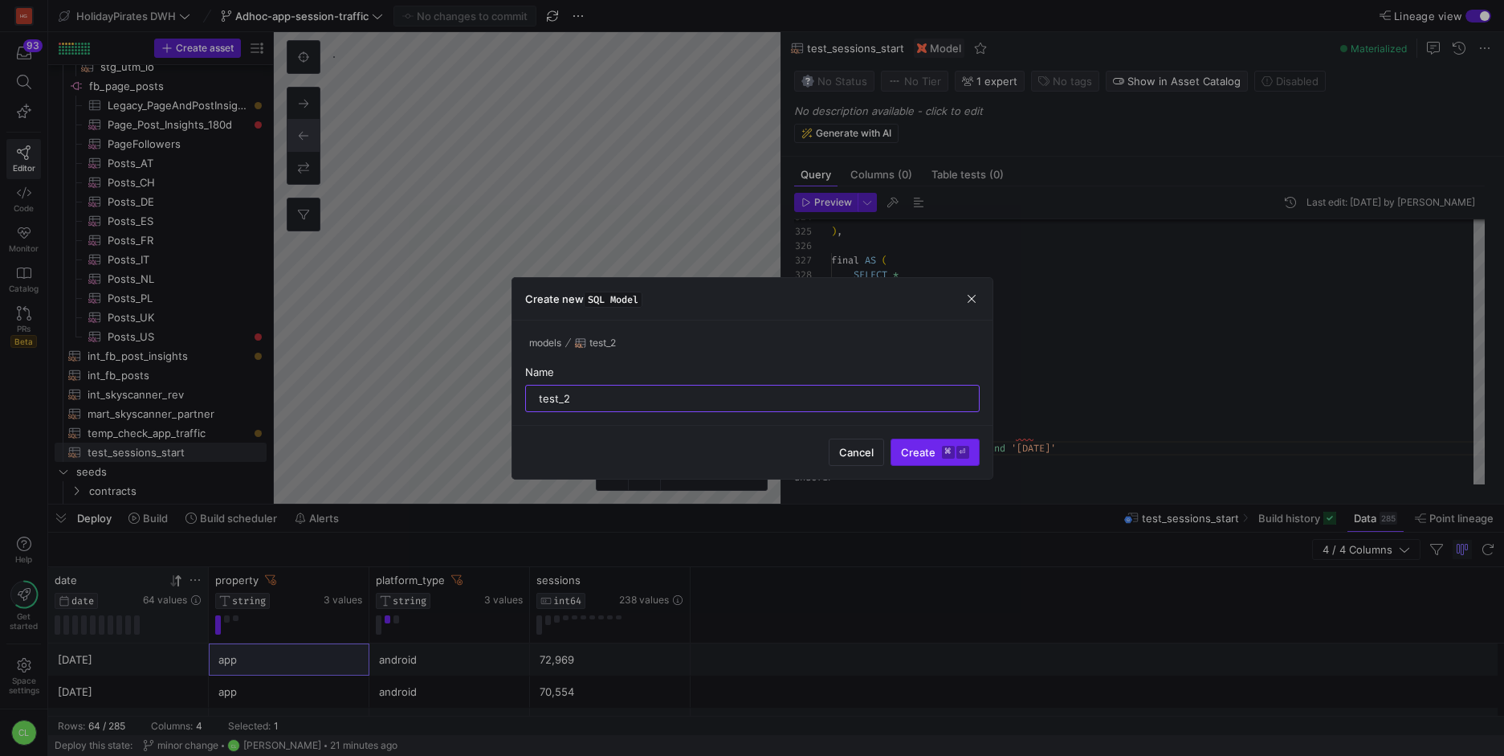
type input "test_2"
click at [925, 443] on span "submit" at bounding box center [935, 452] width 88 height 26
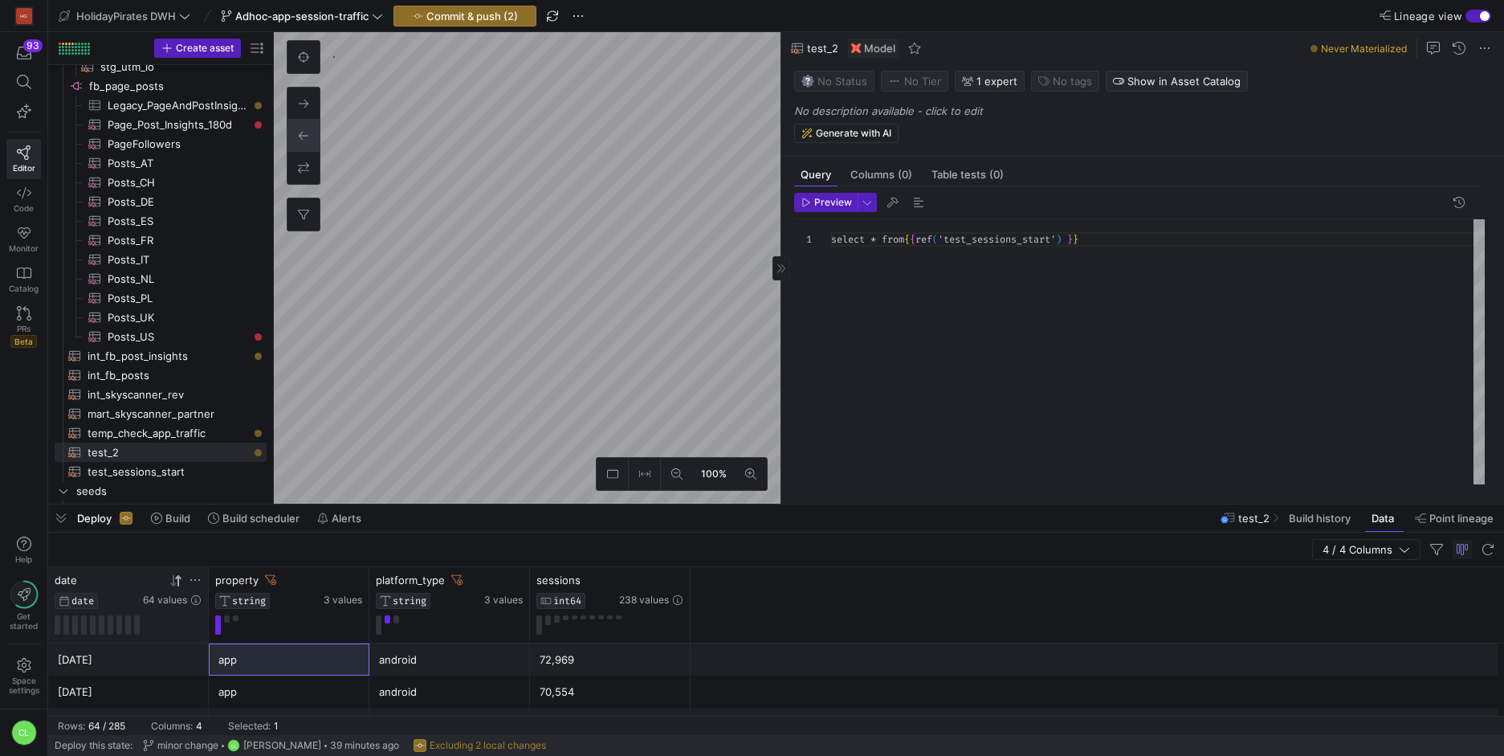
click at [872, 240] on span "select * from" at bounding box center [867, 239] width 73 height 13
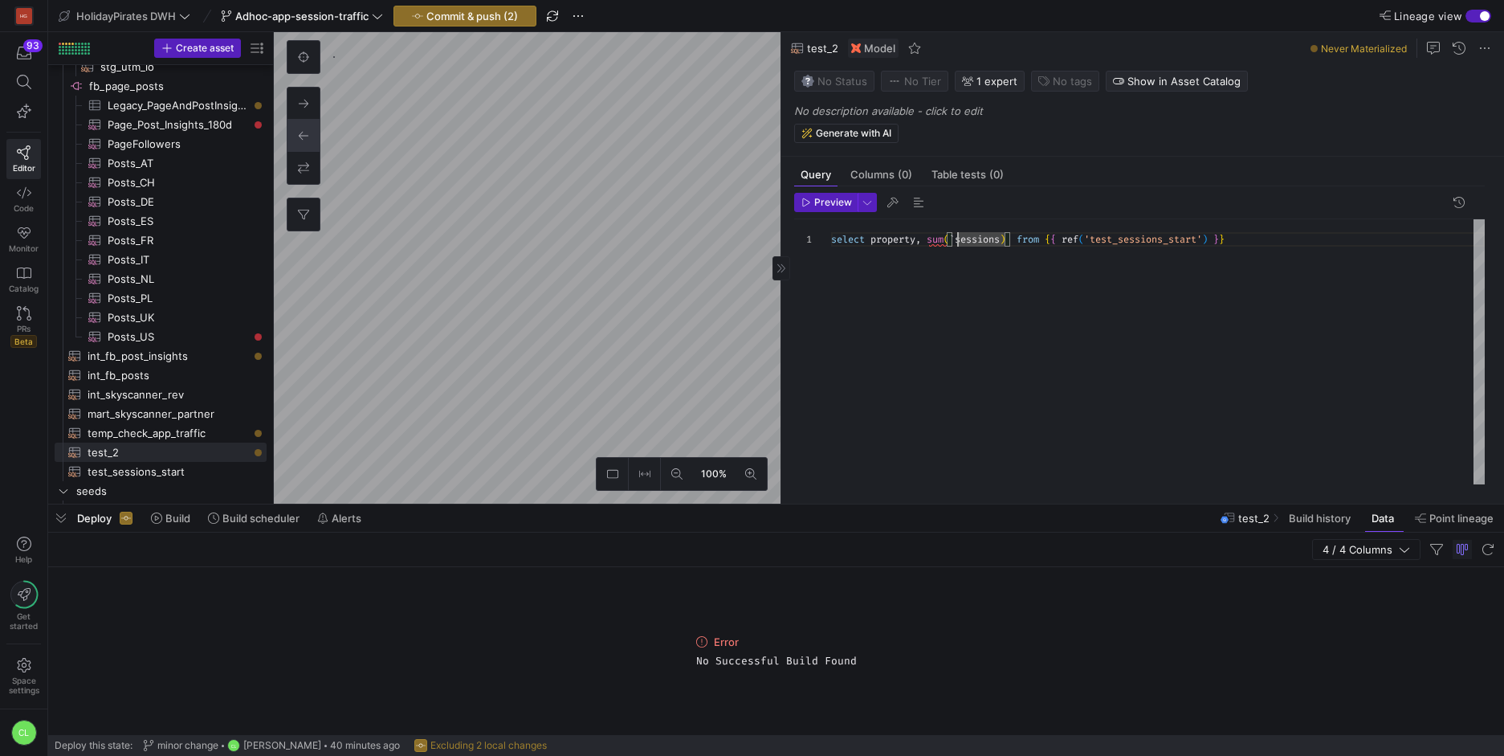
scroll to position [0, 121]
click at [871, 235] on div "select property , sum ( sessions ) from { { ref ( 'test_sessions_start' ) } }" at bounding box center [1158, 351] width 654 height 265
click at [839, 201] on span "Preview" at bounding box center [833, 202] width 38 height 11
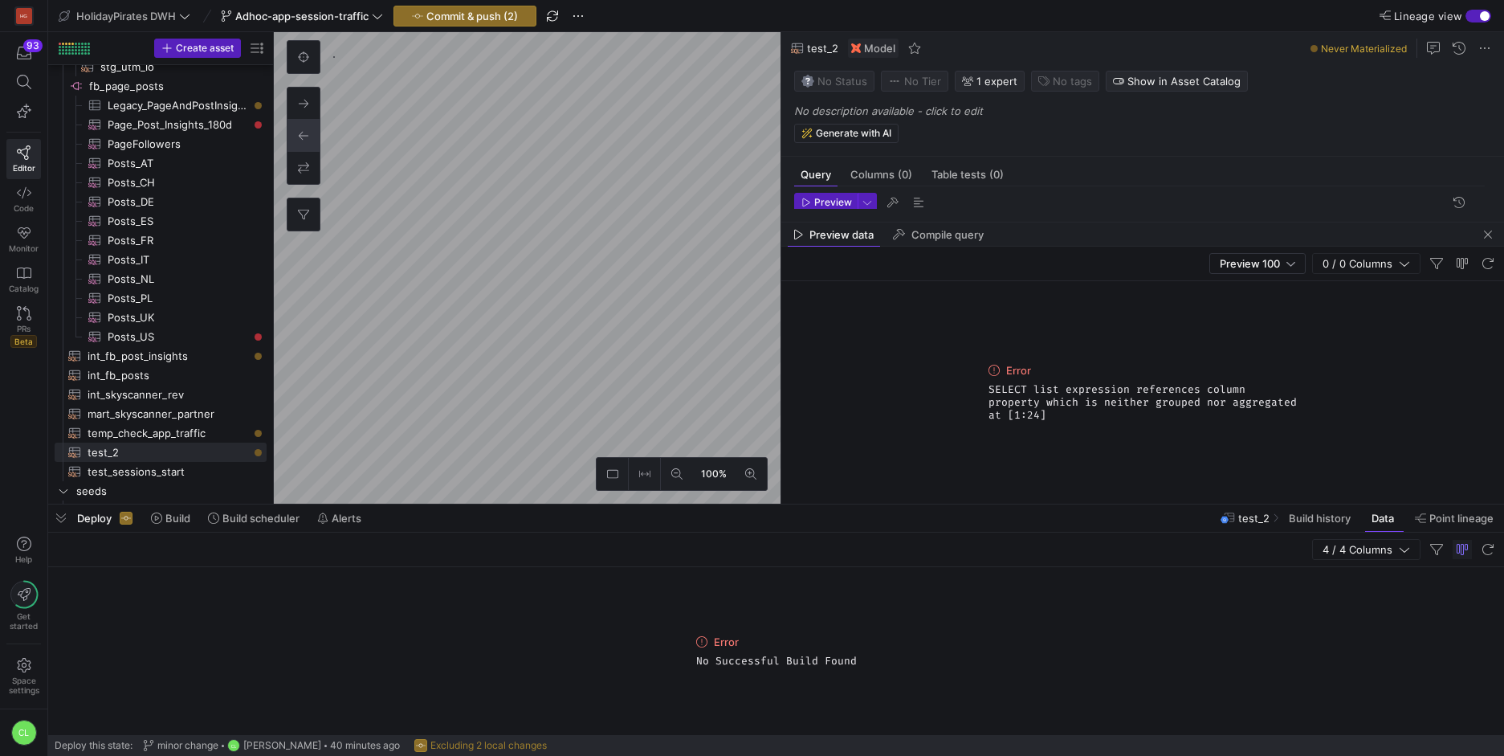
click at [919, 523] on div "Deploy Build Build scheduler Alerts test_2 Build history Data Point lineage" at bounding box center [776, 517] width 1456 height 27
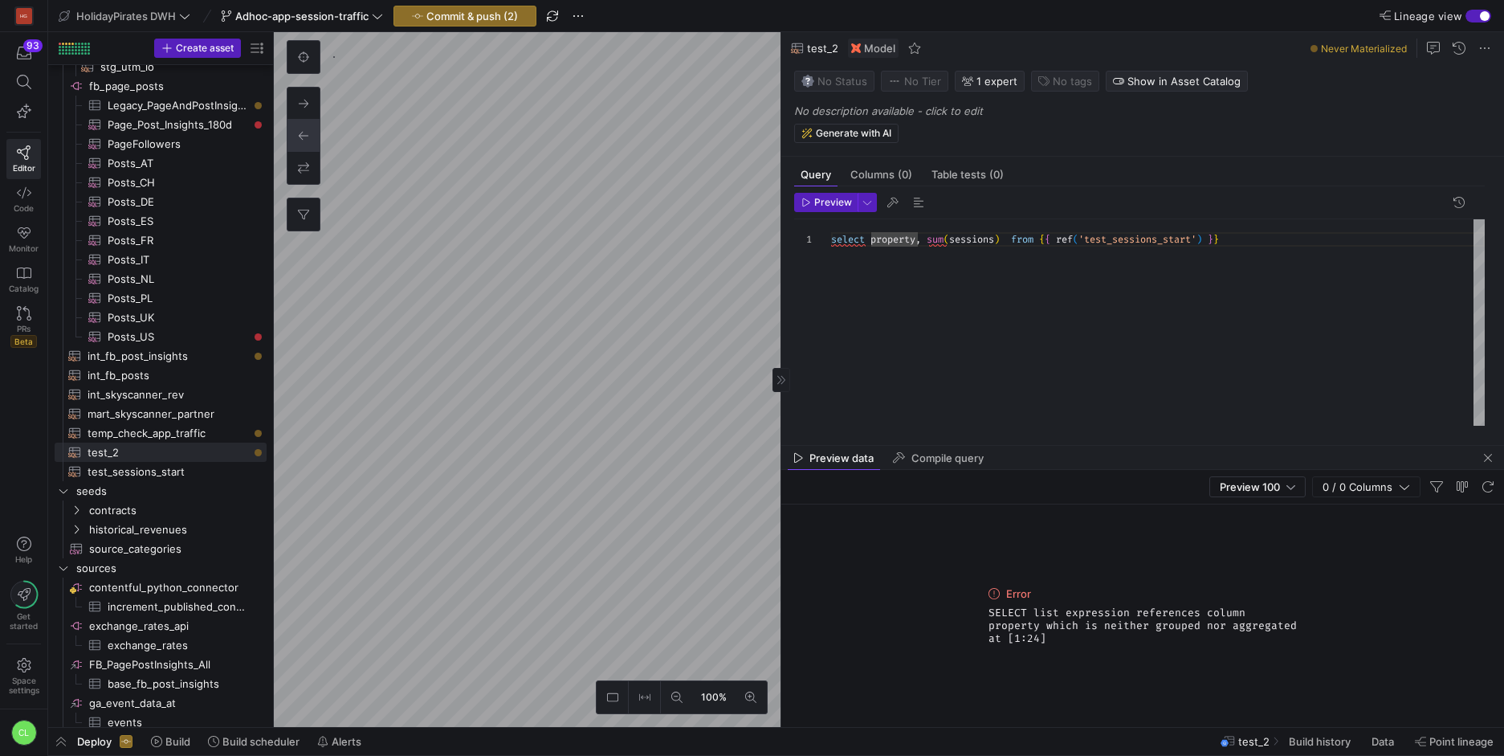
click at [1262, 245] on div "select property , sum ( sessions ) from { { ref ( 'test_sessions_start' ) } }" at bounding box center [1158, 322] width 654 height 206
click at [819, 210] on span "button" at bounding box center [826, 203] width 62 height 18
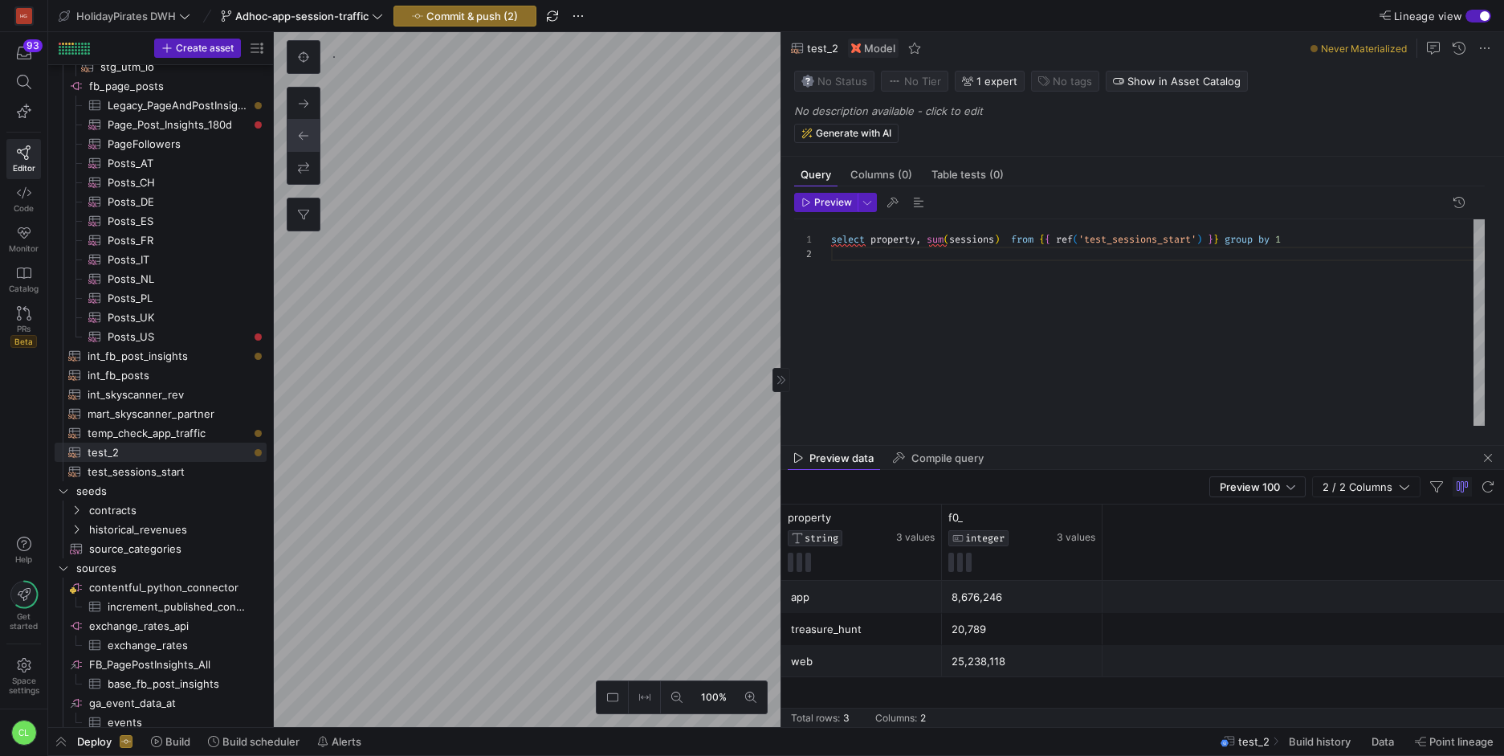
click at [1008, 597] on div "8,676,246" at bounding box center [1022, 596] width 141 height 31
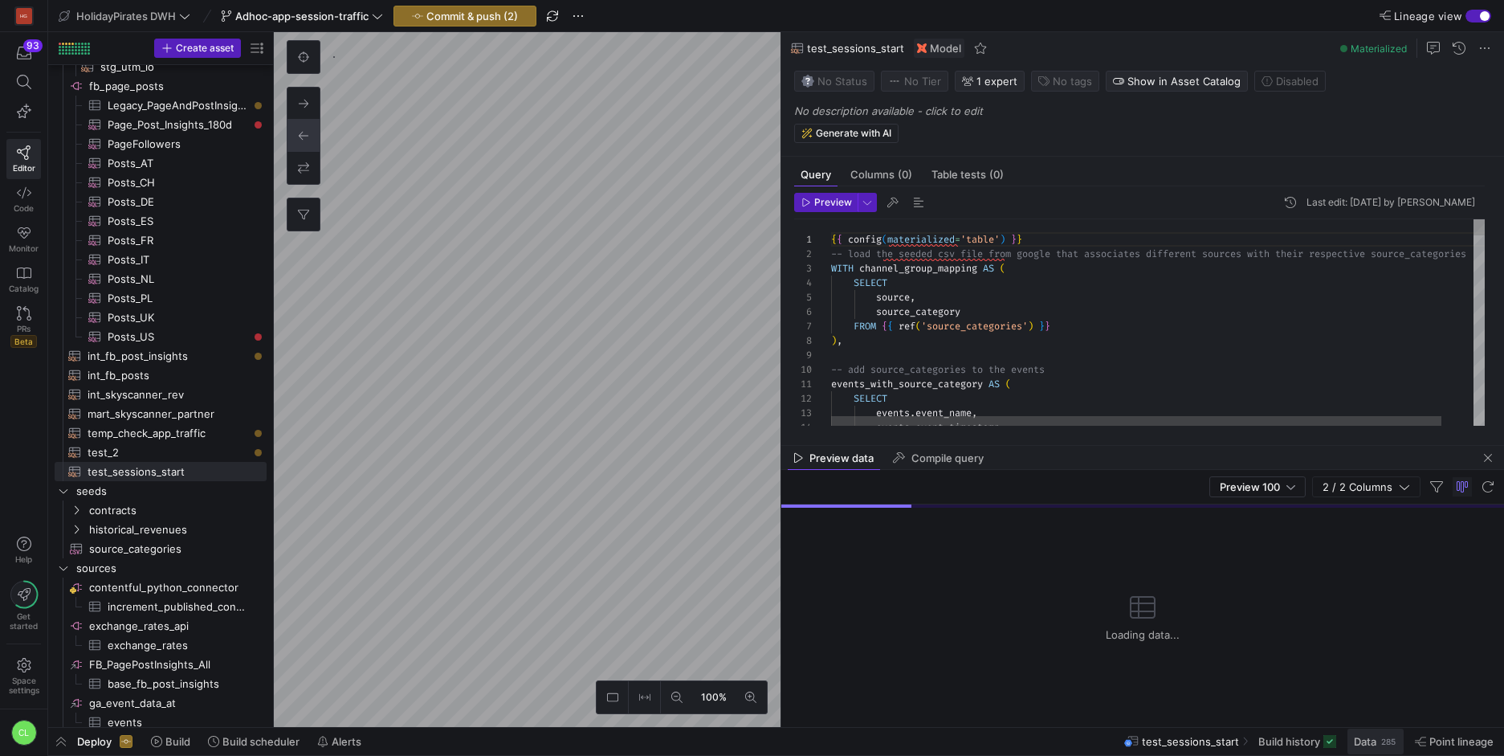
click at [1382, 743] on div "285" at bounding box center [1389, 741] width 18 height 13
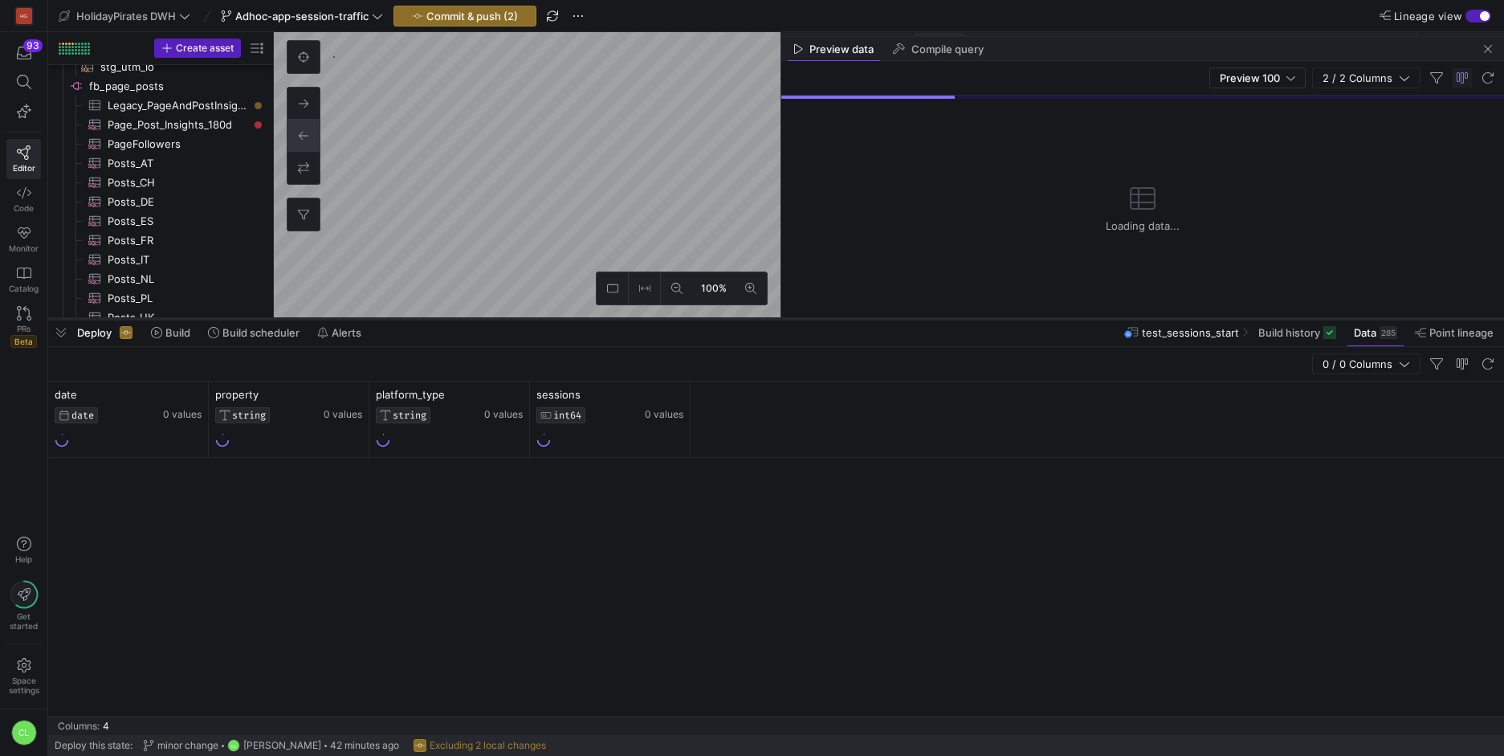
drag, startPoint x: 454, startPoint y: 462, endPoint x: 570, endPoint y: 118, distance: 362.9
click at [576, 318] on div at bounding box center [776, 319] width 1456 height 6
click at [1494, 47] on span "button" at bounding box center [1487, 48] width 19 height 19
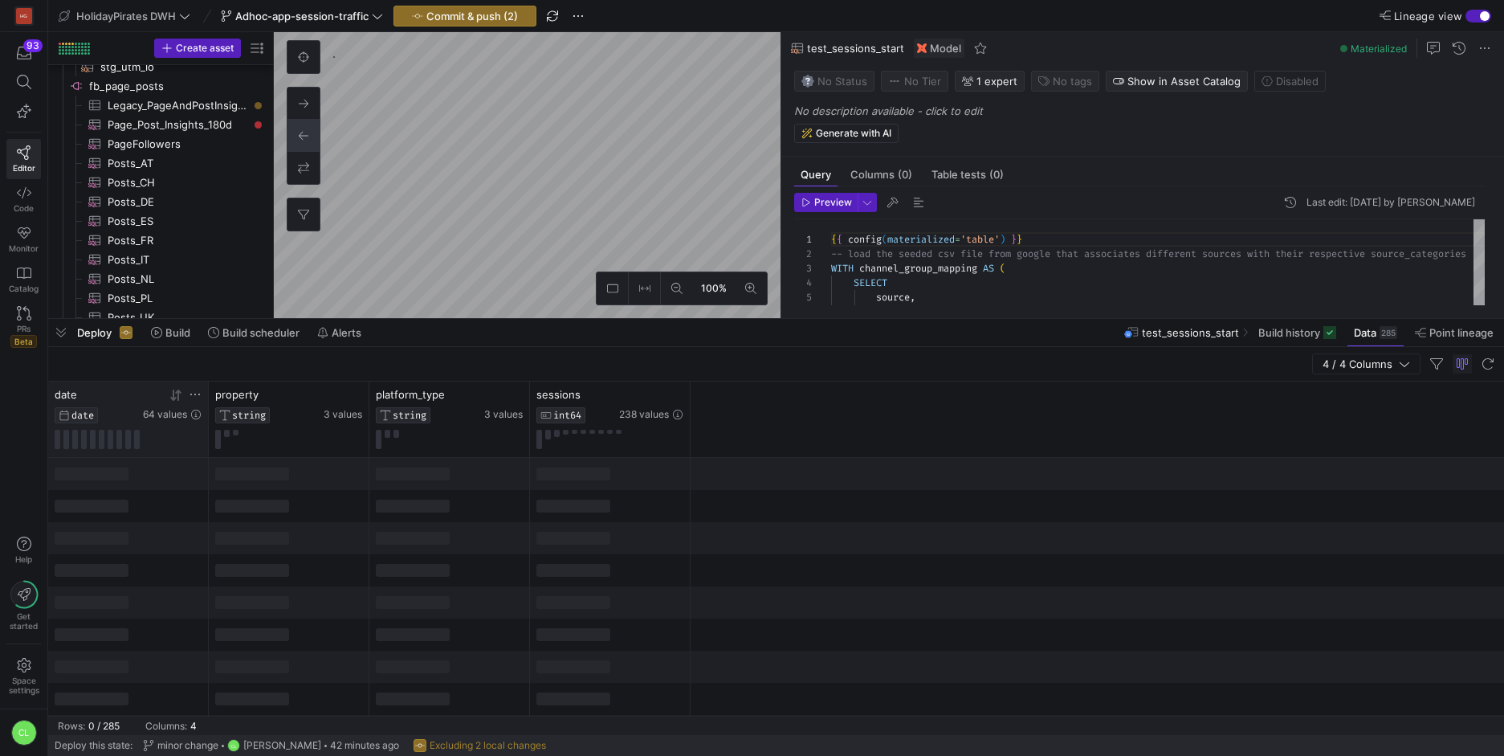
click at [177, 399] on icon at bounding box center [178, 394] width 6 height 11
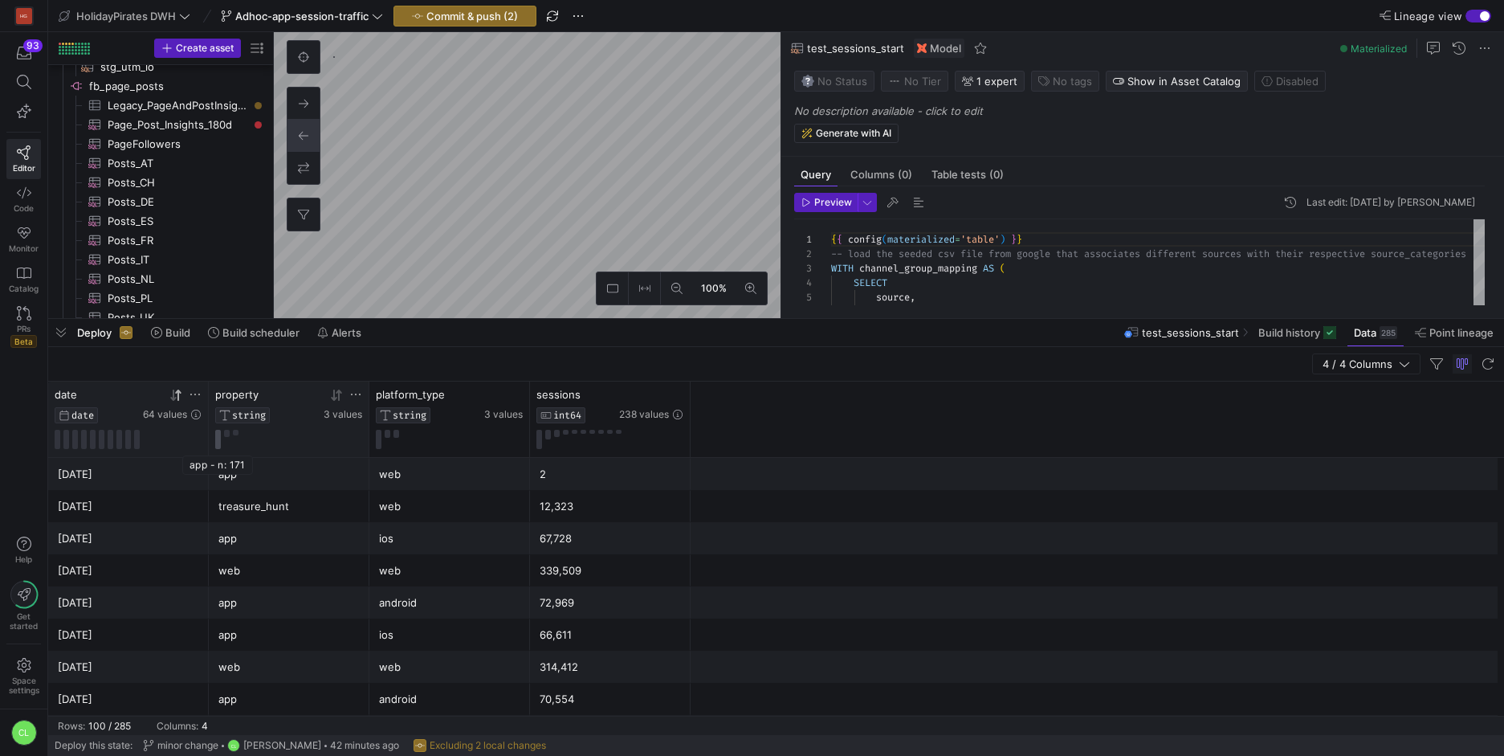
click at [215, 436] on button at bounding box center [218, 439] width 6 height 19
click at [394, 434] on button at bounding box center [397, 434] width 6 height 8
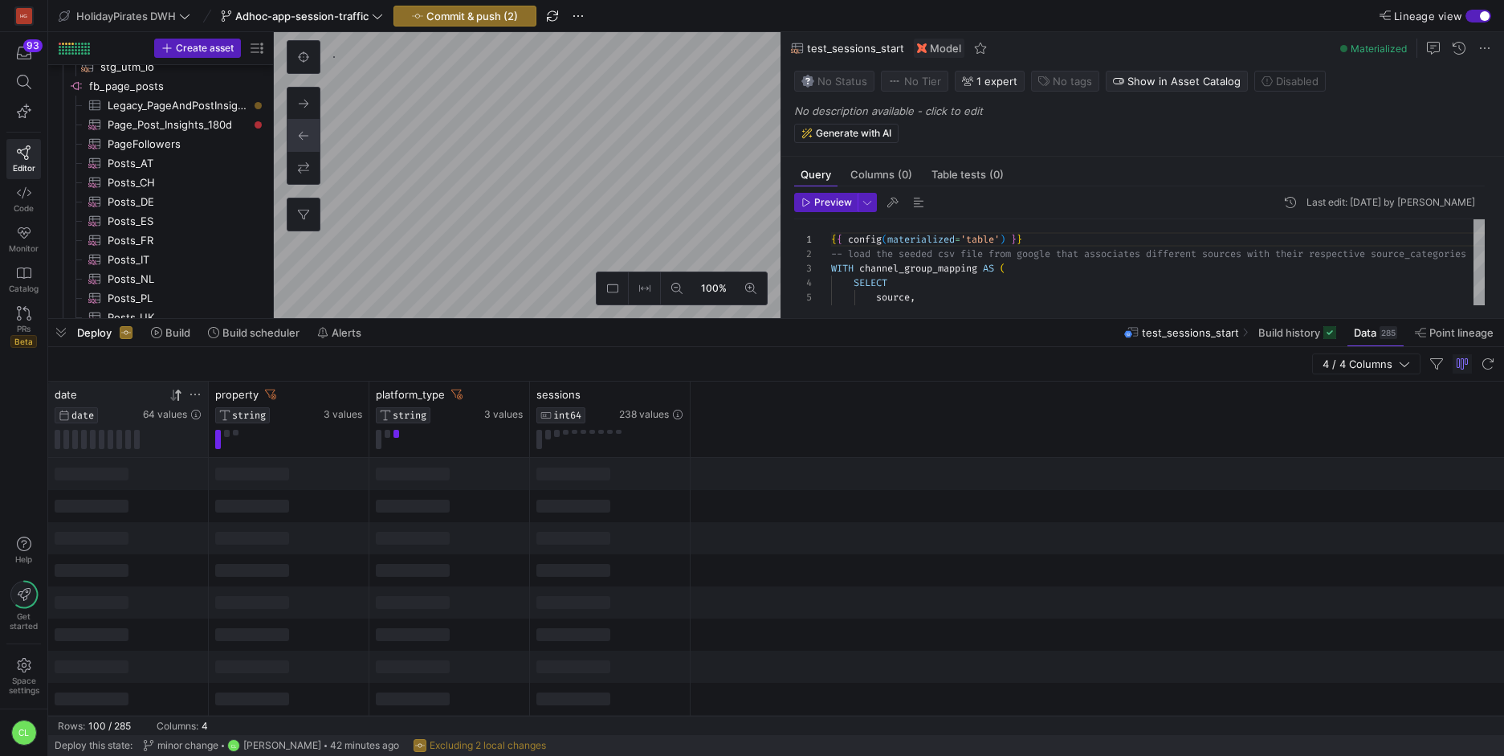
click at [272, 578] on div at bounding box center [289, 570] width 161 height 32
drag, startPoint x: 478, startPoint y: 546, endPoint x: 525, endPoint y: 558, distance: 48.9
click at [510, 547] on div at bounding box center [449, 538] width 161 height 32
drag, startPoint x: 525, startPoint y: 558, endPoint x: 380, endPoint y: 677, distance: 187.8
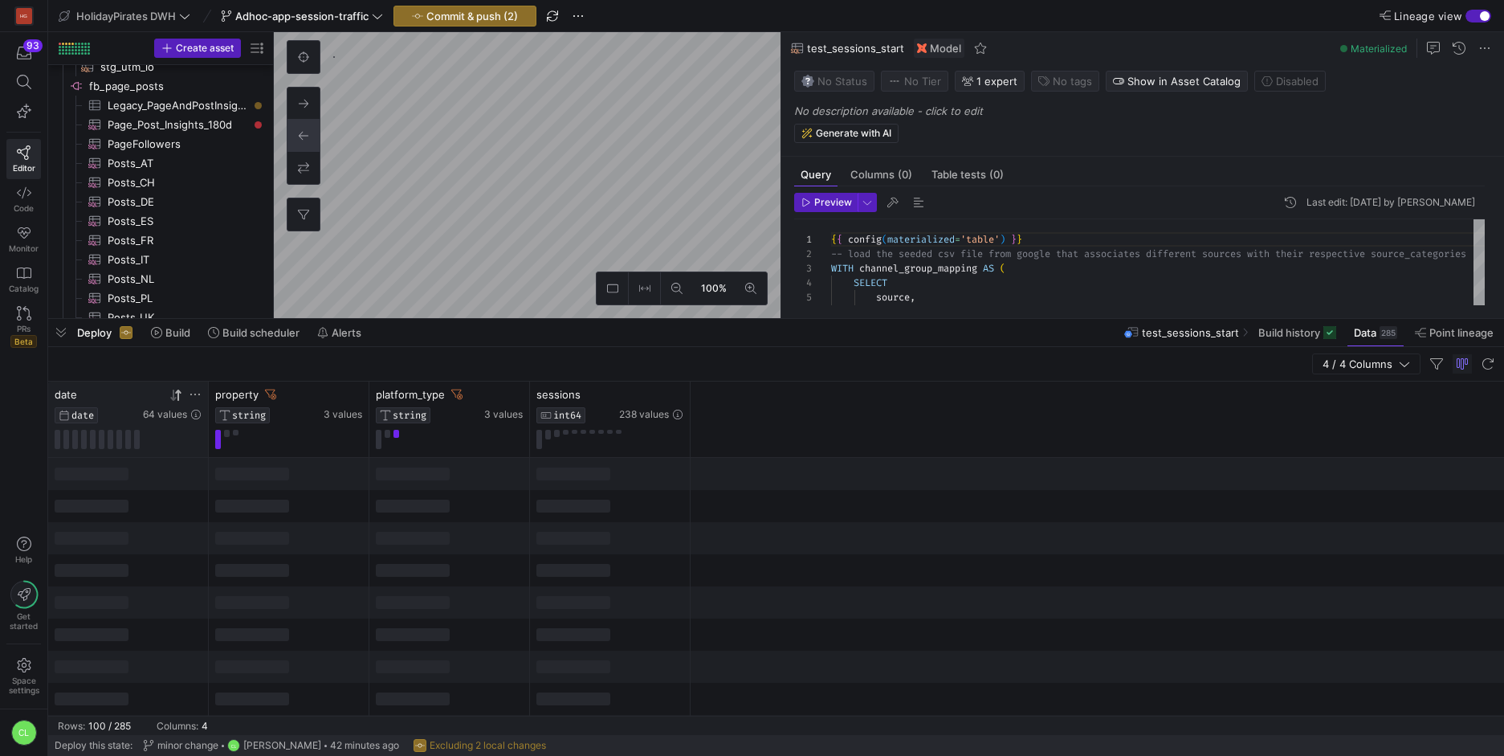
drag, startPoint x: 614, startPoint y: 614, endPoint x: 962, endPoint y: 628, distance: 348.8
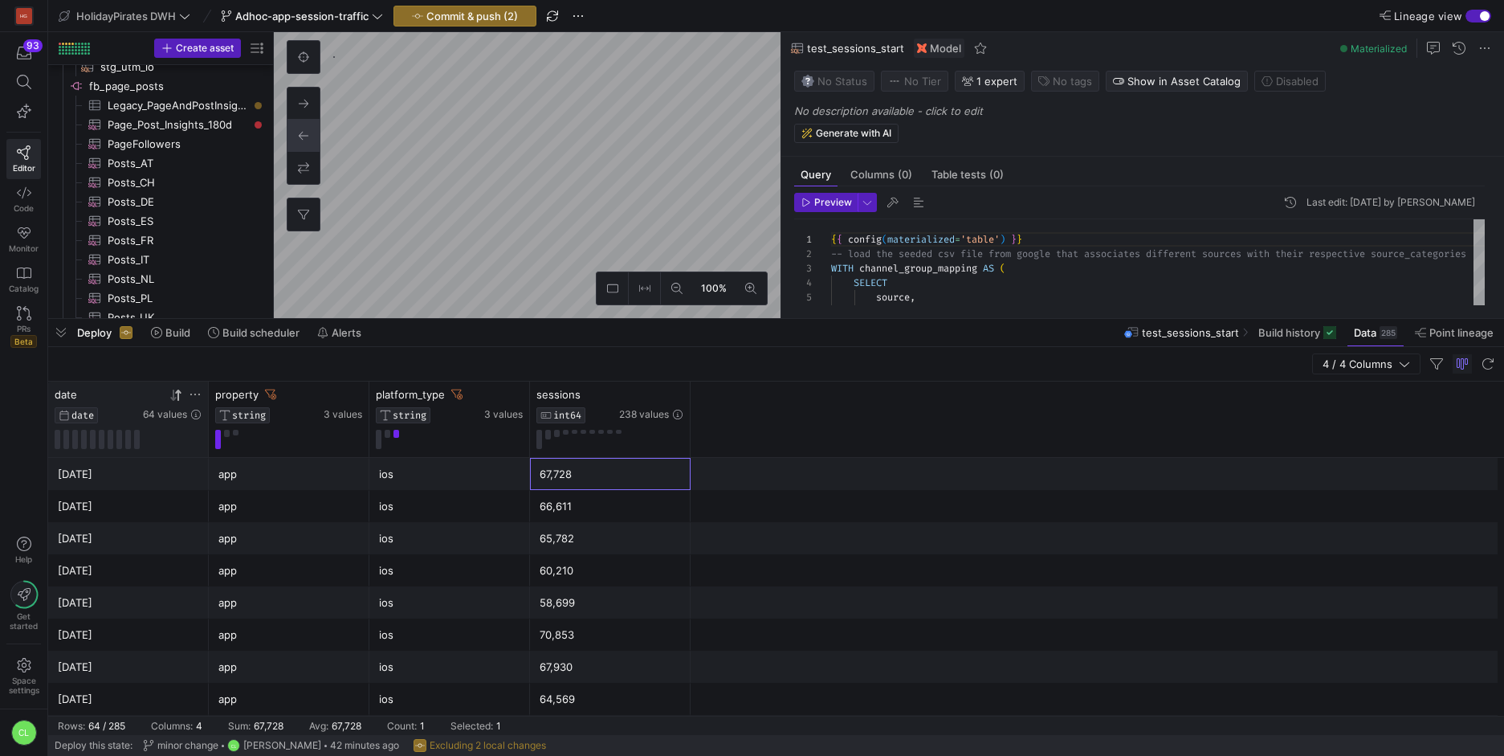
click at [607, 478] on div "67,728" at bounding box center [610, 474] width 141 height 31
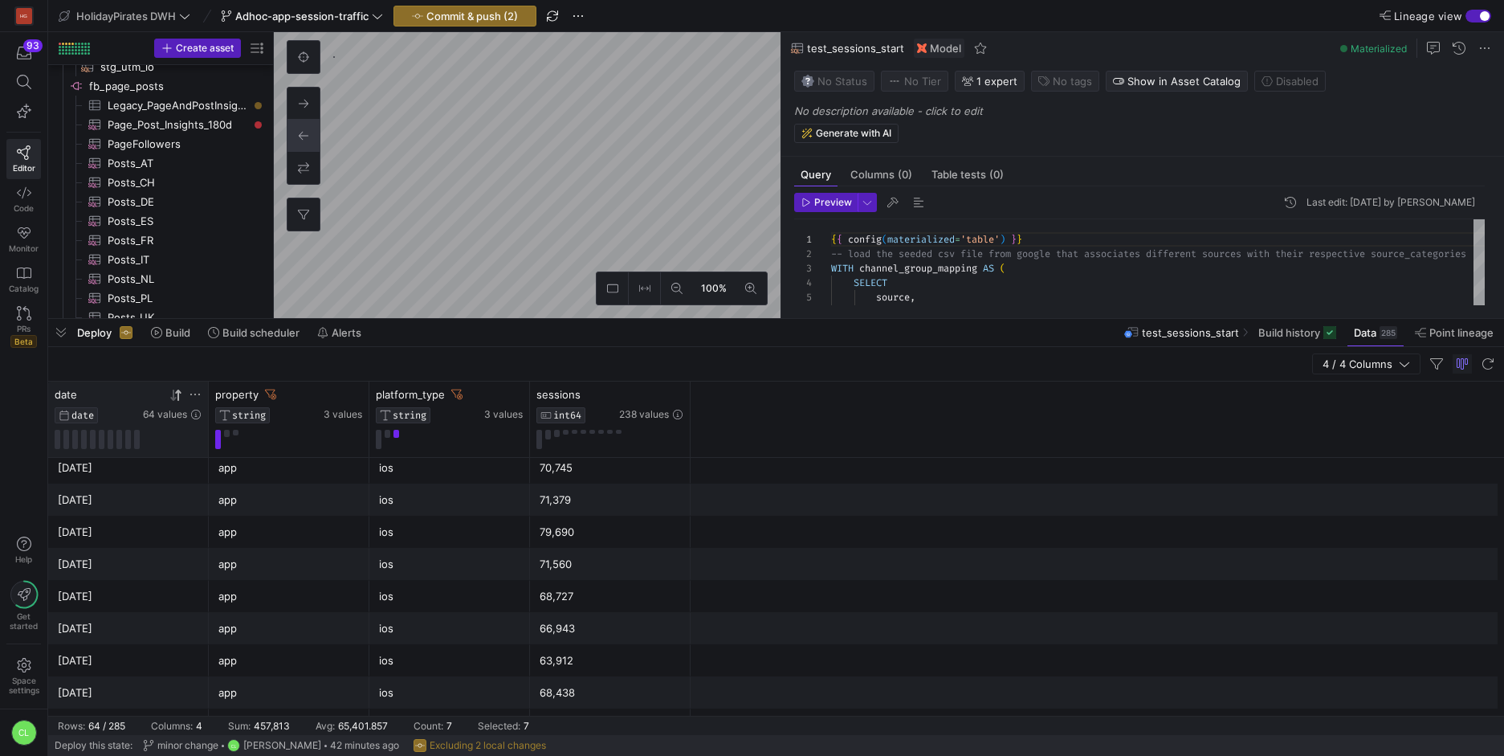
scroll to position [1798, 0]
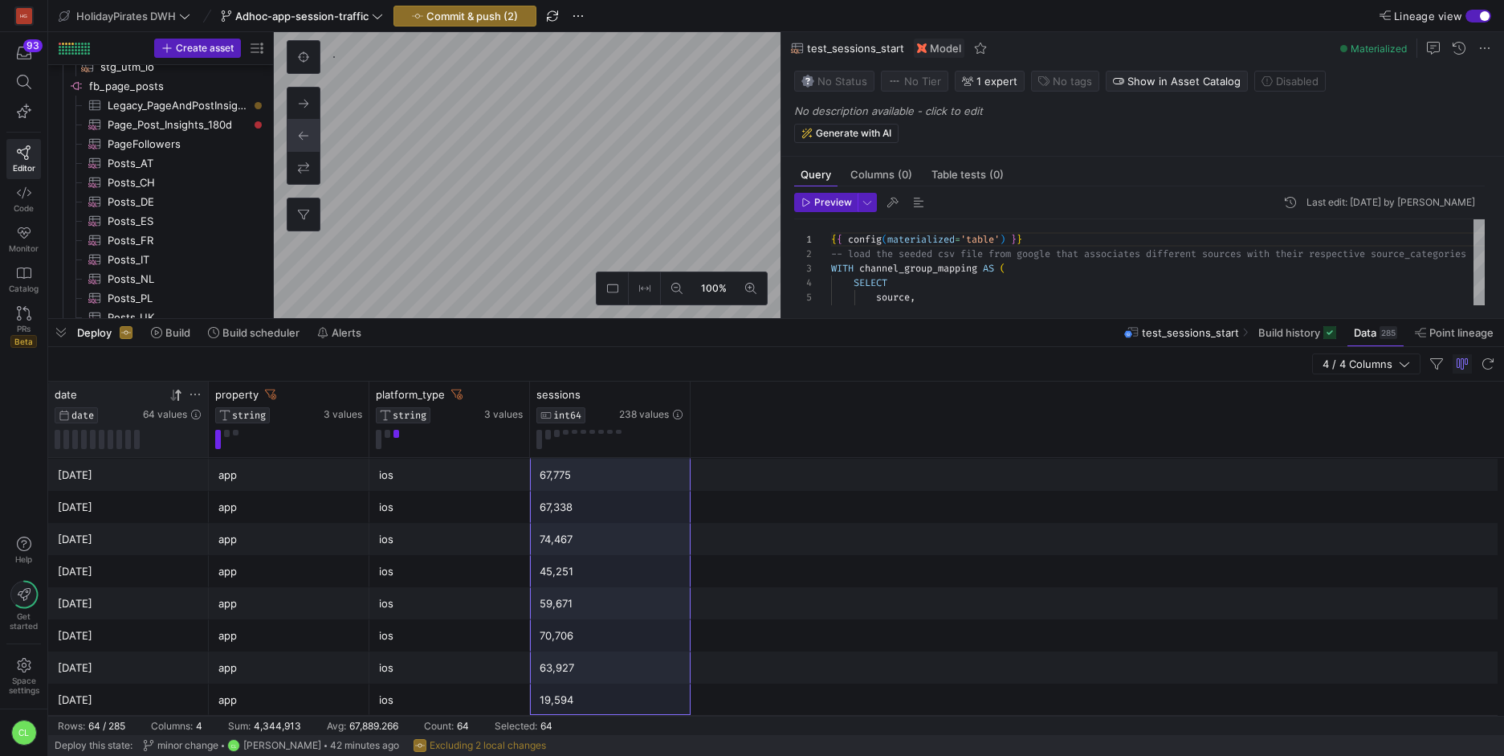
drag, startPoint x: 600, startPoint y: 475, endPoint x: 618, endPoint y: 707, distance: 232.8
click at [387, 436] on button at bounding box center [388, 434] width 6 height 8
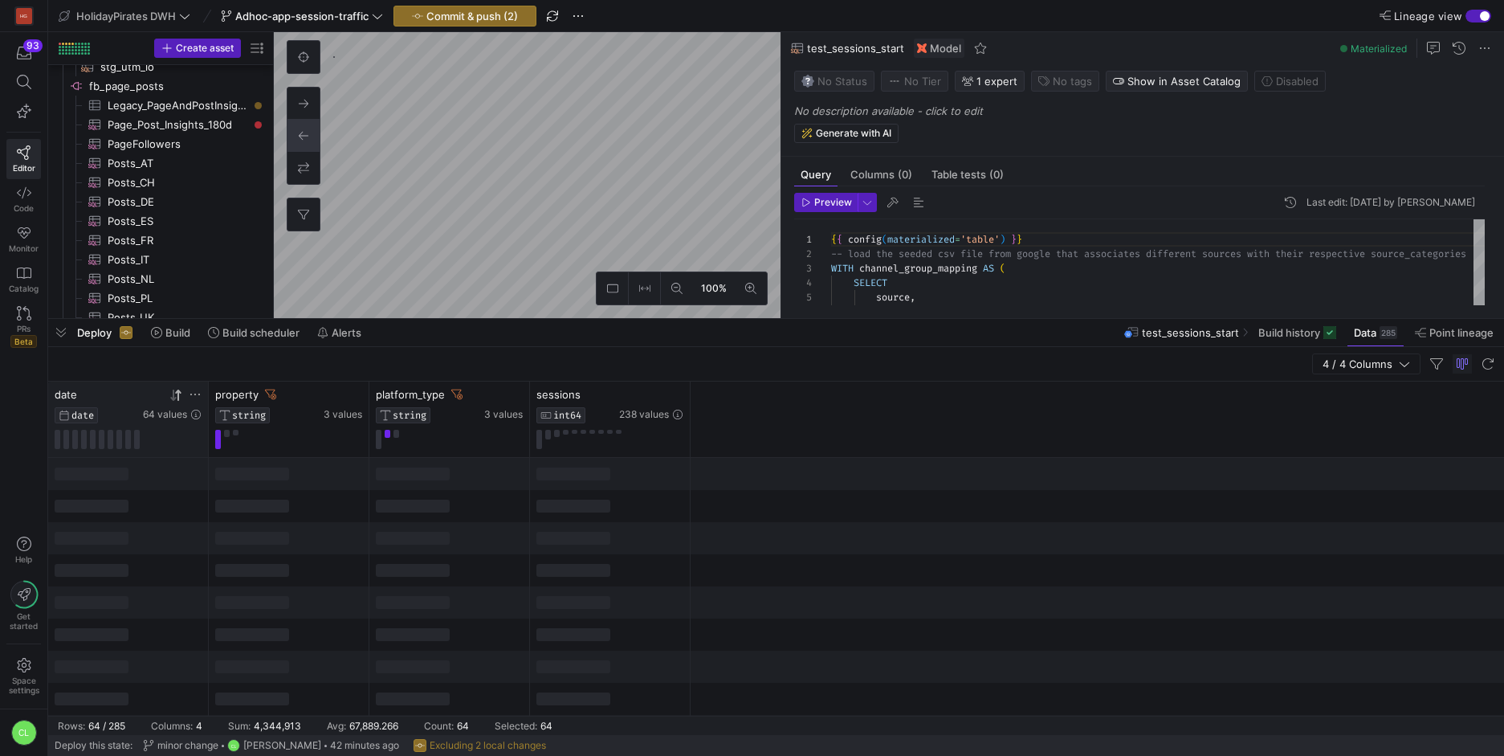
click at [622, 475] on div at bounding box center [610, 474] width 161 height 32
drag, startPoint x: 650, startPoint y: 479, endPoint x: 606, endPoint y: 500, distance: 48.9
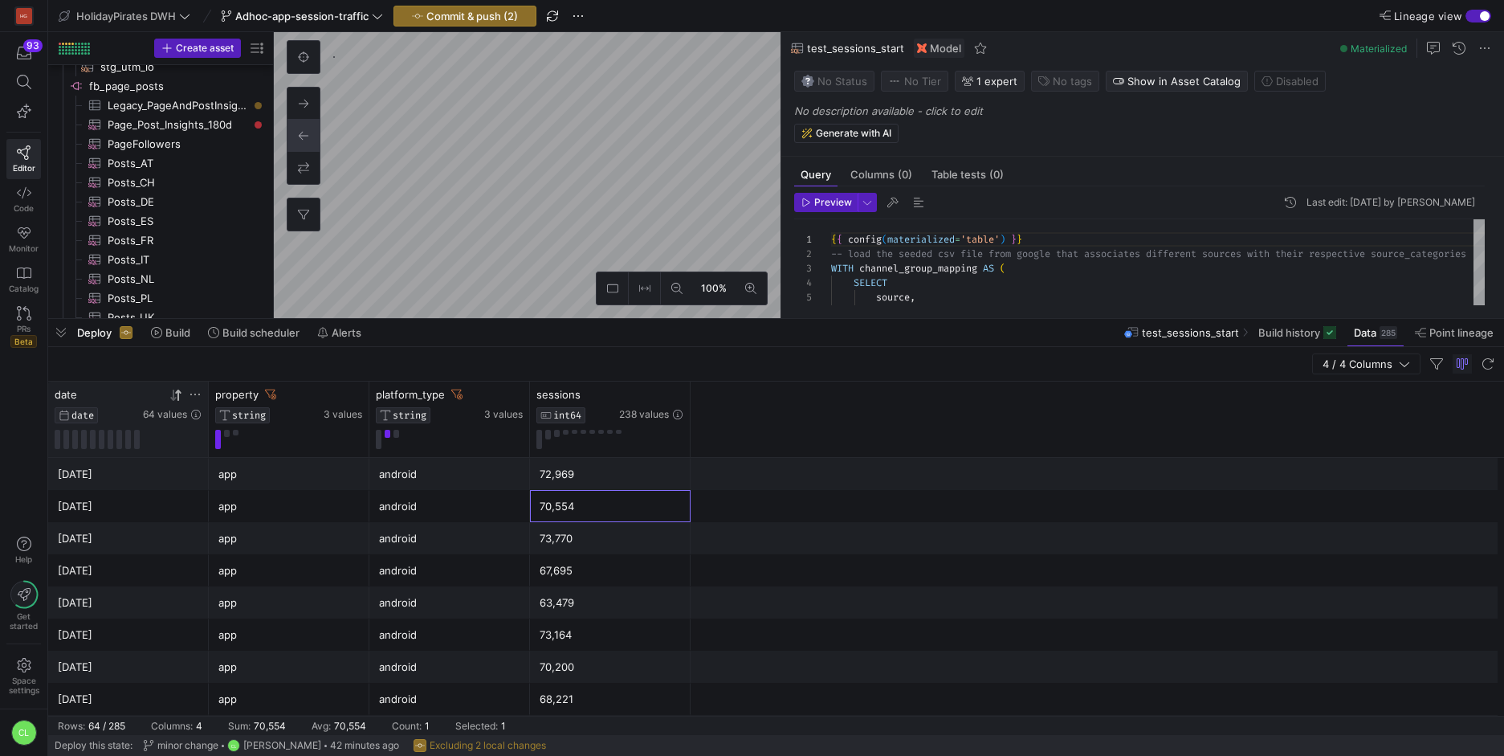
click at [604, 509] on div "70,554" at bounding box center [610, 506] width 141 height 31
click at [624, 474] on div "72,969" at bounding box center [610, 474] width 141 height 31
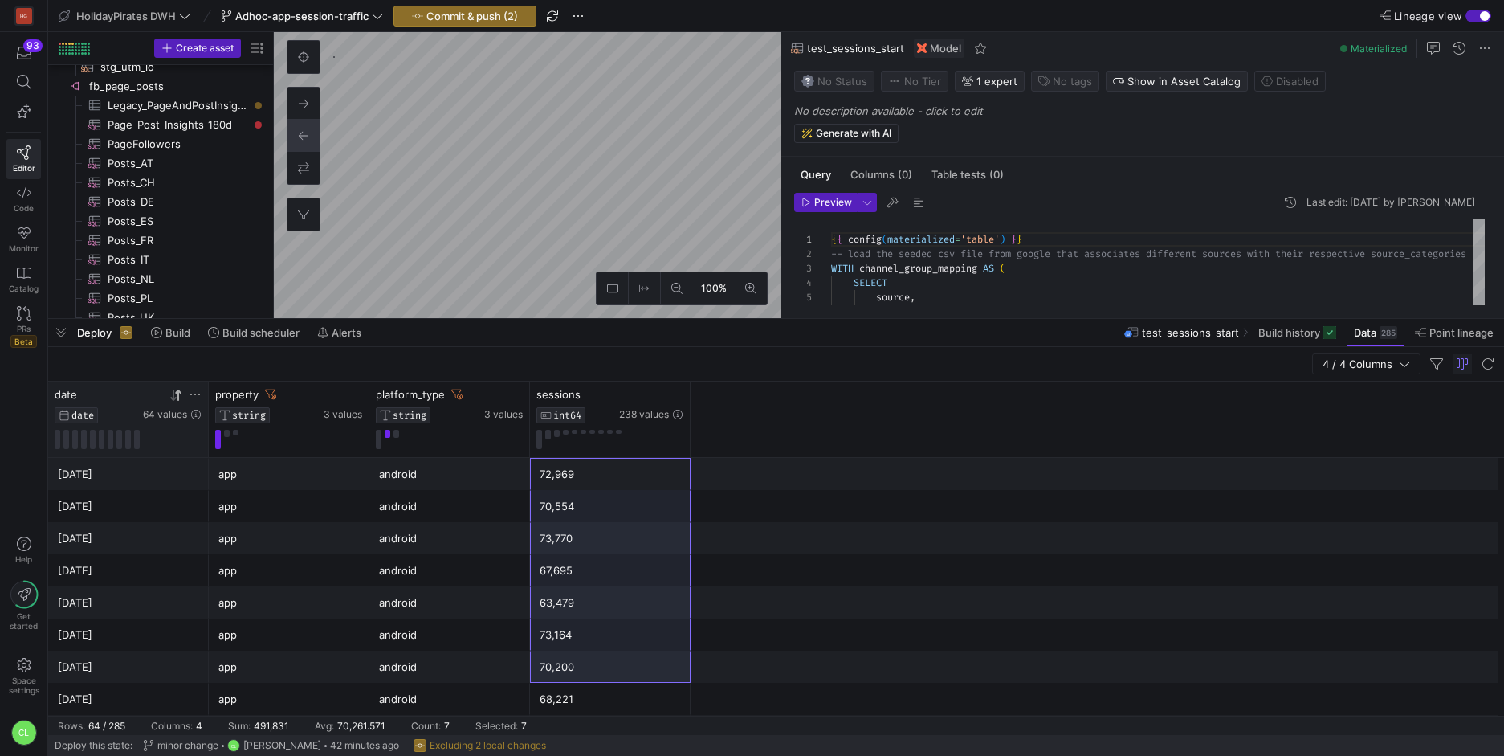
scroll to position [1798, 0]
drag, startPoint x: 626, startPoint y: 471, endPoint x: 603, endPoint y: 699, distance: 230.0
click at [725, 335] on div "Deploy Build Build scheduler Alerts test_sessions_start Build history Data 285 …" at bounding box center [776, 332] width 1456 height 27
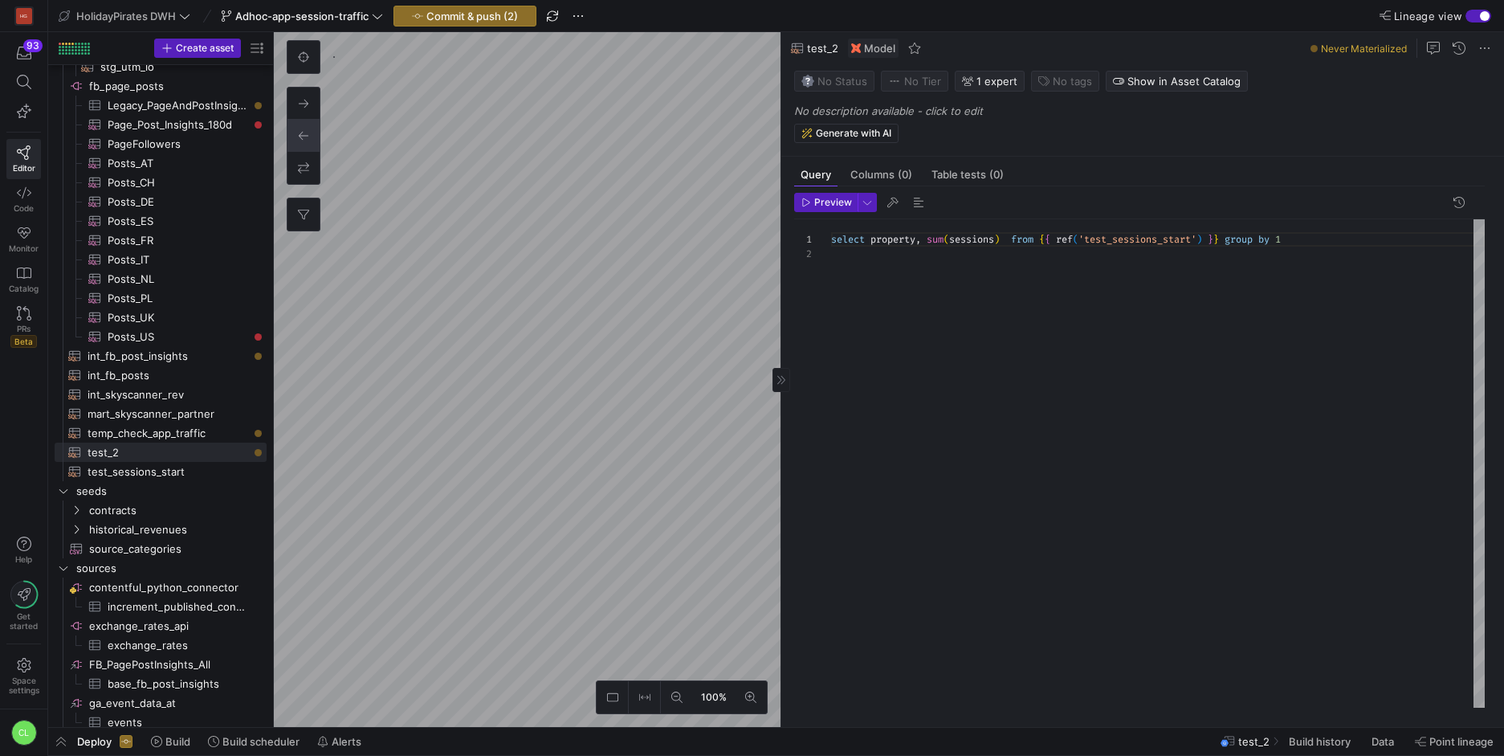
scroll to position [14, 0]
click at [843, 209] on span "button" at bounding box center [826, 203] width 62 height 18
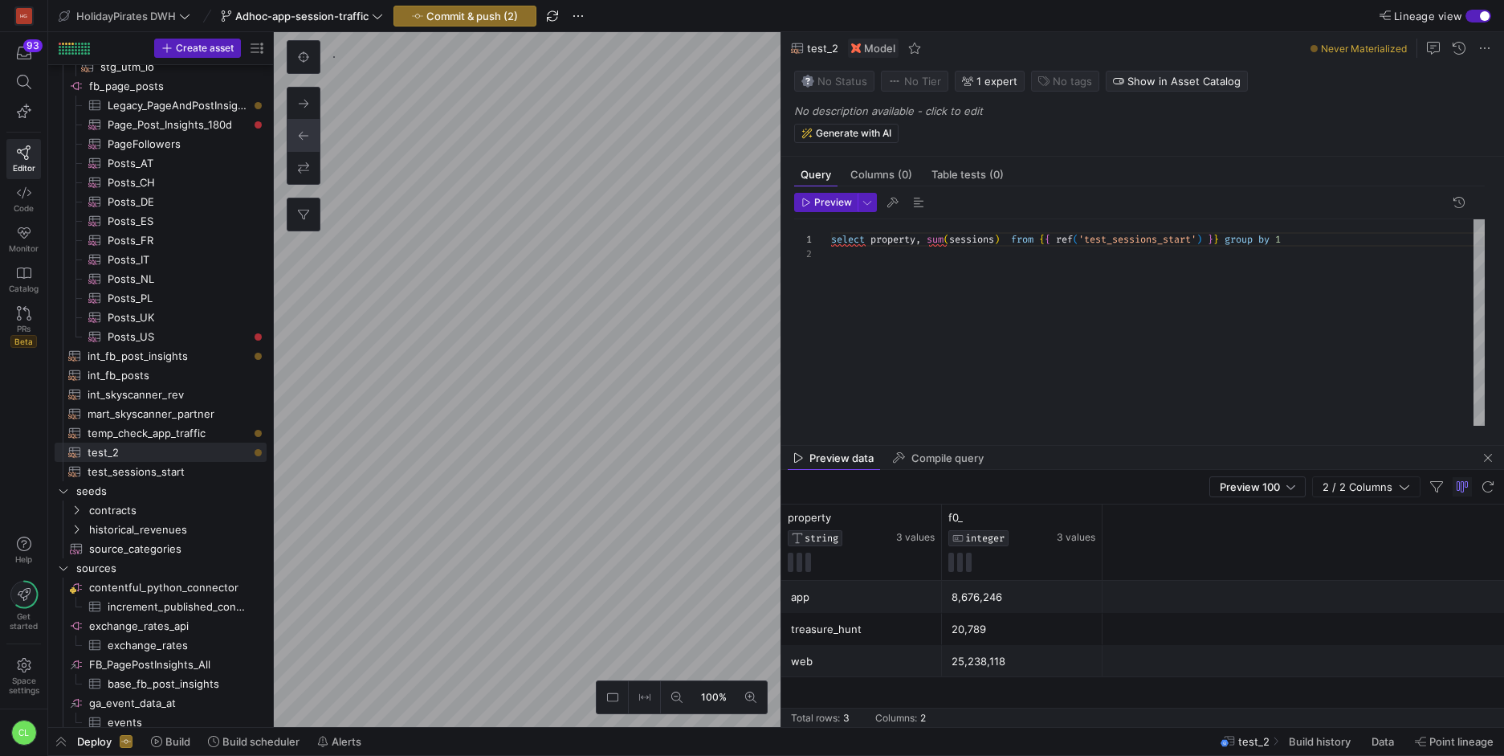
click at [1235, 240] on div "select property , sum ( sessions ) from { { ref ( 'test_sessions_start' ) } } g…" at bounding box center [1158, 322] width 654 height 206
click at [821, 197] on span "Preview" at bounding box center [833, 202] width 38 height 11
click at [916, 275] on div "select property , sum ( sessions ) from { { ref ( 'test_sessions_start' ) } } w…" at bounding box center [1158, 322] width 654 height 206
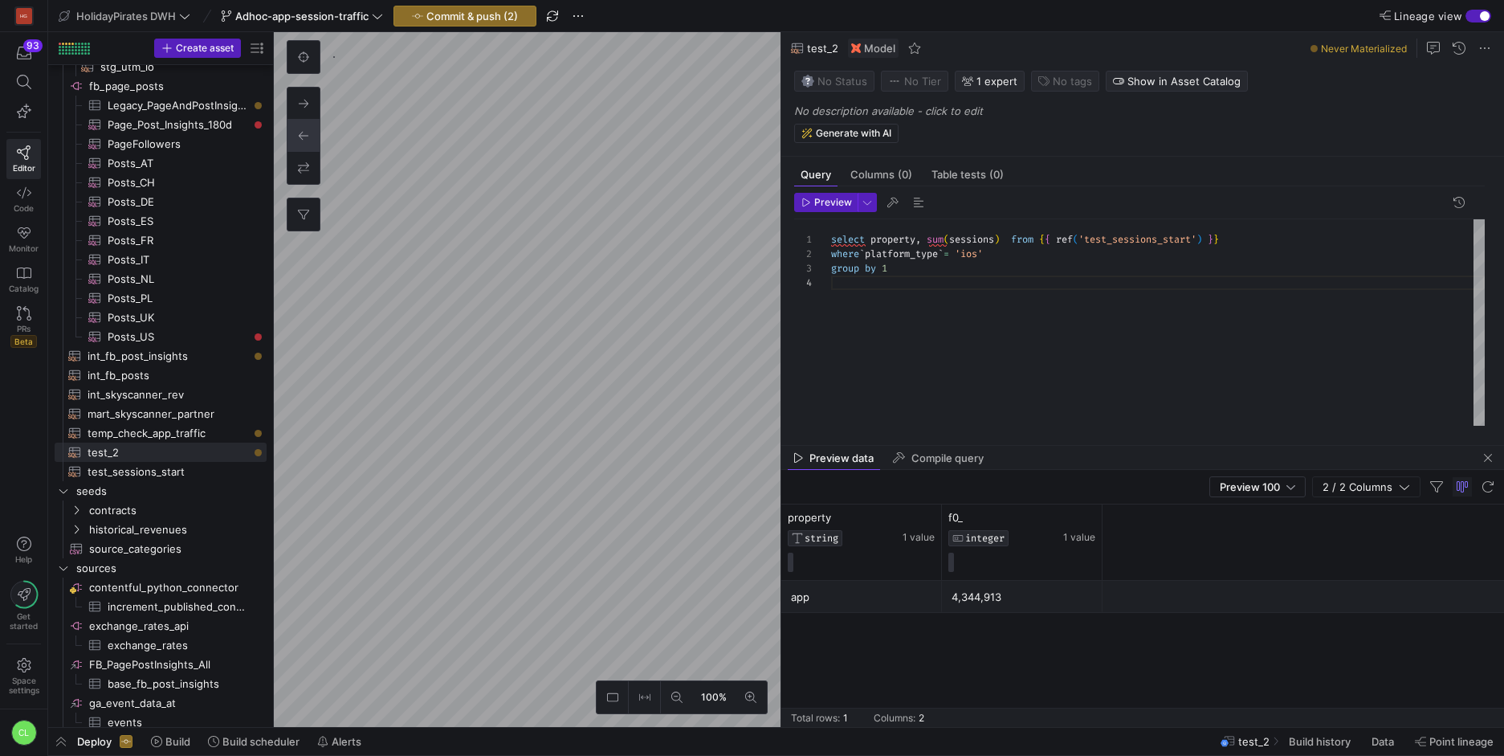
click at [995, 596] on div "4,344,913" at bounding box center [1022, 596] width 141 height 31
click at [993, 254] on div "select property , sum ( sessions ) from { { ref ( 'test_sessions_start' ) } } w…" at bounding box center [1158, 322] width 654 height 206
click at [826, 200] on span "Preview" at bounding box center [833, 202] width 38 height 11
click at [1003, 602] on div "4,331,163" at bounding box center [1022, 596] width 141 height 31
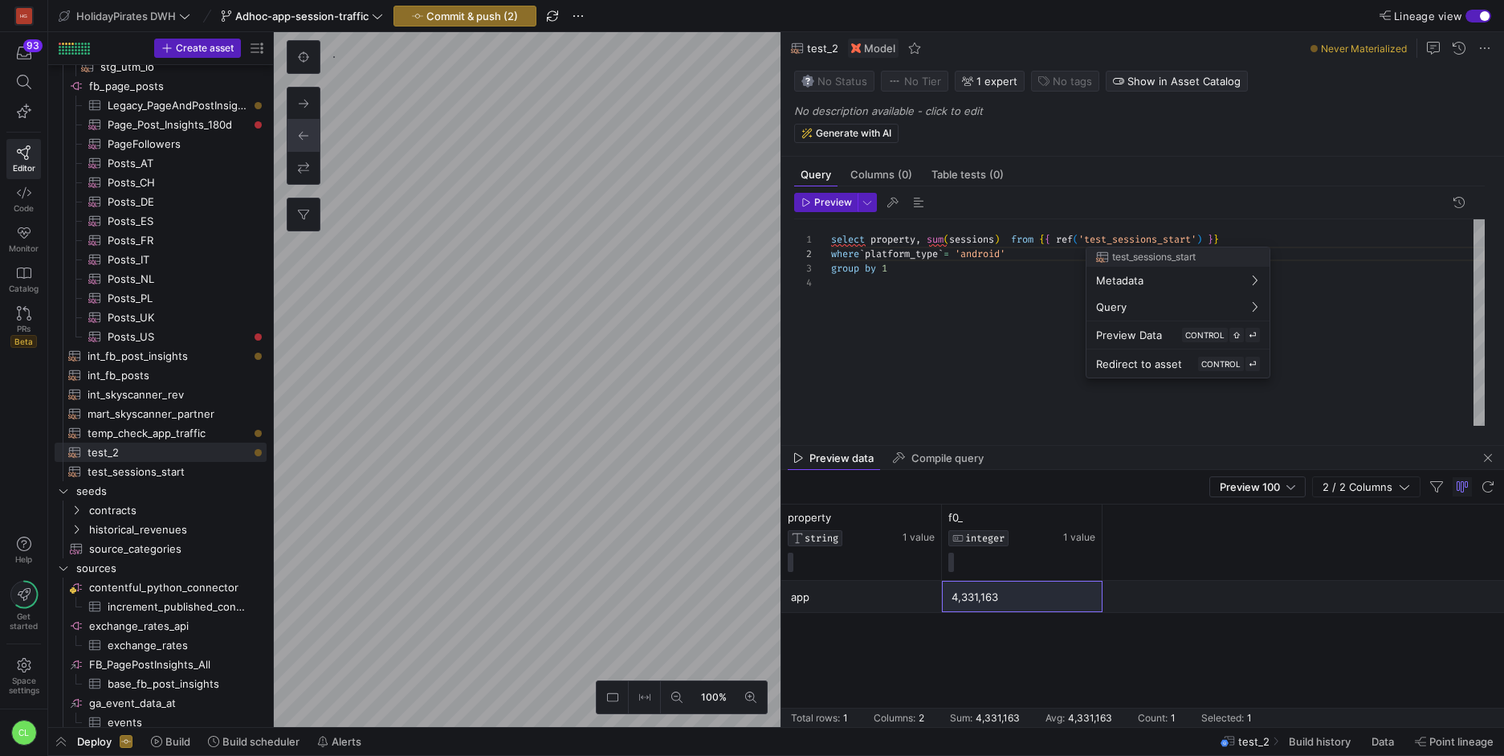
click at [924, 248] on div at bounding box center [752, 378] width 1504 height 756
click at [850, 250] on div "select property , sum ( sessions ) from { { ref ( 'test_sessions_start' ) } } w…" at bounding box center [1158, 322] width 654 height 206
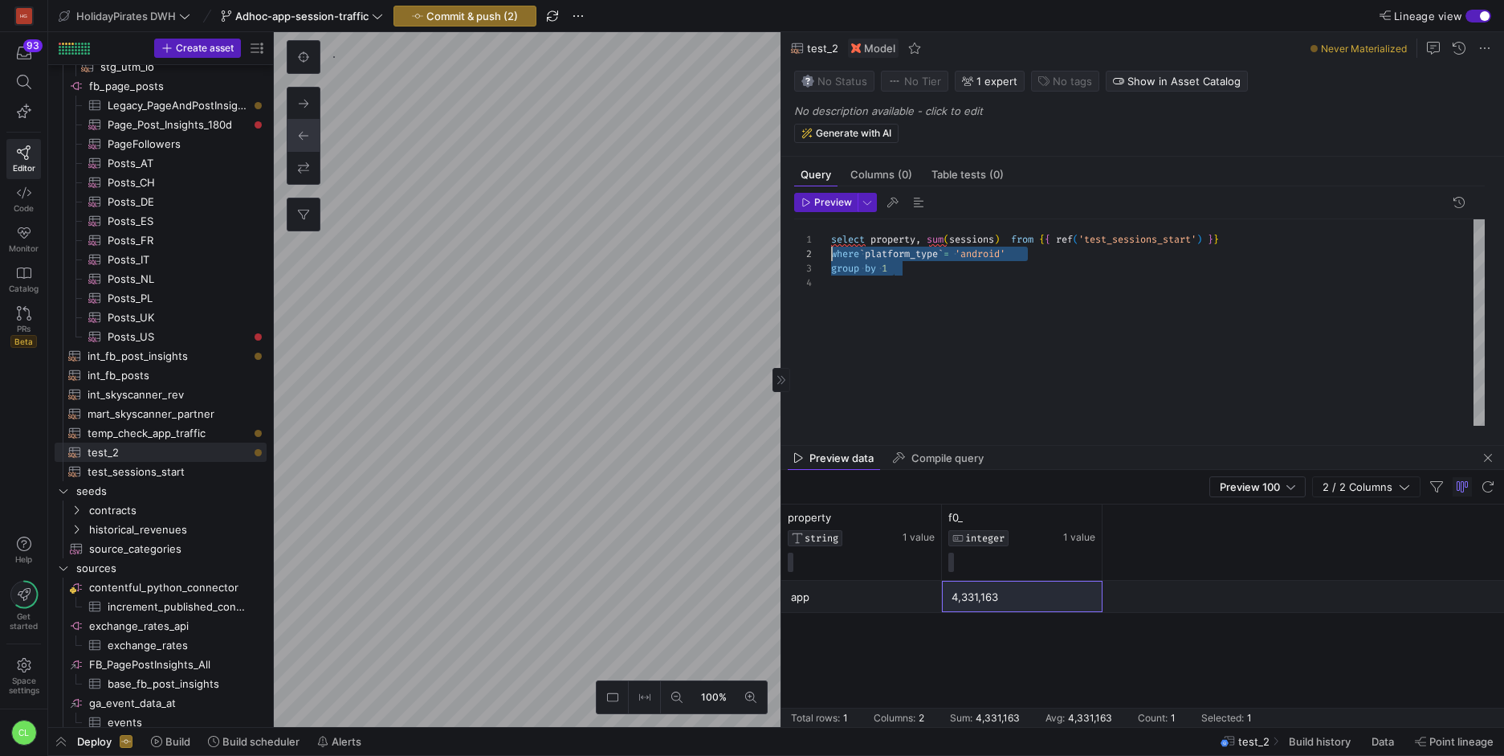
drag, startPoint x: 922, startPoint y: 283, endPoint x: 785, endPoint y: 259, distance: 138.6
click at [831, 259] on div "select property , sum ( sessions ) from { { ref ( 'test_sessions_start' ) } } w…" at bounding box center [1158, 322] width 654 height 206
click at [985, 282] on div "select property , sum ( sessions ) from { { ref ( 'test_sessions_start' ) } } w…" at bounding box center [1158, 322] width 654 height 206
drag, startPoint x: 1007, startPoint y: 275, endPoint x: 850, endPoint y: 254, distance: 158.0
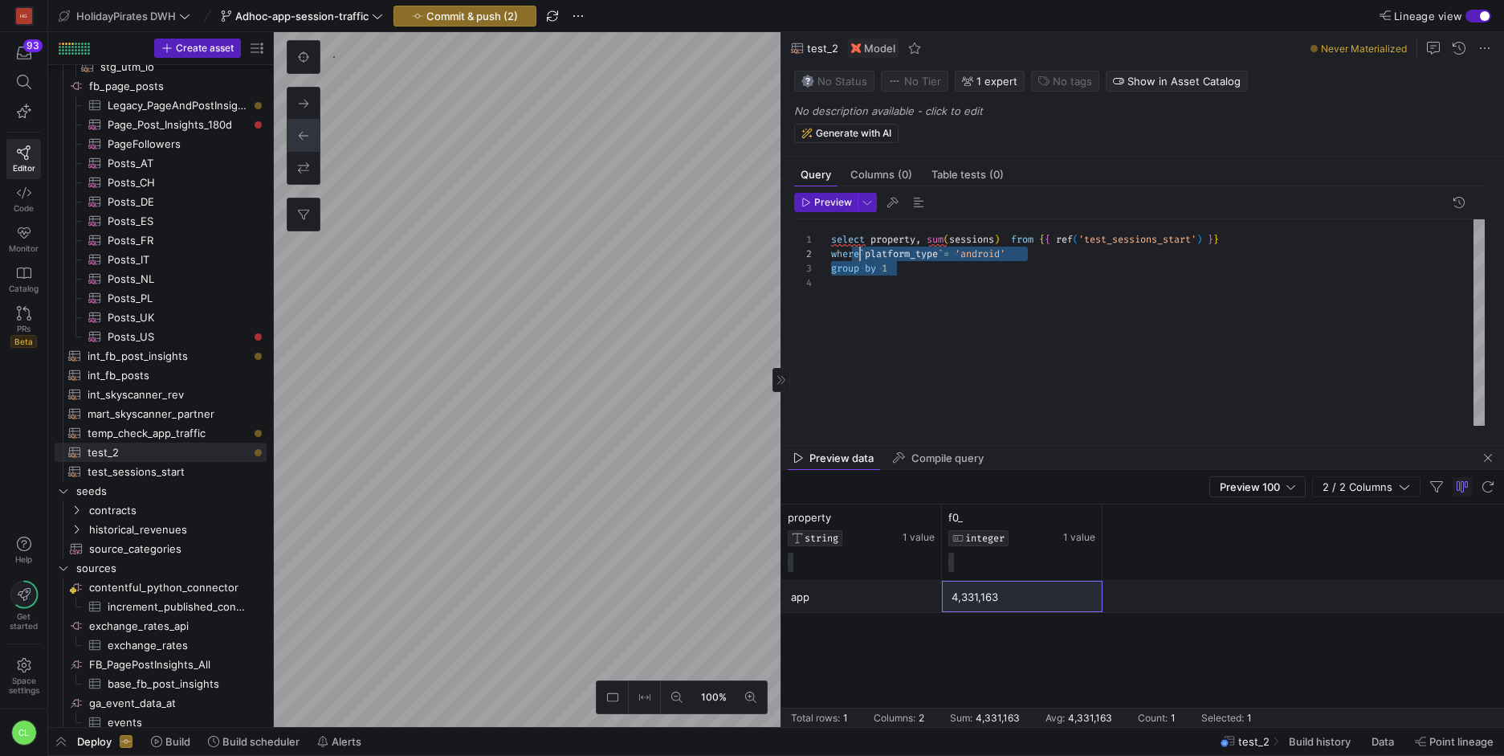
click at [851, 254] on div "select property , sum ( sessions ) from { { ref ( 'test_sessions_start' ) } } w…" at bounding box center [1158, 322] width 654 height 206
click at [1054, 286] on div "select property , sum ( sessions ) from { { ref ( 'test_sessions_start' ) } } w…" at bounding box center [1158, 322] width 654 height 206
click at [834, 253] on div "select property , sum ( sessions ) from { { ref ( 'test_sessions_start' ) } } w…" at bounding box center [1158, 322] width 654 height 206
click at [840, 199] on span "Preview" at bounding box center [833, 202] width 38 height 11
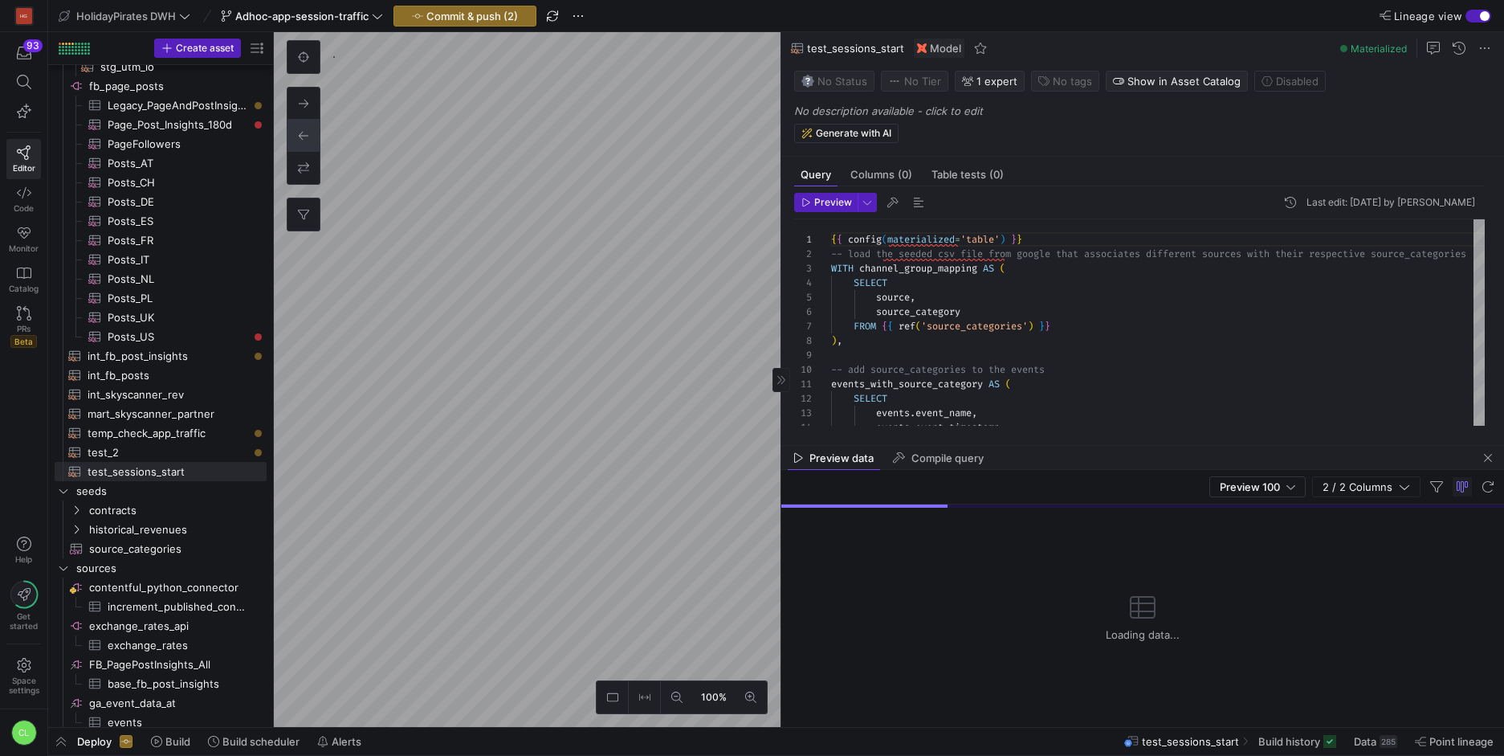
click at [1478, 456] on span "button" at bounding box center [1487, 457] width 19 height 19
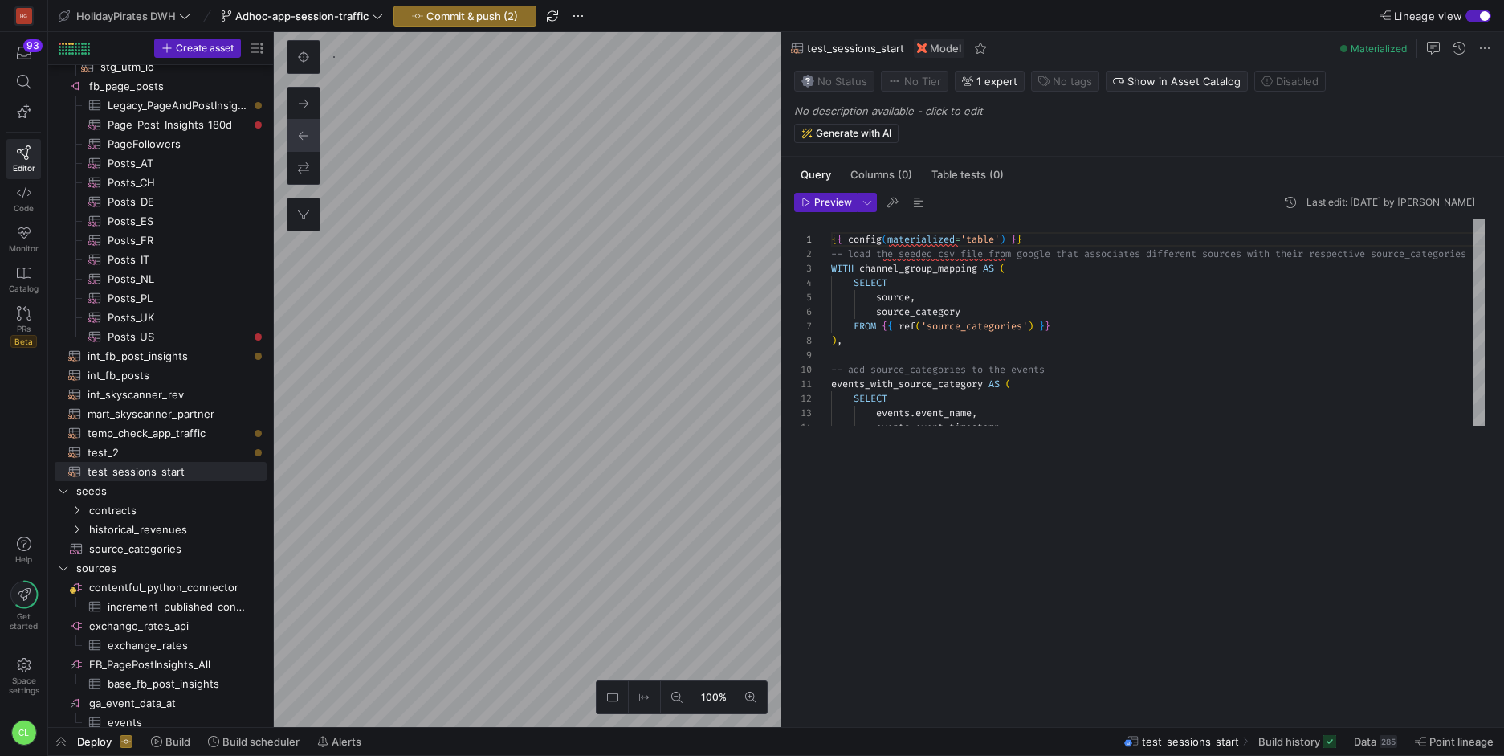
click at [1391, 743] on div "285" at bounding box center [1389, 741] width 18 height 13
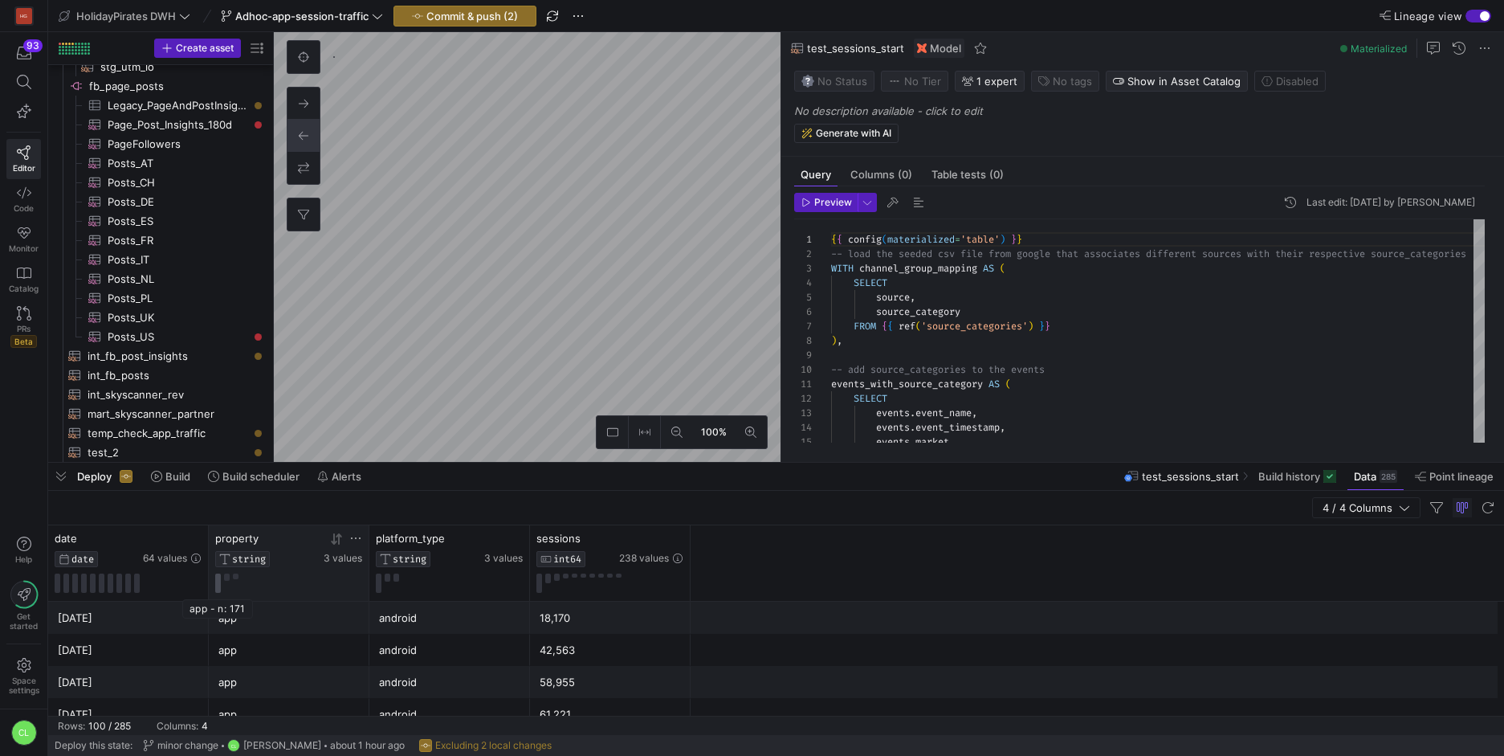
click at [218, 587] on button at bounding box center [218, 582] width 6 height 19
drag, startPoint x: 496, startPoint y: 463, endPoint x: 618, endPoint y: 388, distance: 143.8
click at [575, 459] on div at bounding box center [776, 462] width 1456 height 6
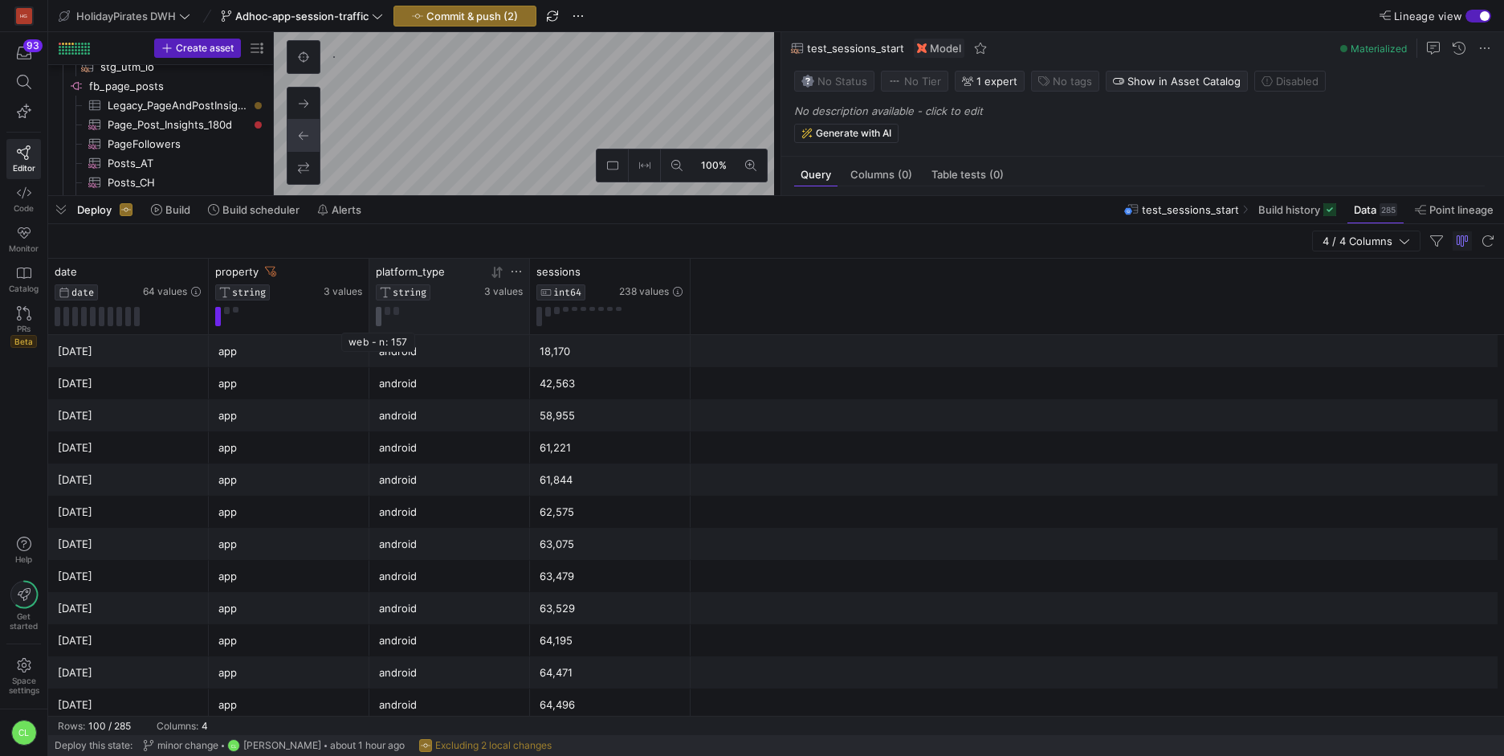
click at [379, 314] on button at bounding box center [379, 316] width 6 height 19
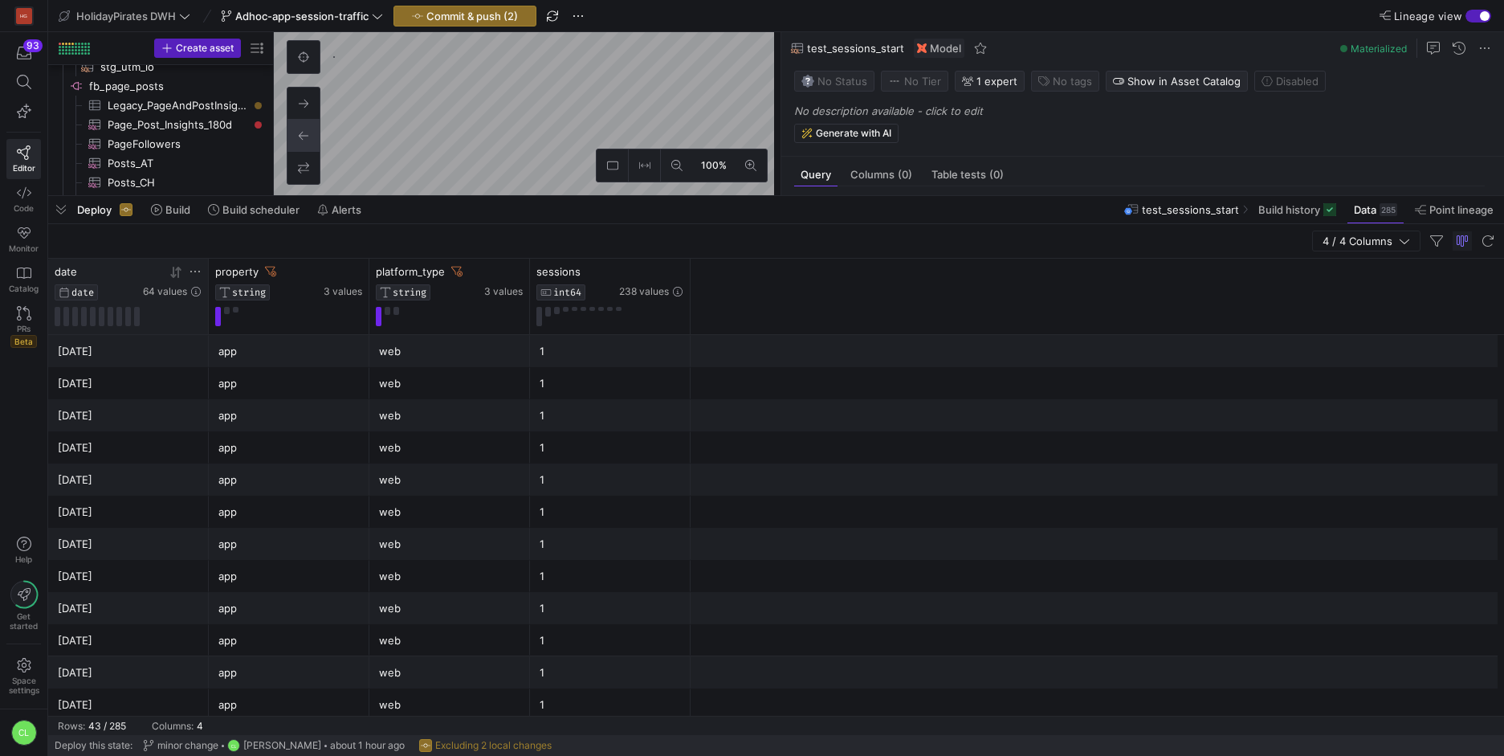
click at [176, 275] on icon at bounding box center [175, 272] width 13 height 13
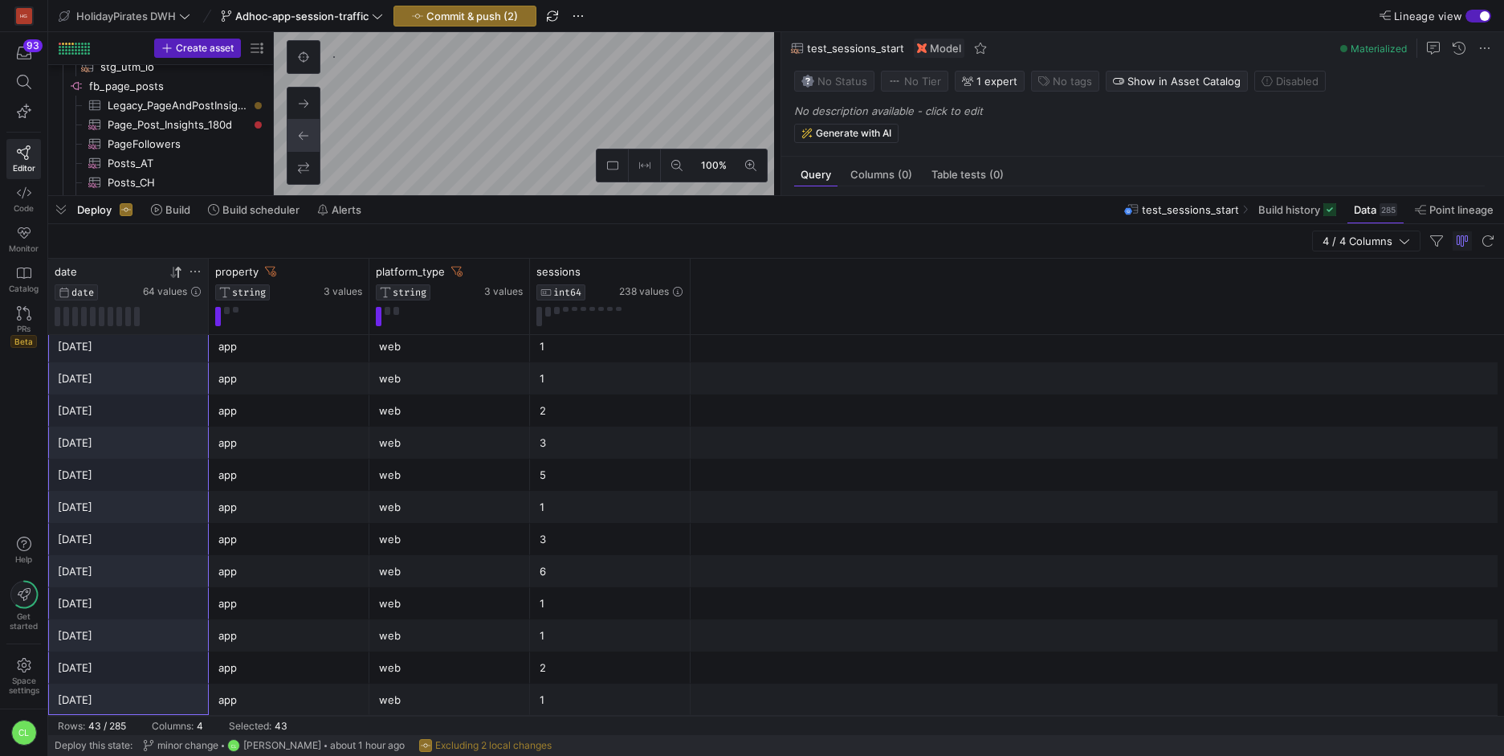
scroll to position [1001, 0]
drag, startPoint x: 149, startPoint y: 350, endPoint x: 156, endPoint y: 718, distance: 367.9
click at [156, 720] on mat-sidenav-content "Drag here to set row groups Drag here to set column labels date DATE 64 values …" at bounding box center [776, 497] width 1456 height 476
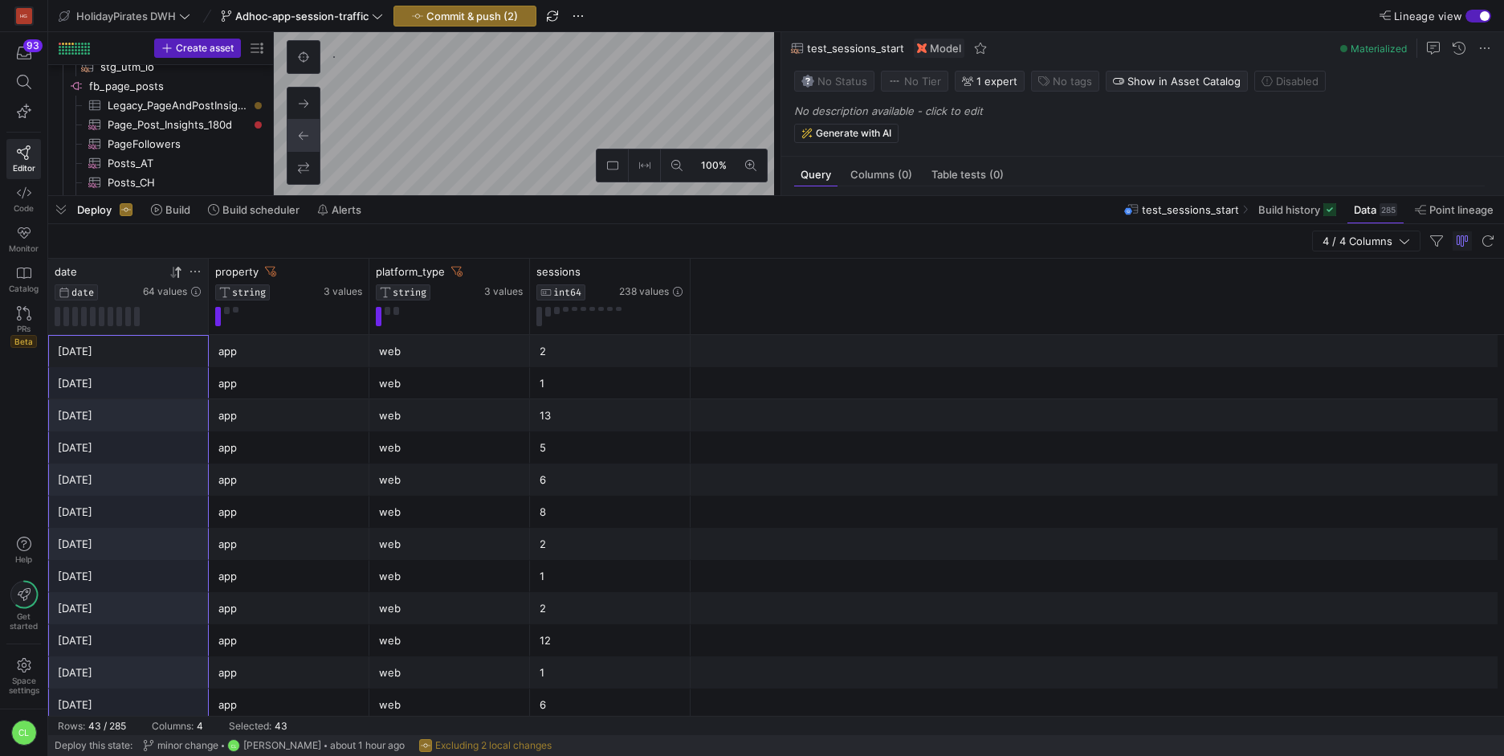
click at [161, 364] on div "[DATE]" at bounding box center [128, 351] width 141 height 31
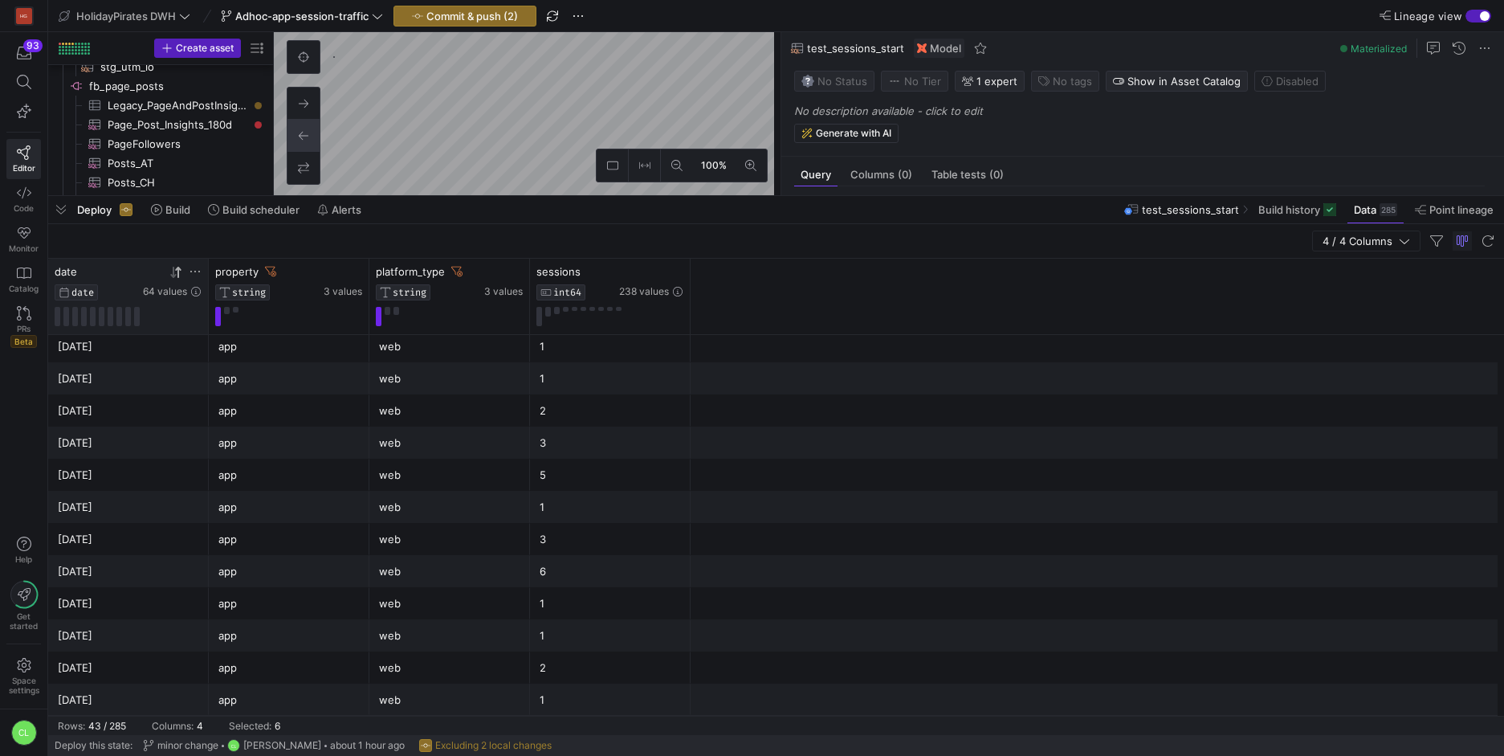
drag, startPoint x: 165, startPoint y: 359, endPoint x: 169, endPoint y: 496, distance: 136.6
click at [169, 496] on div "2025-07-30 app web 3 2025-07-01 app web 2 2025-07-31 app web 2 2025-08-01 app w…" at bounding box center [776, 24] width 1456 height 1381
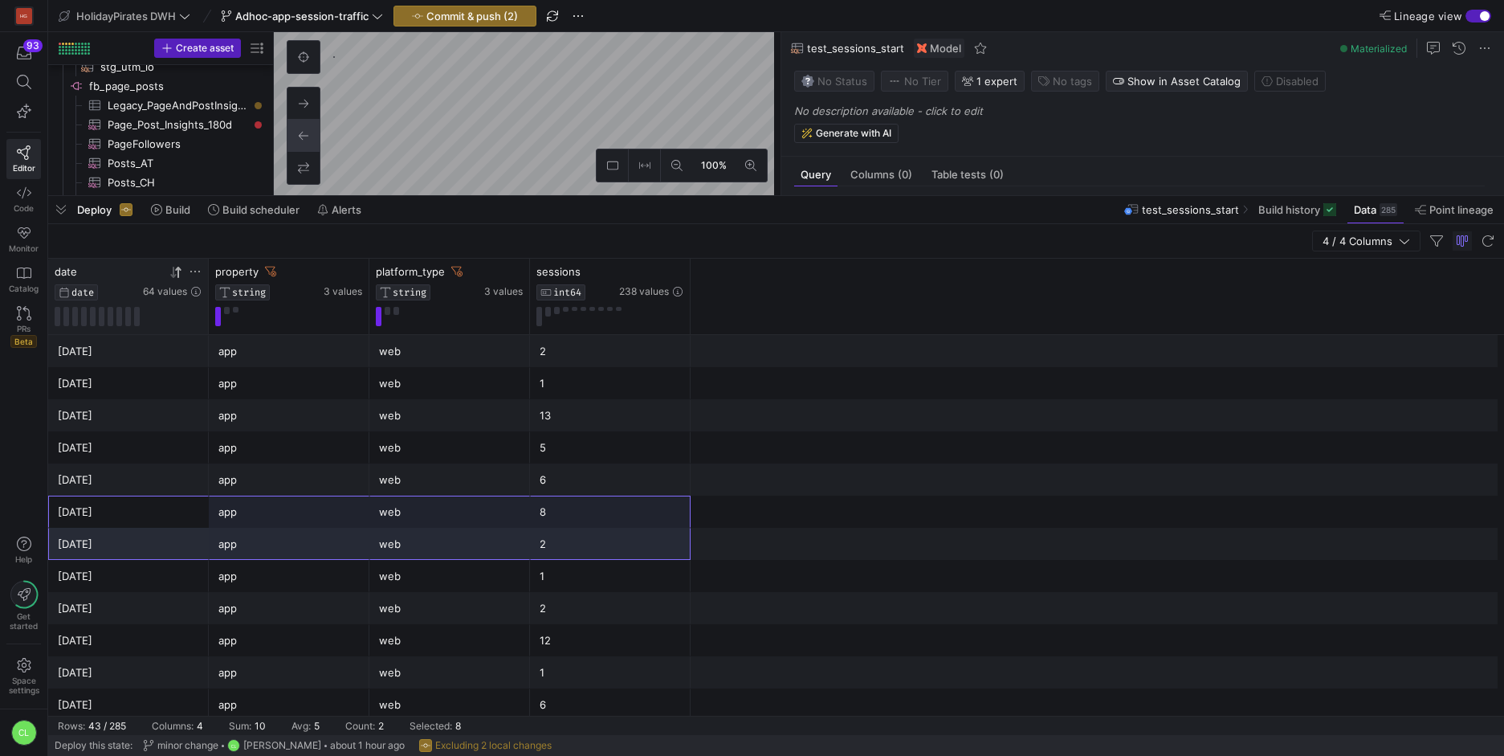
drag, startPoint x: 169, startPoint y: 496, endPoint x: 948, endPoint y: 571, distance: 783.4
click at [651, 522] on div "8" at bounding box center [610, 511] width 141 height 31
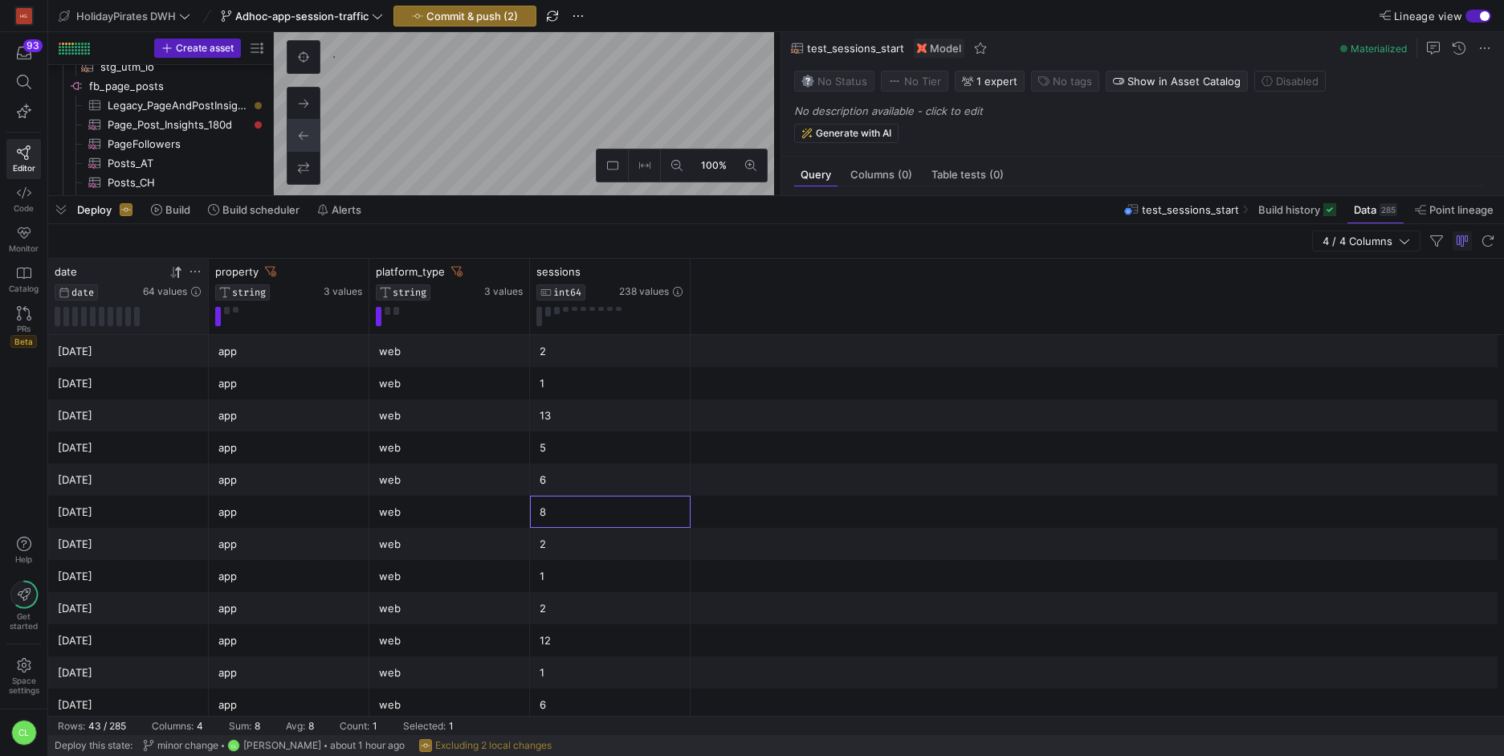
click at [370, 418] on div "web" at bounding box center [449, 415] width 161 height 32
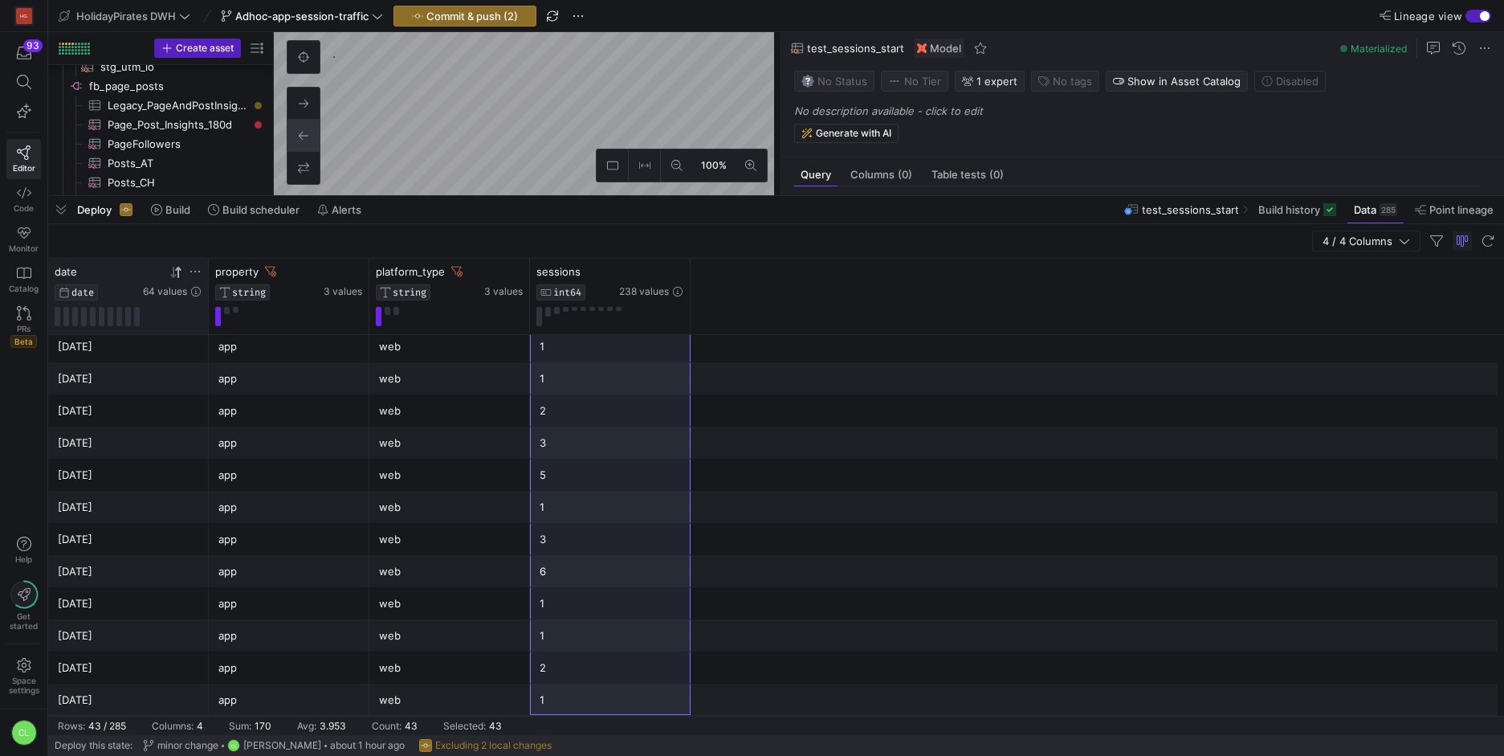
drag, startPoint x: 622, startPoint y: 351, endPoint x: 610, endPoint y: 693, distance: 342.4
click at [610, 693] on div "2025-07-30 app web 3 2025-07-01 app web 2 2025-07-31 app web 2 2025-08-01 app w…" at bounding box center [776, 24] width 1456 height 1381
click at [989, 201] on div "Deploy Build Build scheduler Alerts test_sessions_start Build history Data 285 …" at bounding box center [776, 209] width 1456 height 27
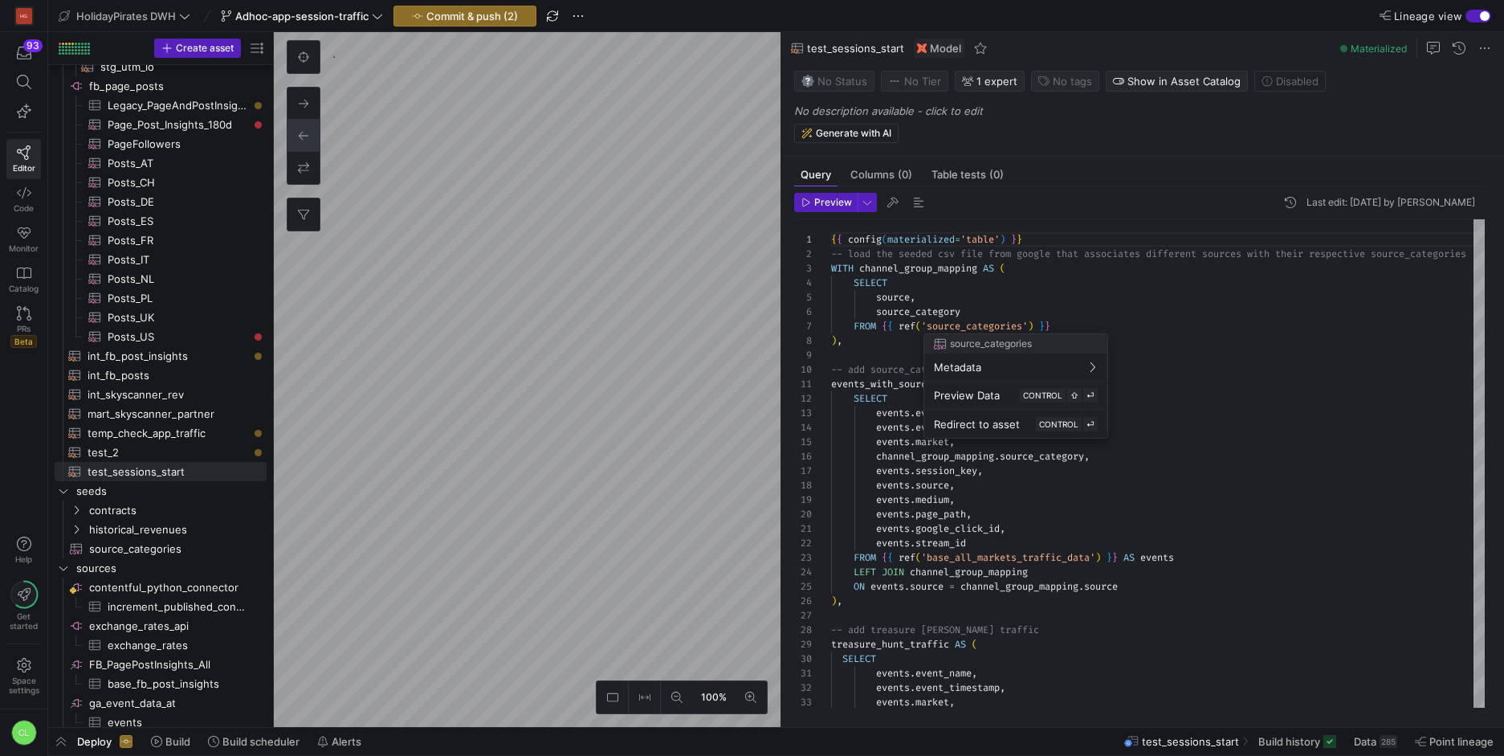
drag, startPoint x: 720, startPoint y: 364, endPoint x: 678, endPoint y: 365, distance: 42.6
click at [678, 365] on div at bounding box center [752, 378] width 1504 height 756
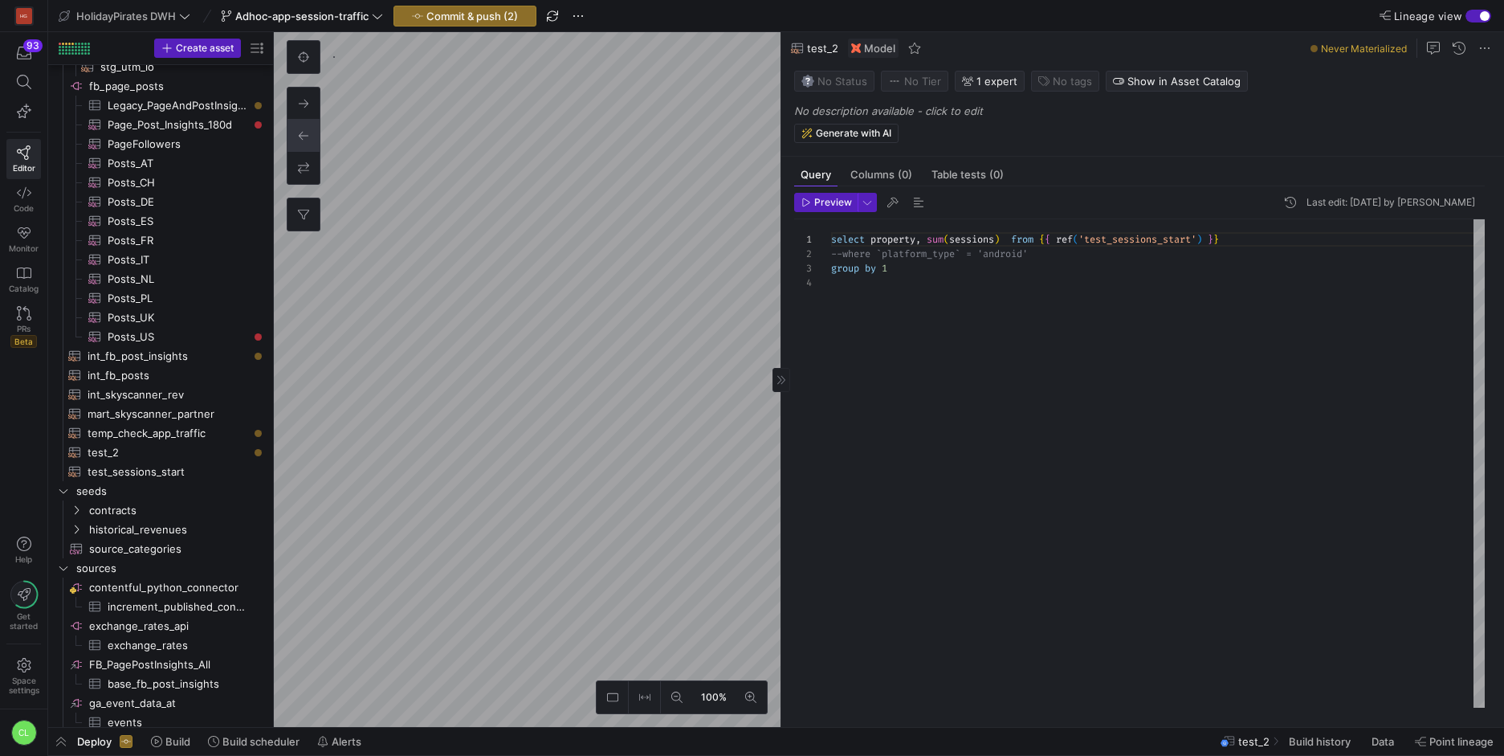
click at [932, 243] on div "select property , sum ( sessions ) from { { ref ( 'test_sessions_start' ) } } -…" at bounding box center [1158, 463] width 654 height 488
click at [830, 203] on span "Preview" at bounding box center [833, 202] width 38 height 11
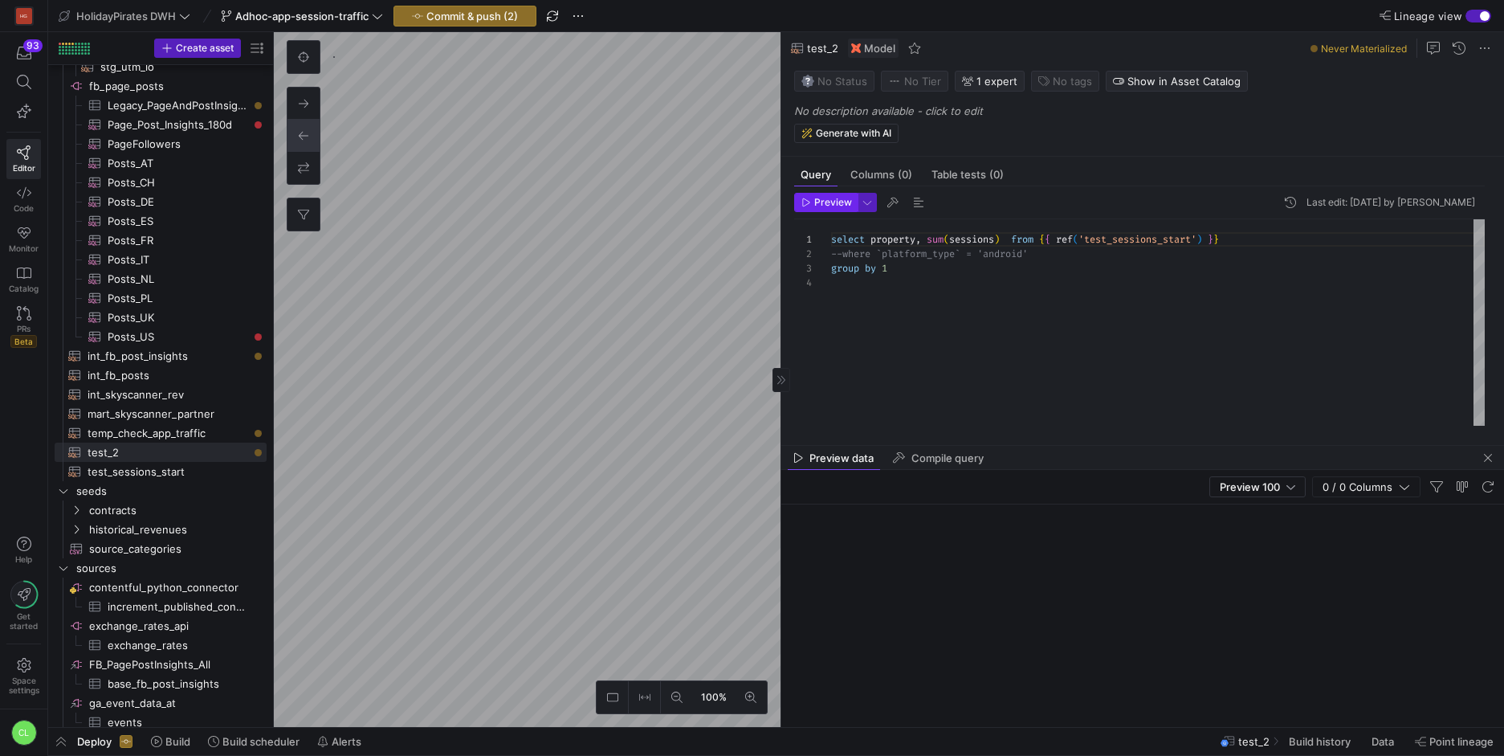
scroll to position [0, 98]
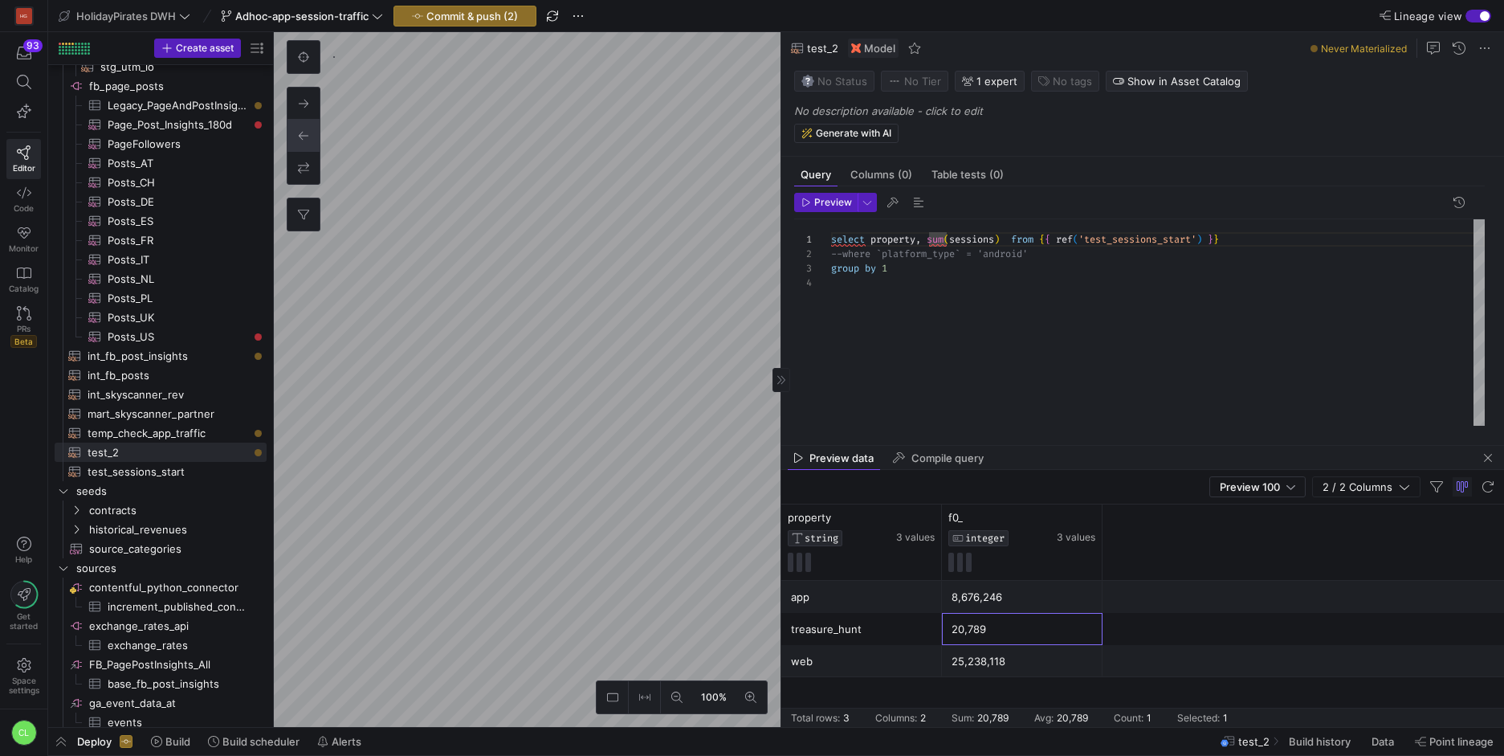
click at [958, 613] on div "20,789" at bounding box center [1022, 629] width 161 height 32
click at [1026, 602] on div "8,676,246" at bounding box center [1022, 596] width 141 height 31
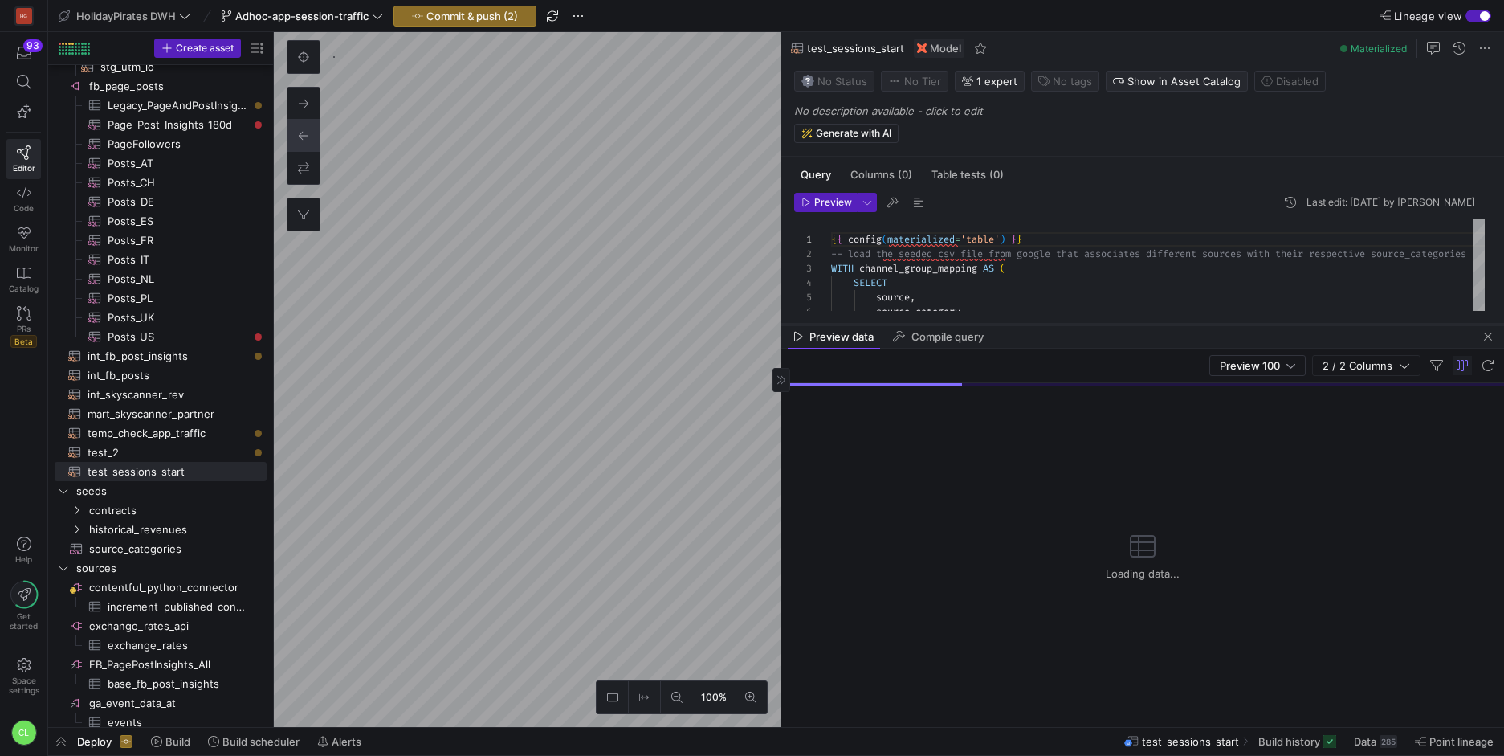
drag, startPoint x: 1360, startPoint y: 446, endPoint x: 1364, endPoint y: 324, distance: 122.2
click at [1364, 324] on div at bounding box center [1142, 324] width 723 height 6
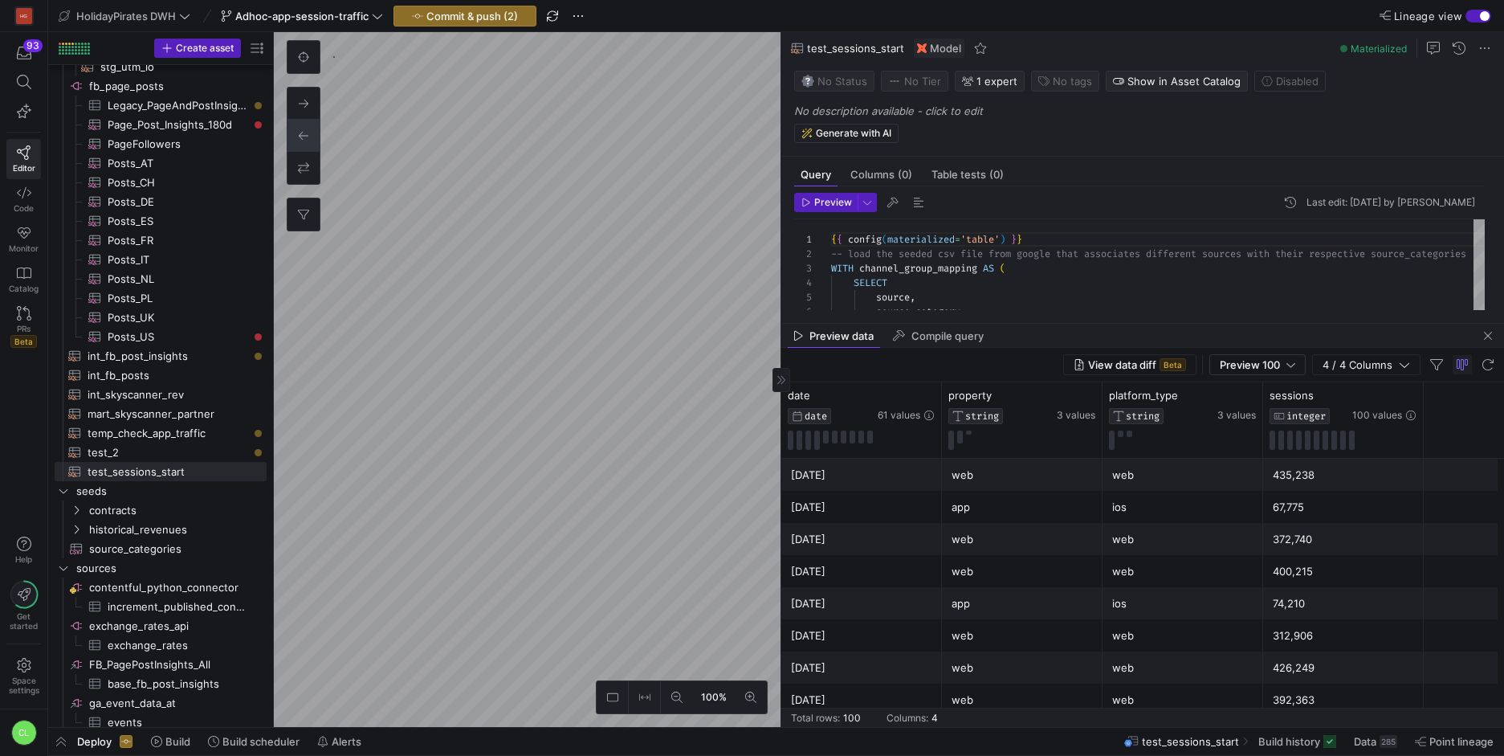
click at [1491, 339] on span "button" at bounding box center [1487, 335] width 19 height 19
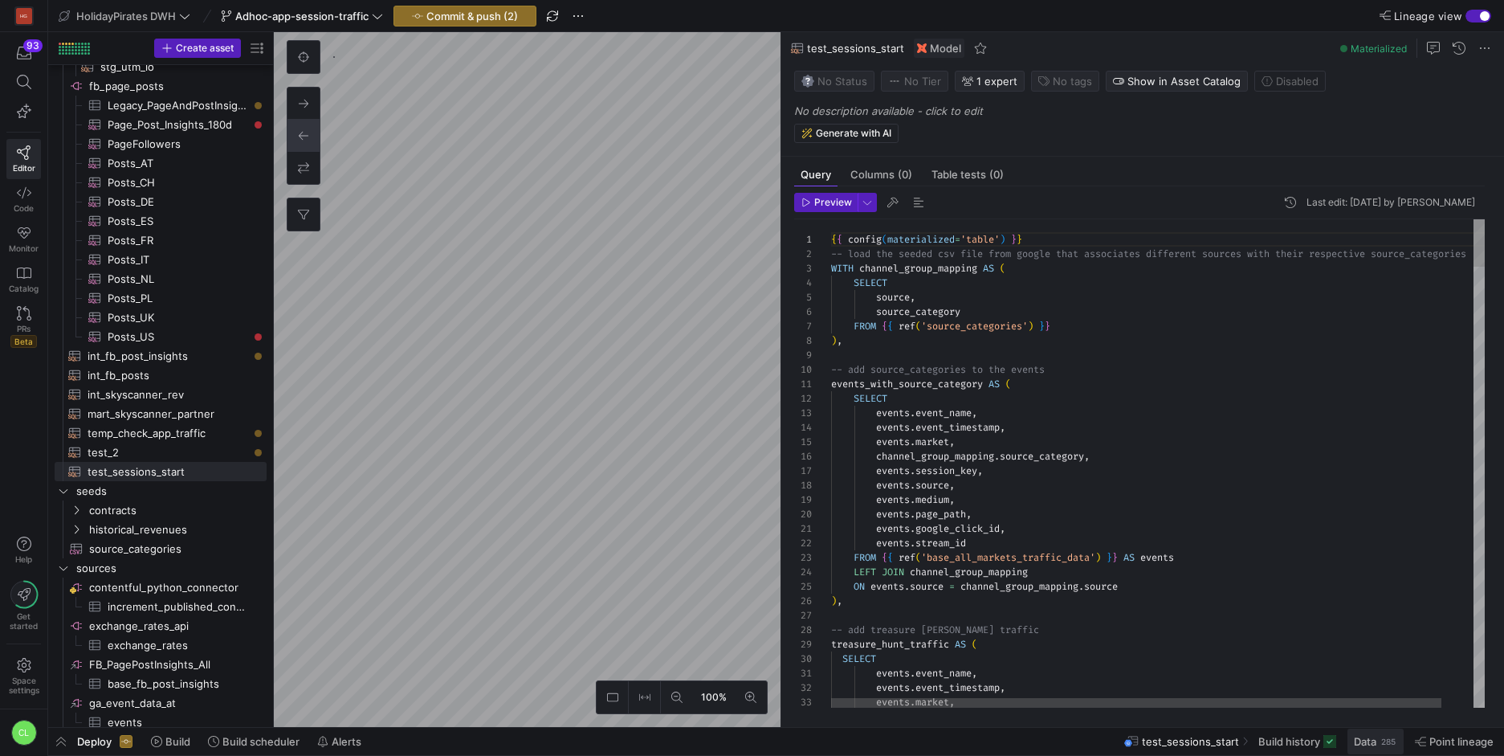
click at [1359, 741] on span "Data" at bounding box center [1365, 741] width 22 height 13
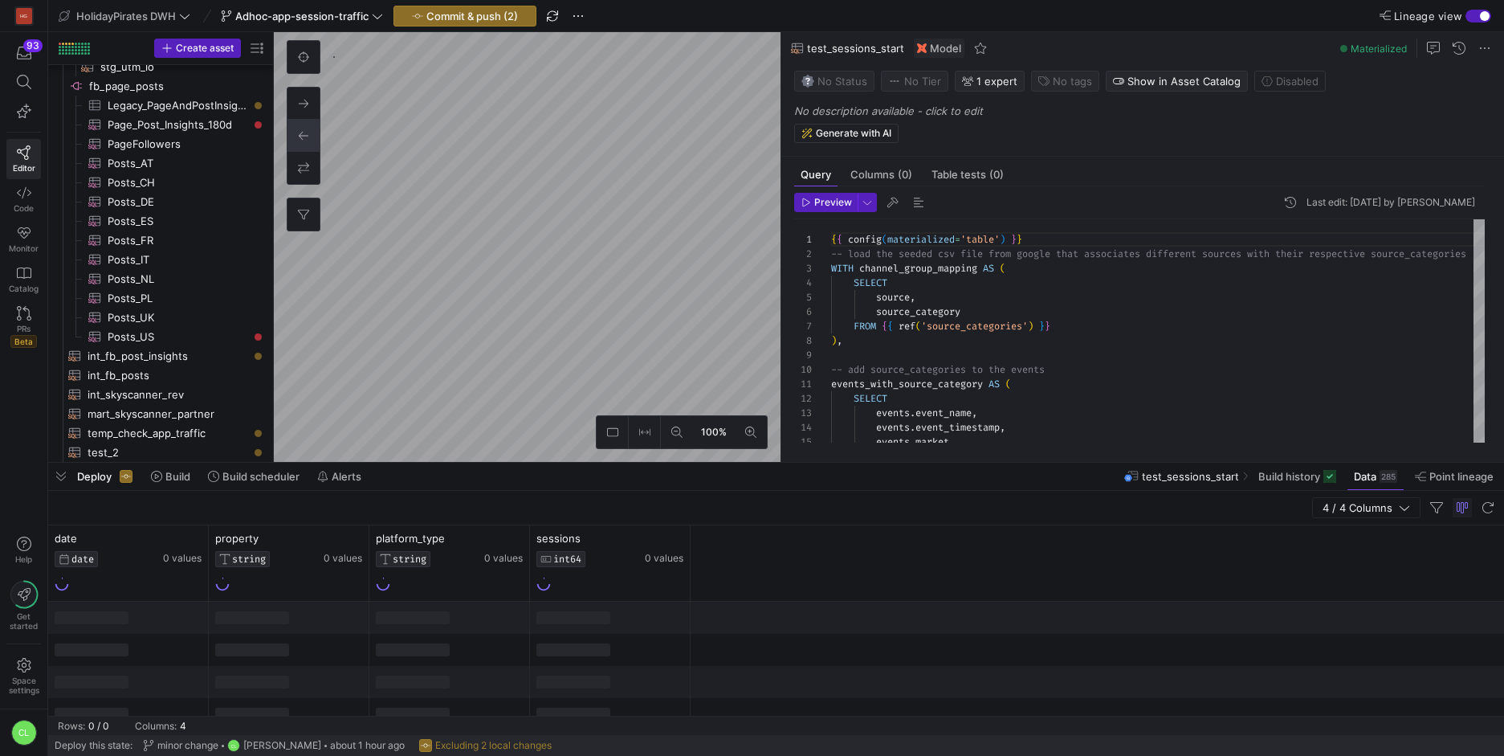
drag, startPoint x: 912, startPoint y: 463, endPoint x: 800, endPoint y: 312, distance: 188.9
click at [943, 459] on div at bounding box center [776, 462] width 1456 height 6
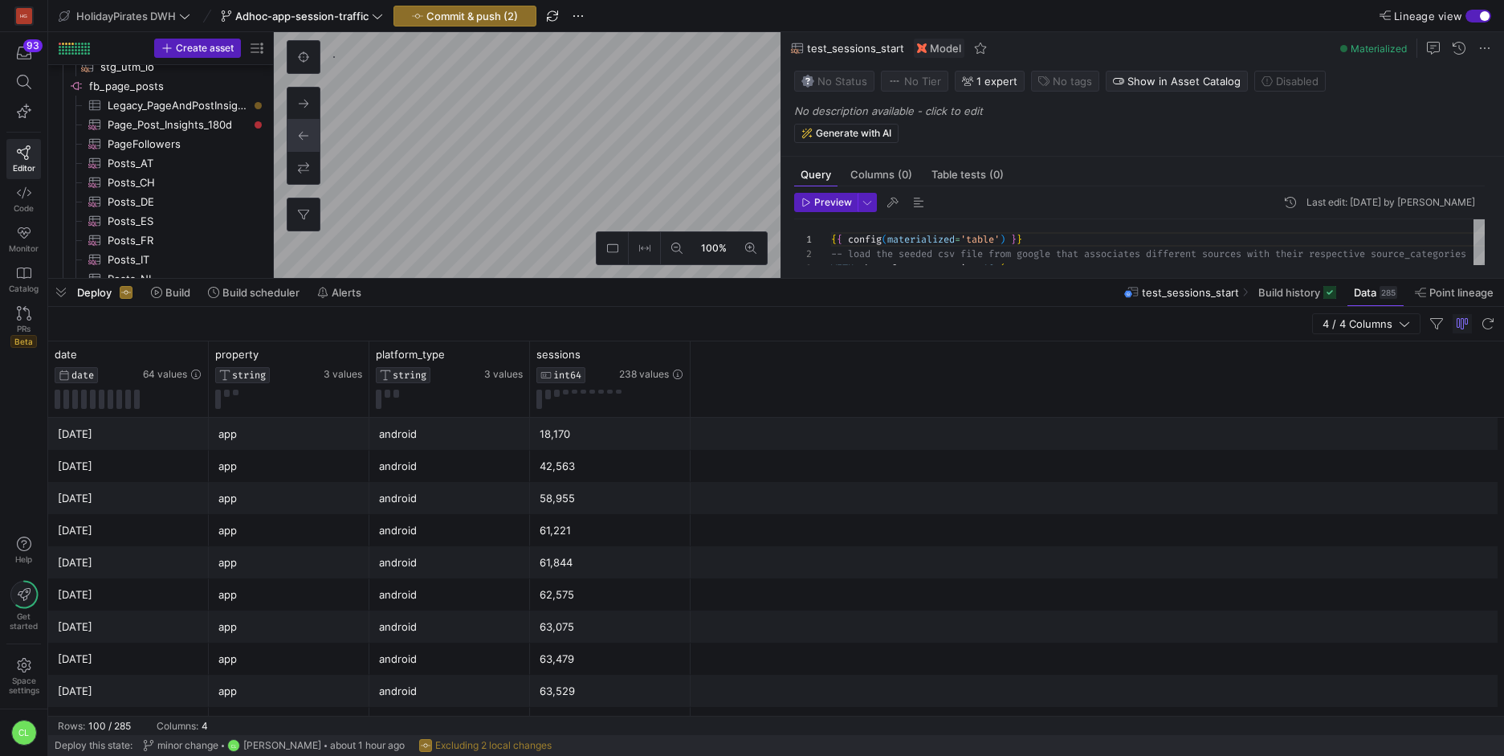
click at [177, 361] on div at bounding box center [175, 355] width 13 height 14
click at [357, 357] on icon at bounding box center [355, 354] width 13 height 13
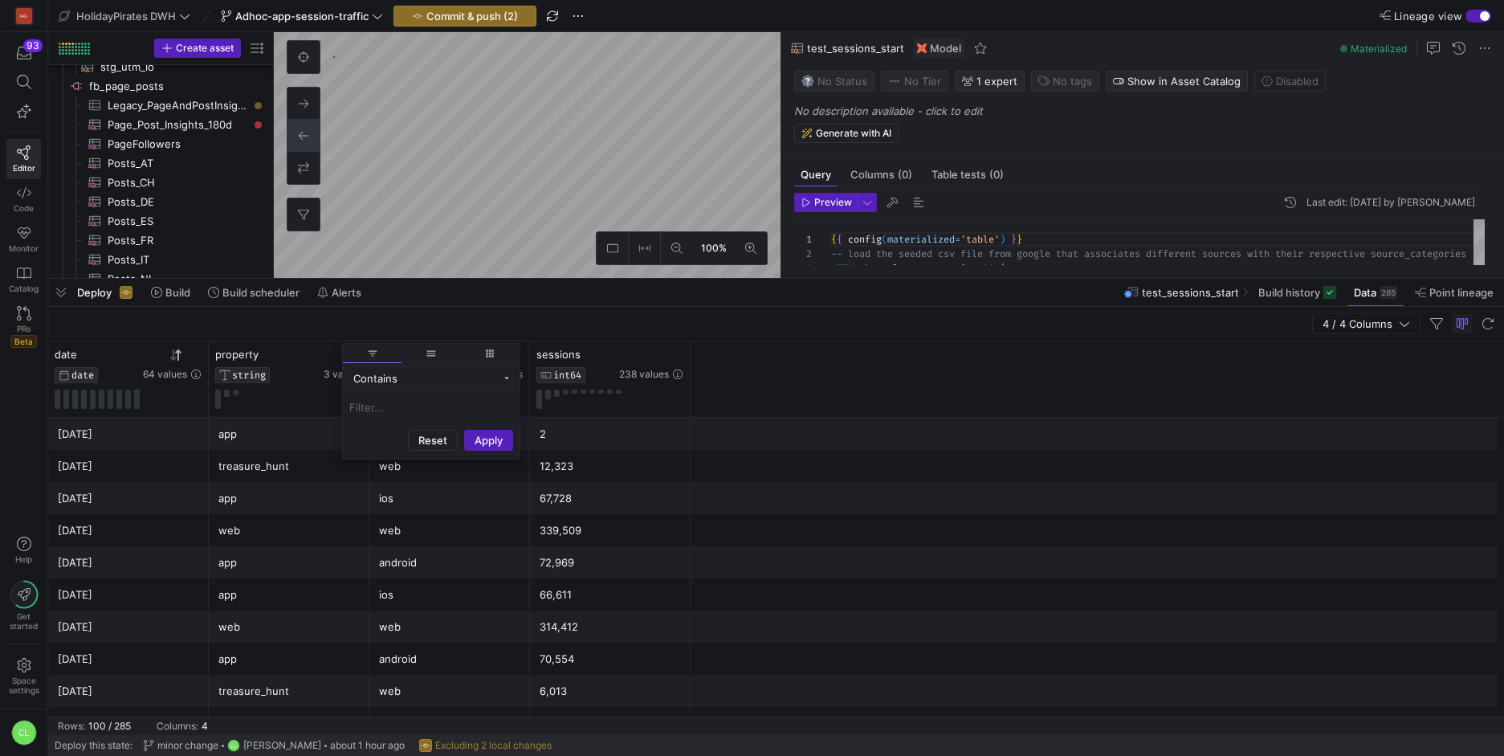
click at [274, 430] on div "app" at bounding box center [288, 433] width 141 height 31
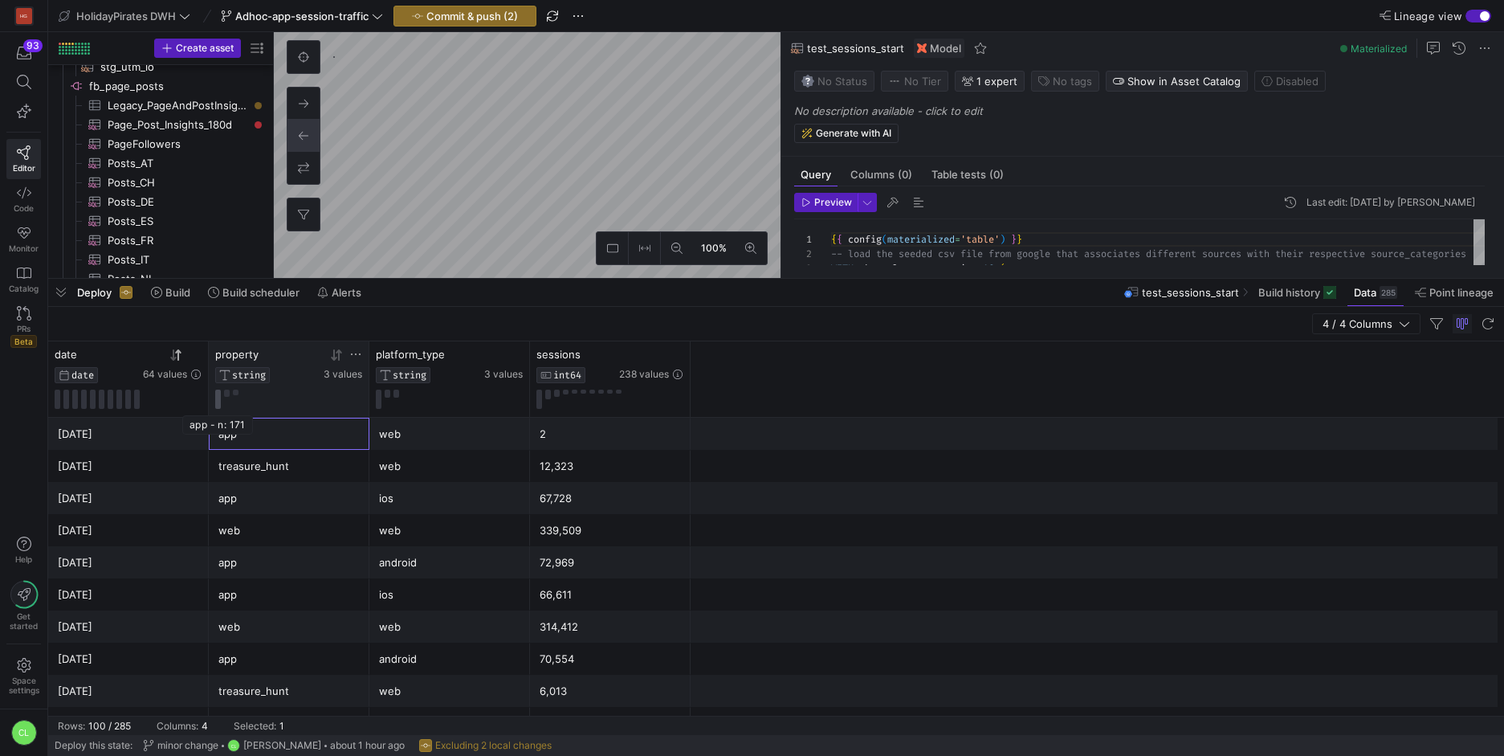
click at [216, 401] on button at bounding box center [218, 398] width 6 height 19
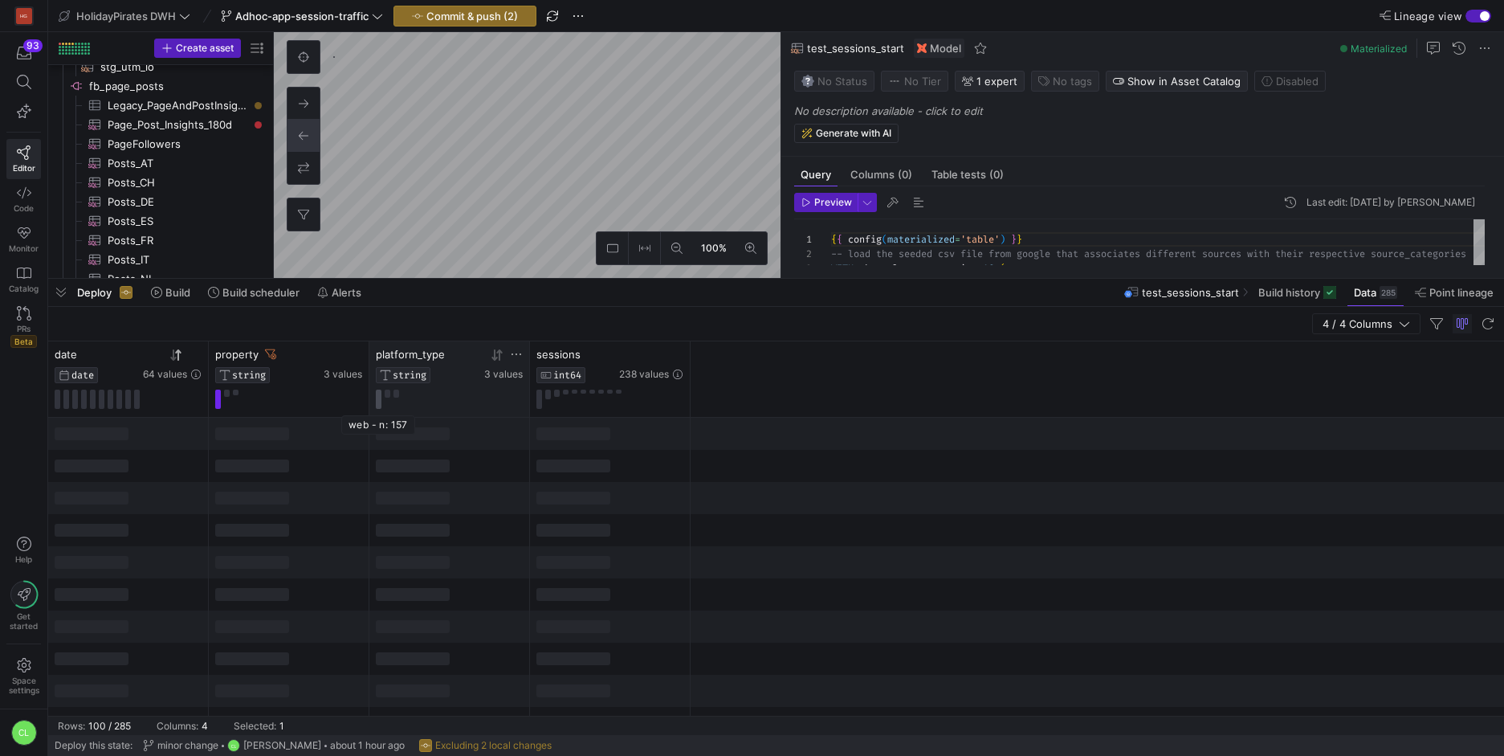
click at [378, 399] on button at bounding box center [379, 398] width 6 height 19
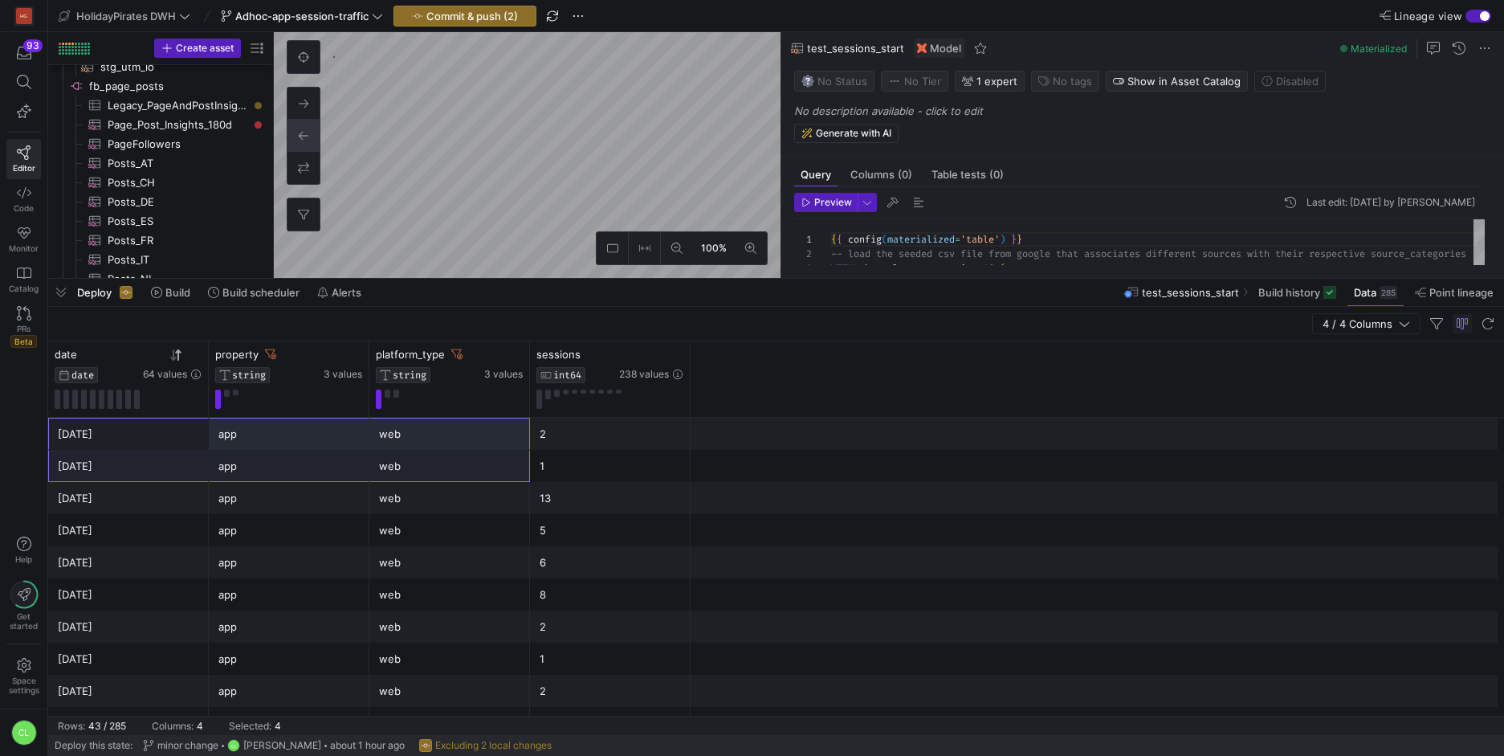
drag, startPoint x: 161, startPoint y: 435, endPoint x: 419, endPoint y: 477, distance: 261.9
click at [419, 477] on div "web" at bounding box center [449, 466] width 141 height 31
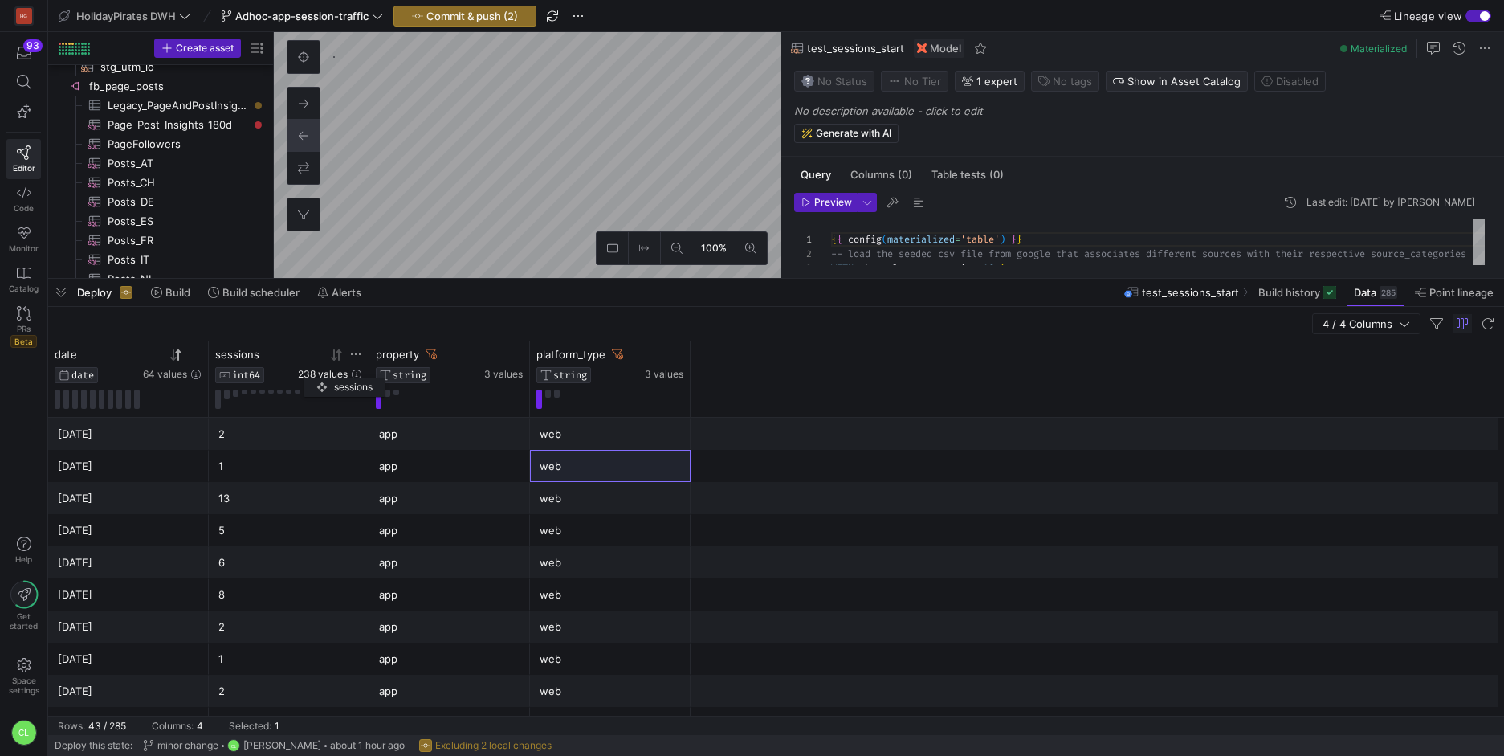
drag, startPoint x: 599, startPoint y: 376, endPoint x: 310, endPoint y: 374, distance: 289.1
click at [310, 374] on span "238 values" at bounding box center [323, 374] width 50 height 11
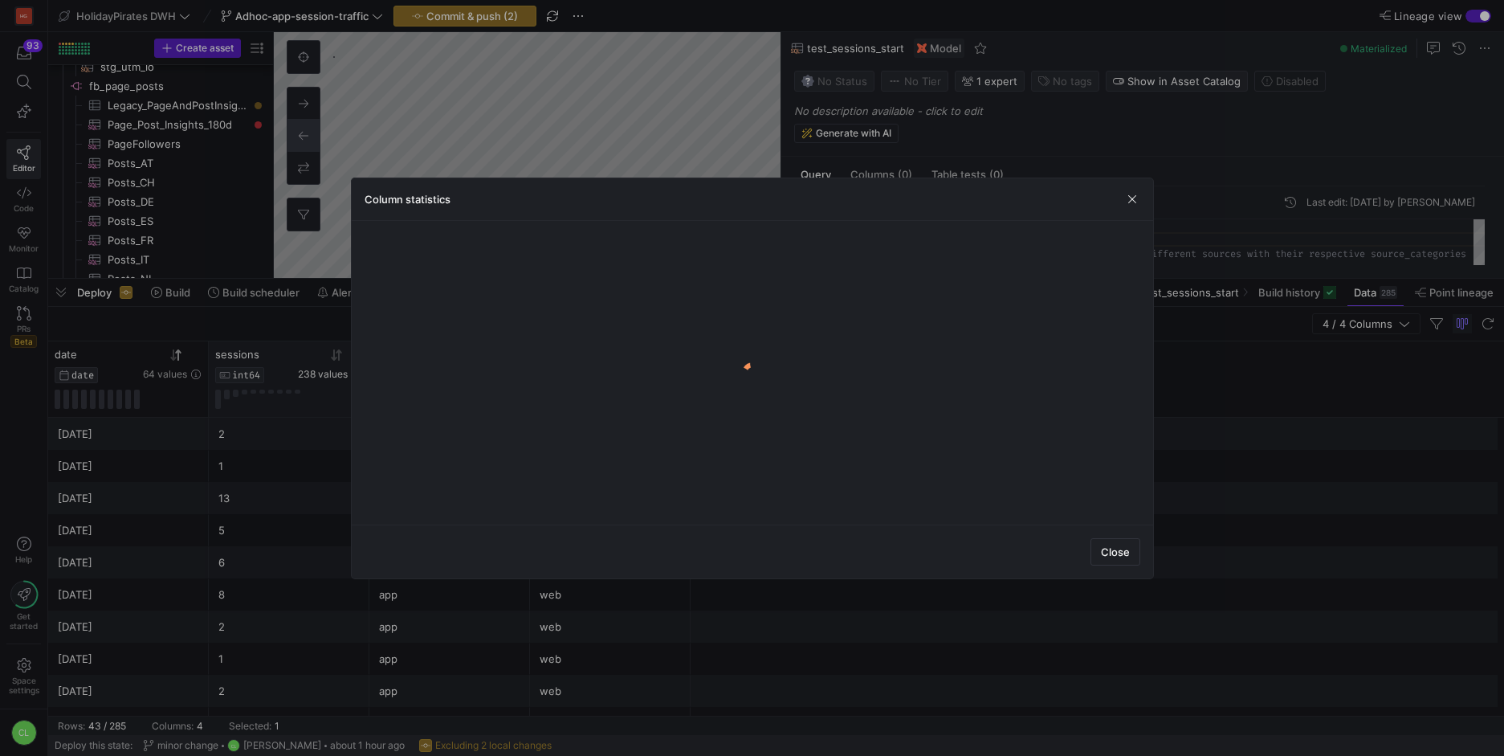
click at [305, 618] on div at bounding box center [752, 378] width 1504 height 756
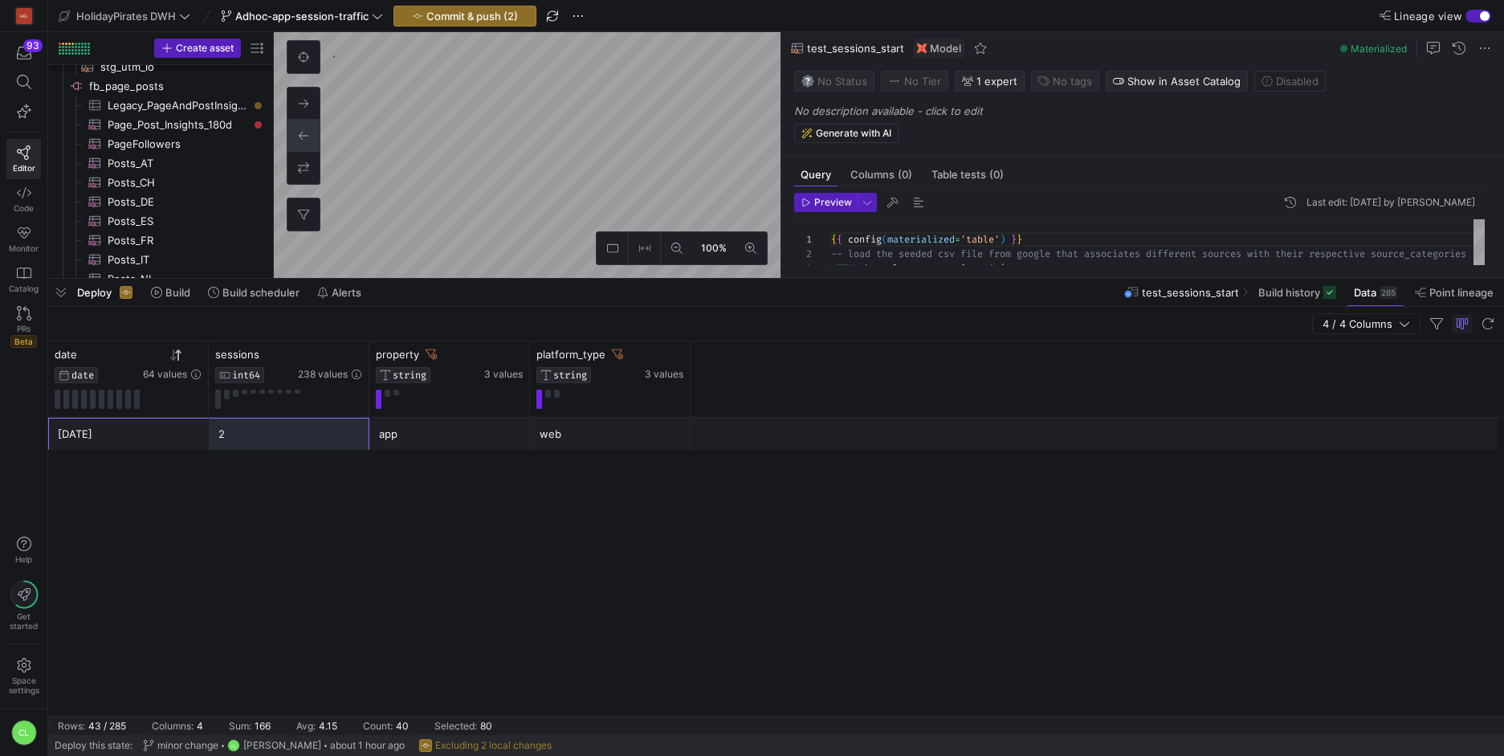
scroll to position [1083, 0]
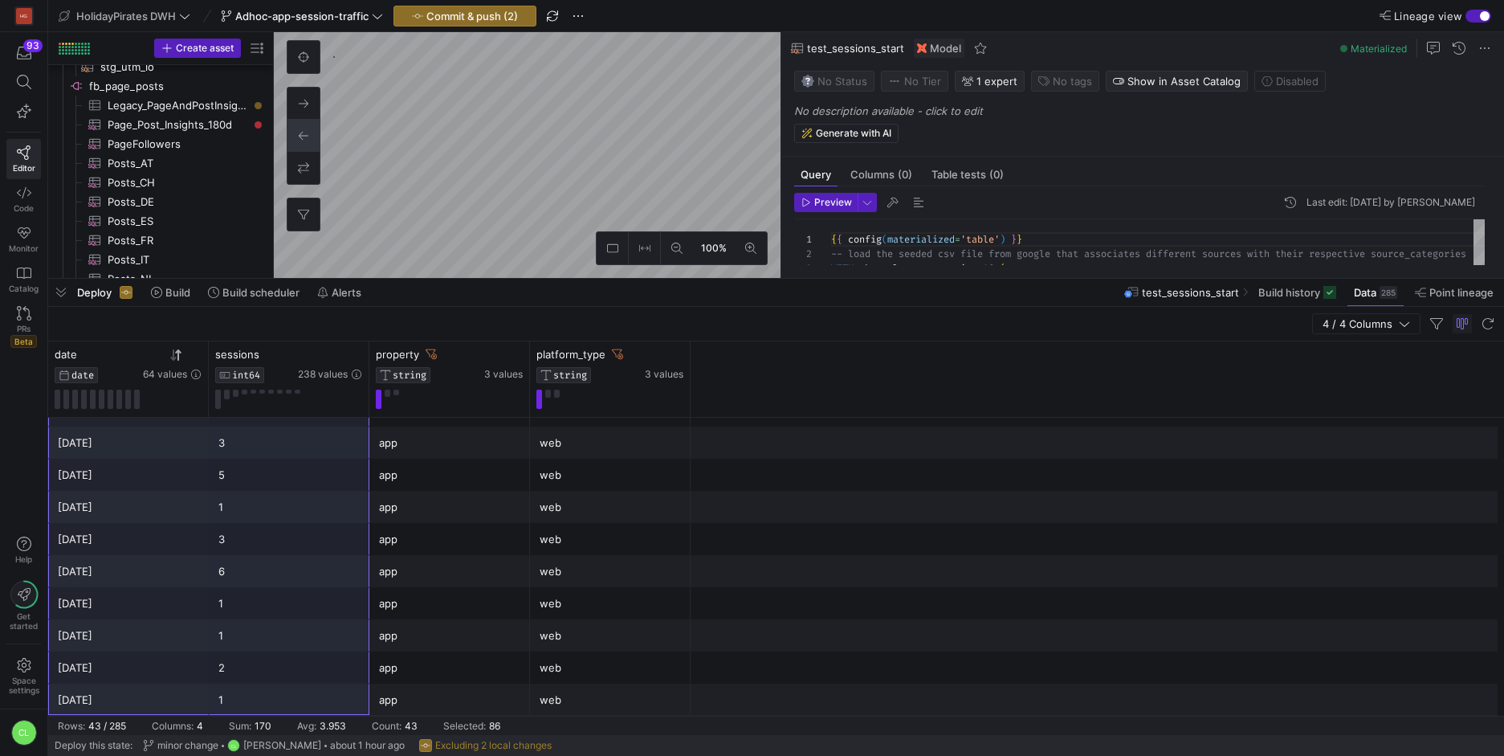
drag, startPoint x: 365, startPoint y: 542, endPoint x: 282, endPoint y: 696, distance: 175.0
click at [282, 696] on div "2025-07-01 app web 2 2025-08-01 1 app web 2025-08-04 2 app web 2025-08-05 1 app…" at bounding box center [776, 24] width 1456 height 1381
click at [529, 283] on div "Deploy Build Build scheduler Alerts test_sessions_start Build history Data 285 …" at bounding box center [776, 292] width 1456 height 27
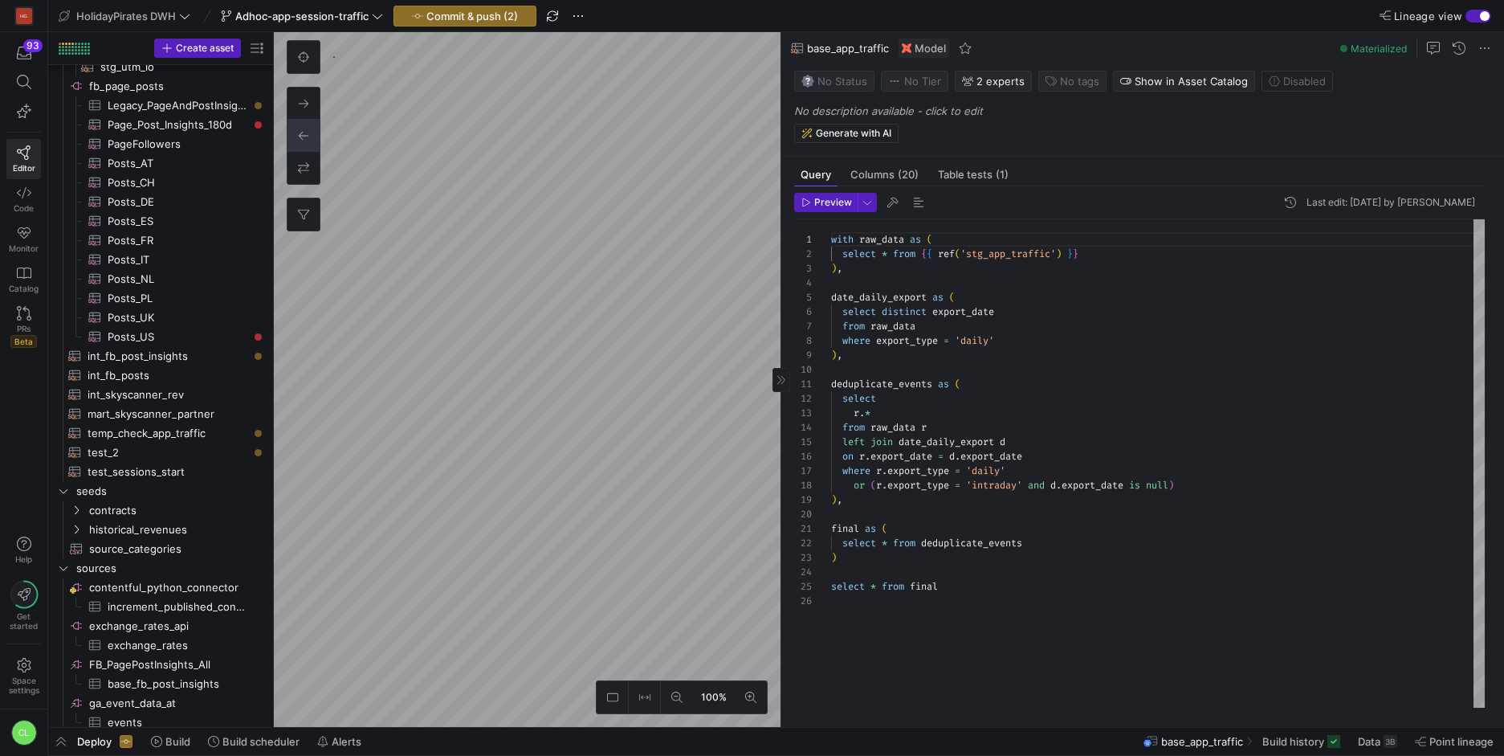
scroll to position [752, 0]
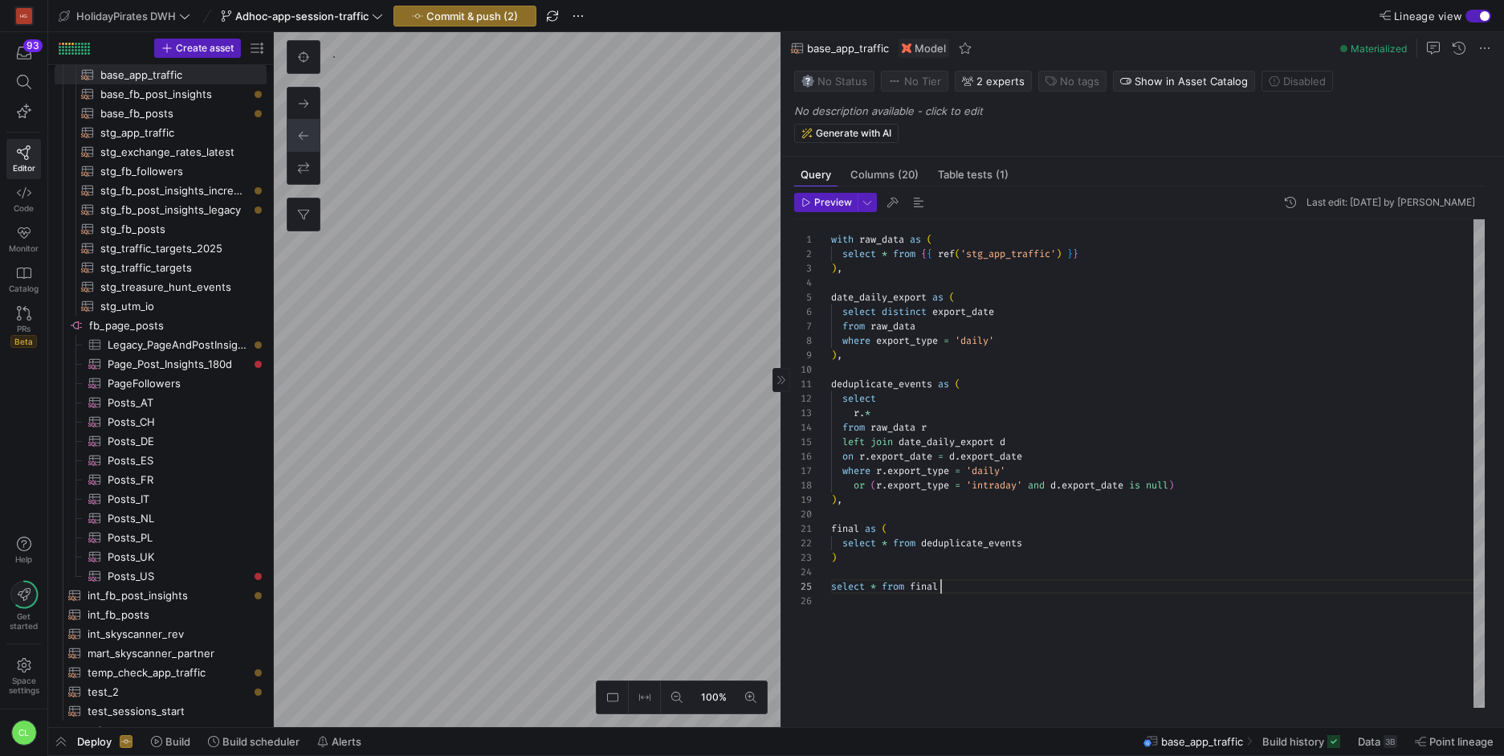
click at [1001, 580] on div "with raw_data as ( select * from { { ref ( 'stg_app_traffic' ) } } ) , date_dai…" at bounding box center [1158, 463] width 654 height 488
click at [879, 588] on div "with raw_data as ( select * from { { ref ( 'stg_app_traffic' ) } } ) , date_dai…" at bounding box center [1158, 463] width 654 height 488
click at [1134, 579] on div "with raw_data as ( select * from { { ref ( 'stg_app_traffic' ) } } ) , date_dai…" at bounding box center [1158, 463] width 654 height 488
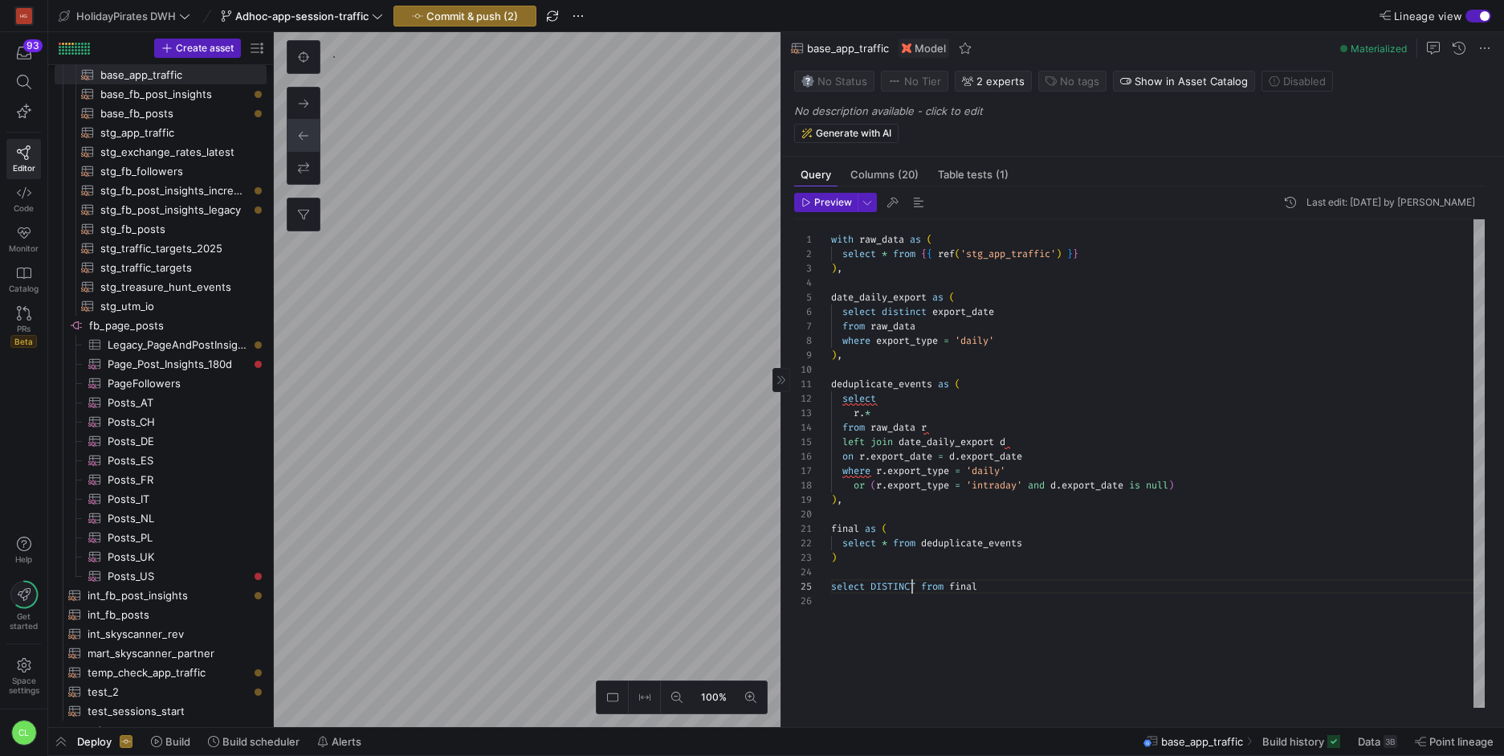
click at [912, 589] on div "with raw_data as ( select * from { { ref ( 'stg_app_traffic' ) } } ) , date_dai…" at bounding box center [1158, 463] width 654 height 488
click at [919, 586] on div "with raw_data as ( select * from { { ref ( 'stg_app_traffic' ) } } ) , date_dai…" at bounding box center [1158, 463] width 654 height 488
click at [854, 205] on span "button" at bounding box center [826, 203] width 62 height 18
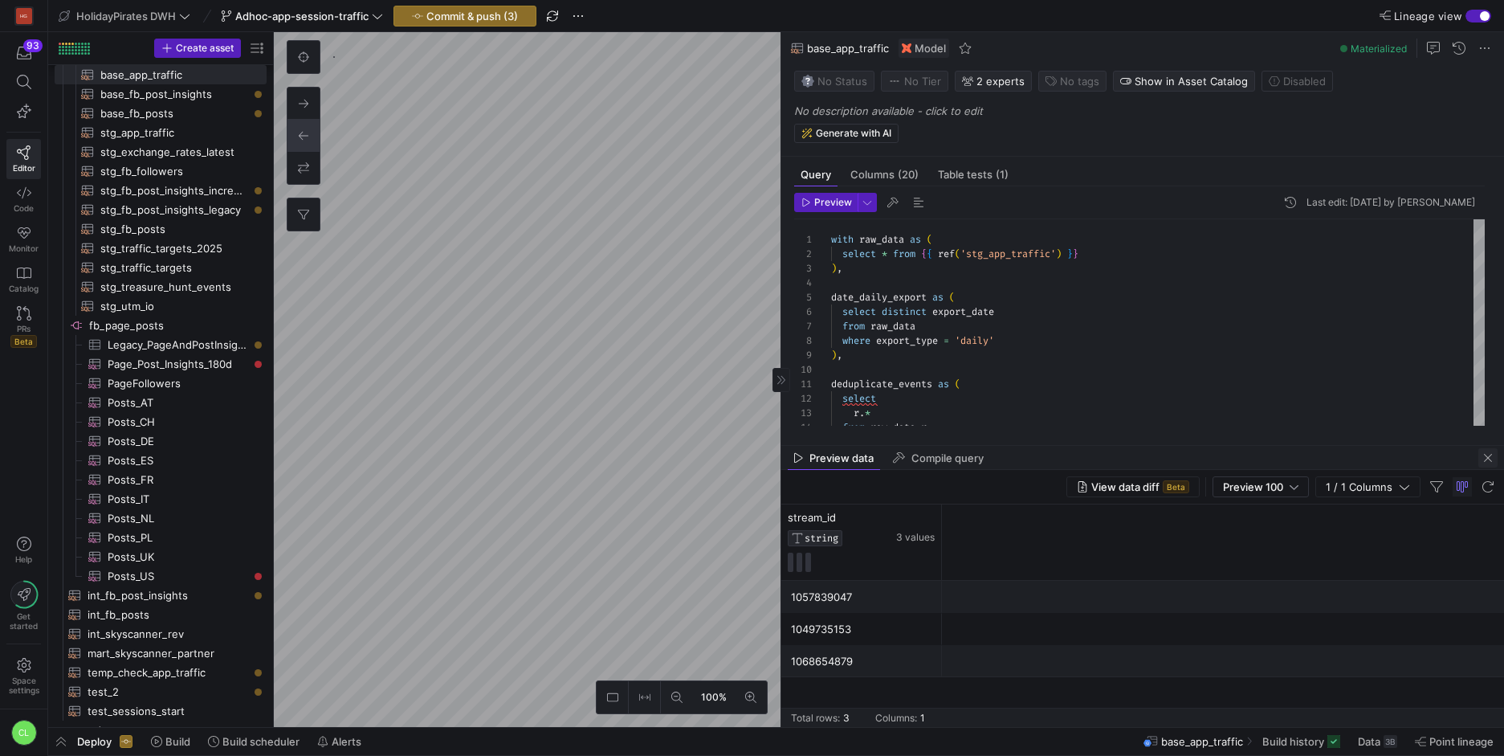
click at [1488, 461] on span "button" at bounding box center [1487, 457] width 19 height 19
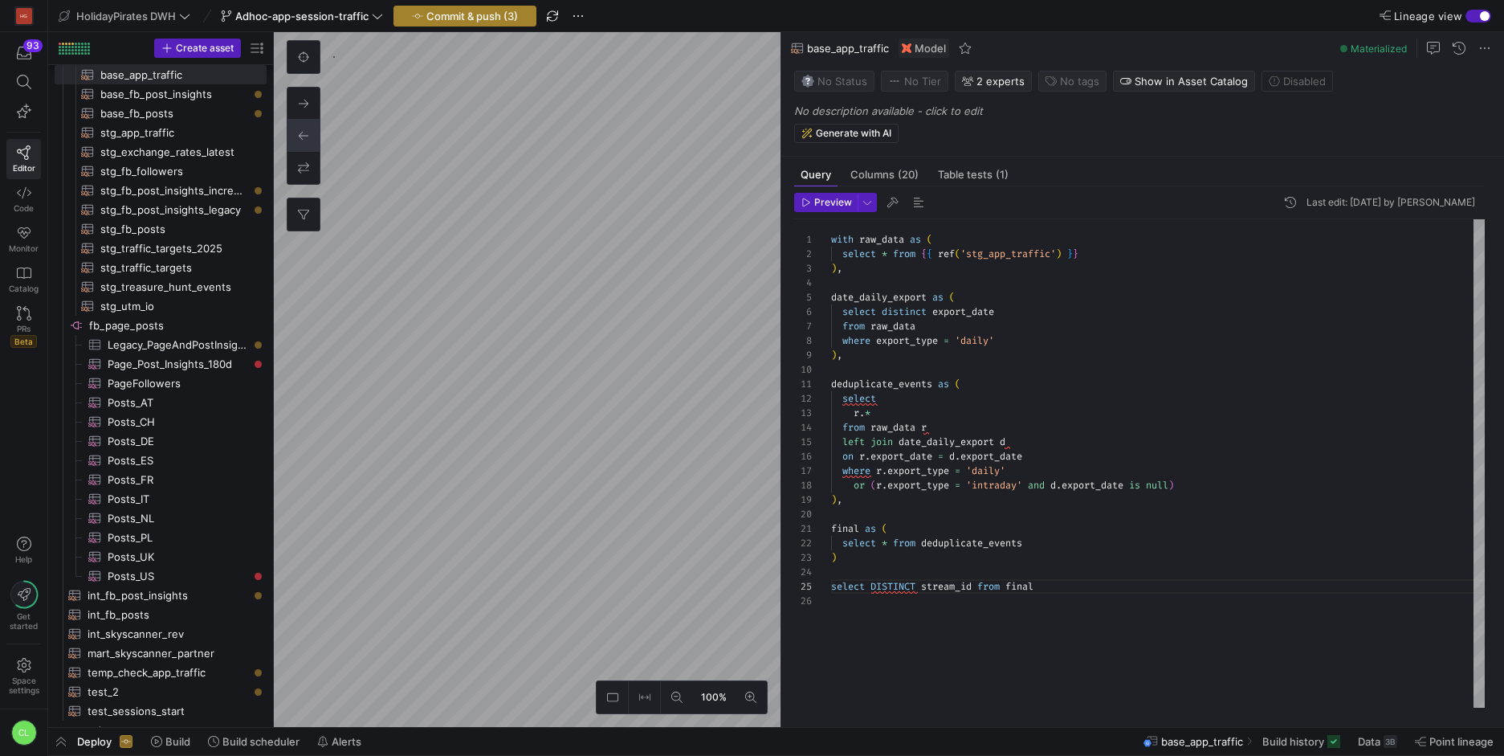
click at [512, 6] on button "Commit & push (3)" at bounding box center [465, 16] width 143 height 21
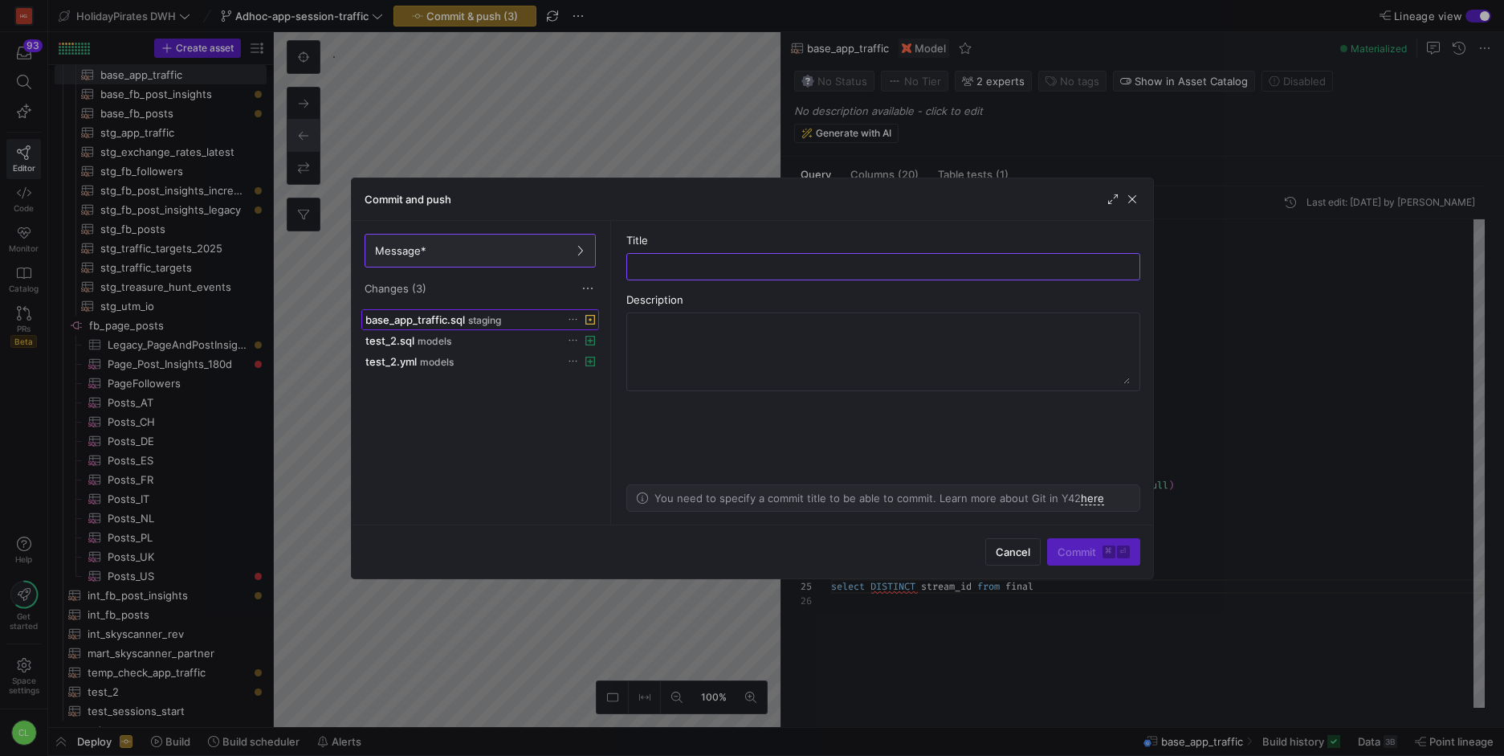
click at [511, 317] on div "base_app_traffic.sql staging" at bounding box center [462, 319] width 194 height 13
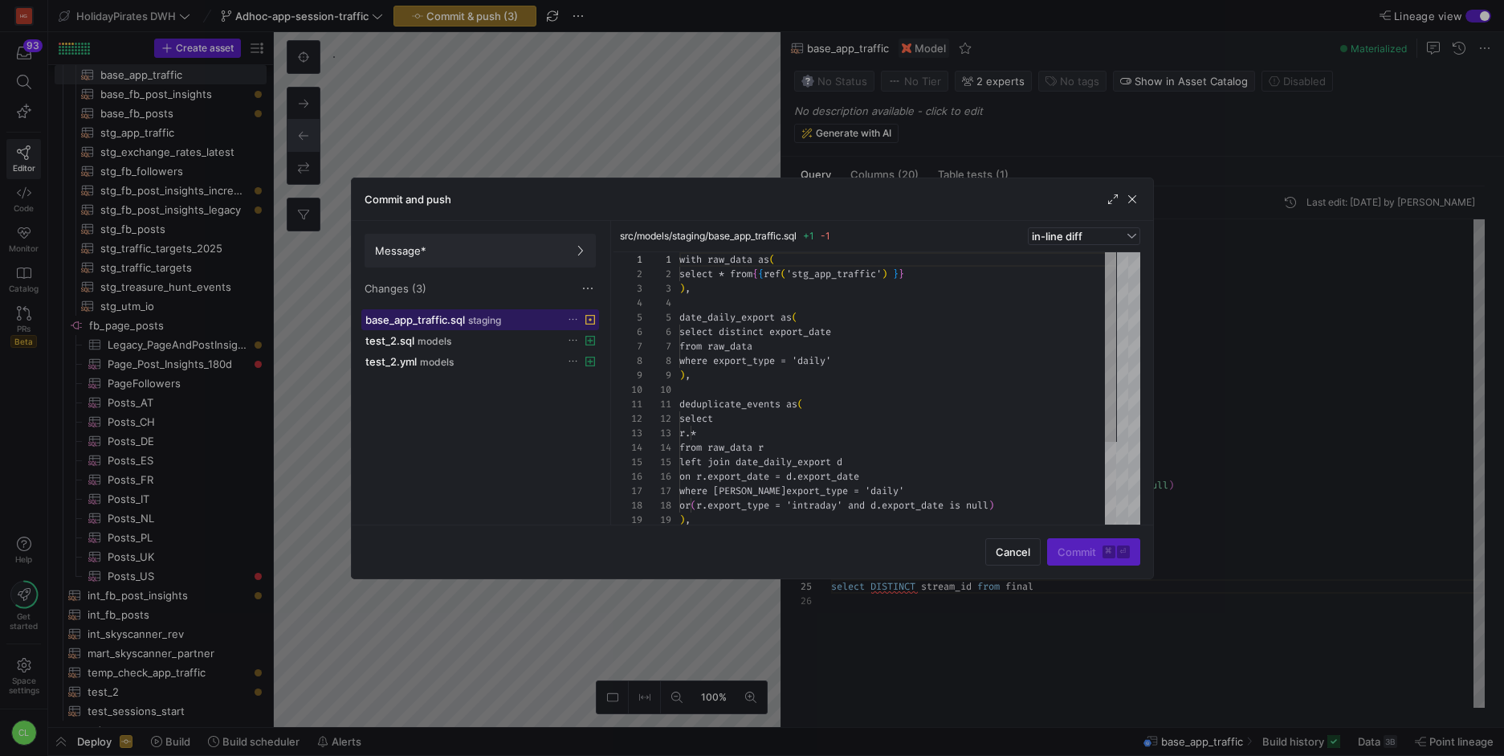
scroll to position [145, 0]
click at [1004, 553] on span "Cancel" at bounding box center [1013, 551] width 35 height 13
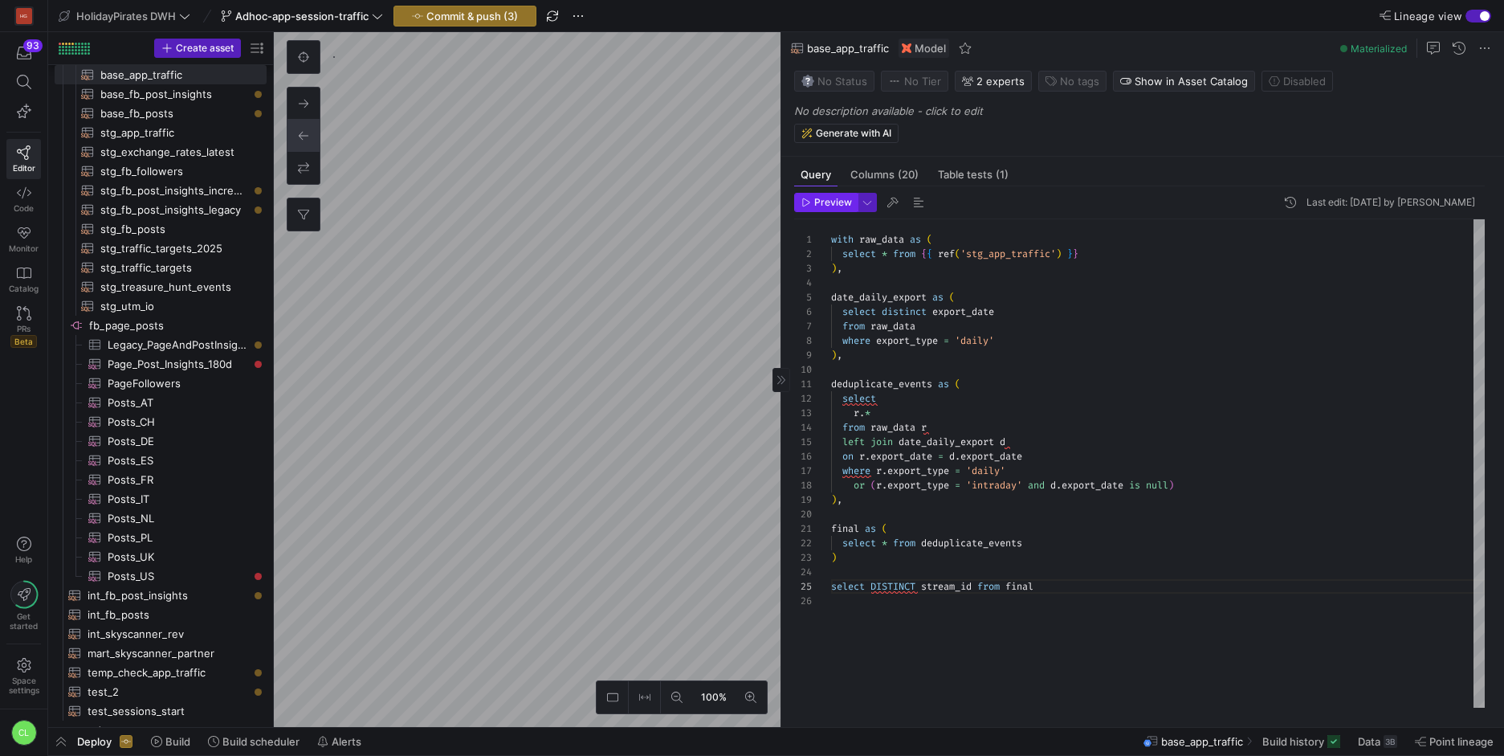
click at [826, 202] on span "Preview" at bounding box center [833, 202] width 38 height 11
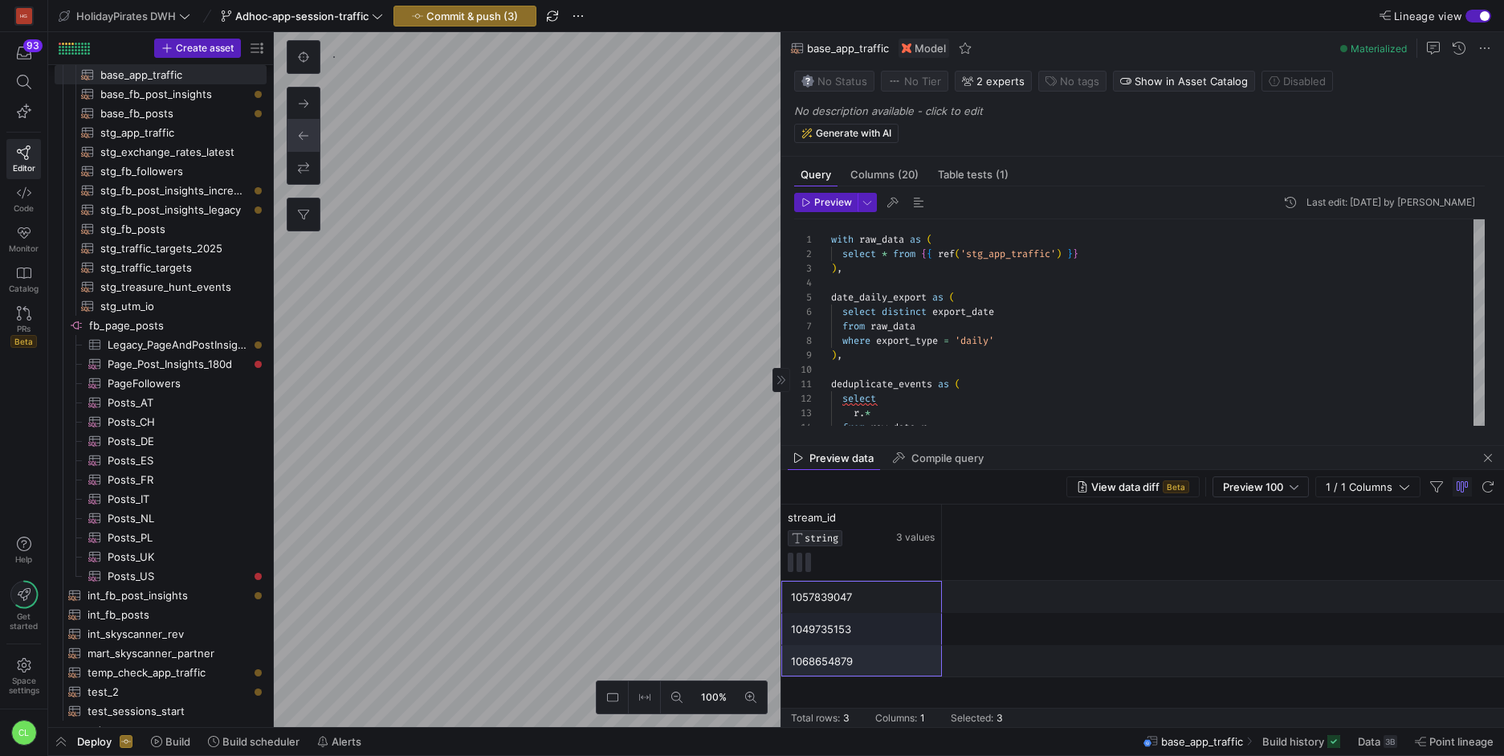
drag, startPoint x: 867, startPoint y: 591, endPoint x: 889, endPoint y: 662, distance: 74.2
click at [889, 662] on div "1057839047 1049735153 1068654879" at bounding box center [1142, 629] width 723 height 96
click at [1071, 454] on div "Preview data Compile query" at bounding box center [1142, 458] width 723 height 24
click at [1493, 453] on span "button" at bounding box center [1487, 457] width 19 height 19
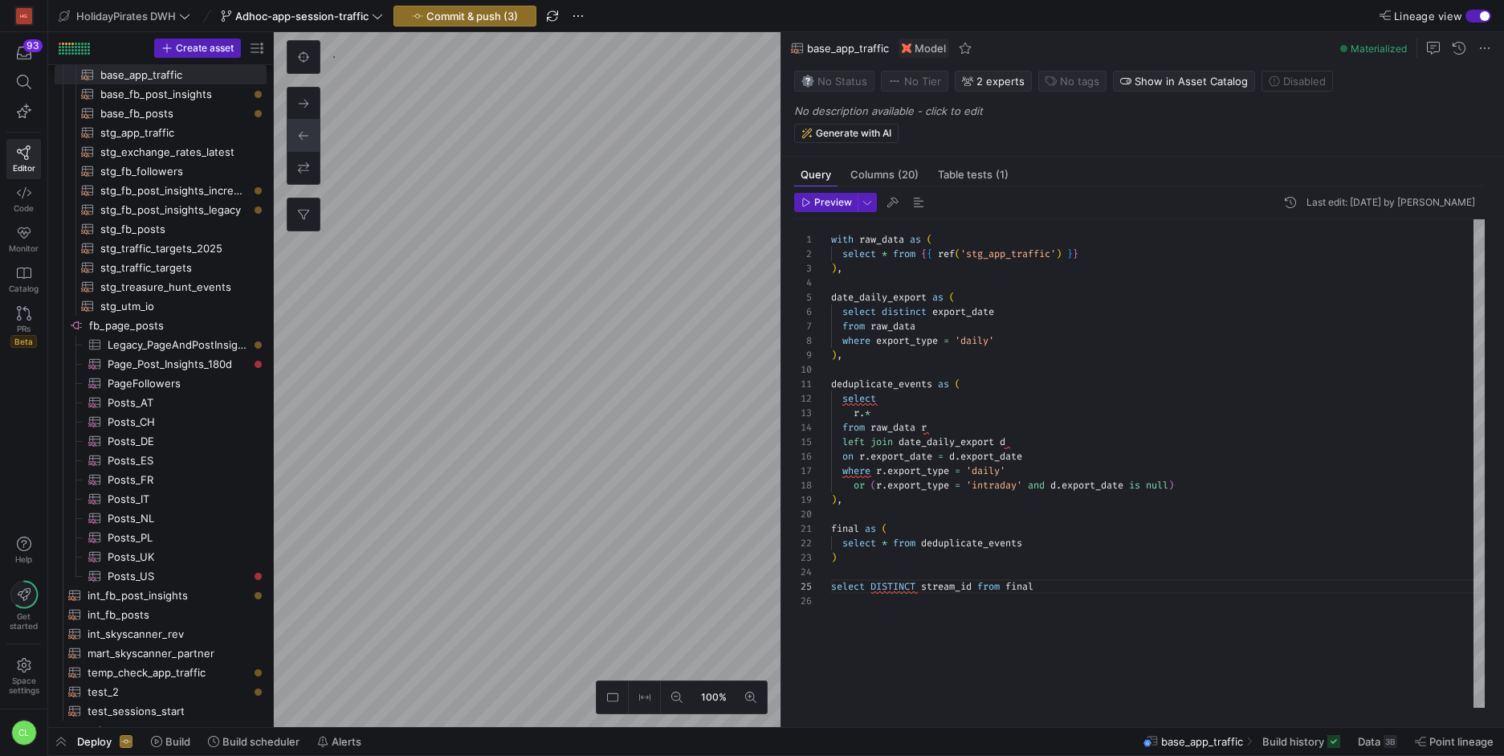
type textarea "{{ config(materialized='table') }} -- load the seeded csv file from google that…"
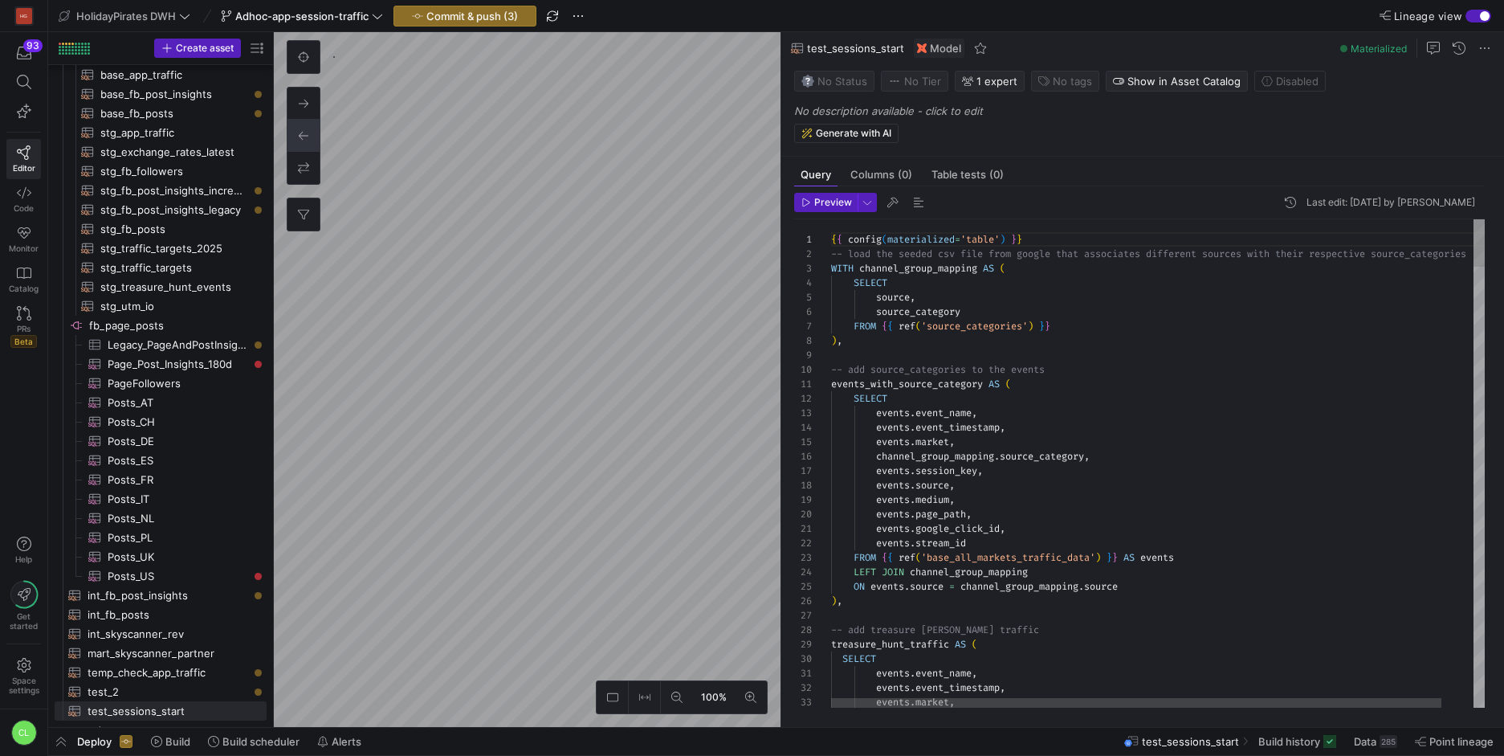
scroll to position [145, 0]
click at [265, 512] on as-split "Create asset Drag here to set row groups Drag here to set column labels Group 1…" at bounding box center [776, 379] width 1456 height 695
click at [171, 743] on span "Build" at bounding box center [177, 741] width 25 height 13
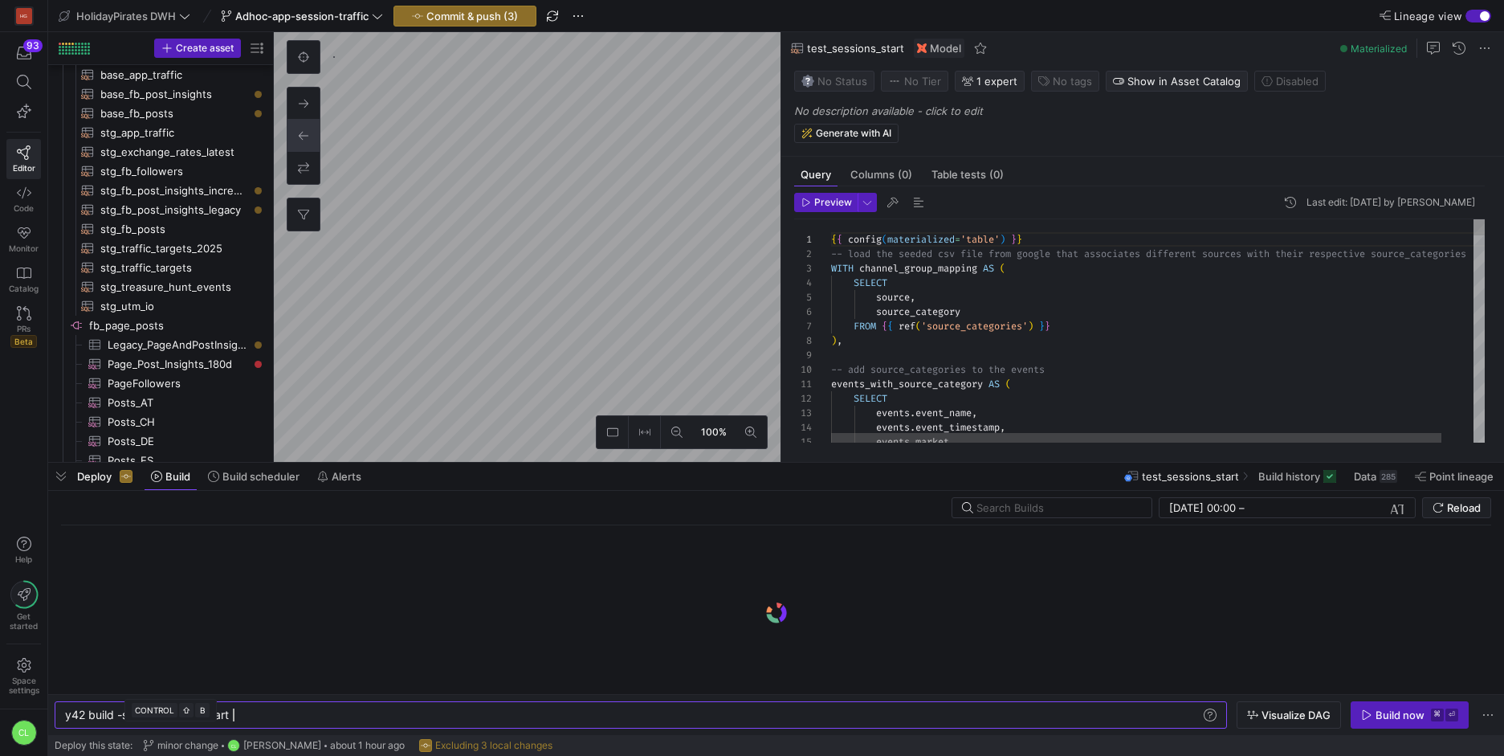
scroll to position [0, 168]
click at [129, 714] on div "y42 build -s test_sessions_start" at bounding box center [633, 714] width 1136 height 13
type textarea "y42 build -s +test_sessions_start"
click at [1281, 708] on span "Visualize DAG" at bounding box center [1296, 714] width 69 height 13
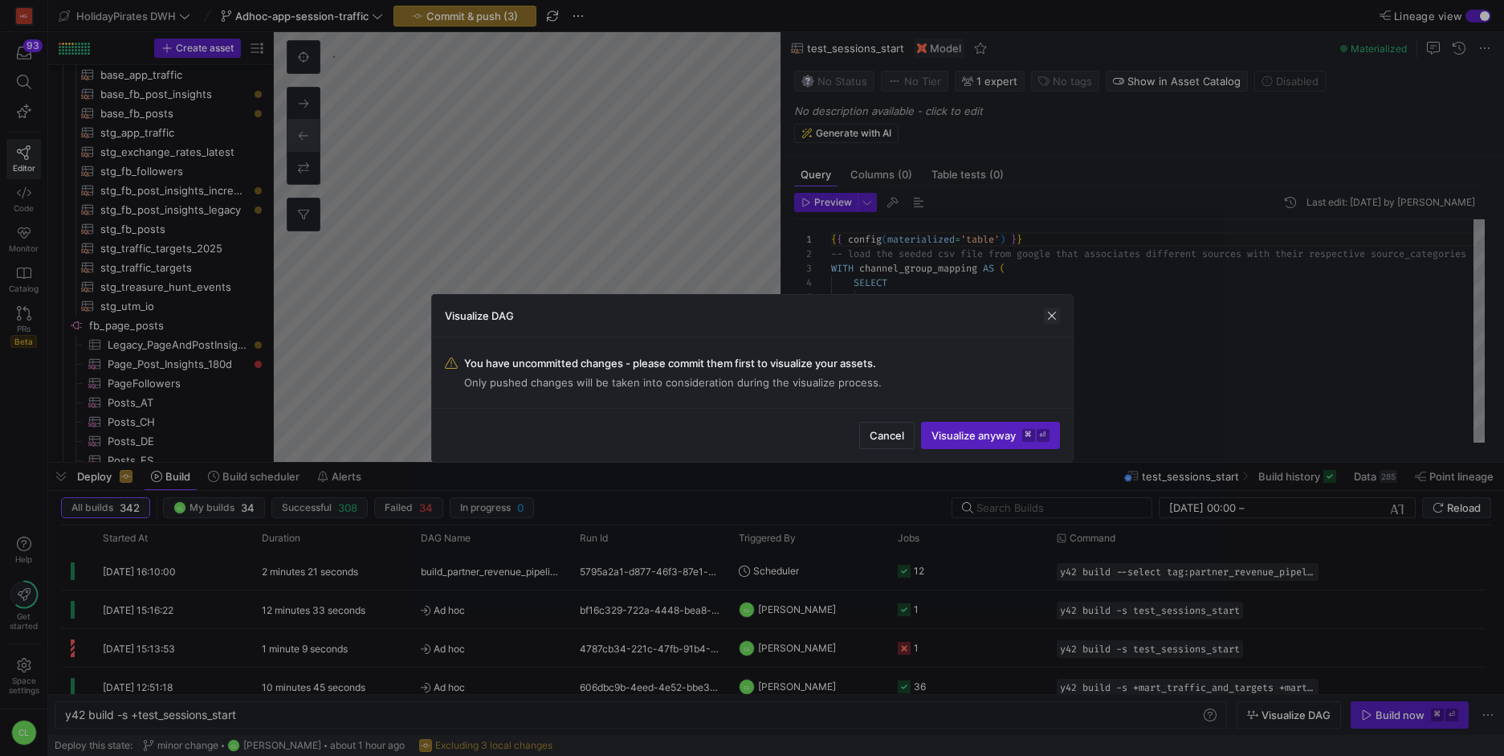
click at [1057, 314] on span "button" at bounding box center [1052, 316] width 16 height 16
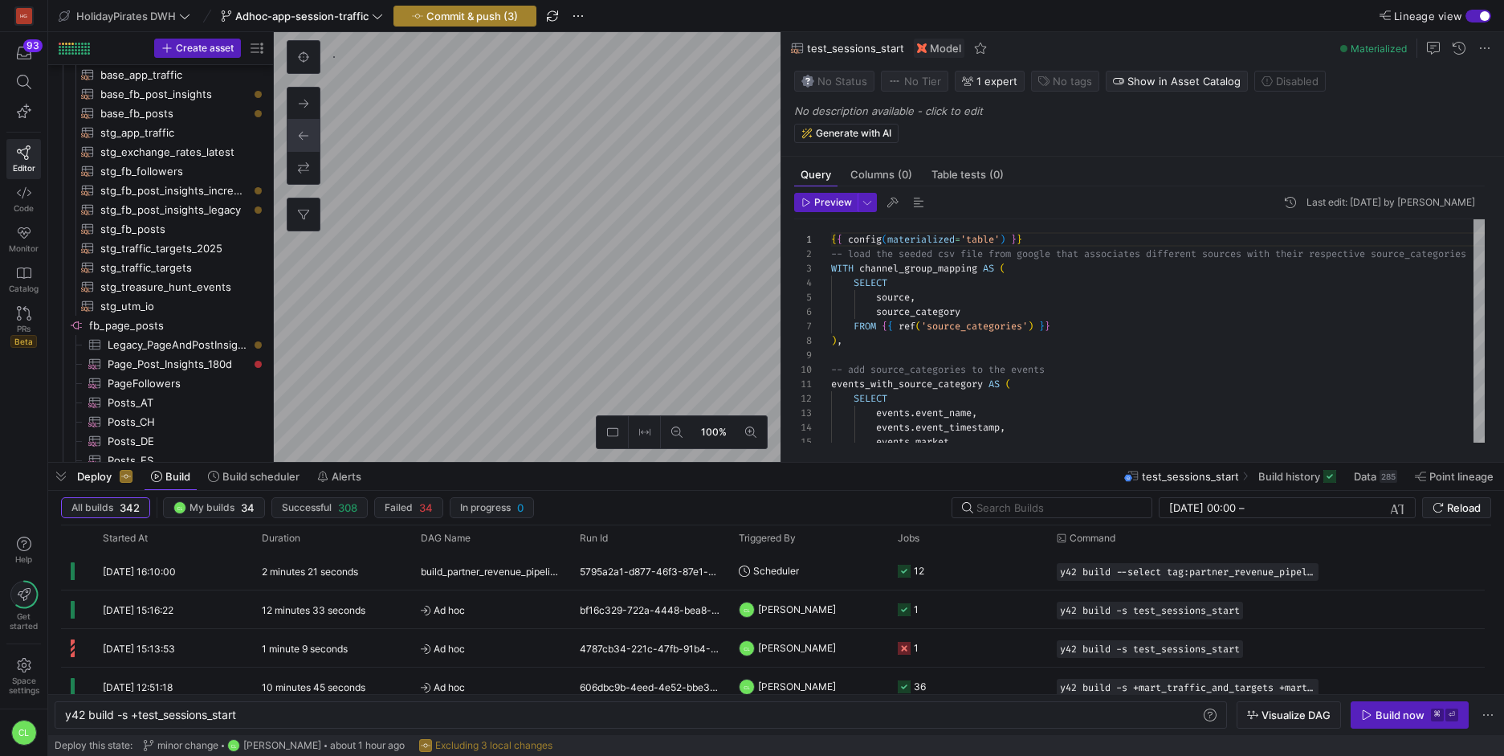
click at [487, 10] on span "Commit & push (3)" at bounding box center [472, 16] width 92 height 13
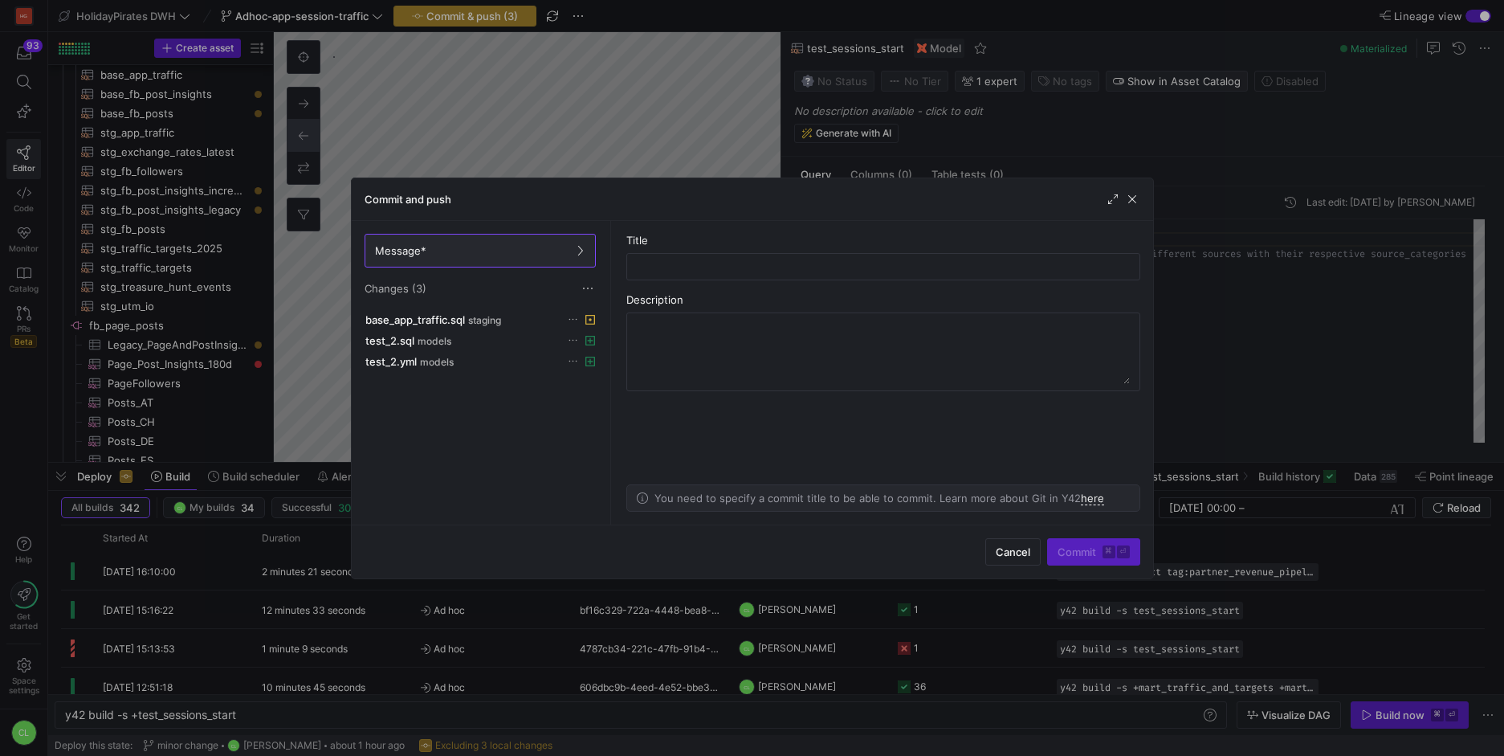
click at [1136, 197] on span "button" at bounding box center [1132, 199] width 16 height 16
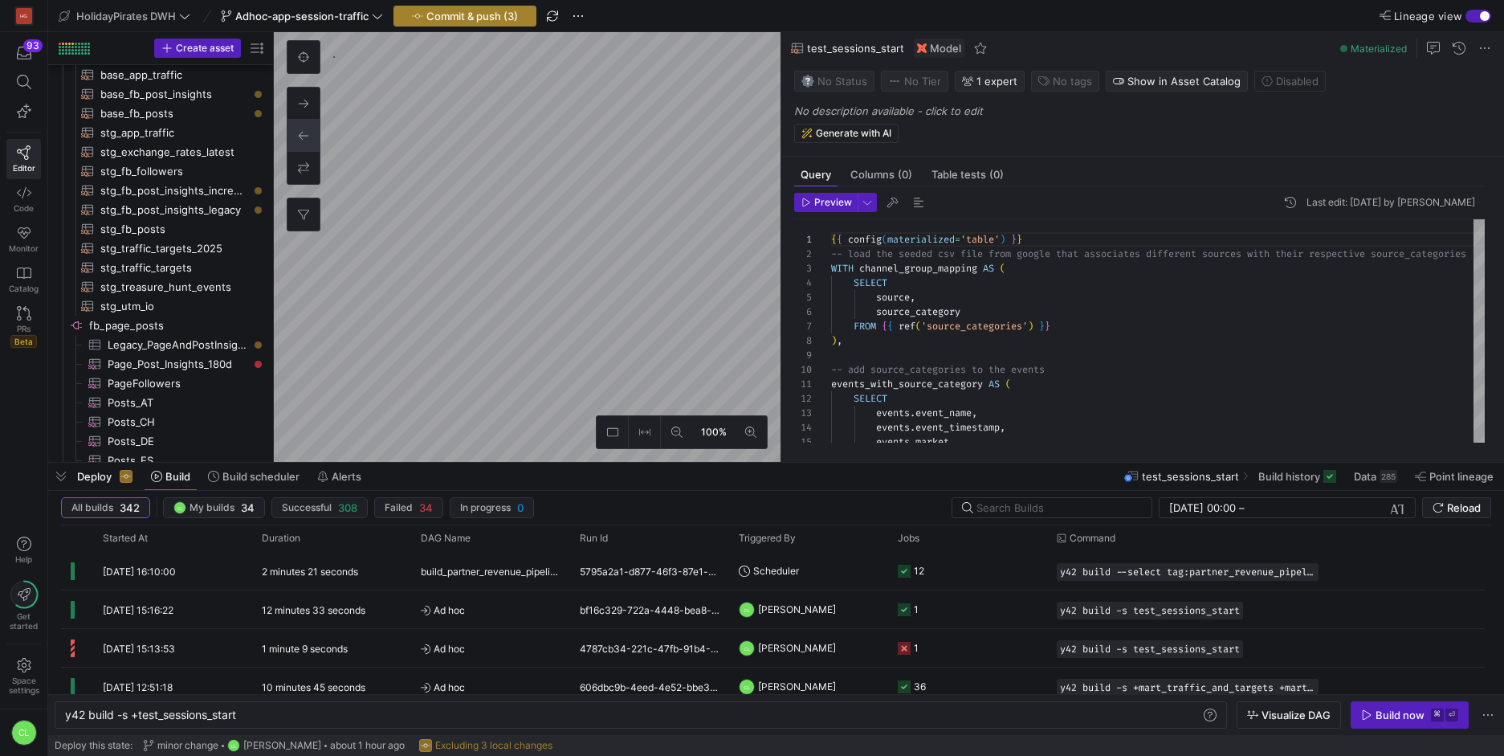
click at [502, 6] on span "button" at bounding box center [464, 15] width 141 height 19
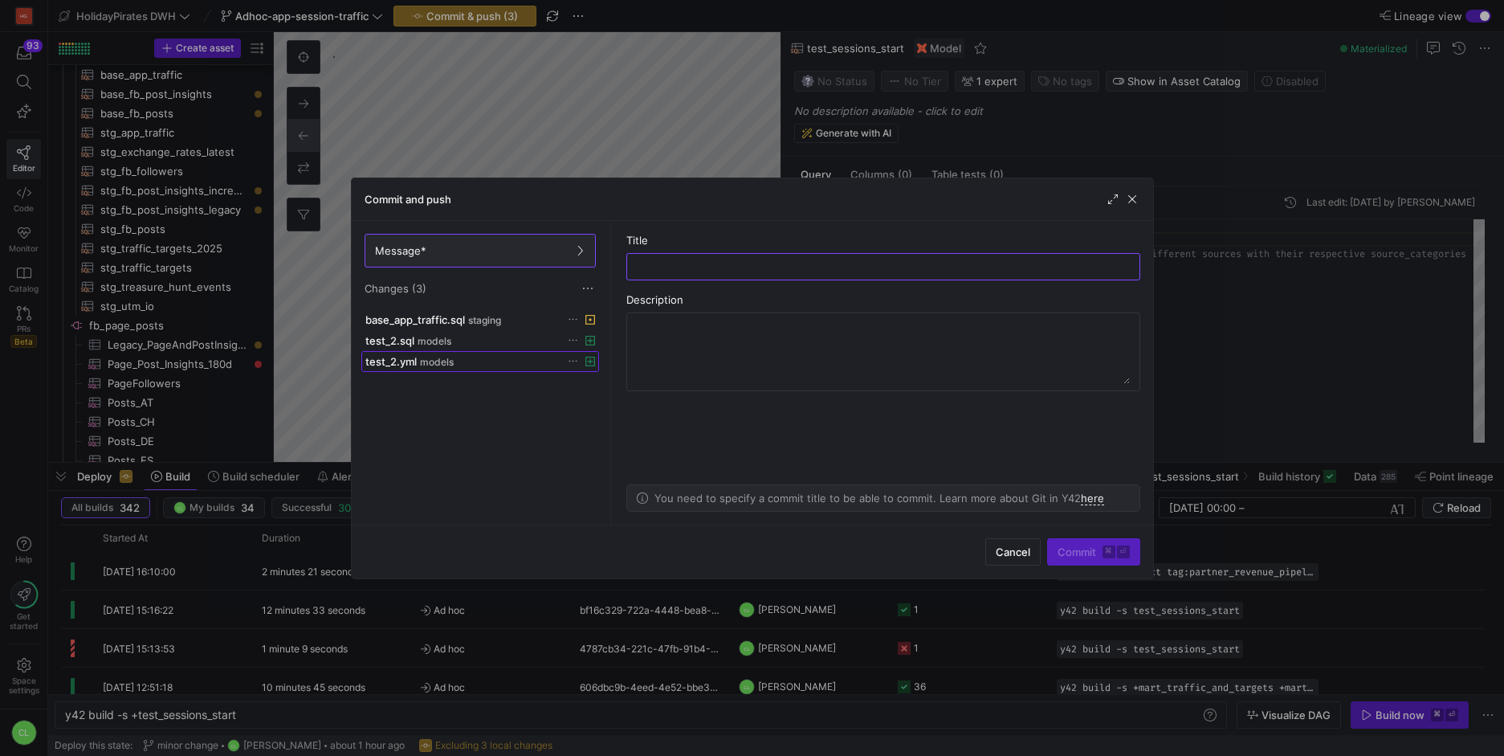
click at [490, 362] on div "test_2.yml models" at bounding box center [462, 361] width 194 height 13
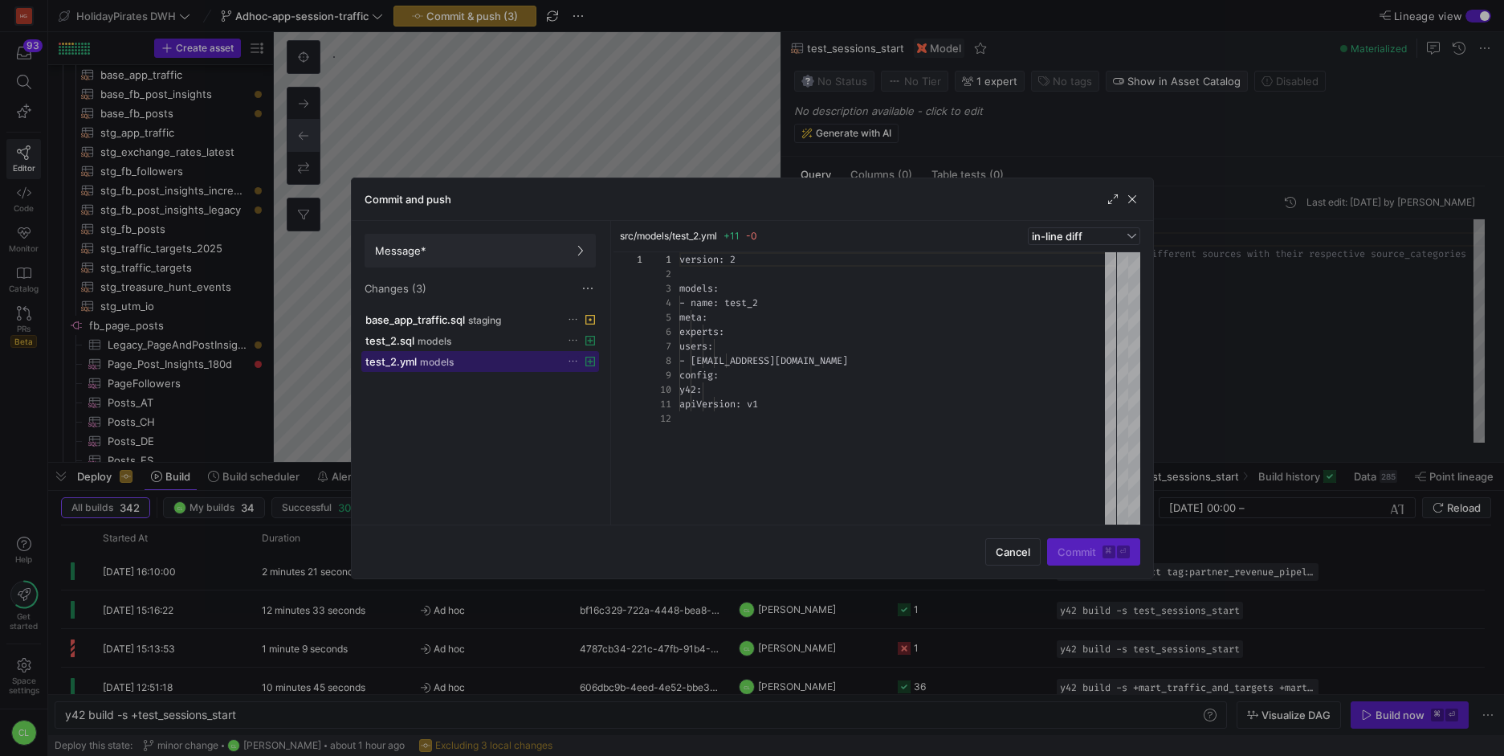
scroll to position [145, 0]
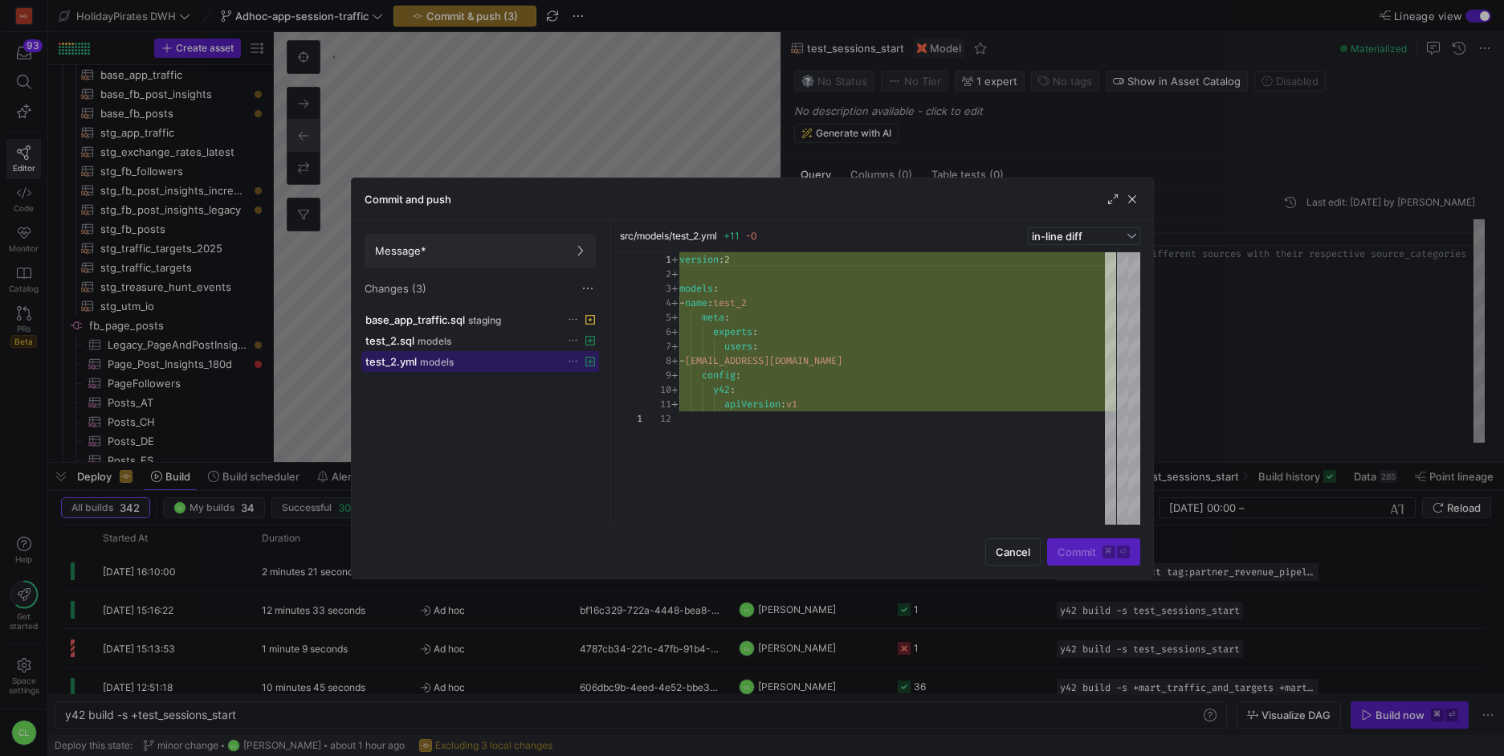
click at [509, 355] on div "test_2.yml models" at bounding box center [462, 361] width 194 height 13
click at [512, 349] on button "test_2.sql models" at bounding box center [480, 340] width 238 height 21
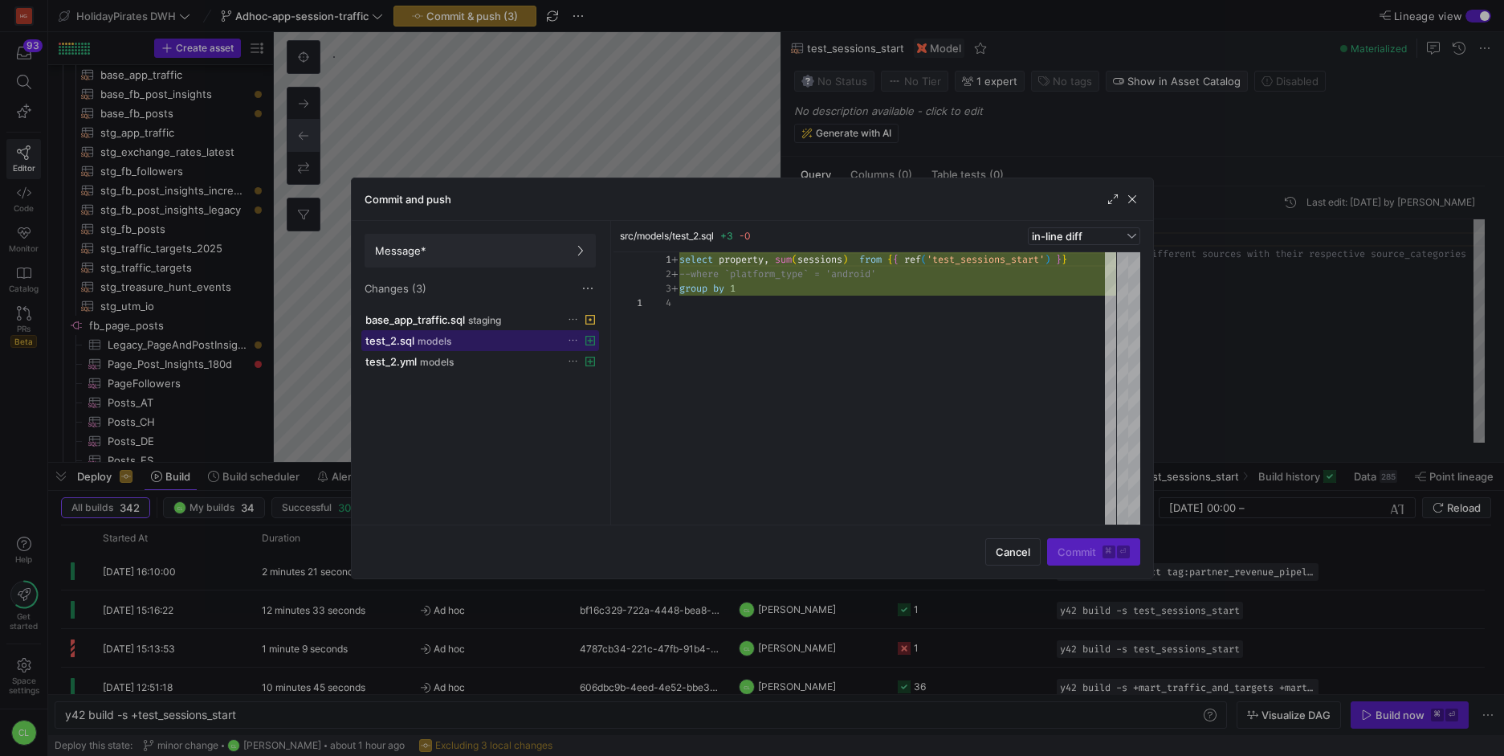
scroll to position [43, 0]
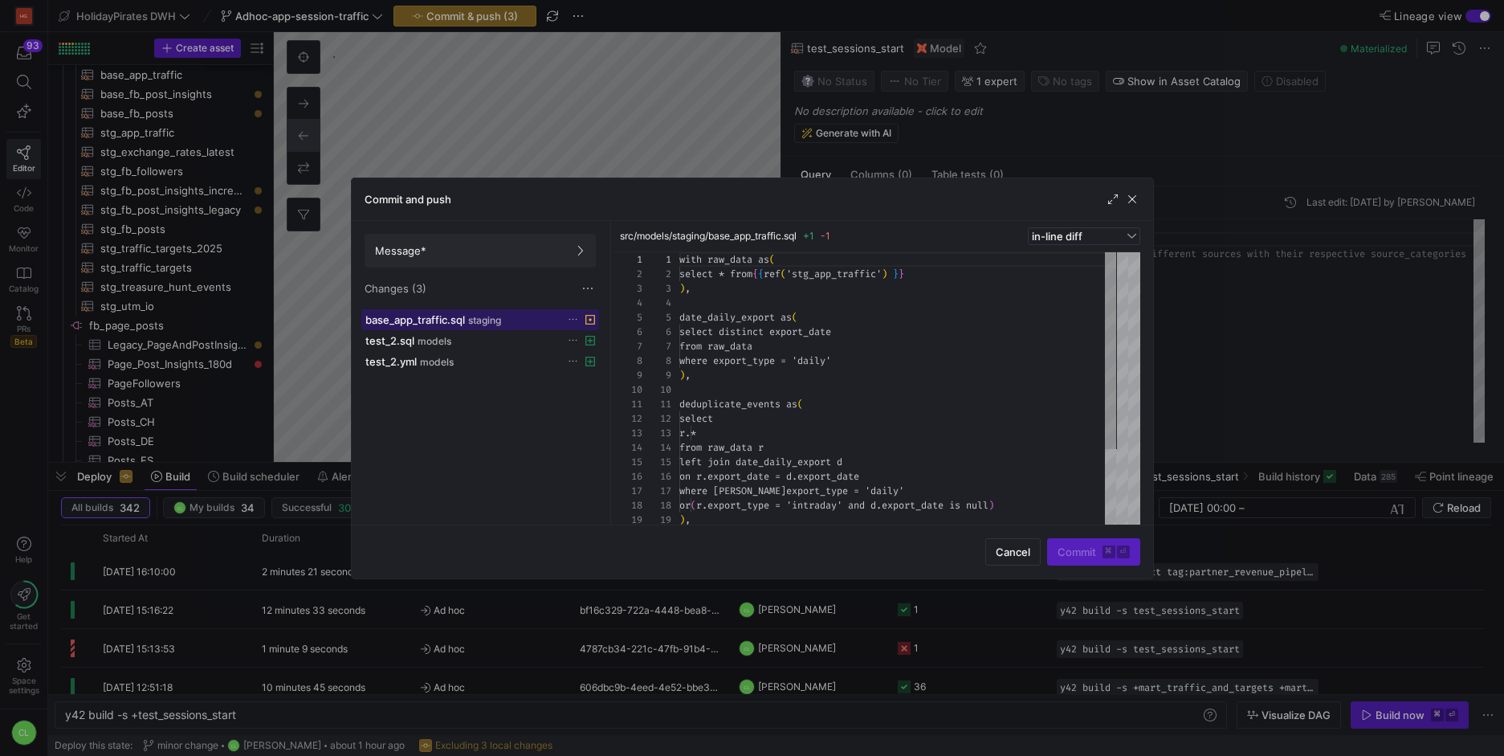
click at [509, 320] on div "base_app_traffic.sql staging" at bounding box center [462, 319] width 194 height 13
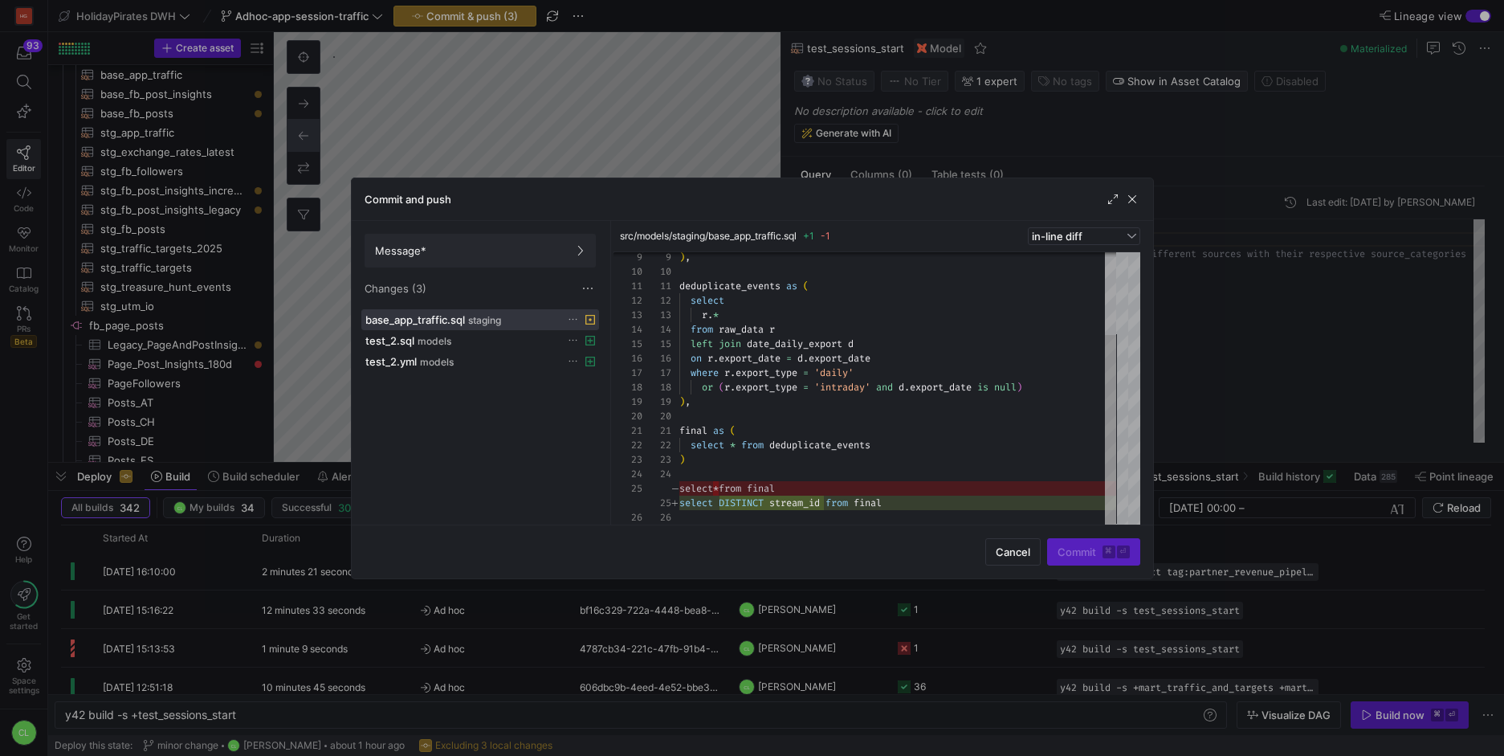
click at [569, 320] on icon at bounding box center [573, 319] width 10 height 10
click at [603, 368] on span "Discard" at bounding box center [596, 365] width 37 height 13
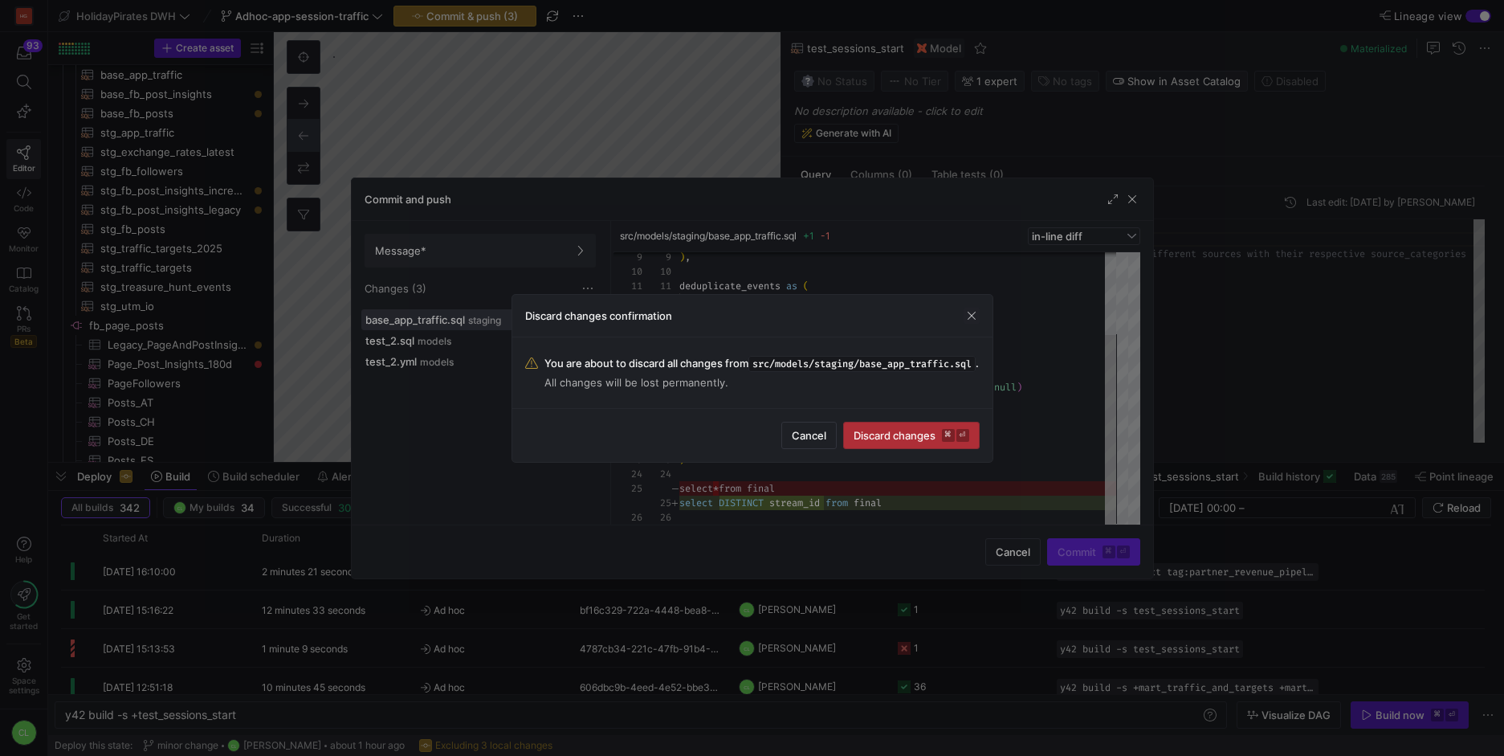
click at [891, 437] on span "Discard changes ⌘ ⏎" at bounding box center [912, 435] width 116 height 13
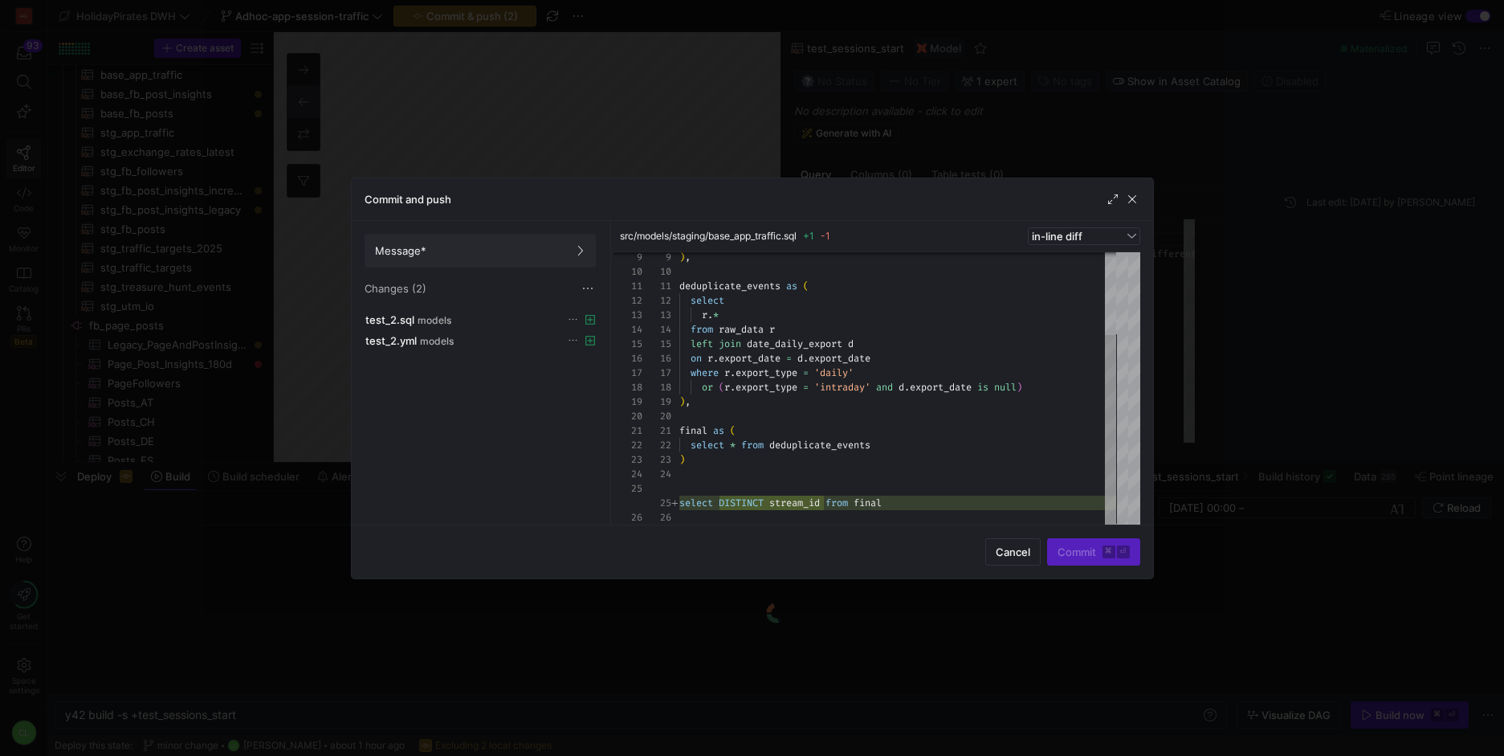
scroll to position [145, 0]
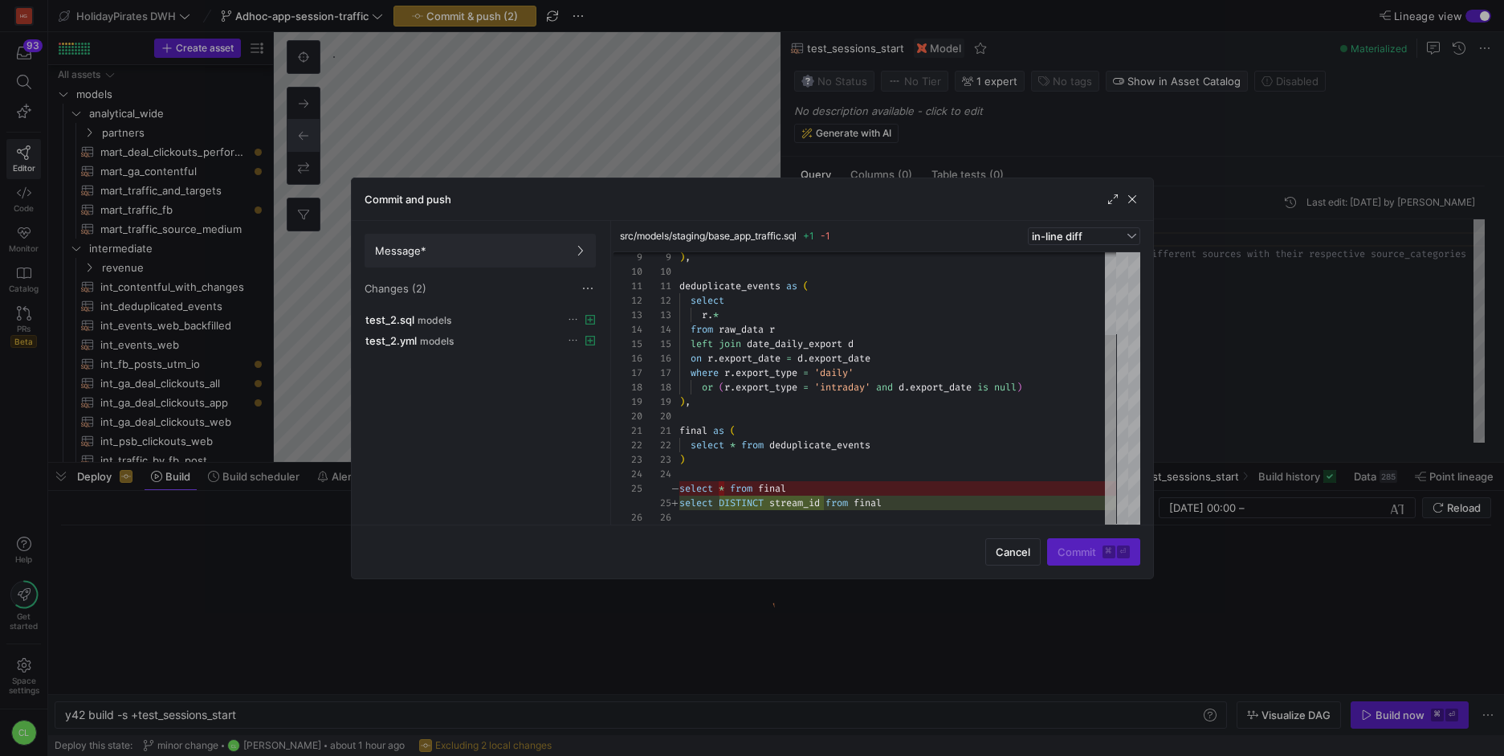
scroll to position [145, 0]
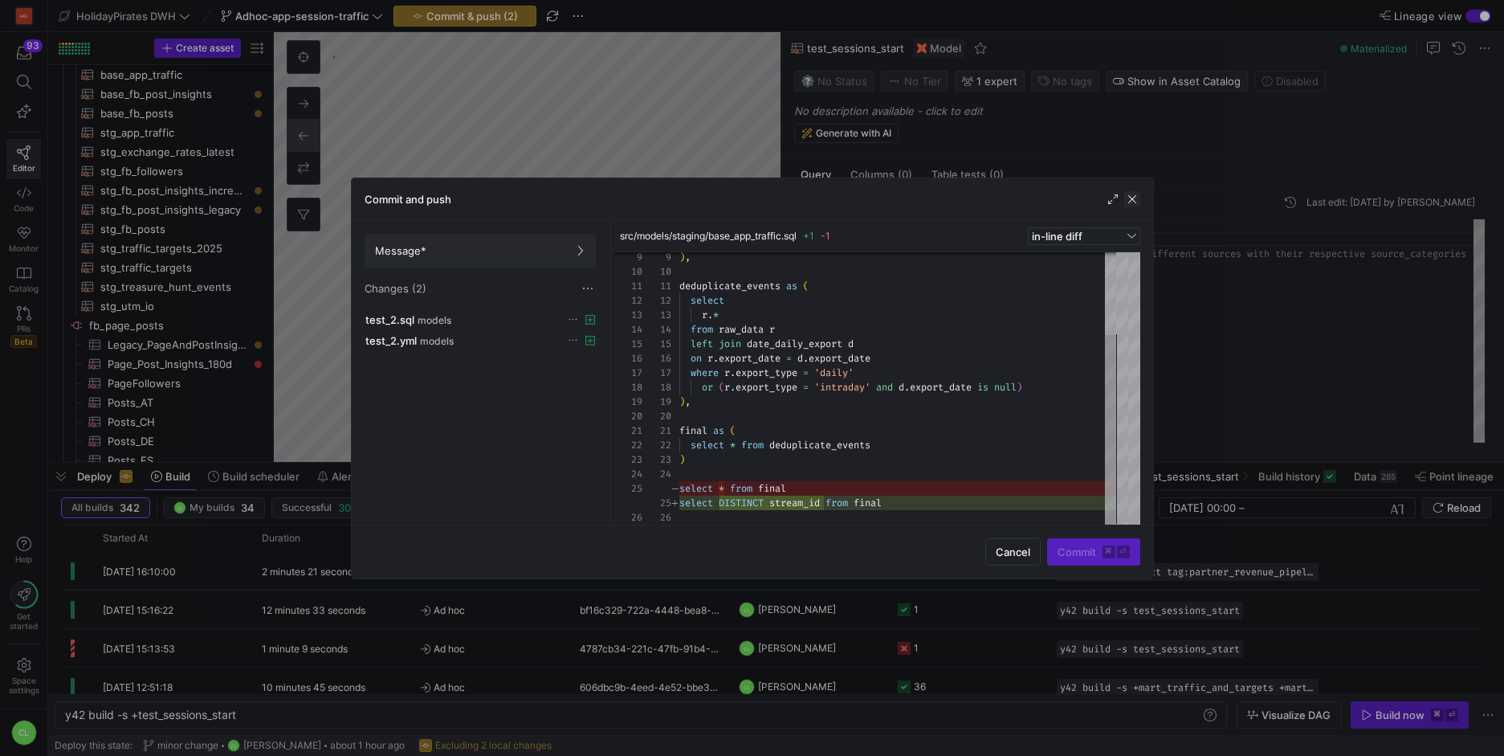
click at [1128, 200] on span "button" at bounding box center [1132, 199] width 16 height 16
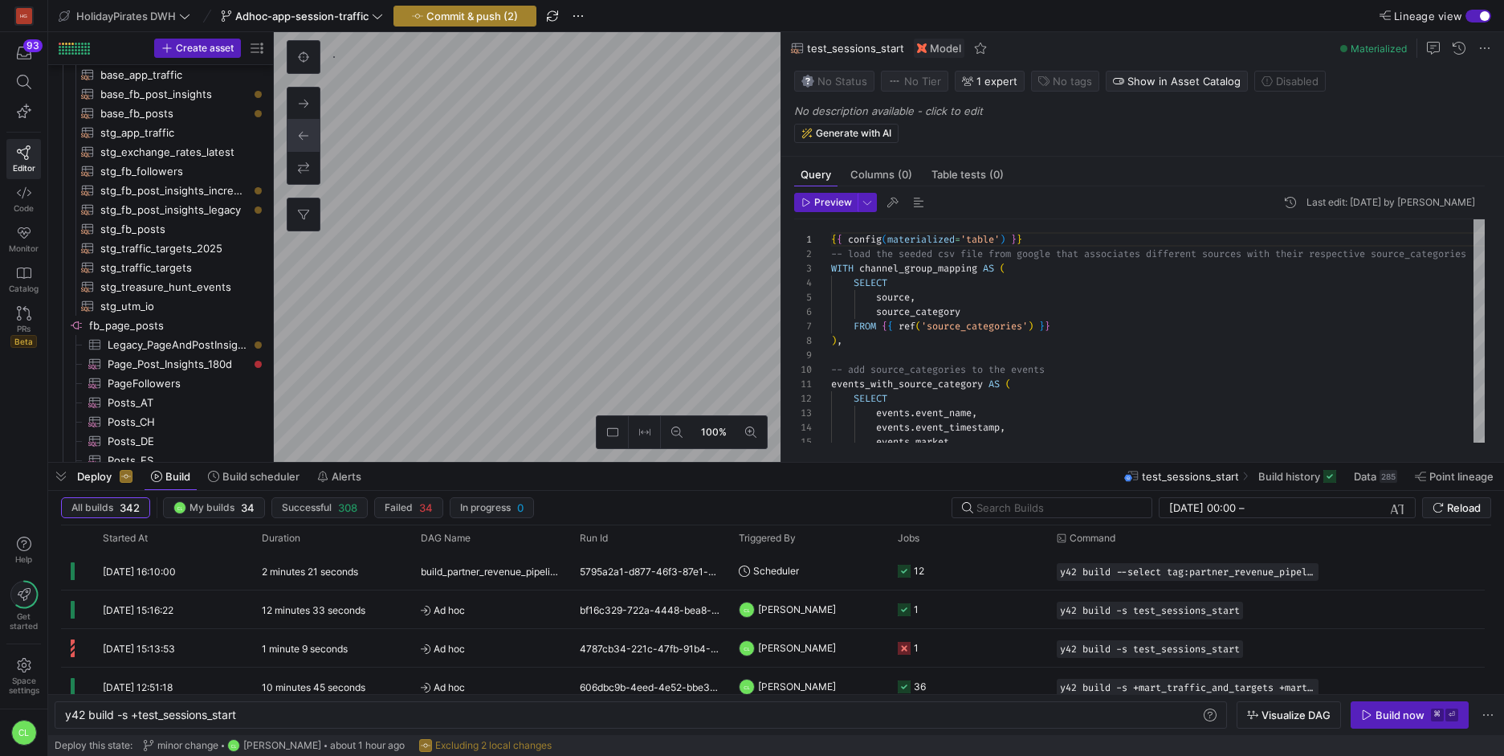
click at [489, 18] on span "Commit & push (2)" at bounding box center [472, 16] width 92 height 13
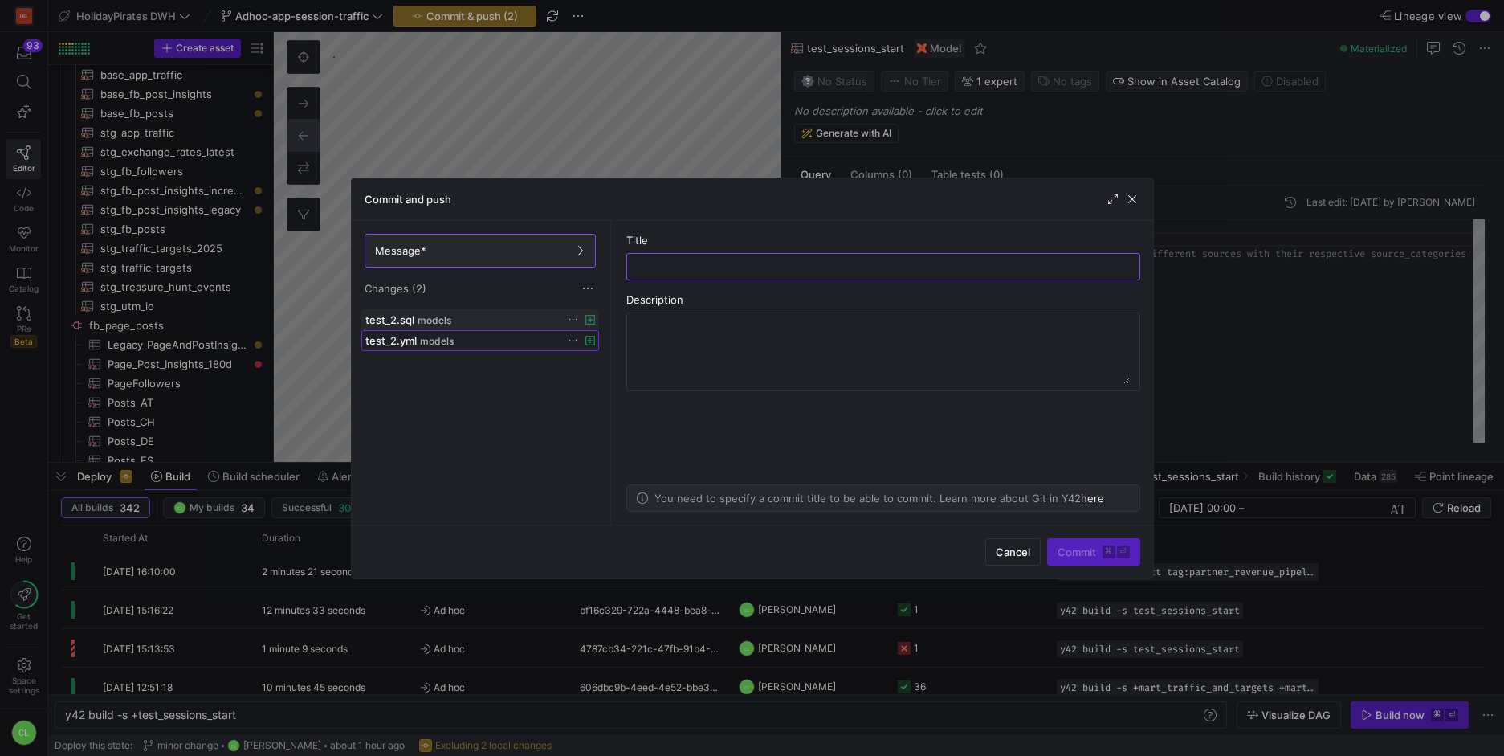
click at [520, 347] on span at bounding box center [480, 340] width 236 height 19
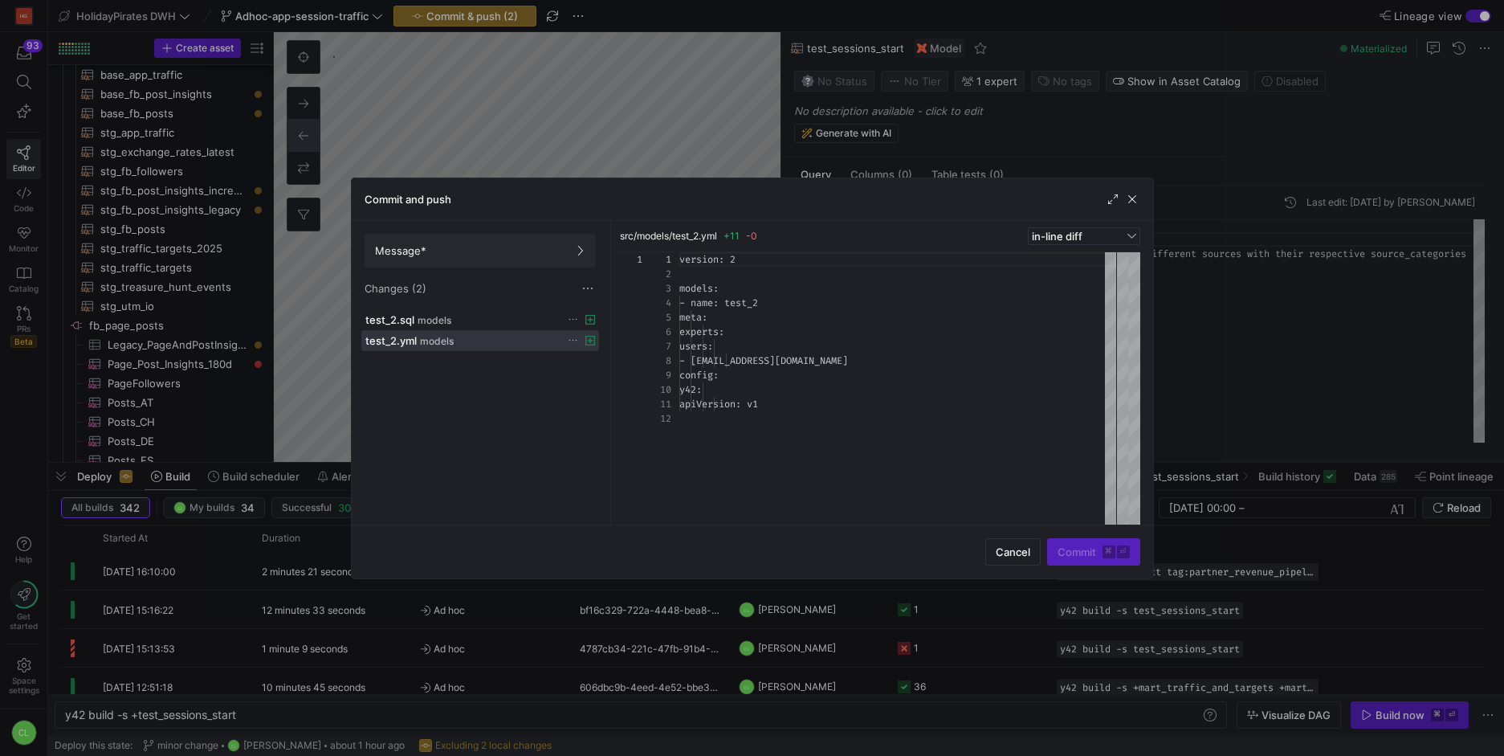
click at [720, 263] on div "version: 2 models: - name: test_2 meta: experts: users: - c.laowiwat@holidaypir…" at bounding box center [897, 388] width 437 height 272
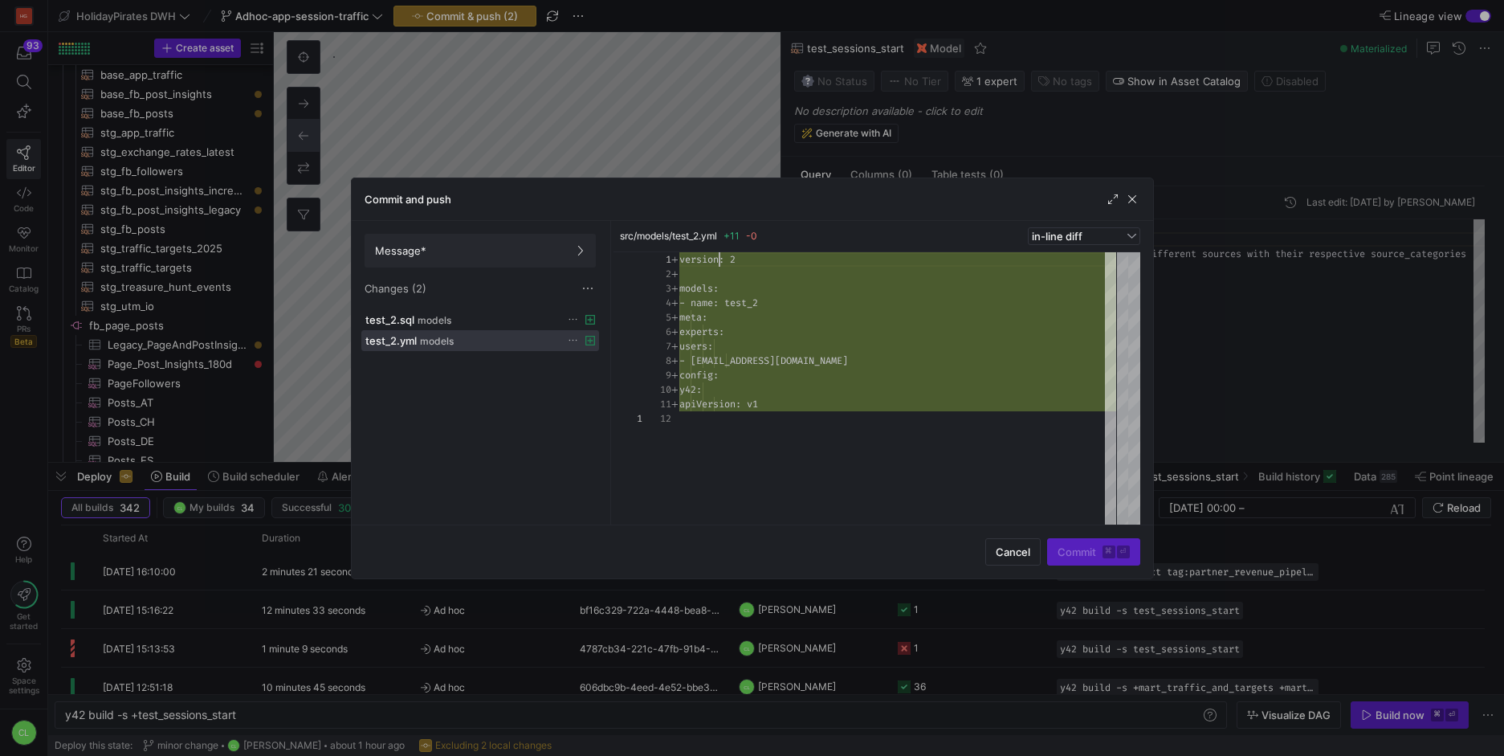
click at [522, 251] on span "Message*" at bounding box center [480, 250] width 210 height 13
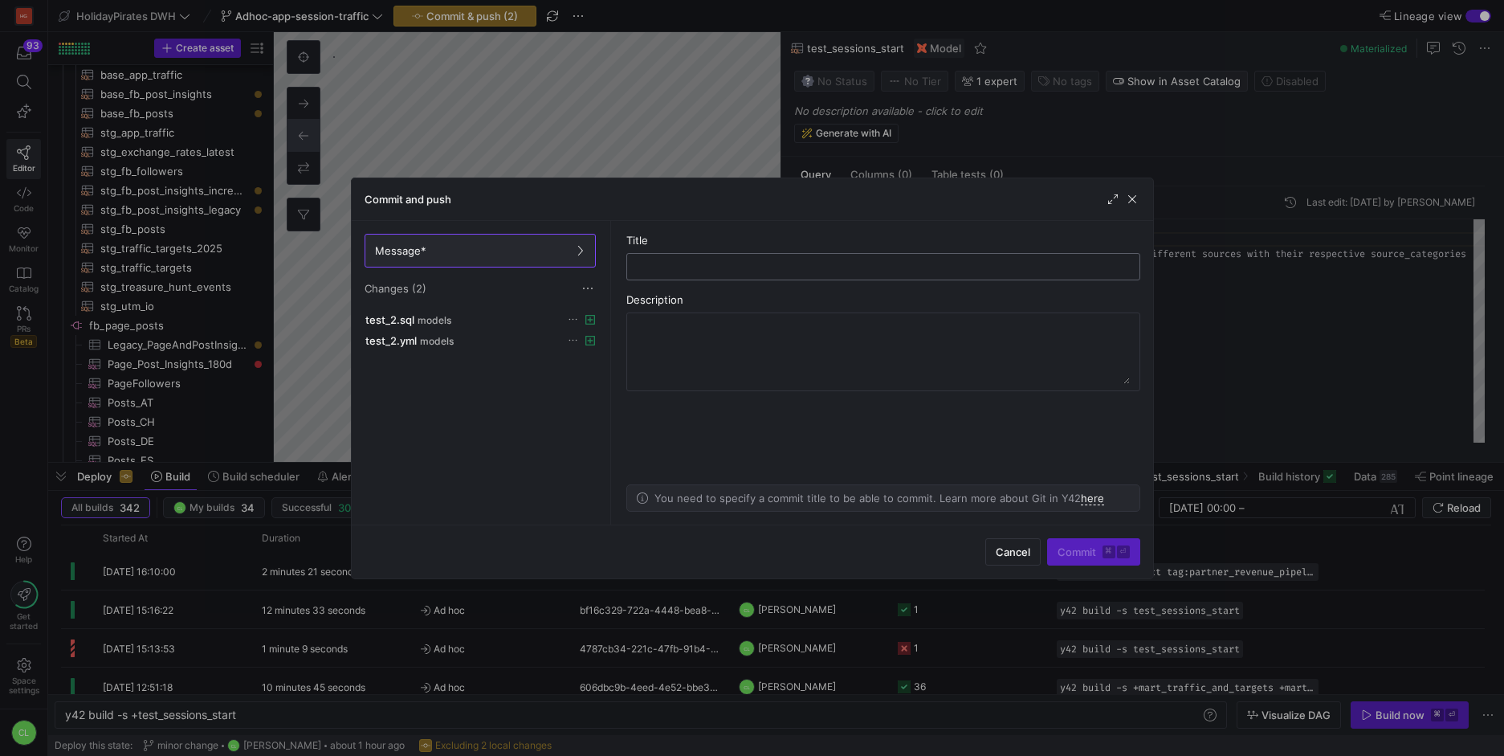
click at [656, 267] on input "text" at bounding box center [883, 266] width 487 height 13
type input "test"
click at [1058, 546] on span "Commit ⌘ ⏎" at bounding box center [1094, 551] width 72 height 13
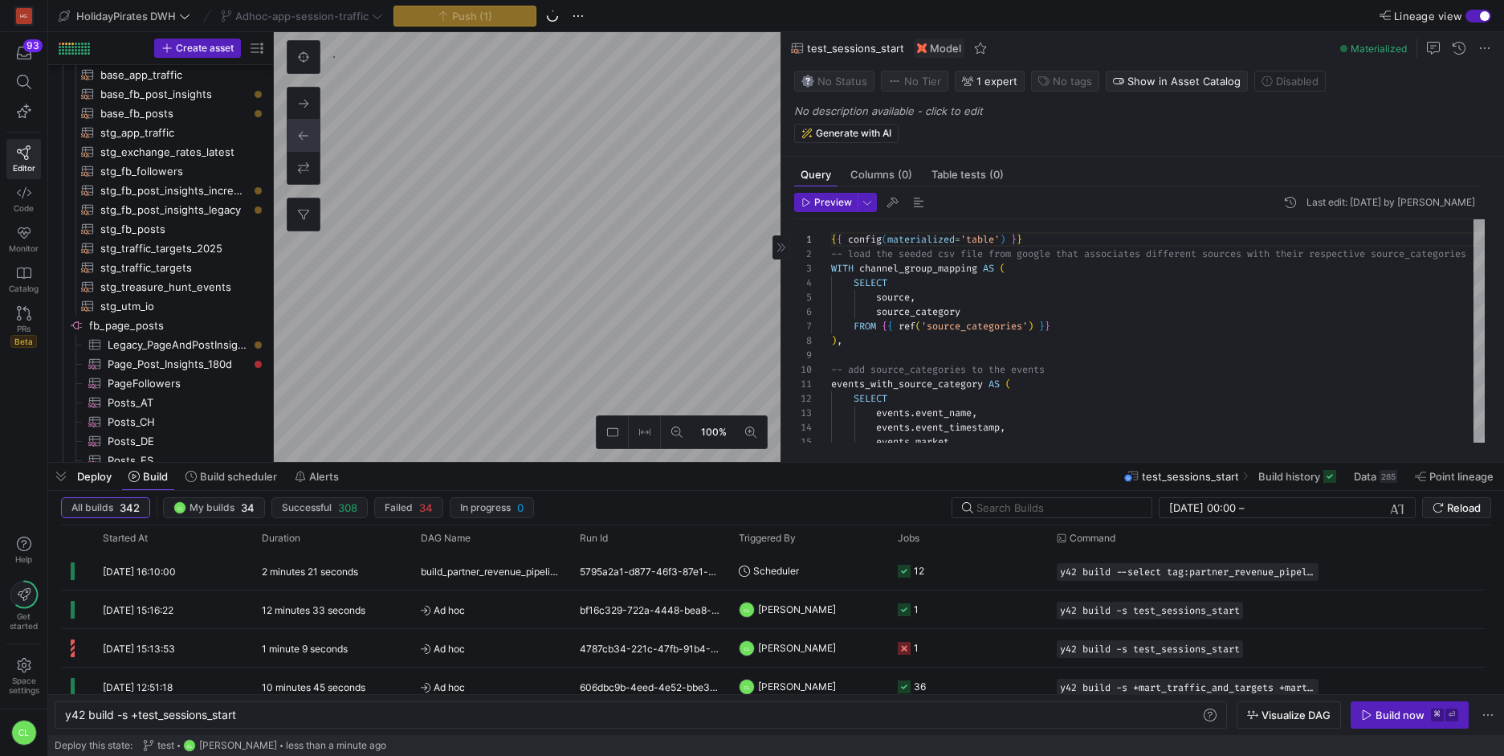
type textarea "select property, sum(sessions) from {{ ref('test_sessions_start') }} --where `p…"
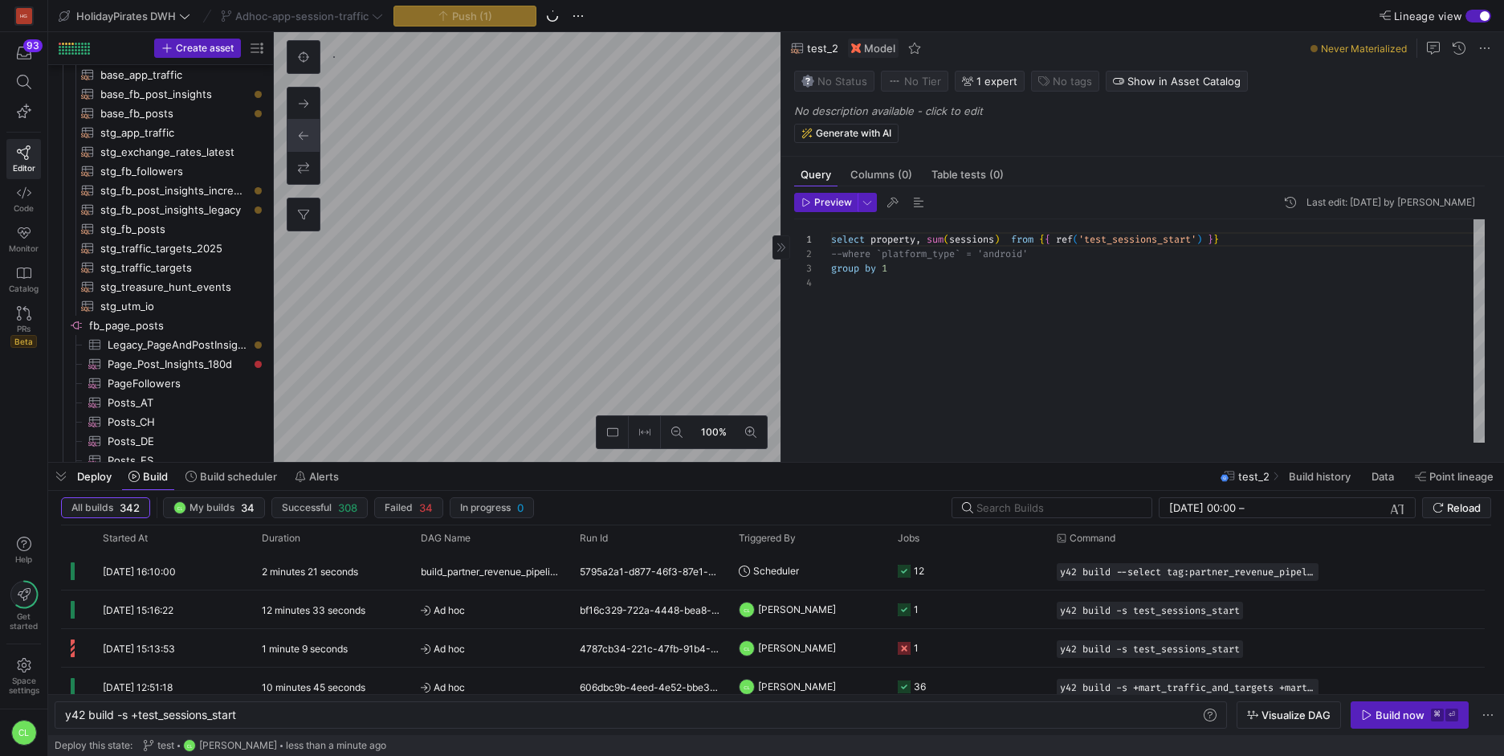
scroll to position [991, 0]
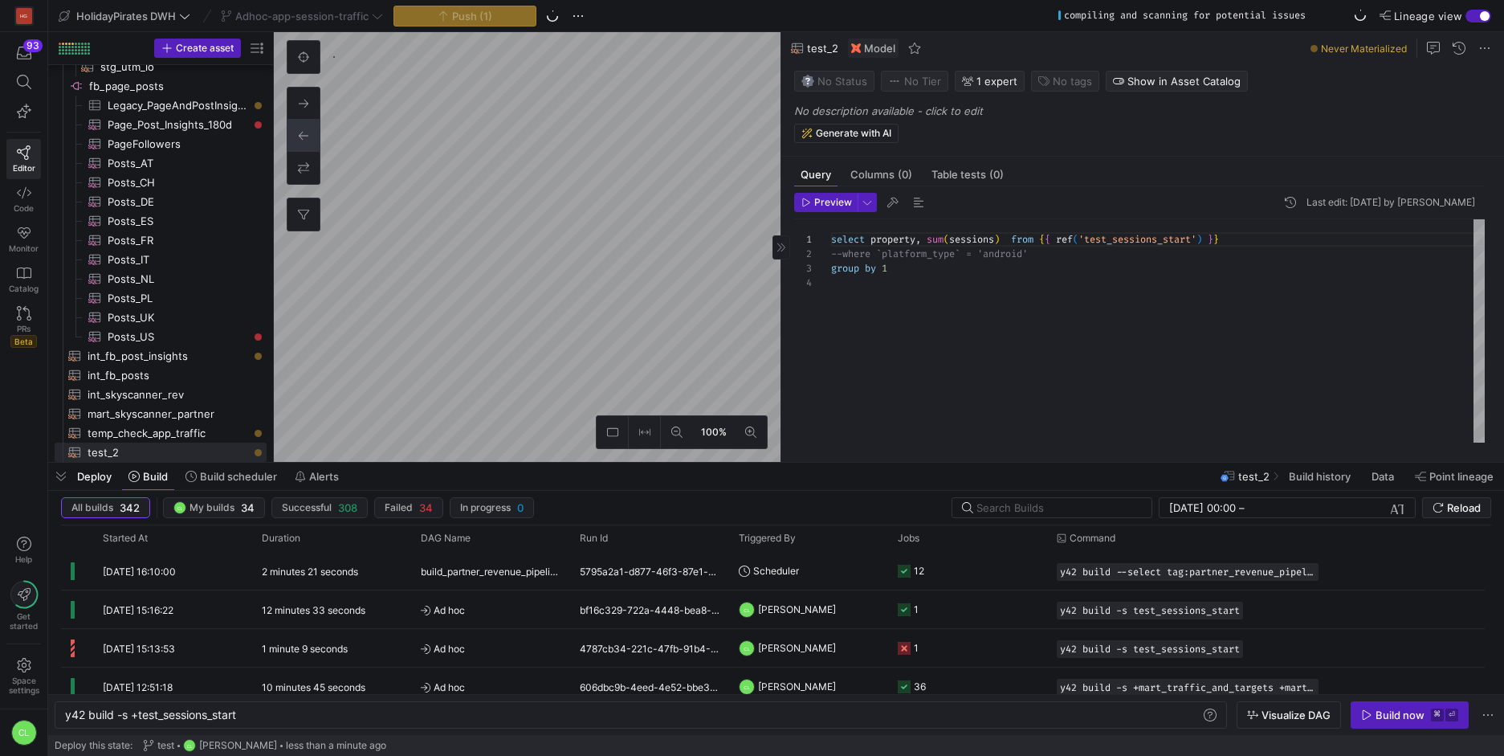
click at [376, 479] on div "Deploy Build Build scheduler Alerts test_2 Build history Data Point lineage" at bounding box center [776, 476] width 1456 height 27
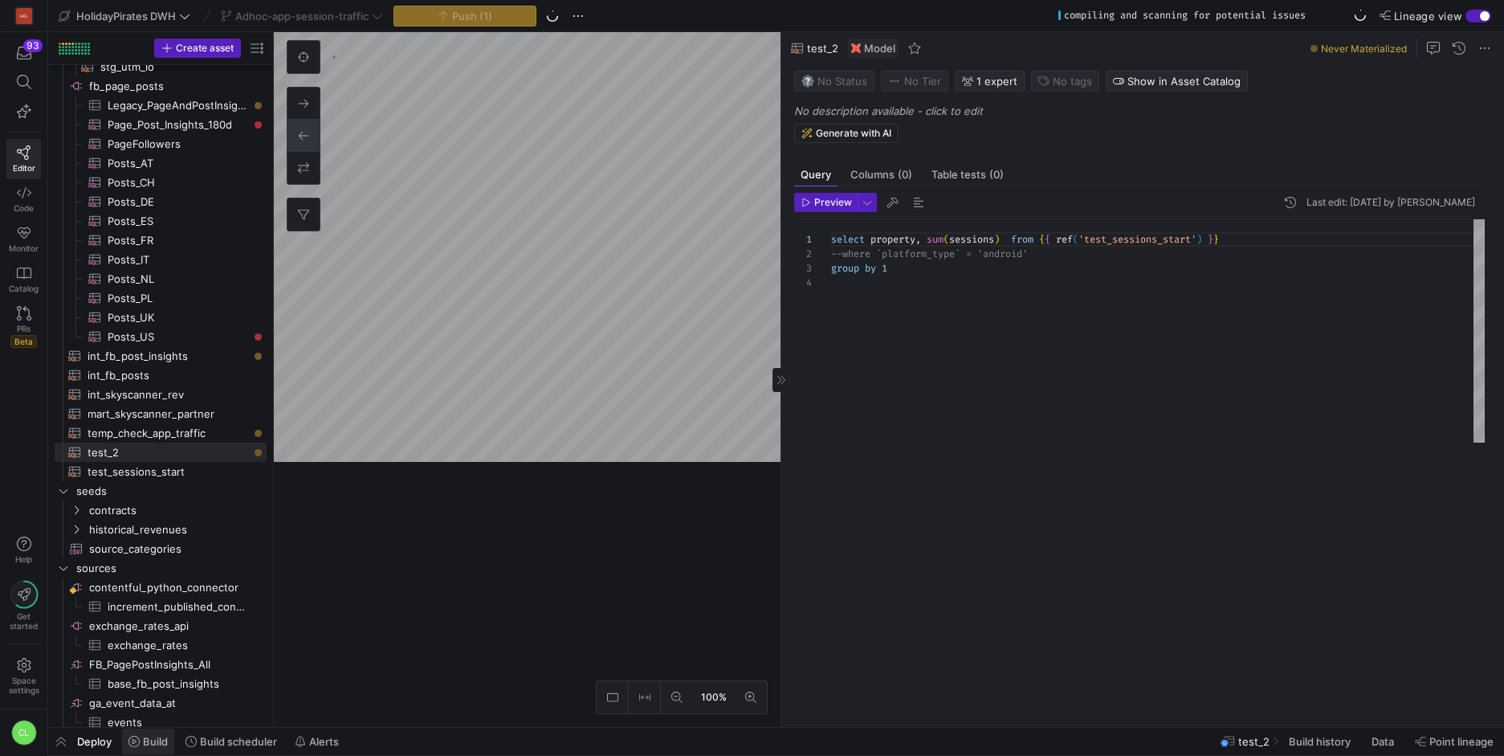
click at [157, 736] on span "Build" at bounding box center [155, 741] width 25 height 13
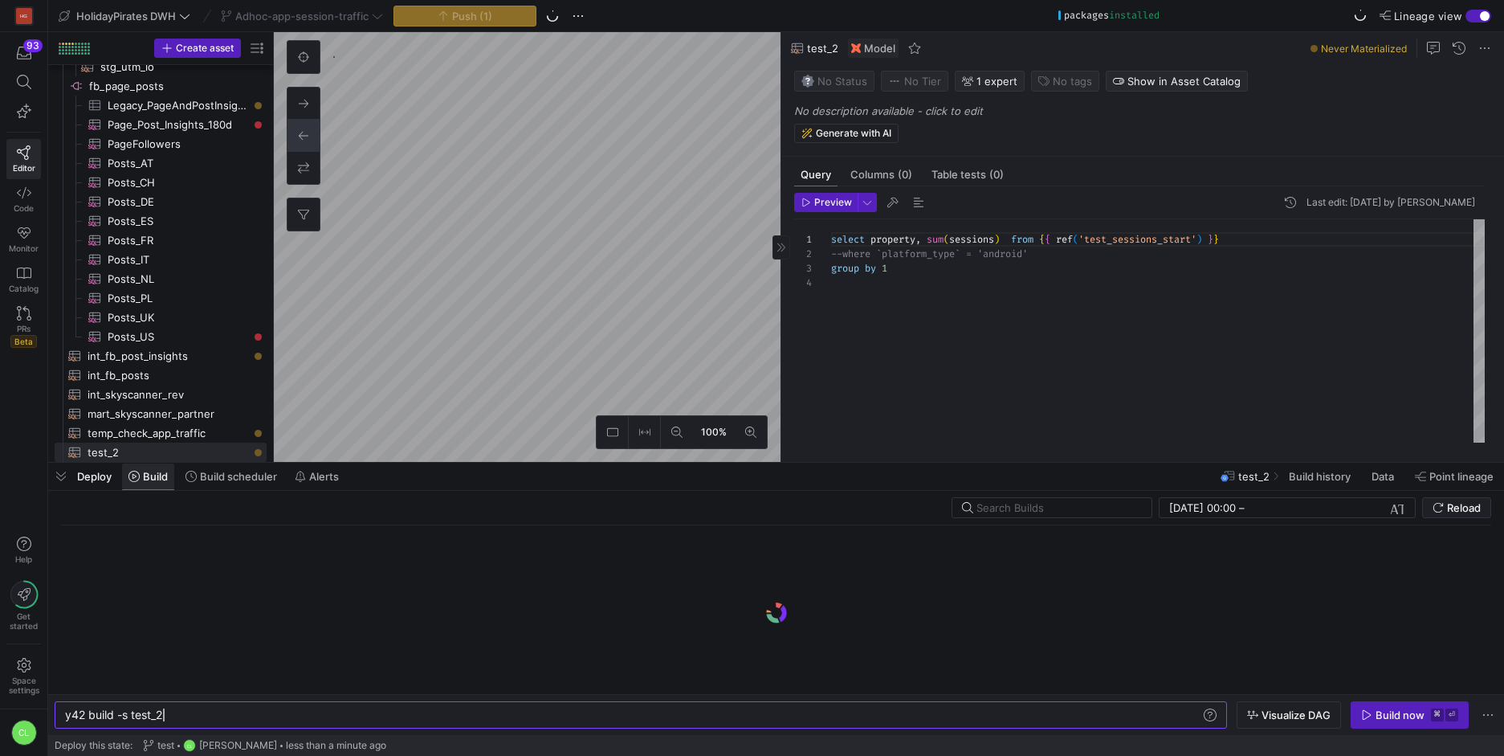
scroll to position [0, 98]
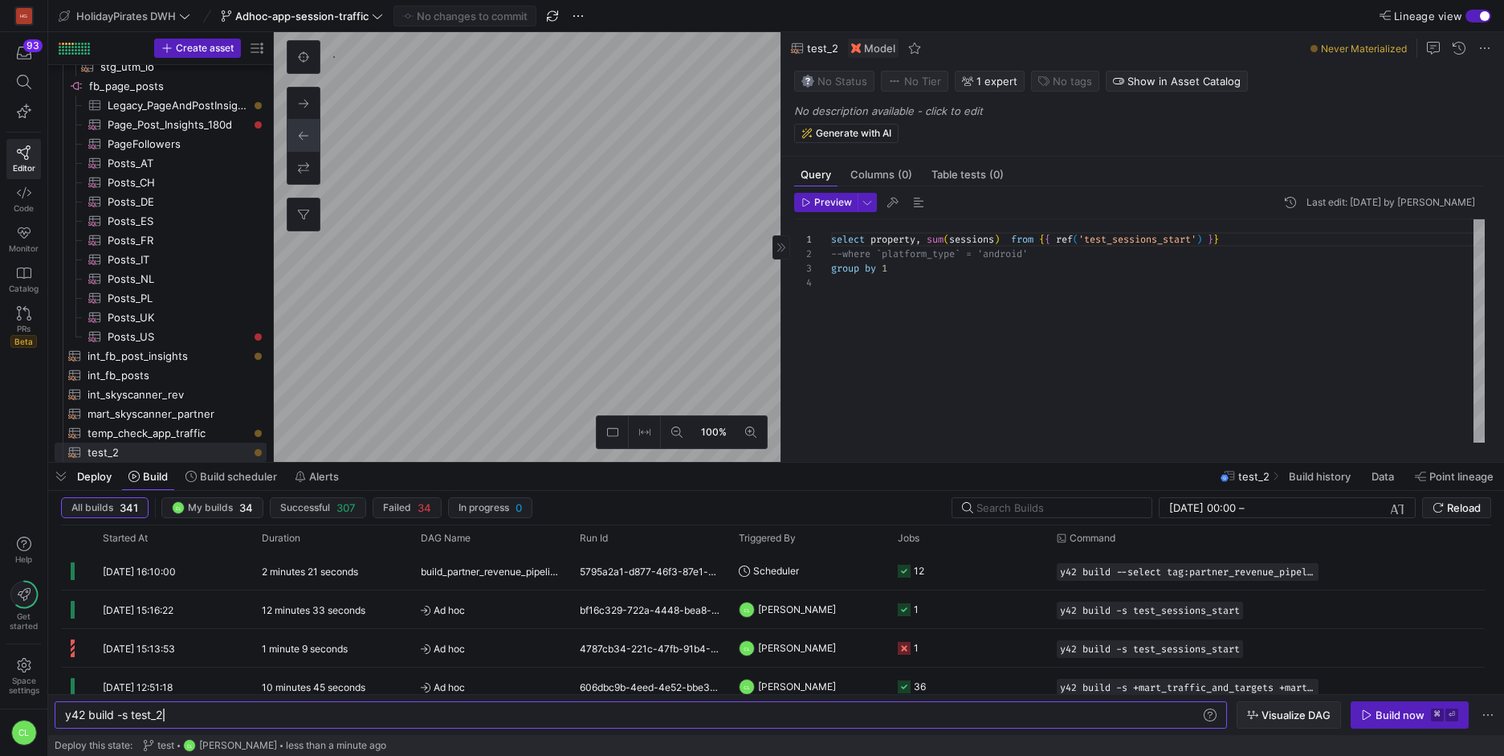
click at [1297, 709] on span "Visualize DAG" at bounding box center [1296, 714] width 69 height 13
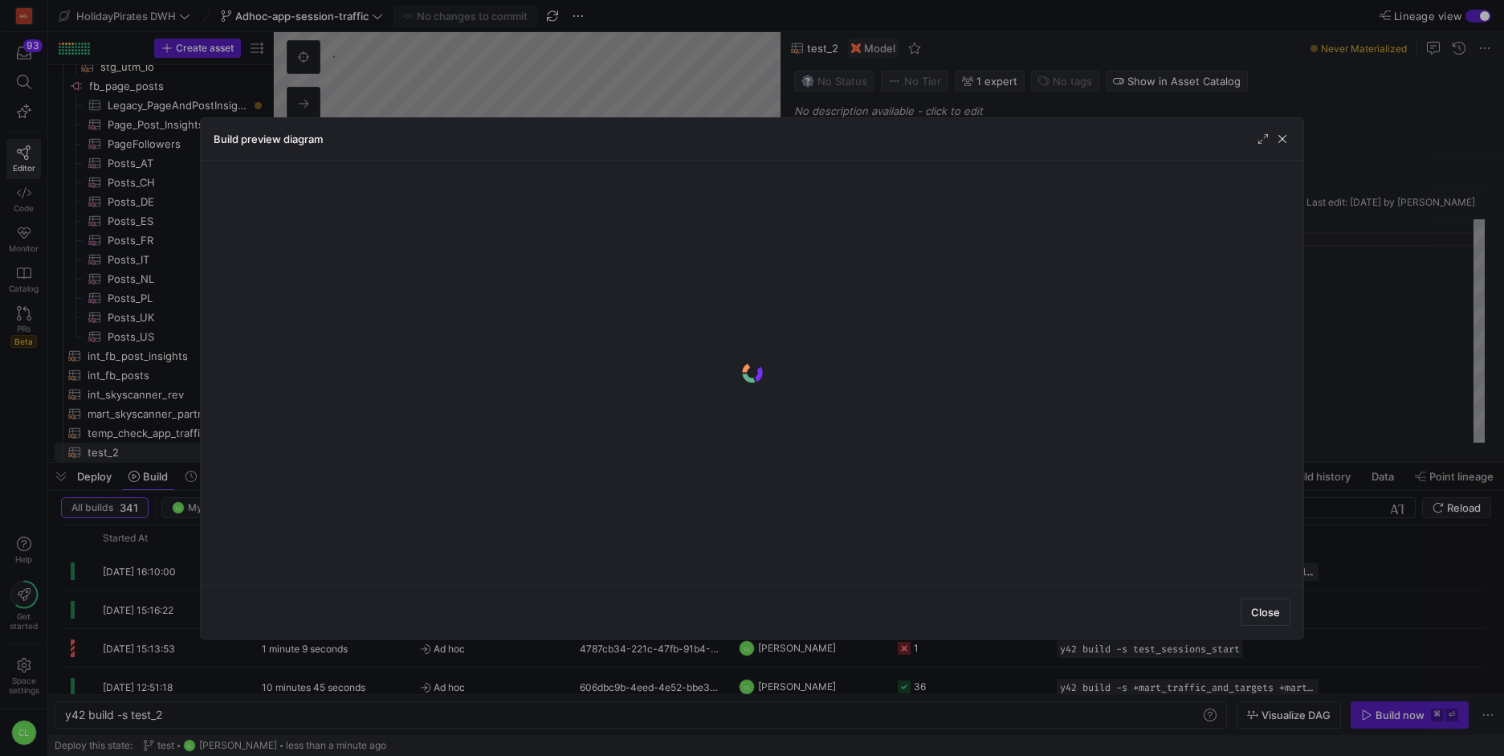
click at [1263, 596] on div "Close" at bounding box center [752, 612] width 1103 height 54
click at [1263, 606] on span "Close" at bounding box center [1265, 612] width 29 height 13
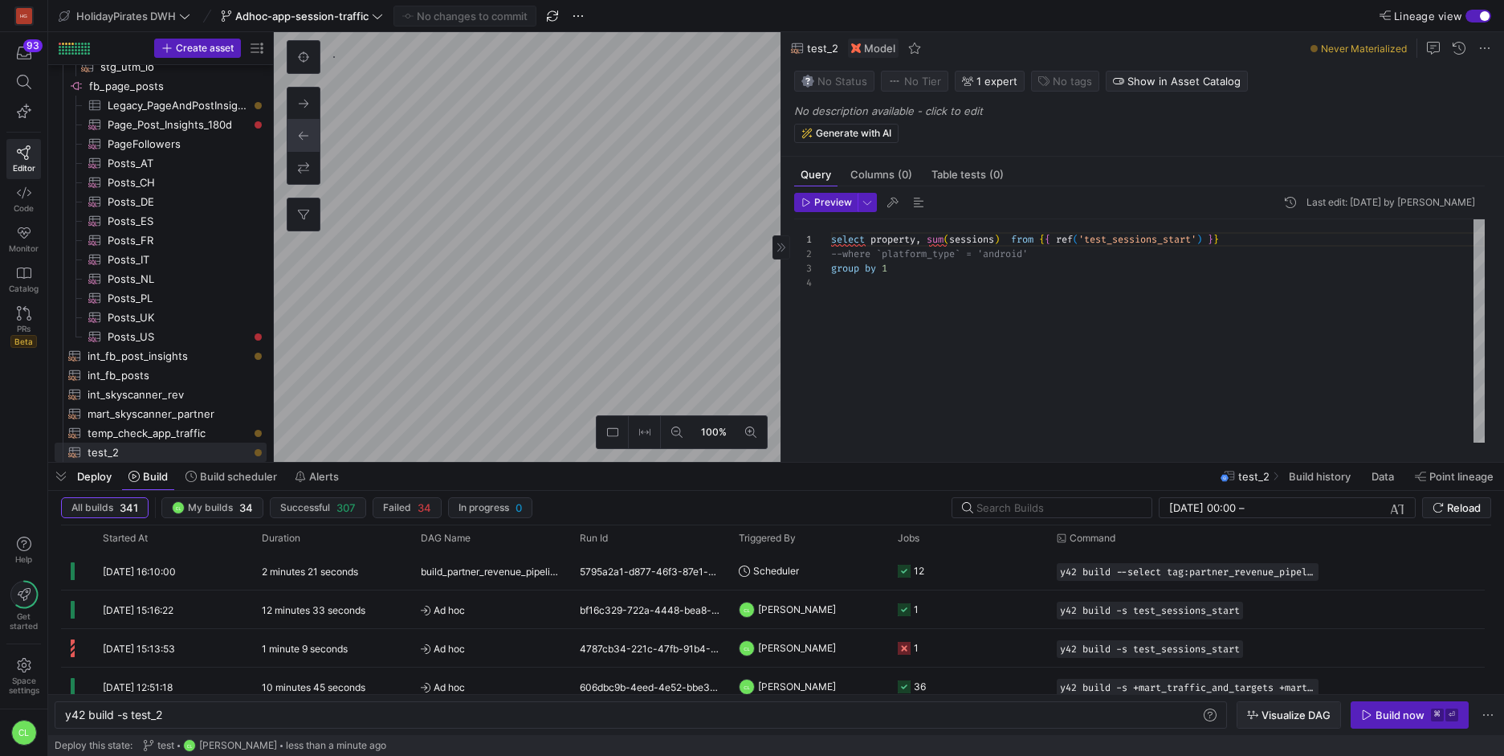
click at [1279, 705] on span "button" at bounding box center [1289, 715] width 103 height 26
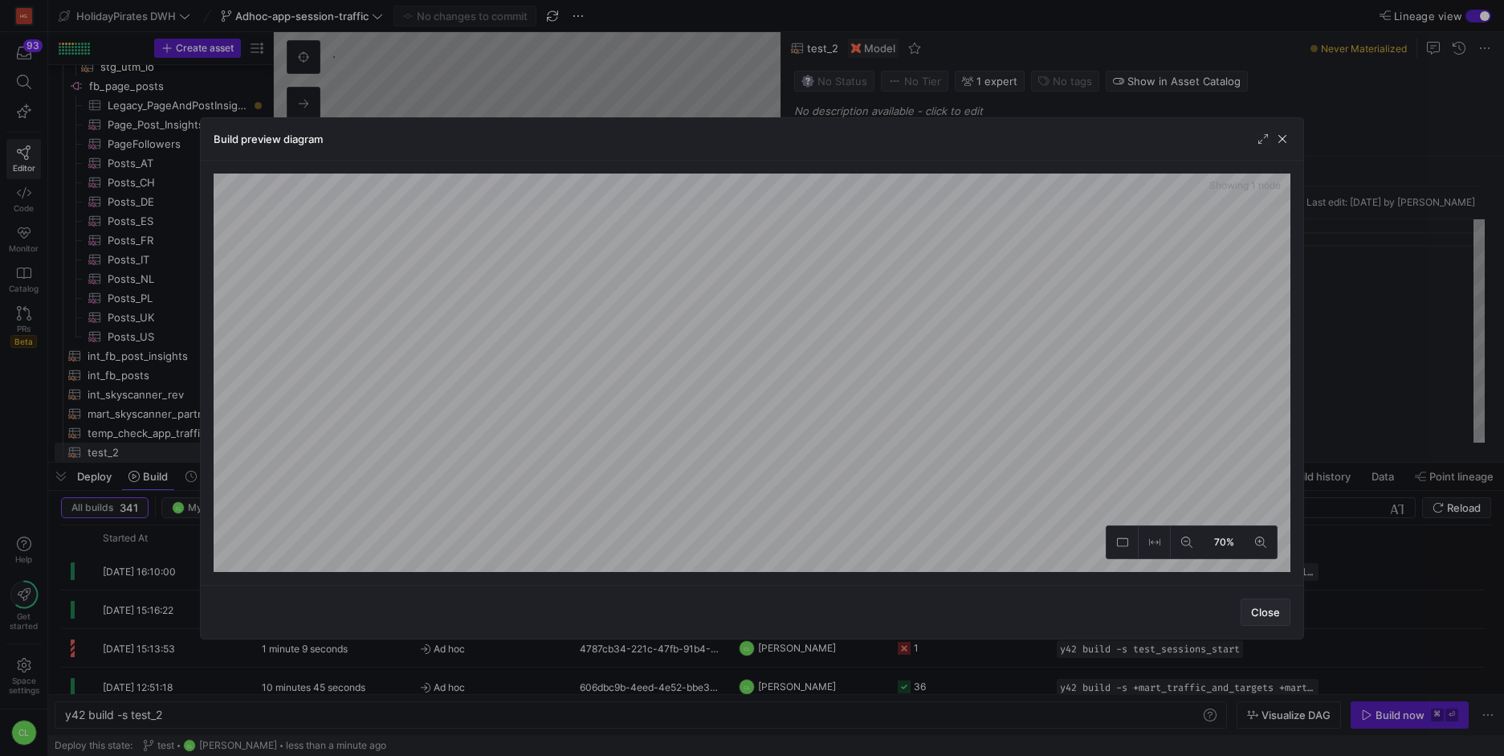
click at [1251, 606] on span "Close" at bounding box center [1265, 612] width 29 height 13
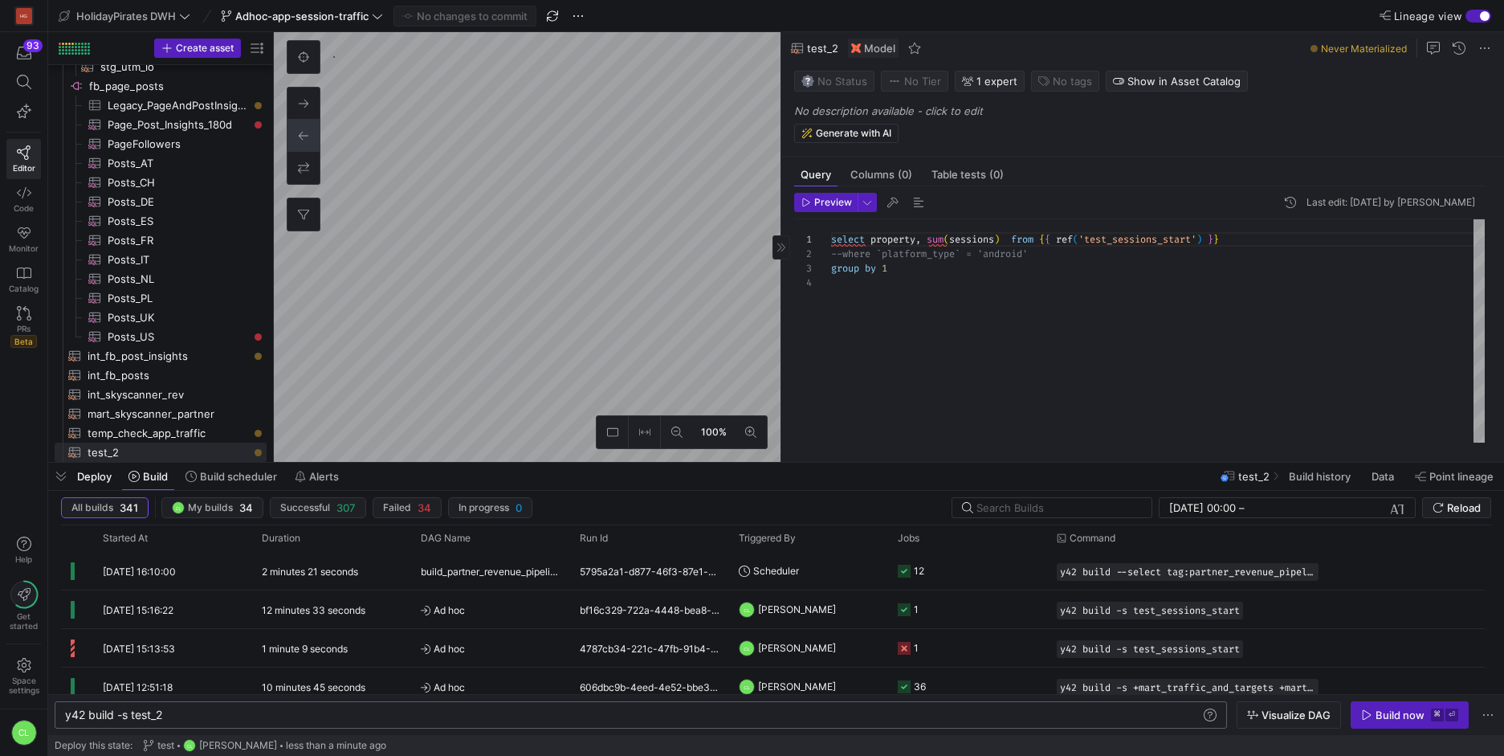
click at [134, 716] on div "y42 build -s test_2" at bounding box center [633, 714] width 1136 height 13
type textarea "y42 build -s +test_2"
click at [1319, 712] on span "Visualize DAG" at bounding box center [1296, 714] width 69 height 13
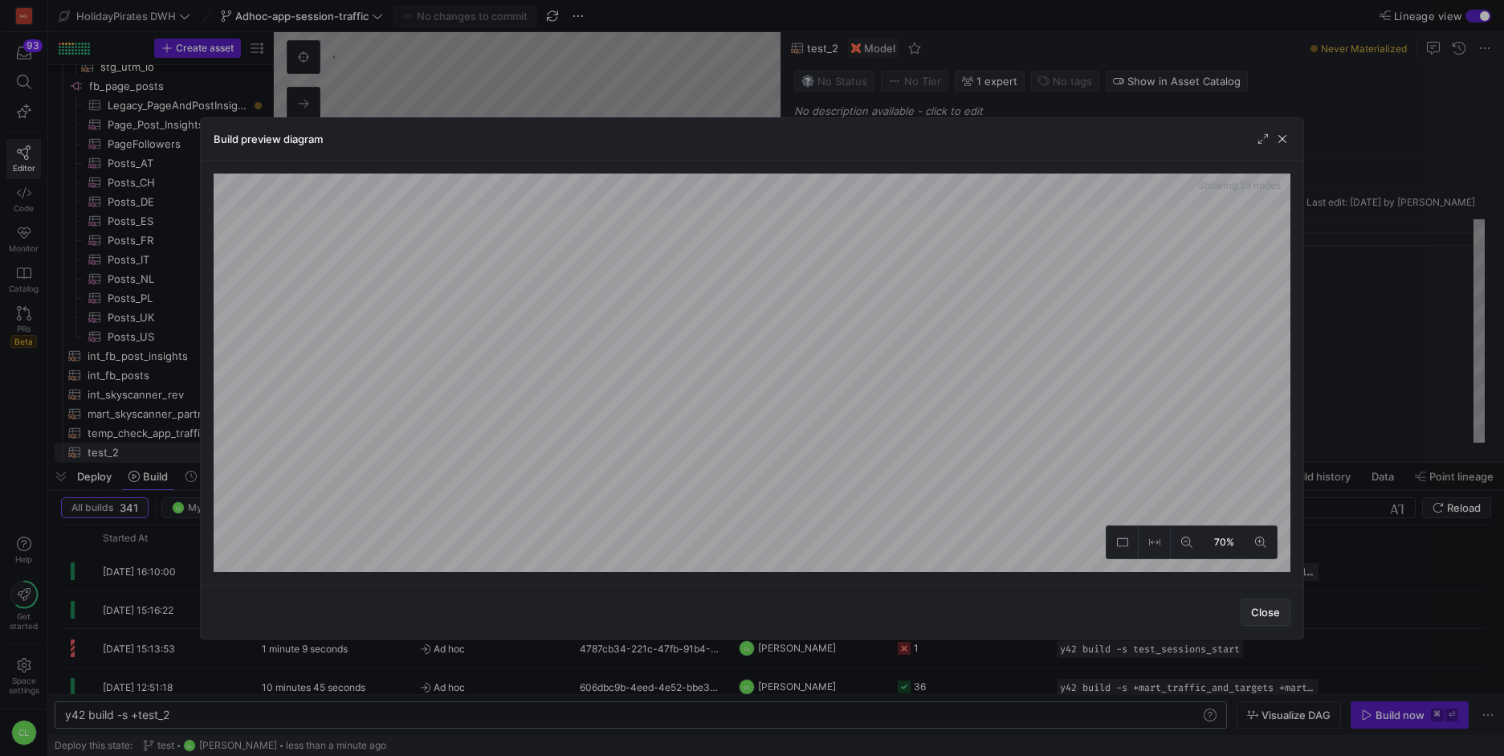
click at [1262, 611] on span "Close" at bounding box center [1265, 612] width 29 height 13
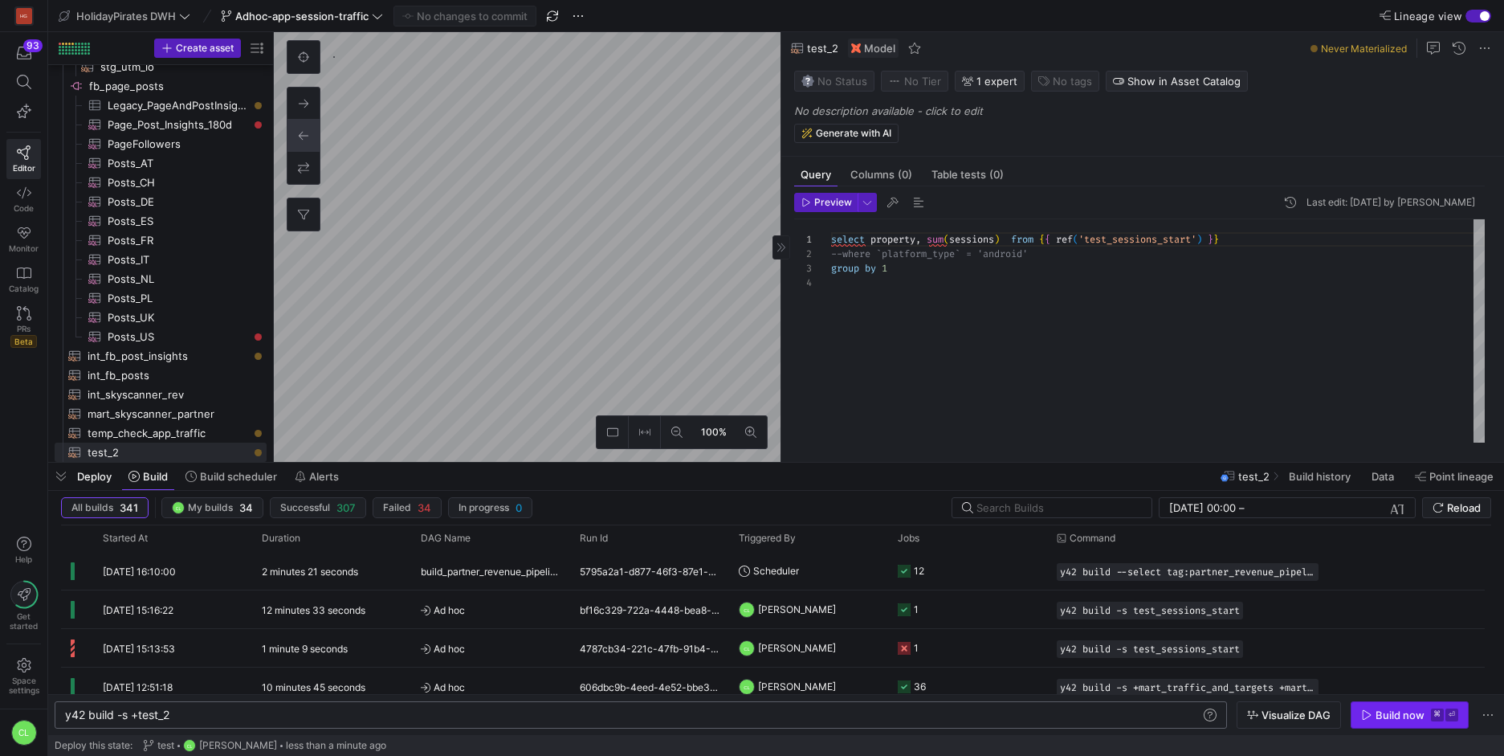
click at [1361, 709] on icon "button" at bounding box center [1366, 714] width 11 height 11
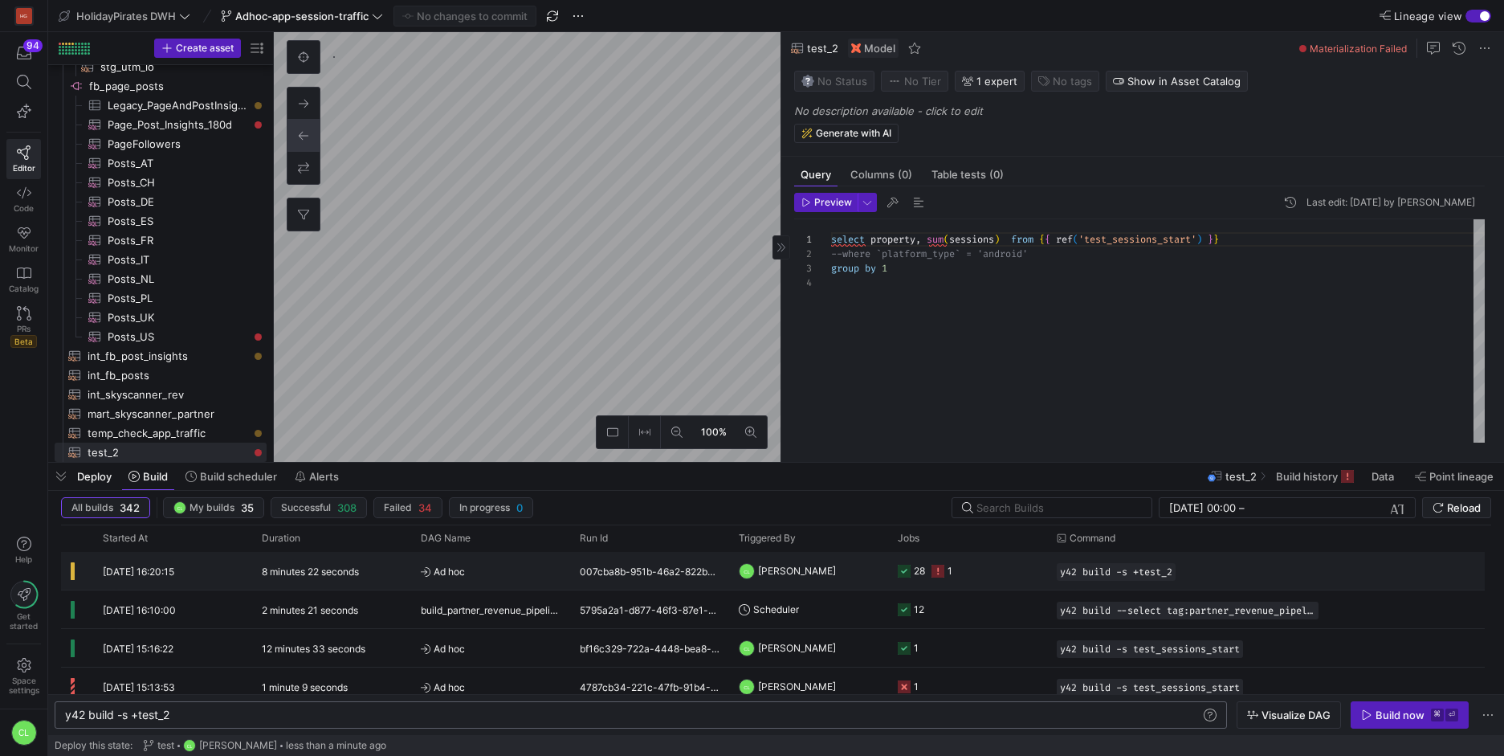
click at [1005, 575] on y42-job-status-cell-renderer "28 1" at bounding box center [968, 571] width 140 height 36
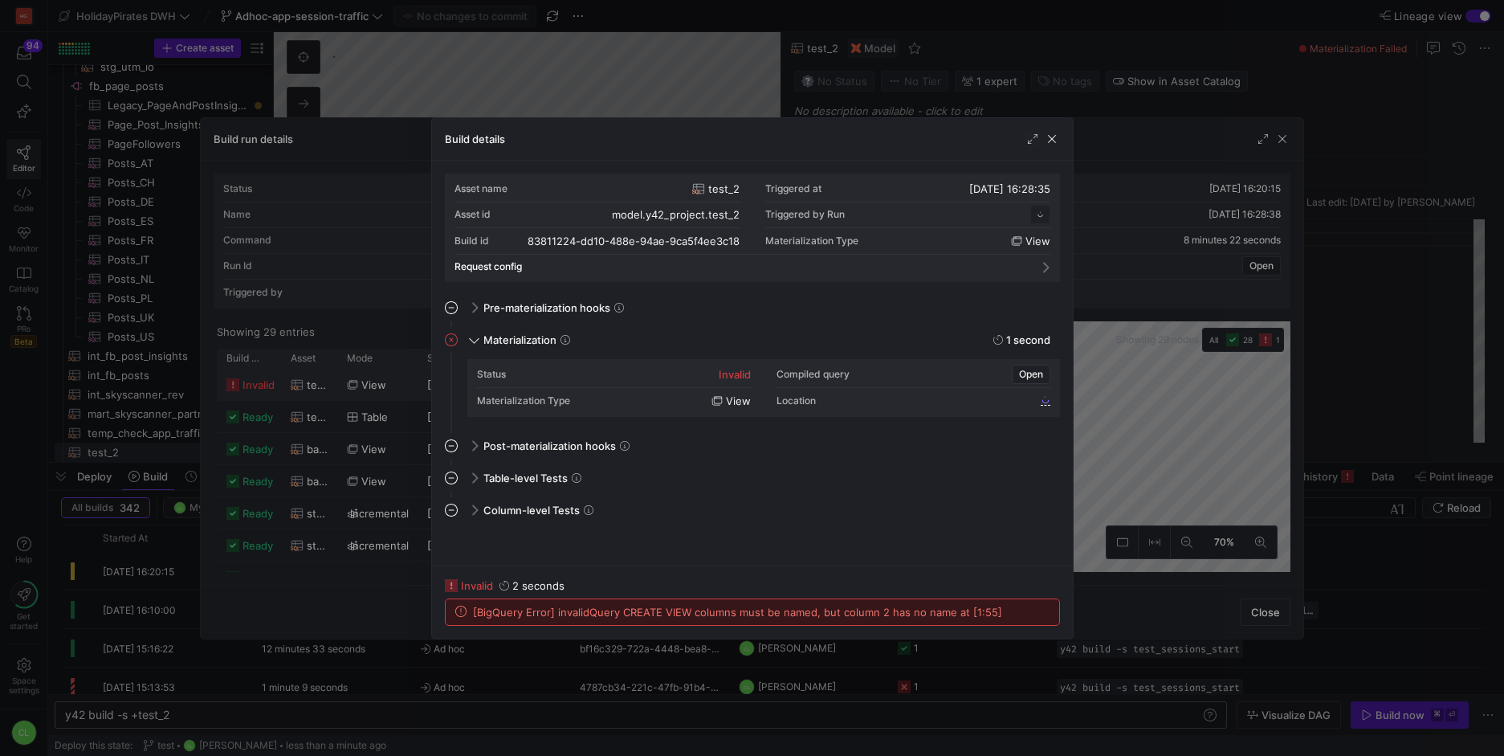
scroll to position [145, 0]
click at [1054, 141] on span "button" at bounding box center [1052, 139] width 16 height 16
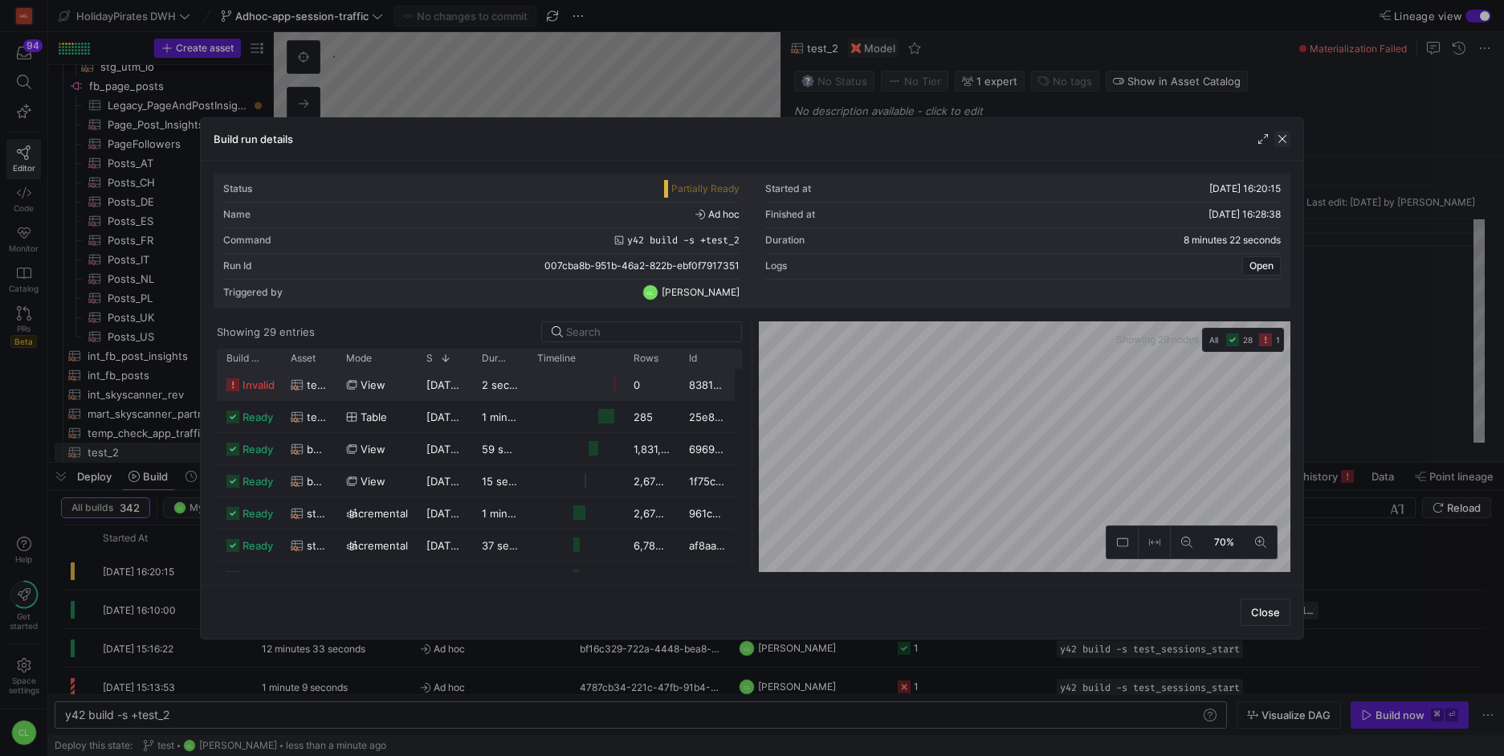
click at [1289, 142] on span "button" at bounding box center [1283, 139] width 16 height 16
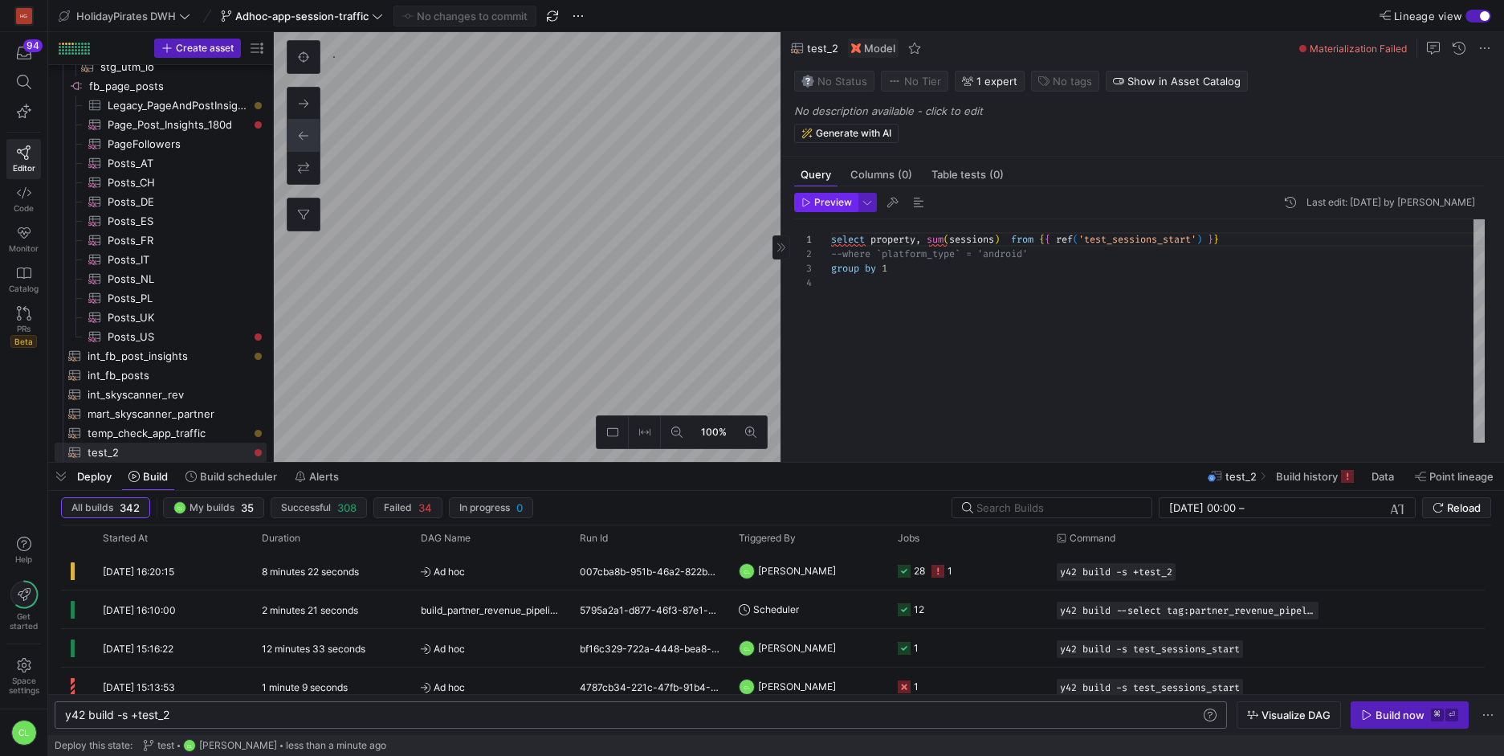
click at [835, 206] on span "Preview" at bounding box center [833, 202] width 38 height 11
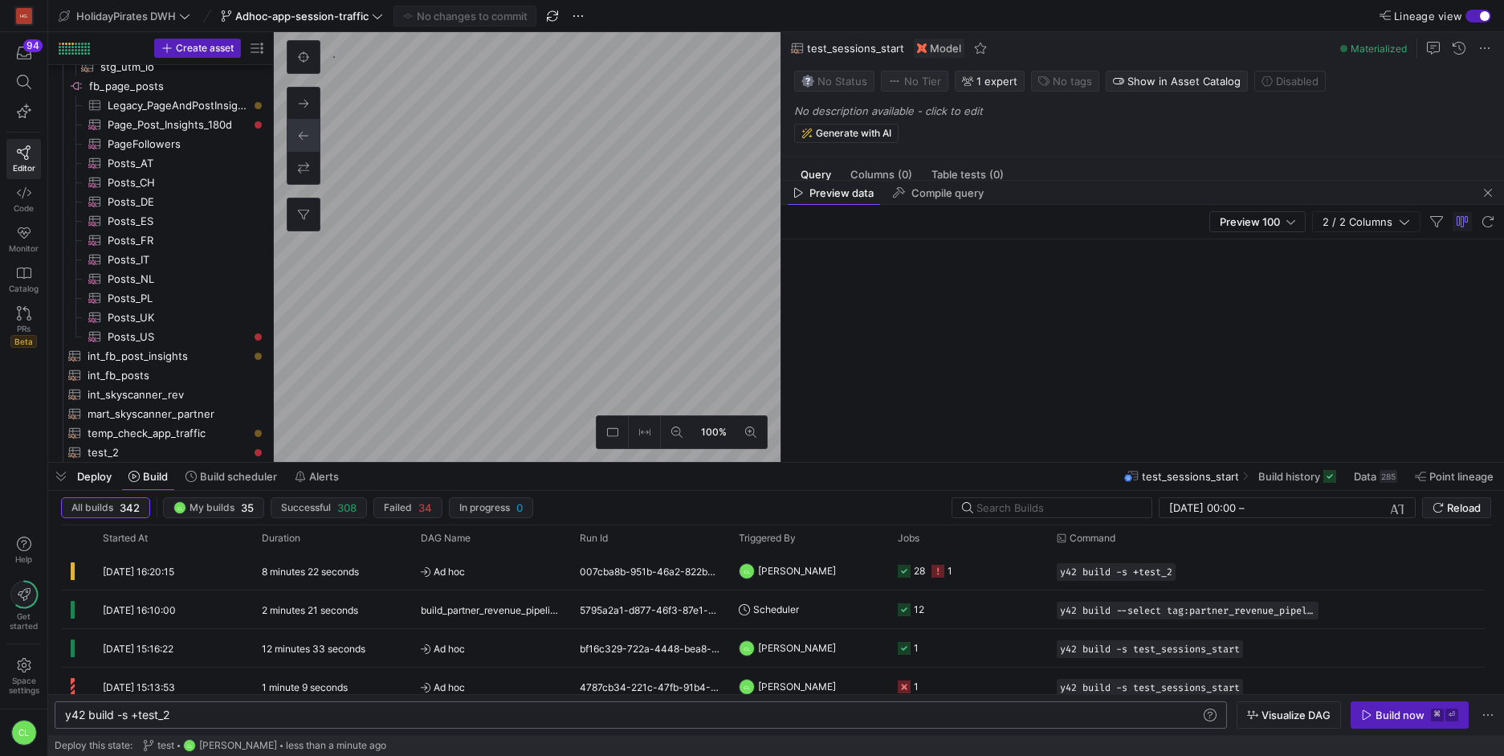
scroll to position [1010, 0]
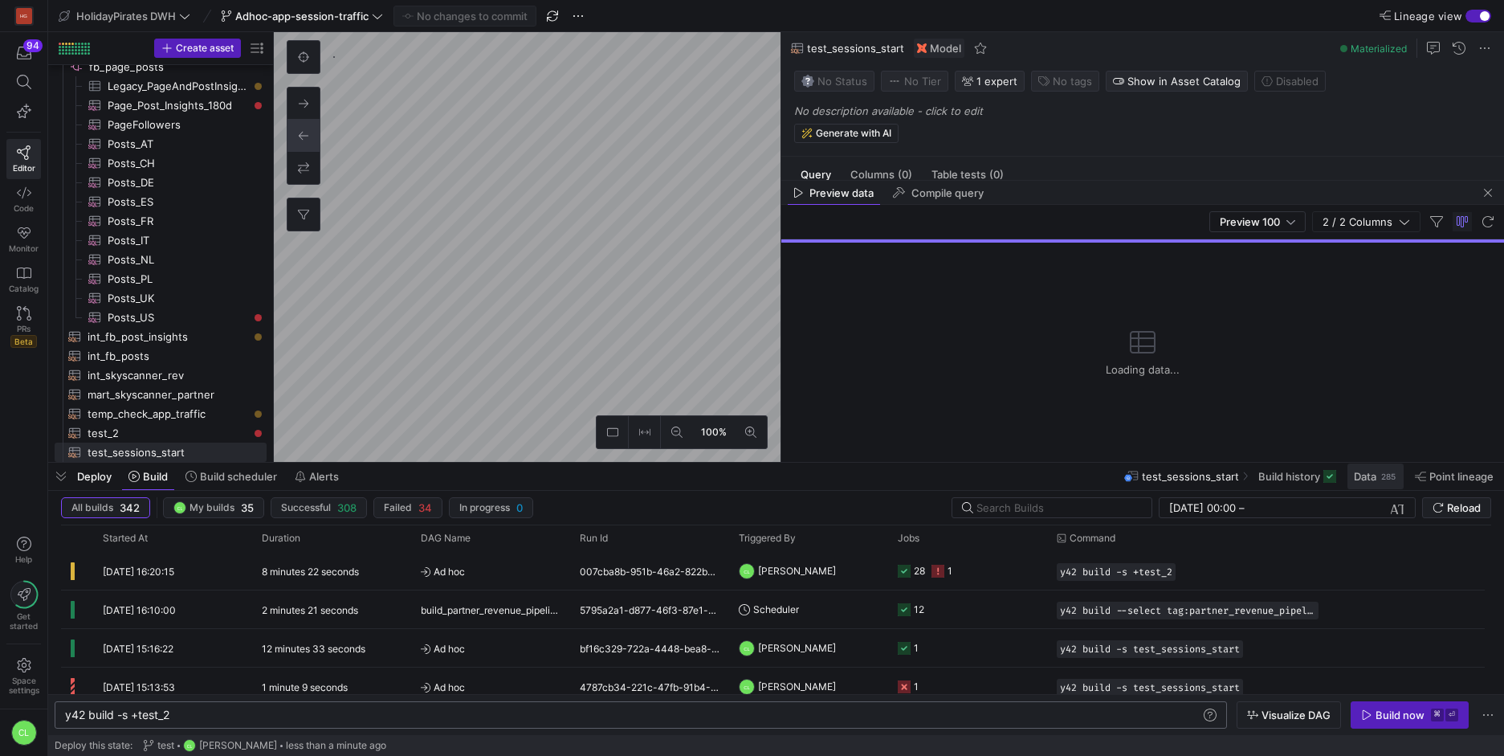
click at [1372, 473] on span "Data" at bounding box center [1365, 476] width 22 height 13
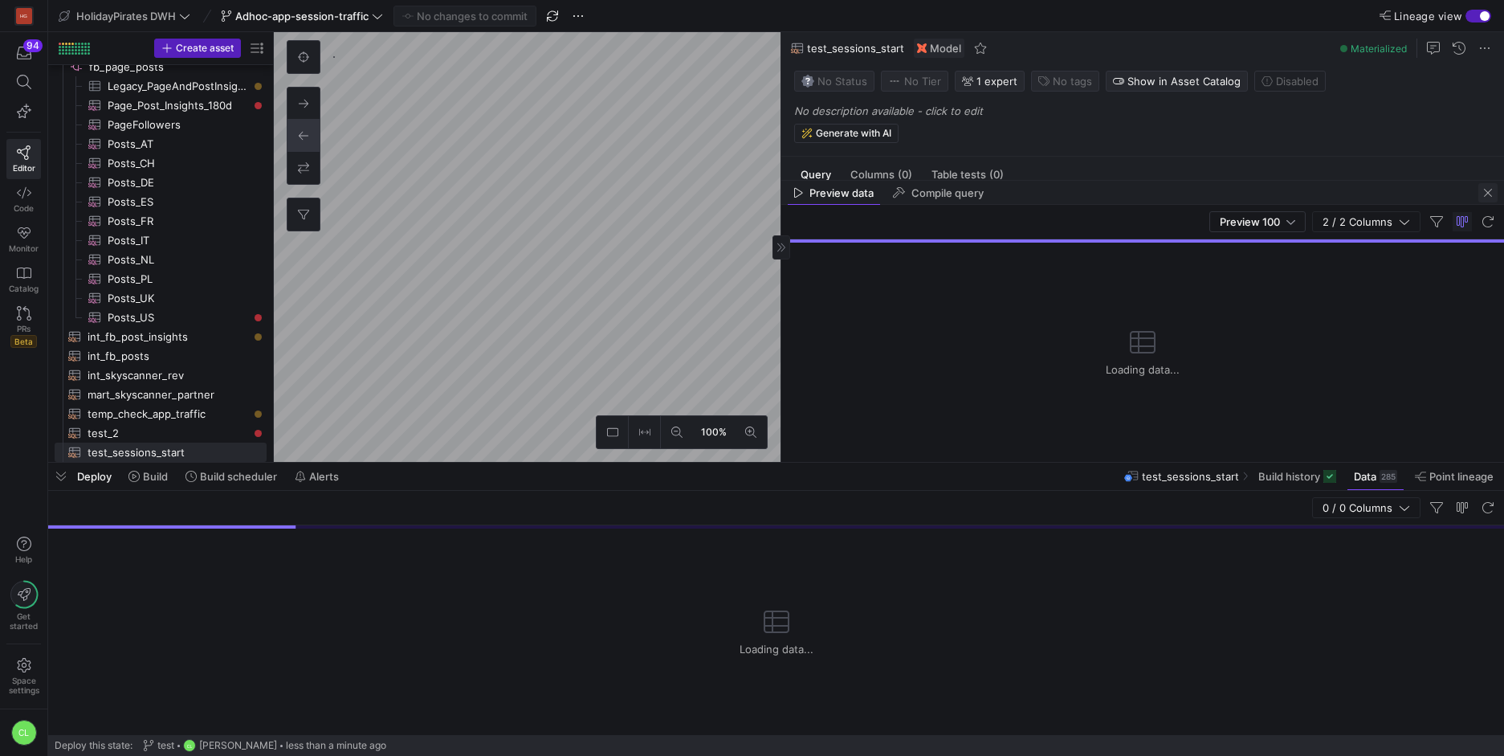
click at [1488, 197] on span "button" at bounding box center [1487, 192] width 19 height 19
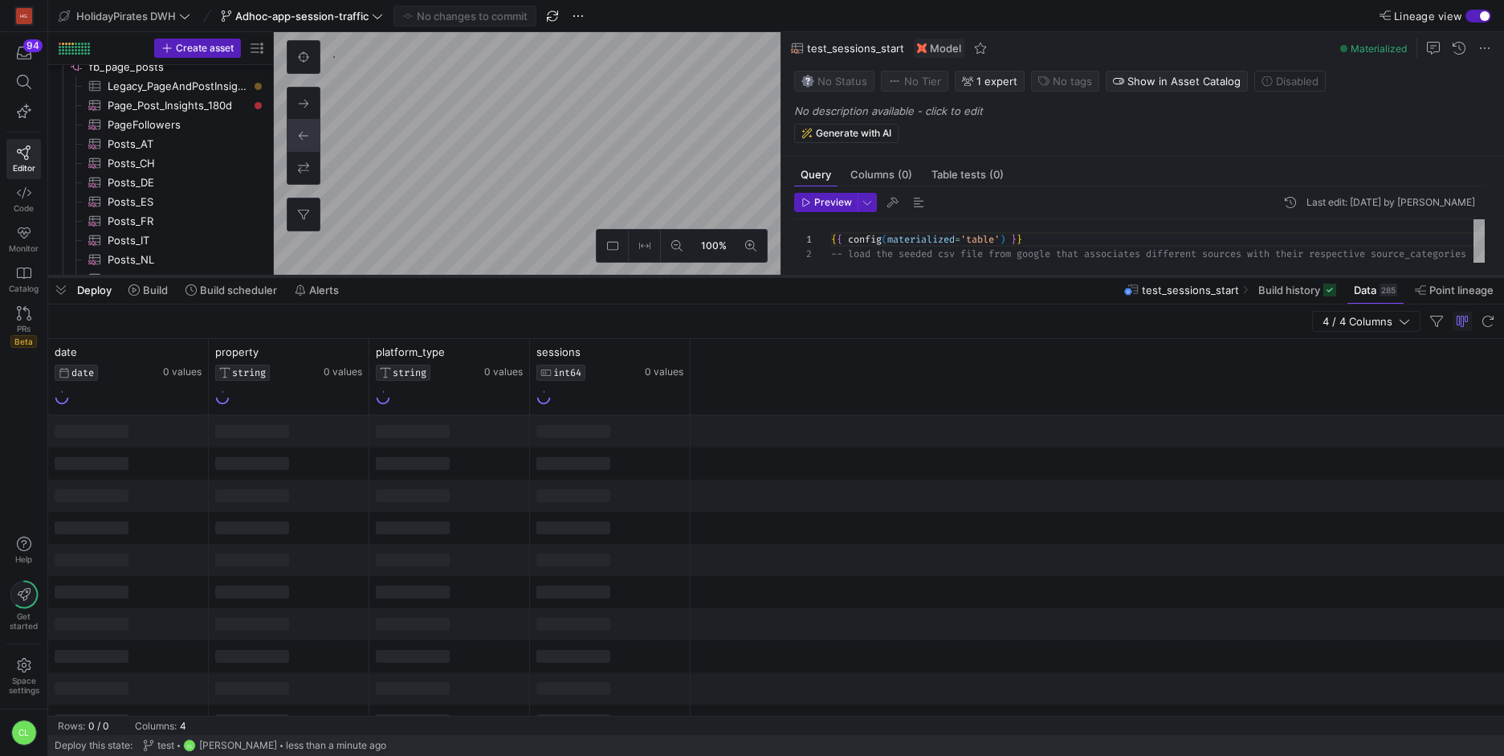
drag, startPoint x: 467, startPoint y: 464, endPoint x: 541, endPoint y: 278, distance: 200.4
click at [560, 273] on div at bounding box center [776, 276] width 1456 height 6
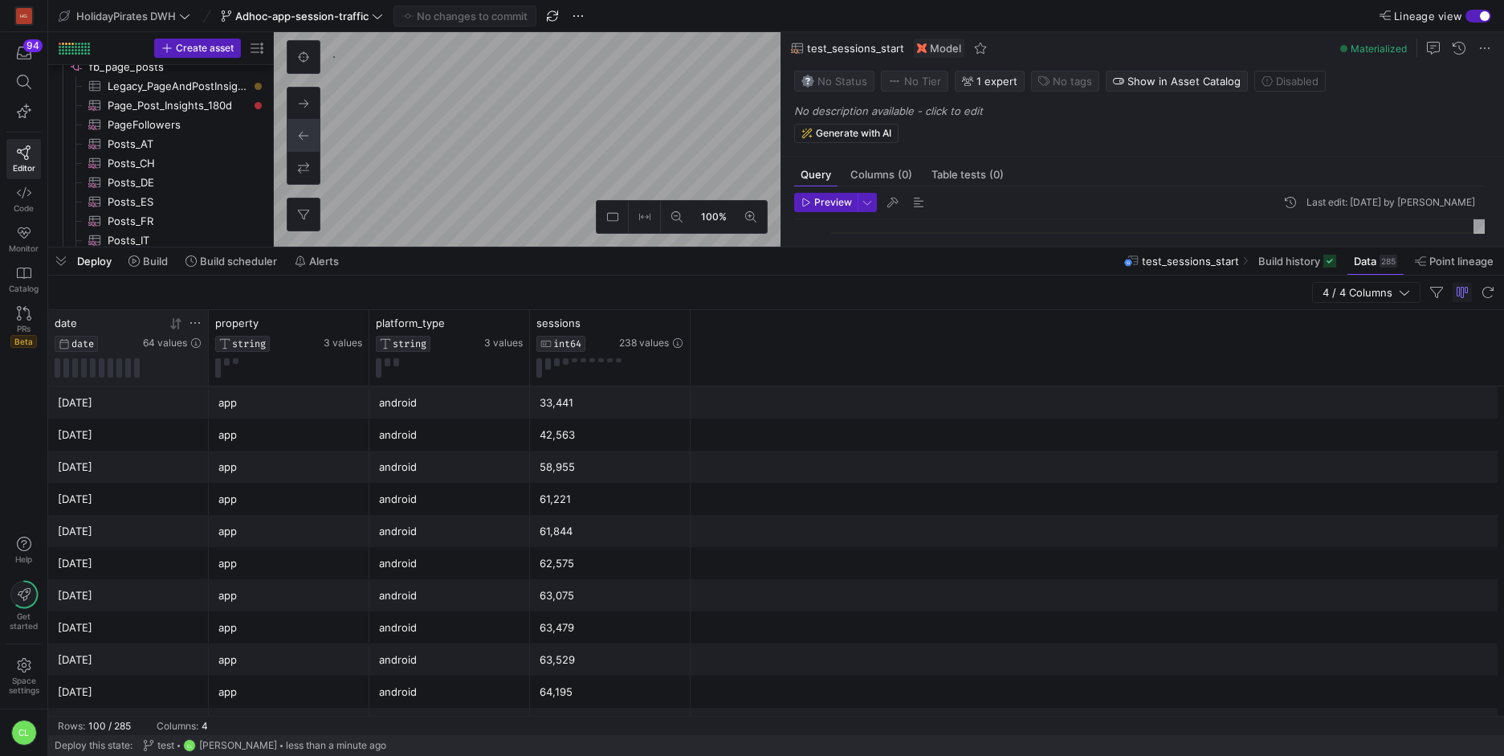
click at [179, 324] on icon at bounding box center [175, 323] width 13 height 13
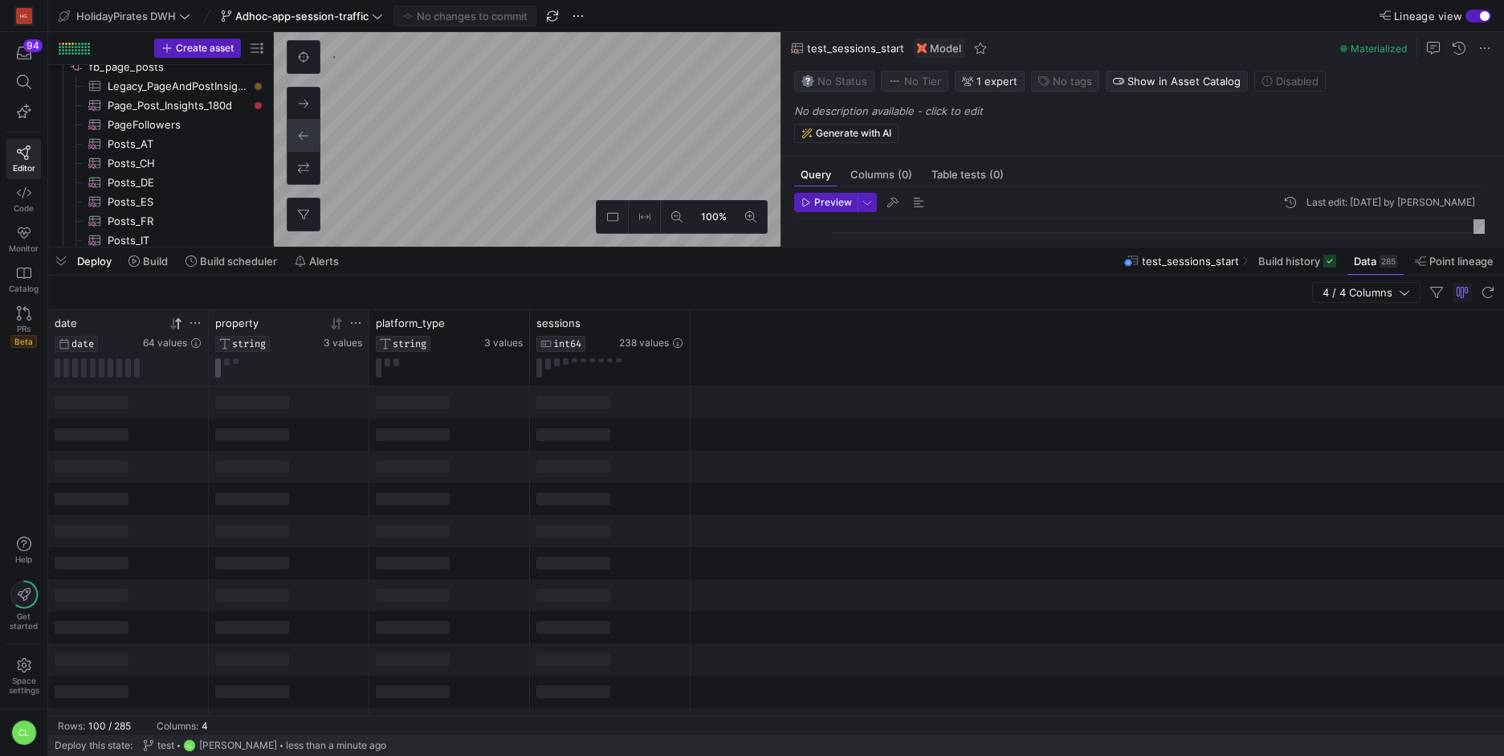
click at [217, 370] on button at bounding box center [218, 367] width 6 height 19
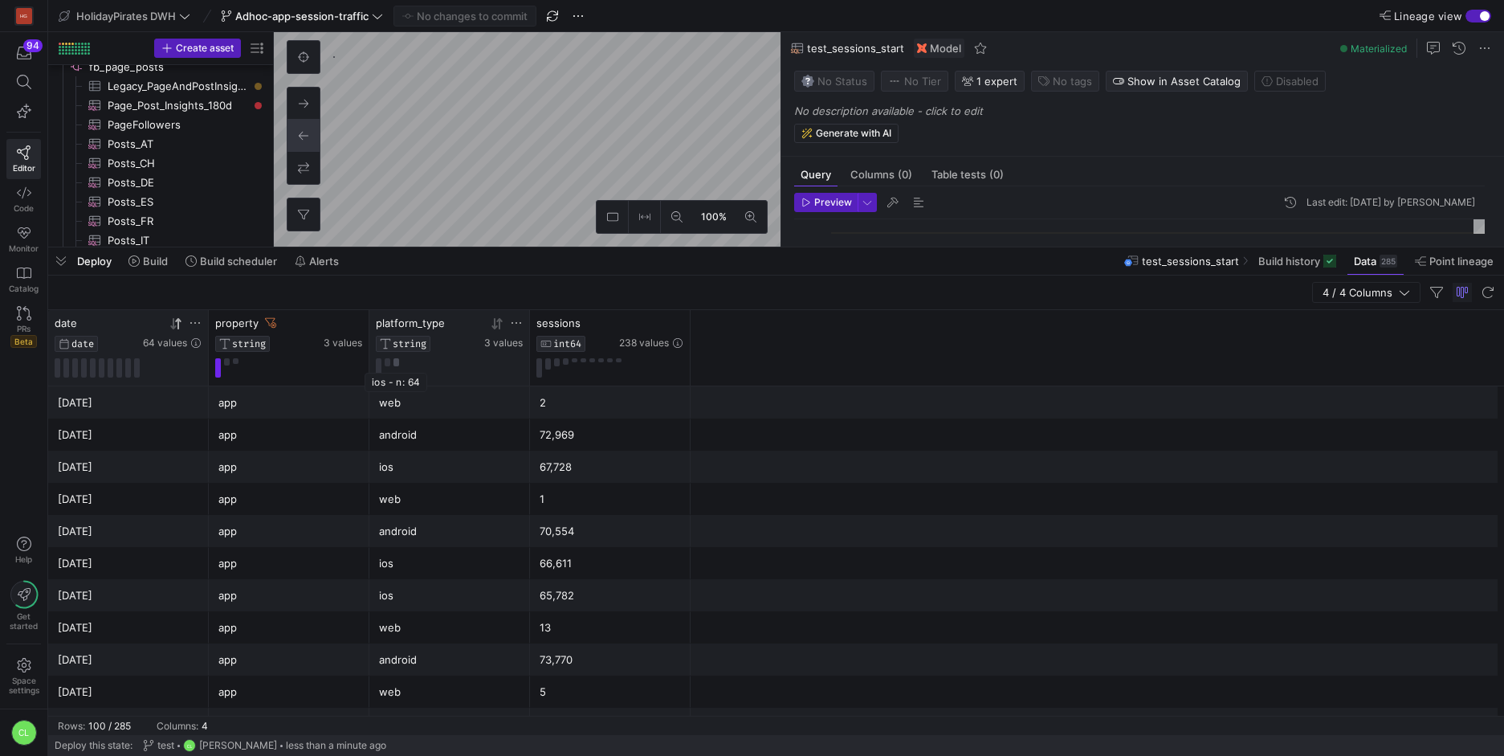
click at [397, 362] on button at bounding box center [397, 362] width 6 height 8
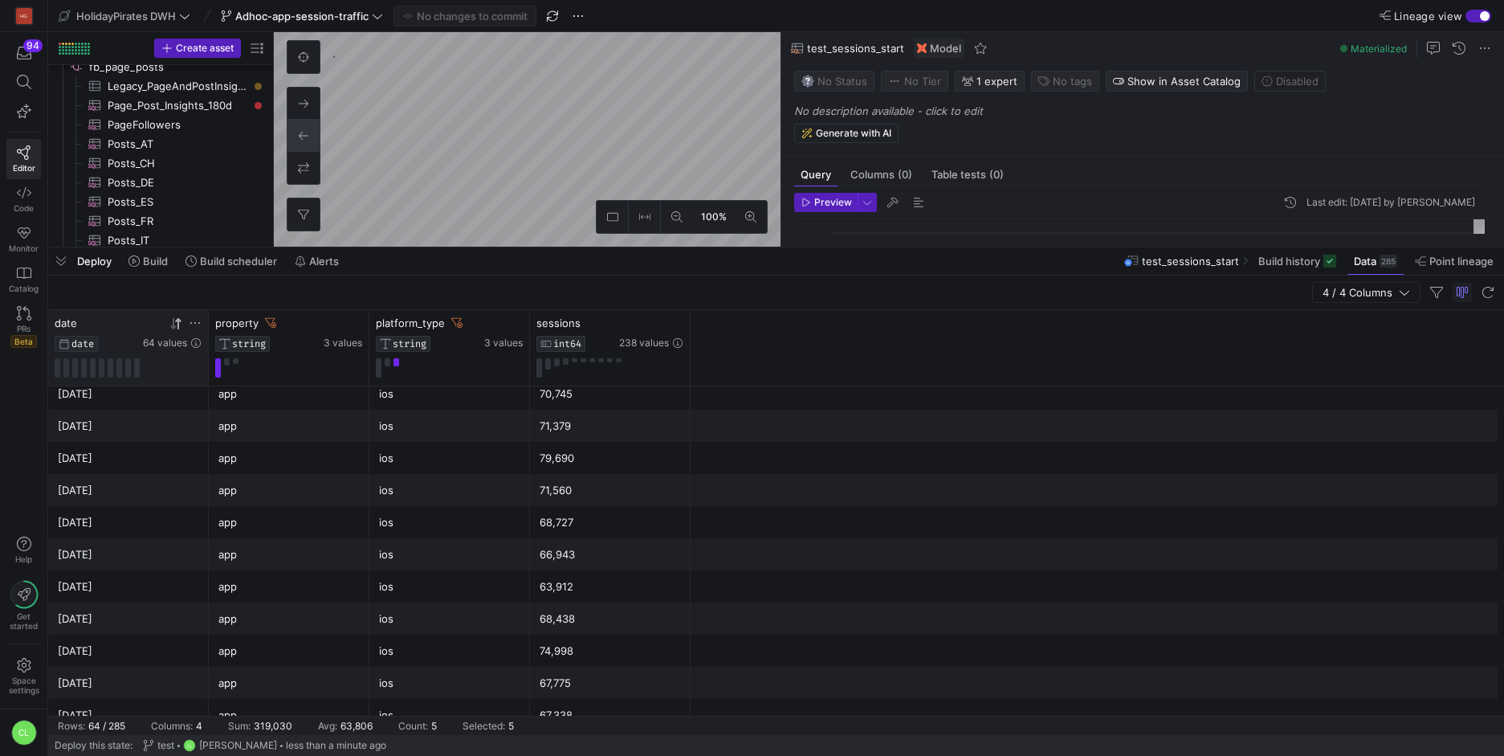
scroll to position [1727, 0]
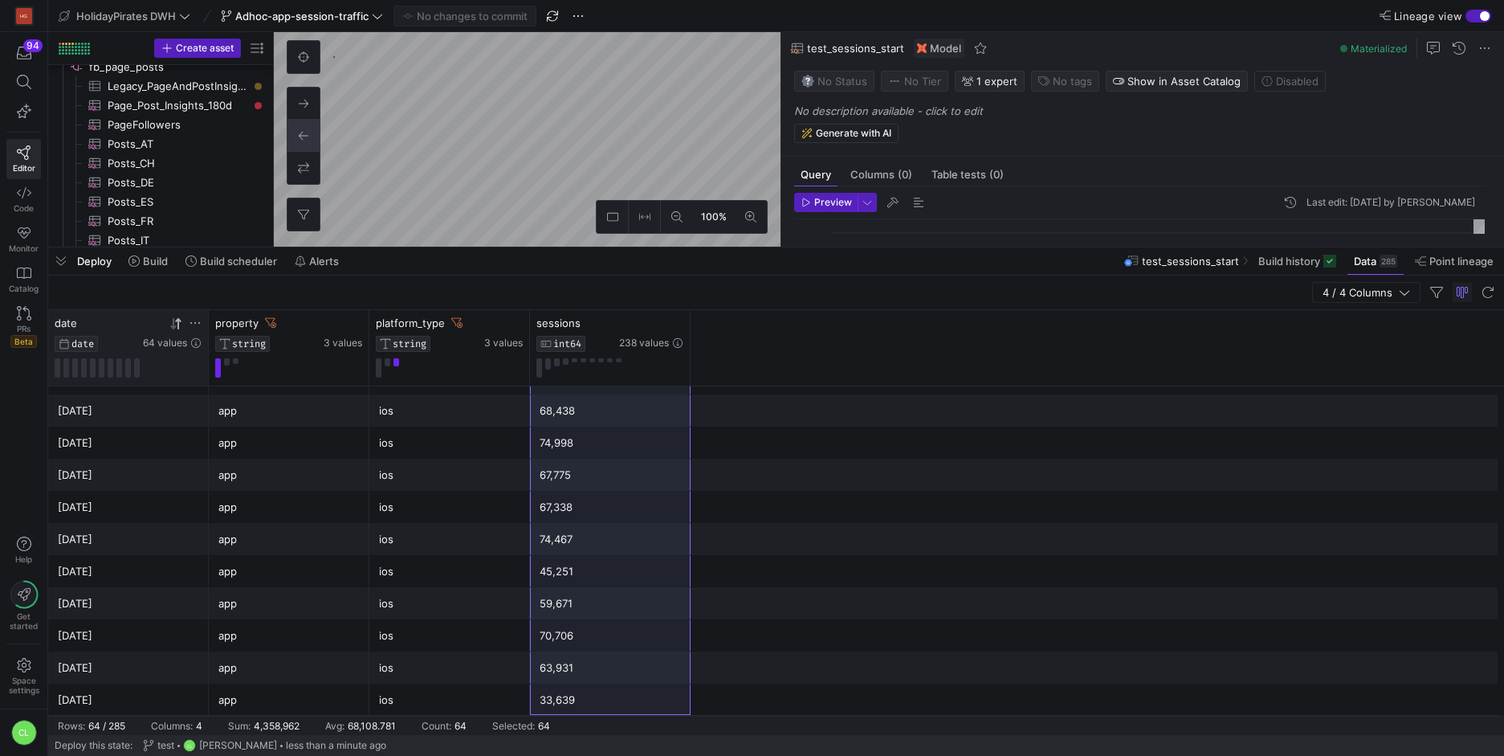
drag, startPoint x: 550, startPoint y: 411, endPoint x: 619, endPoint y: 693, distance: 290.2
click at [387, 360] on button at bounding box center [388, 362] width 6 height 8
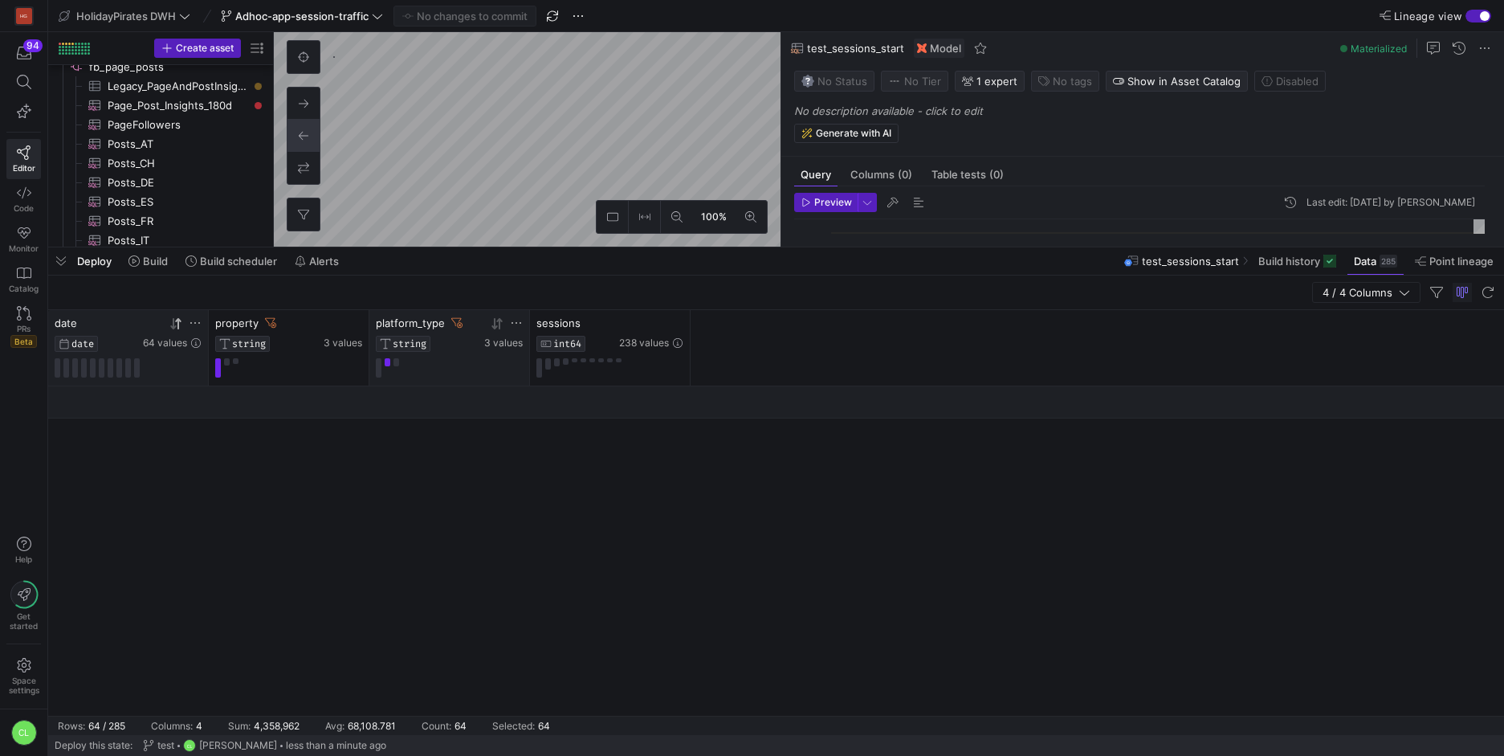
scroll to position [0, 0]
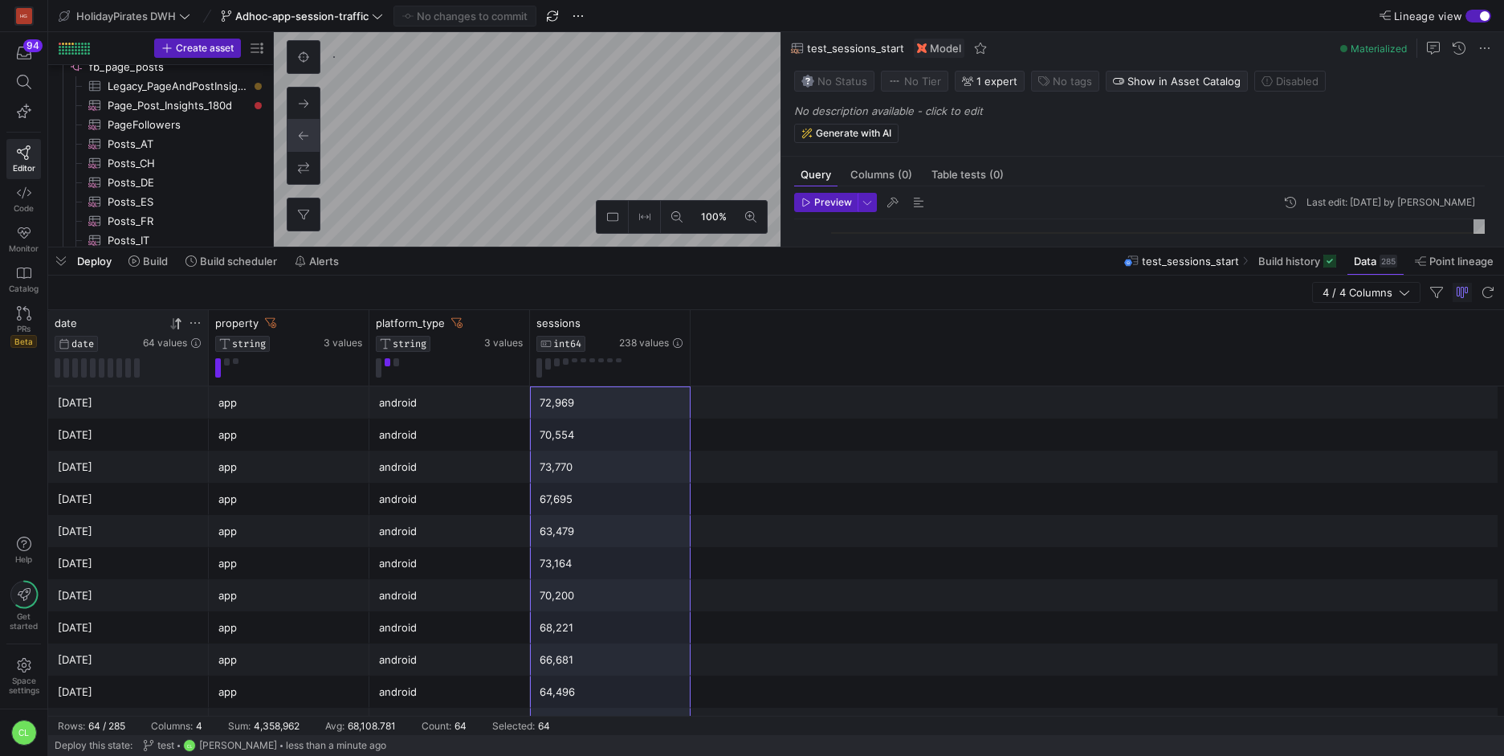
click at [637, 393] on div "72,969" at bounding box center [610, 402] width 141 height 31
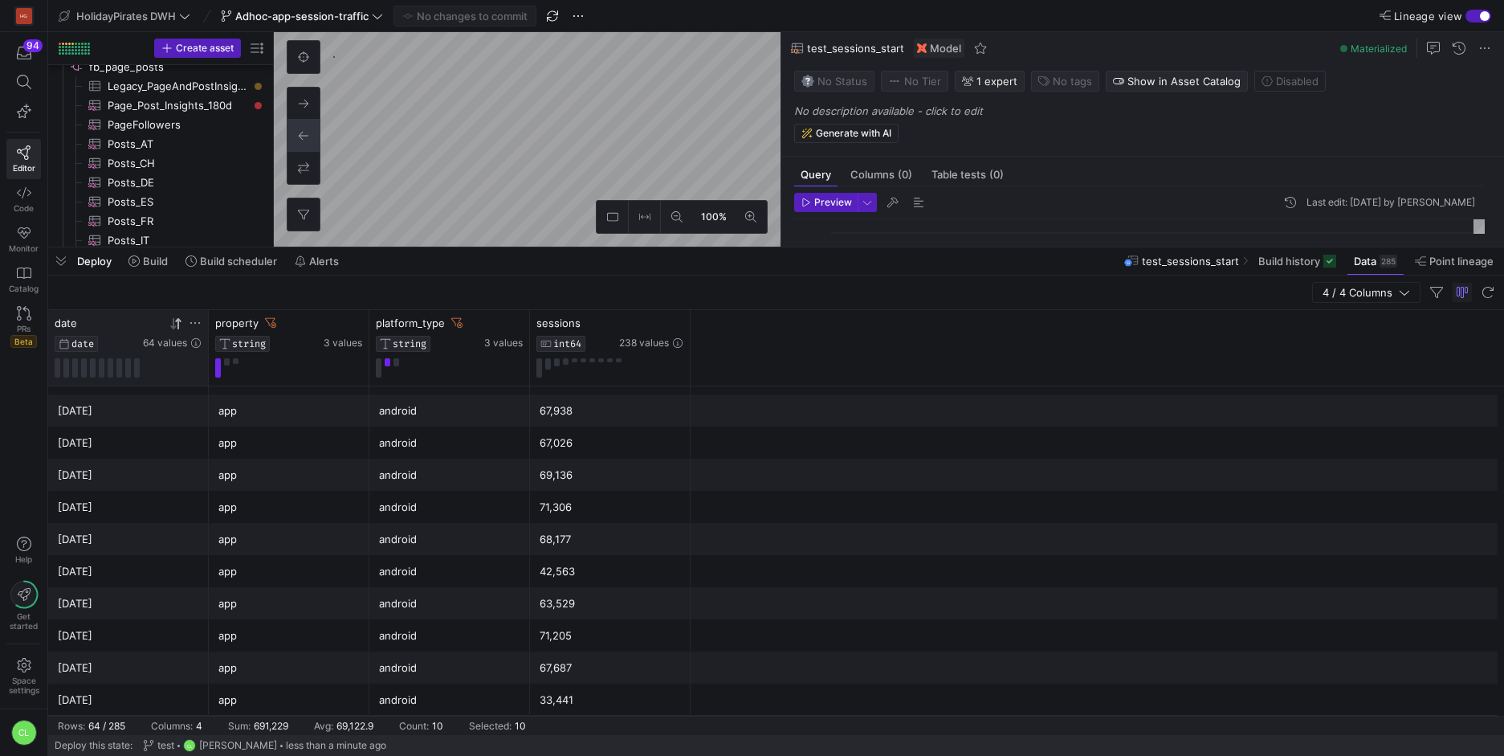
scroll to position [1727, 0]
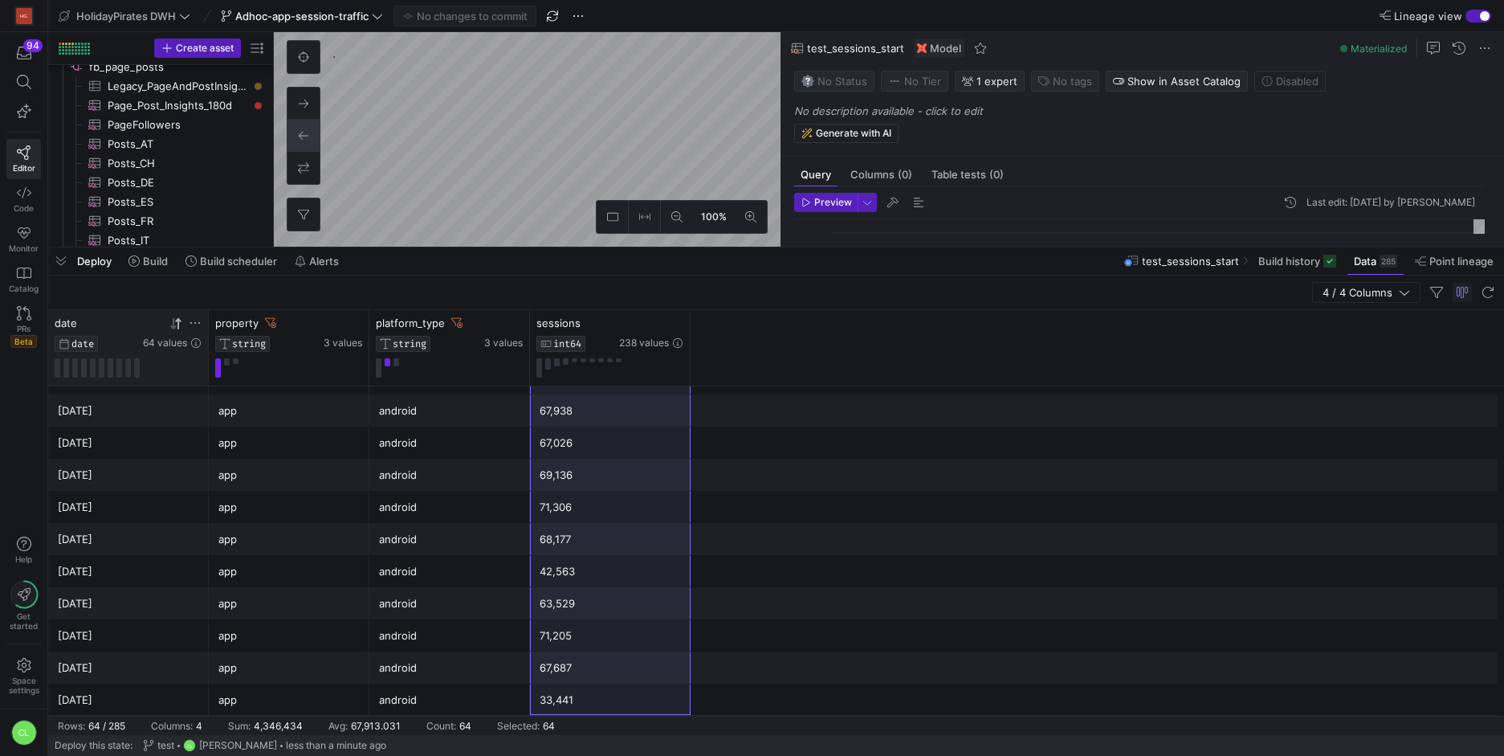
drag, startPoint x: 636, startPoint y: 393, endPoint x: 633, endPoint y: 699, distance: 306.0
click at [680, 266] on div "Deploy Build Build scheduler Alerts test_sessions_start Build history Data 285 …" at bounding box center [776, 260] width 1456 height 27
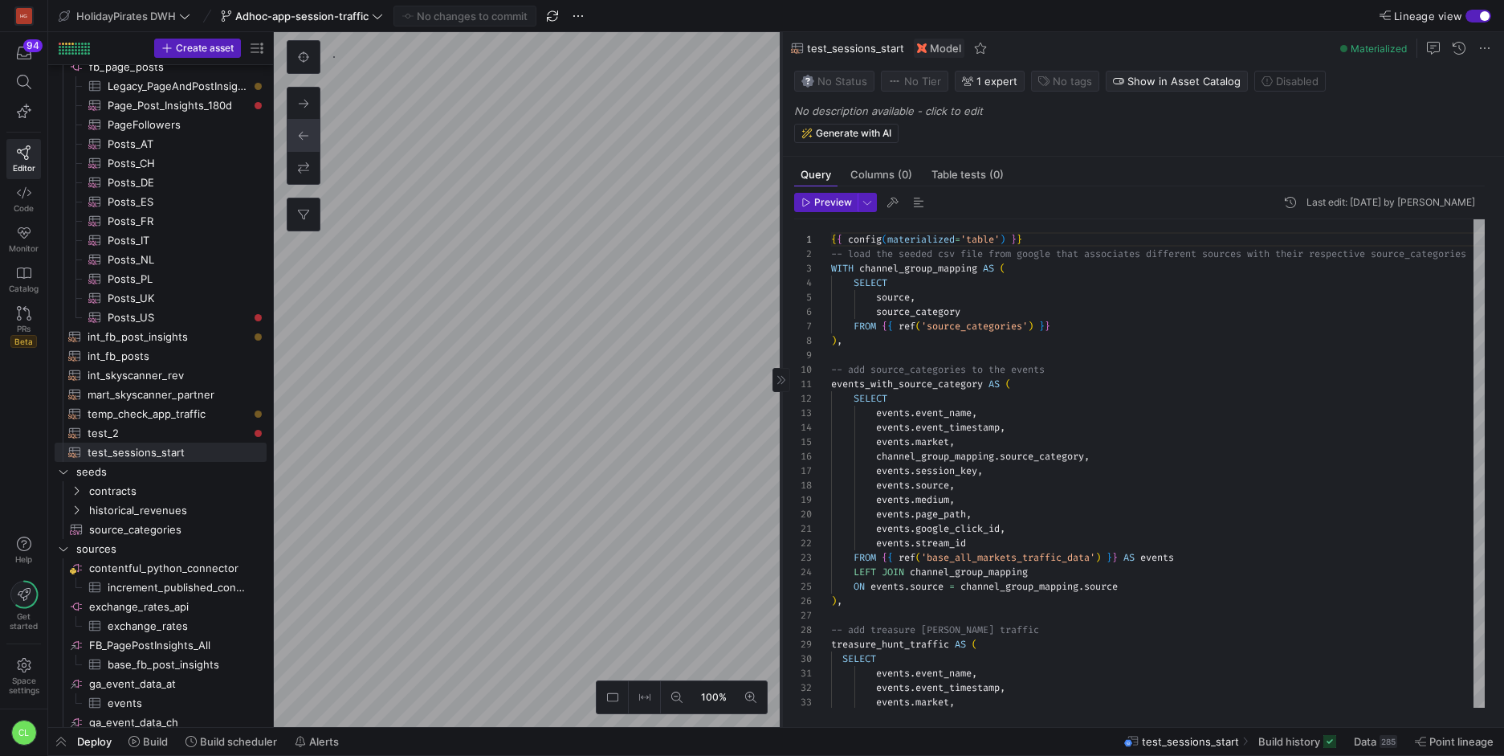
click at [781, 437] on as-split "100% 0 Query Columns (0) Table tests (0) Preview Last edit: Tuesday 02 Septembe…" at bounding box center [889, 379] width 1230 height 695
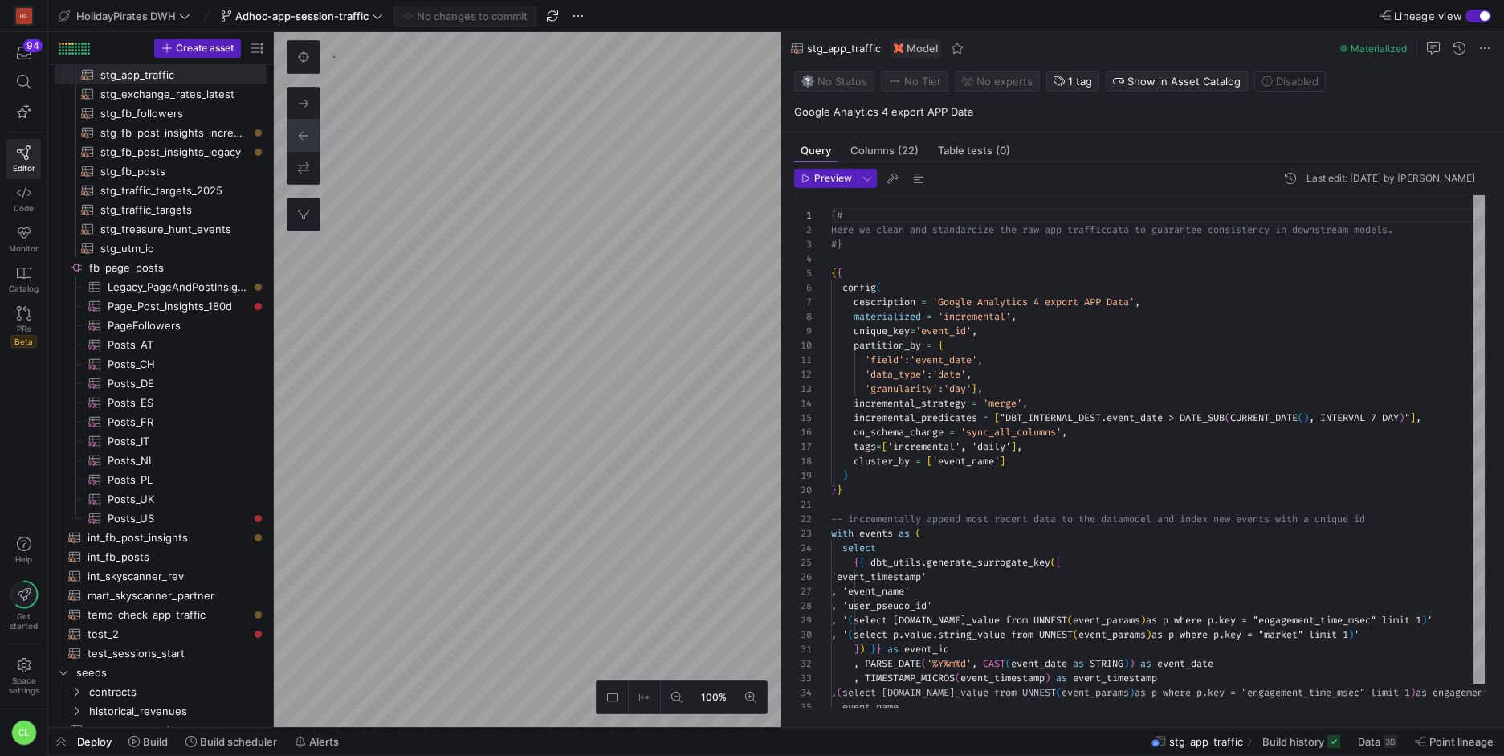
scroll to position [810, 0]
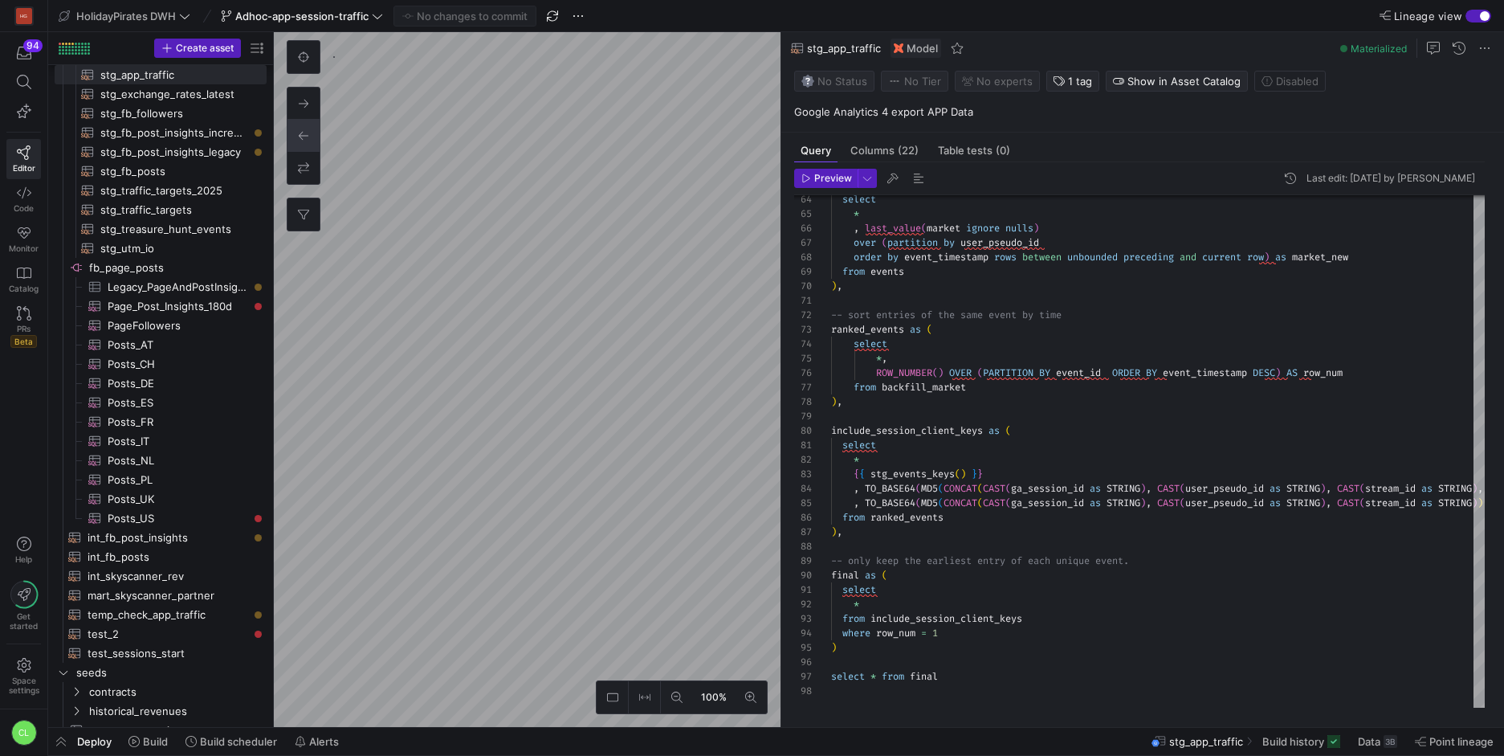
type textarea "-- load the seeded csv file from google that associates different sources with …"
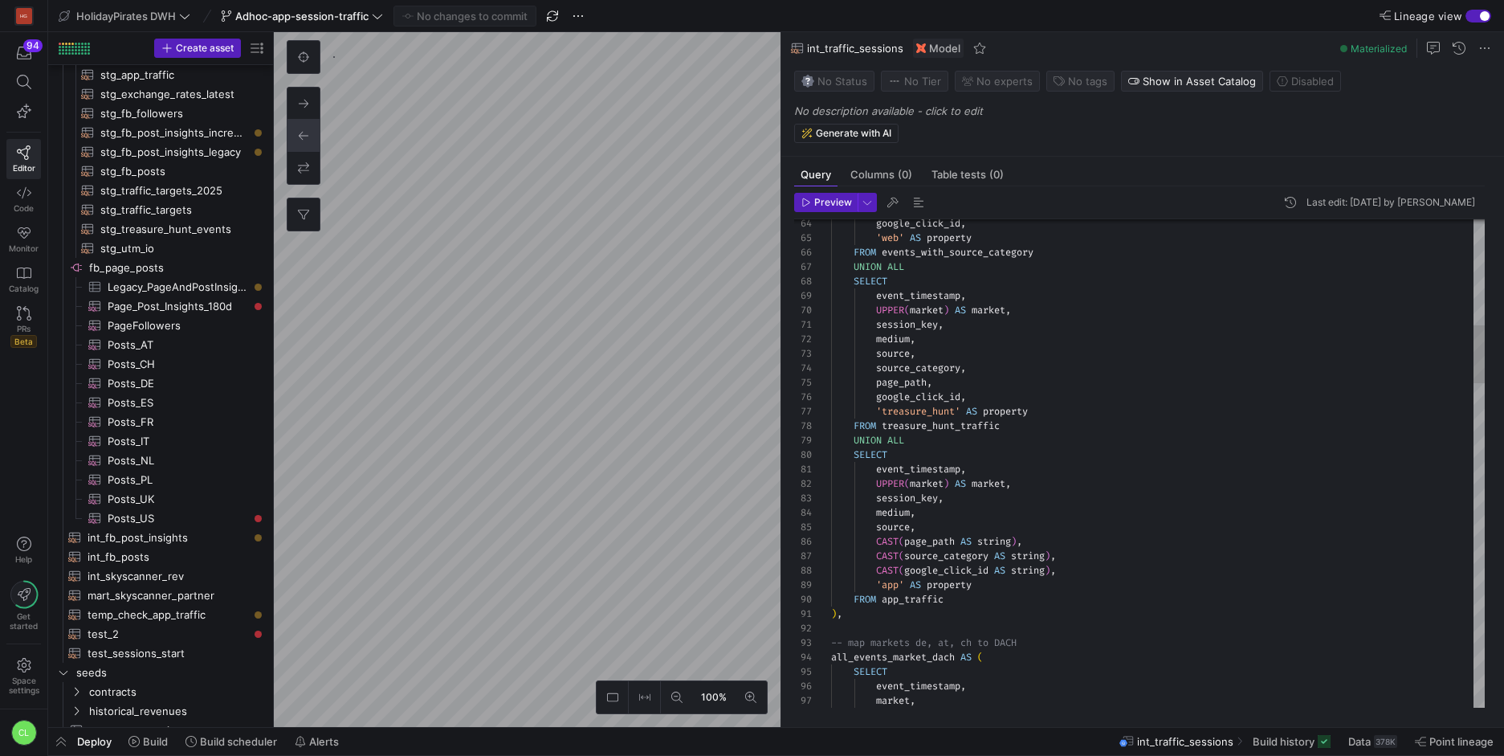
scroll to position [405, 0]
